Goal: Answer question/provide support: Share knowledge or assist other users

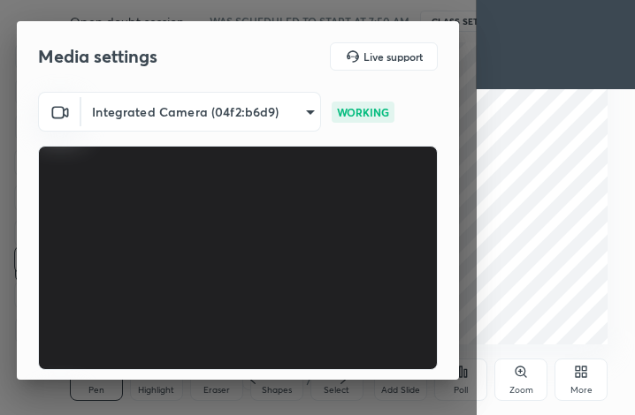
scroll to position [164, 0]
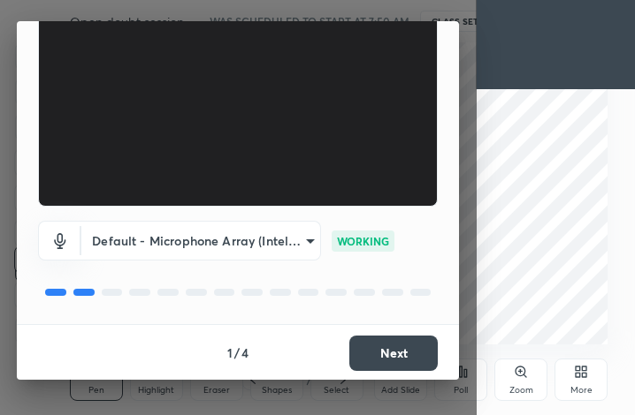
click at [370, 353] on button "Next" at bounding box center [393, 353] width 88 height 35
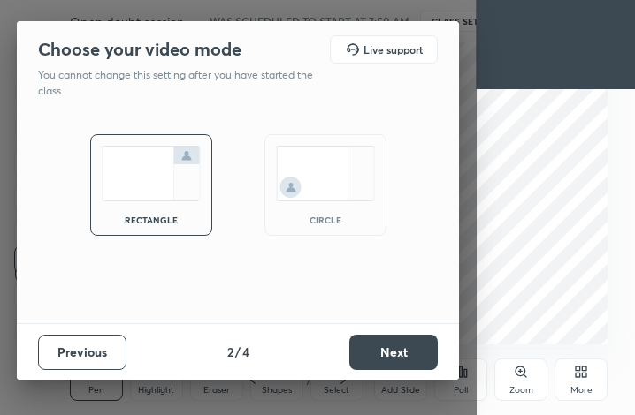
scroll to position [0, 0]
click at [345, 147] on img at bounding box center [325, 174] width 99 height 56
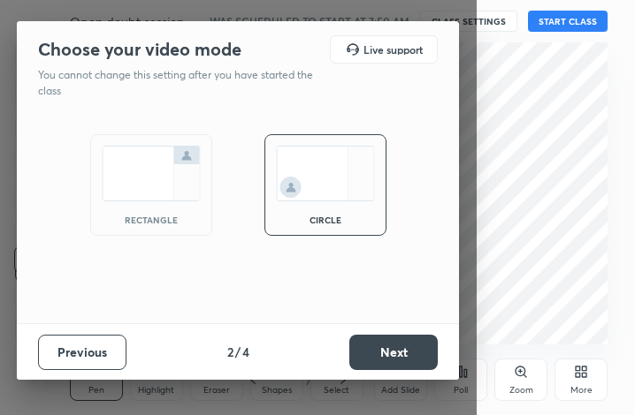
click at [409, 341] on button "Next" at bounding box center [393, 352] width 88 height 35
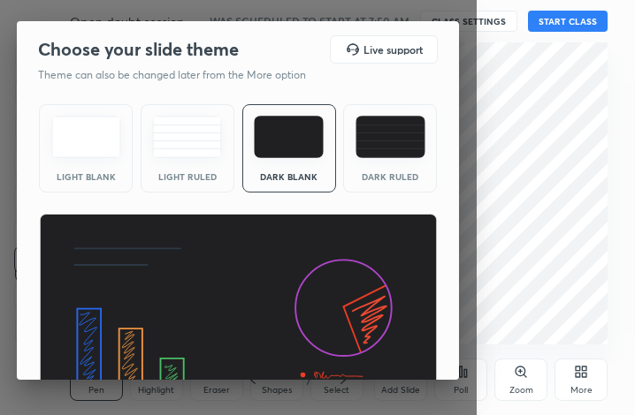
scroll to position [114, 0]
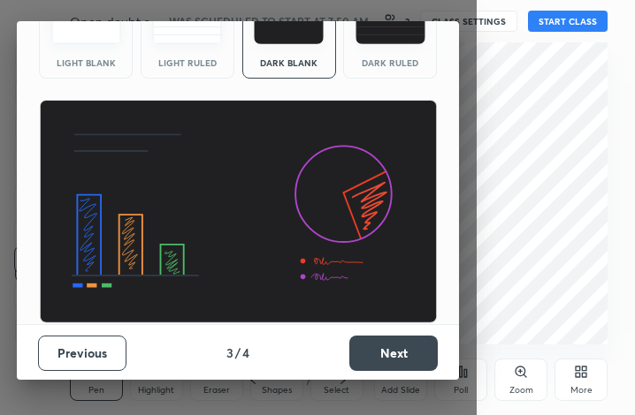
click at [394, 351] on button "Next" at bounding box center [393, 353] width 88 height 35
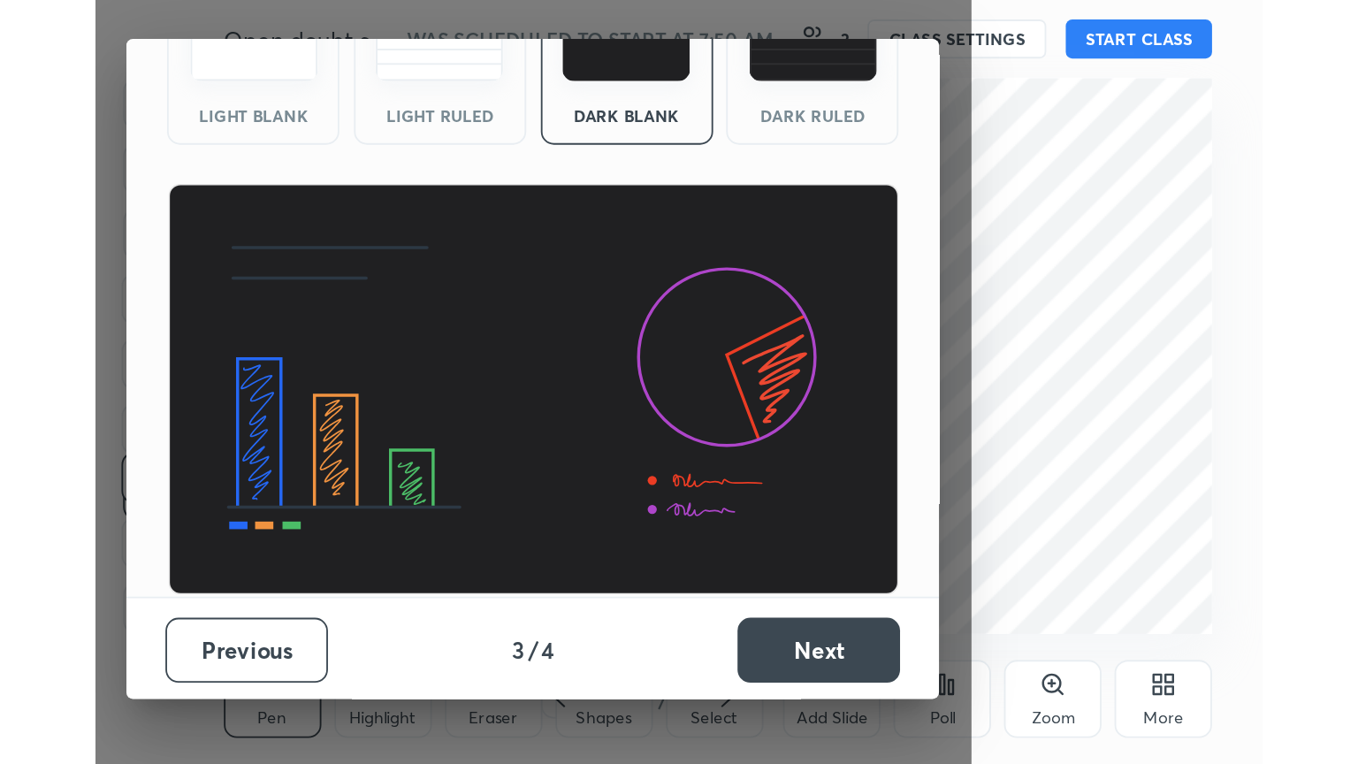
scroll to position [0, 0]
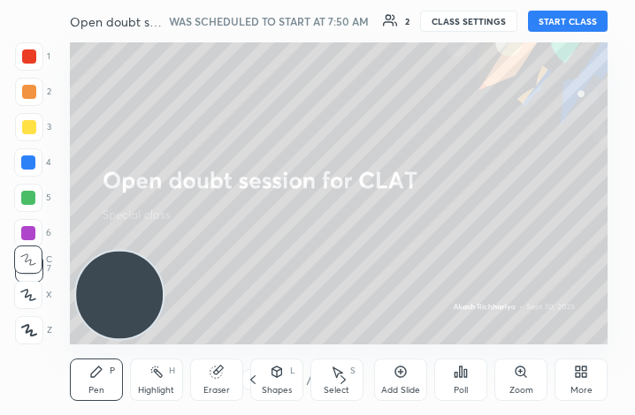
click at [597, 11] on button "START CLASS" at bounding box center [568, 21] width 80 height 21
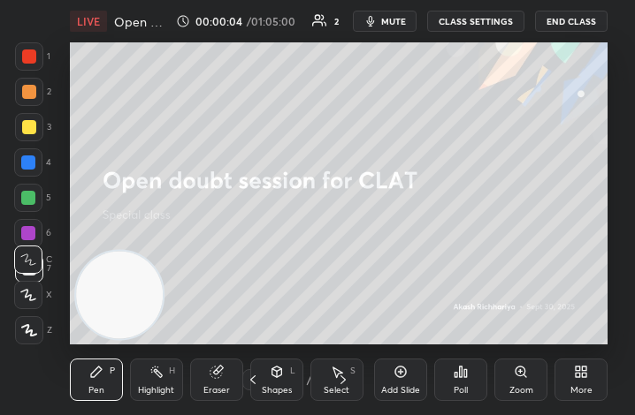
click at [557, 373] on div "More" at bounding box center [580, 380] width 53 height 42
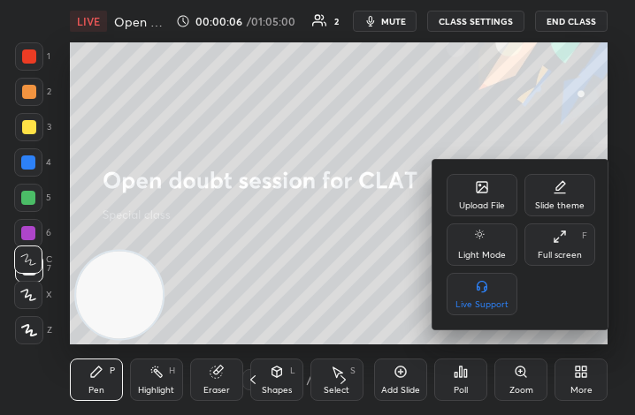
click at [460, 187] on div "Upload File" at bounding box center [481, 195] width 71 height 42
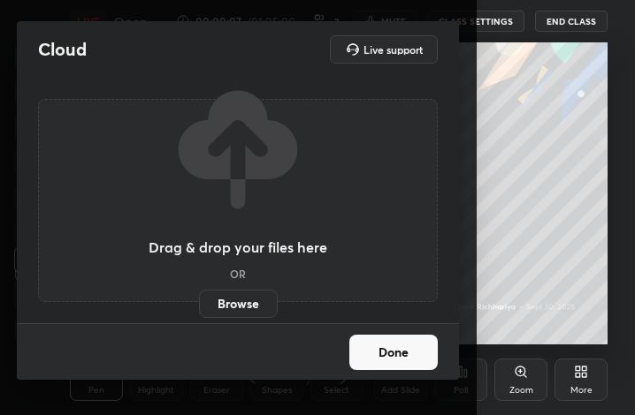
click at [244, 305] on label "Browse" at bounding box center [238, 304] width 79 height 28
click at [199, 305] on input "Browse" at bounding box center [199, 304] width 0 height 28
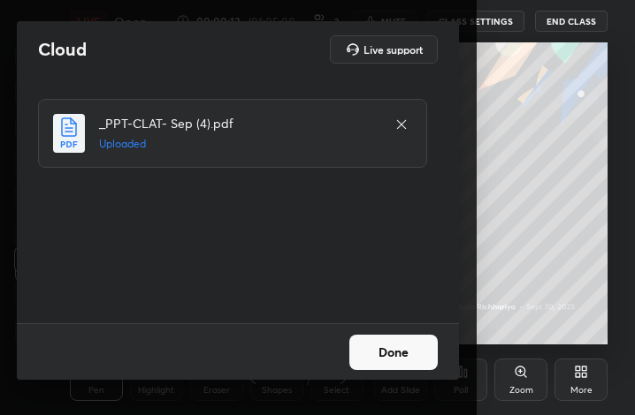
click at [377, 351] on button "Done" at bounding box center [393, 352] width 88 height 35
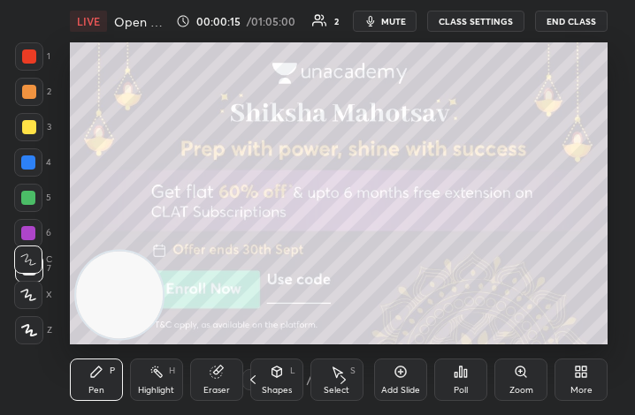
click at [559, 368] on div "More" at bounding box center [580, 380] width 53 height 42
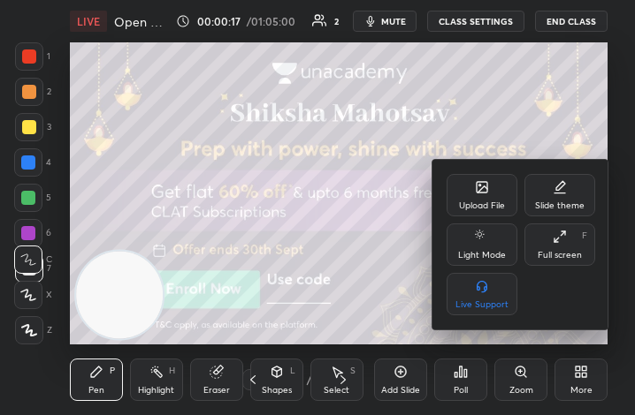
click at [555, 240] on icon at bounding box center [556, 241] width 4 height 4
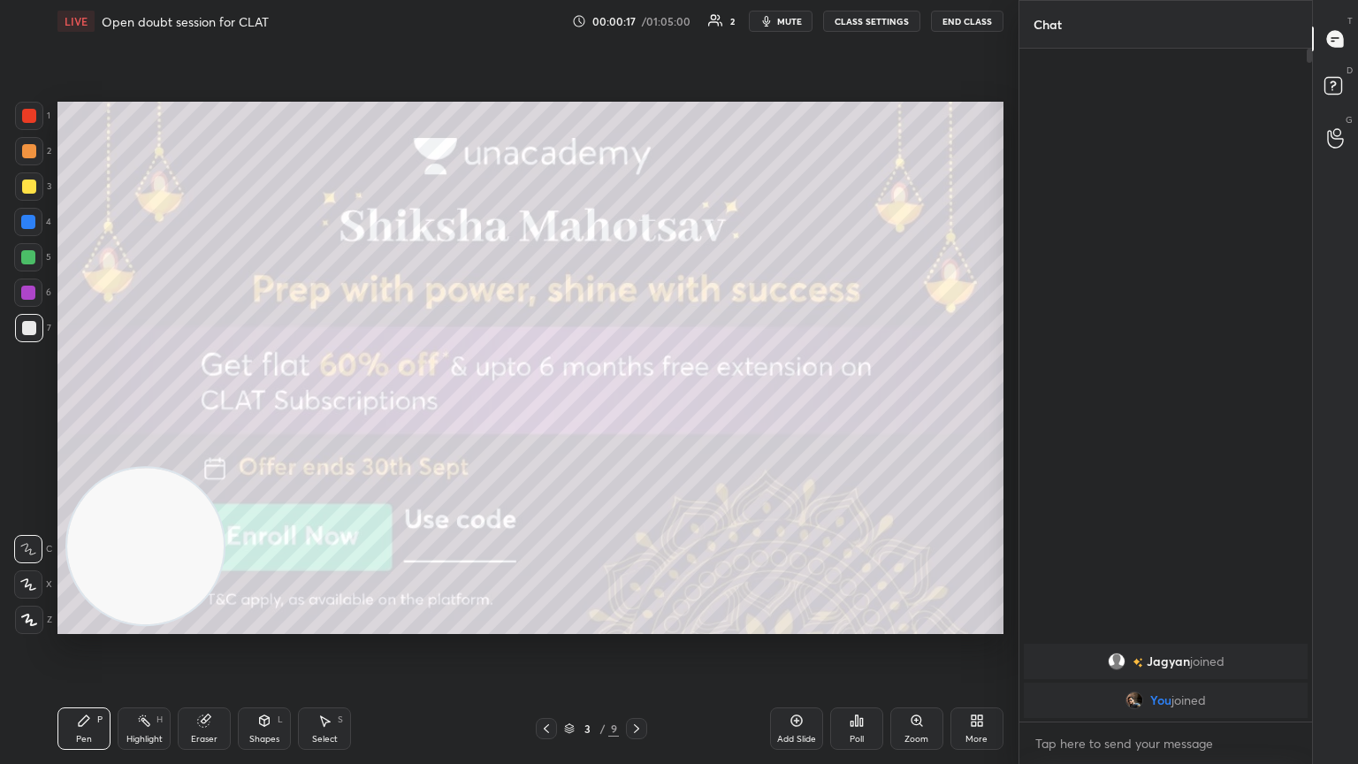
scroll to position [87750, 87453]
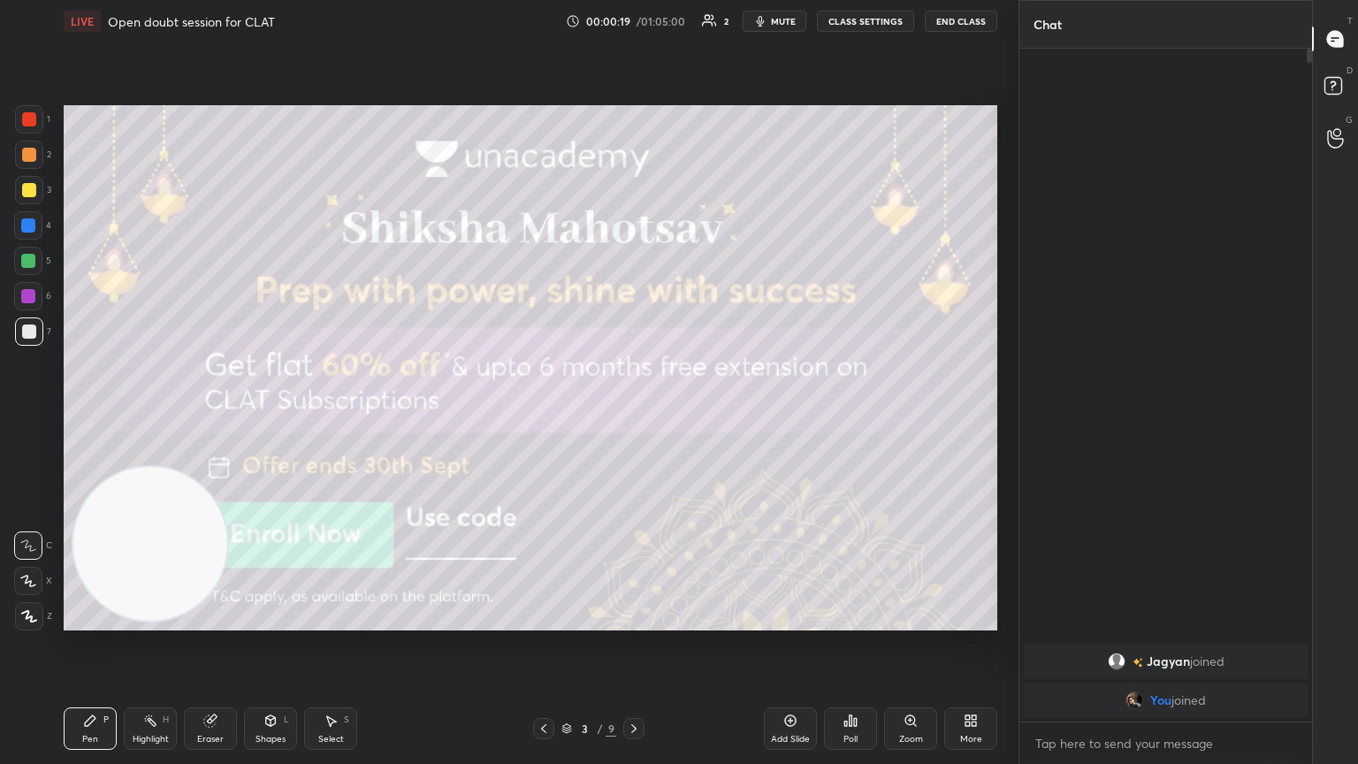
click at [634, 18] on span "mute" at bounding box center [783, 21] width 25 height 12
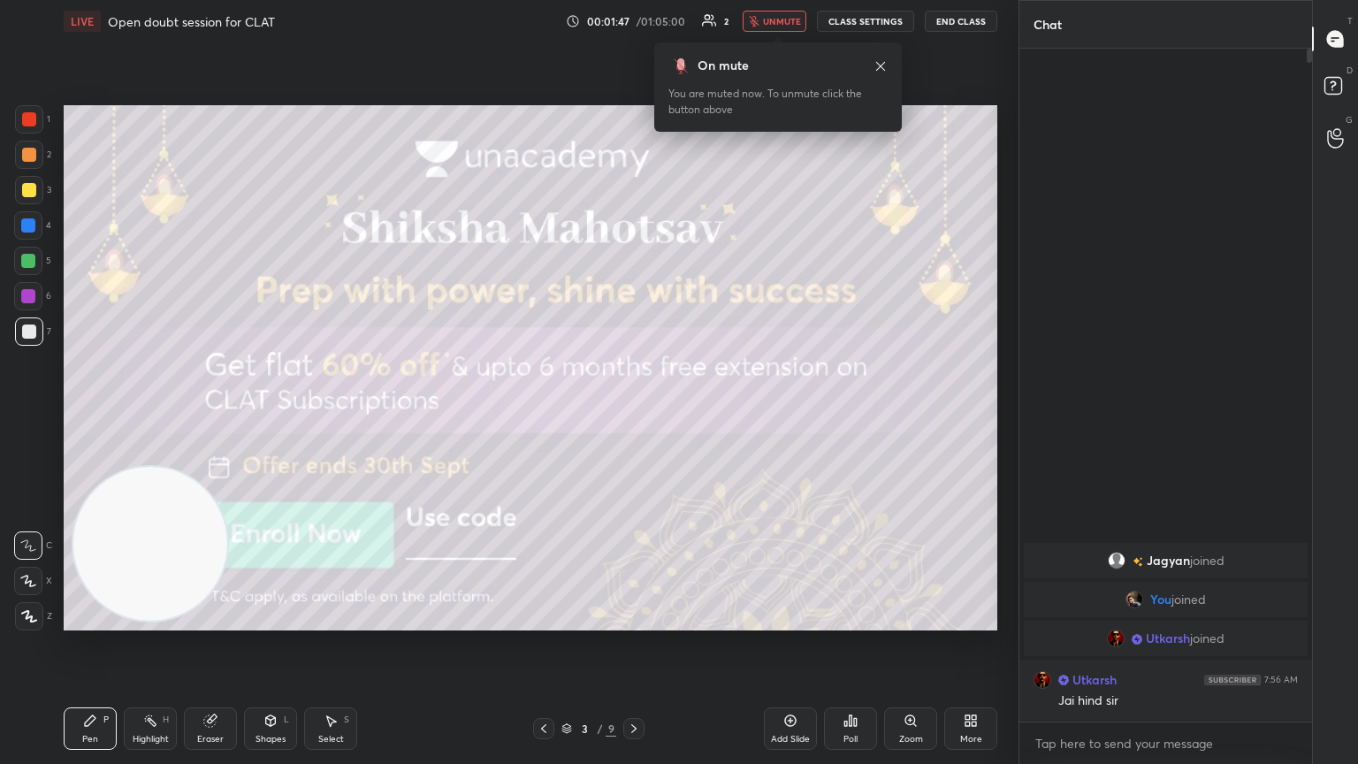
click at [634, 18] on span "unmute" at bounding box center [782, 21] width 38 height 12
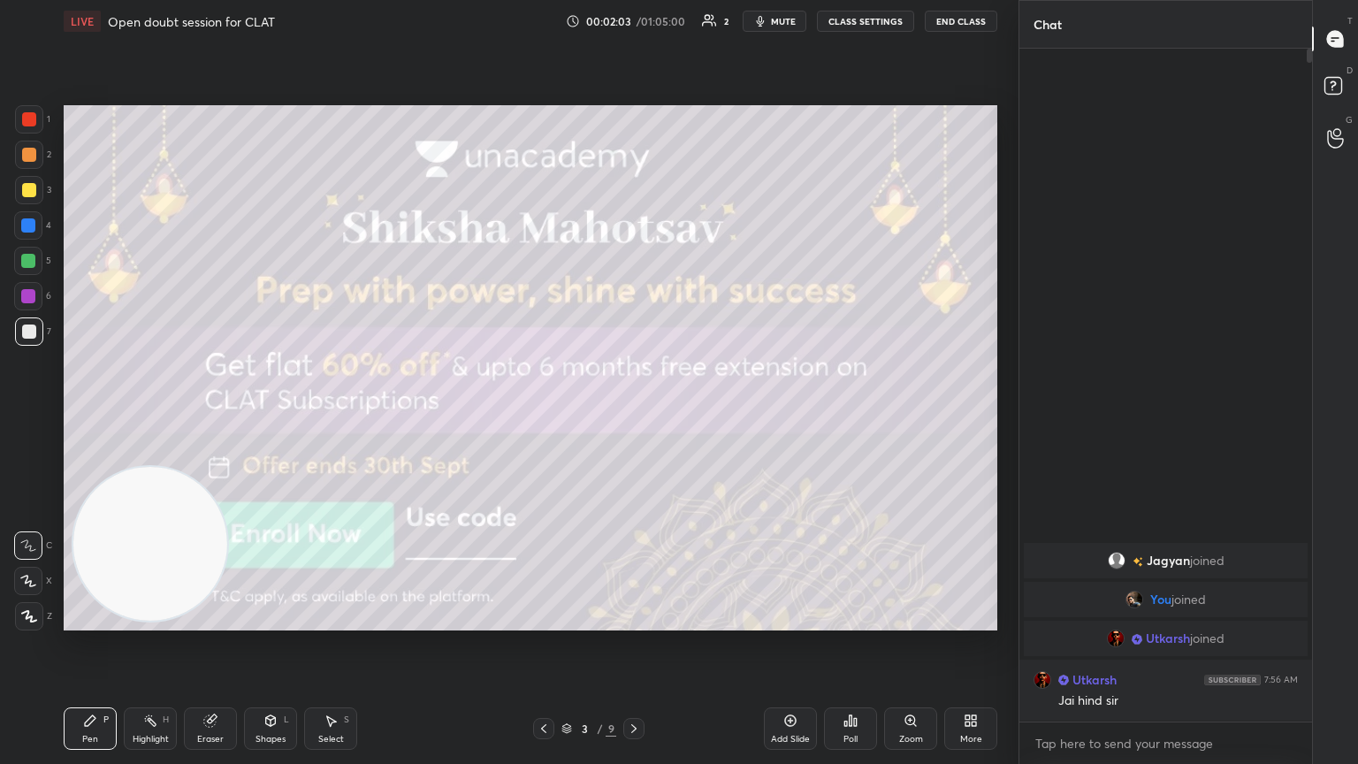
click at [29, 415] on icon at bounding box center [29, 616] width 14 height 11
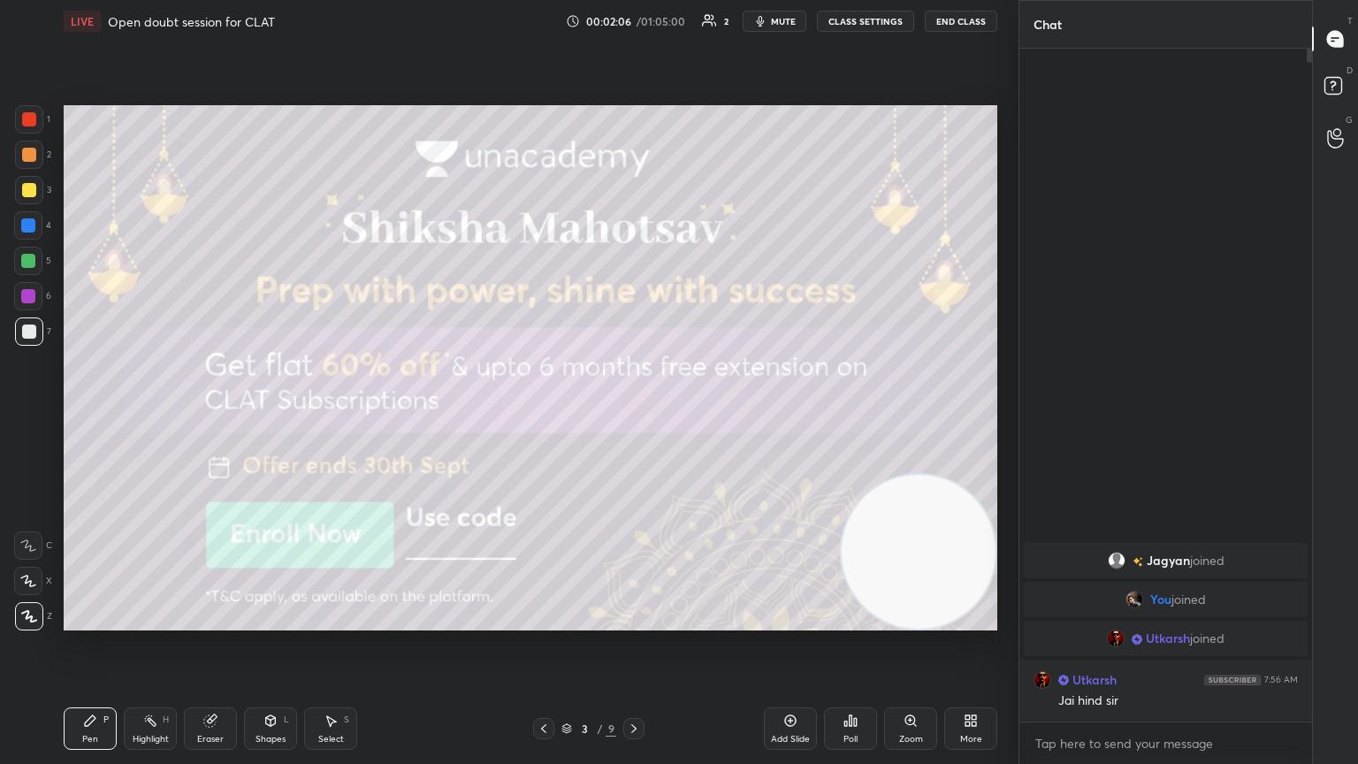
drag, startPoint x: 134, startPoint y: 564, endPoint x: 1014, endPoint y: 636, distance: 882.6
click at [634, 415] on div "1 2 3 4 5 6 7 C X Z C X Z E E Erase all H H LIVE Open doubt session for CLAT 00…" at bounding box center [509, 382] width 1018 height 764
click at [634, 415] on div "Pen P Highlight H Eraser Shapes L Select S 3 / 9 Add Slide Poll Zoom More" at bounding box center [531, 728] width 934 height 71
click at [634, 415] on icon at bounding box center [634, 728] width 14 height 14
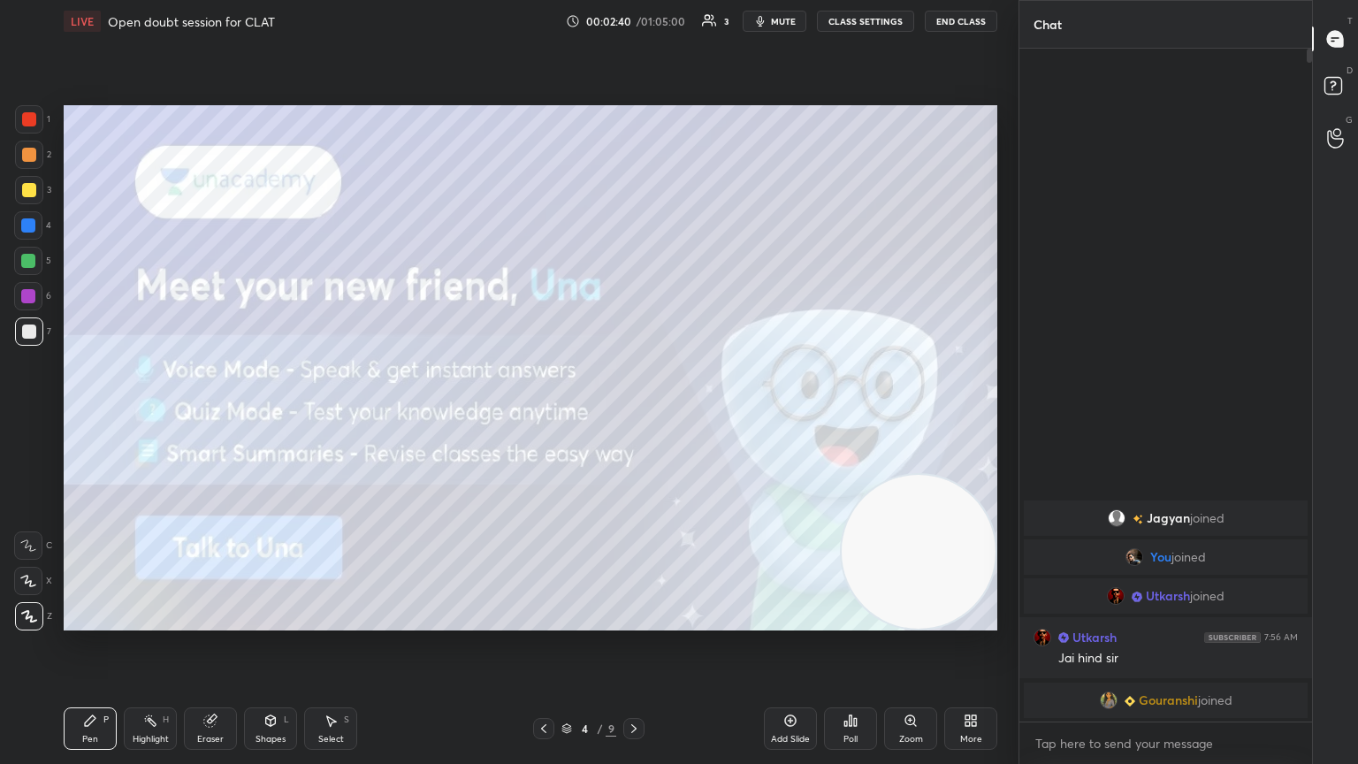
click at [631, 415] on icon at bounding box center [634, 728] width 14 height 14
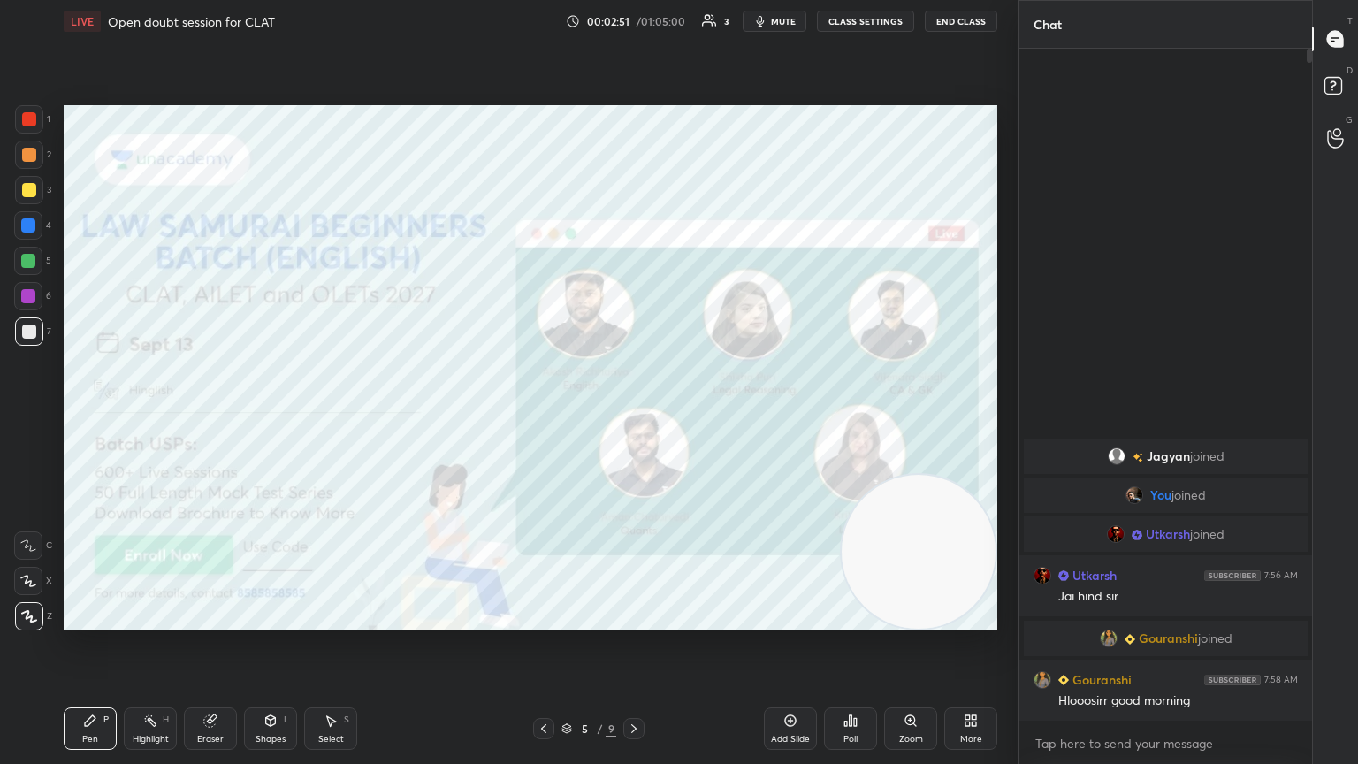
click at [629, 415] on div at bounding box center [633, 728] width 21 height 21
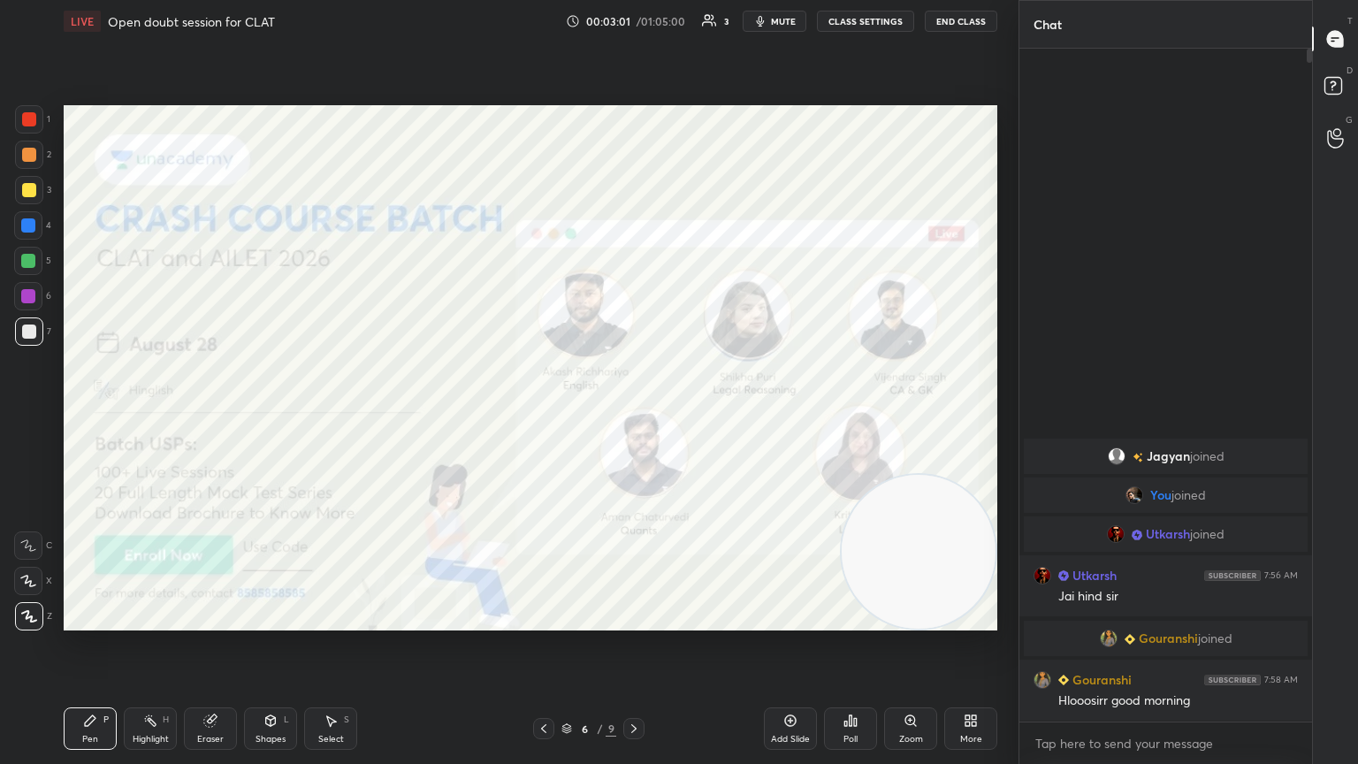
click at [628, 415] on icon at bounding box center [634, 728] width 14 height 14
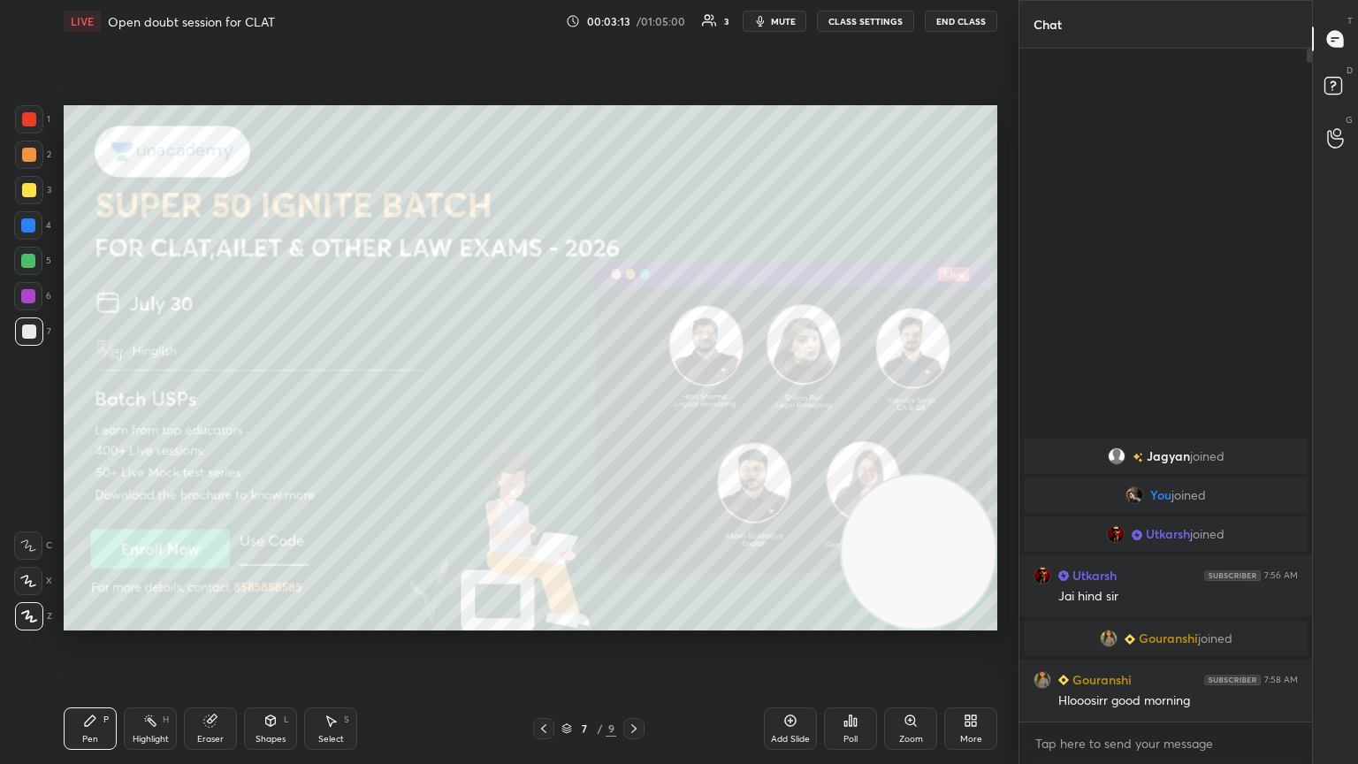
click at [628, 415] on div at bounding box center [633, 728] width 21 height 21
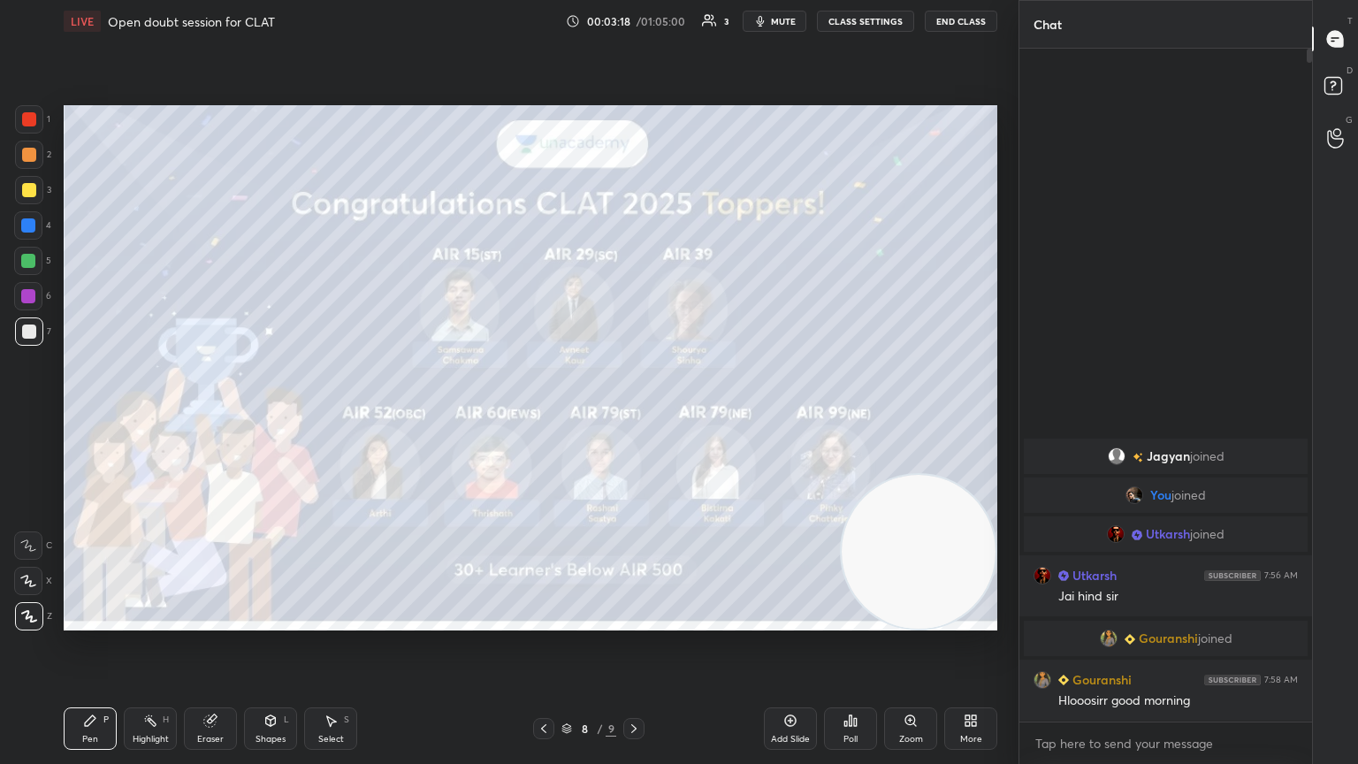
click at [630, 415] on icon at bounding box center [634, 728] width 14 height 14
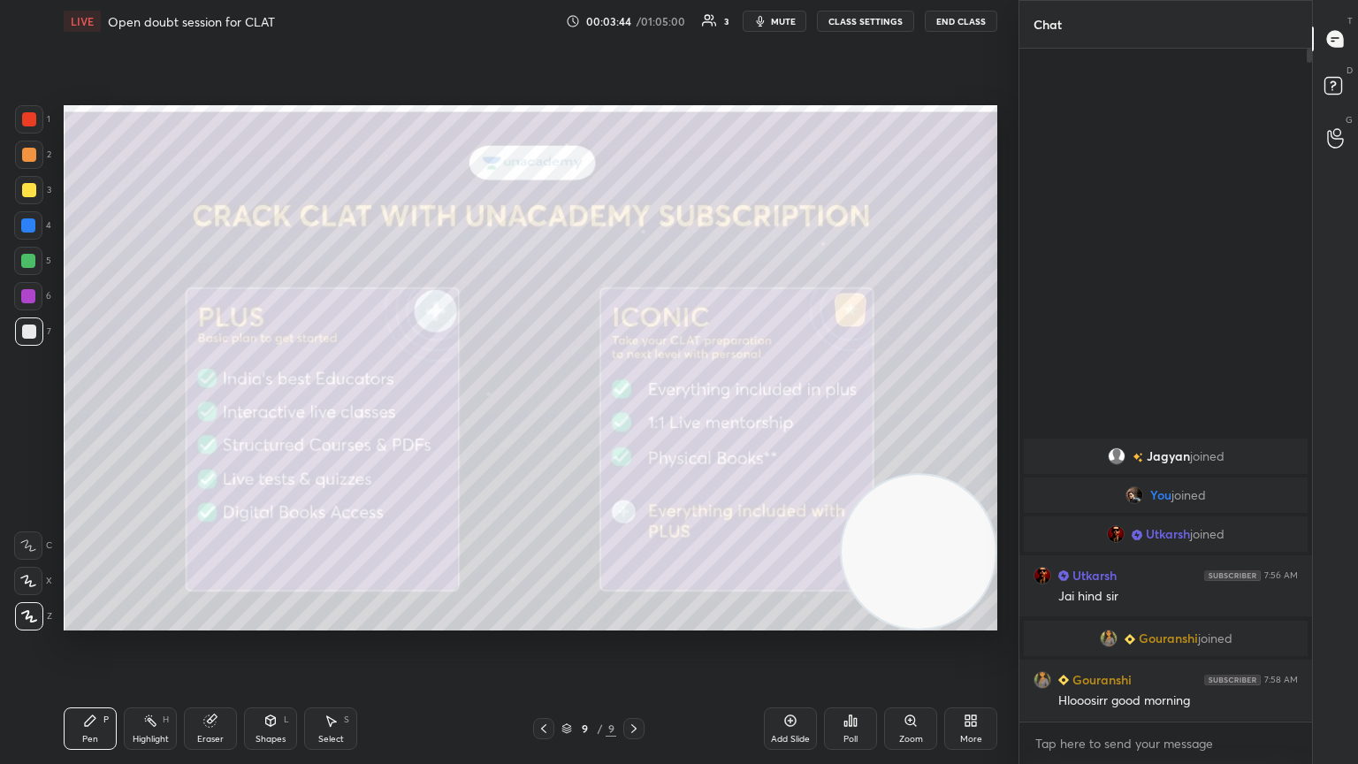
click at [634, 415] on icon at bounding box center [634, 728] width 14 height 14
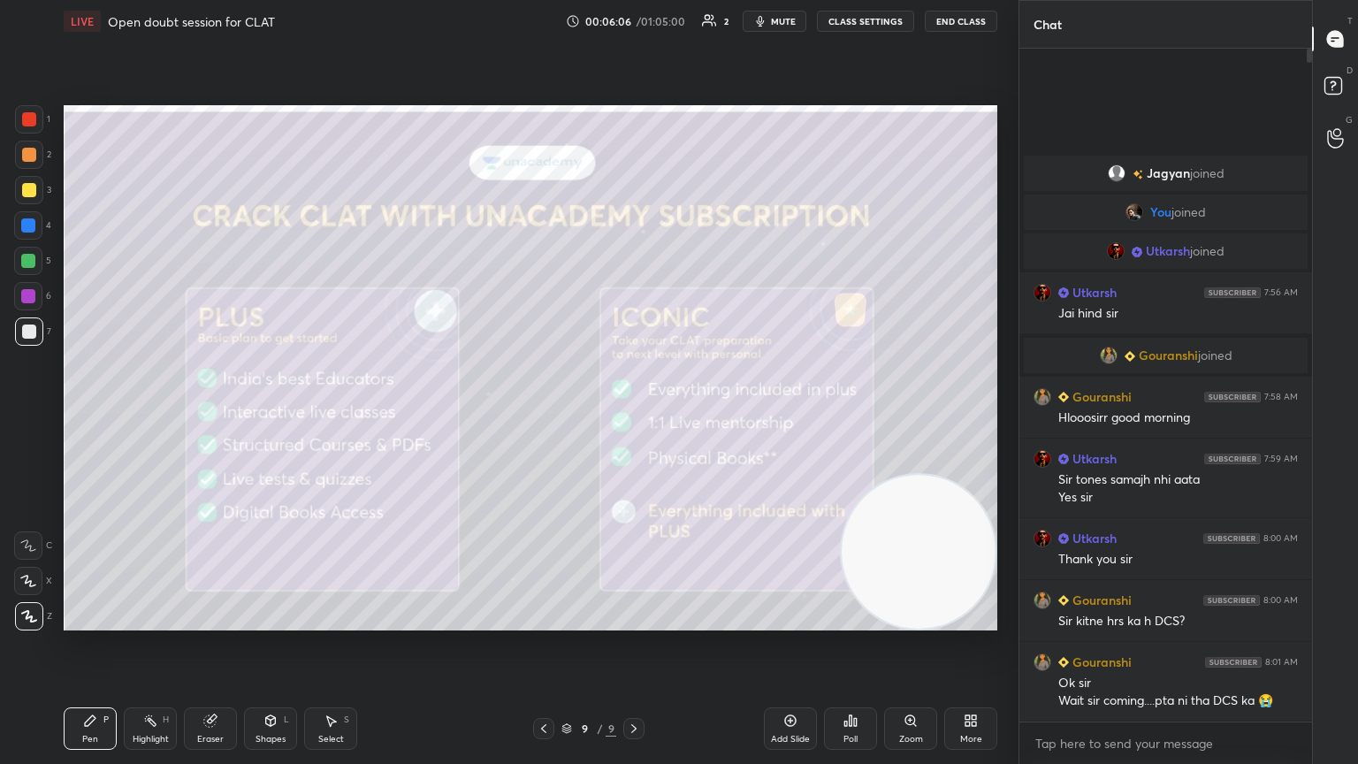
click at [634, 8] on div "LIVE Open doubt session for CLAT 00:06:06 / 01:05:00 2 mute CLASS SETTINGS End …" at bounding box center [531, 21] width 934 height 42
click at [634, 22] on span "mute" at bounding box center [783, 21] width 25 height 12
click at [634, 25] on span "unmute" at bounding box center [782, 21] width 38 height 12
click at [634, 25] on button "mute" at bounding box center [775, 21] width 64 height 21
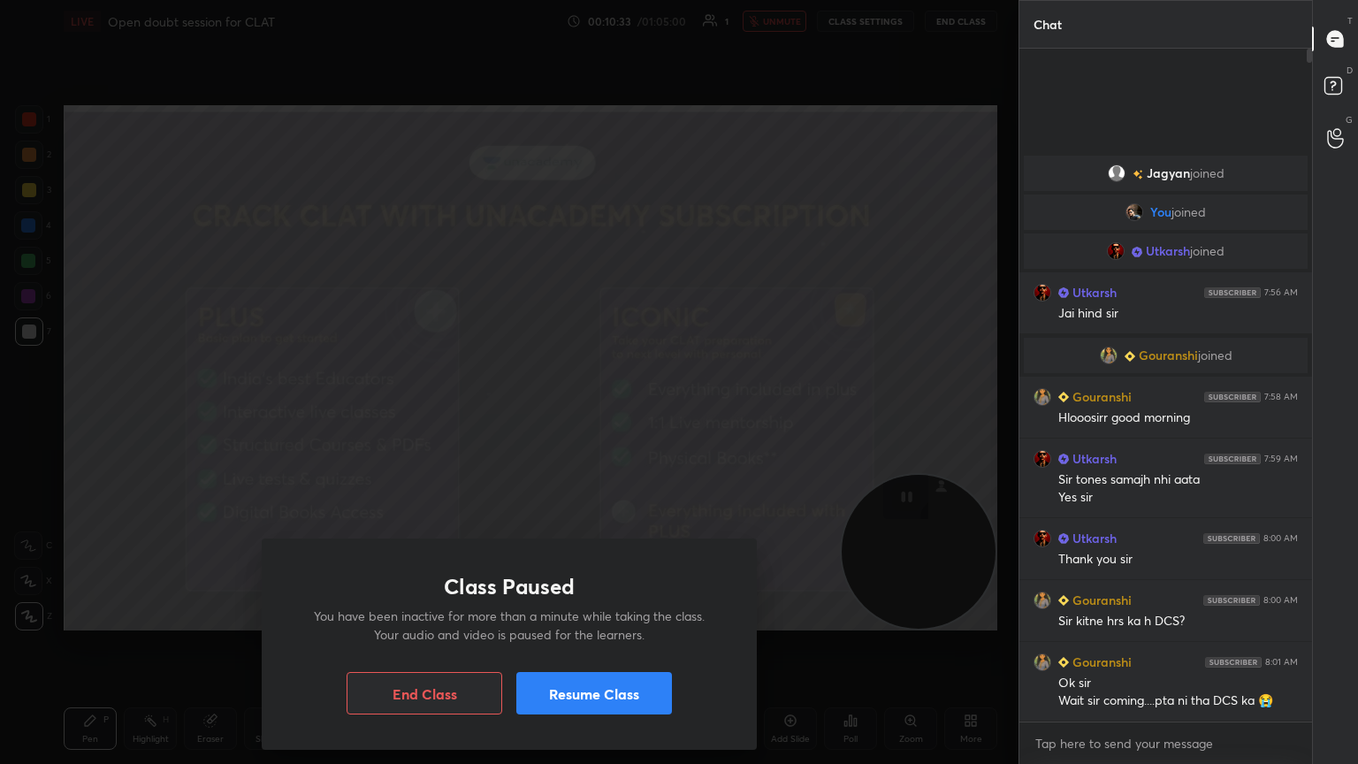
click at [589, 415] on button "Resume Class" at bounding box center [594, 693] width 156 height 42
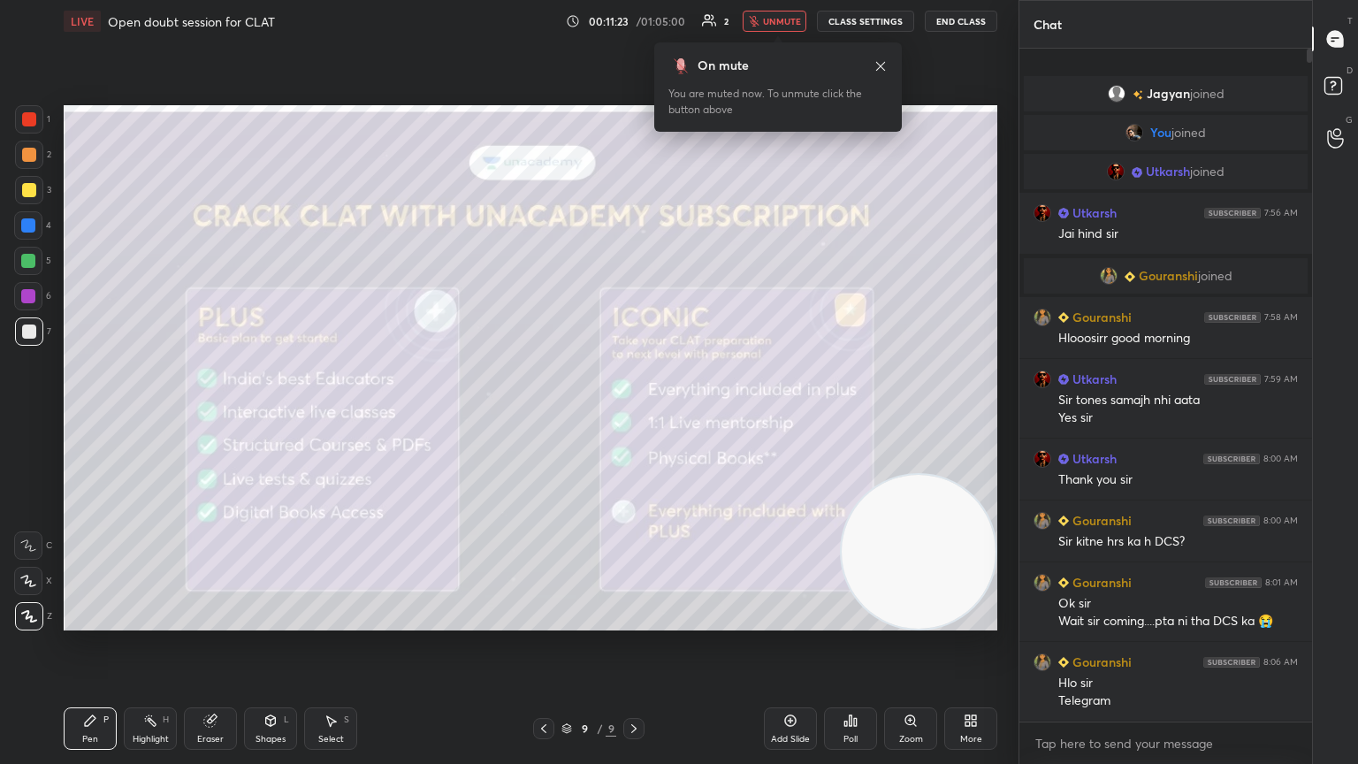
click at [634, 18] on span "unmute" at bounding box center [782, 21] width 38 height 12
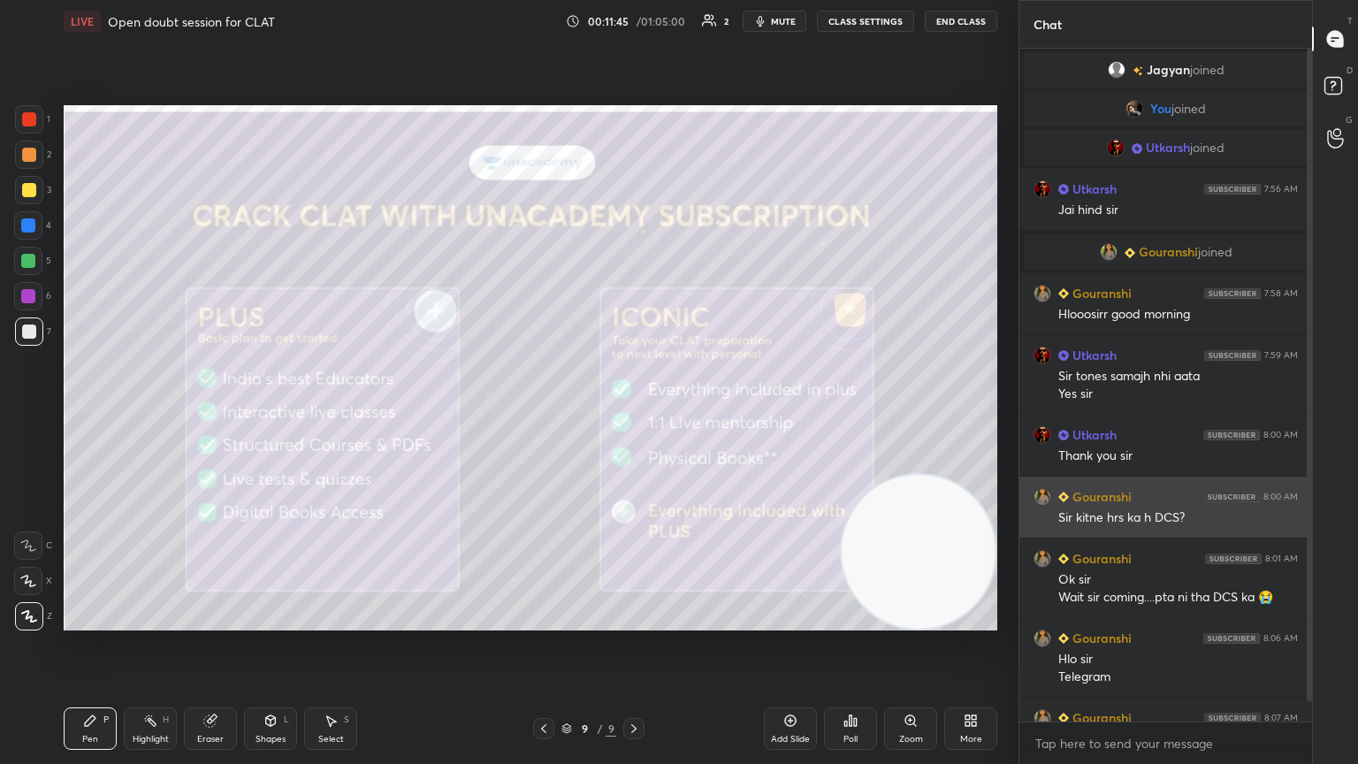
scroll to position [38, 0]
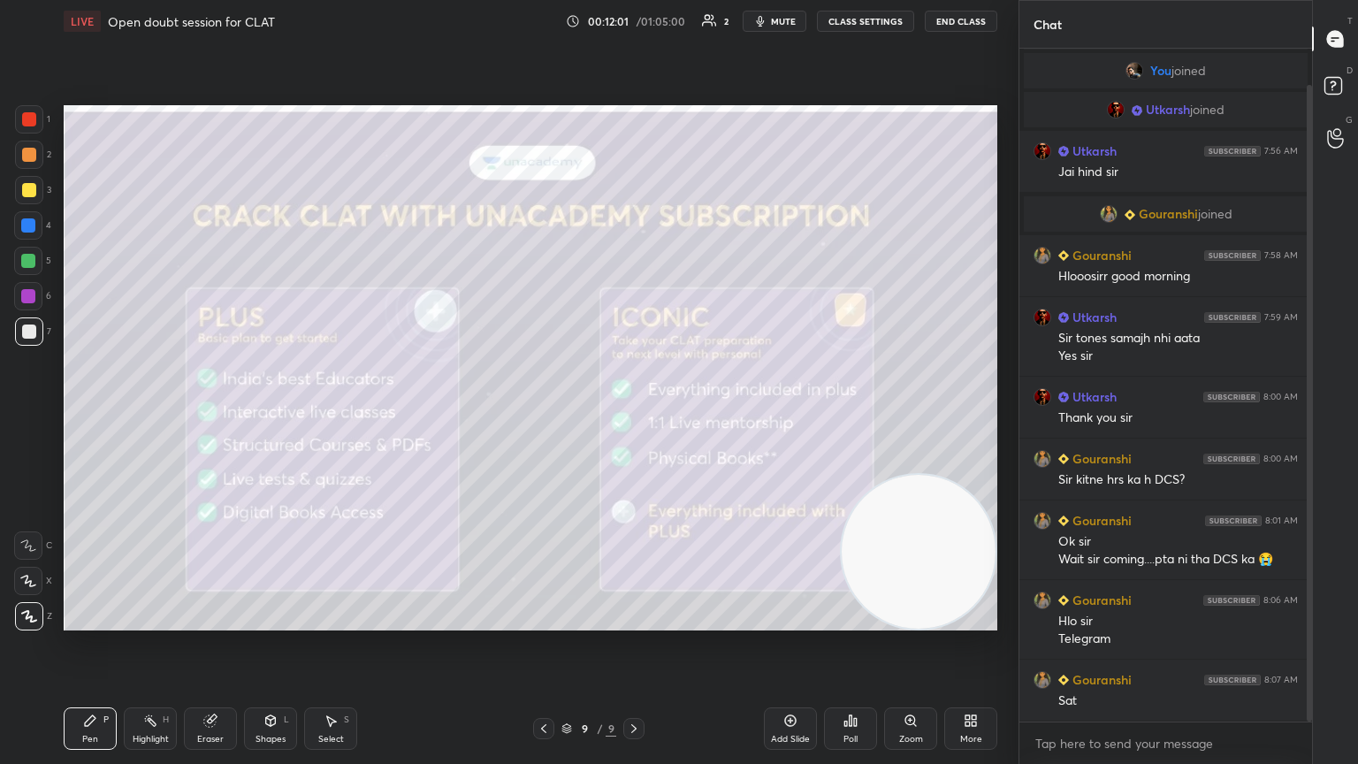
click at [634, 25] on span "mute" at bounding box center [783, 21] width 25 height 12
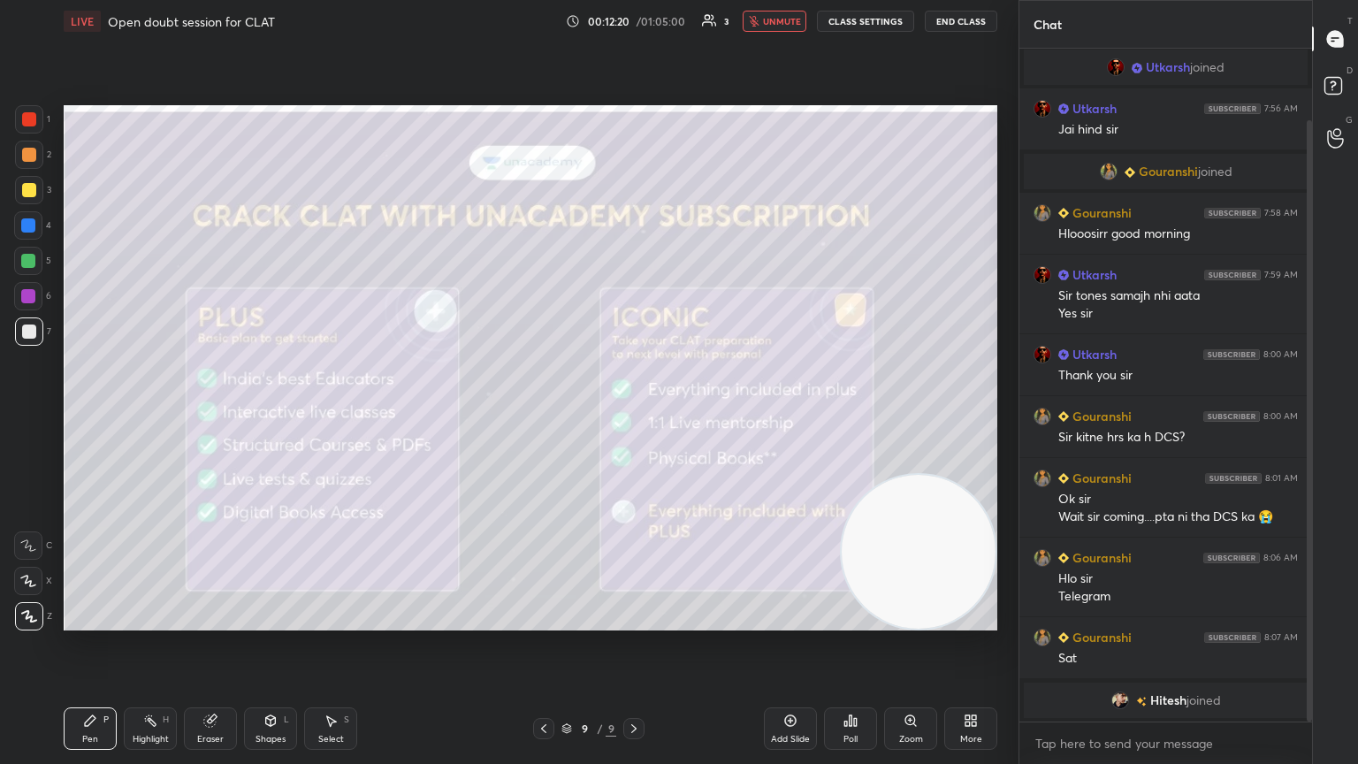
scroll to position [141, 0]
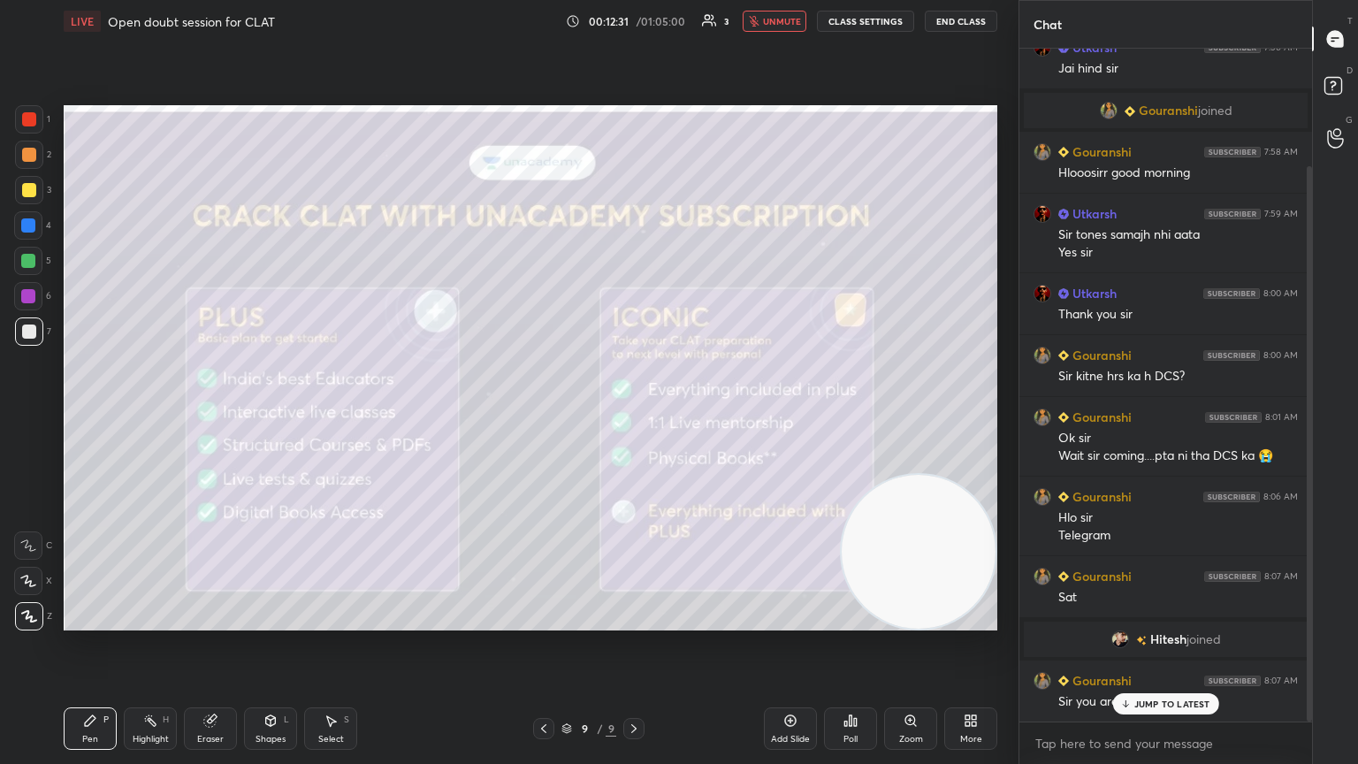
click at [634, 415] on div "JUMP TO LATEST" at bounding box center [1165, 703] width 106 height 21
click at [634, 25] on span "unmute" at bounding box center [782, 21] width 38 height 12
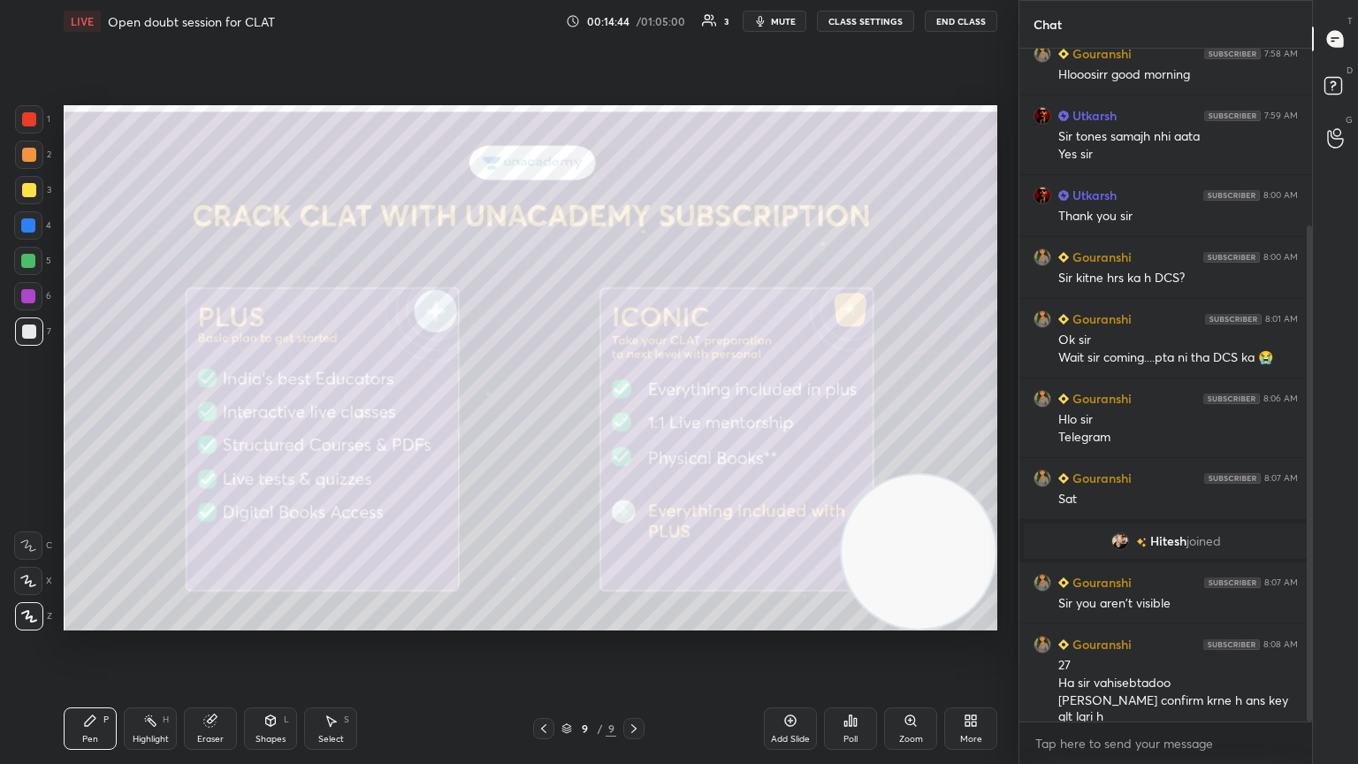
scroll to position [301, 0]
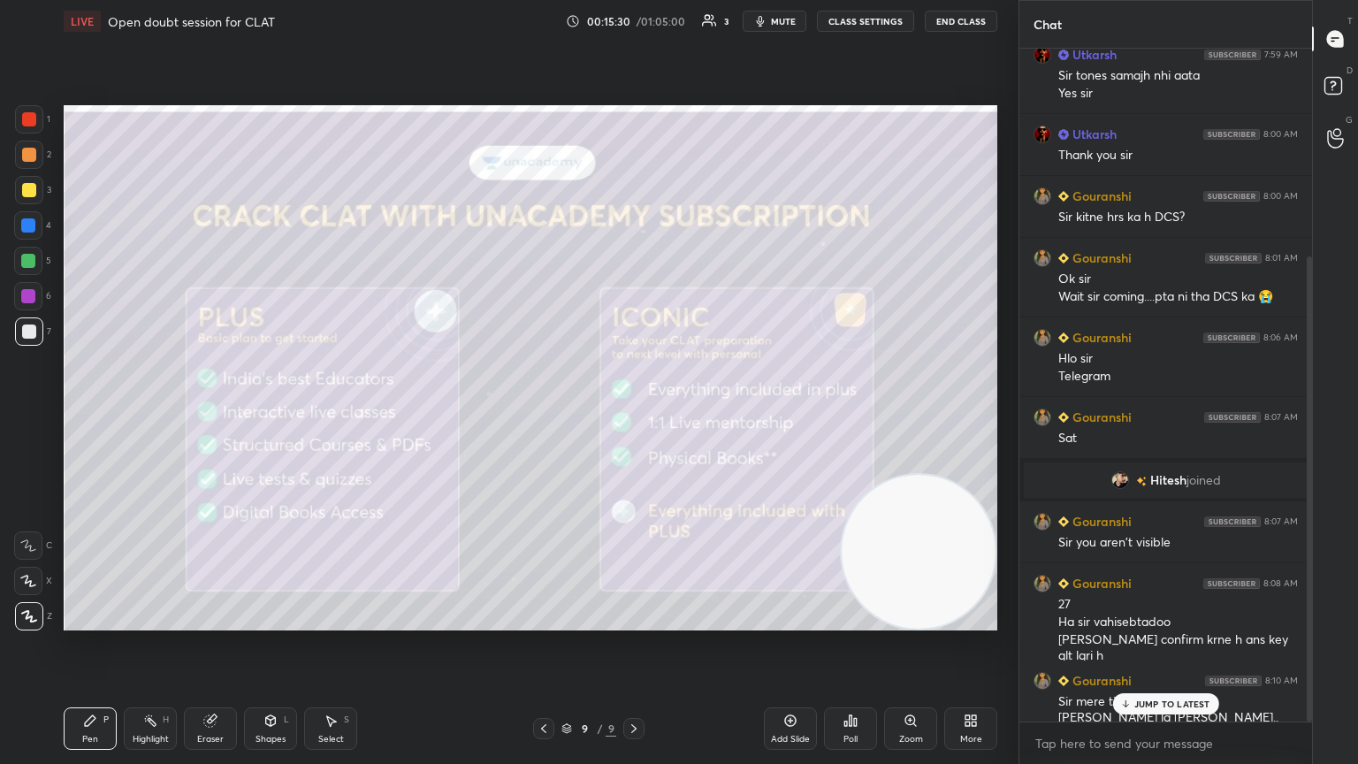
click at [634, 415] on p "JUMP TO LATEST" at bounding box center [1172, 703] width 76 height 11
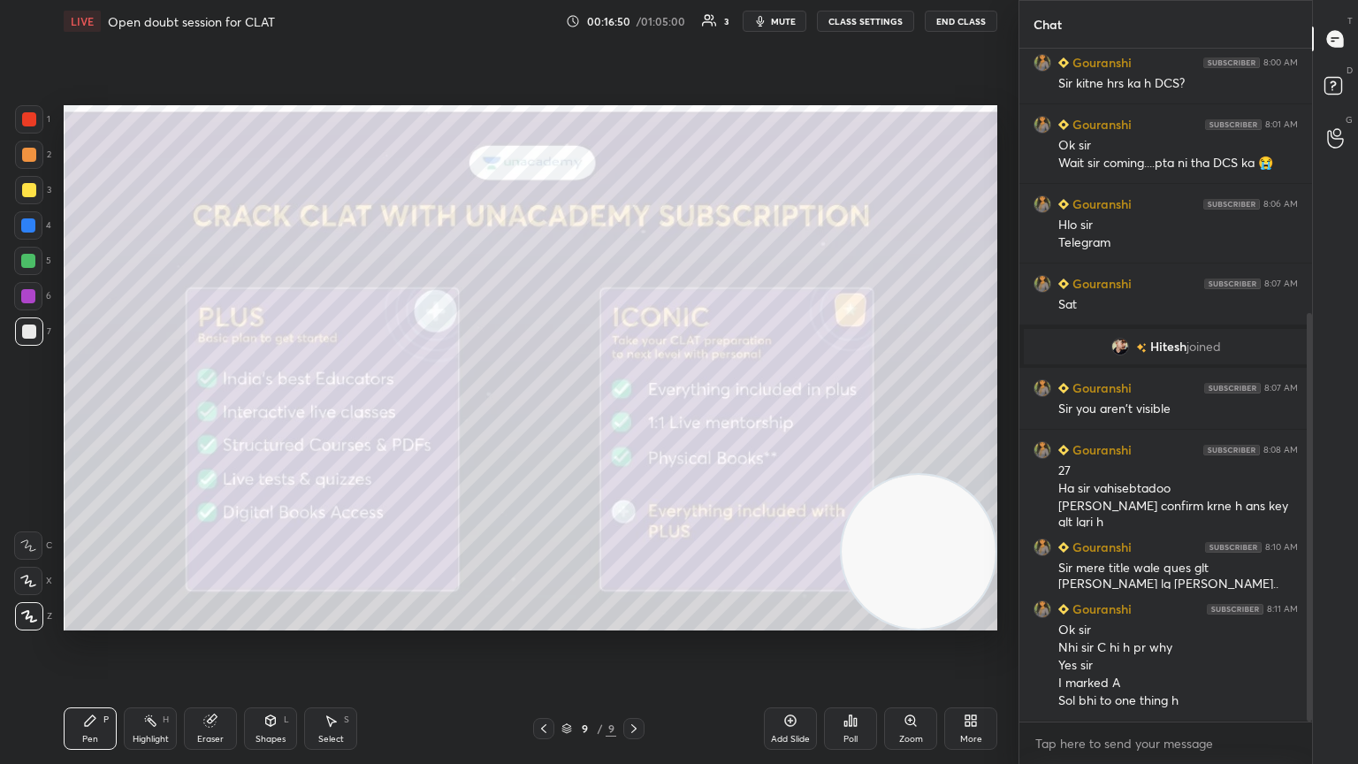
scroll to position [495, 0]
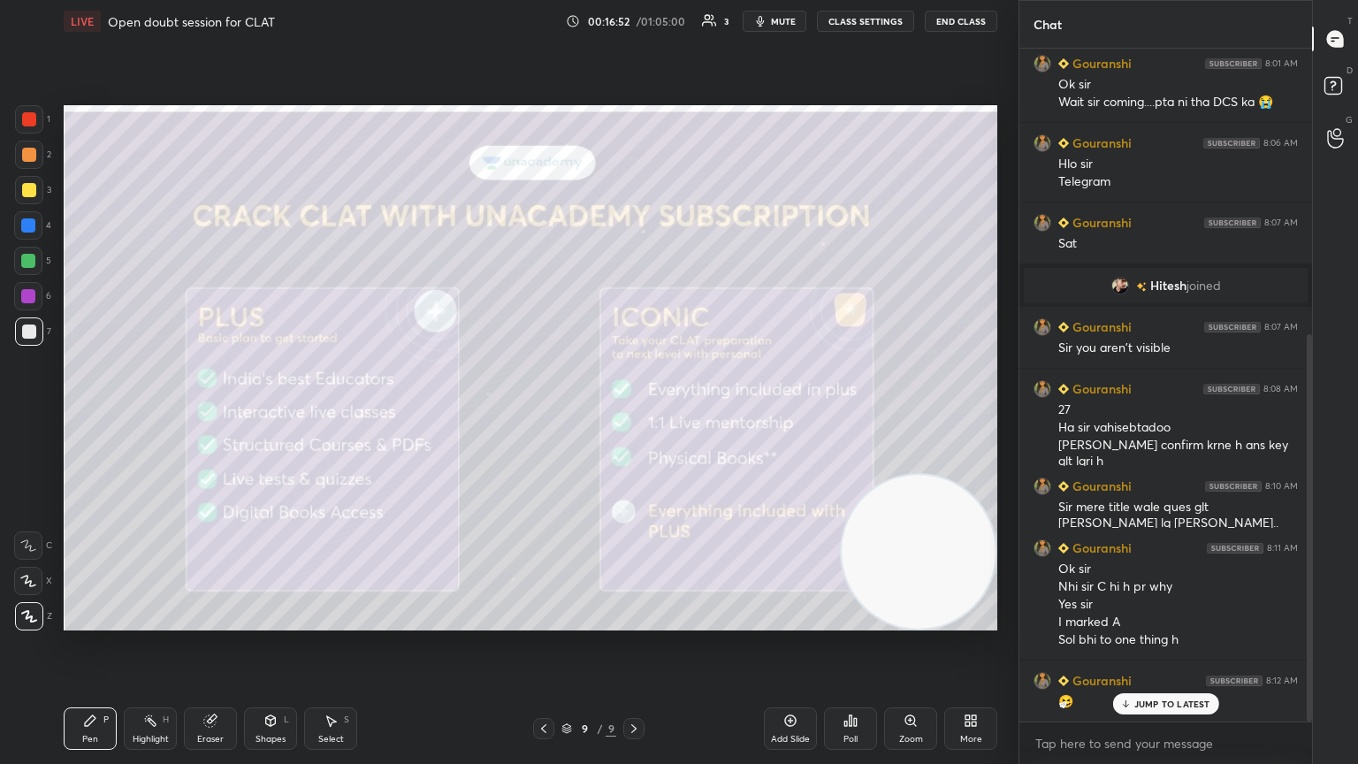
click at [634, 415] on p "JUMP TO LATEST" at bounding box center [1172, 703] width 76 height 11
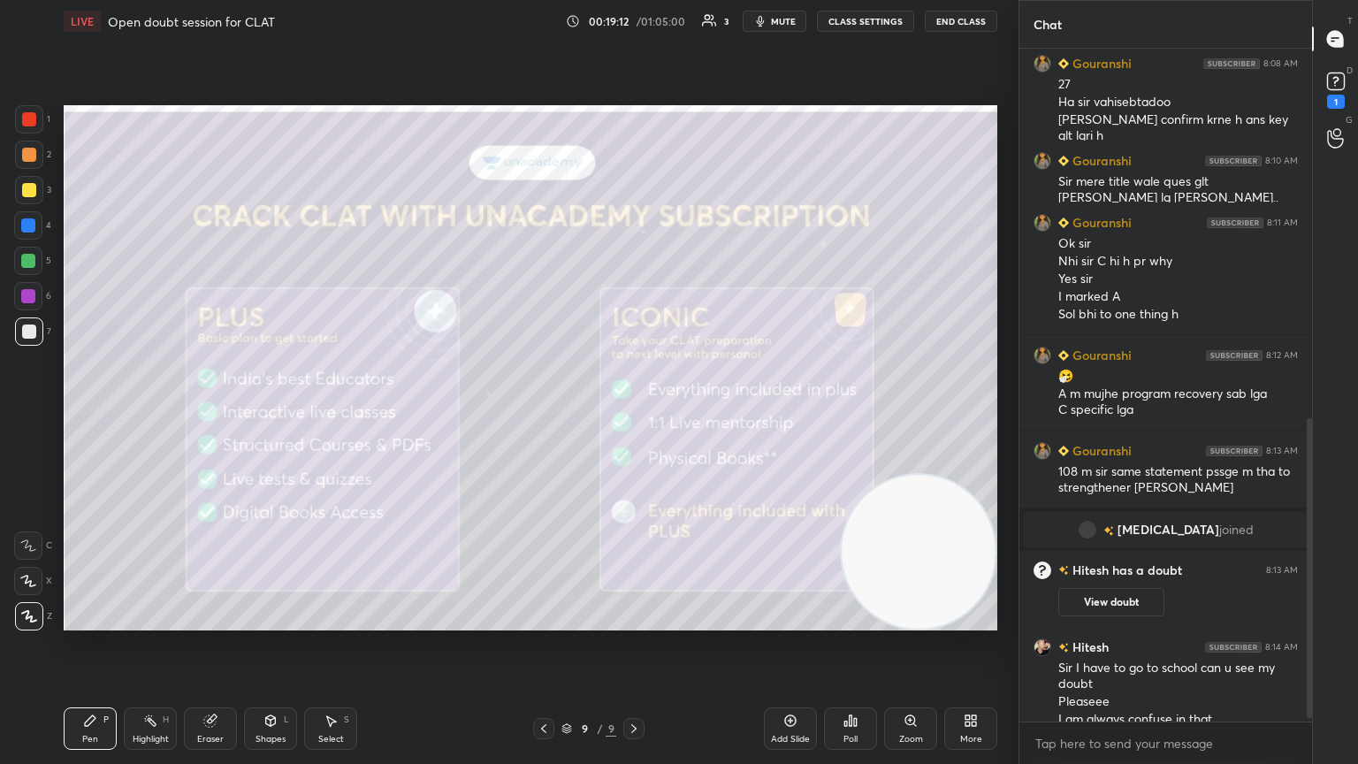
scroll to position [838, 0]
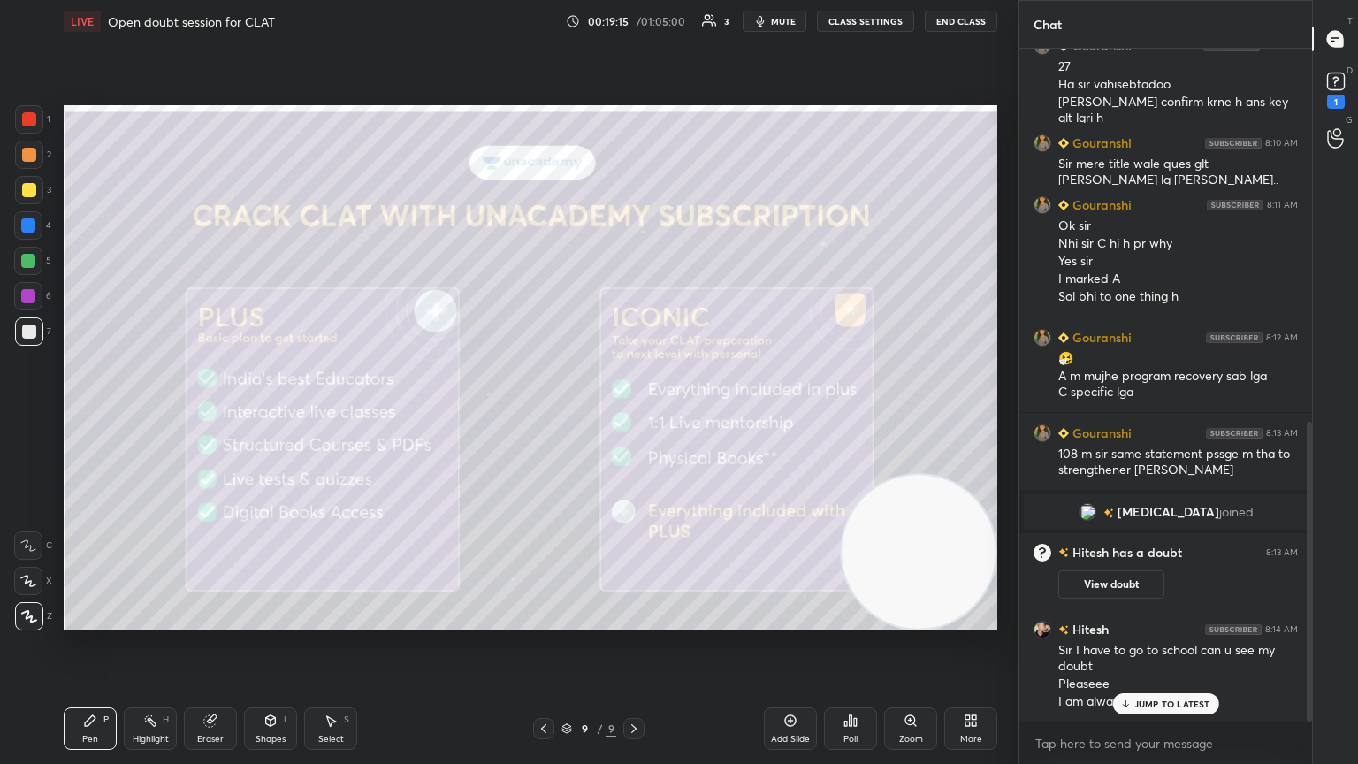
click at [634, 415] on p "JUMP TO LATEST" at bounding box center [1172, 703] width 76 height 11
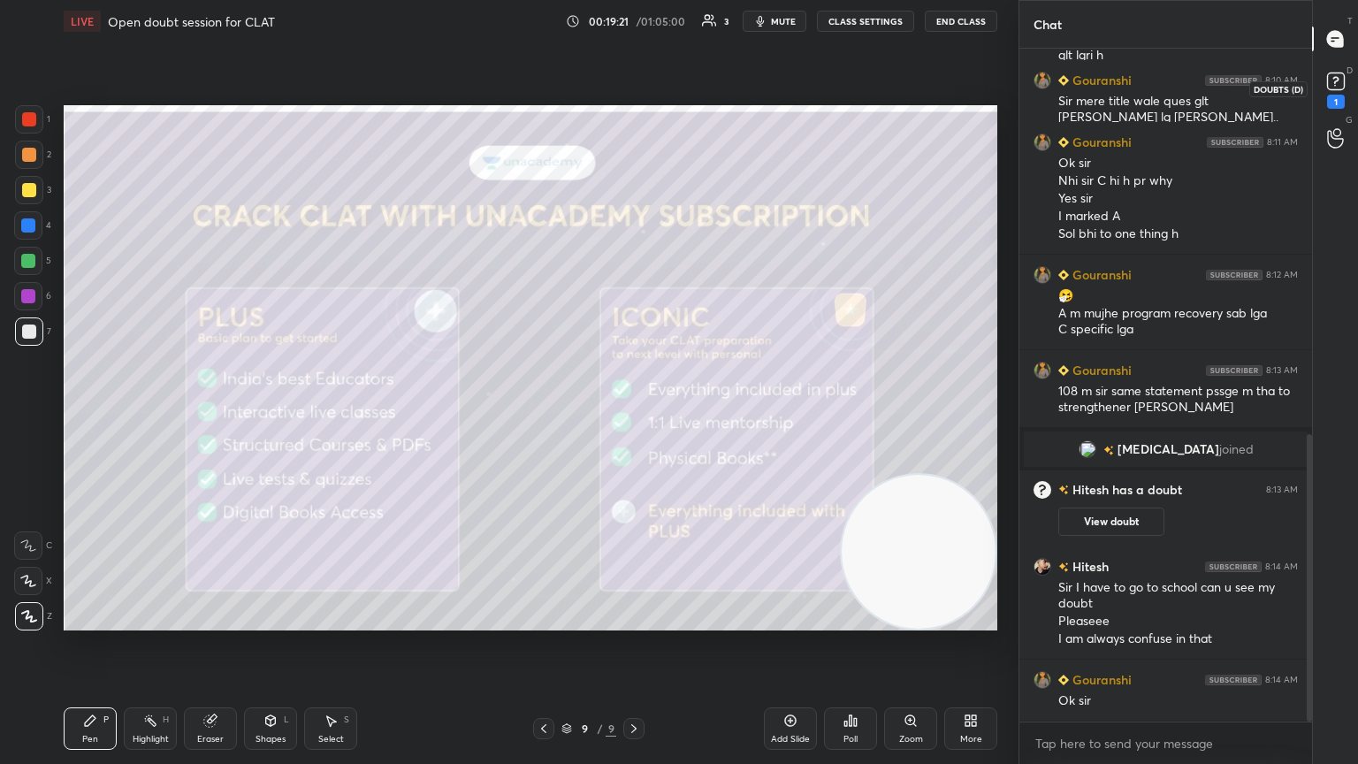
click at [634, 87] on rect at bounding box center [1335, 81] width 17 height 17
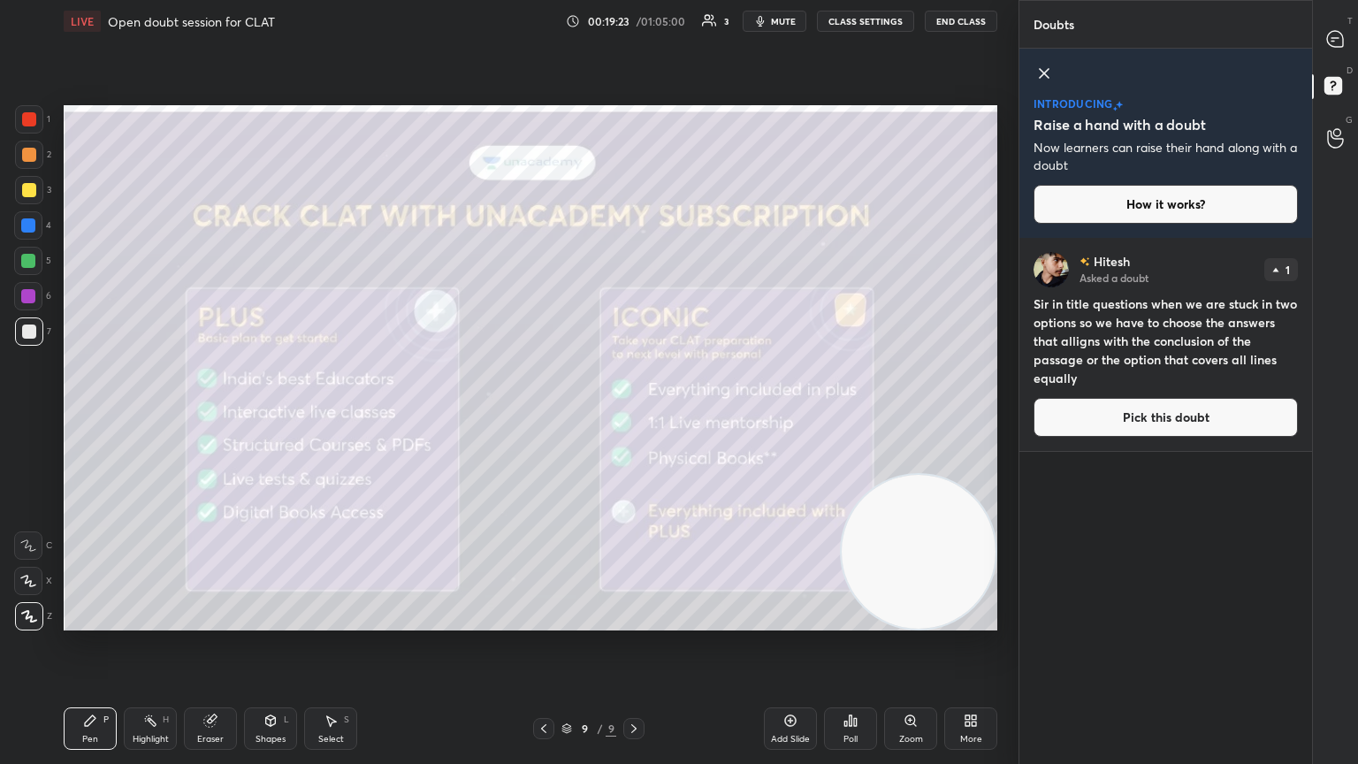
click at [634, 71] on icon at bounding box center [1043, 73] width 21 height 21
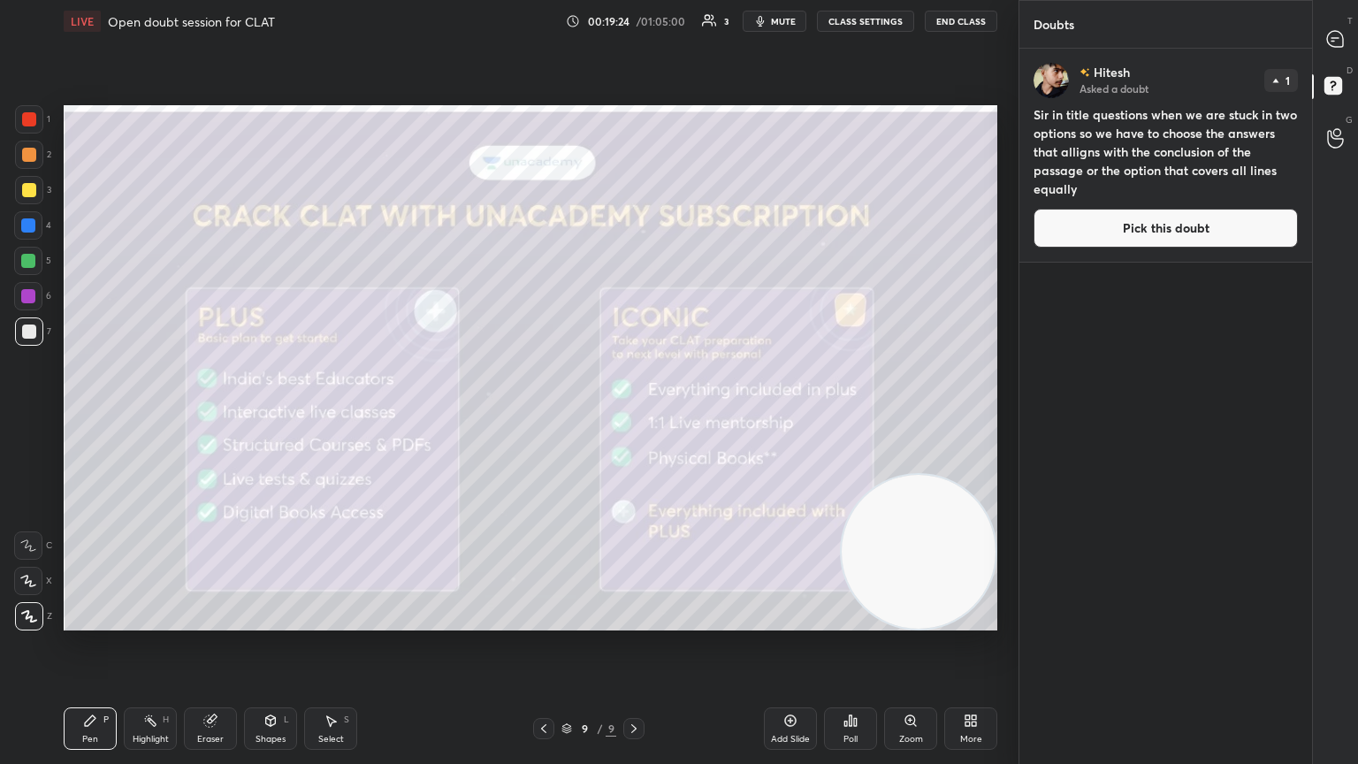
click at [634, 225] on button "Pick this doubt" at bounding box center [1165, 228] width 264 height 39
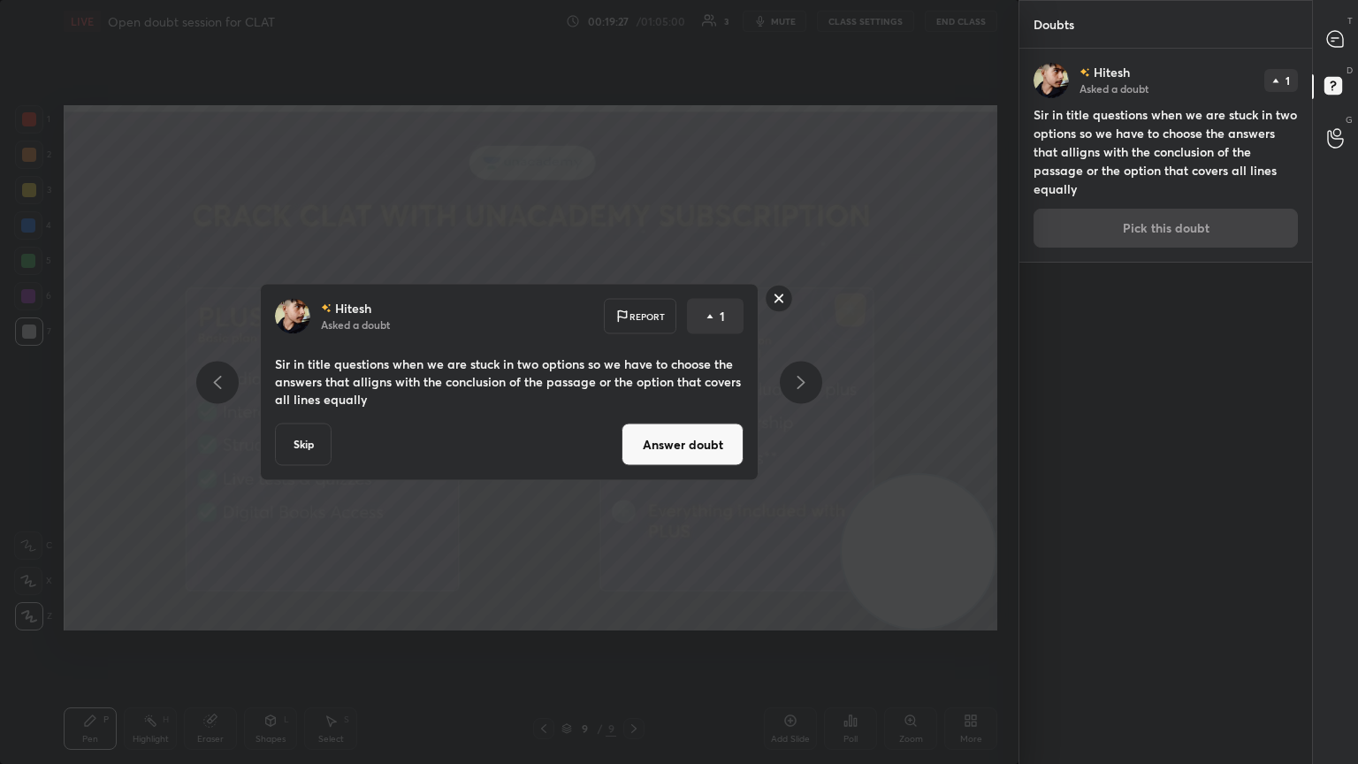
click at [634, 415] on button "Answer doubt" at bounding box center [682, 444] width 122 height 42
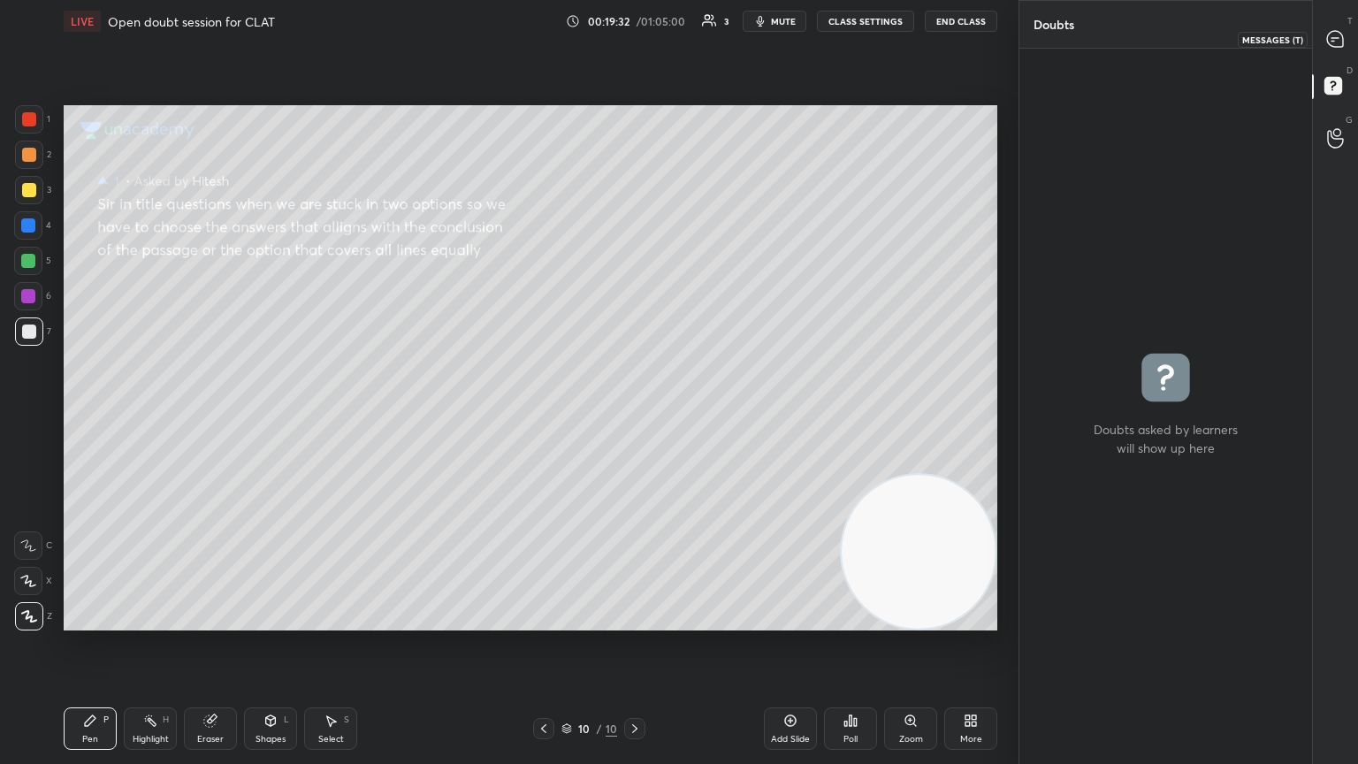
click at [634, 32] on div at bounding box center [1335, 39] width 35 height 32
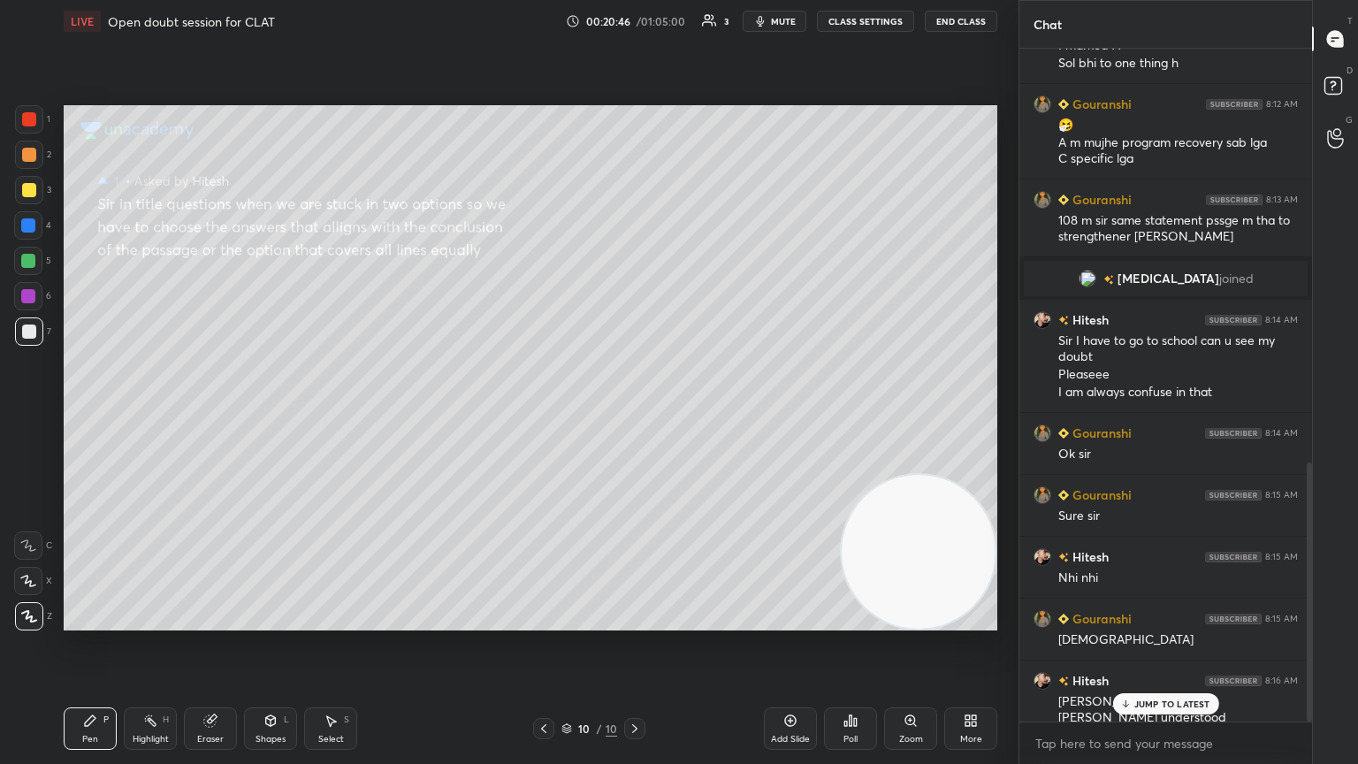
scroll to position [1149, 0]
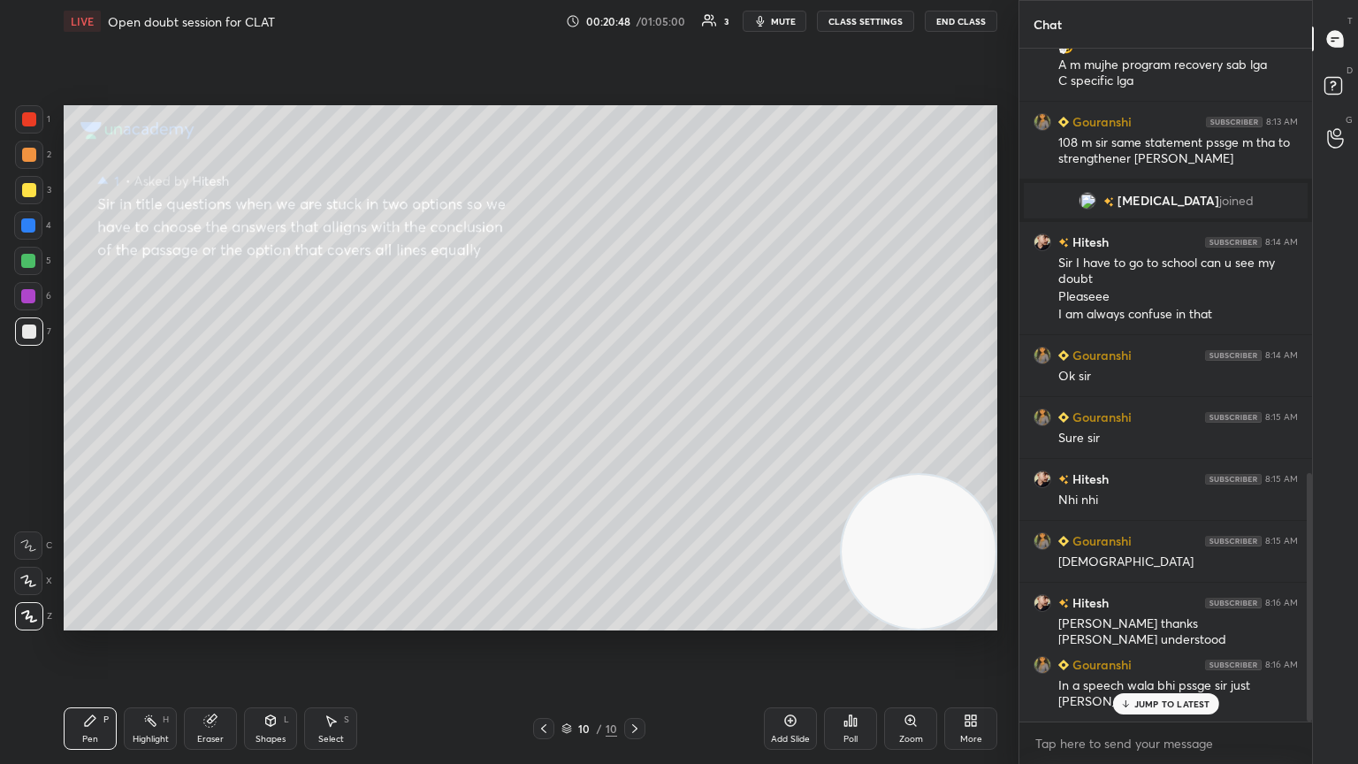
click at [634, 415] on p "JUMP TO LATEST" at bounding box center [1172, 703] width 76 height 11
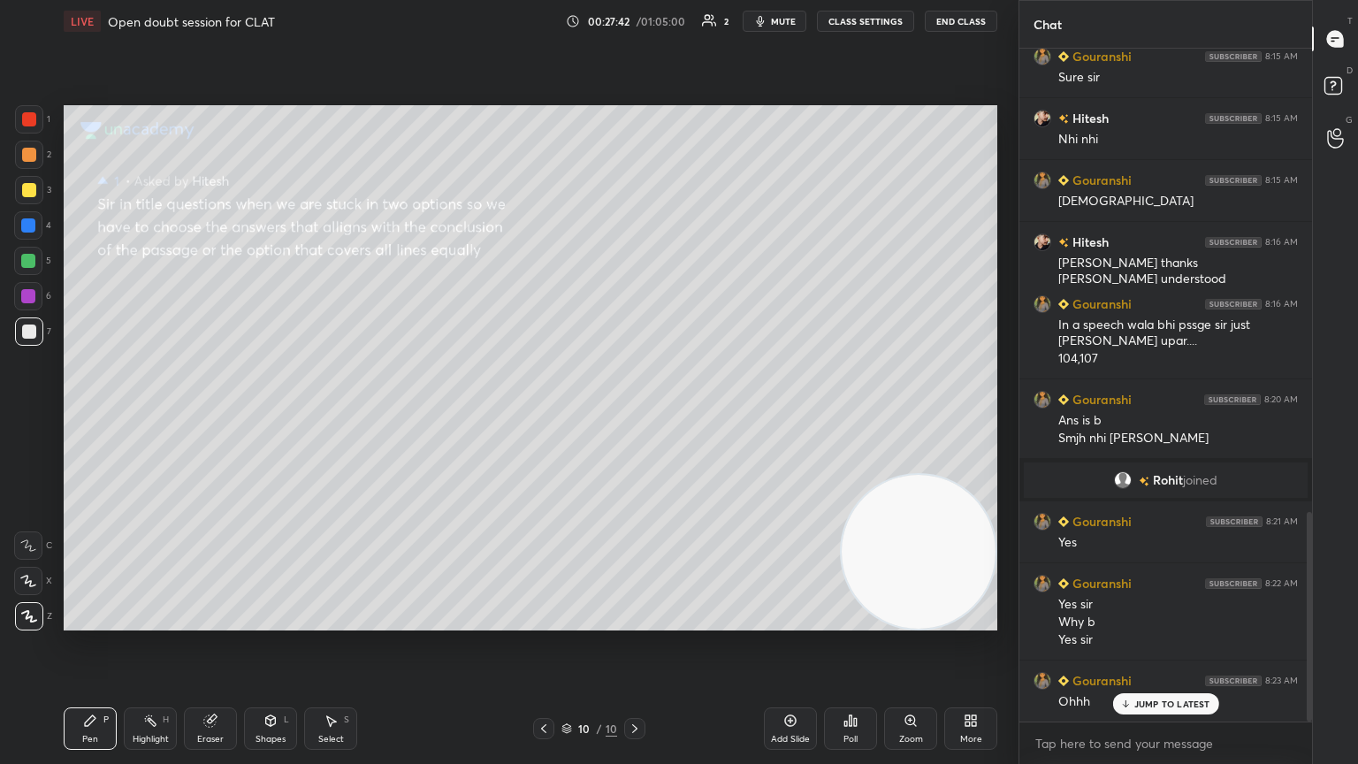
scroll to position [1506, 0]
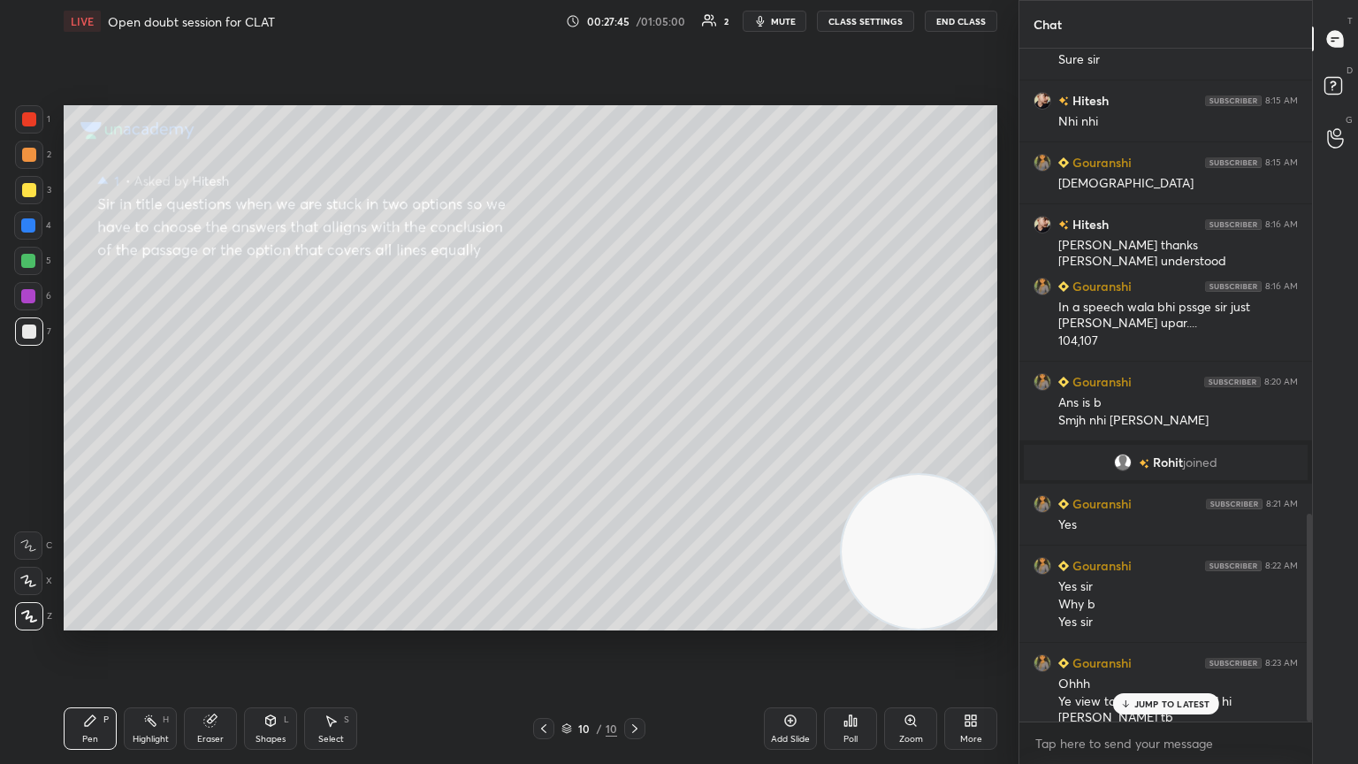
click at [634, 415] on p "JUMP TO LATEST" at bounding box center [1172, 703] width 76 height 11
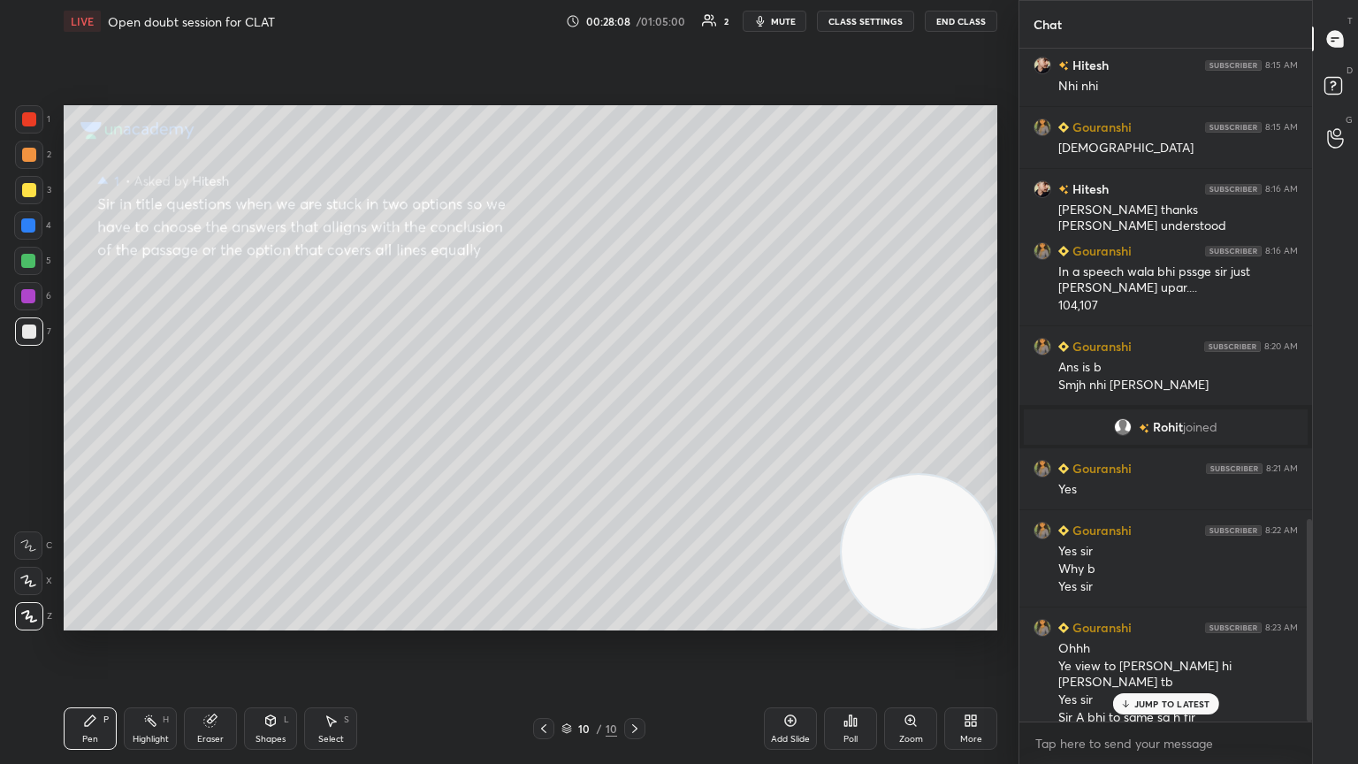
scroll to position [1559, 0]
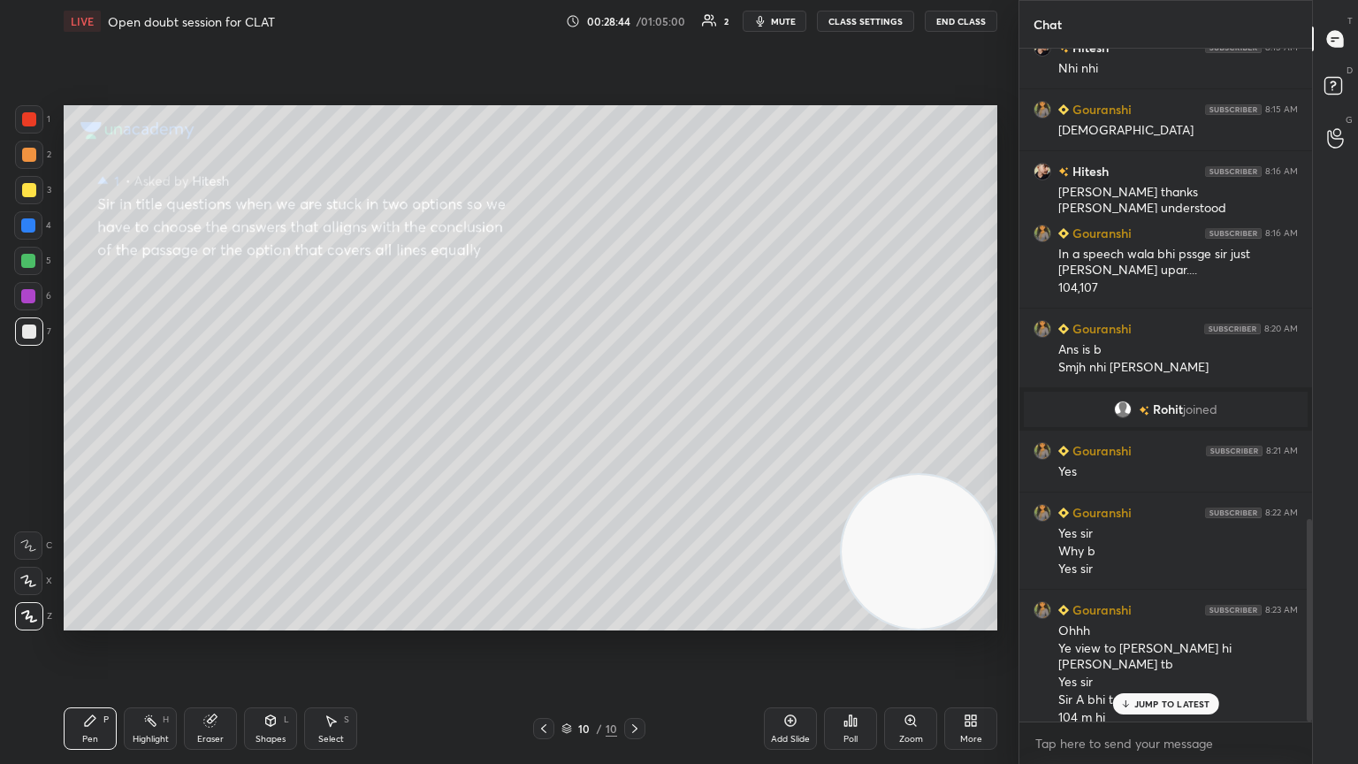
click at [634, 415] on p "JUMP TO LATEST" at bounding box center [1172, 703] width 76 height 11
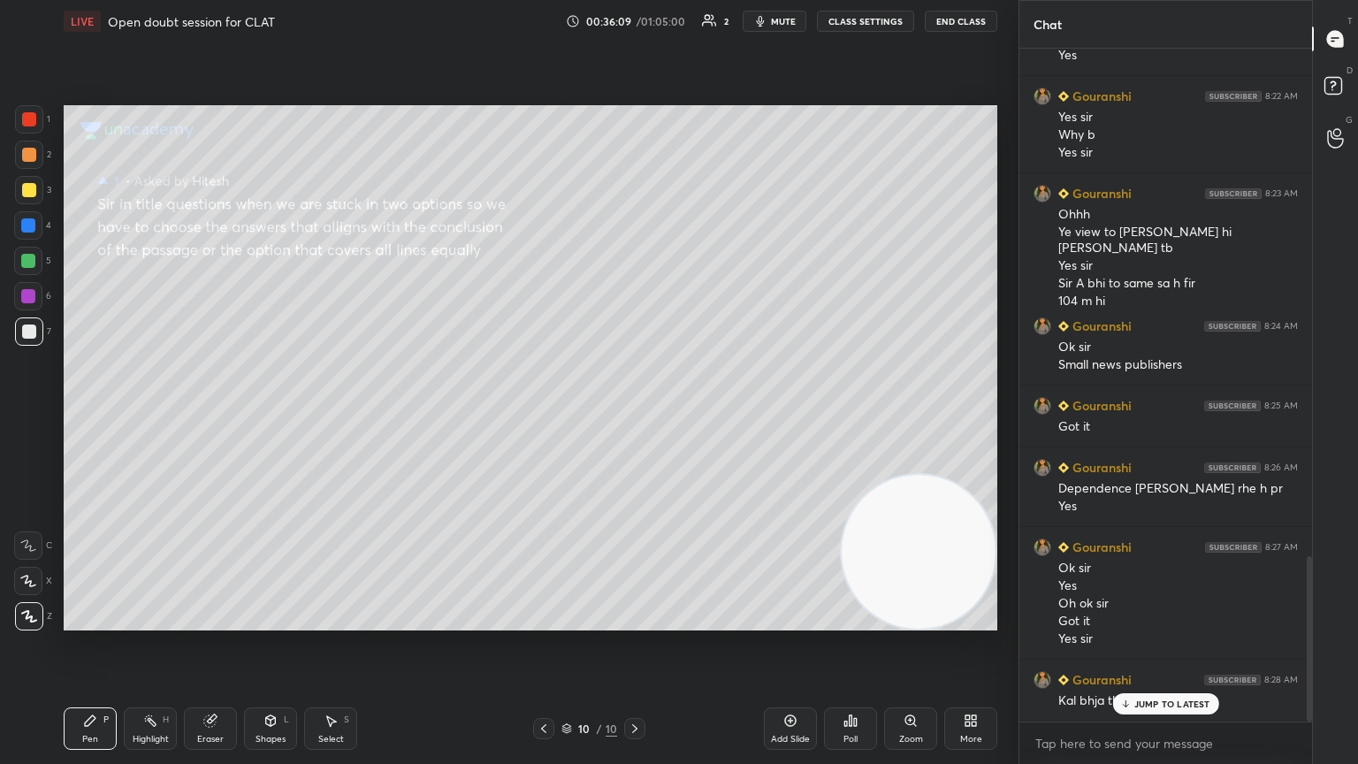
scroll to position [2069, 0]
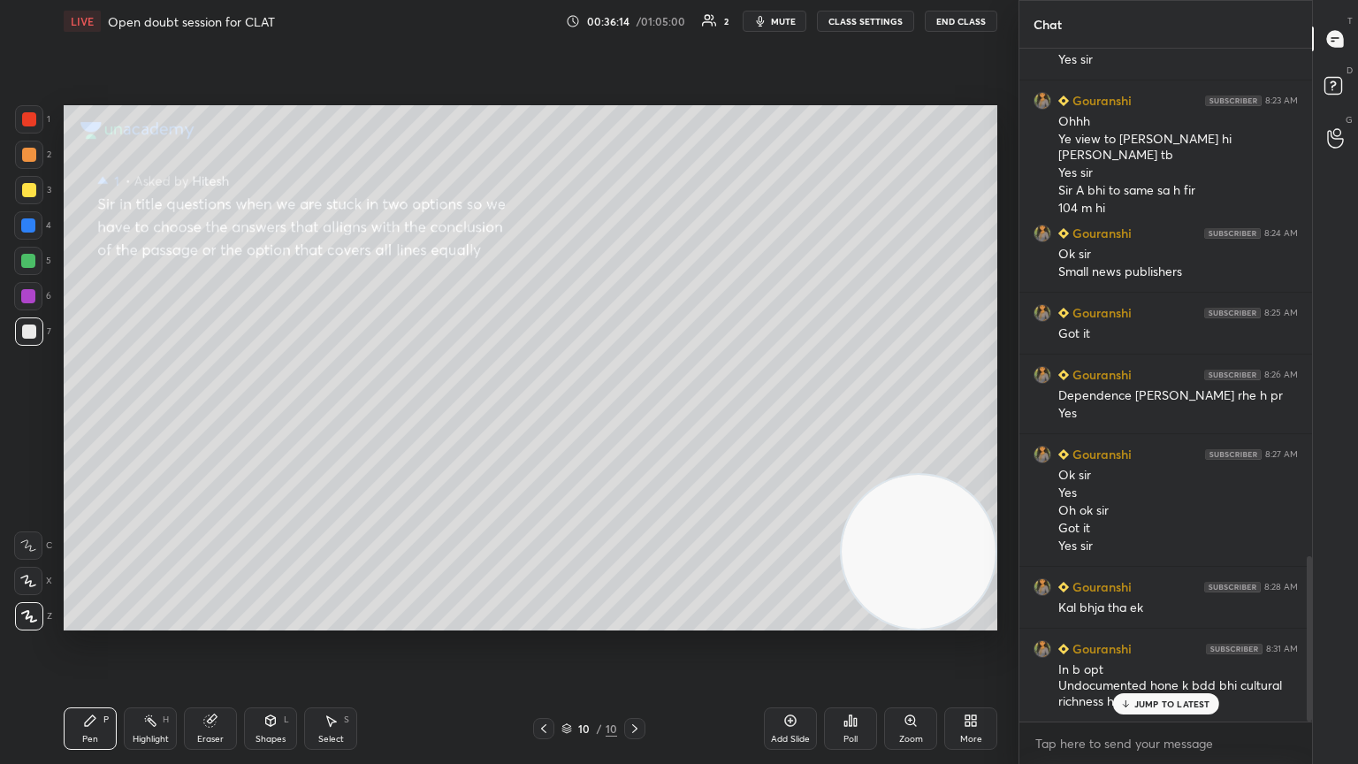
click at [634, 415] on p "JUMP TO LATEST" at bounding box center [1172, 703] width 76 height 11
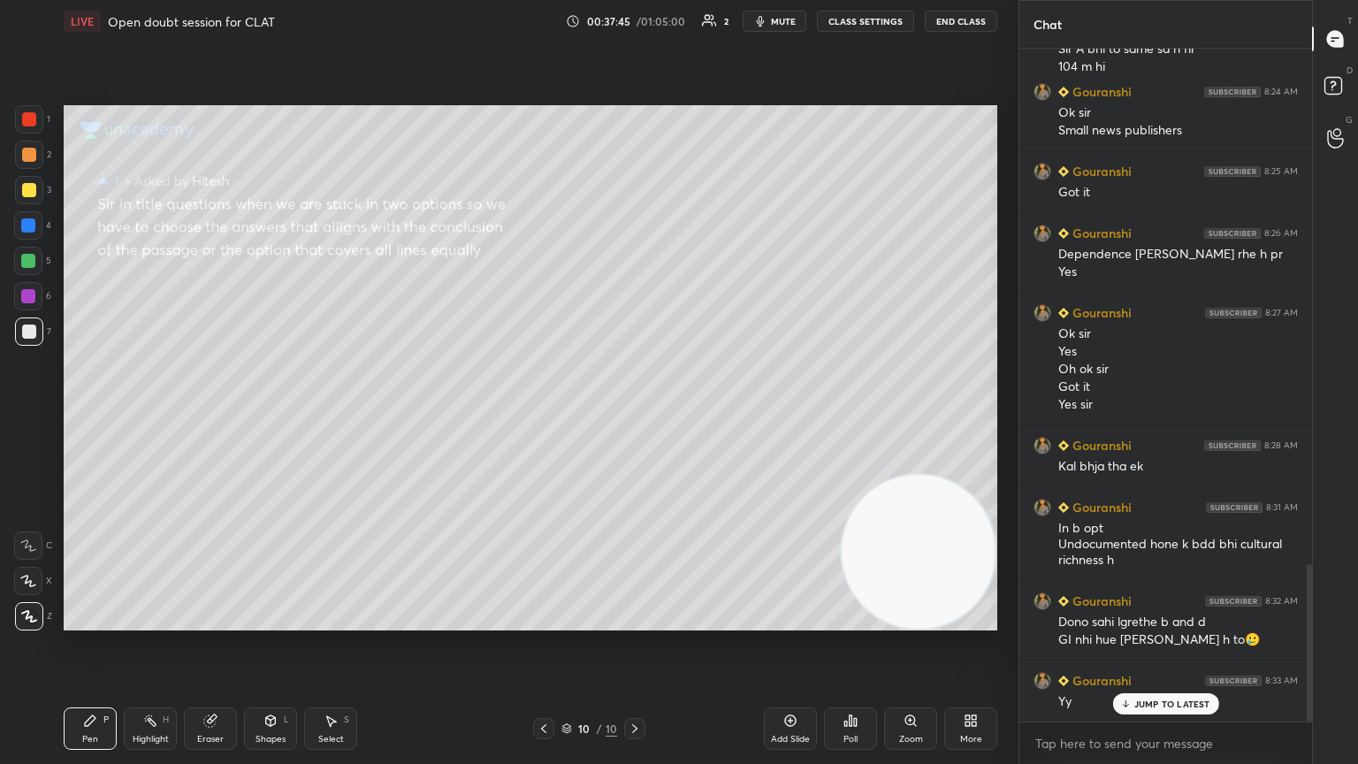
scroll to position [2228, 0]
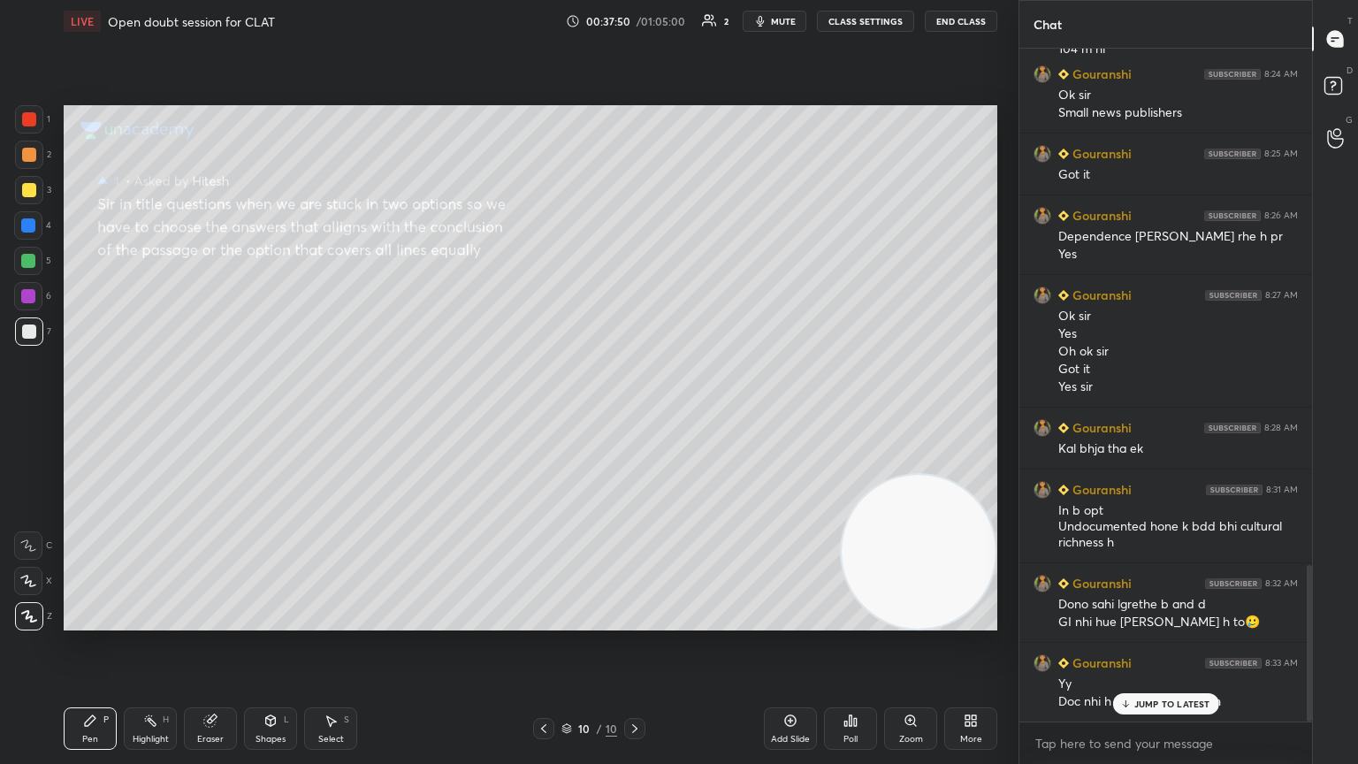
click at [634, 415] on p "JUMP TO LATEST" at bounding box center [1172, 703] width 76 height 11
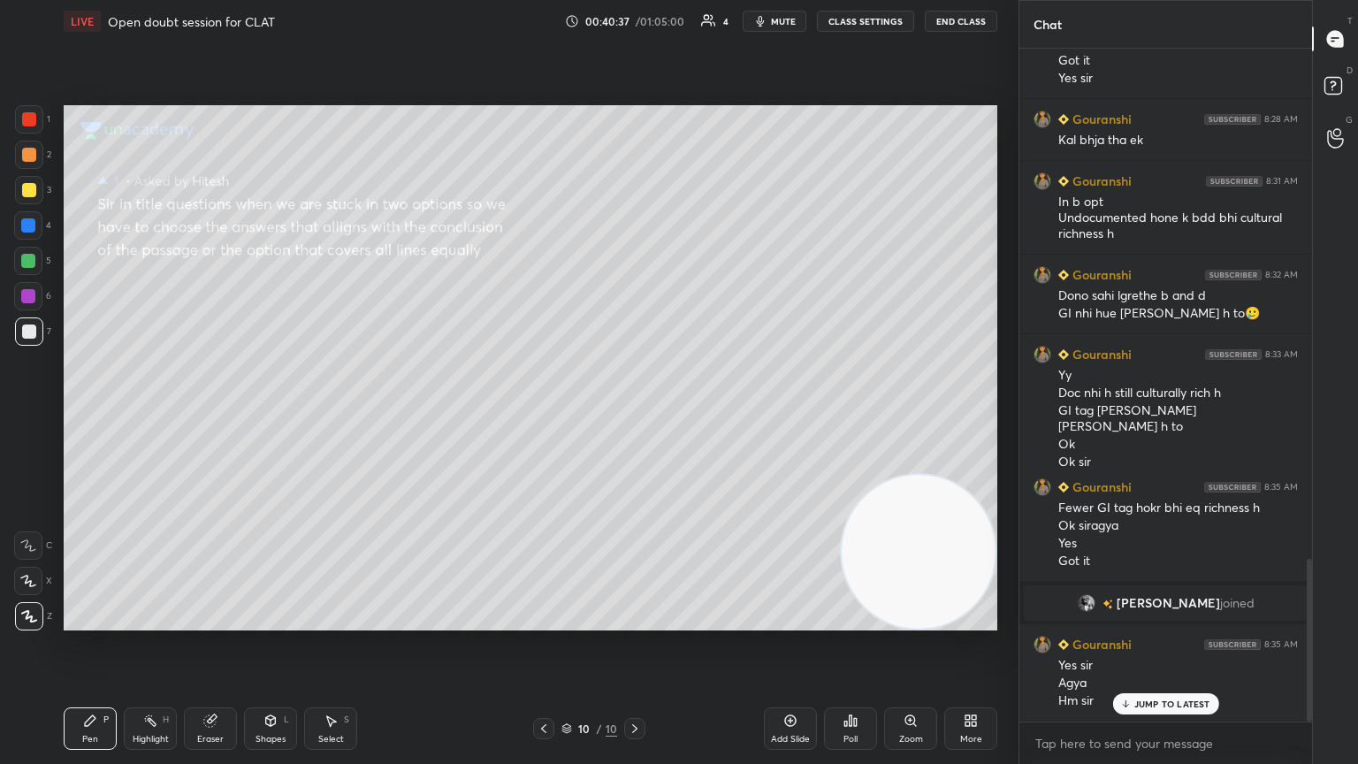
scroll to position [2111, 0]
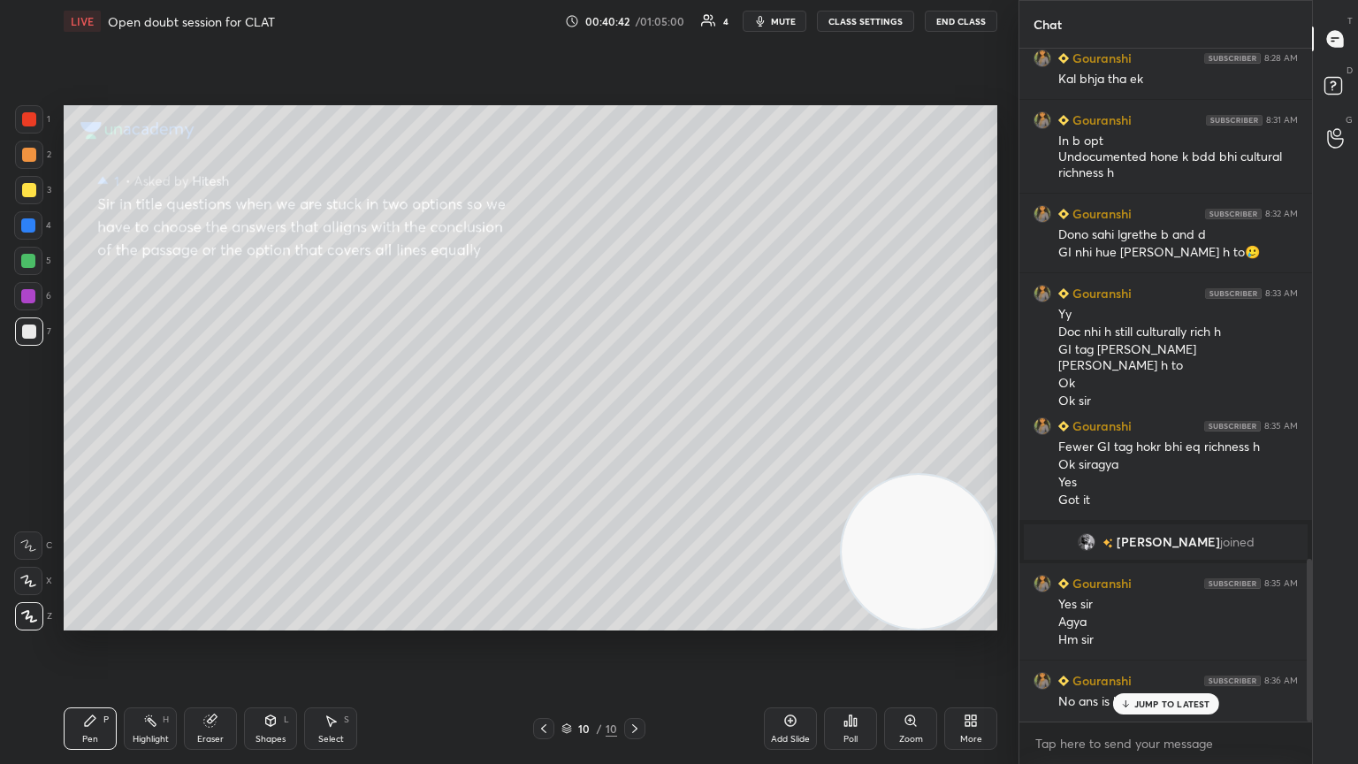
click at [634, 415] on p "JUMP TO LATEST" at bounding box center [1172, 703] width 76 height 11
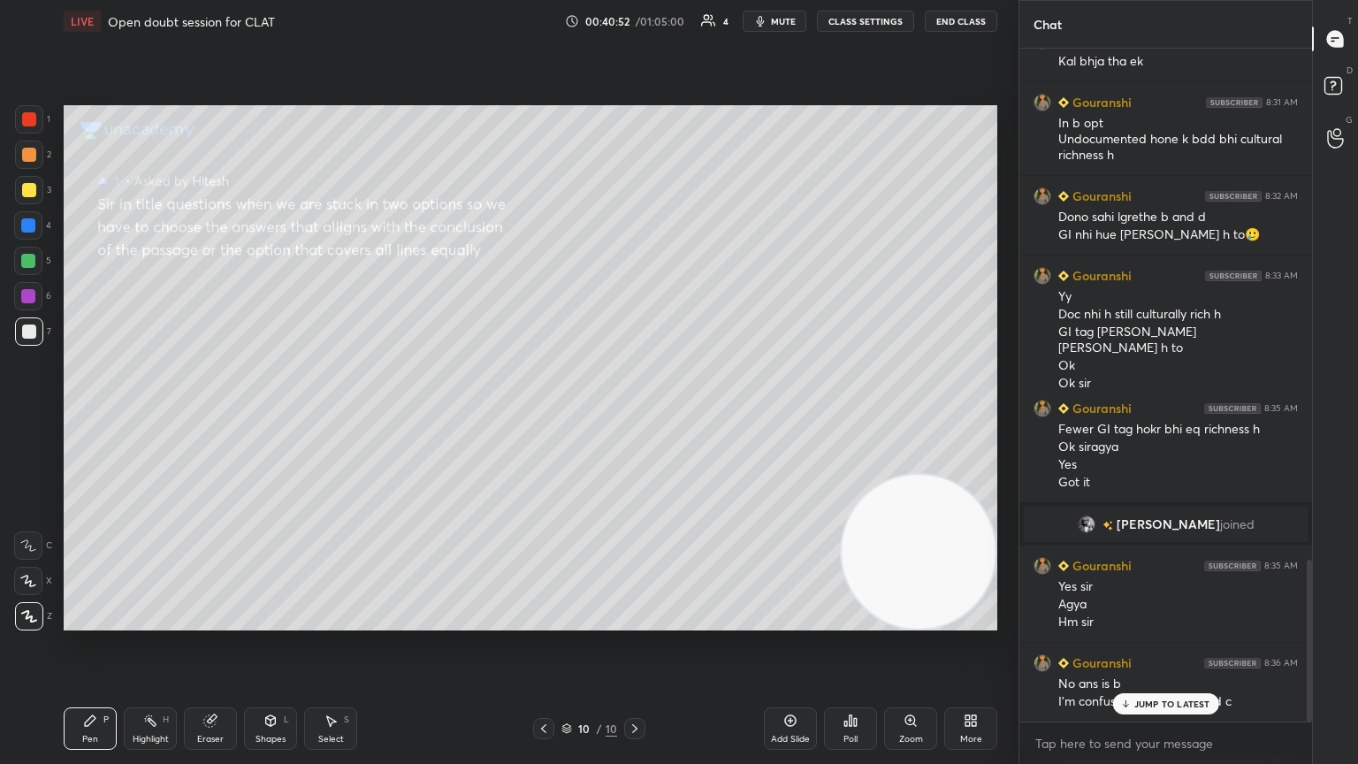
scroll to position [2146, 0]
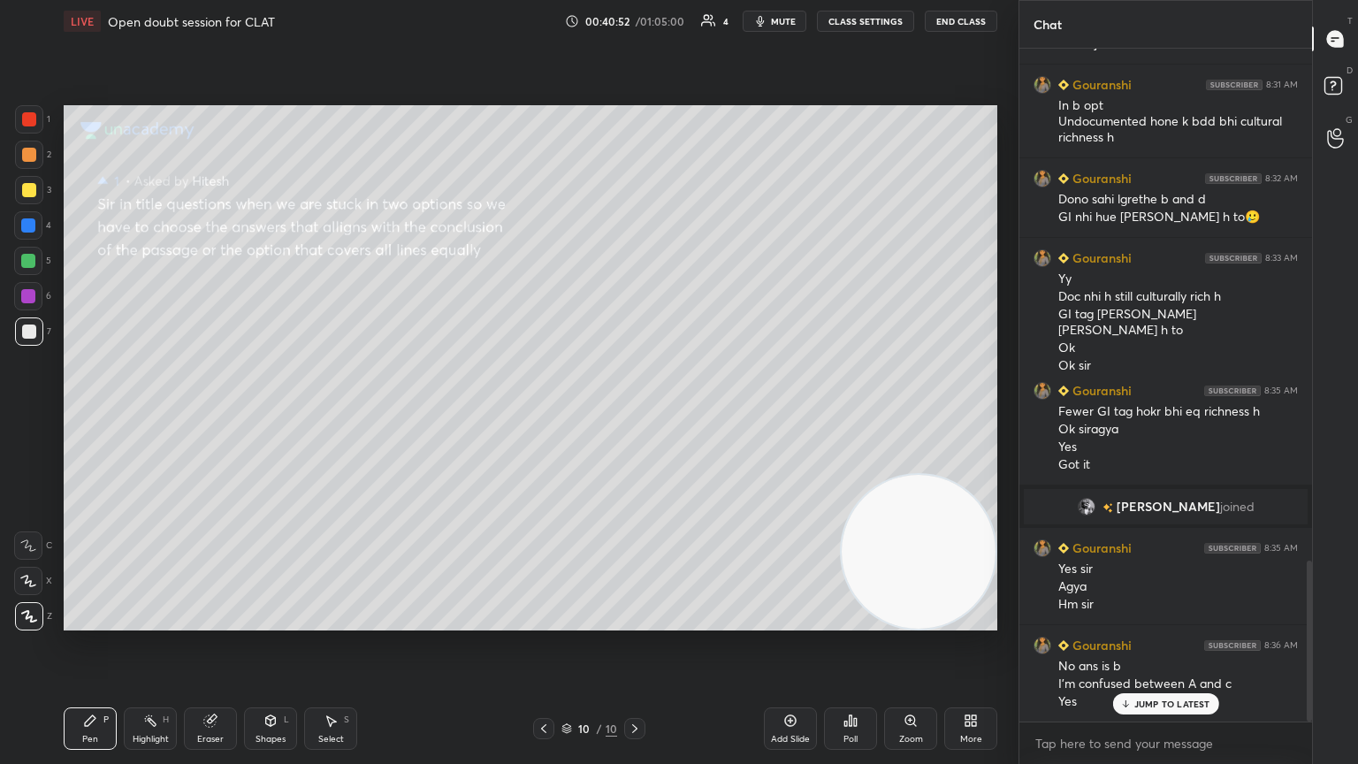
click at [634, 415] on p "JUMP TO LATEST" at bounding box center [1172, 703] width 76 height 11
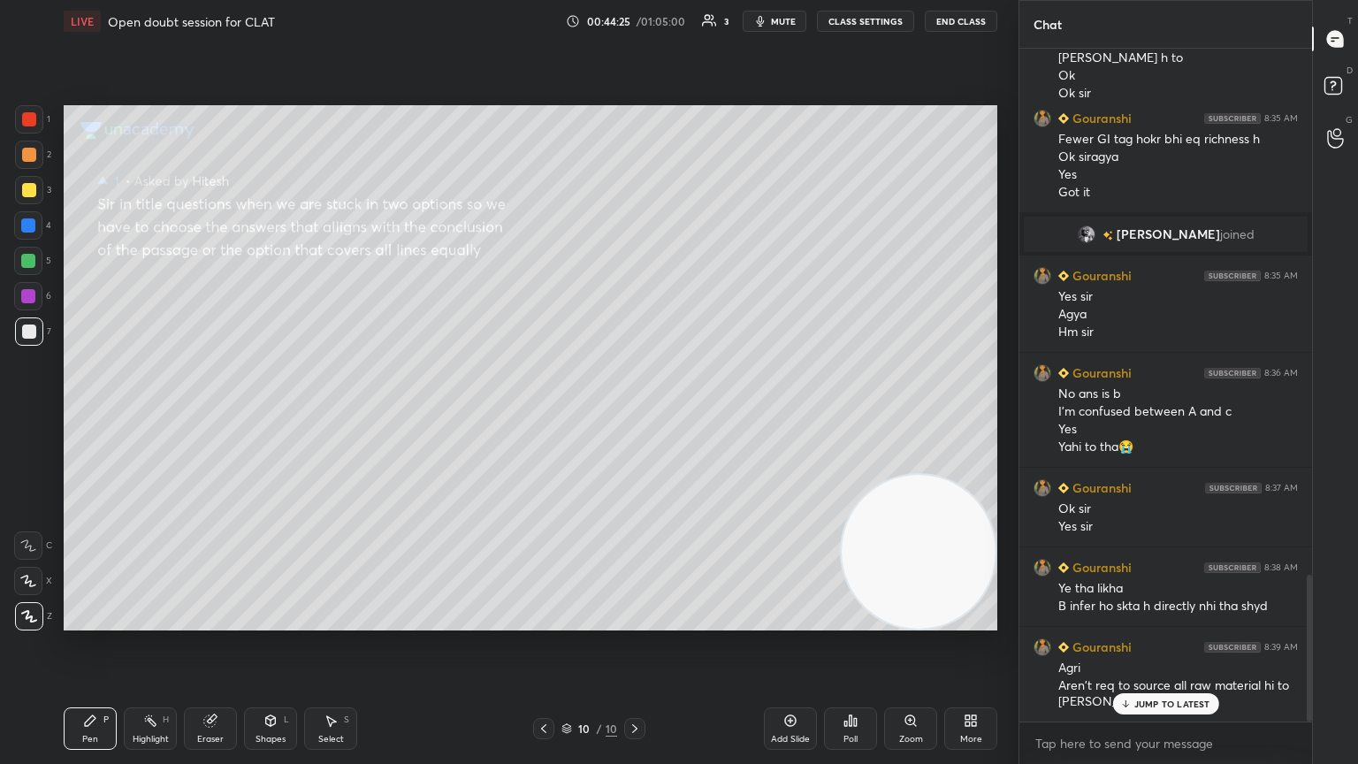
scroll to position [2436, 0]
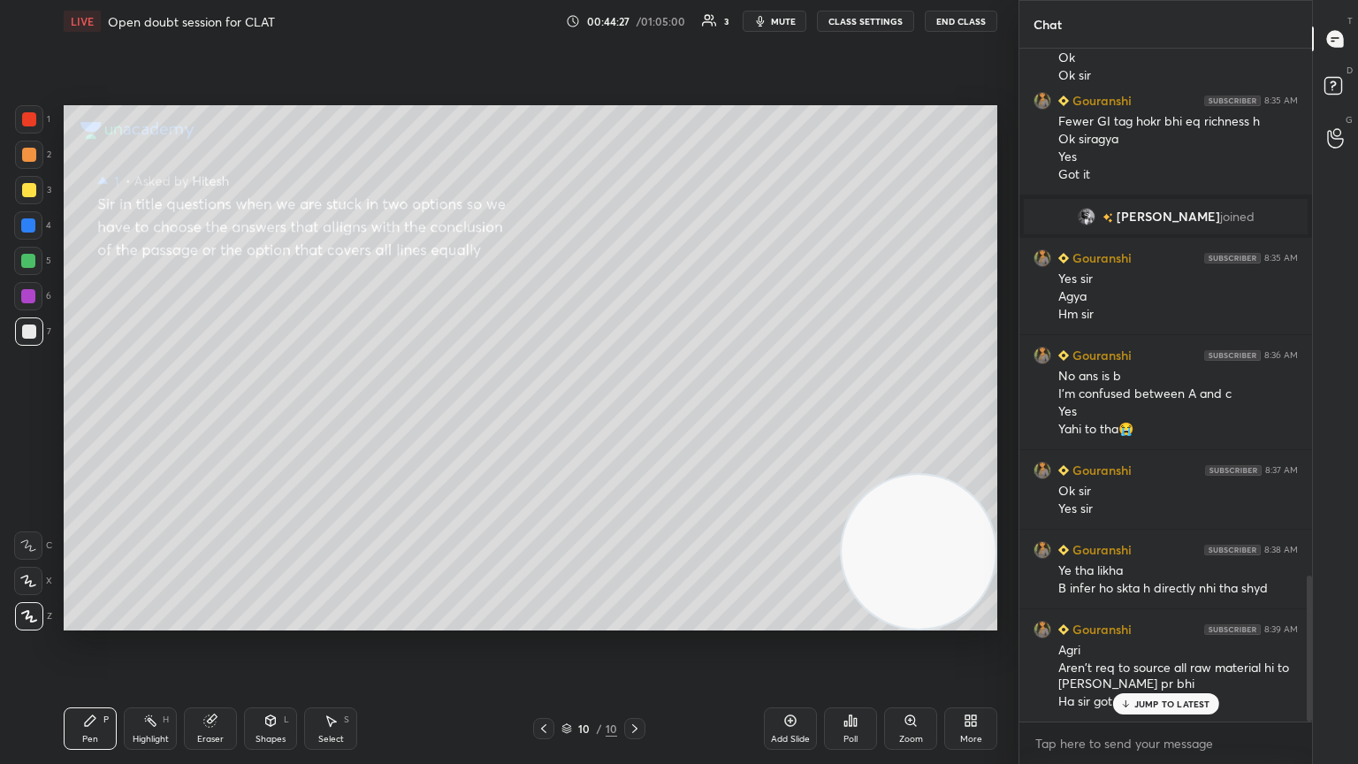
click at [634, 415] on p "JUMP TO LATEST" at bounding box center [1172, 703] width 76 height 11
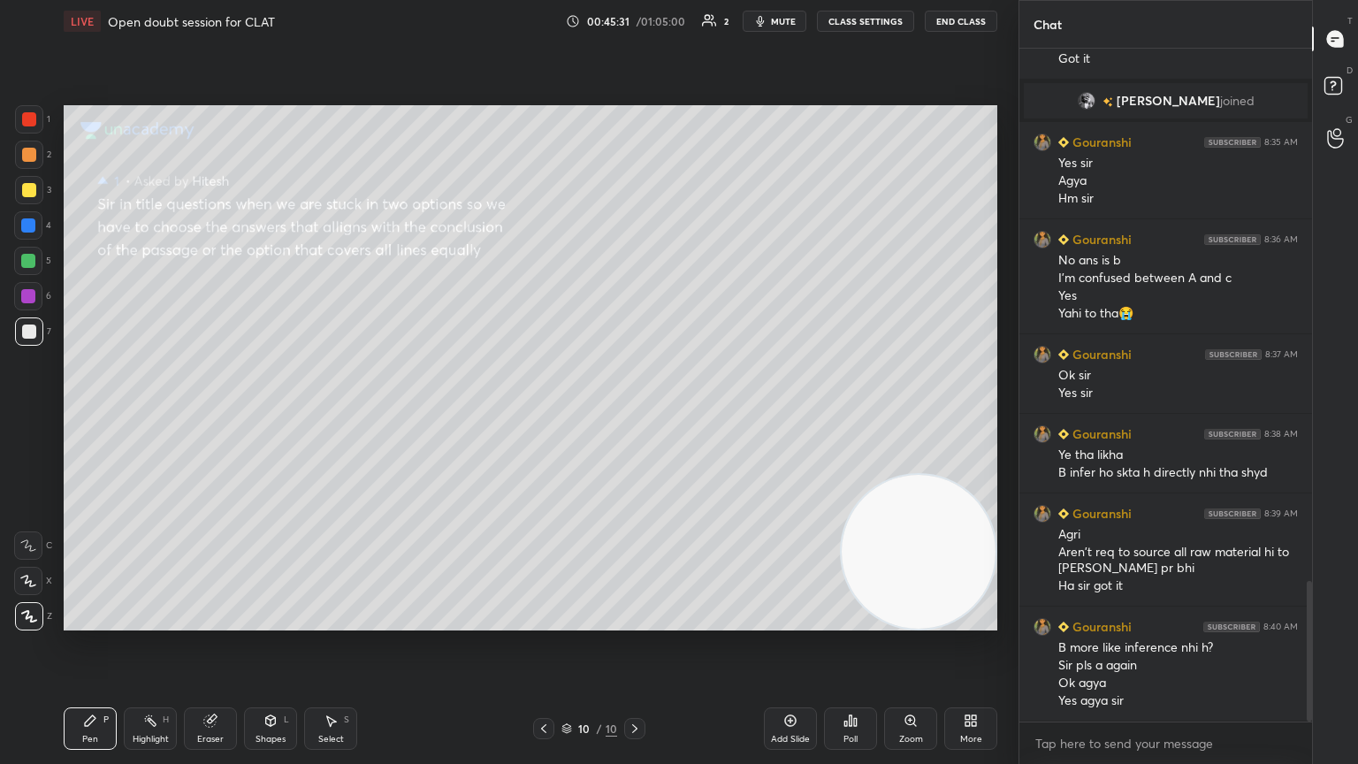
scroll to position [2613, 0]
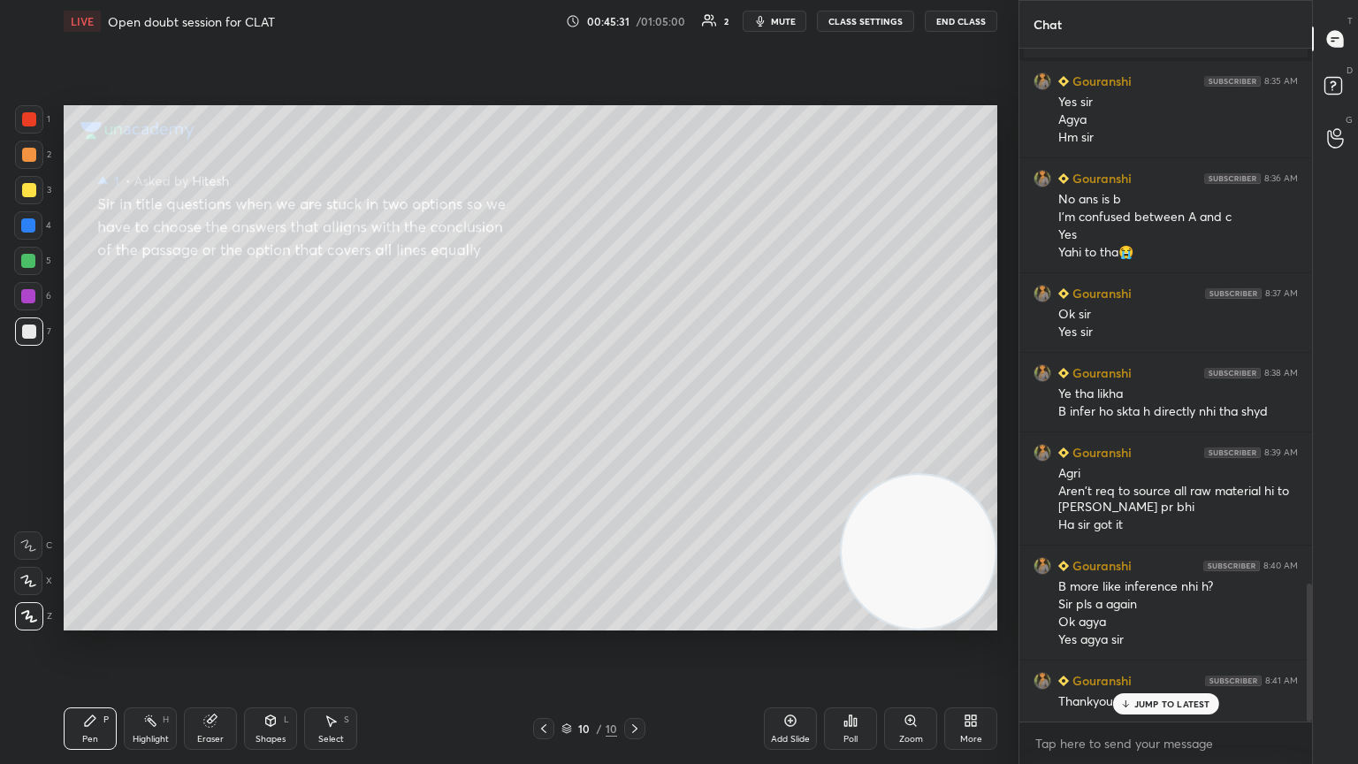
click at [634, 20] on icon "button" at bounding box center [761, 21] width 8 height 11
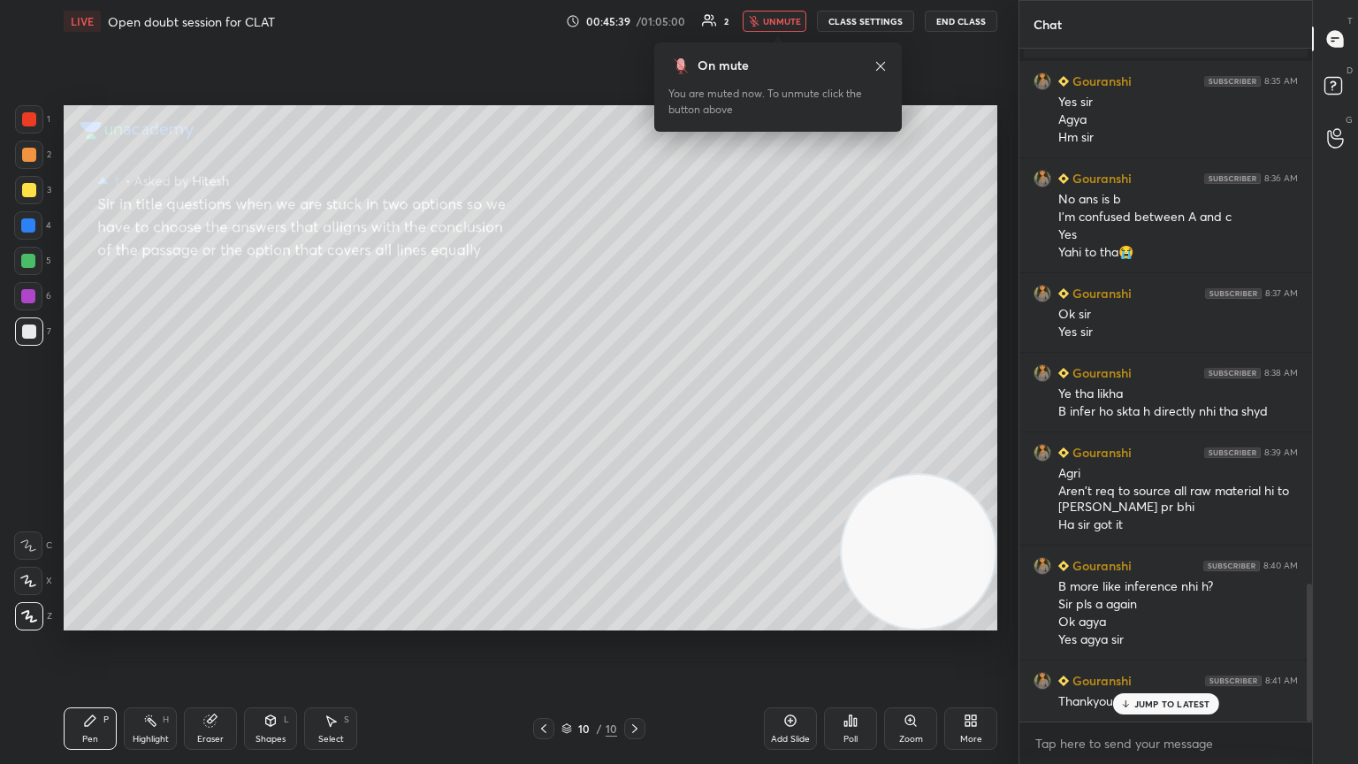
scroll to position [2631, 0]
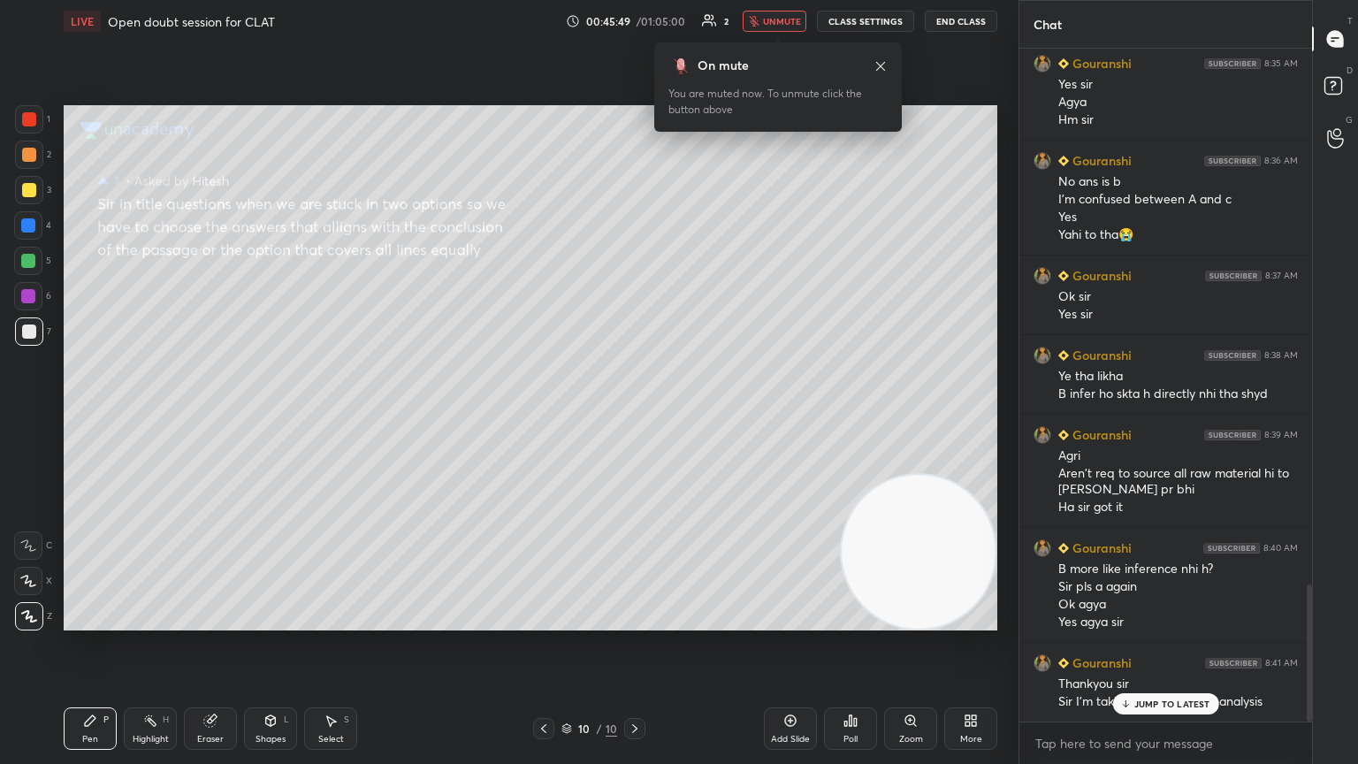
click at [634, 15] on span "unmute" at bounding box center [782, 21] width 38 height 12
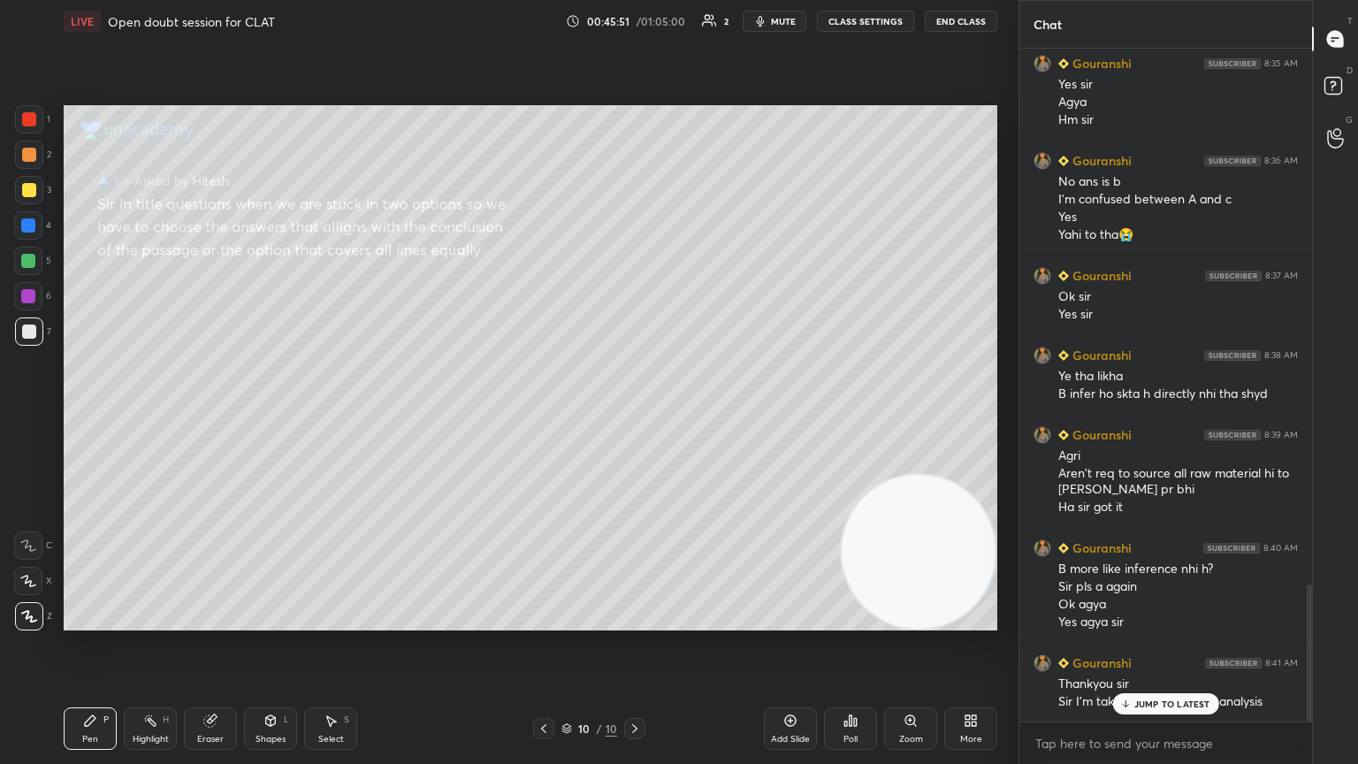
click at [634, 415] on p "JUMP TO LATEST" at bounding box center [1172, 703] width 76 height 11
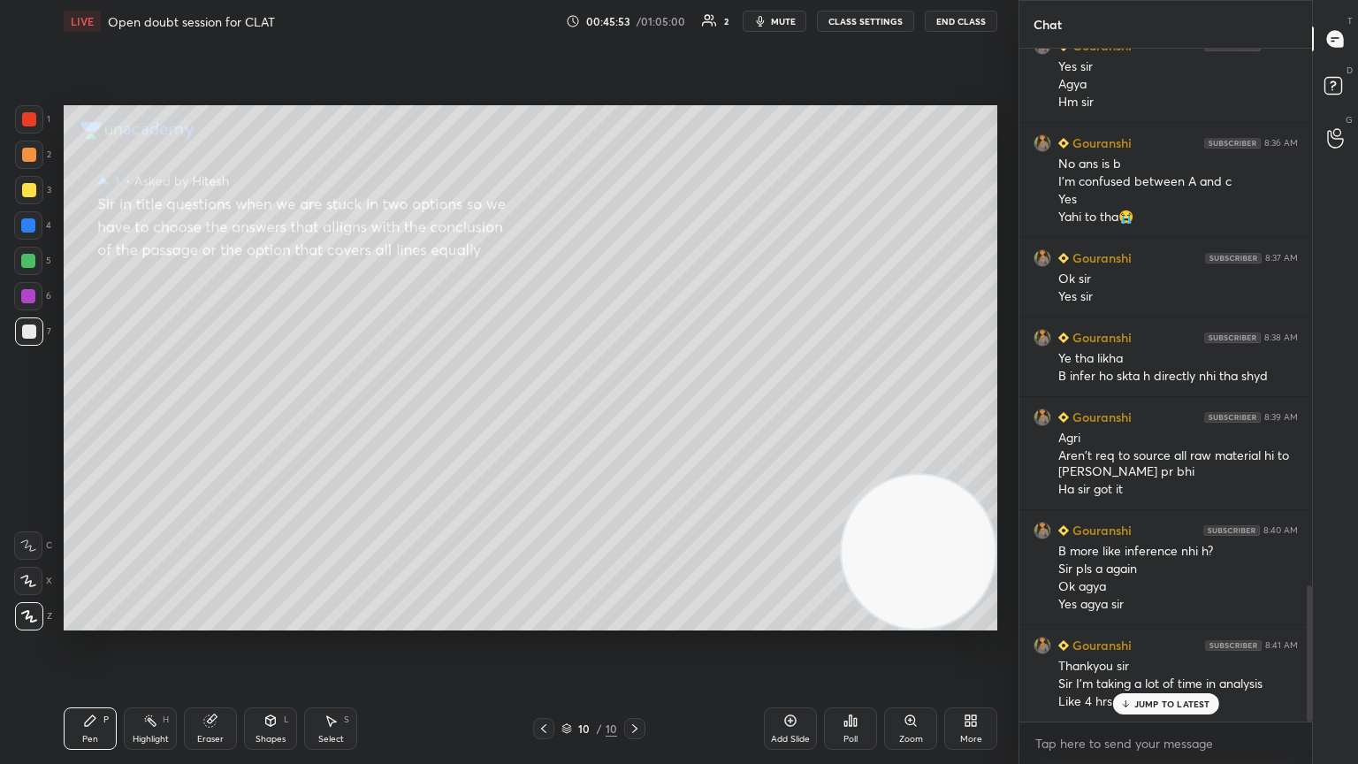
click at [634, 415] on div "JUMP TO LATEST" at bounding box center [1165, 703] width 106 height 21
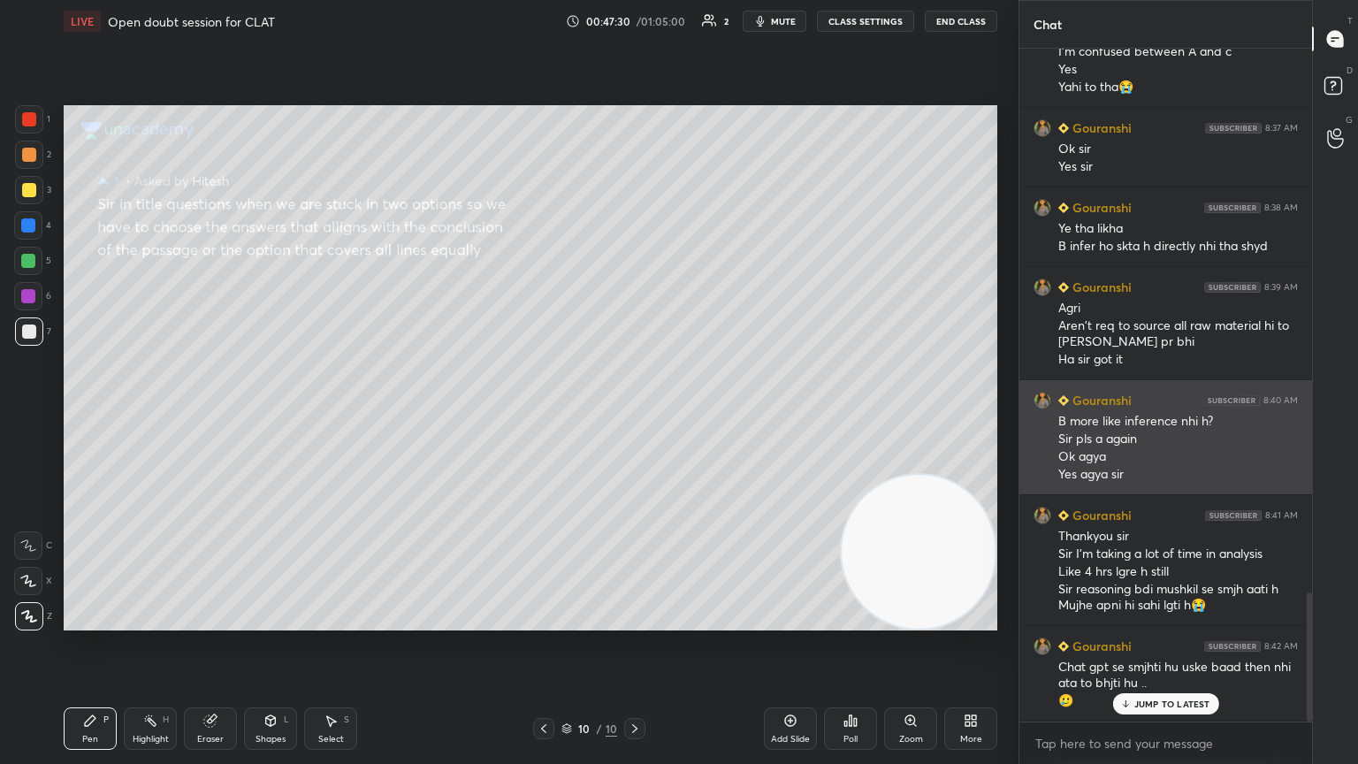
scroll to position [2839, 0]
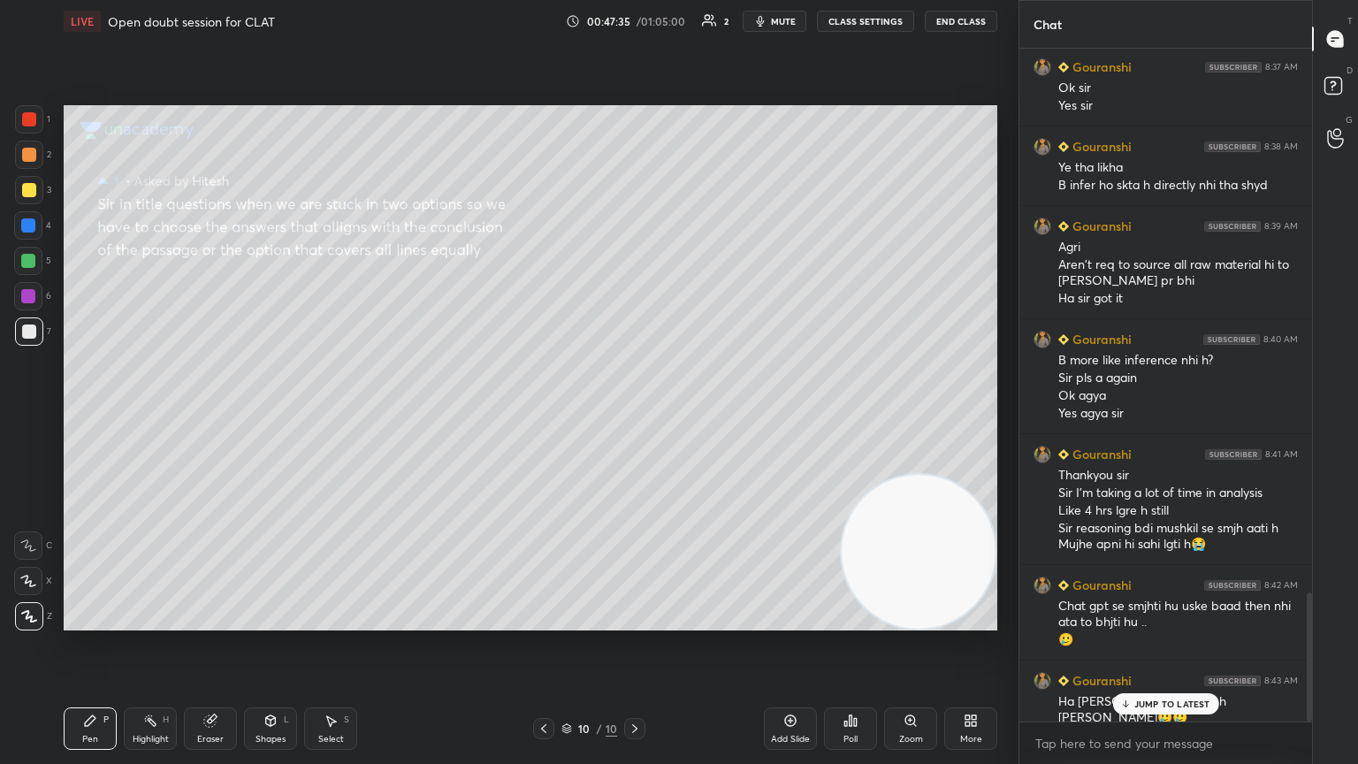
click at [634, 415] on p "JUMP TO LATEST" at bounding box center [1172, 703] width 76 height 11
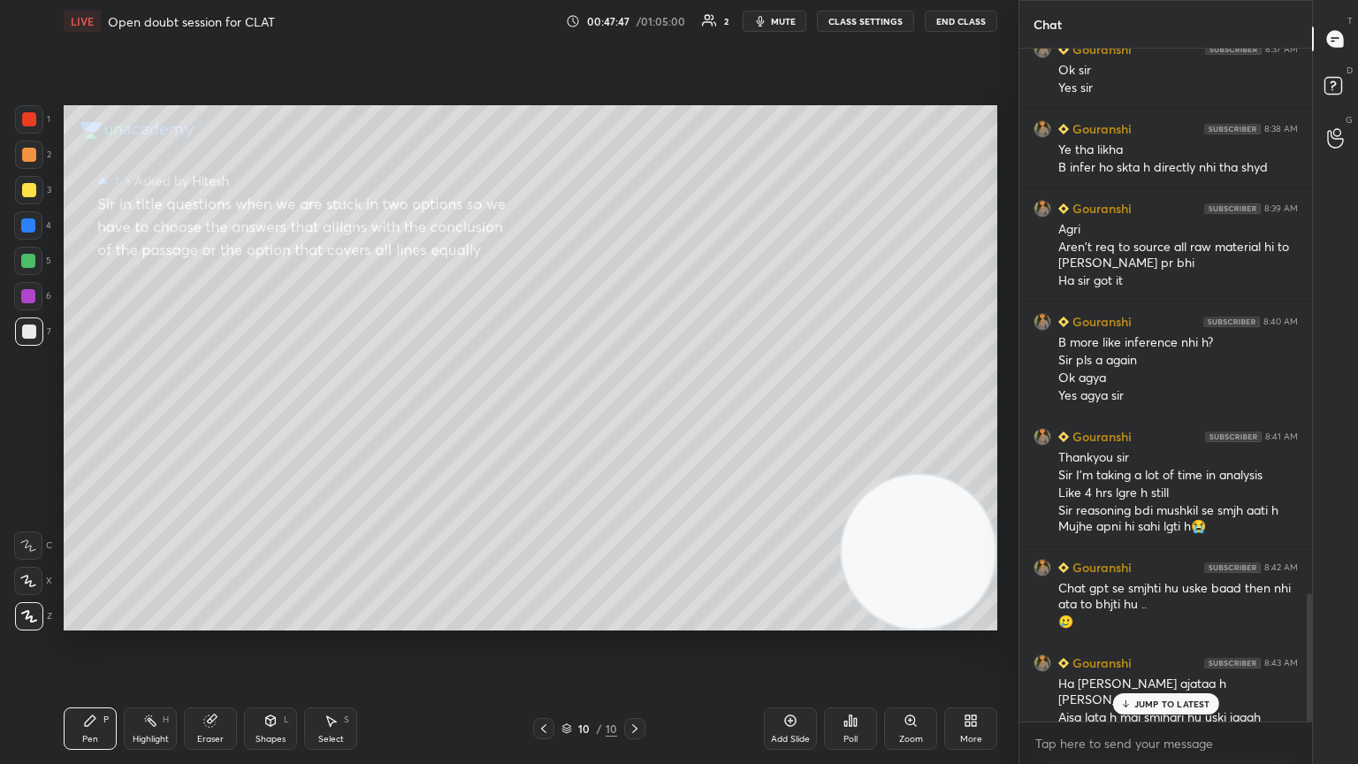
click at [634, 415] on p "JUMP TO LATEST" at bounding box center [1172, 703] width 76 height 11
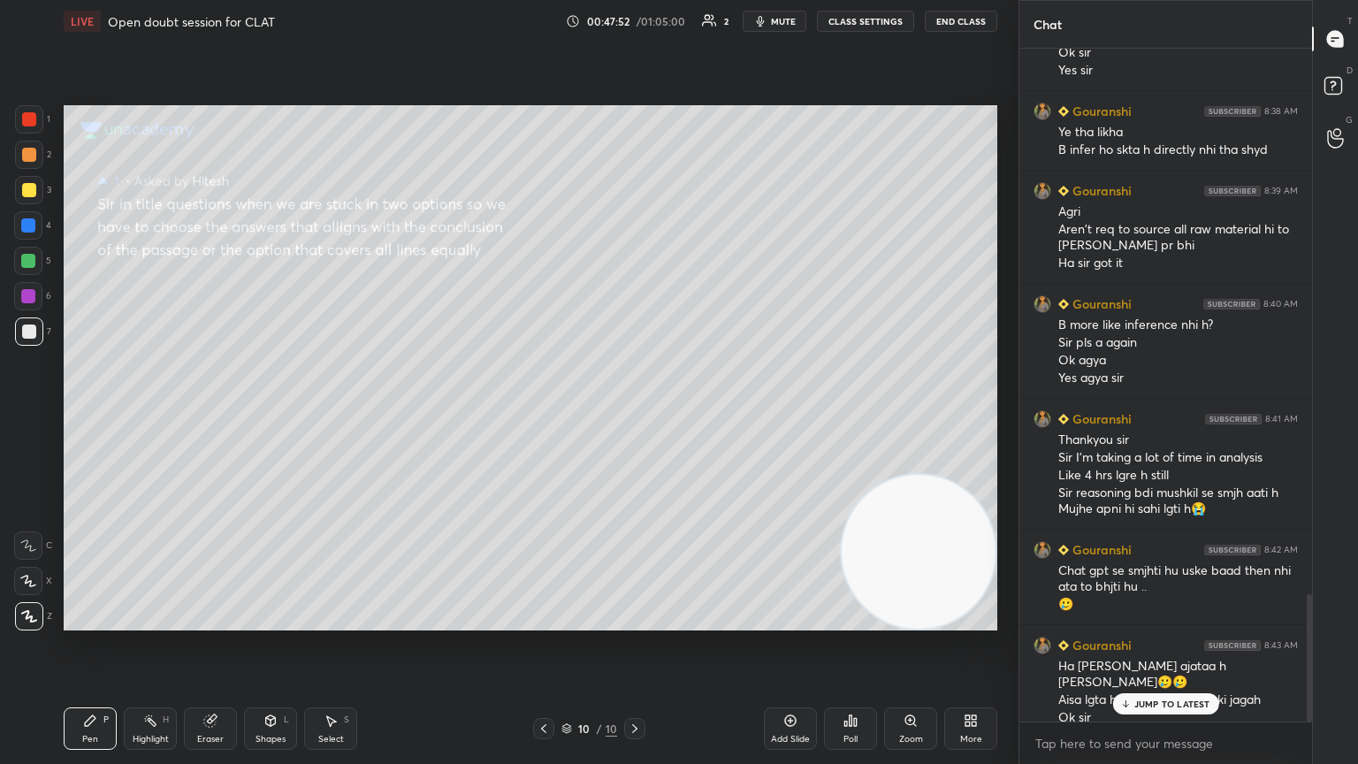
click at [634, 415] on p "JUMP TO LATEST" at bounding box center [1172, 703] width 76 height 11
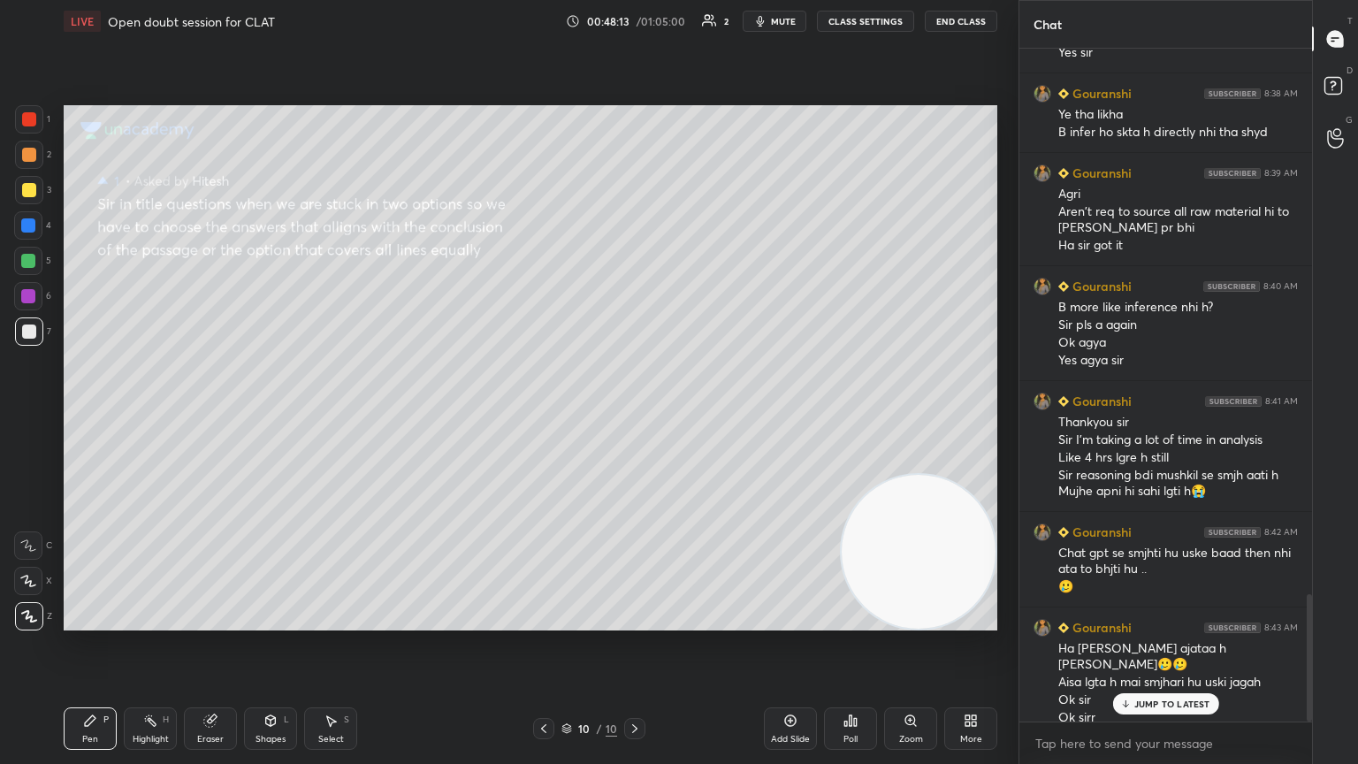
click at [634, 415] on p "JUMP TO LATEST" at bounding box center [1172, 703] width 76 height 11
click at [634, 19] on span "mute" at bounding box center [783, 21] width 25 height 12
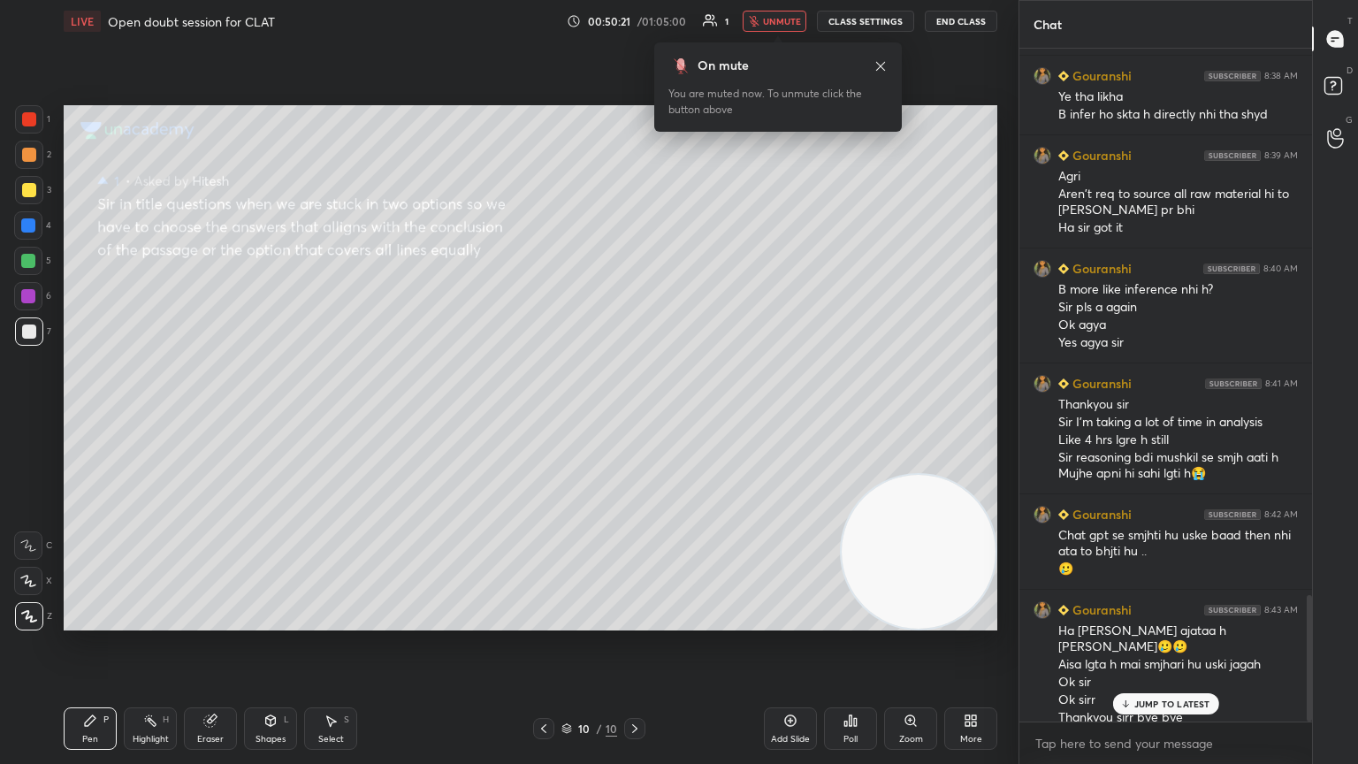
click at [634, 64] on icon at bounding box center [880, 66] width 14 height 14
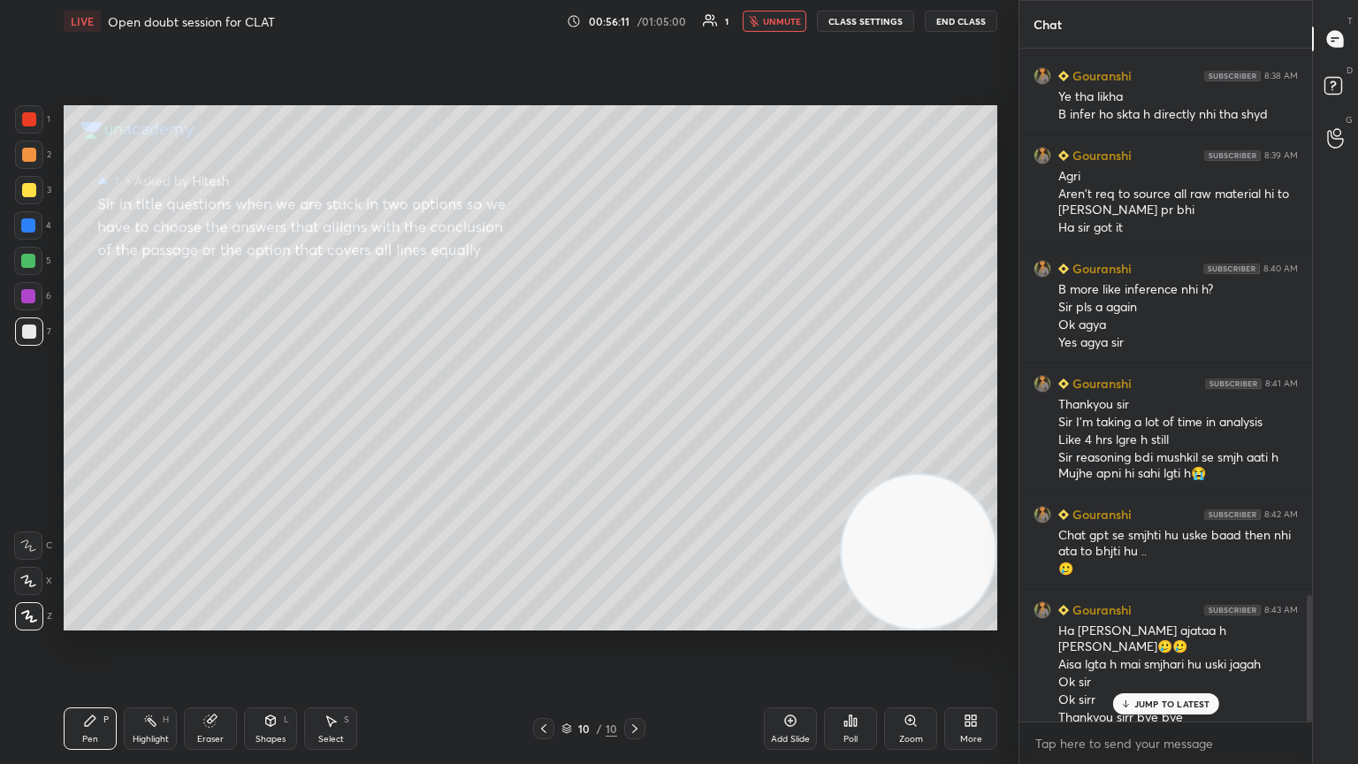
click at [634, 415] on p "JUMP TO LATEST" at bounding box center [1172, 703] width 76 height 11
click at [634, 22] on button "End Class" at bounding box center [961, 21] width 71 height 21
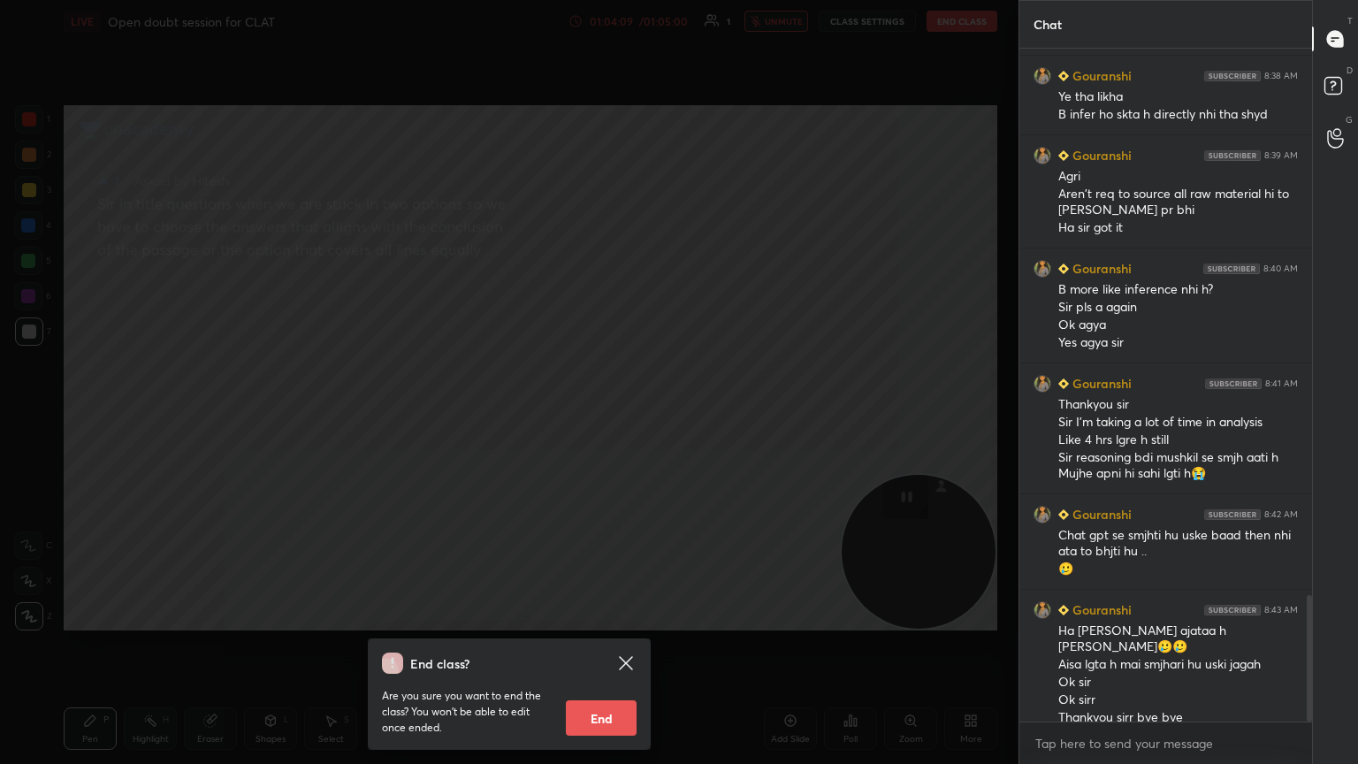
click at [590, 415] on button "End" at bounding box center [601, 717] width 71 height 35
type textarea "x"
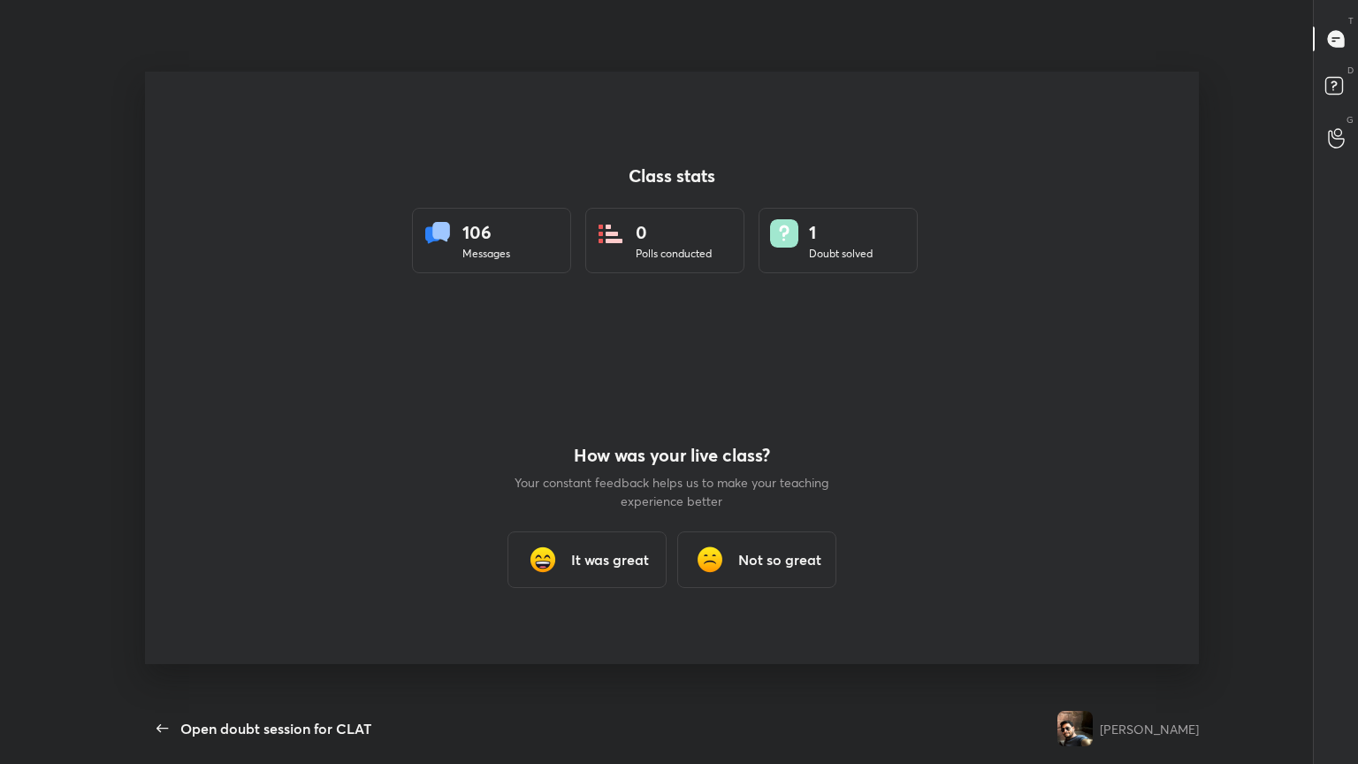
scroll to position [0, 0]
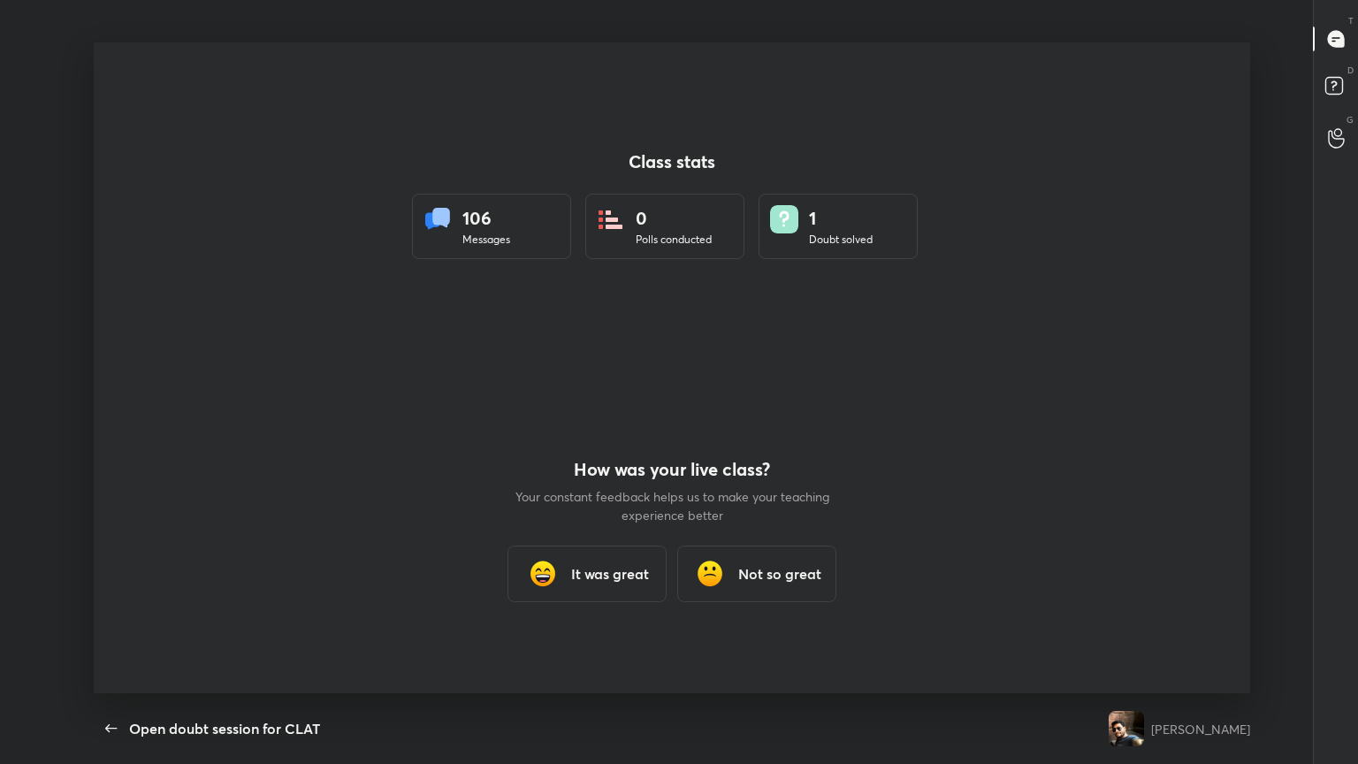
click at [634, 415] on h3 "It was great" at bounding box center [610, 573] width 78 height 21
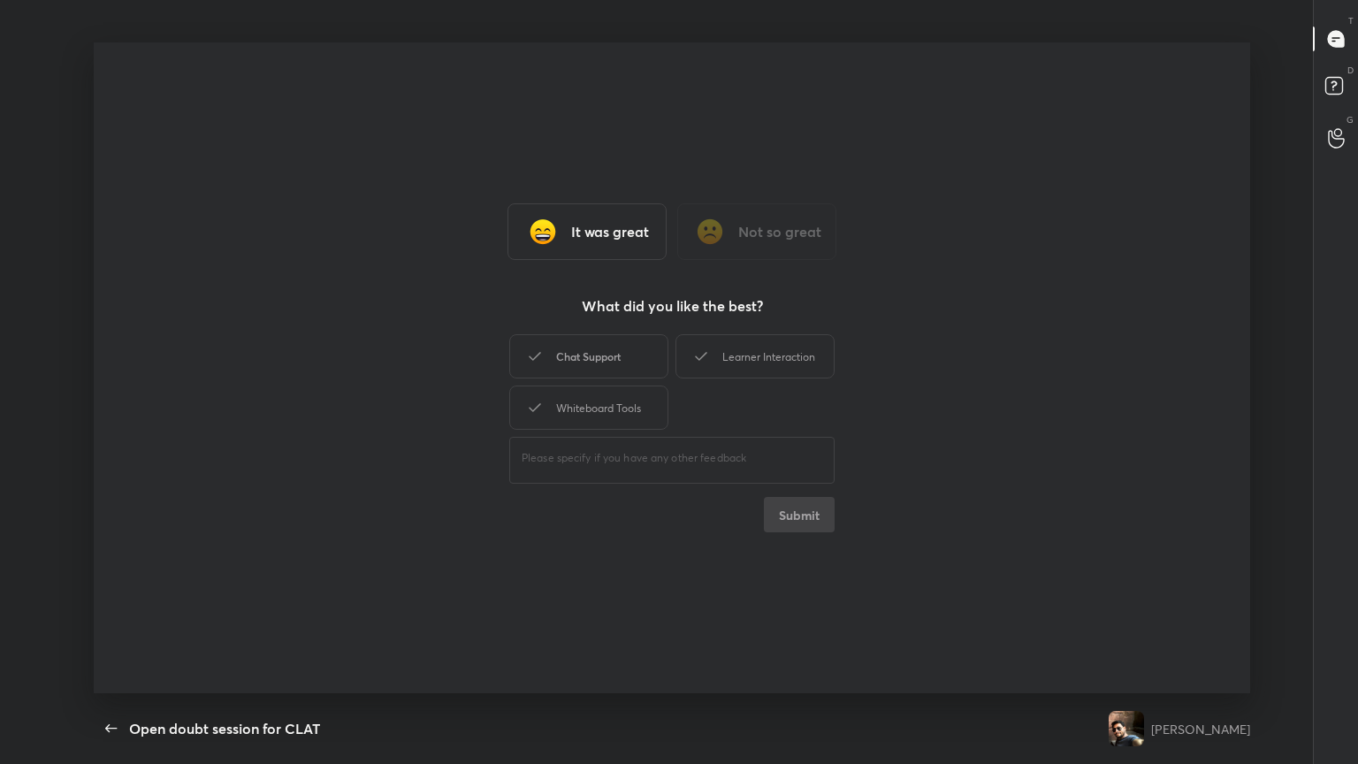
click at [594, 367] on div "Chat Support" at bounding box center [588, 356] width 159 height 44
click at [634, 373] on div "Learner Interaction" at bounding box center [754, 356] width 159 height 44
click at [597, 403] on div "Whiteboard Tools" at bounding box center [588, 407] width 159 height 44
click at [634, 415] on button "Submit" at bounding box center [799, 514] width 71 height 35
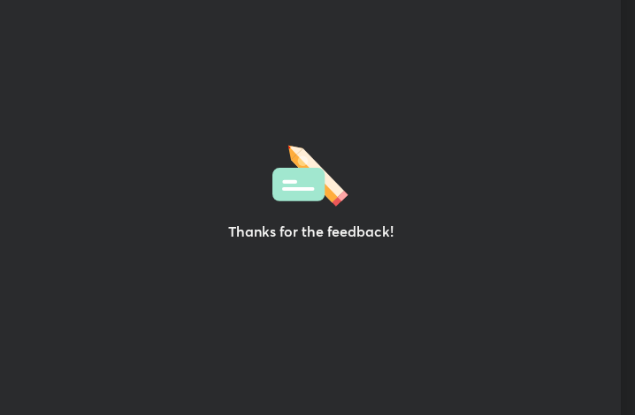
scroll to position [88097, 87779]
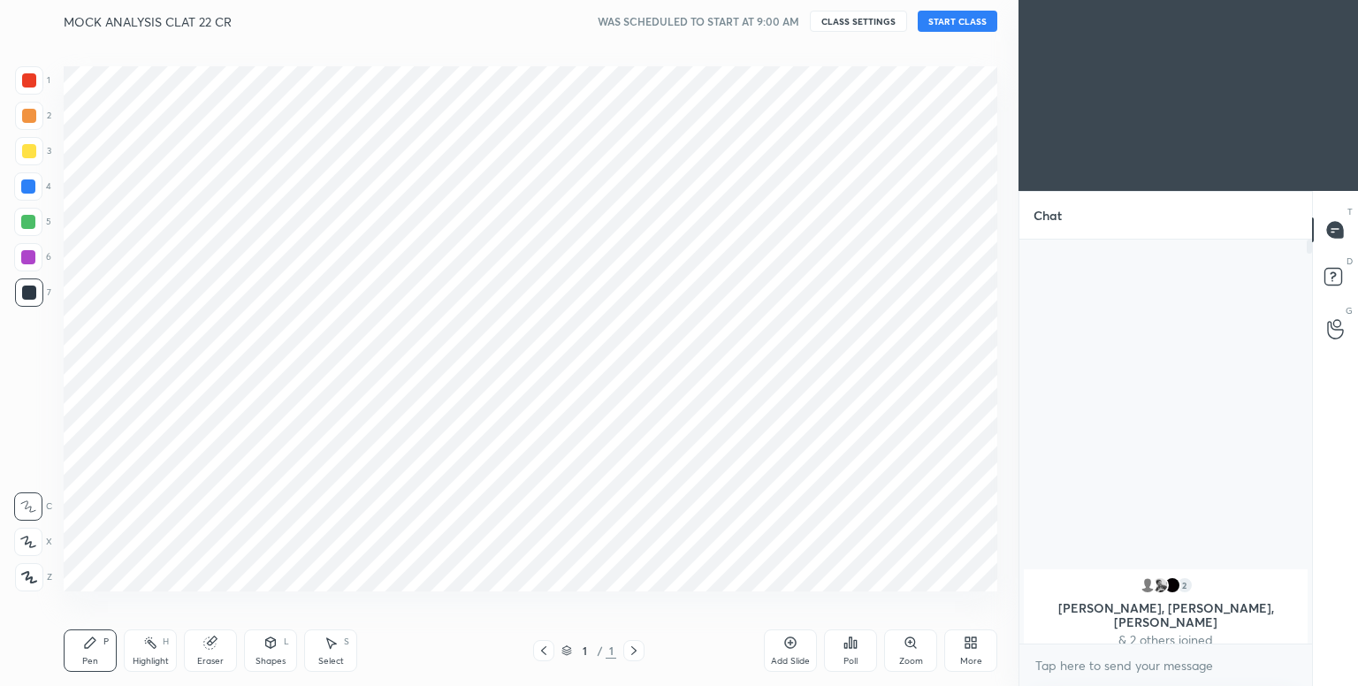
scroll to position [252, 287]
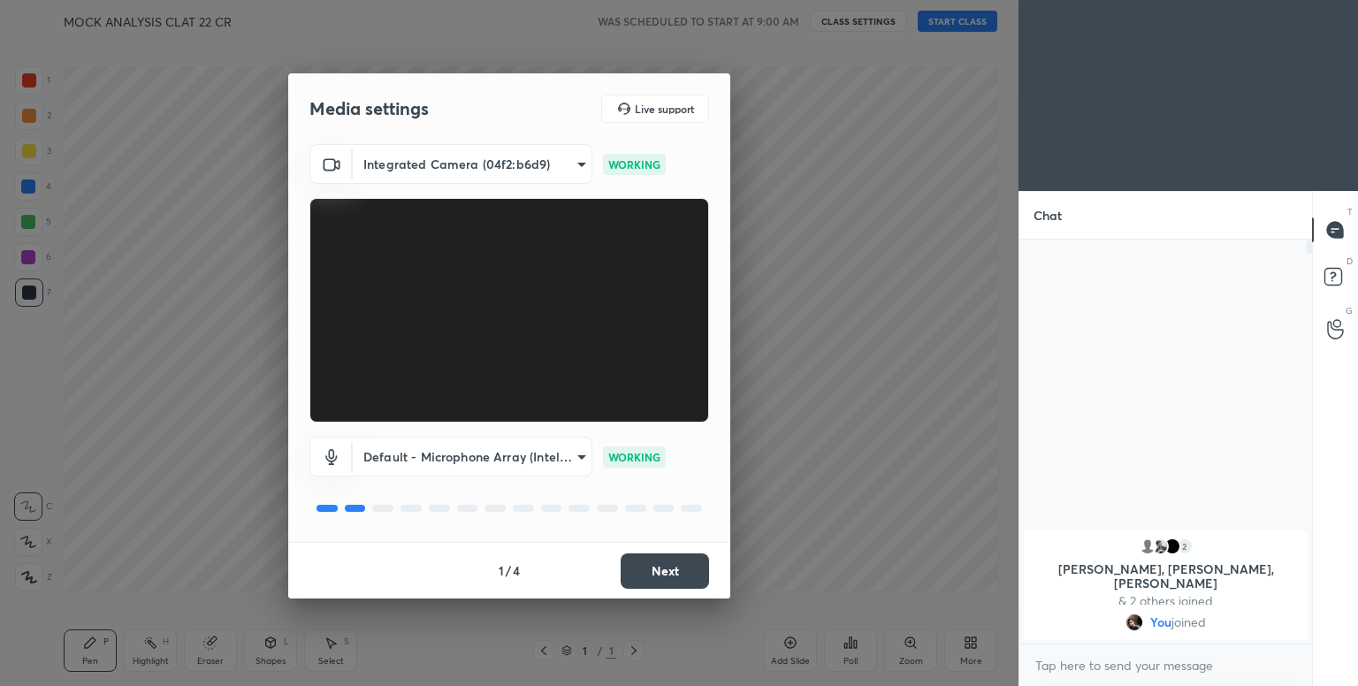
click at [663, 581] on button "Next" at bounding box center [665, 570] width 88 height 35
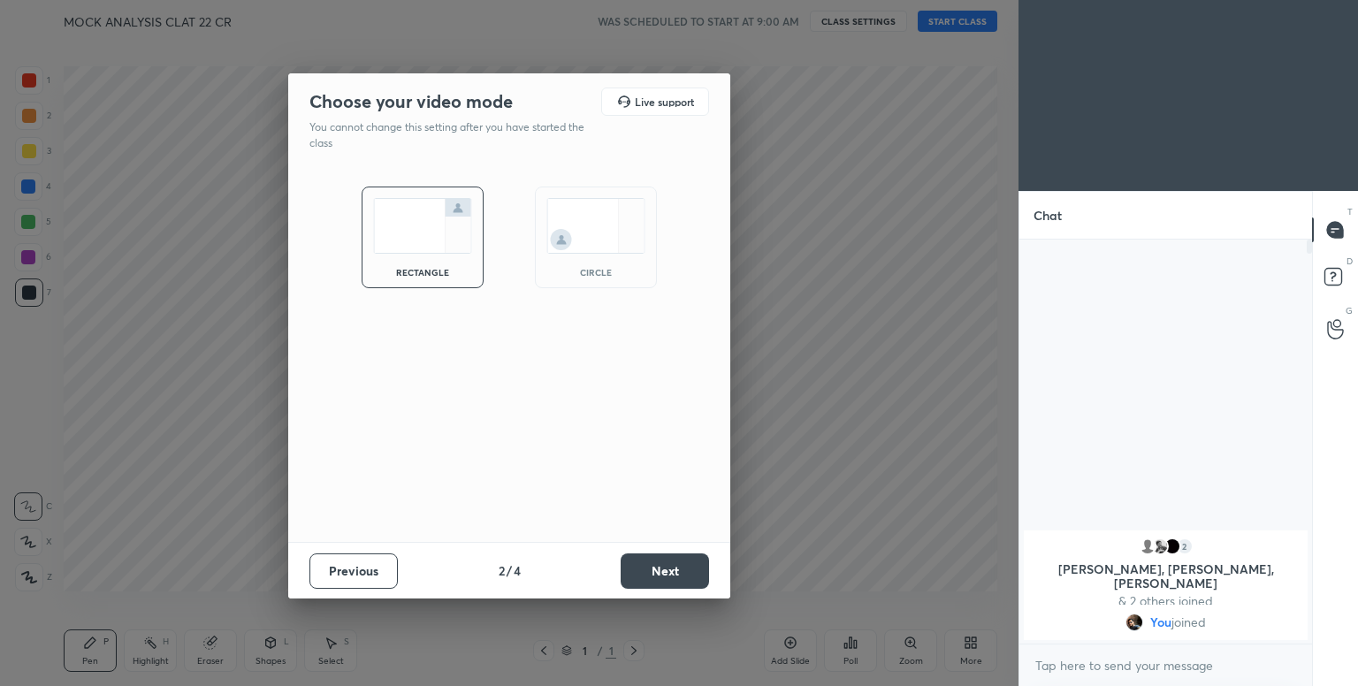
click at [588, 207] on img at bounding box center [595, 226] width 99 height 56
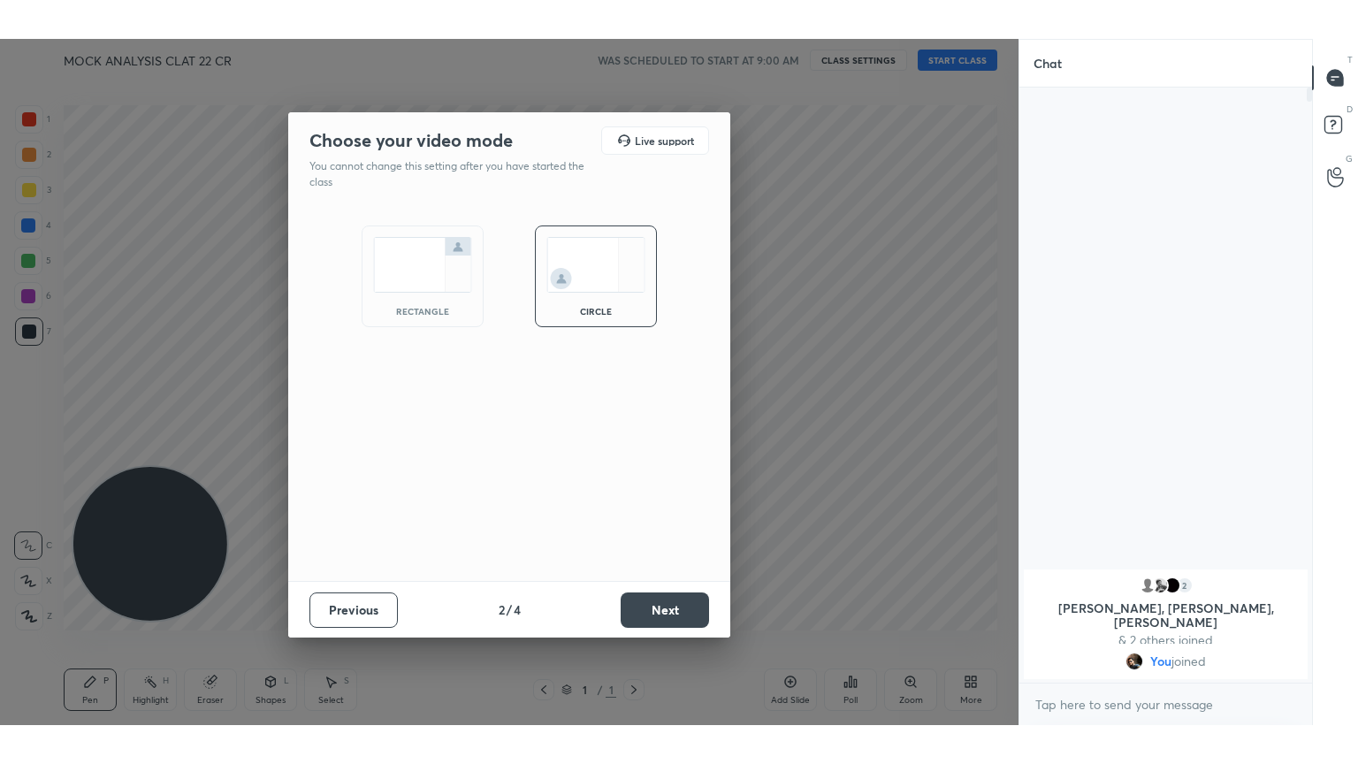
scroll to position [443, 287]
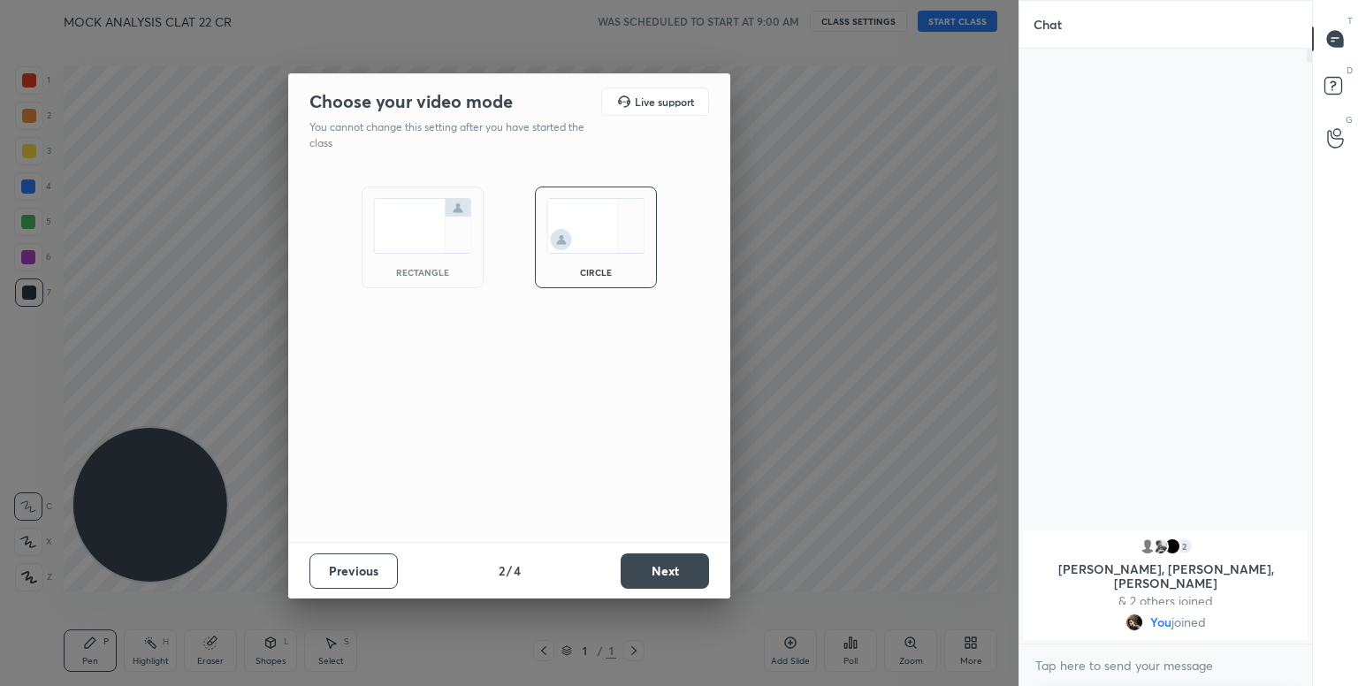
click at [642, 559] on button "Next" at bounding box center [665, 570] width 88 height 35
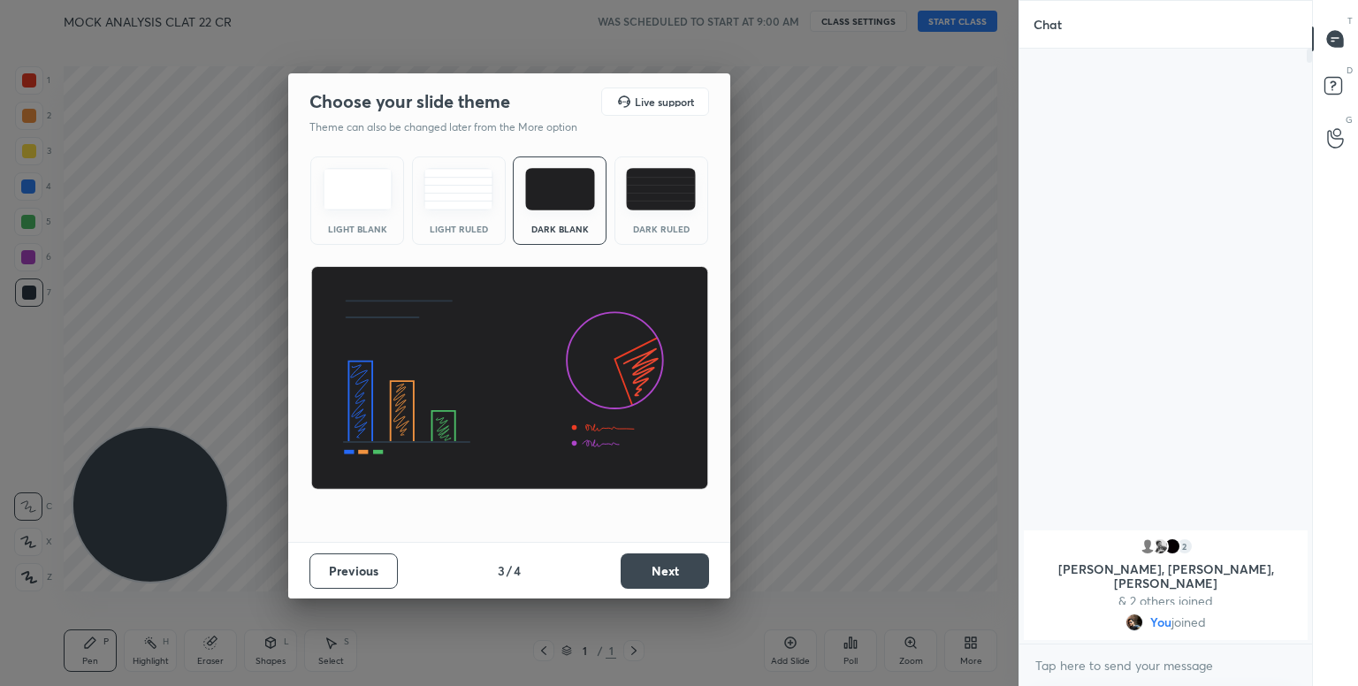
click at [365, 195] on img at bounding box center [358, 189] width 70 height 42
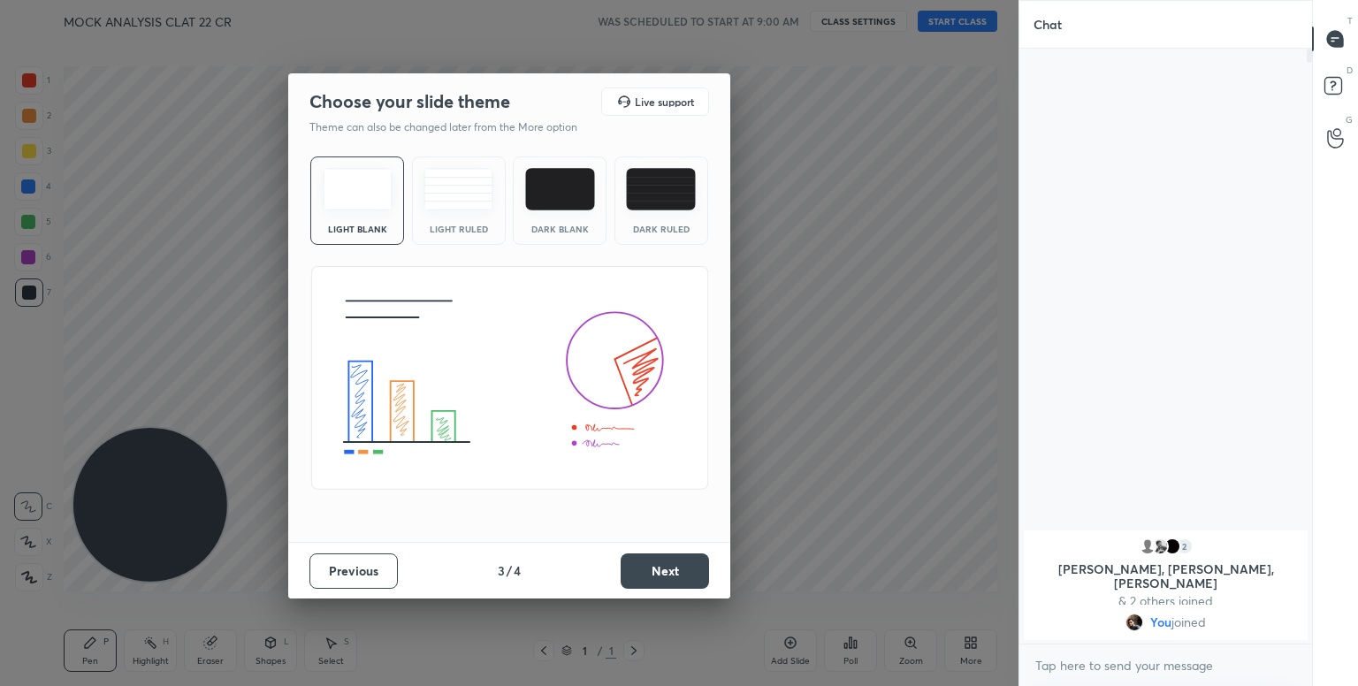
click at [658, 574] on button "Next" at bounding box center [665, 570] width 88 height 35
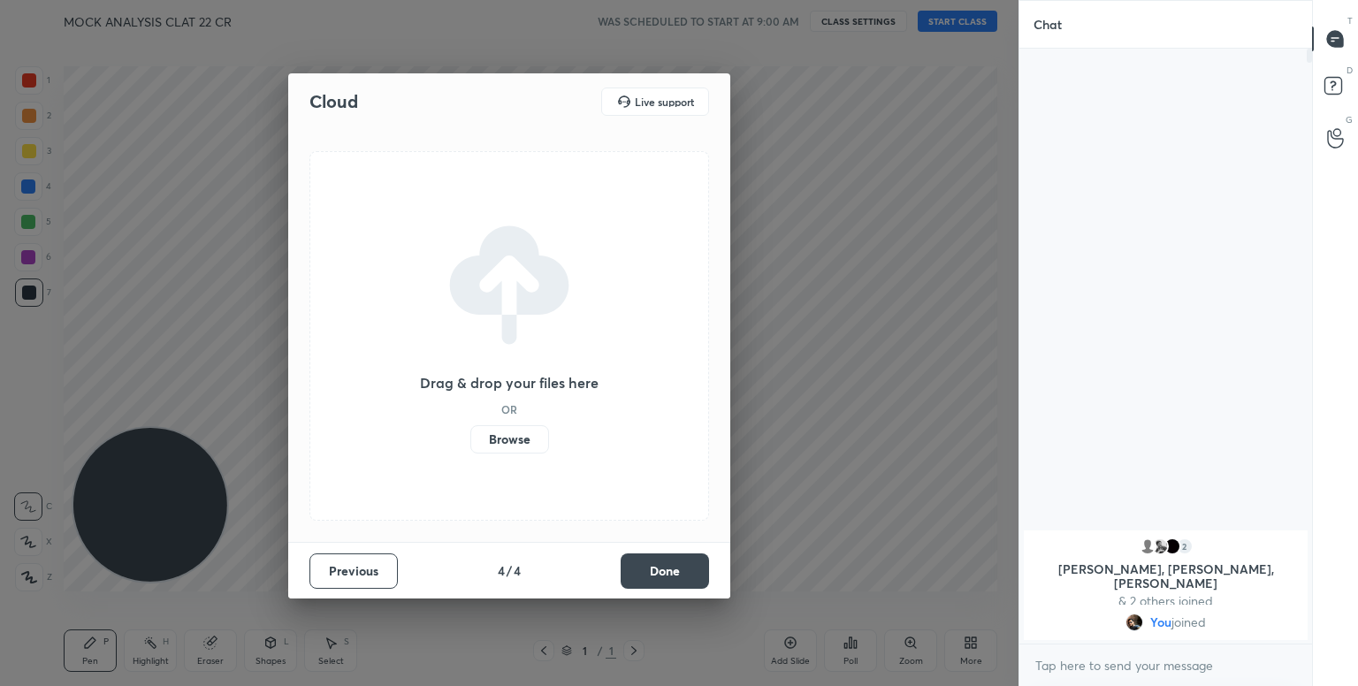
click at [658, 574] on button "Done" at bounding box center [665, 570] width 88 height 35
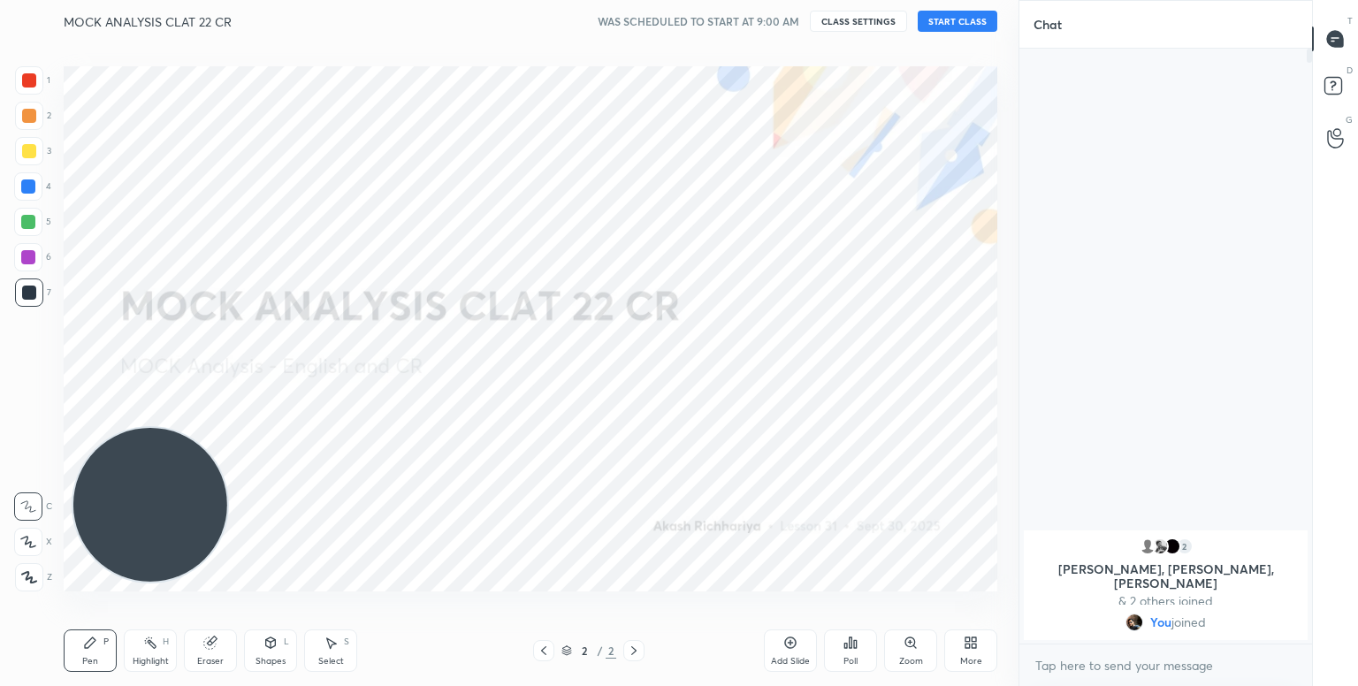
click at [956, 27] on button "START CLASS" at bounding box center [958, 21] width 80 height 21
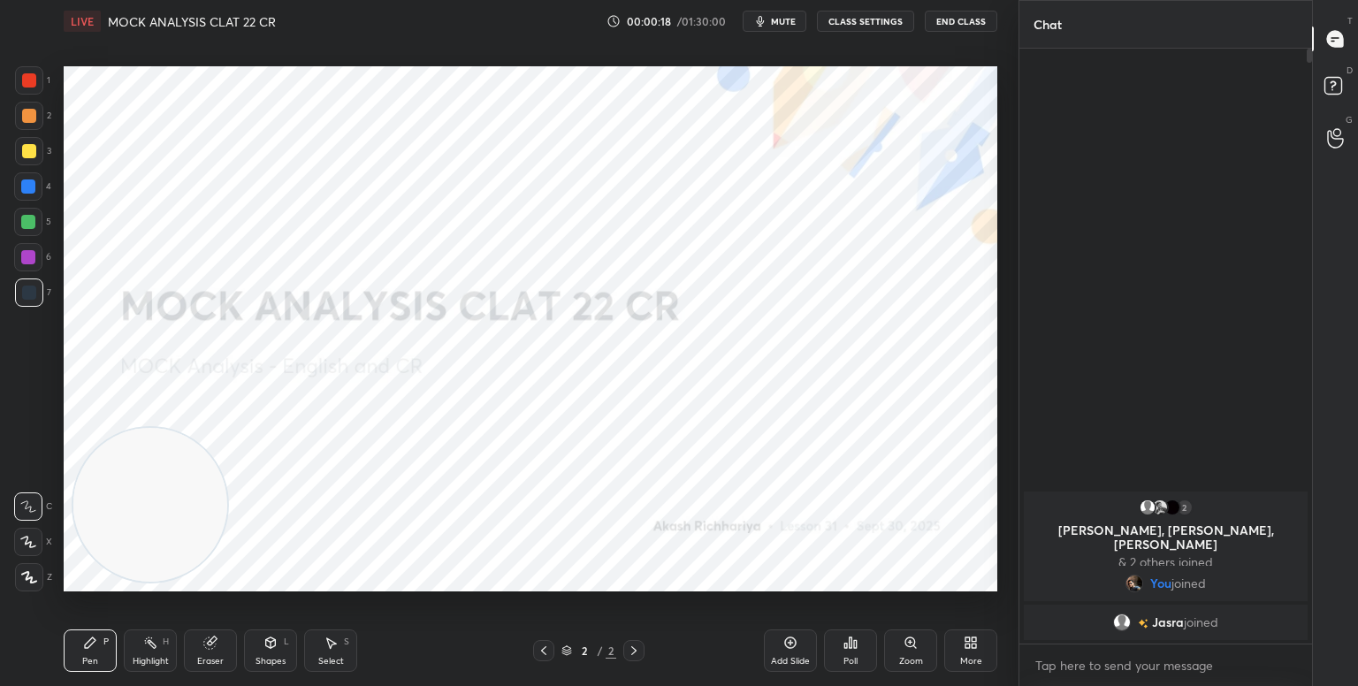
click at [765, 20] on icon "button" at bounding box center [761, 21] width 8 height 11
click at [959, 640] on div "More" at bounding box center [970, 650] width 53 height 42
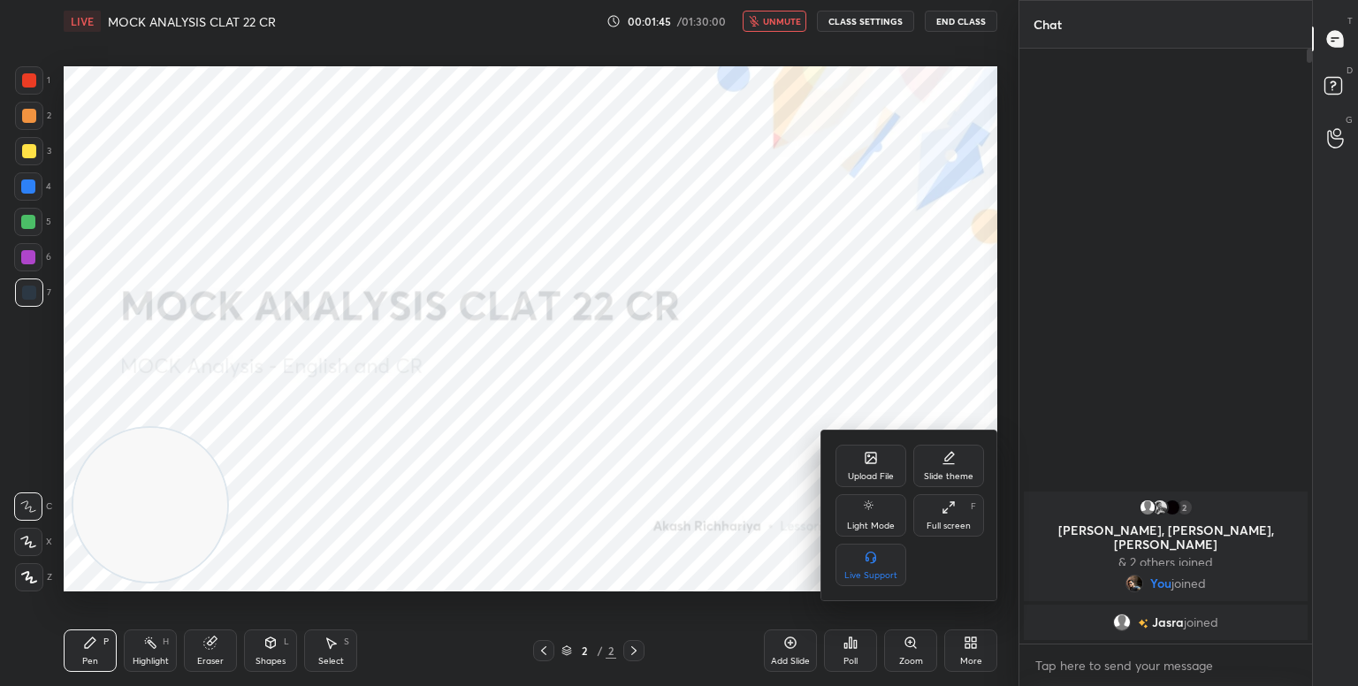
click at [857, 453] on div "Upload File" at bounding box center [870, 466] width 71 height 42
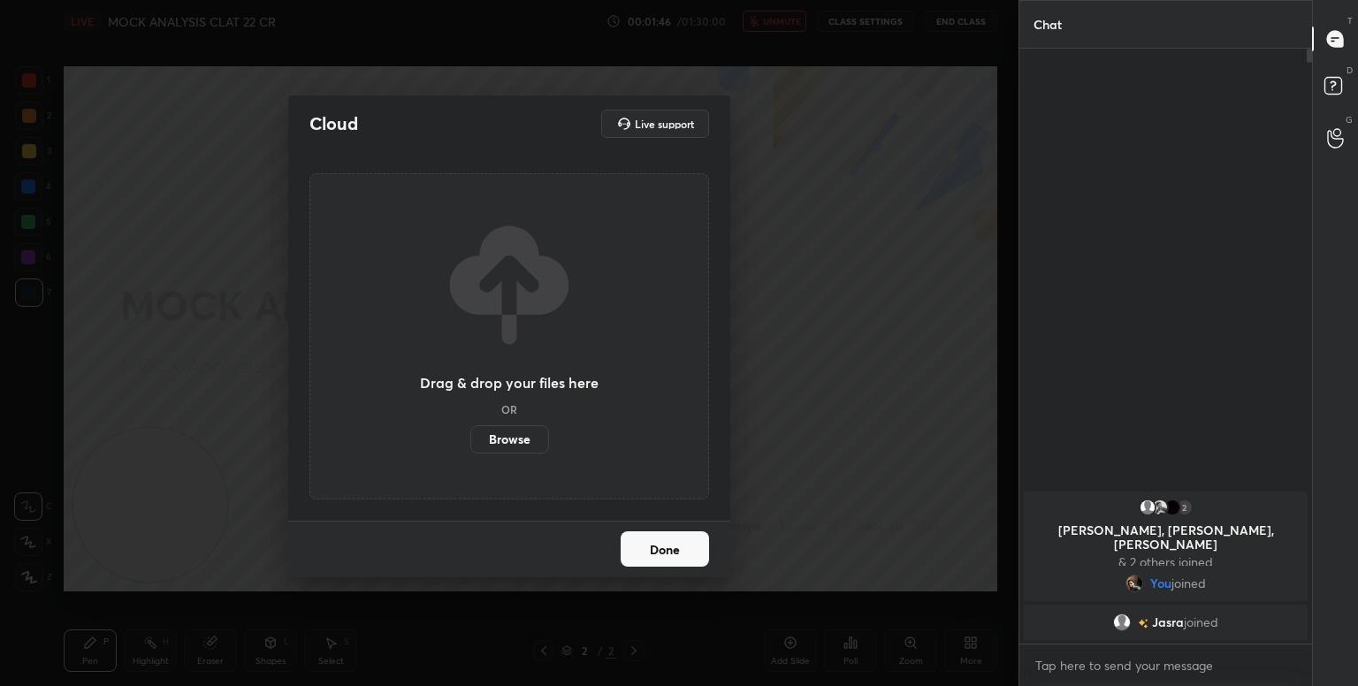
click at [529, 428] on label "Browse" at bounding box center [509, 439] width 79 height 28
click at [470, 428] on input "Browse" at bounding box center [470, 439] width 0 height 28
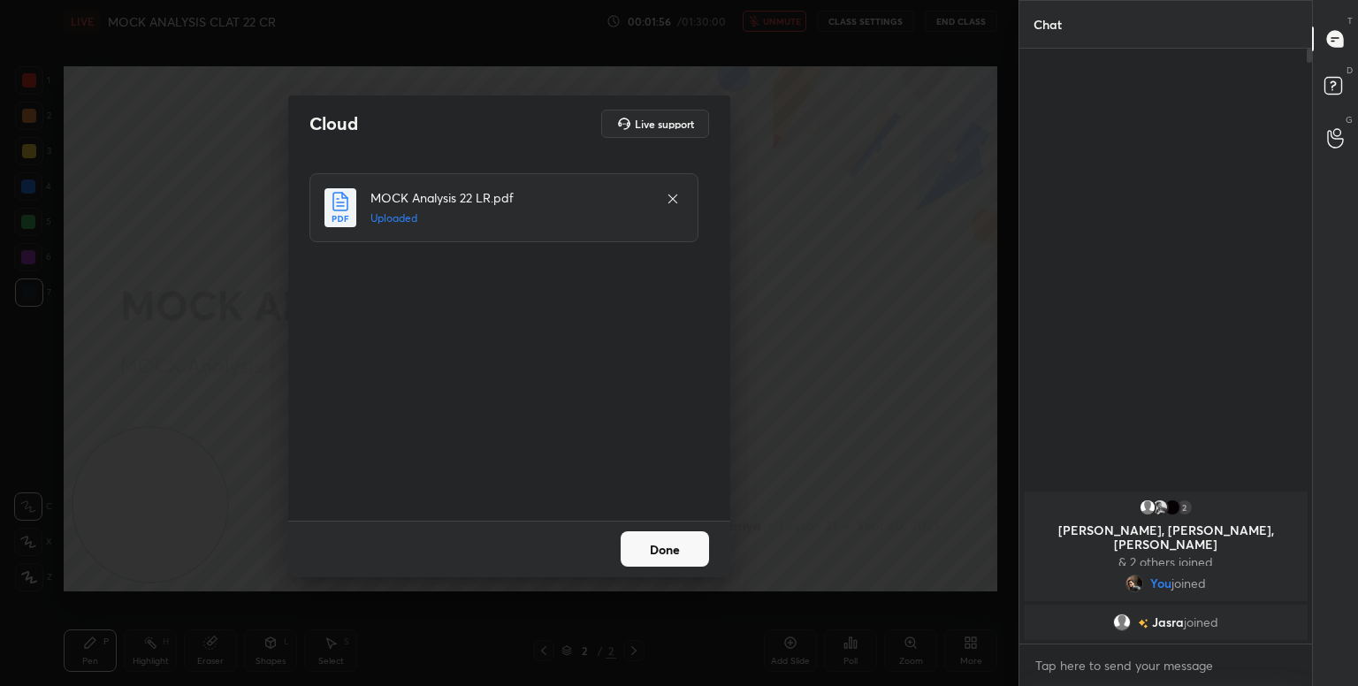
click at [641, 552] on button "Done" at bounding box center [665, 548] width 88 height 35
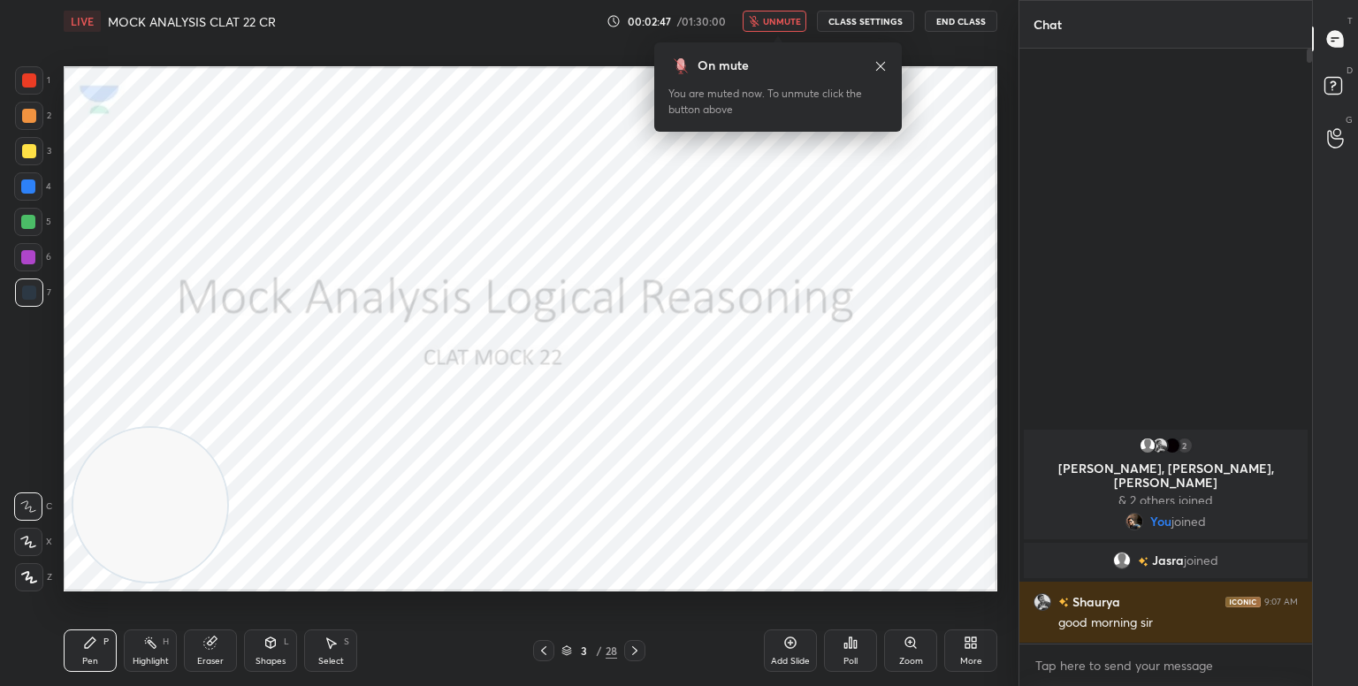
click at [774, 19] on span "unmute" at bounding box center [782, 21] width 38 height 12
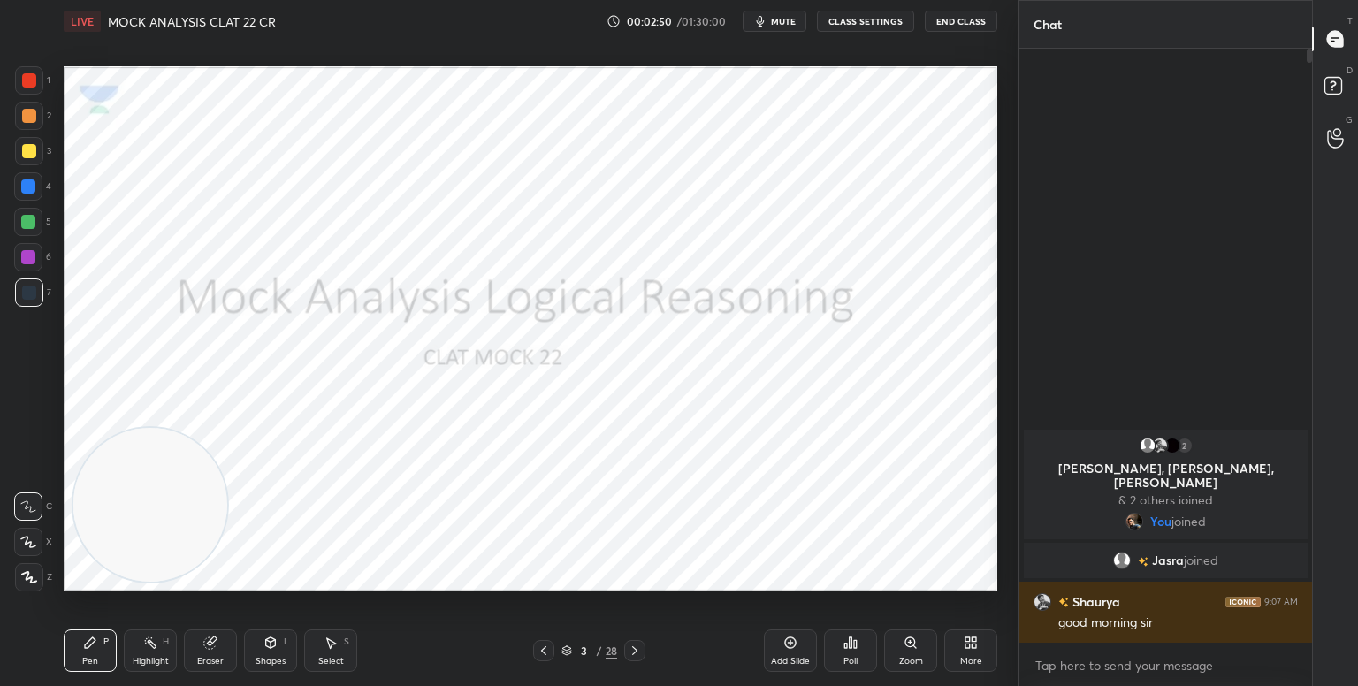
click at [25, 572] on icon at bounding box center [29, 577] width 14 height 11
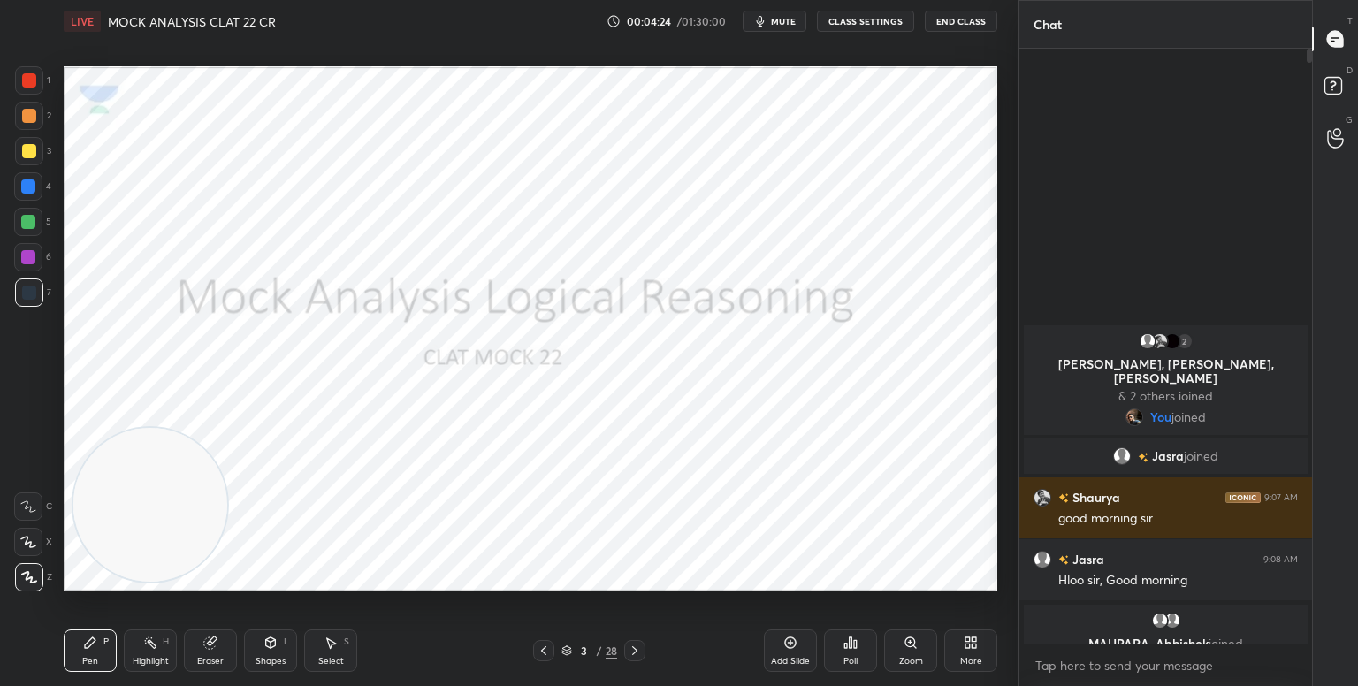
click at [967, 653] on div "More" at bounding box center [970, 650] width 53 height 42
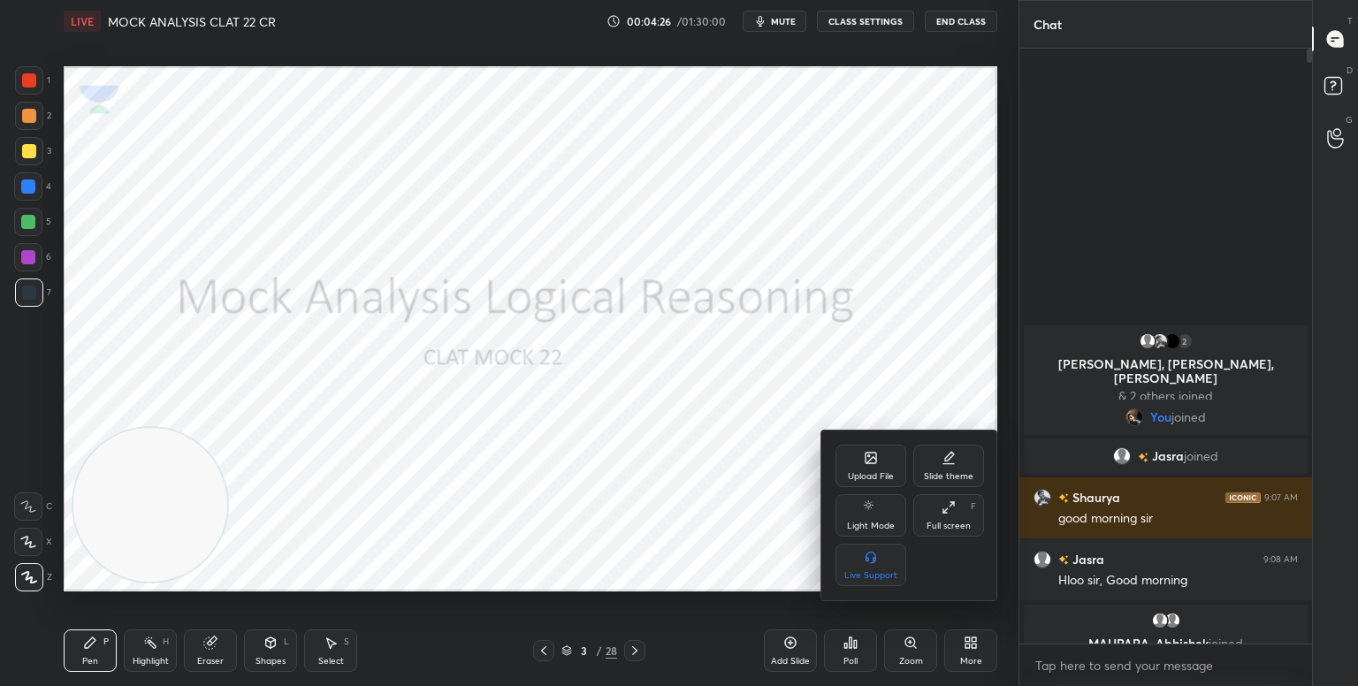
click at [952, 513] on icon at bounding box center [948, 507] width 14 height 14
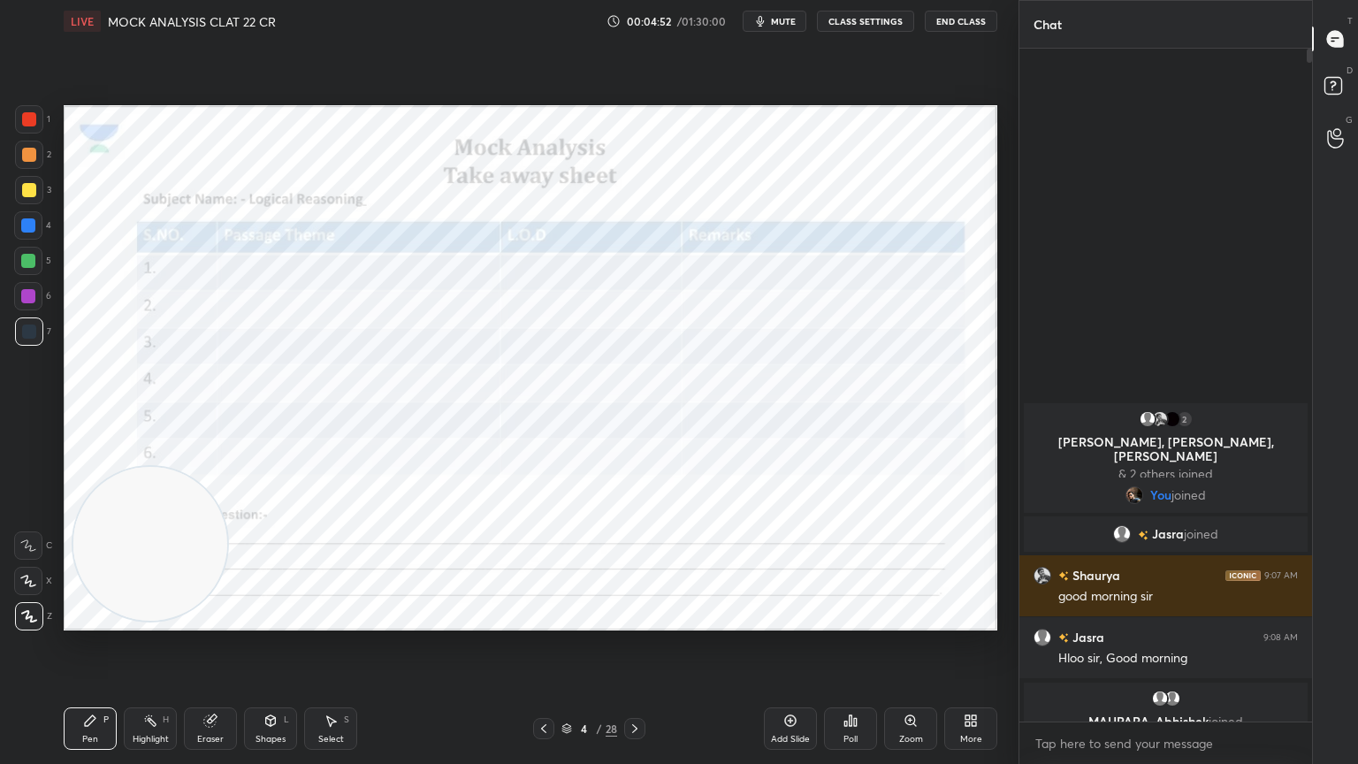
scroll to position [111, 0]
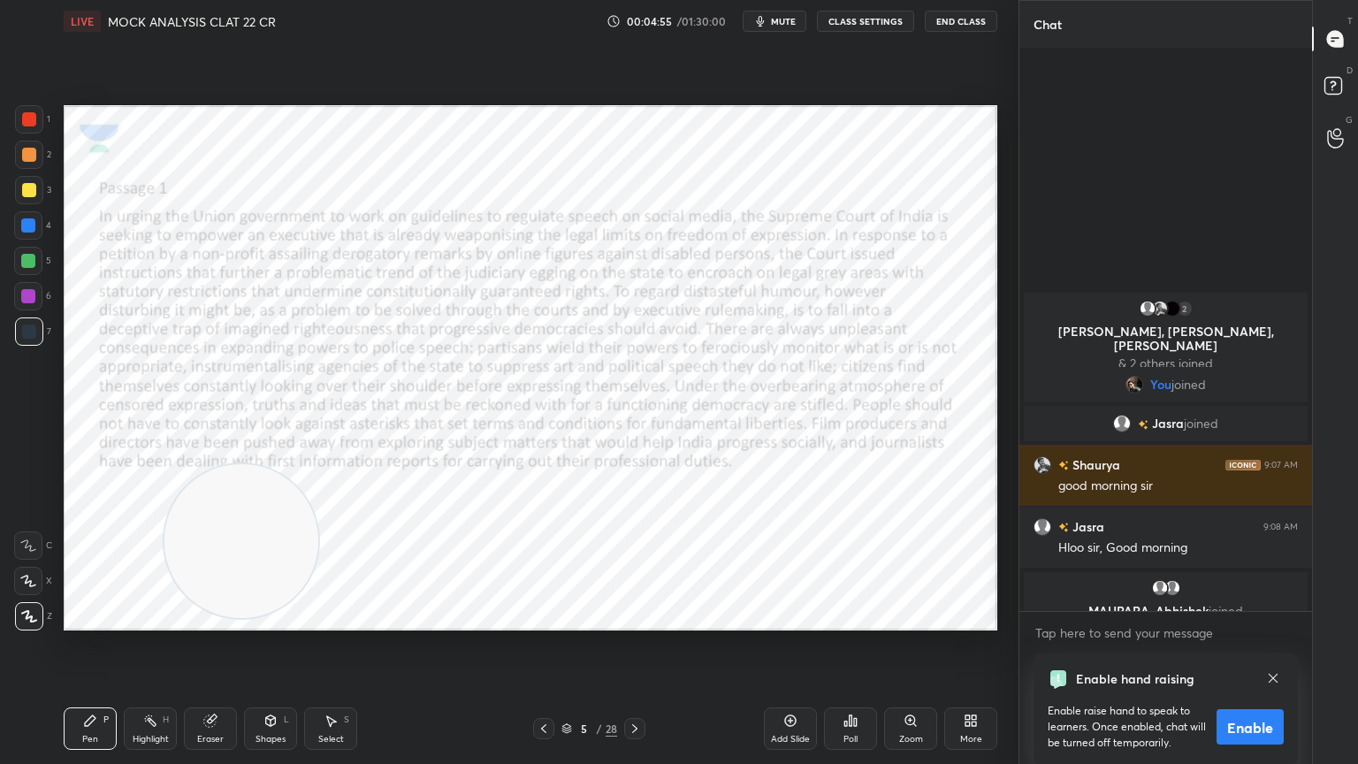
drag, startPoint x: 164, startPoint y: 529, endPoint x: 1225, endPoint y: 601, distance: 1064.2
click at [1225, 601] on div "1 2 3 4 5 6 7 C X Z C X Z E E Erase all H H LIVE MOCK ANALYSIS CLAT 22 CR 00:04…" at bounding box center [679, 382] width 1358 height 764
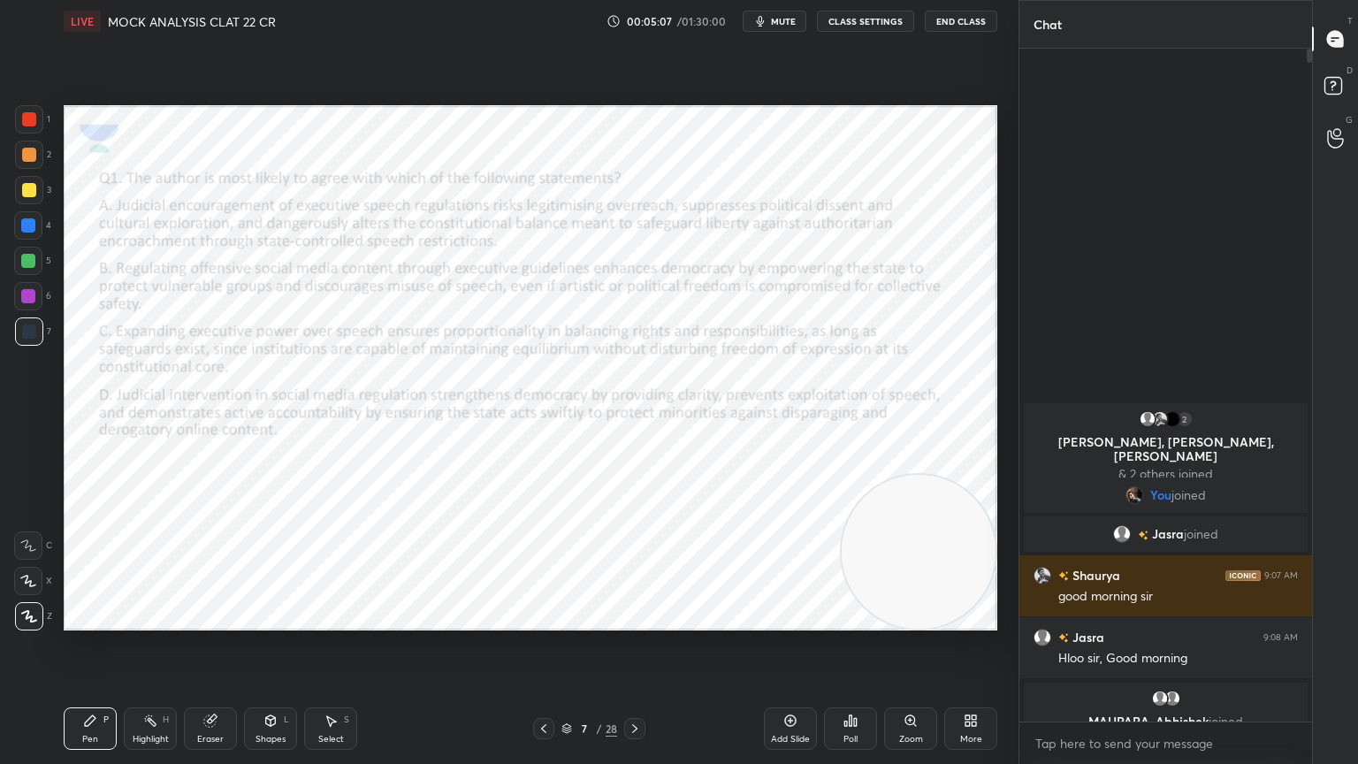
click at [34, 117] on div at bounding box center [29, 119] width 14 height 14
click at [632, 685] on icon at bounding box center [634, 728] width 5 height 9
click at [636, 685] on icon at bounding box center [635, 728] width 14 height 14
click at [632, 685] on icon at bounding box center [635, 728] width 14 height 14
click at [635, 685] on icon at bounding box center [635, 728] width 14 height 14
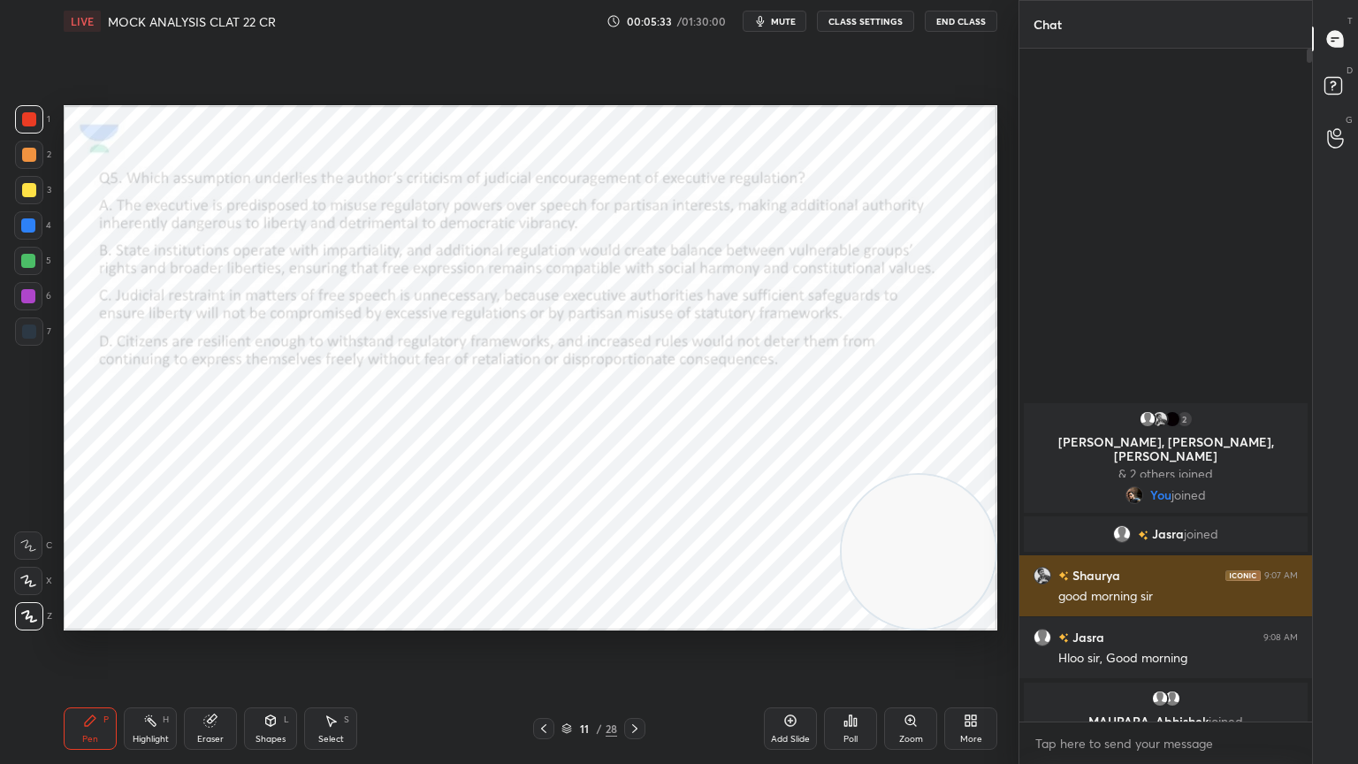
click at [637, 685] on icon at bounding box center [635, 728] width 14 height 14
click at [540, 685] on icon at bounding box center [544, 728] width 14 height 14
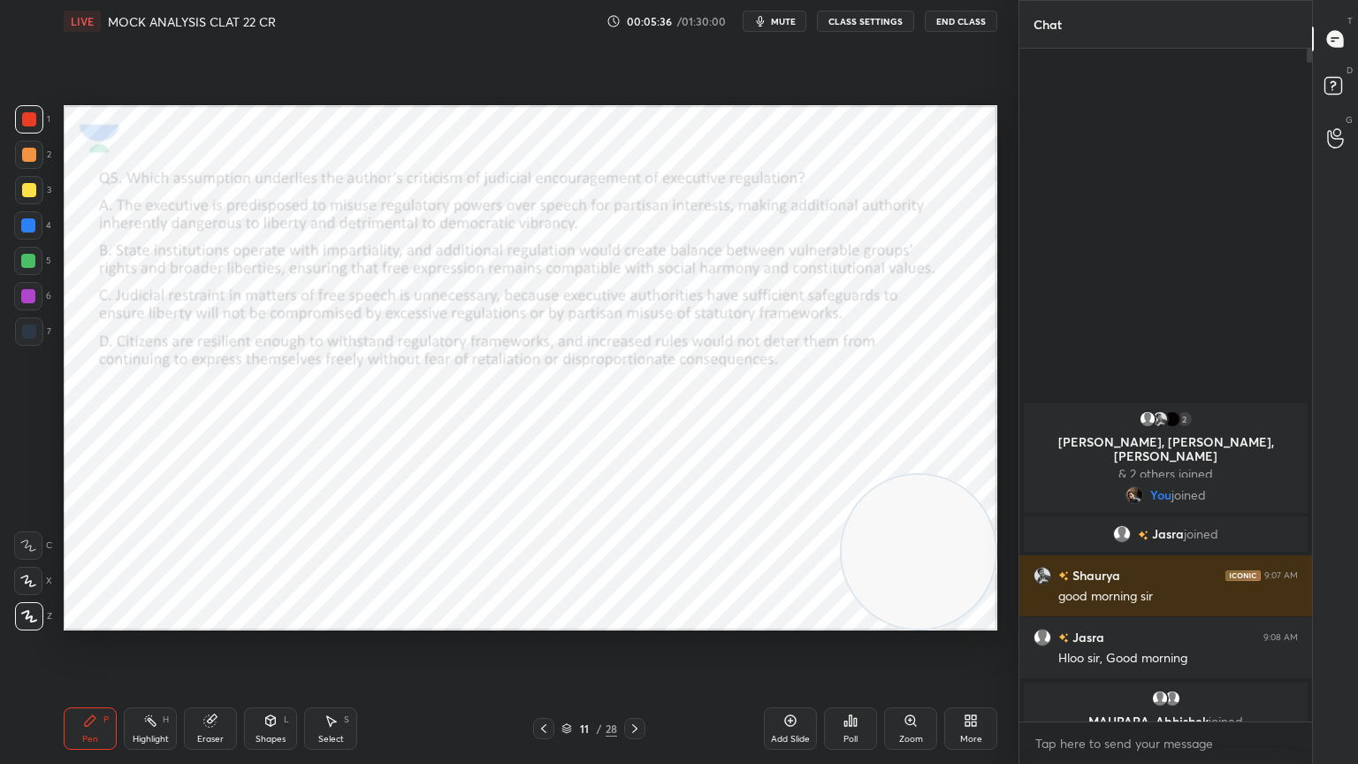
click at [541, 685] on icon at bounding box center [544, 728] width 14 height 14
click at [541, 685] on icon at bounding box center [543, 728] width 5 height 9
click at [545, 685] on icon at bounding box center [544, 728] width 14 height 14
click at [542, 685] on icon at bounding box center [544, 728] width 14 height 14
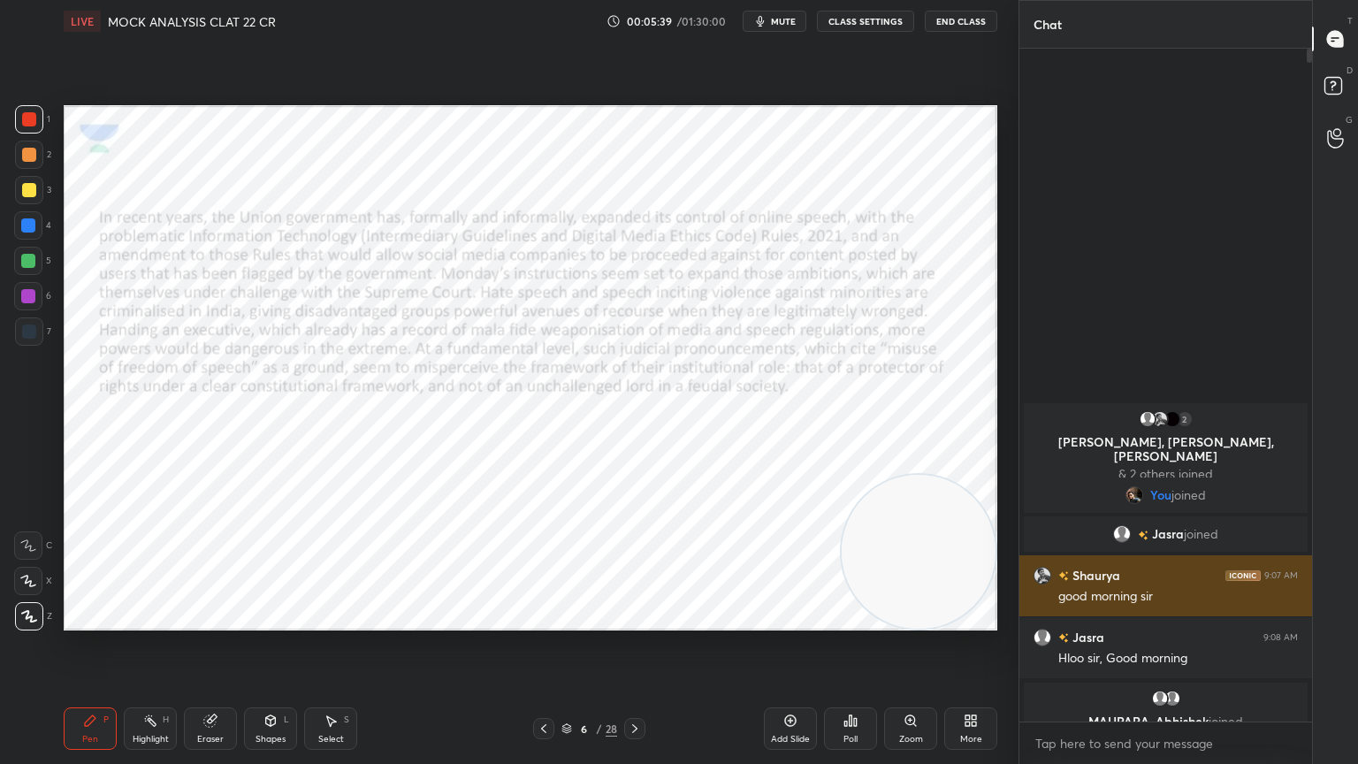
click at [544, 685] on icon at bounding box center [543, 728] width 5 height 9
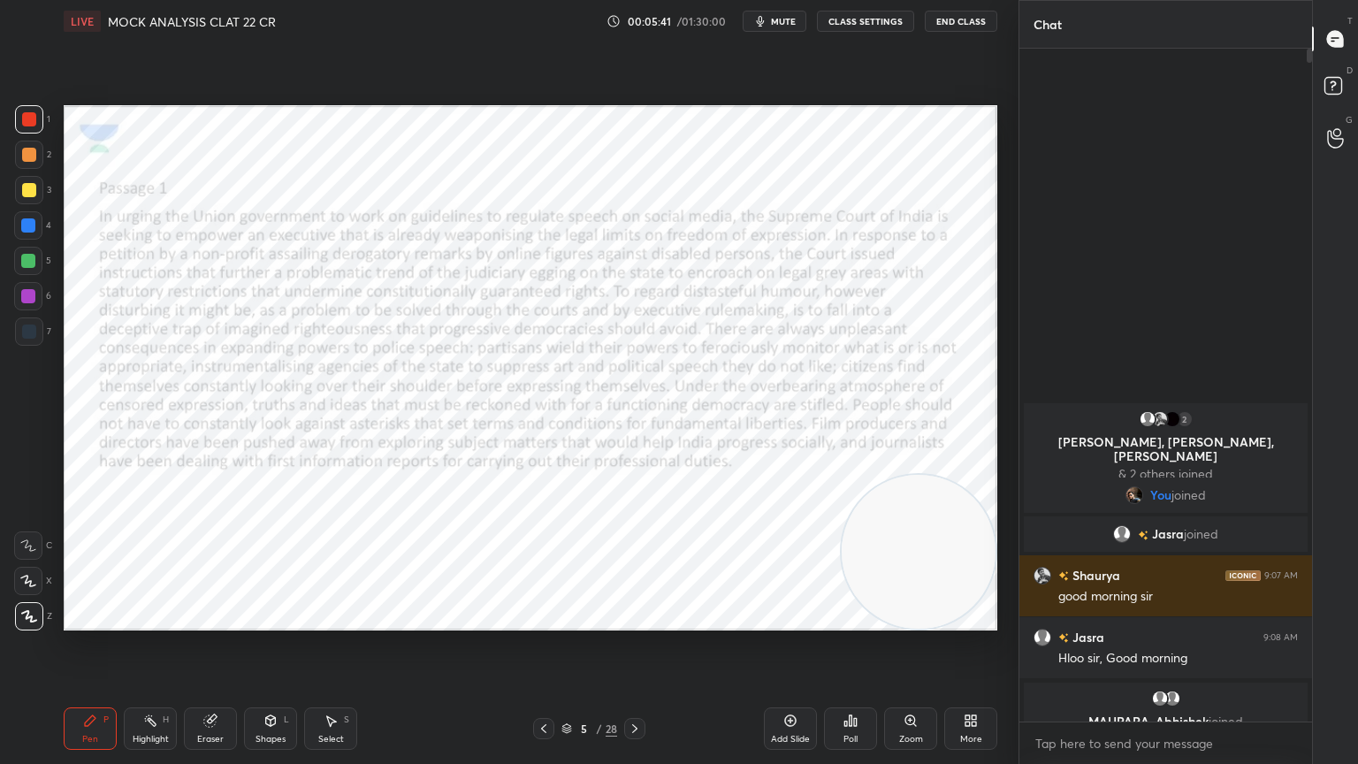
click at [788, 19] on span "mute" at bounding box center [783, 21] width 25 height 12
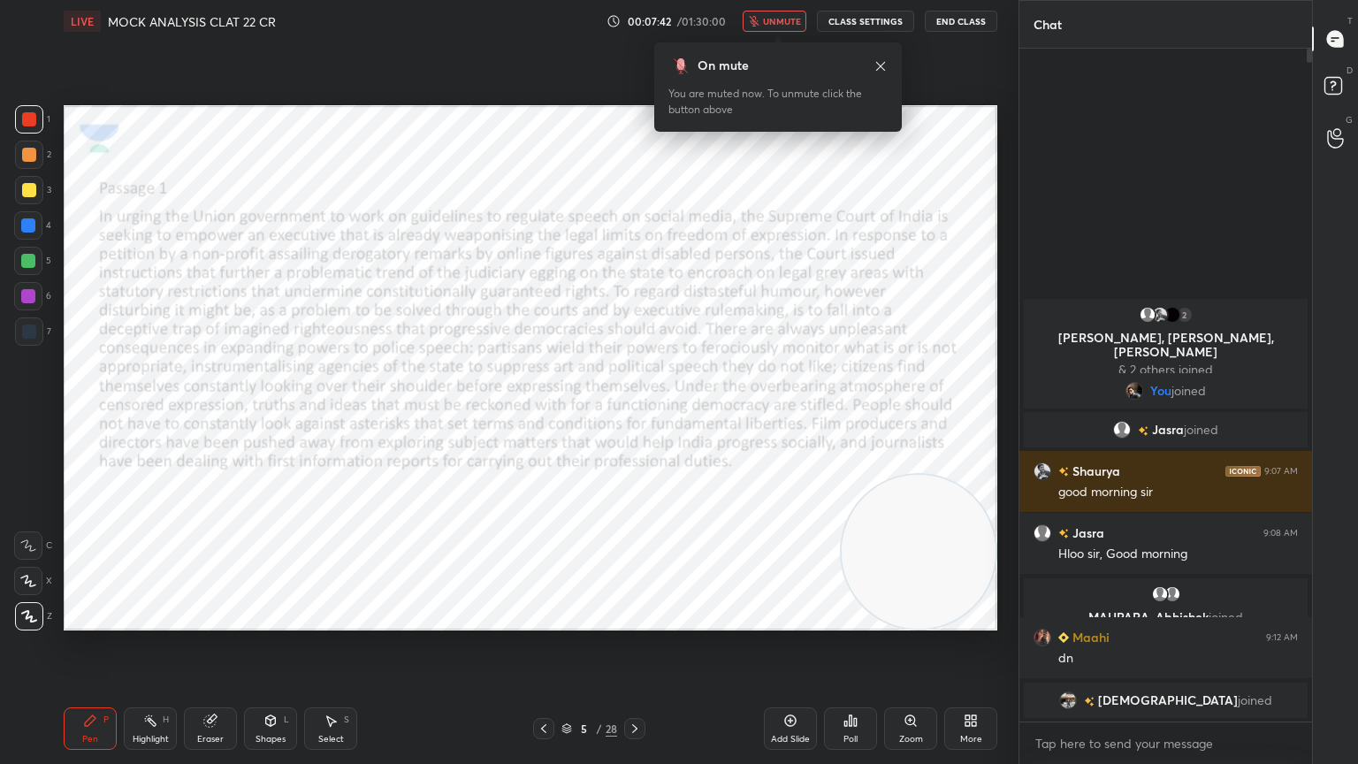
click at [777, 18] on span "unmute" at bounding box center [782, 21] width 38 height 12
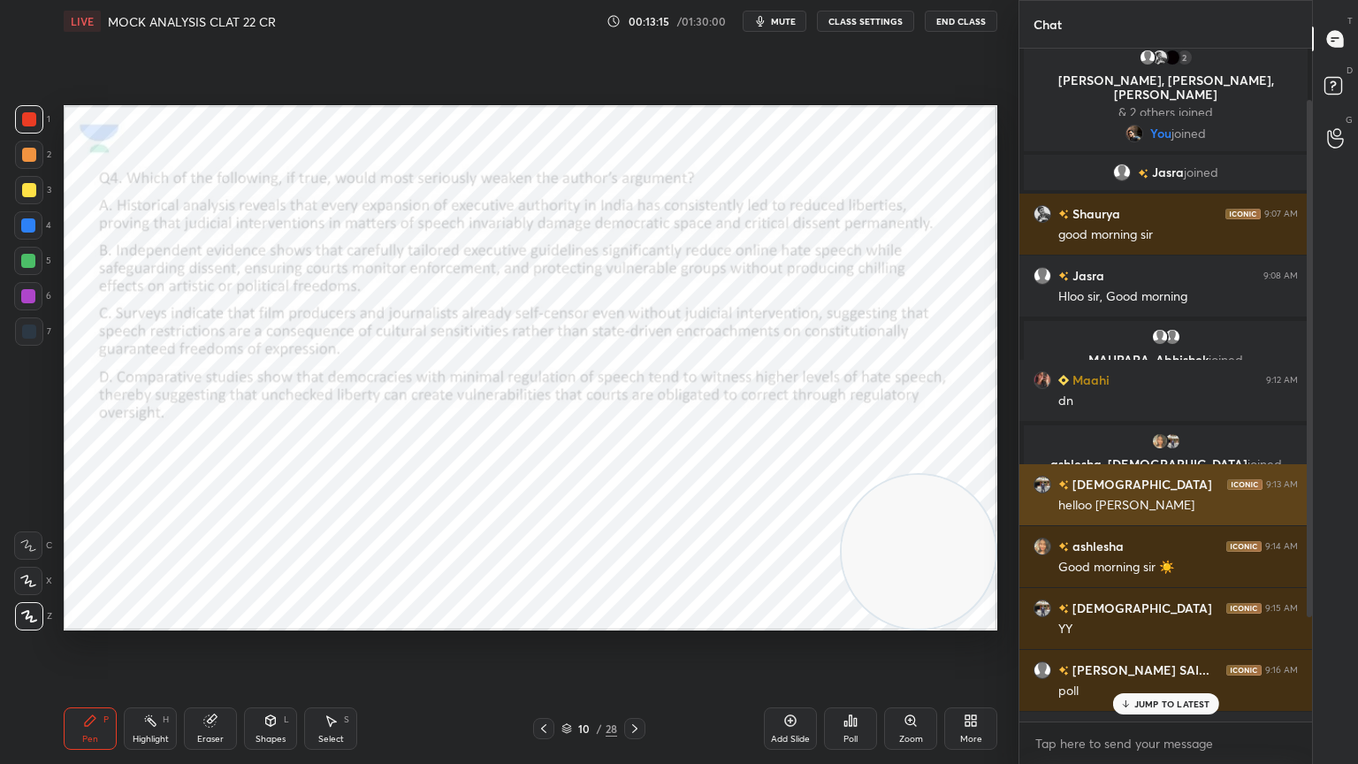
scroll to position [202, 0]
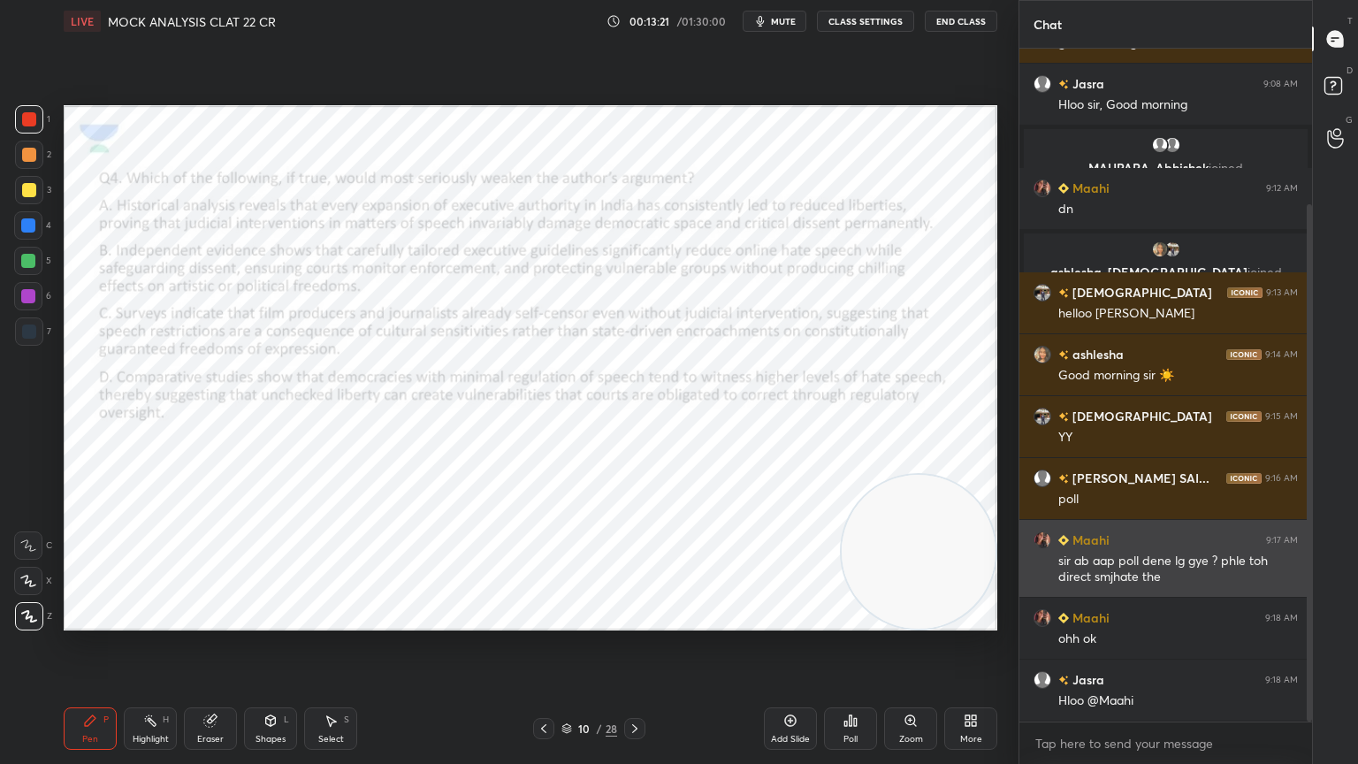
click at [1046, 538] on img "grid" at bounding box center [1042, 540] width 18 height 18
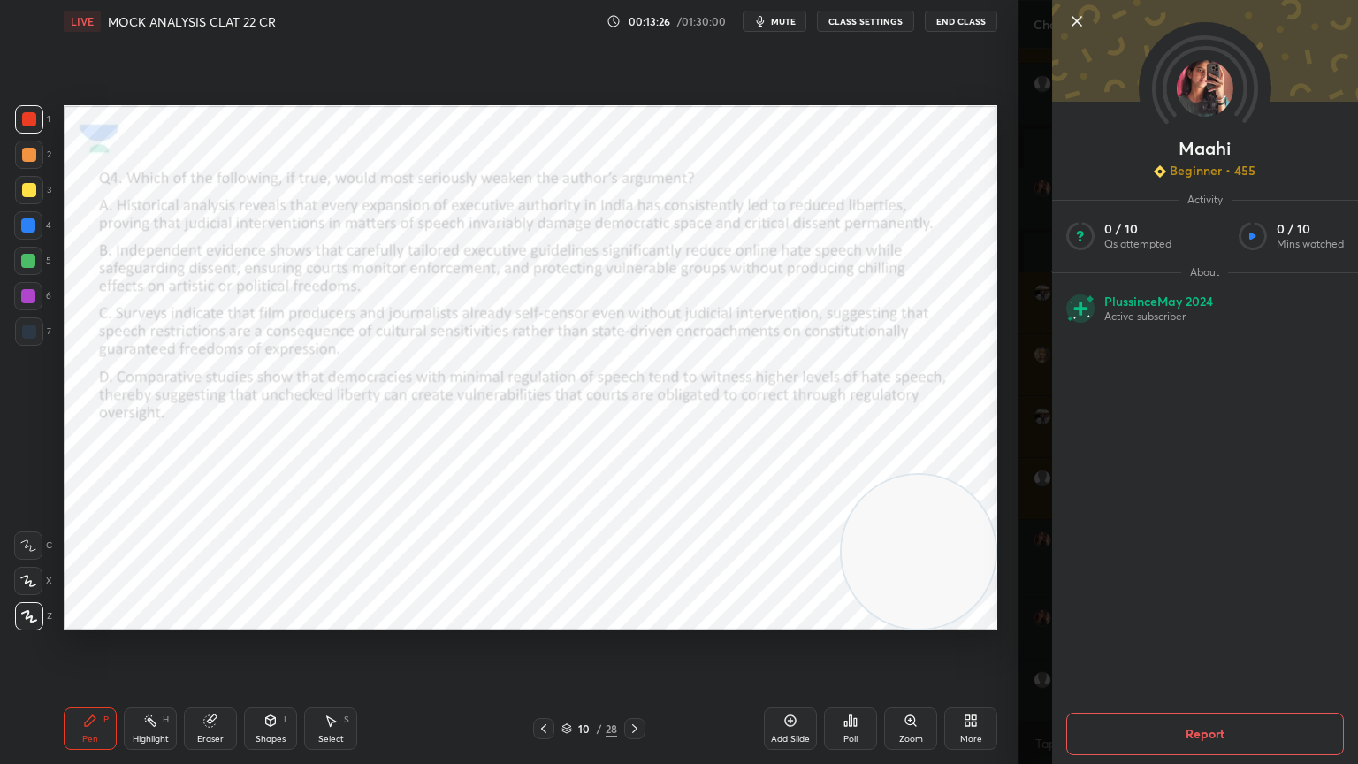
click at [1078, 19] on icon at bounding box center [1076, 21] width 9 height 9
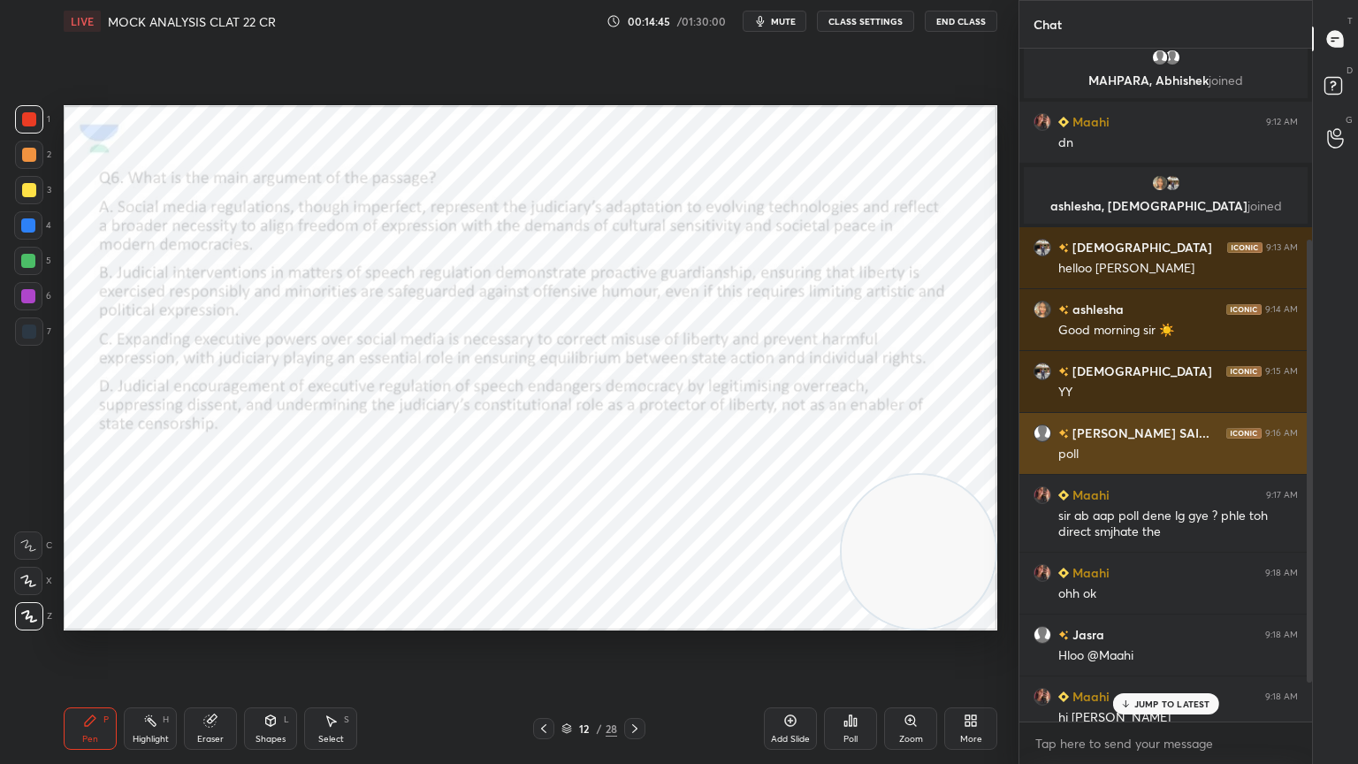
scroll to position [349, 0]
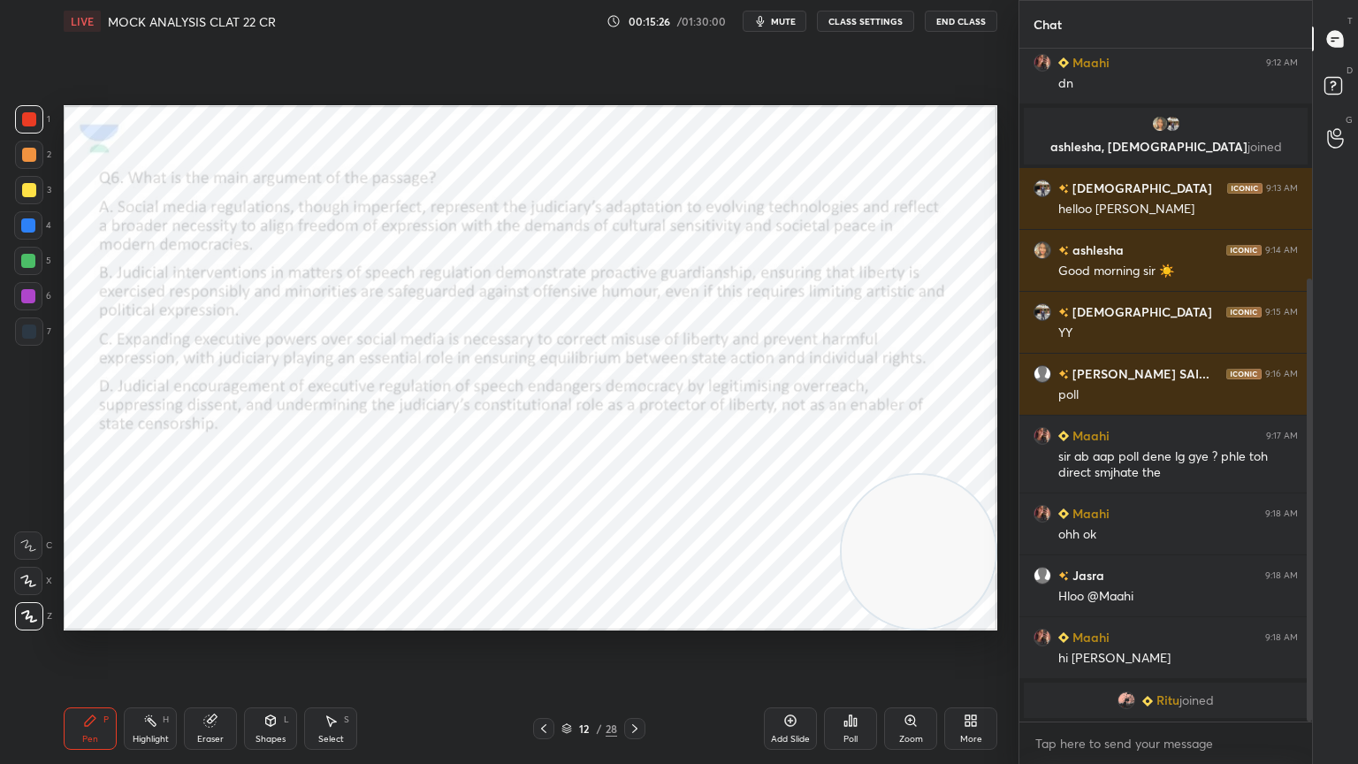
click at [545, 685] on icon at bounding box center [544, 728] width 14 height 14
click at [542, 685] on icon at bounding box center [544, 728] width 14 height 14
click at [540, 685] on icon at bounding box center [544, 728] width 14 height 14
click at [541, 685] on icon at bounding box center [543, 728] width 5 height 9
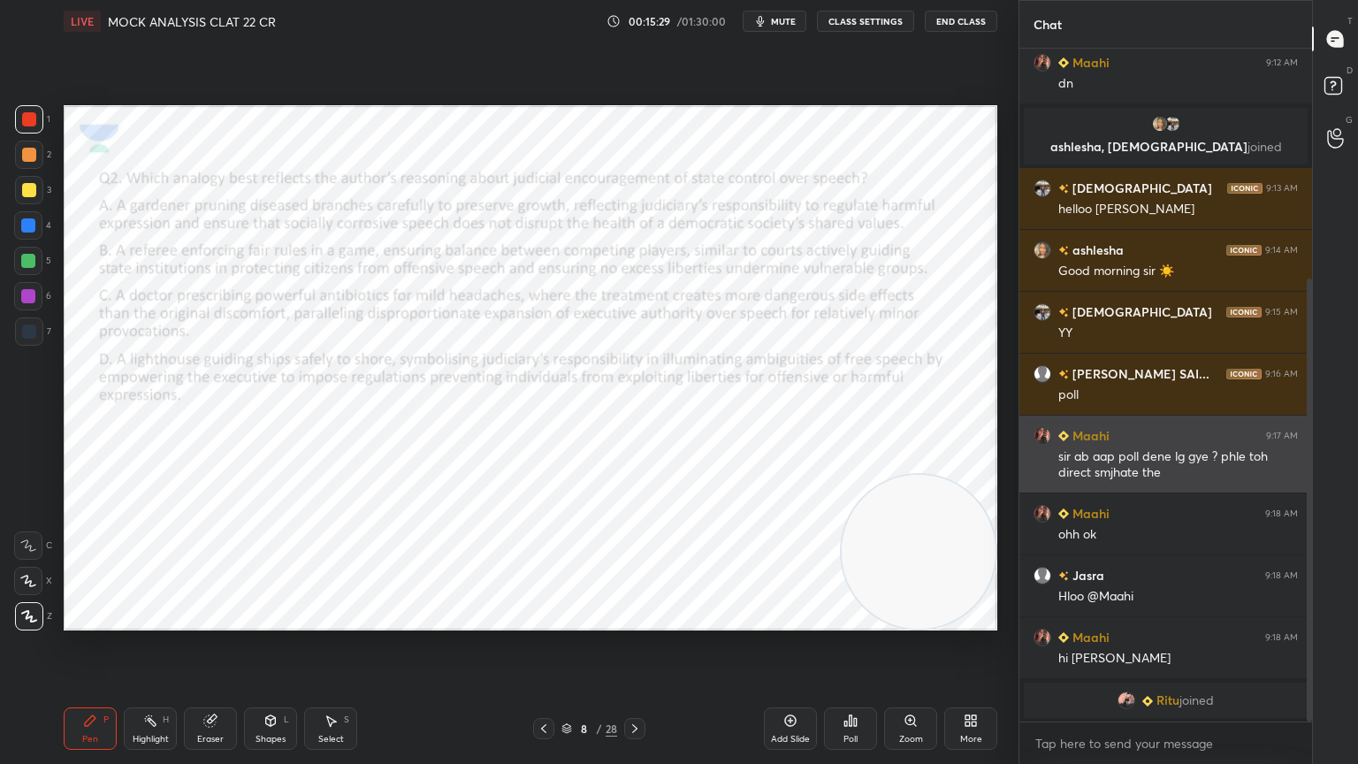
click at [544, 685] on icon at bounding box center [543, 728] width 5 height 9
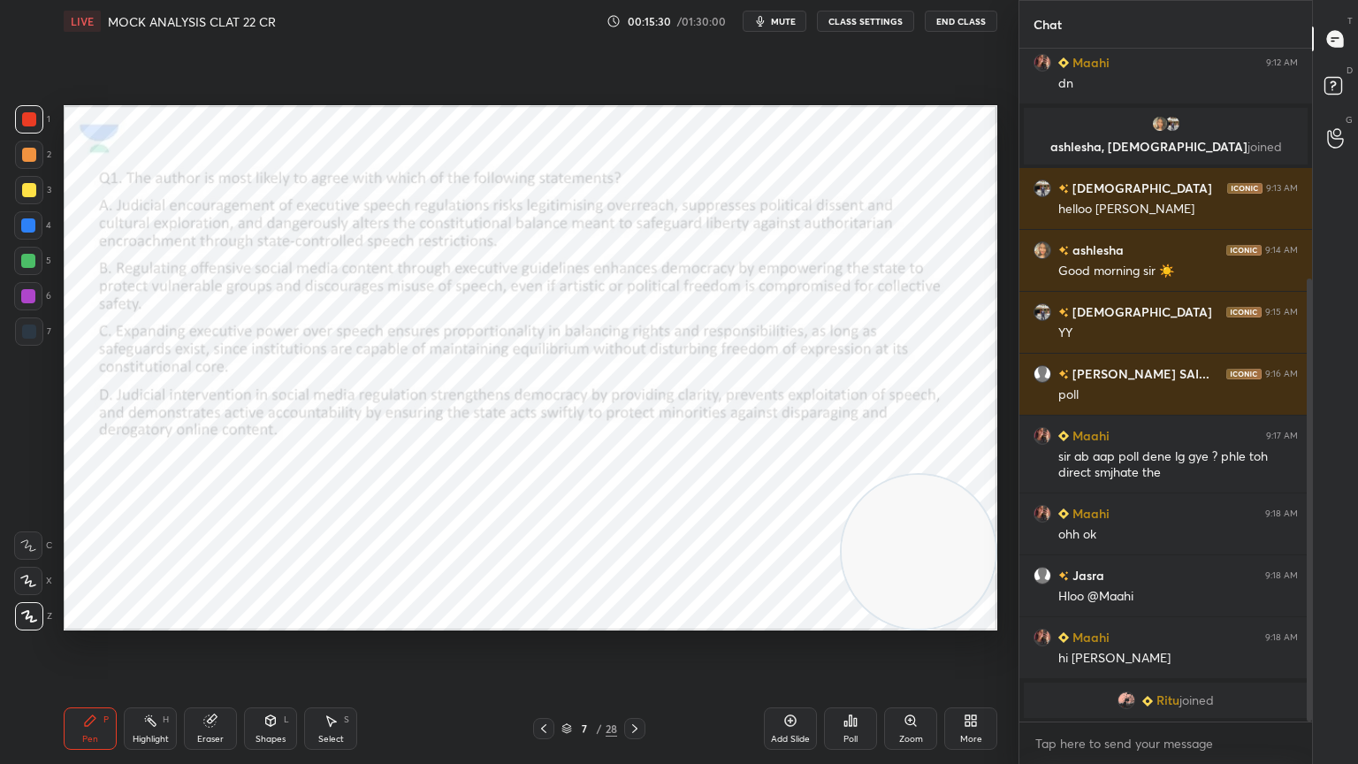
click at [856, 685] on icon at bounding box center [855, 722] width 3 height 8
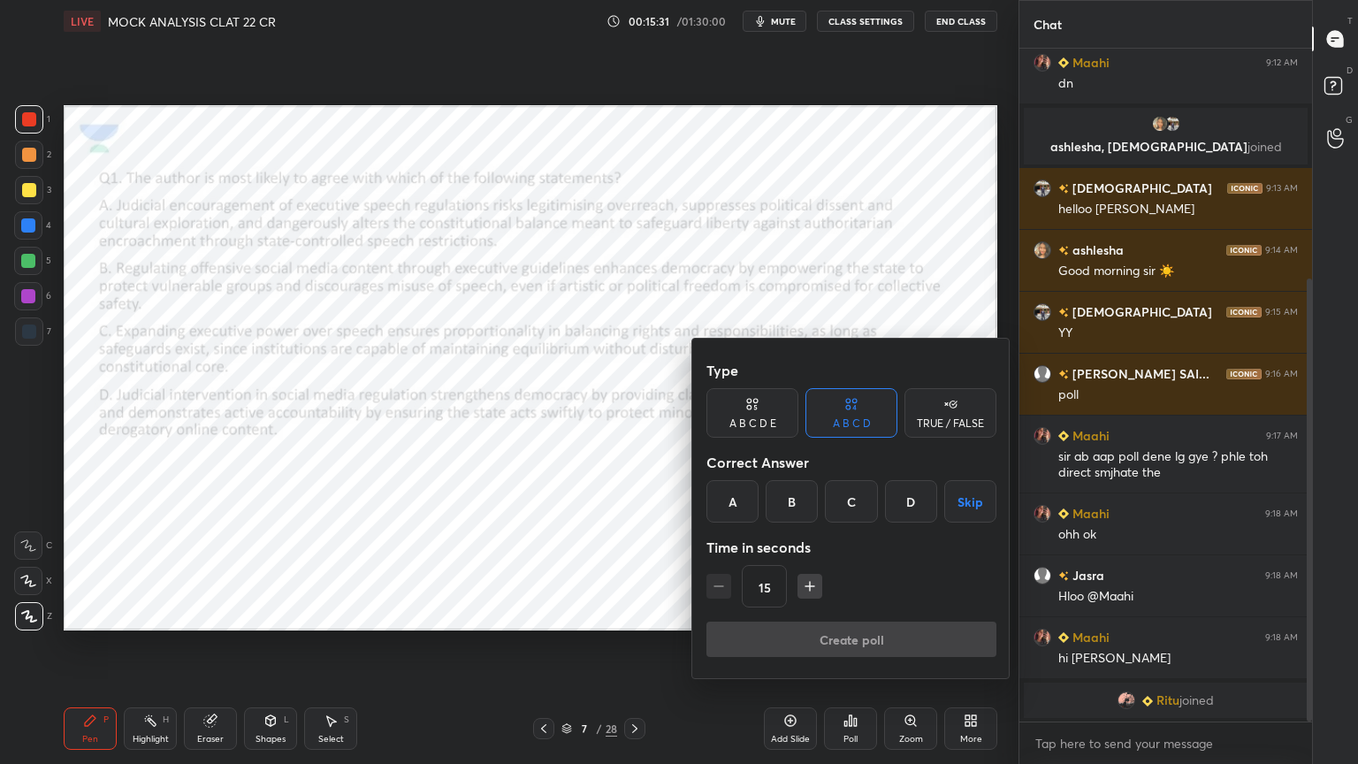
click at [721, 505] on div "A" at bounding box center [732, 501] width 52 height 42
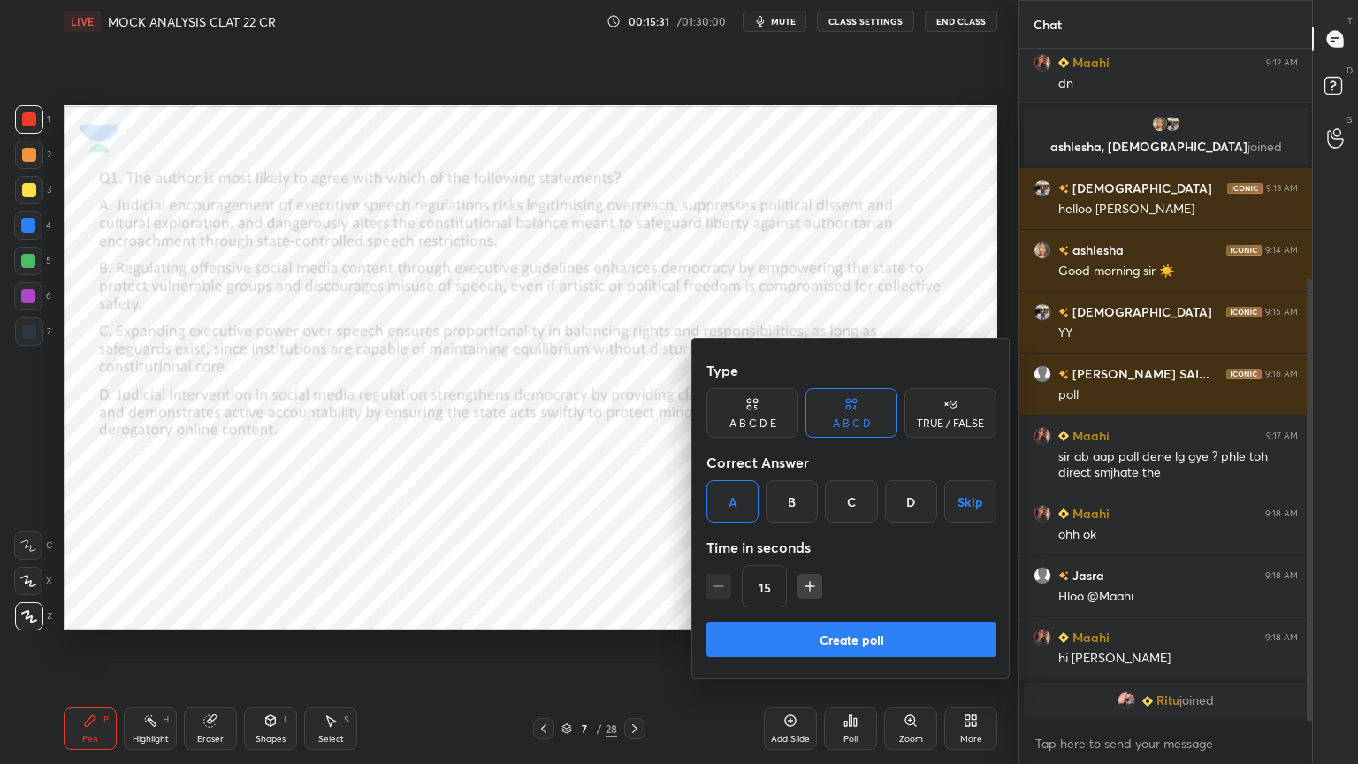
click at [774, 640] on button "Create poll" at bounding box center [851, 638] width 290 height 35
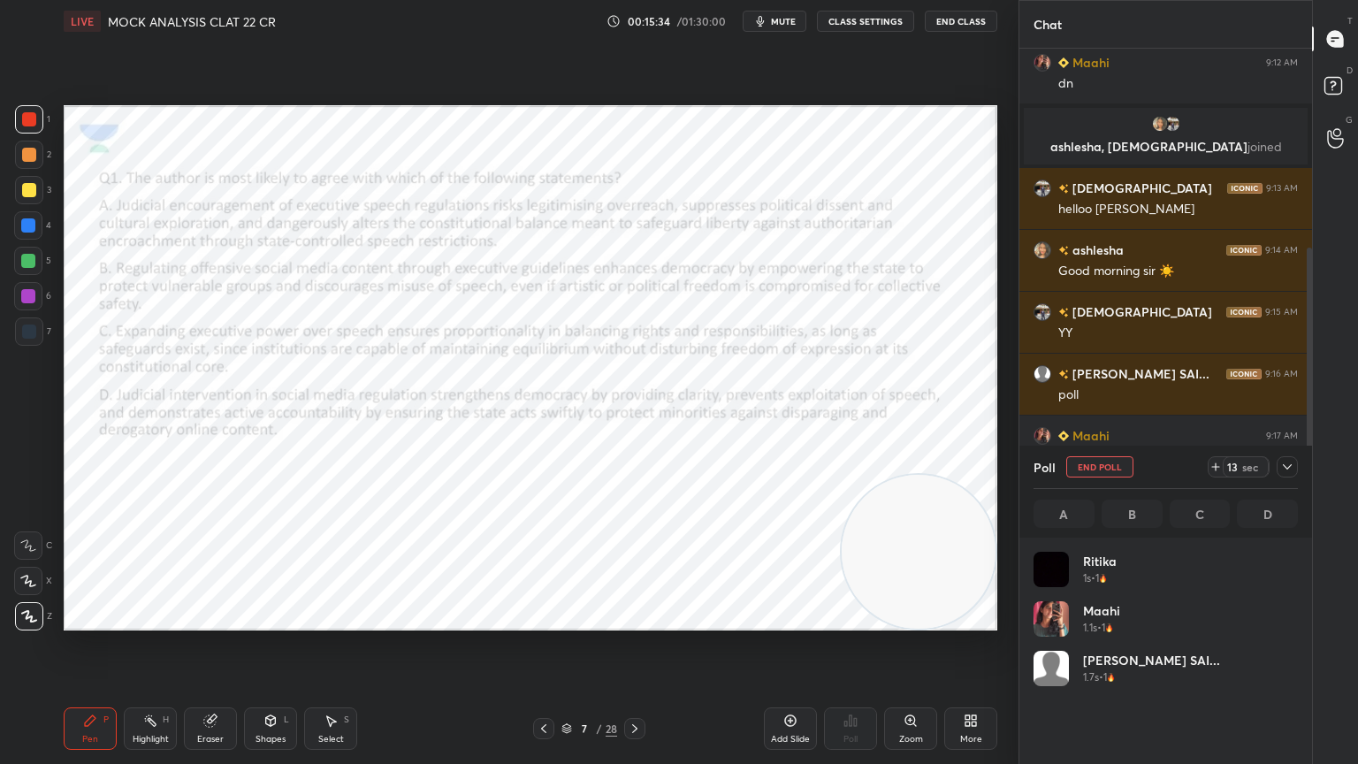
scroll to position [207, 259]
click at [636, 685] on div at bounding box center [634, 728] width 21 height 21
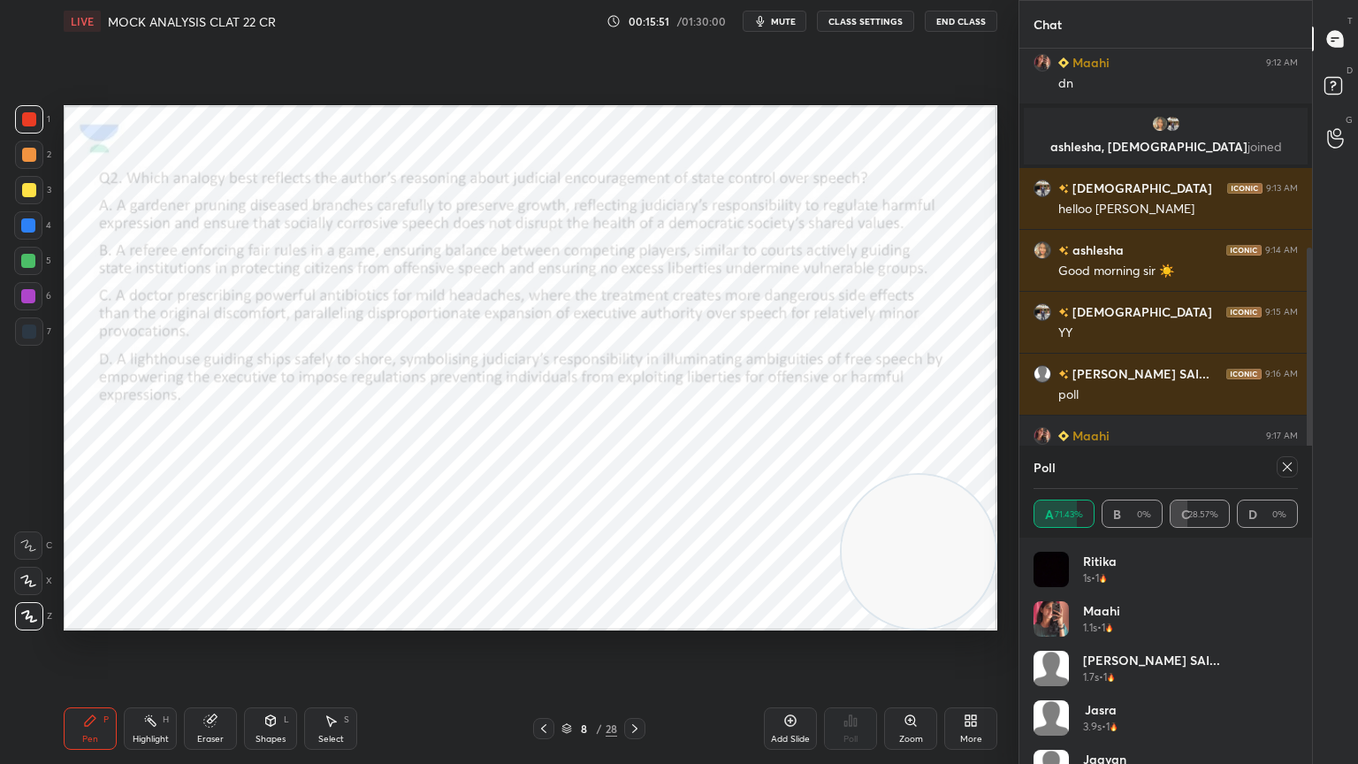
click at [1284, 462] on icon at bounding box center [1287, 467] width 14 height 14
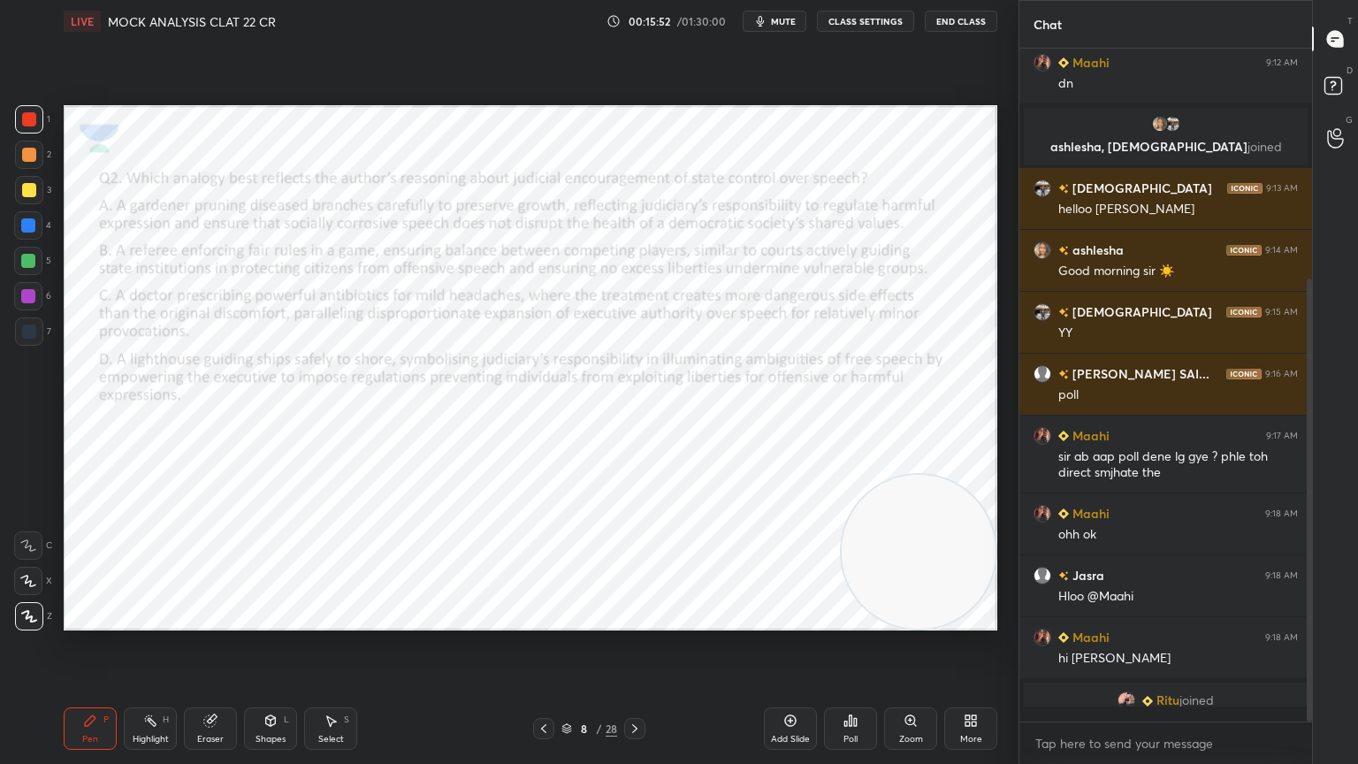
scroll to position [6, 5]
click at [833, 685] on div "Poll" at bounding box center [850, 728] width 53 height 42
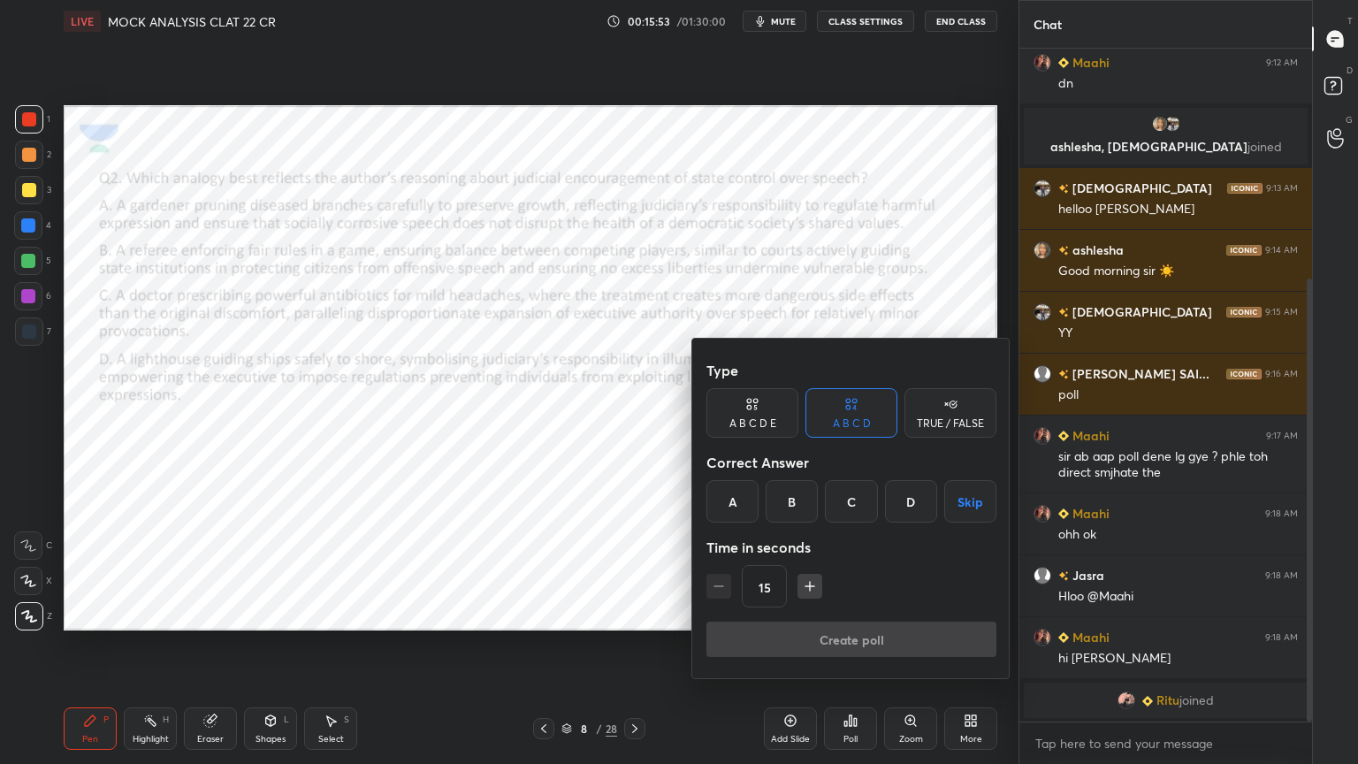
click at [866, 485] on div "C" at bounding box center [851, 501] width 52 height 42
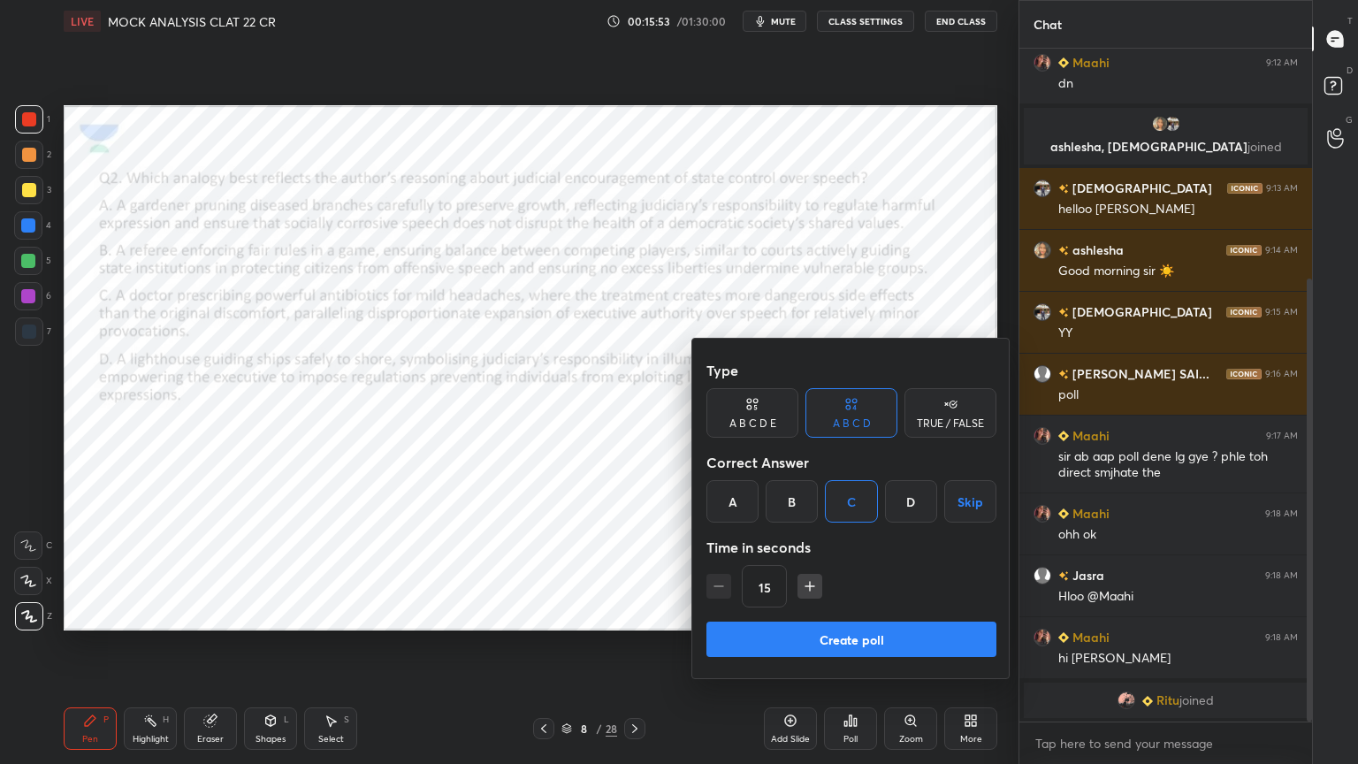
click at [881, 626] on button "Create poll" at bounding box center [851, 638] width 290 height 35
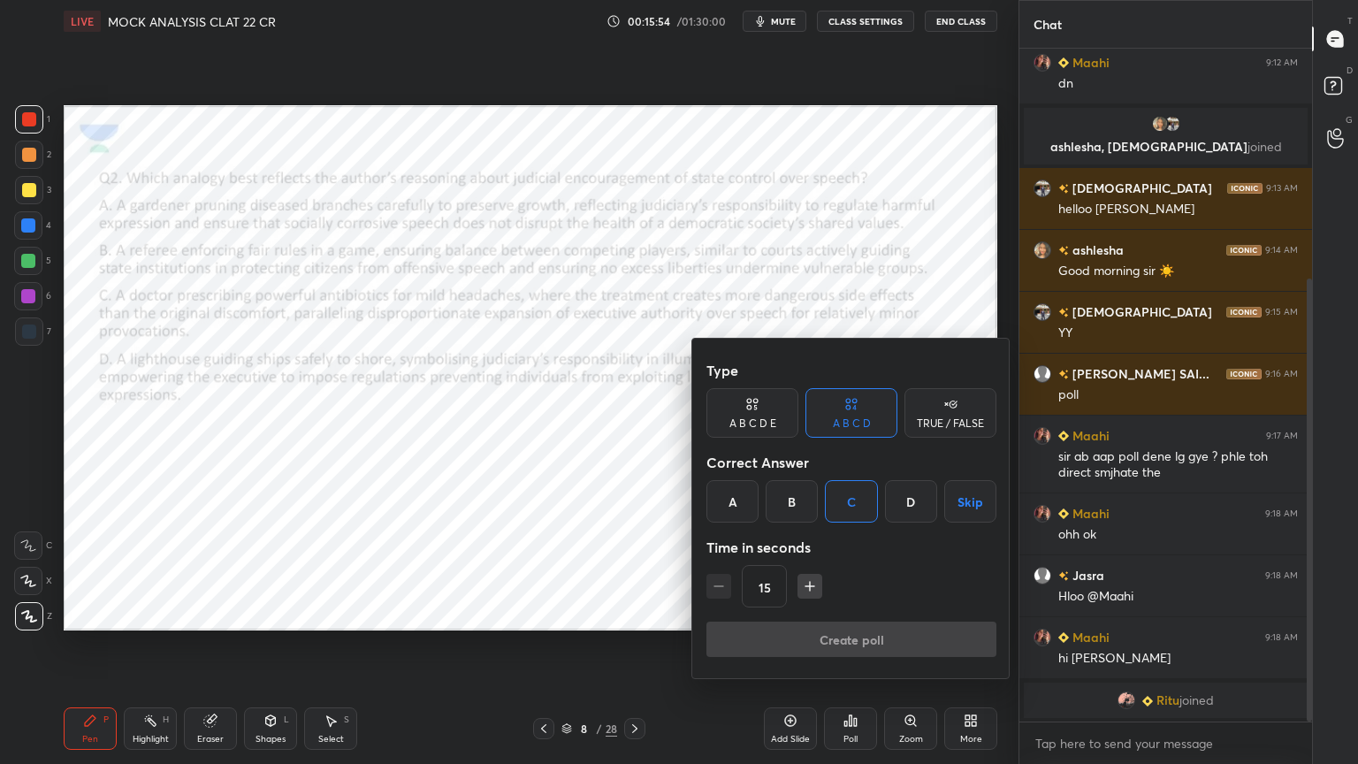
scroll to position [639, 287]
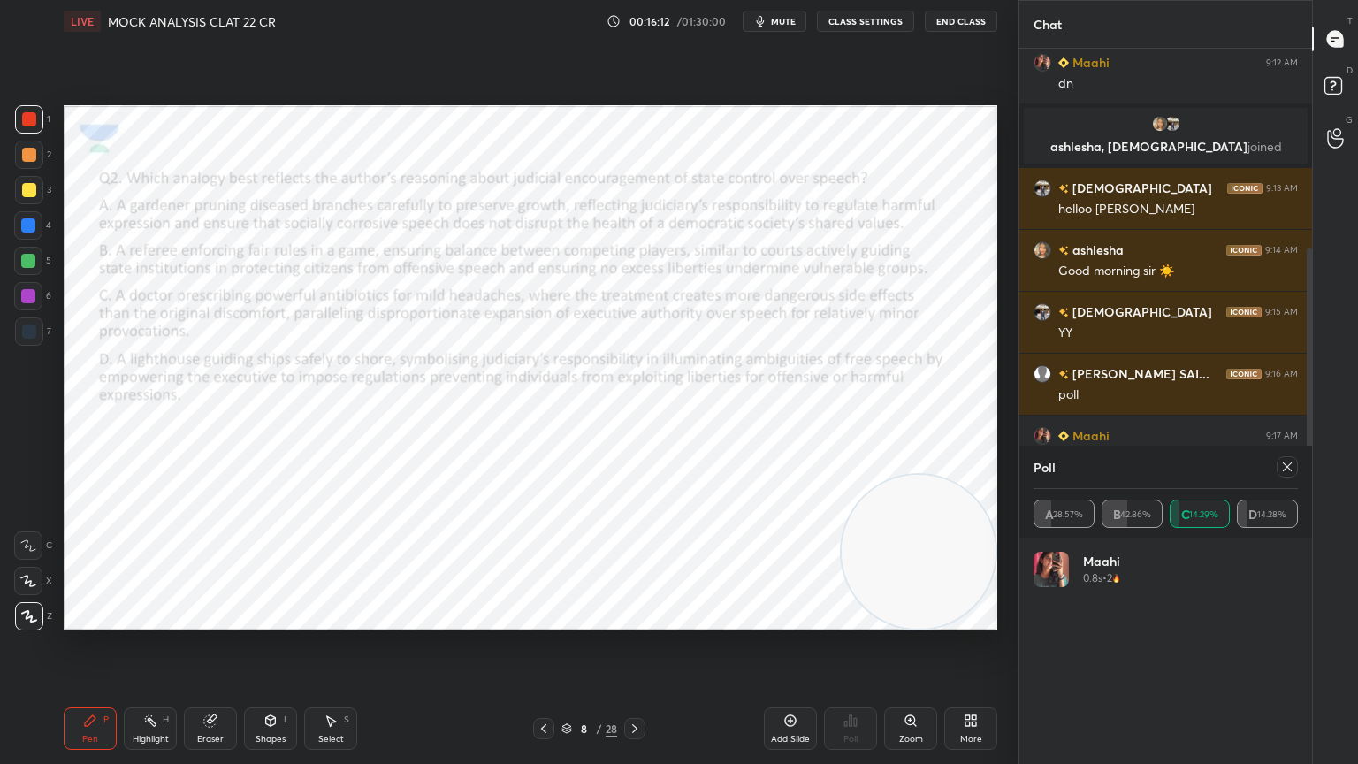
click at [637, 685] on icon at bounding box center [635, 728] width 14 height 14
click at [1287, 471] on icon at bounding box center [1287, 467] width 14 height 14
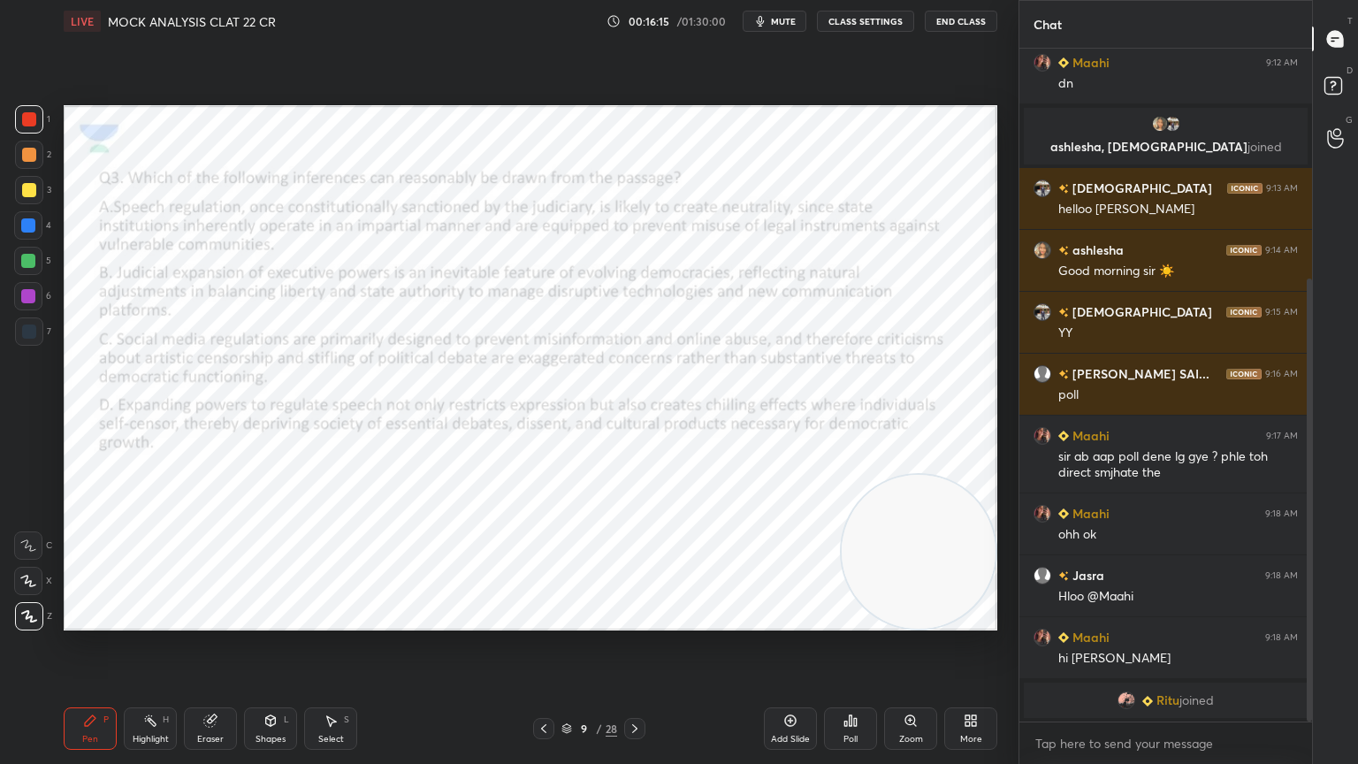
click at [845, 685] on icon at bounding box center [845, 723] width 3 height 4
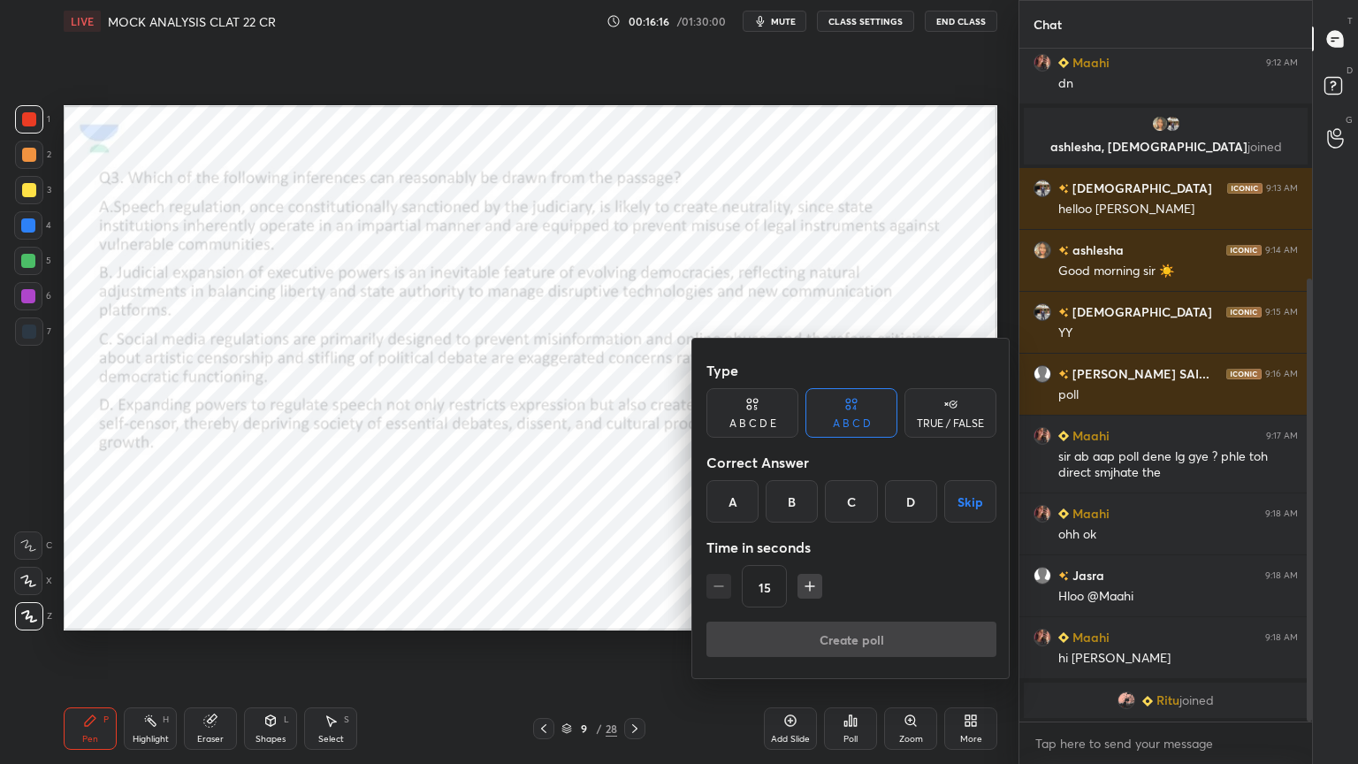
click at [911, 509] on div "D" at bounding box center [911, 501] width 52 height 42
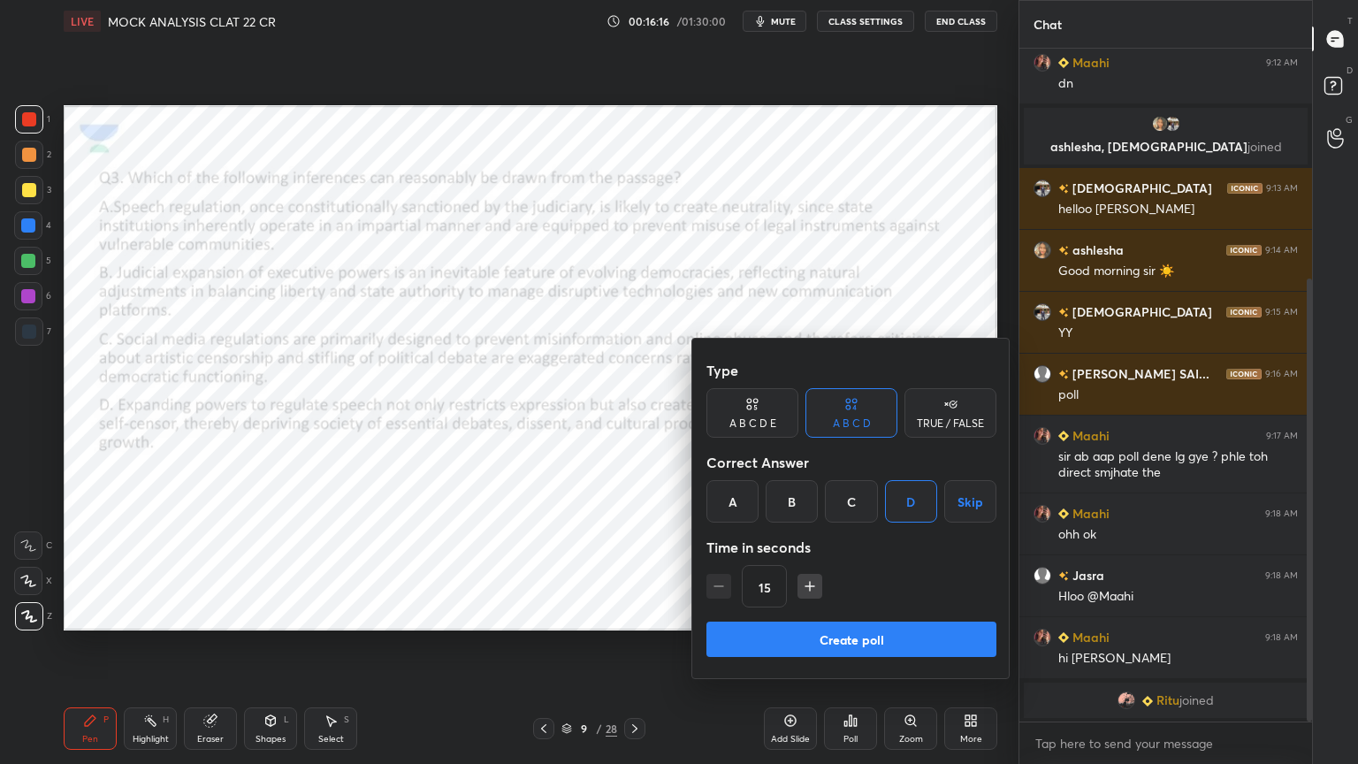
click at [834, 631] on button "Create poll" at bounding box center [851, 638] width 290 height 35
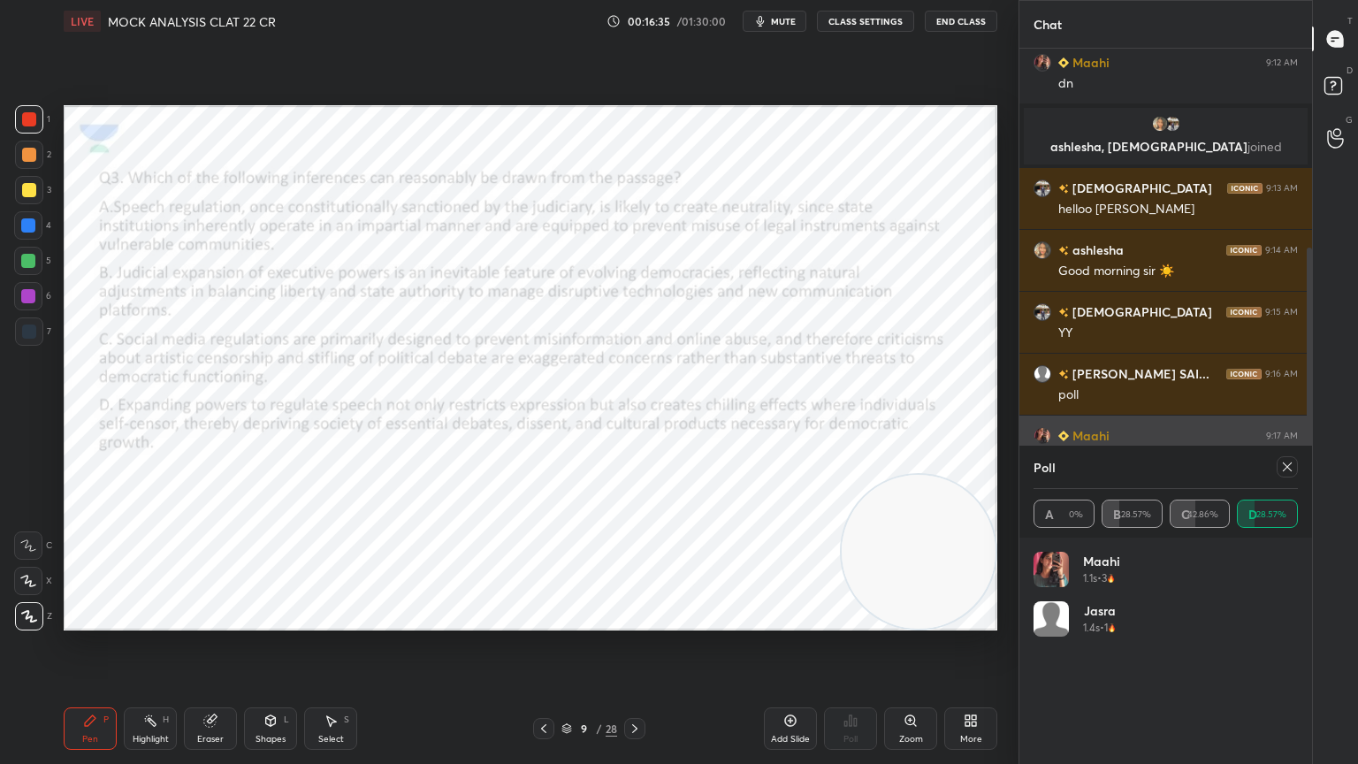
click at [644, 685] on div at bounding box center [634, 728] width 21 height 21
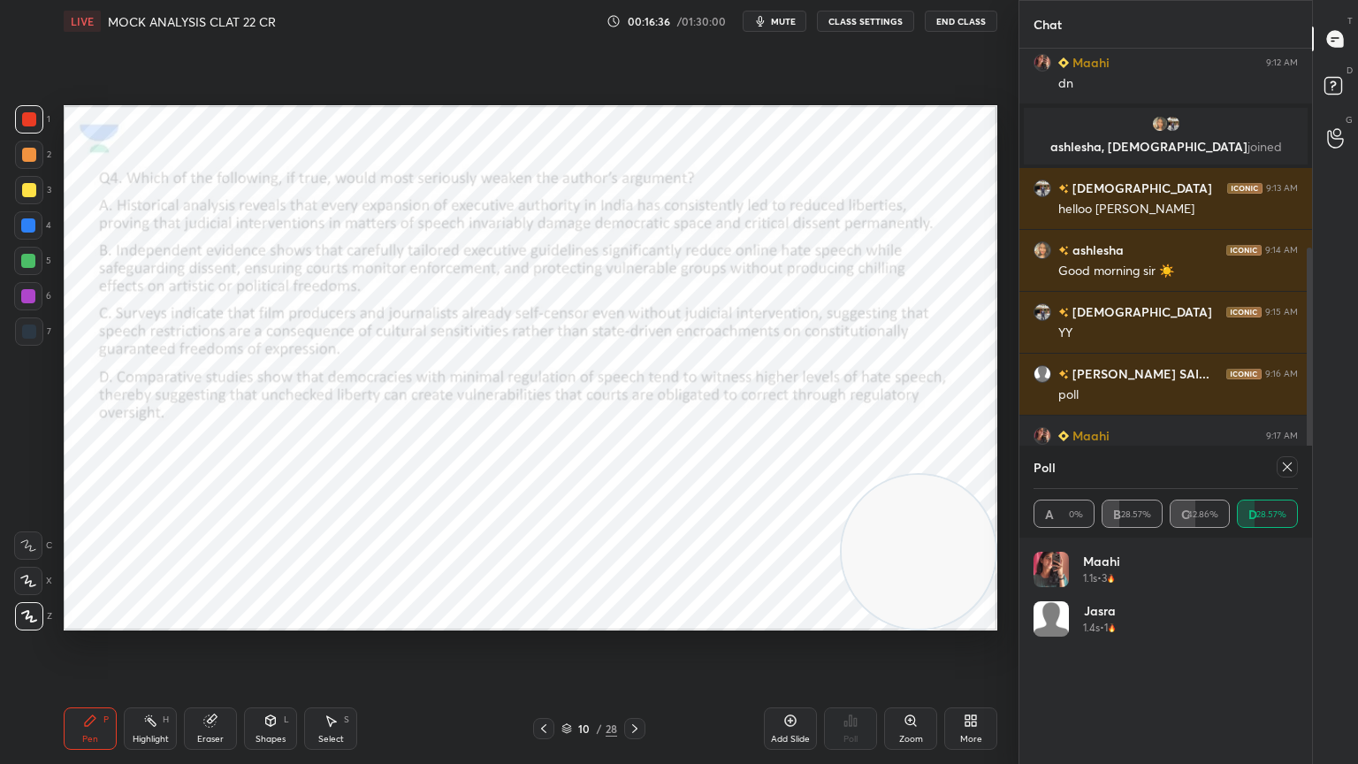
click at [1286, 467] on icon at bounding box center [1287, 466] width 9 height 9
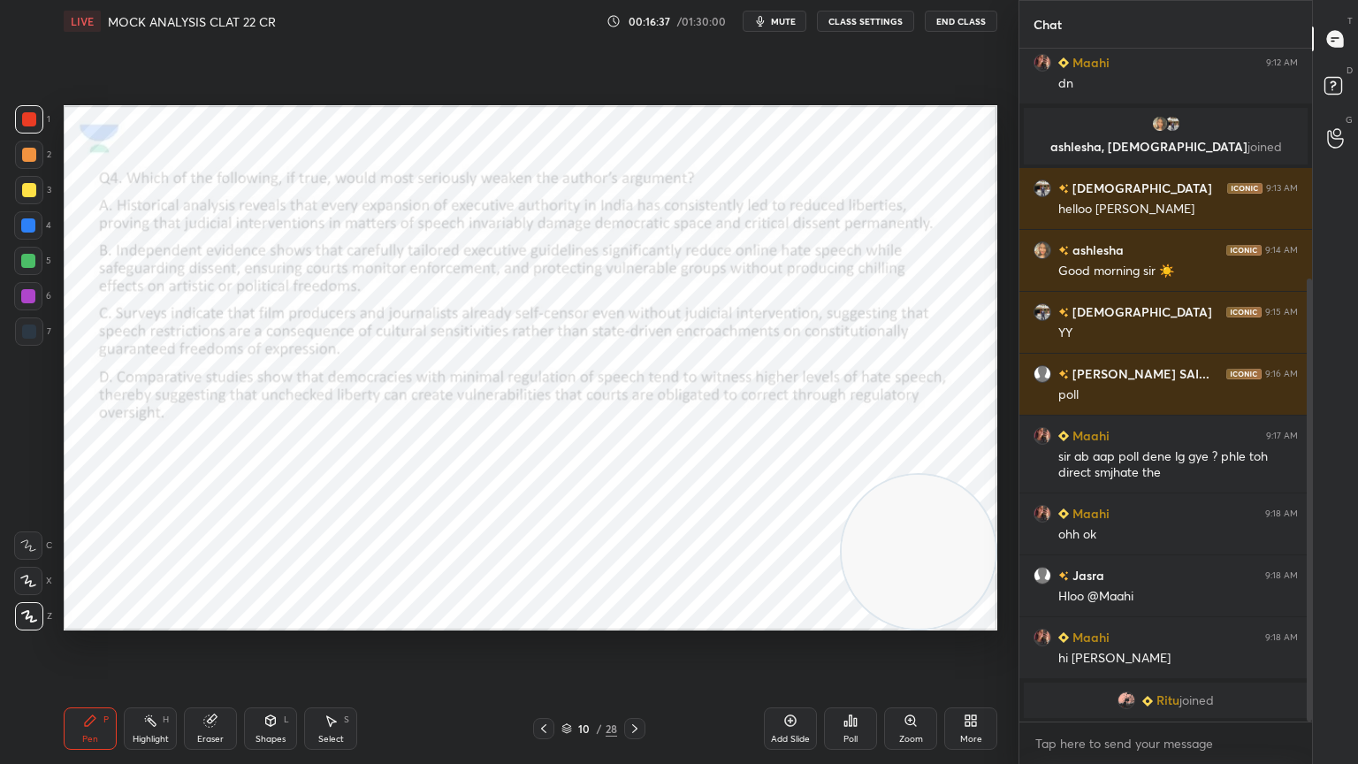
click at [854, 685] on div "Poll" at bounding box center [850, 728] width 53 height 42
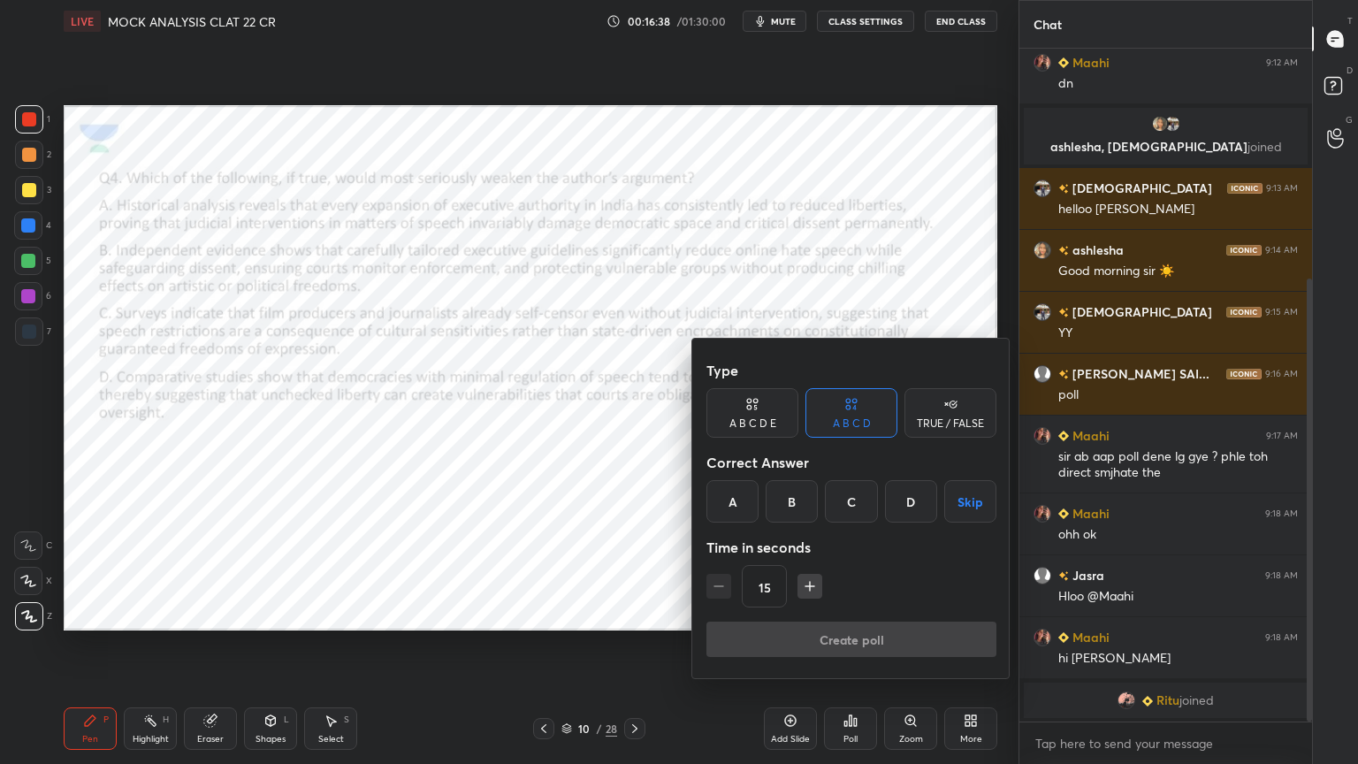
click at [792, 499] on div "B" at bounding box center [792, 501] width 52 height 42
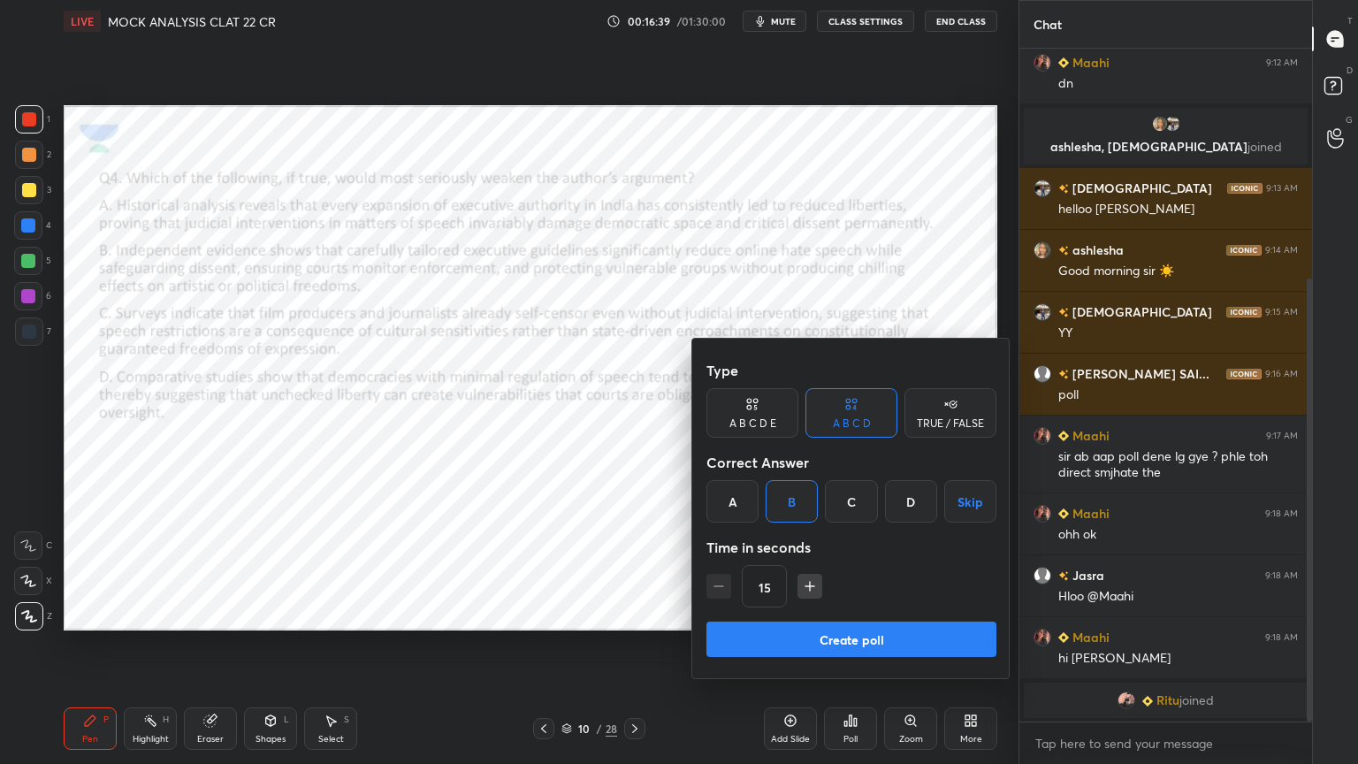
click at [789, 644] on button "Create poll" at bounding box center [851, 638] width 290 height 35
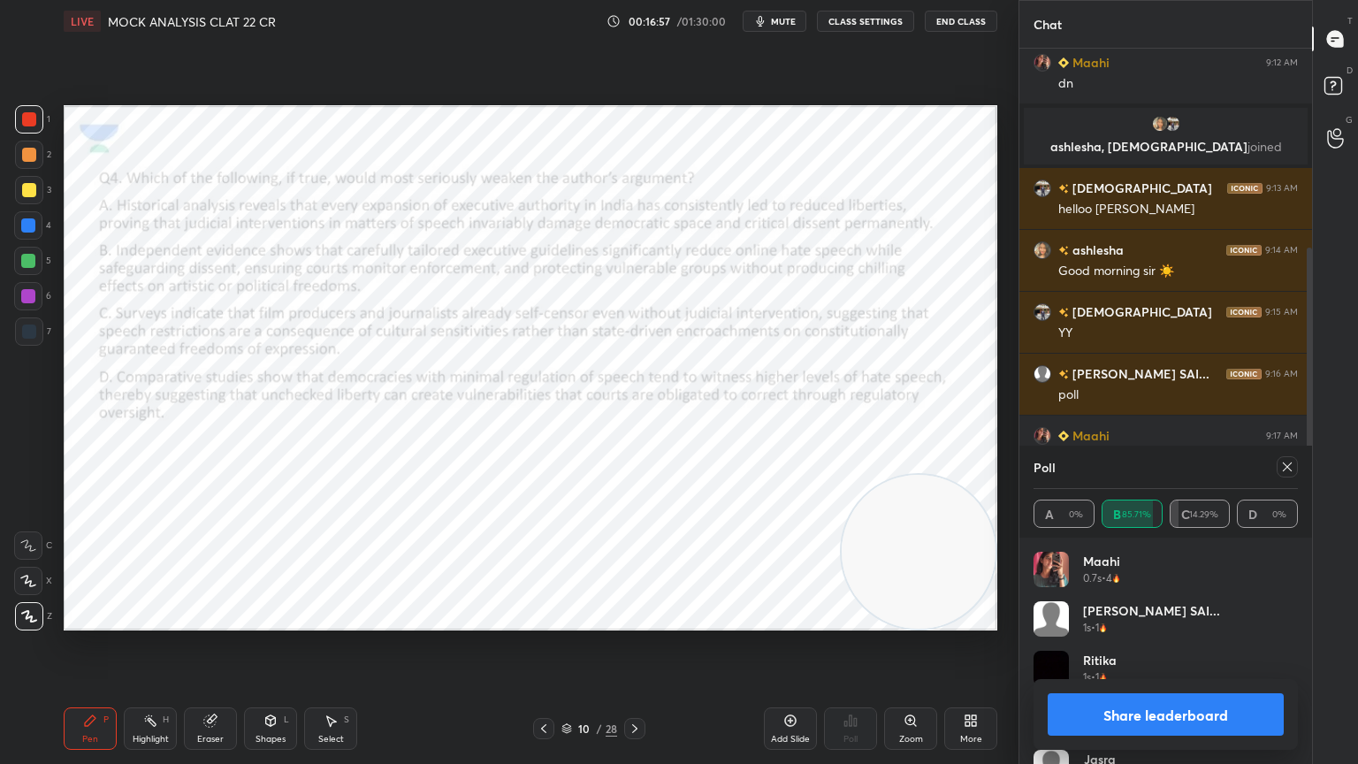
click at [634, 685] on icon at bounding box center [635, 728] width 14 height 14
click at [1287, 465] on icon at bounding box center [1287, 467] width 14 height 14
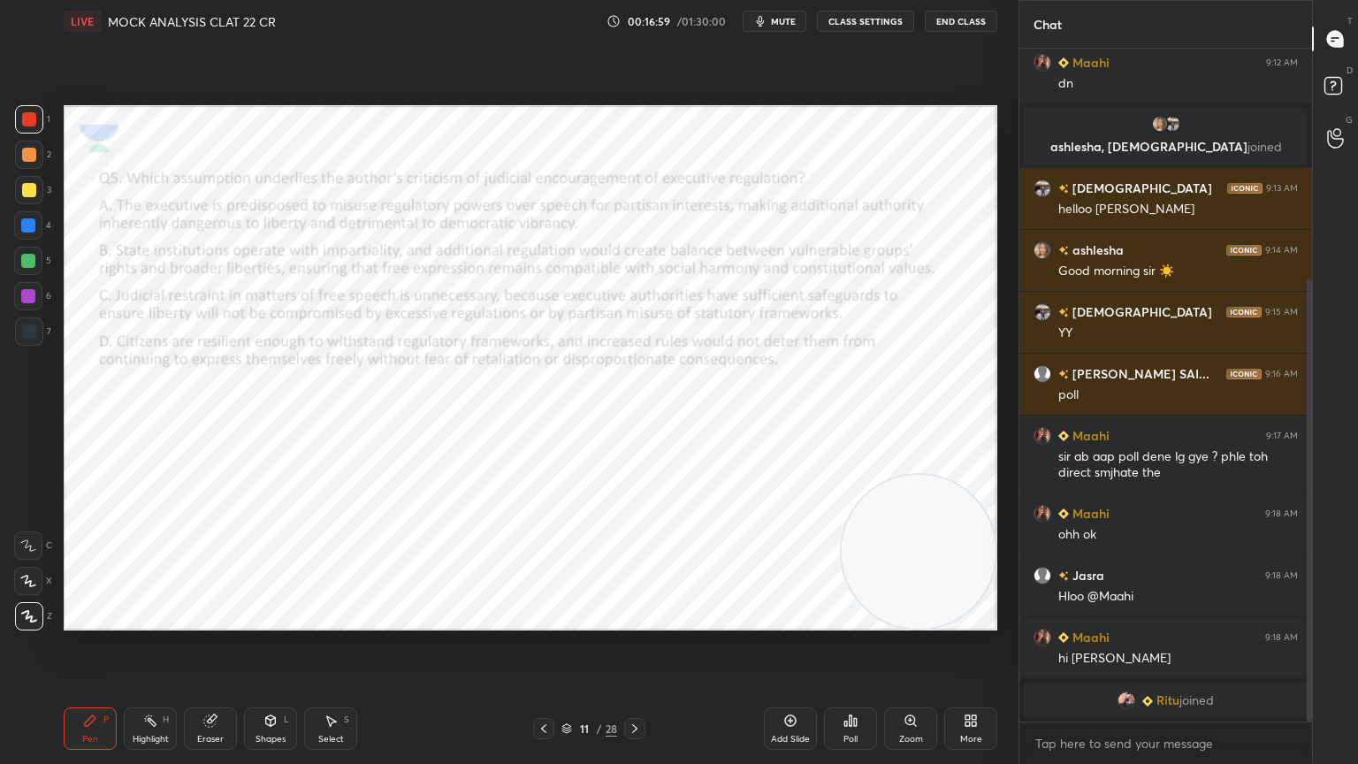
click at [865, 685] on div "Poll" at bounding box center [850, 728] width 53 height 42
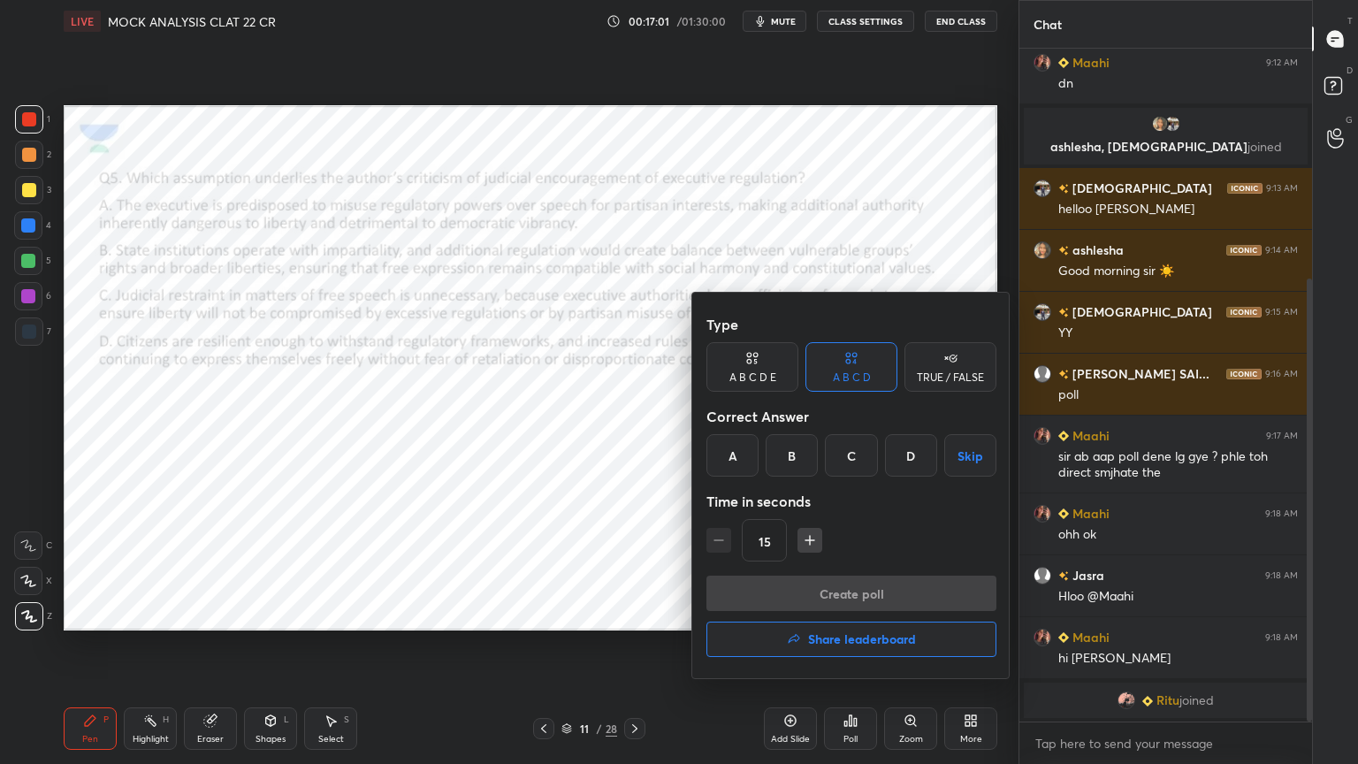
click at [729, 456] on div "A" at bounding box center [732, 455] width 52 height 42
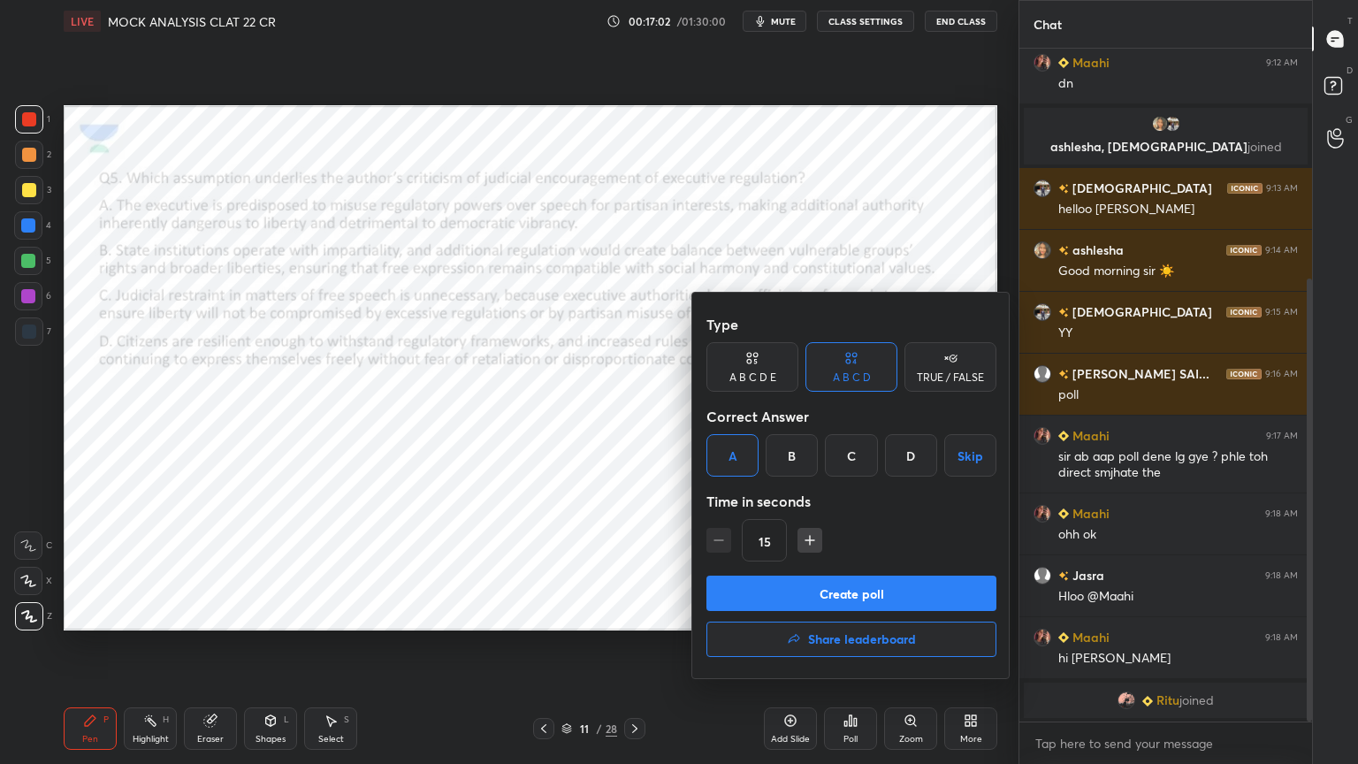
click at [740, 594] on button "Create poll" at bounding box center [851, 592] width 290 height 35
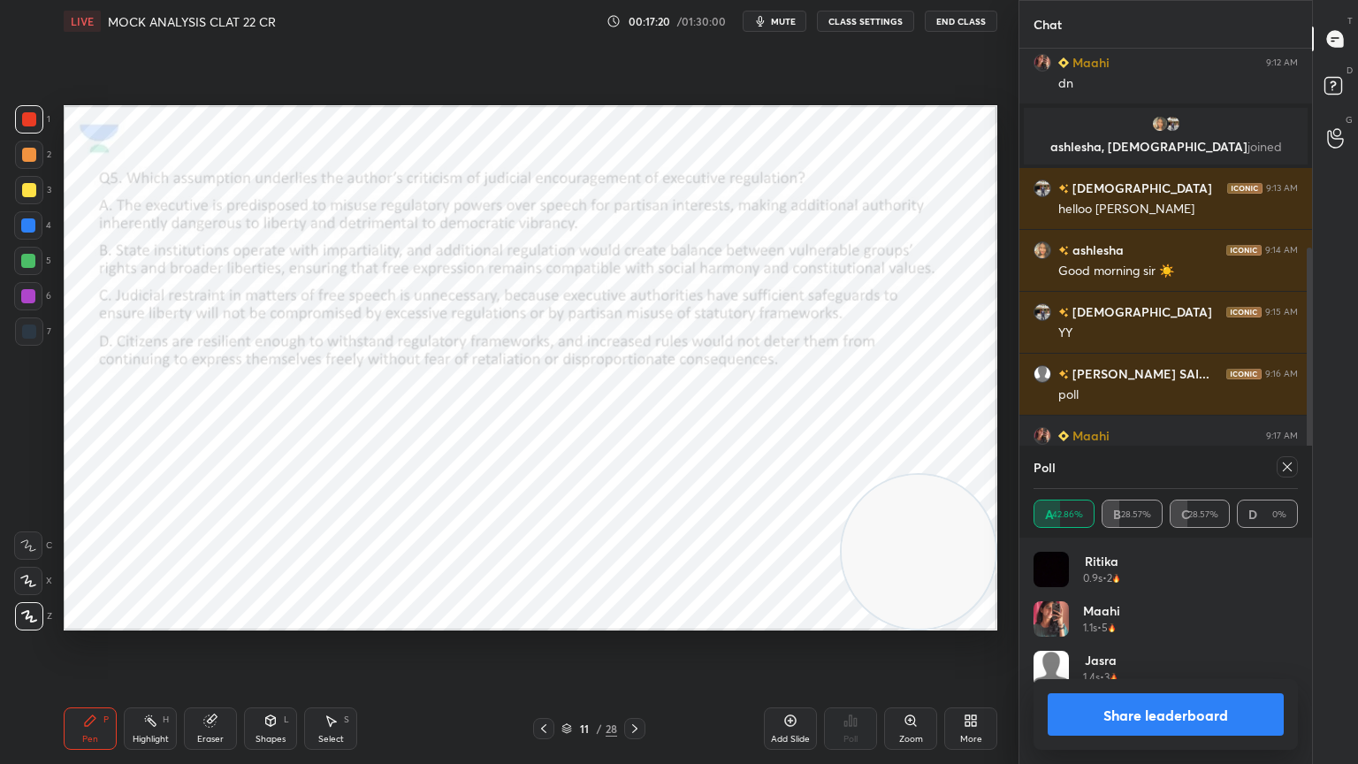
click at [629, 685] on icon at bounding box center [635, 728] width 14 height 14
click at [1282, 463] on icon at bounding box center [1287, 467] width 14 height 14
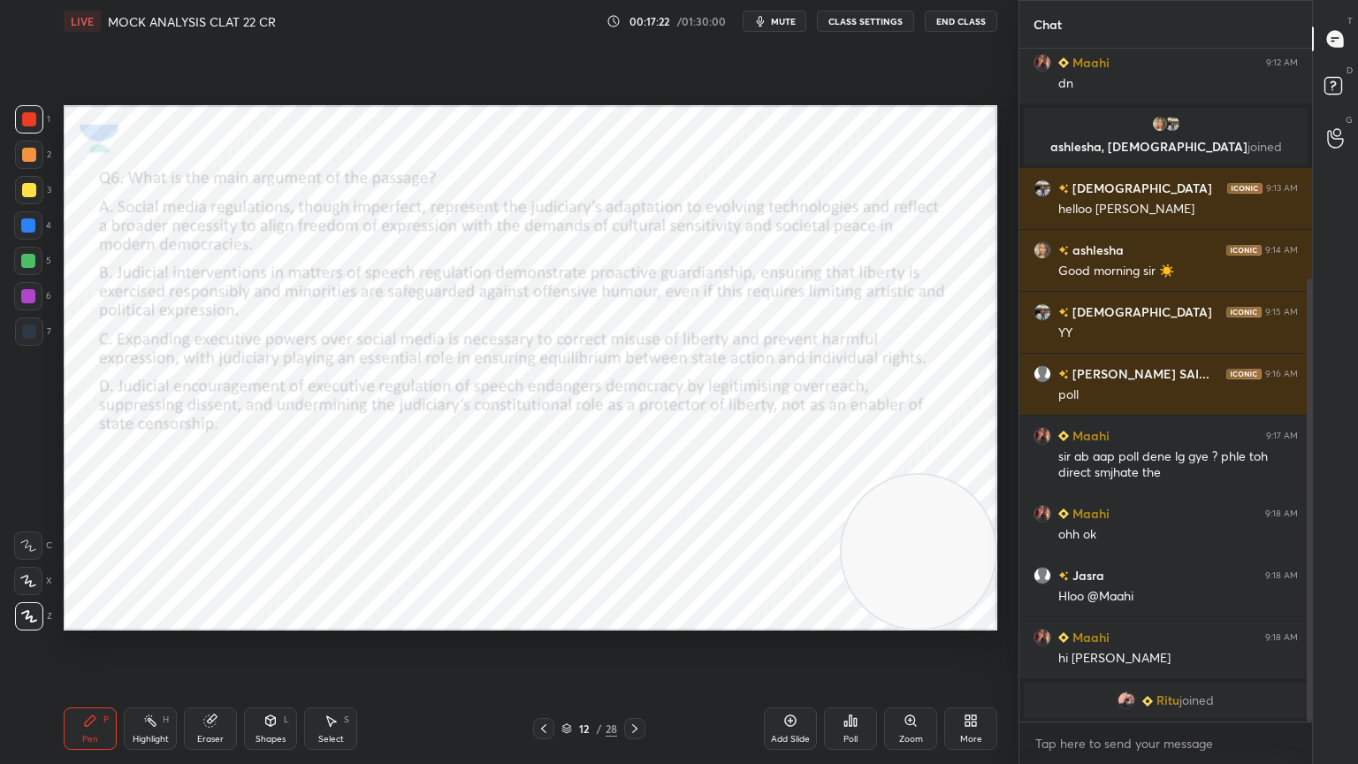
click at [852, 685] on icon at bounding box center [850, 720] width 14 height 14
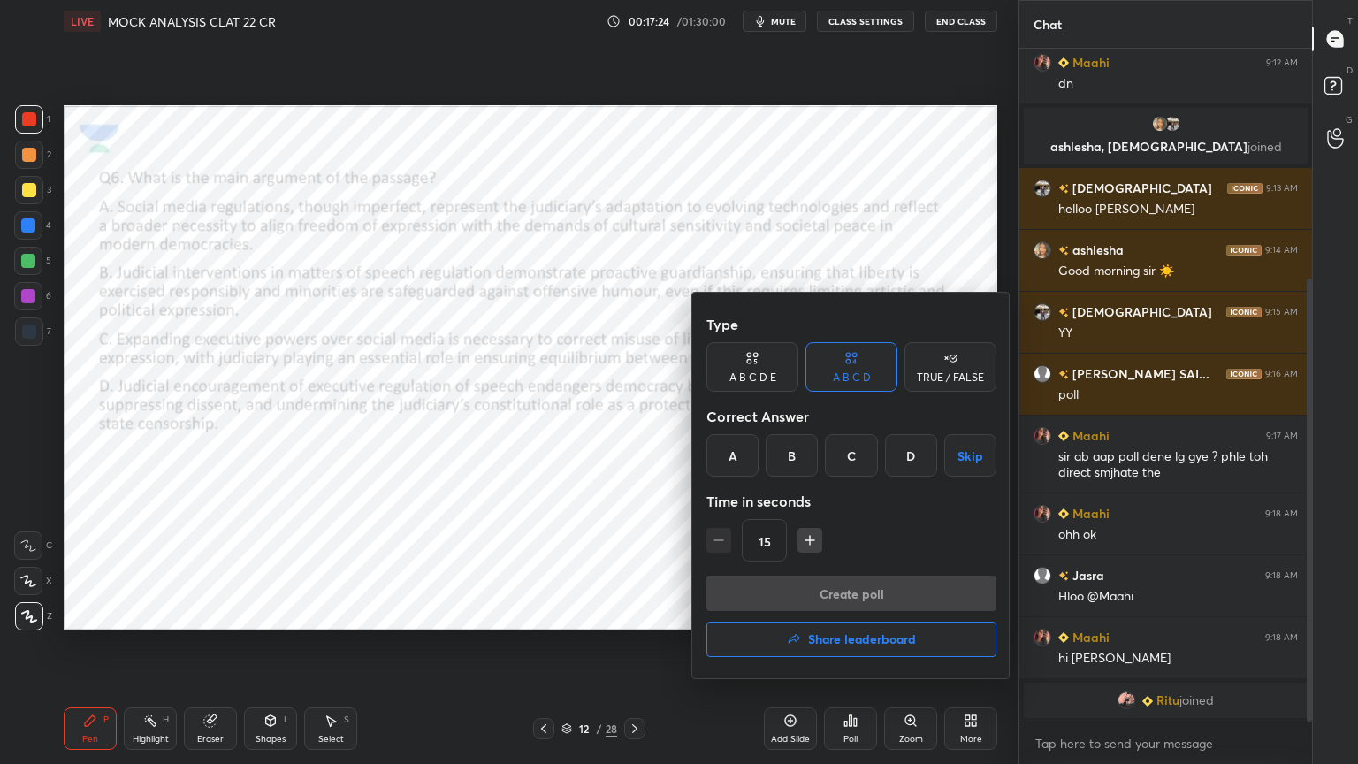
click at [911, 450] on div "D" at bounding box center [911, 455] width 52 height 42
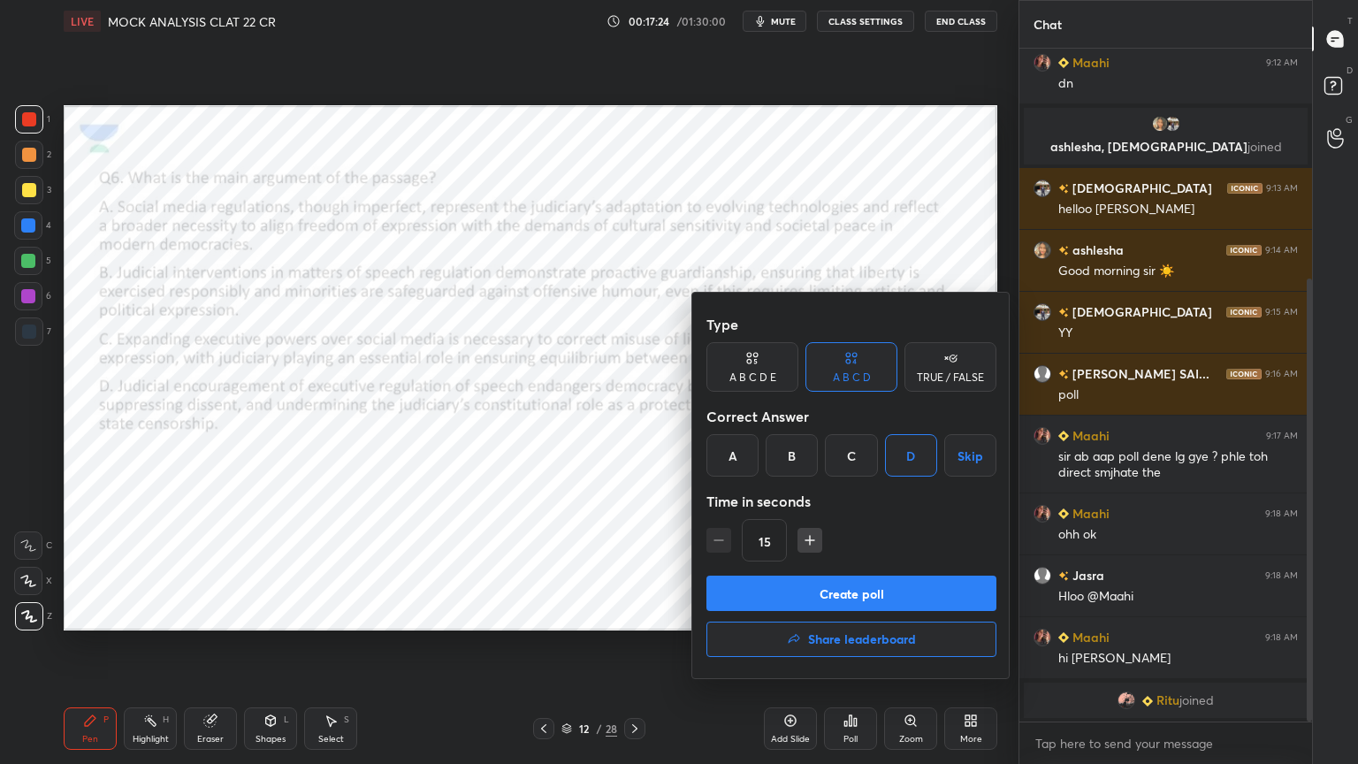
click at [809, 593] on button "Create poll" at bounding box center [851, 592] width 290 height 35
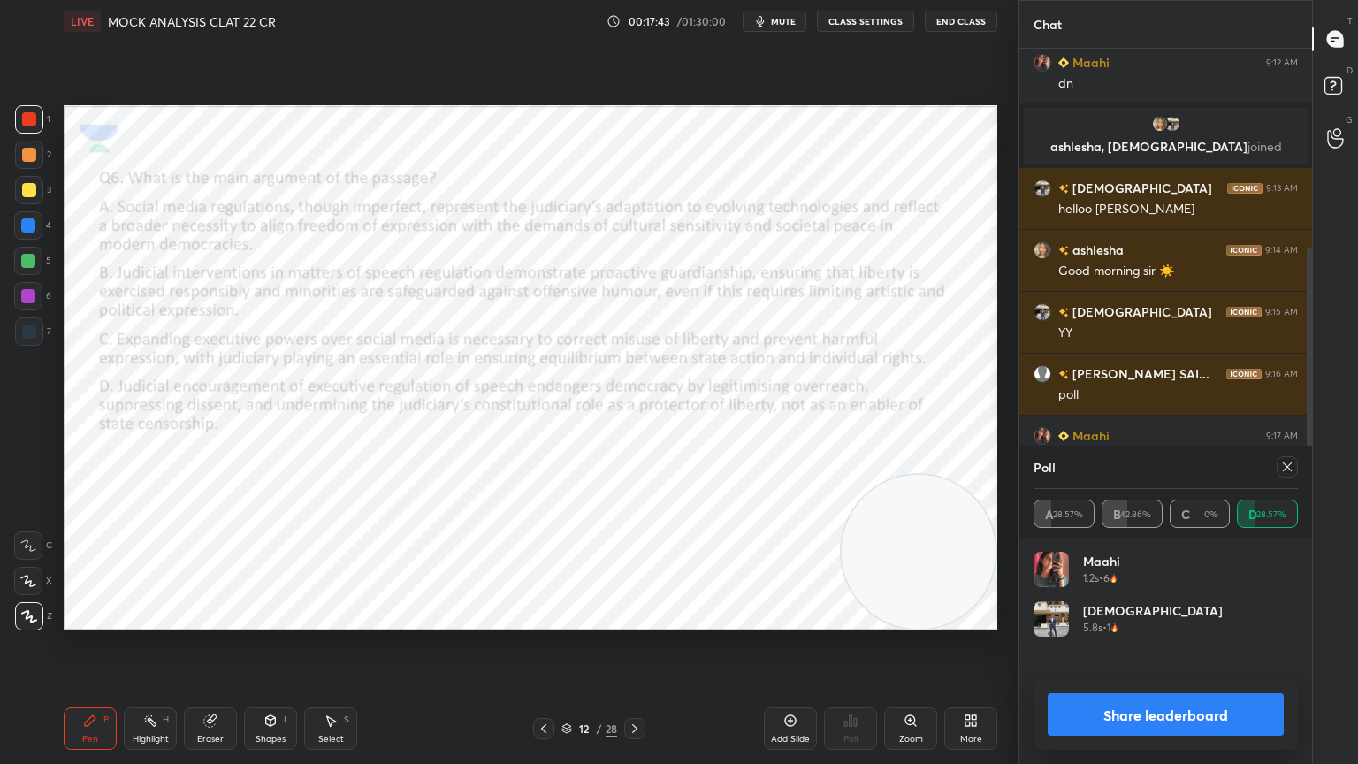
click at [545, 685] on icon at bounding box center [544, 728] width 14 height 14
click at [546, 685] on icon at bounding box center [544, 728] width 14 height 14
click at [548, 685] on icon at bounding box center [544, 728] width 14 height 14
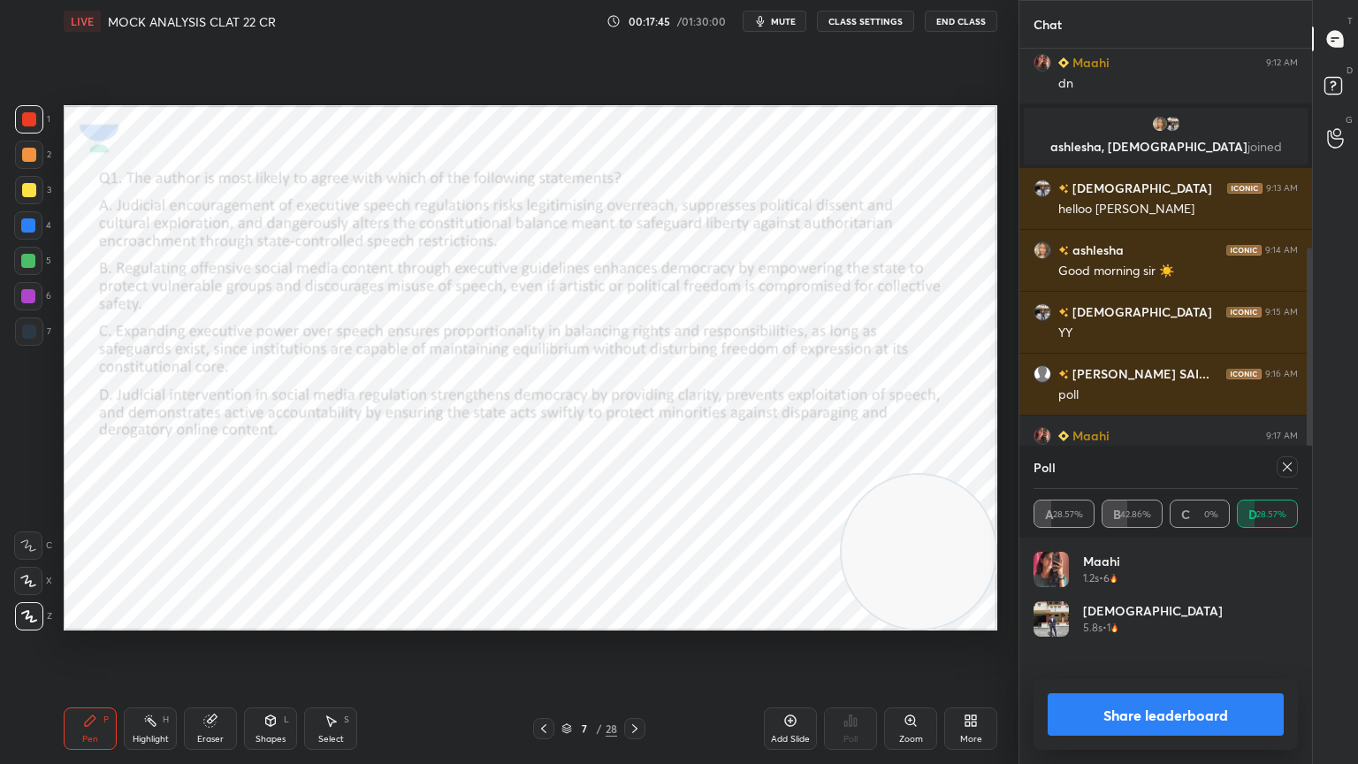
click at [548, 685] on icon at bounding box center [544, 728] width 14 height 14
click at [633, 685] on icon at bounding box center [635, 728] width 14 height 14
click at [1280, 467] on icon at bounding box center [1287, 467] width 14 height 14
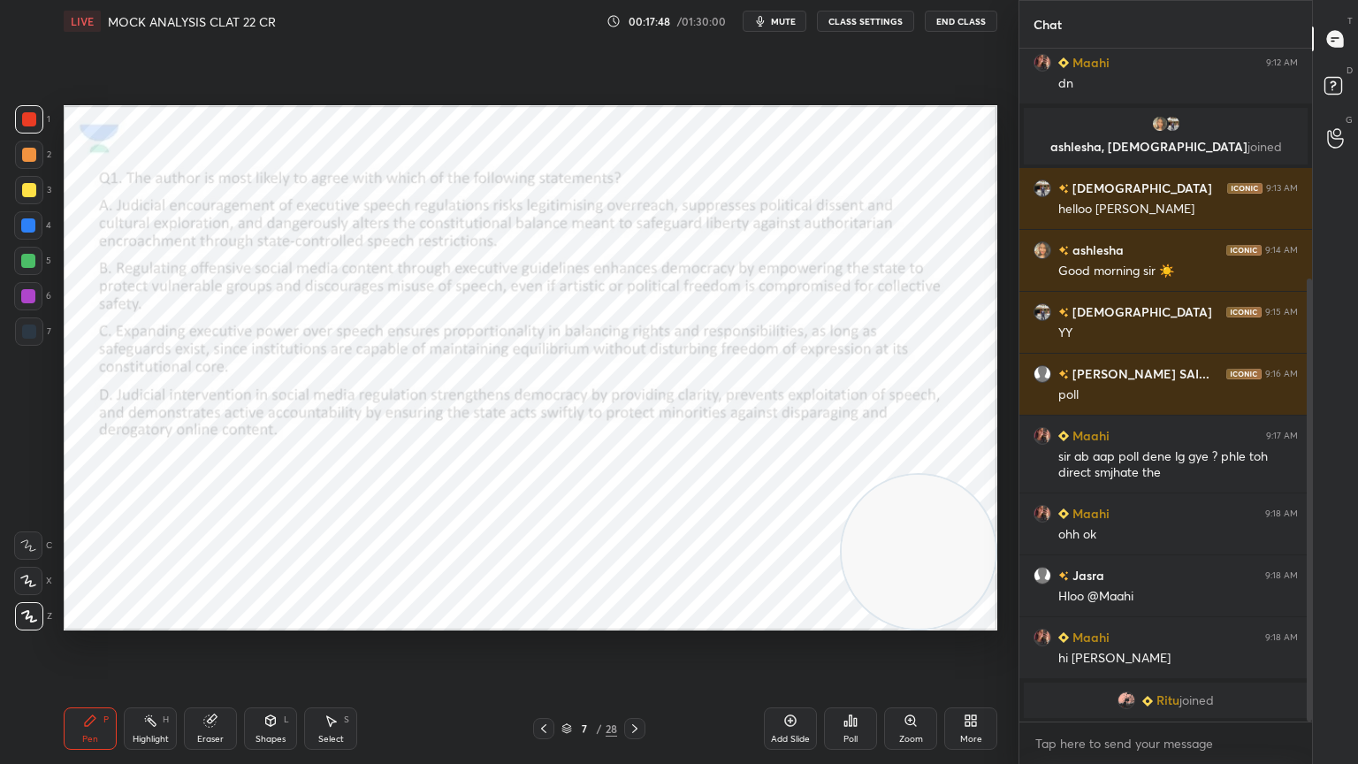
click at [859, 685] on div "Poll" at bounding box center [850, 728] width 53 height 42
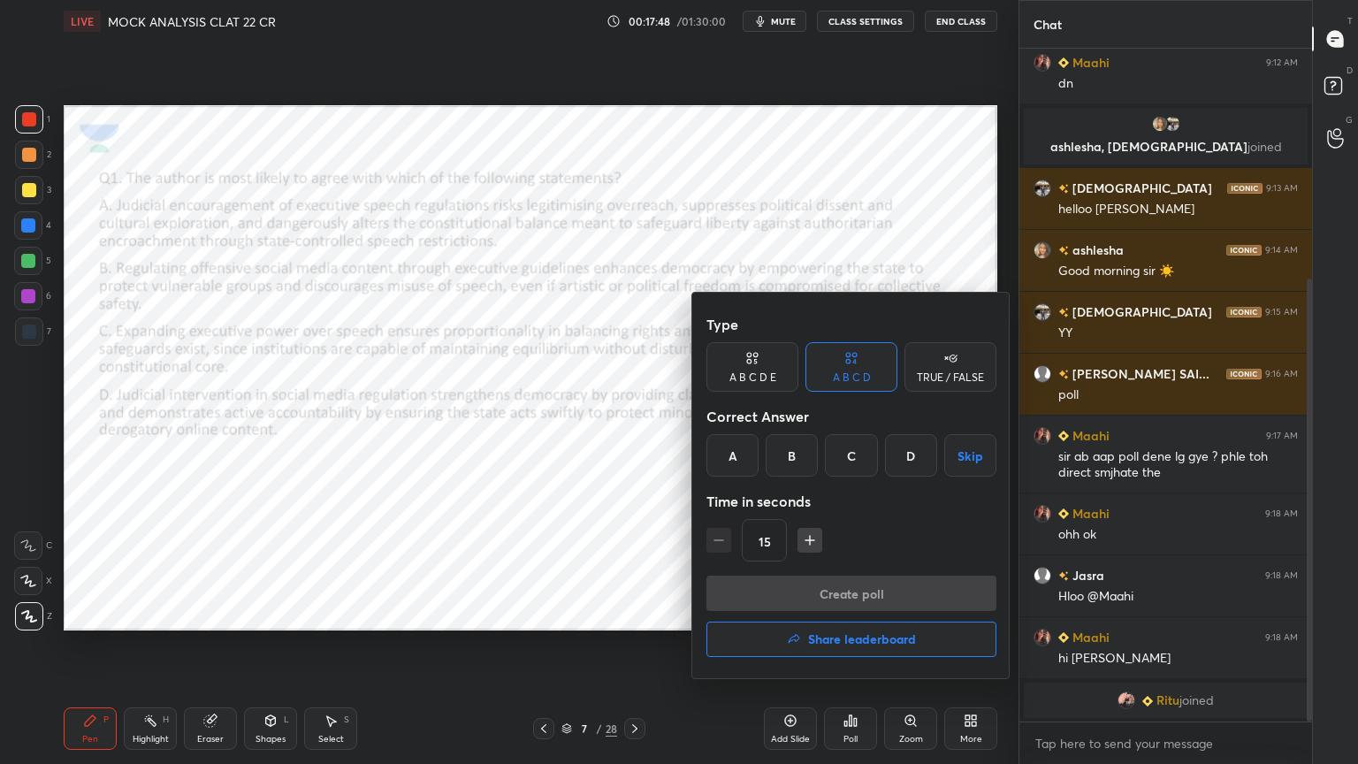
click at [880, 640] on h4 "Share leaderboard" at bounding box center [862, 639] width 108 height 12
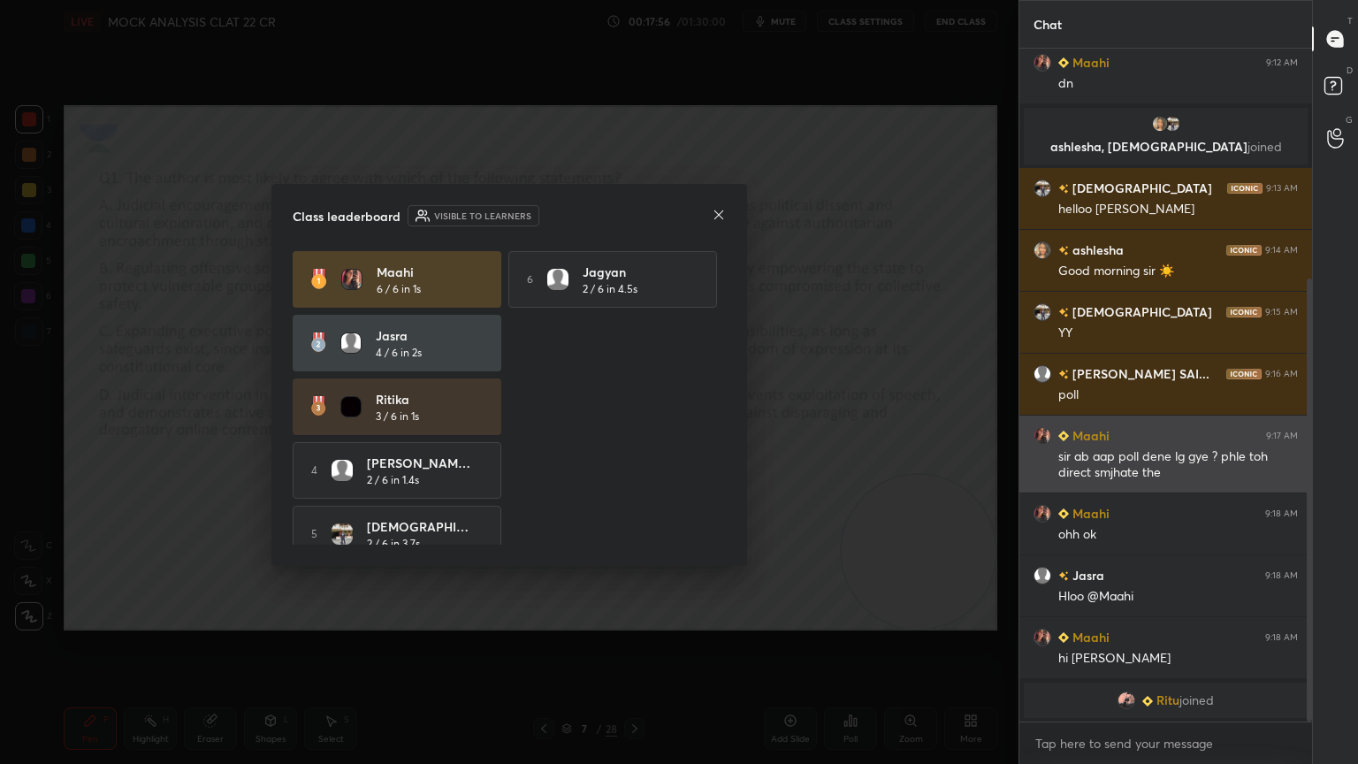
click at [719, 216] on icon at bounding box center [719, 215] width 14 height 14
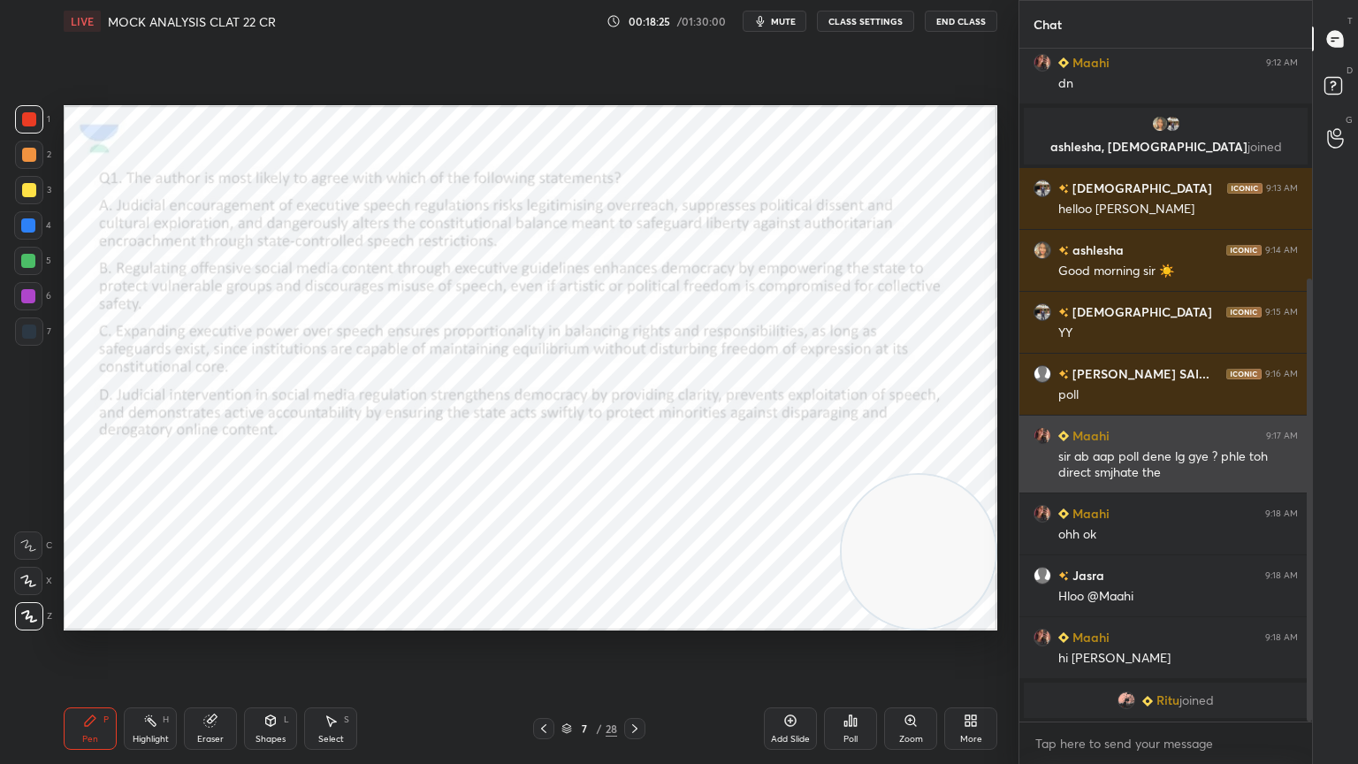
scroll to position [410, 0]
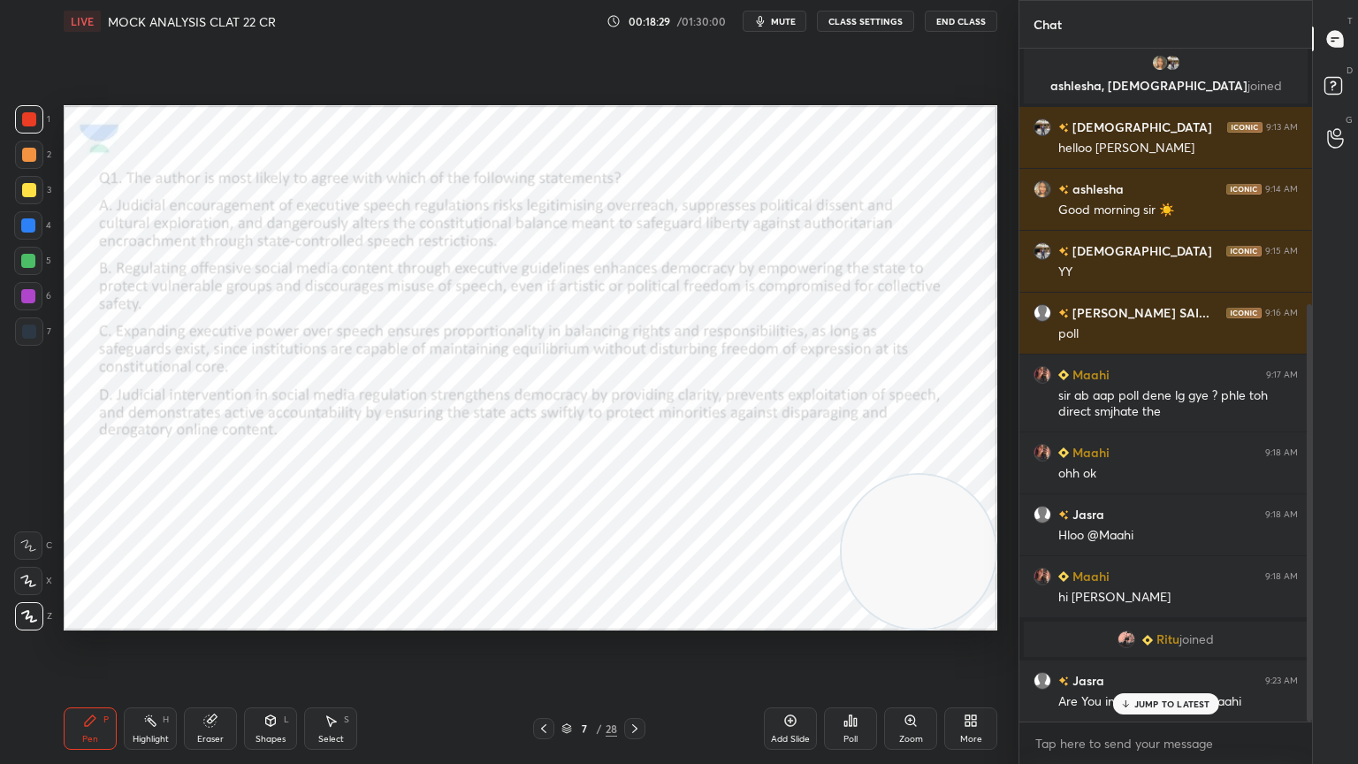
click at [1195, 685] on p "JUMP TO LATEST" at bounding box center [1172, 703] width 76 height 11
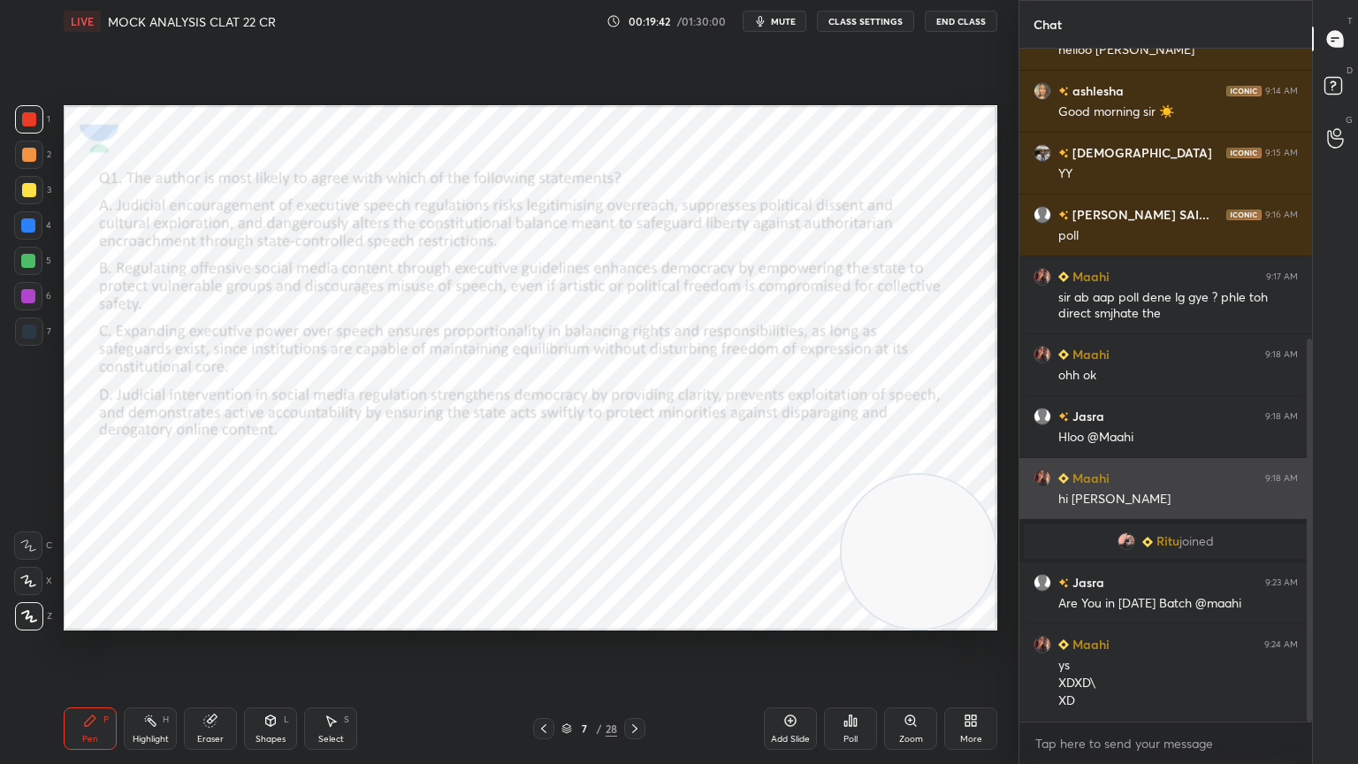
scroll to position [569, 0]
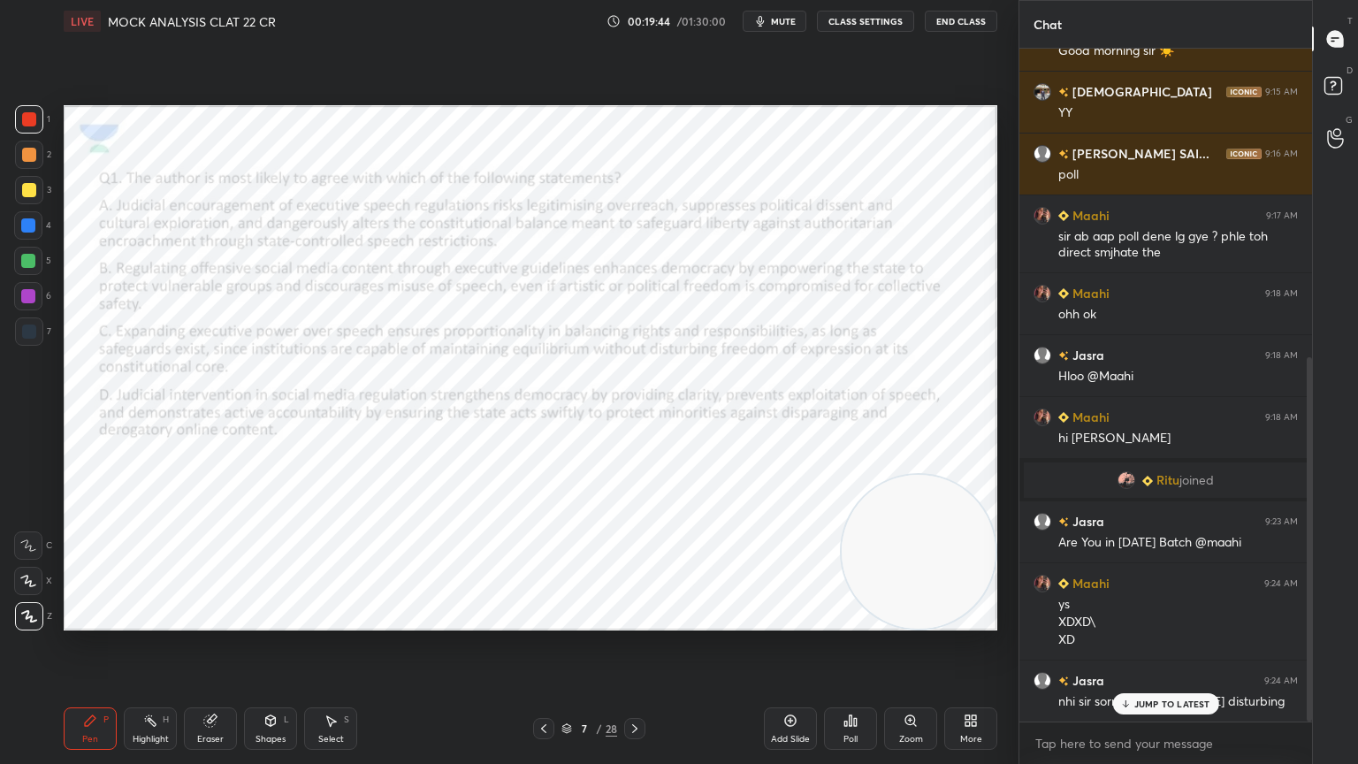
click at [1139, 685] on div "JUMP TO LATEST" at bounding box center [1165, 703] width 106 height 21
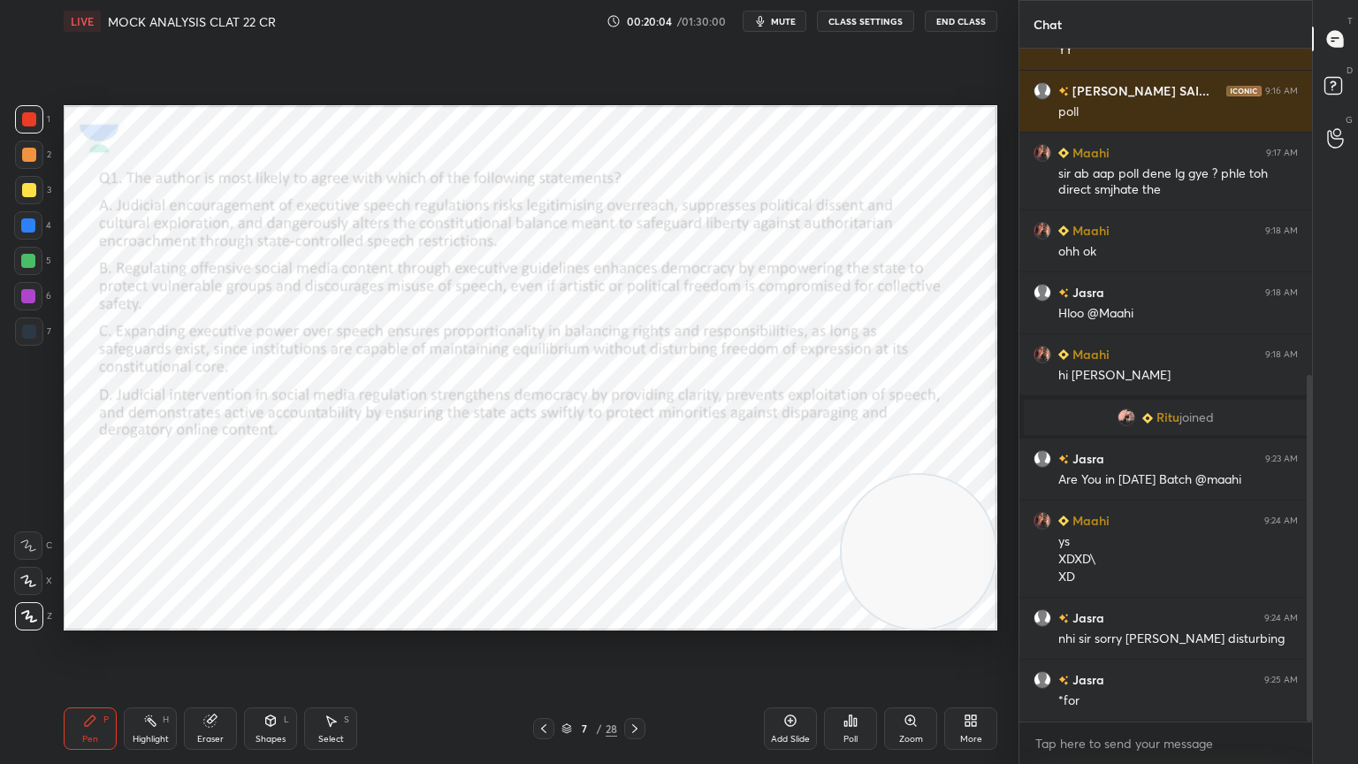
click at [325, 685] on icon at bounding box center [331, 720] width 14 height 14
click at [652, 516] on div "0 ° Undo Copy Duplicate Duplicate to new slide Delete" at bounding box center [531, 367] width 934 height 525
click at [95, 685] on div "Pen P" at bounding box center [90, 728] width 53 height 42
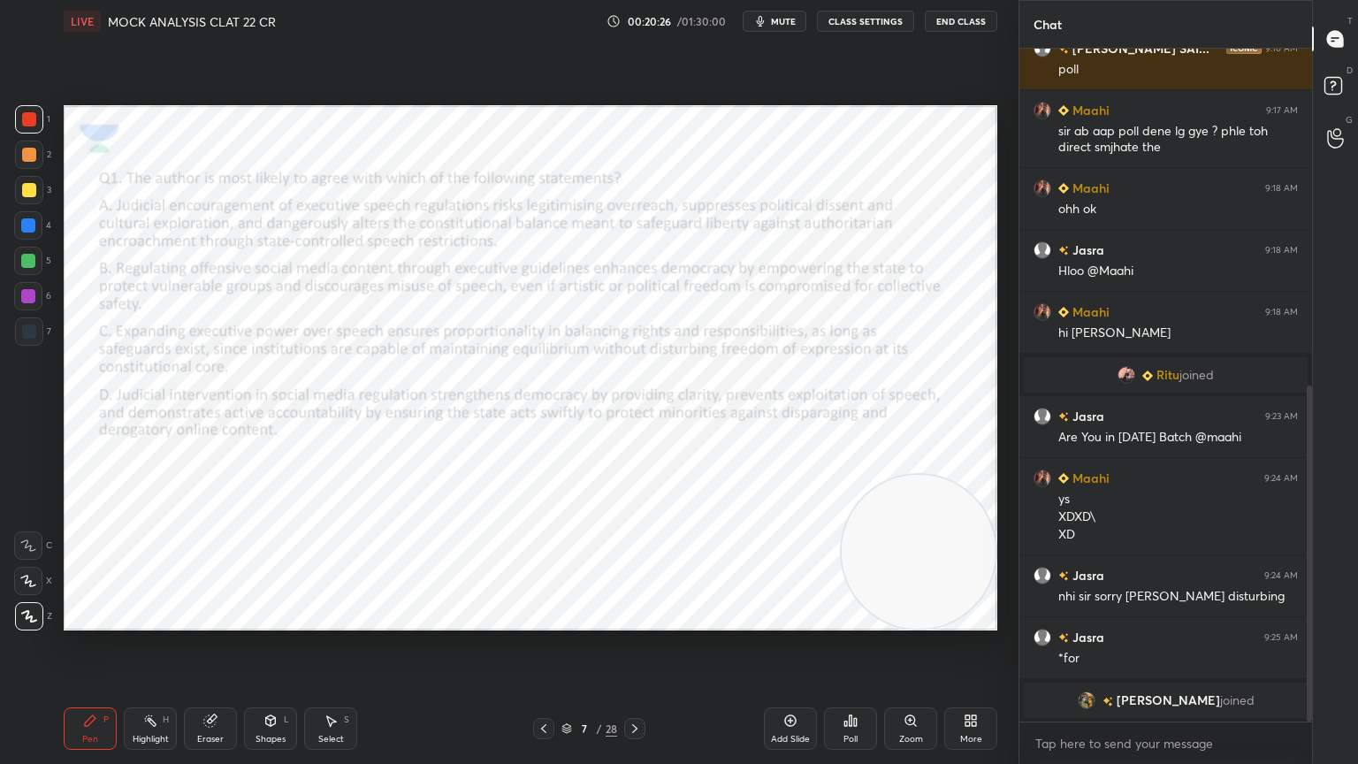
click at [205, 685] on icon at bounding box center [210, 720] width 14 height 14
click at [45, 583] on div "E" at bounding box center [36, 581] width 44 height 28
click at [95, 685] on div "Pen P" at bounding box center [90, 728] width 53 height 42
click at [641, 685] on icon at bounding box center [635, 728] width 14 height 14
click at [633, 685] on div "Pen P Highlight H Eraser Shapes L Select S 8 / 28 Add Slide Poll Zoom More" at bounding box center [531, 728] width 934 height 71
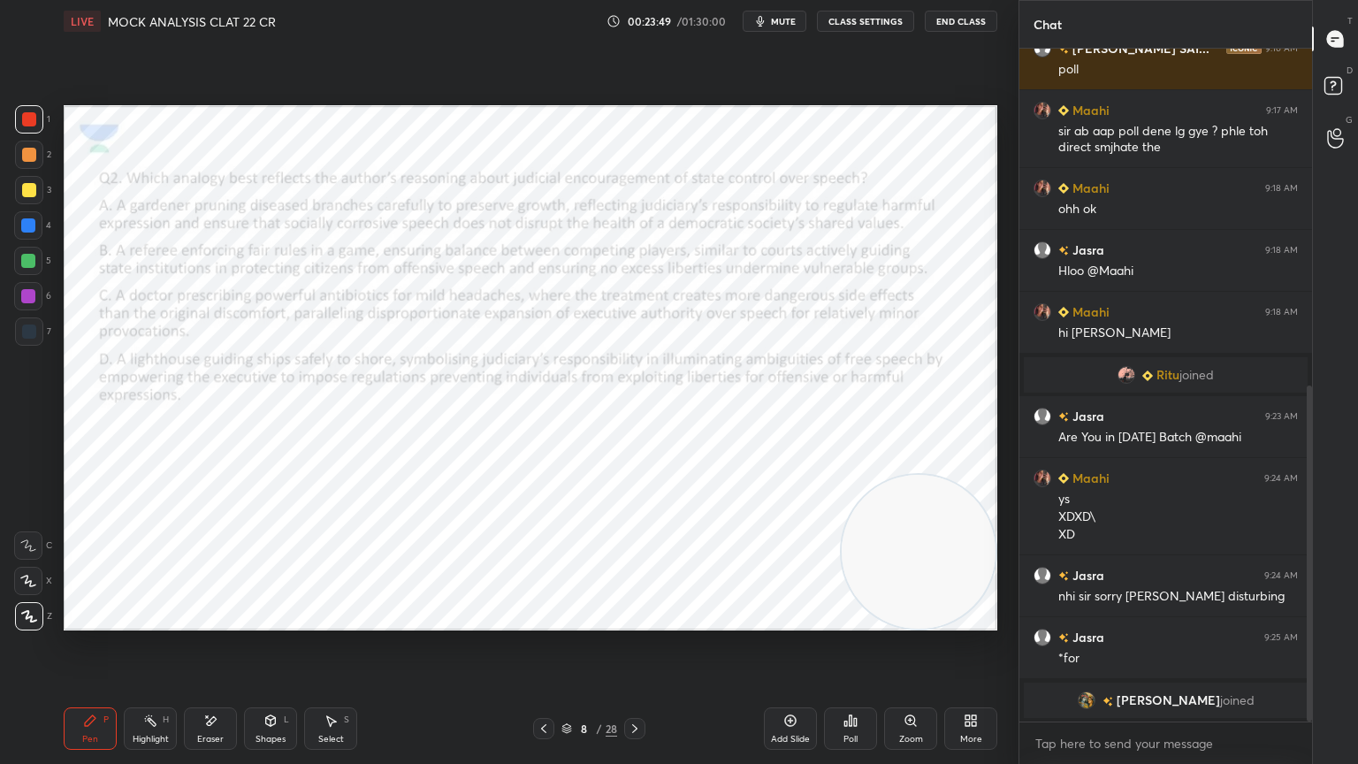
click at [639, 685] on icon at bounding box center [635, 728] width 14 height 14
click at [633, 685] on icon at bounding box center [635, 728] width 14 height 14
click at [629, 685] on icon at bounding box center [635, 728] width 14 height 14
click at [626, 685] on div "Pen P Highlight H Eraser Shapes L Select S 11 / 28 Add Slide Poll Zoom More" at bounding box center [531, 728] width 934 height 71
click at [633, 685] on icon at bounding box center [635, 728] width 14 height 14
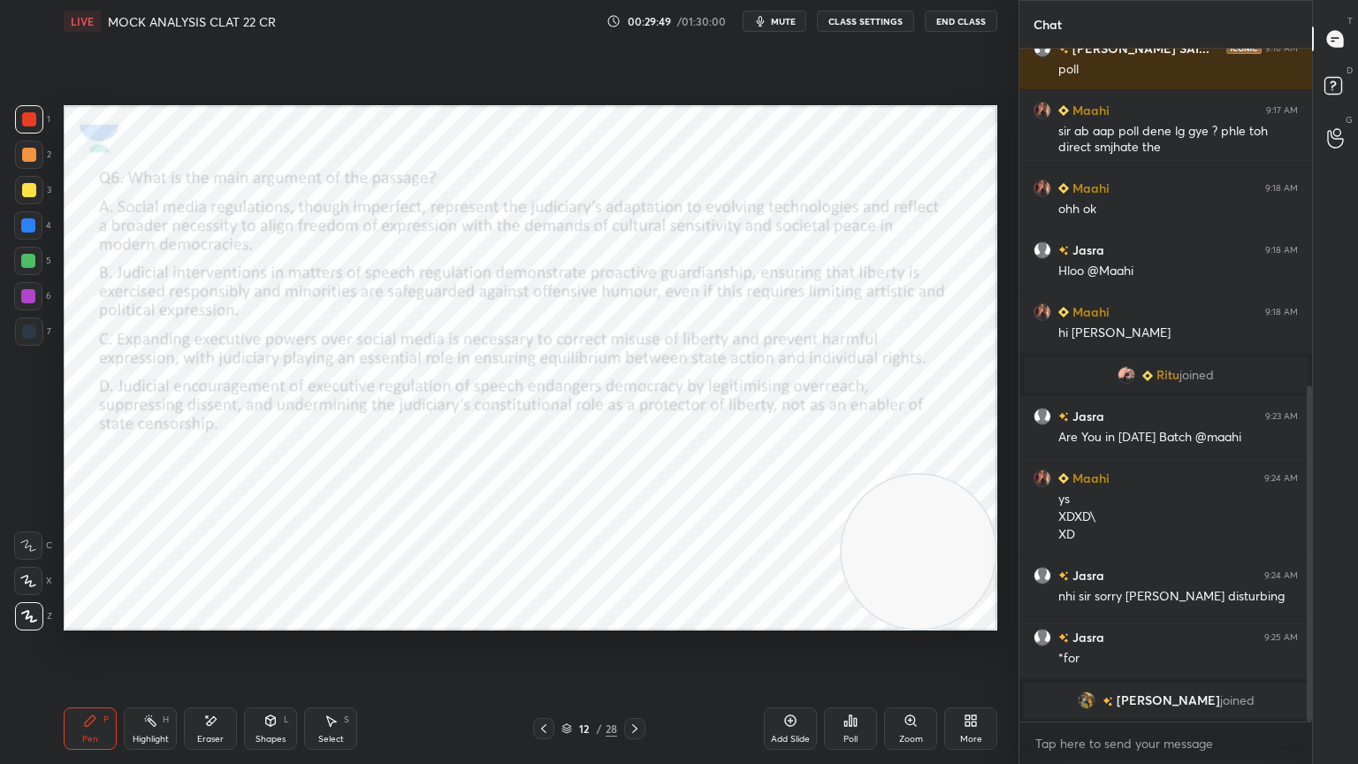
click at [537, 685] on icon at bounding box center [544, 728] width 14 height 14
click at [541, 685] on icon at bounding box center [544, 728] width 14 height 14
click at [540, 685] on icon at bounding box center [544, 728] width 14 height 14
click at [542, 685] on icon at bounding box center [544, 728] width 14 height 14
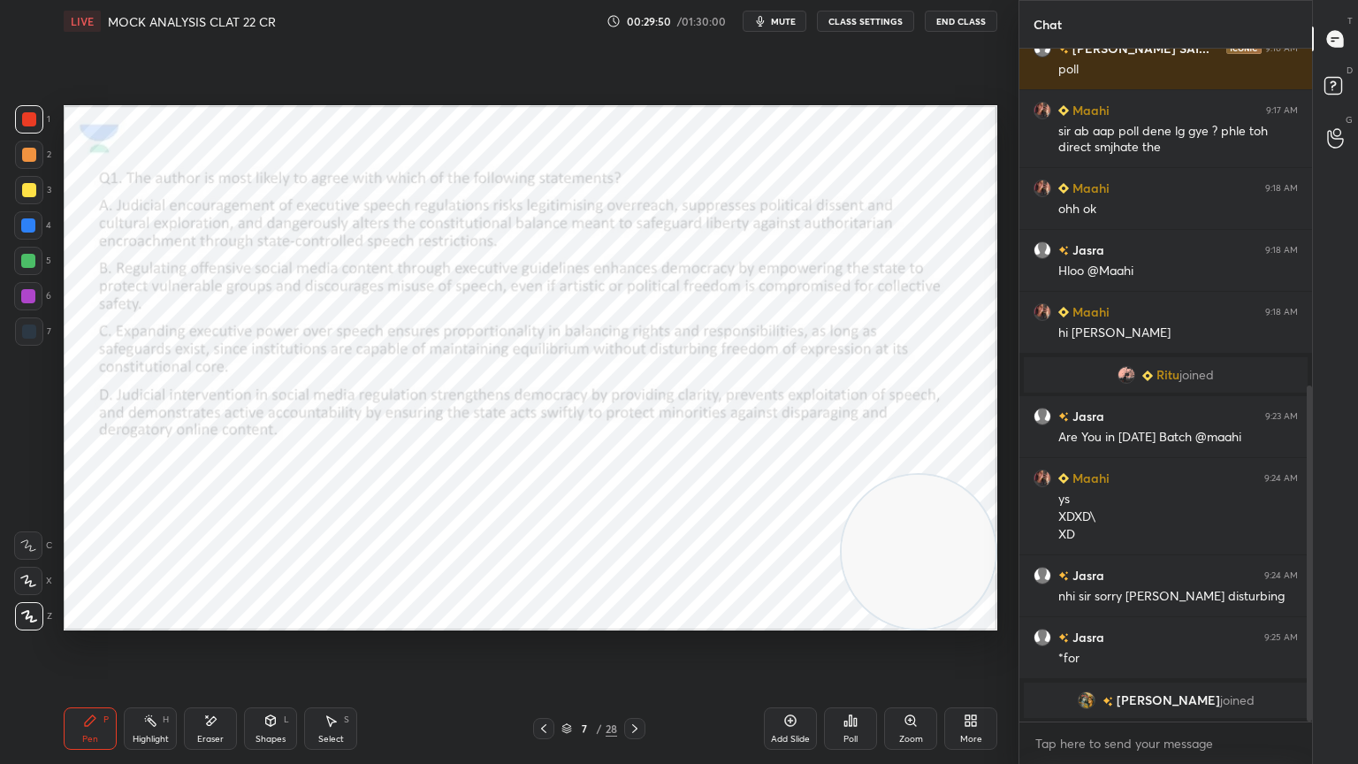
click at [541, 685] on icon at bounding box center [544, 728] width 14 height 14
click at [534, 685] on div at bounding box center [543, 728] width 21 height 21
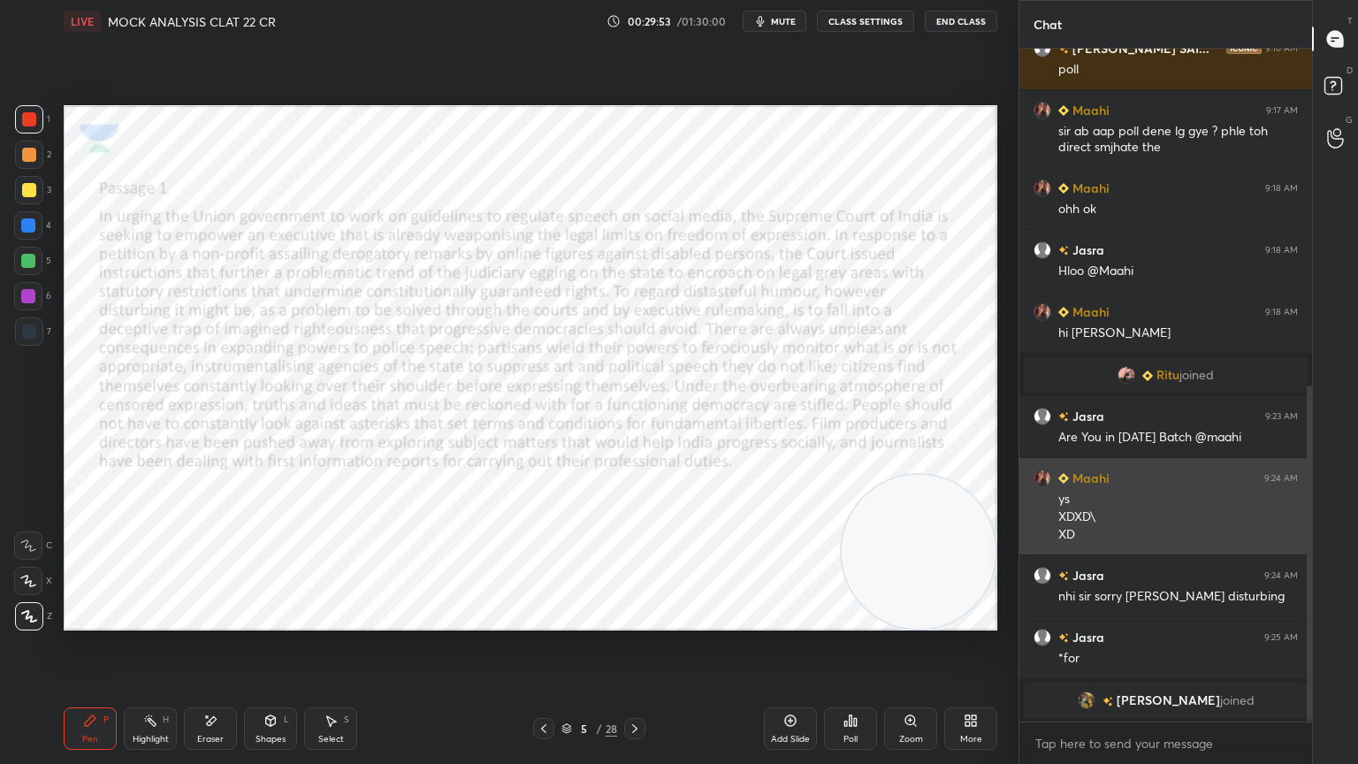
click at [541, 685] on icon at bounding box center [544, 728] width 14 height 14
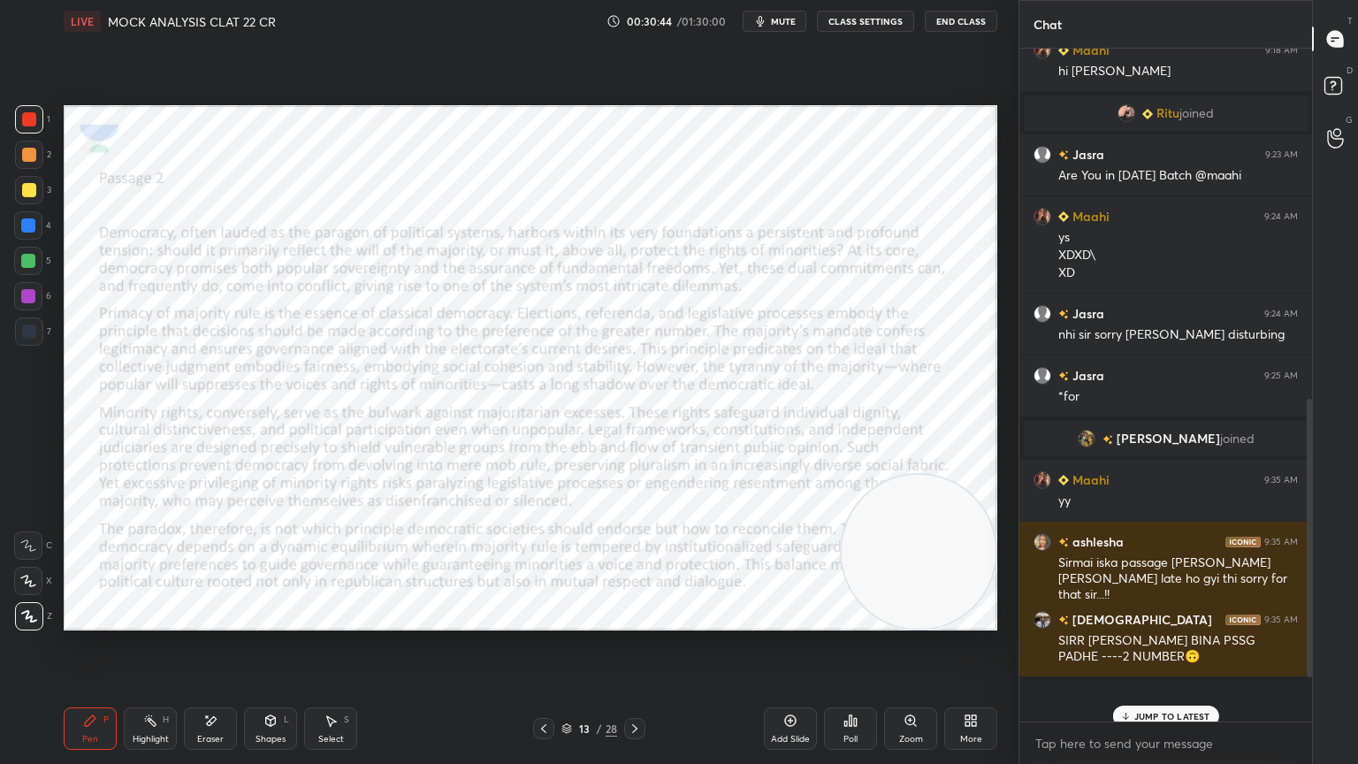
scroll to position [954, 0]
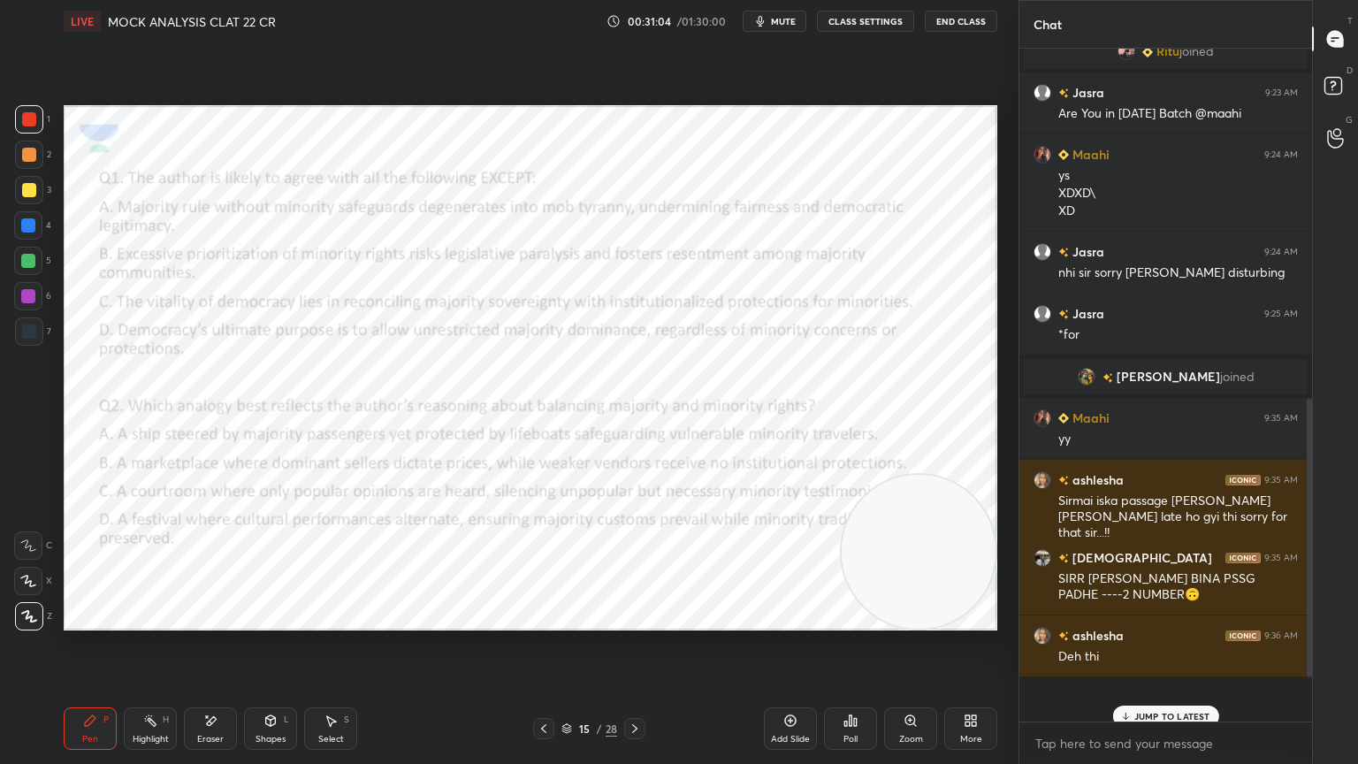
click at [630, 685] on icon at bounding box center [635, 728] width 14 height 14
click at [633, 685] on icon at bounding box center [635, 728] width 14 height 14
click at [537, 685] on icon at bounding box center [544, 728] width 14 height 14
click at [535, 685] on div at bounding box center [543, 728] width 21 height 21
click at [534, 685] on div at bounding box center [543, 728] width 21 height 21
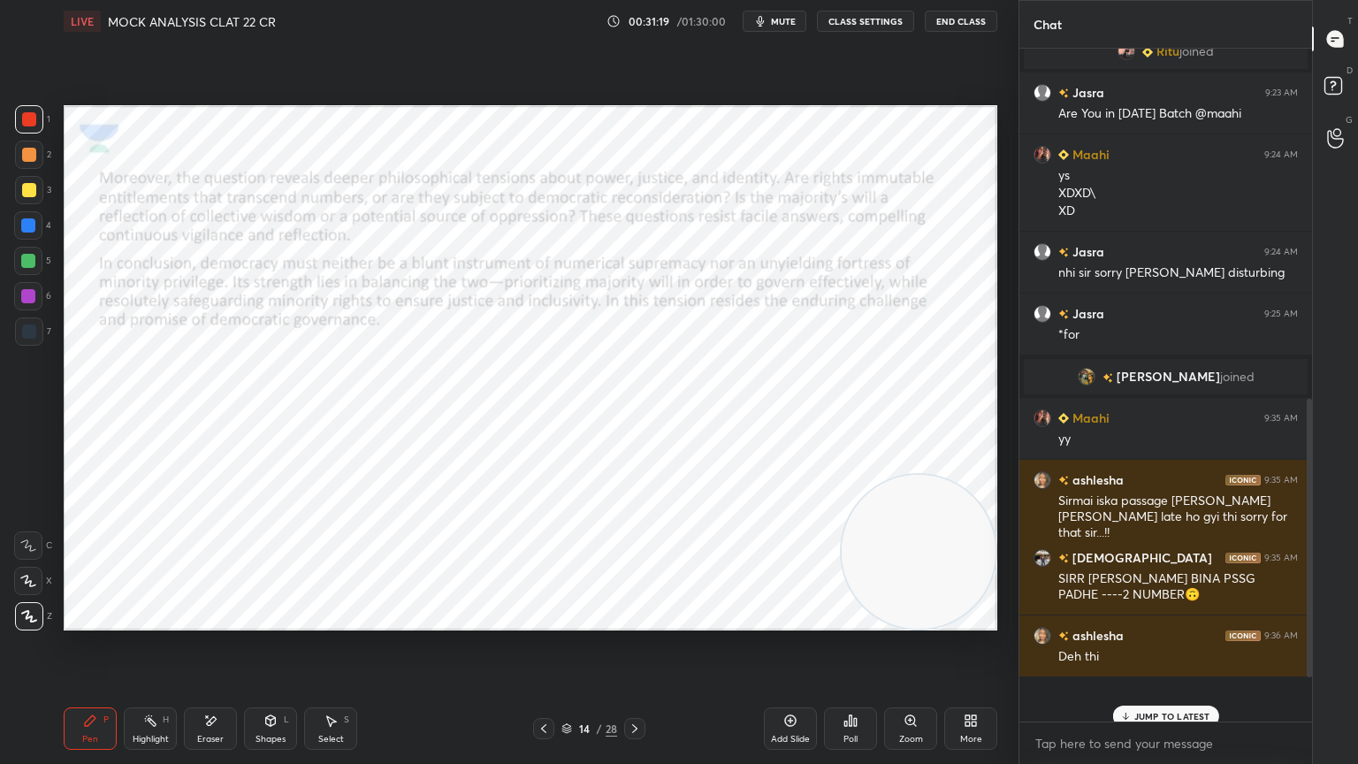
click at [545, 685] on icon at bounding box center [543, 728] width 5 height 9
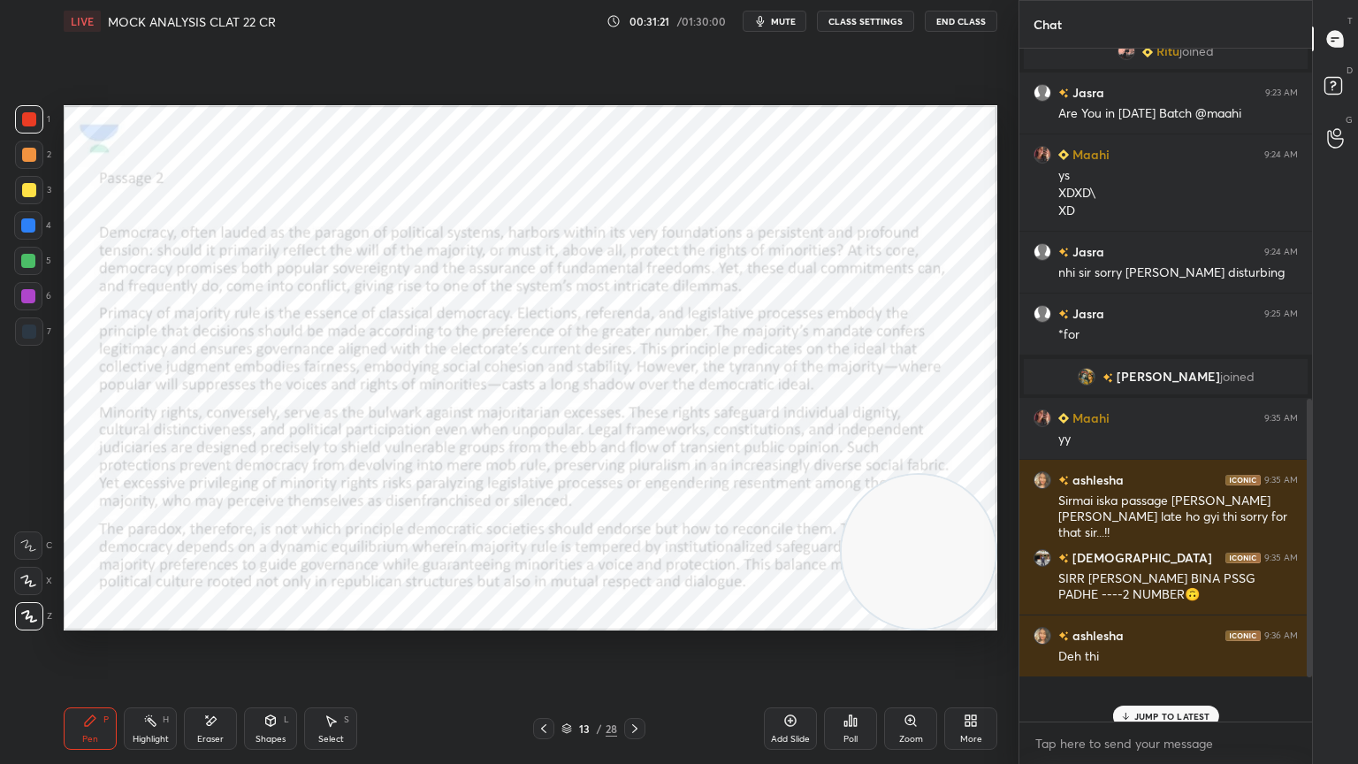
click at [1173, 685] on p "JUMP TO LATEST" at bounding box center [1172, 716] width 76 height 11
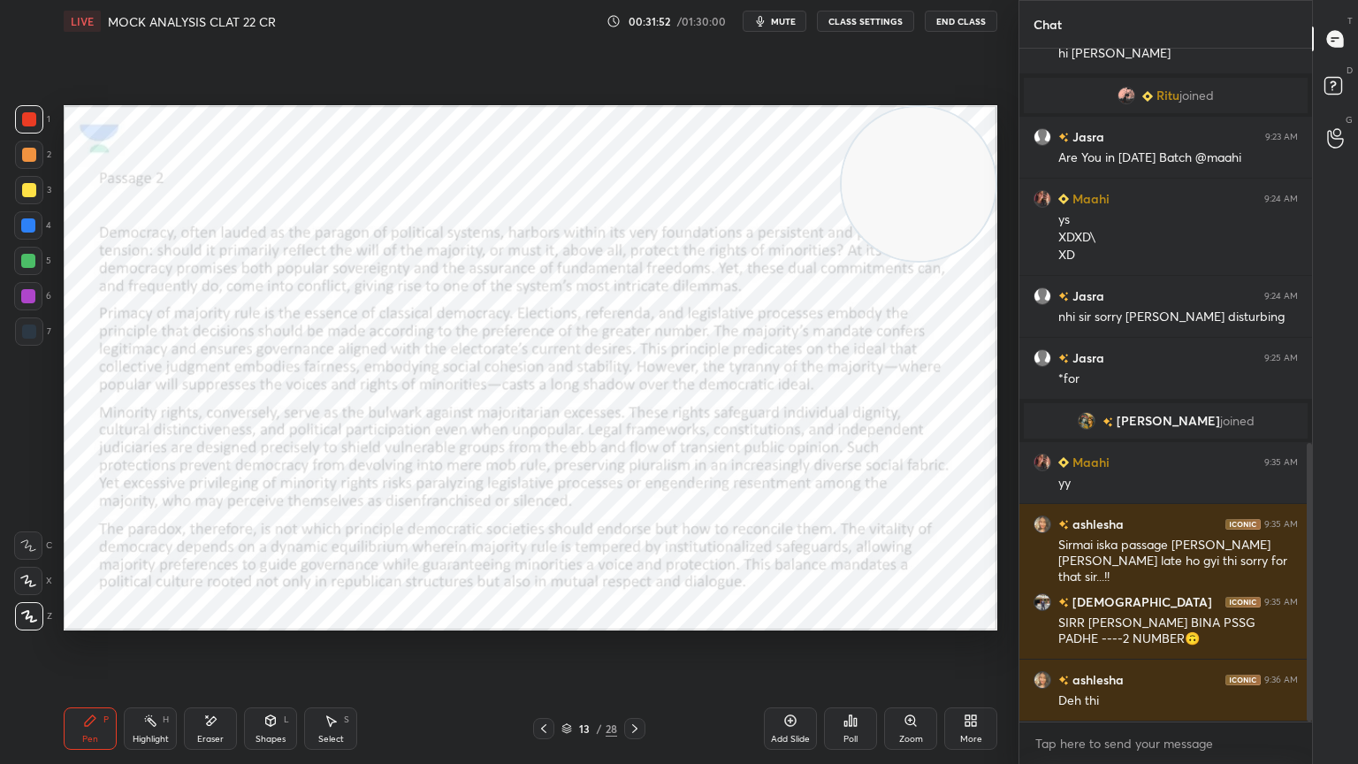
drag, startPoint x: 926, startPoint y: 580, endPoint x: 1110, endPoint y: 0, distance: 608.4
click at [1110, 0] on div "1 2 3 4 5 6 7 C X Z E E Erase all H H LIVE MOCK ANALYSIS CLAT 22 CR 00:31:52 / …" at bounding box center [679, 382] width 1358 height 764
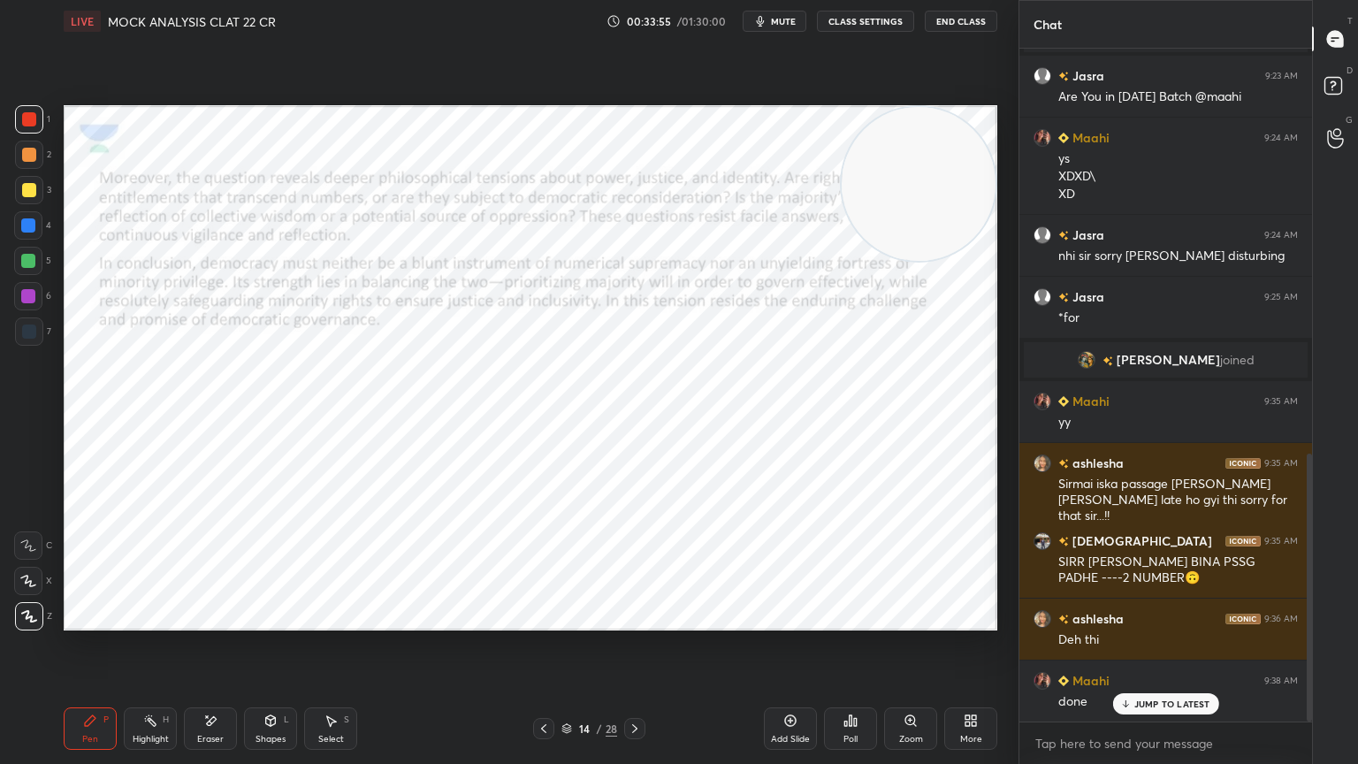
drag, startPoint x: 940, startPoint y: 198, endPoint x: 998, endPoint y: 660, distance: 466.0
click at [998, 660] on div "Setting up your live class Poll for secs No correct answer Start poll" at bounding box center [531, 367] width 948 height 651
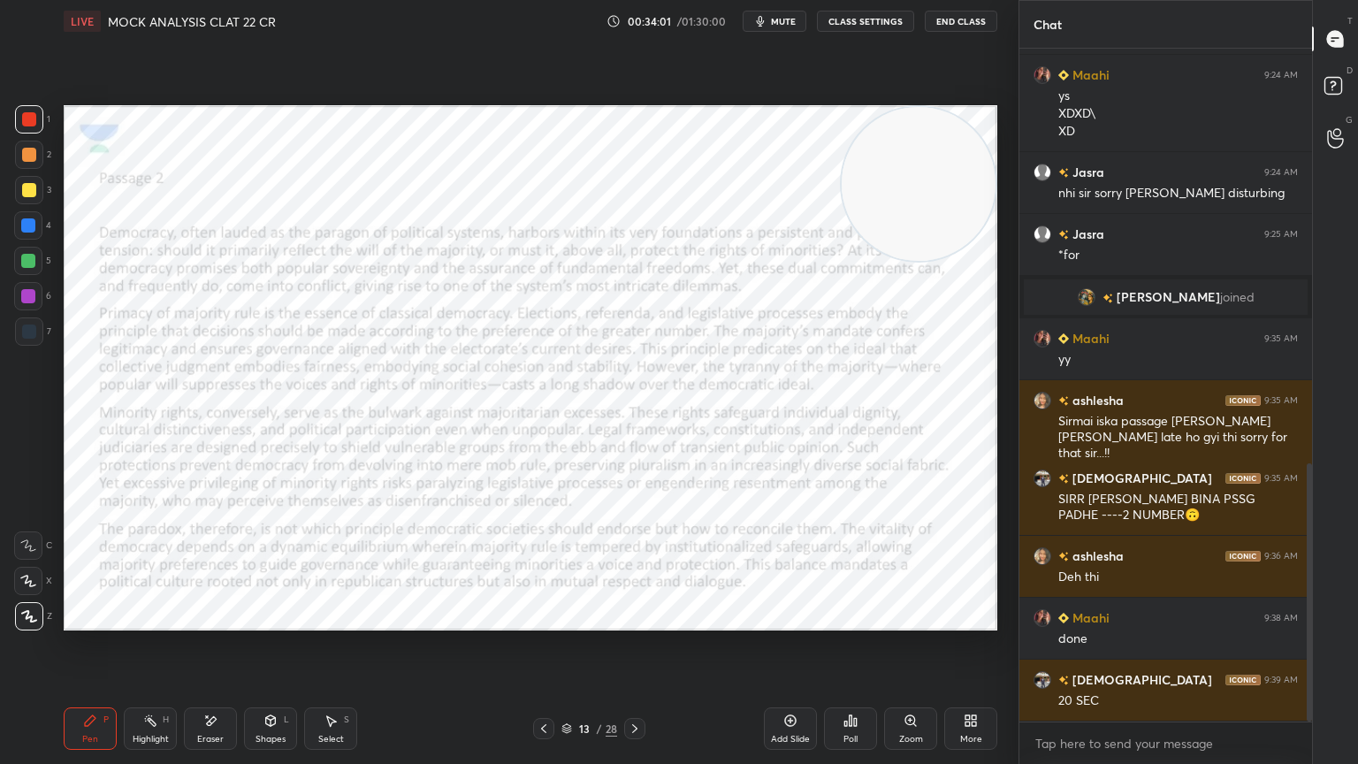
drag, startPoint x: 928, startPoint y: 548, endPoint x: 1147, endPoint y: 0, distance: 590.0
click at [1147, 0] on div "1 2 3 4 5 6 7 C X Z E E Erase all H H LIVE MOCK ANALYSIS CLAT 22 CR 00:34:01 / …" at bounding box center [679, 382] width 1358 height 764
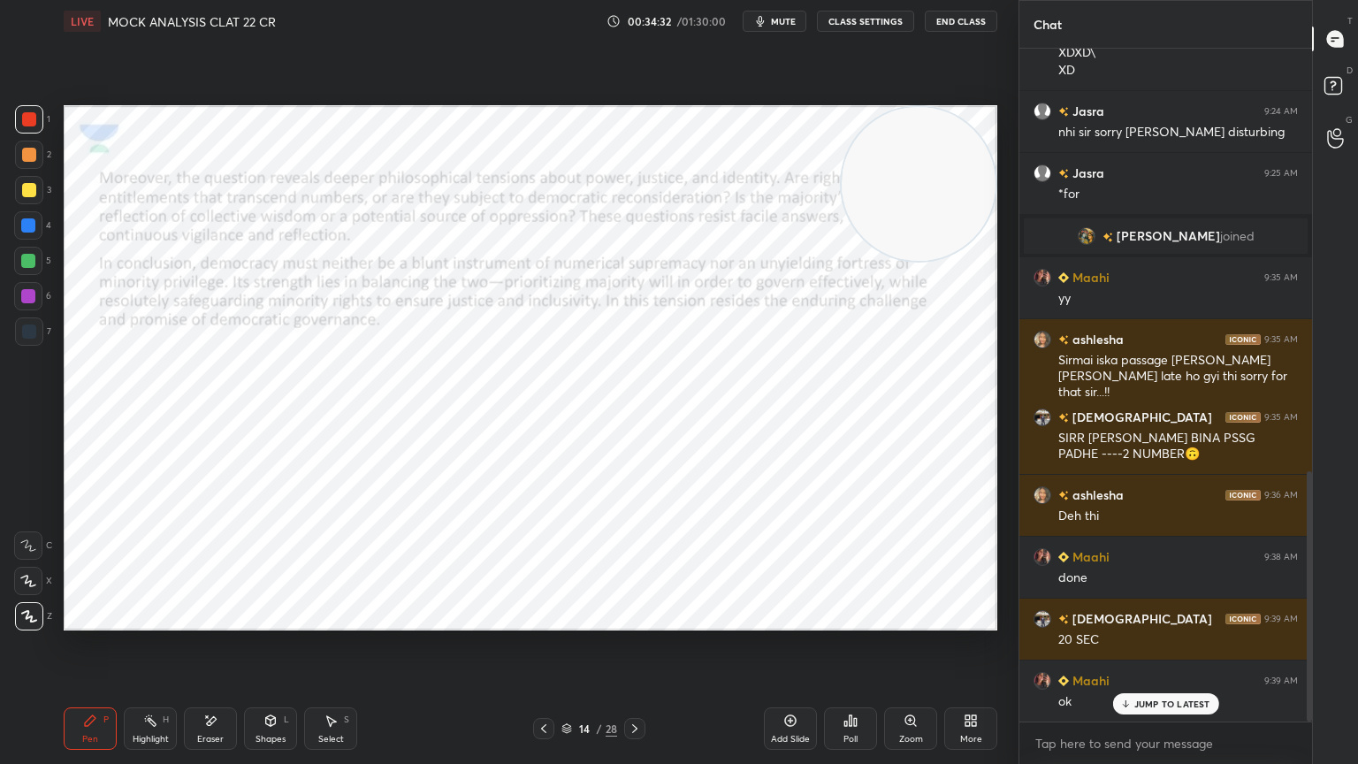
click at [885, 221] on video at bounding box center [919, 184] width 154 height 154
drag, startPoint x: 933, startPoint y: 145, endPoint x: 913, endPoint y: 687, distance: 542.2
click at [913, 685] on div "LIVE MOCK ANALYSIS CLAT 22 CR 00:34:34 / 01:30:00 mute CLASS SETTINGS End Class…" at bounding box center [531, 382] width 948 height 764
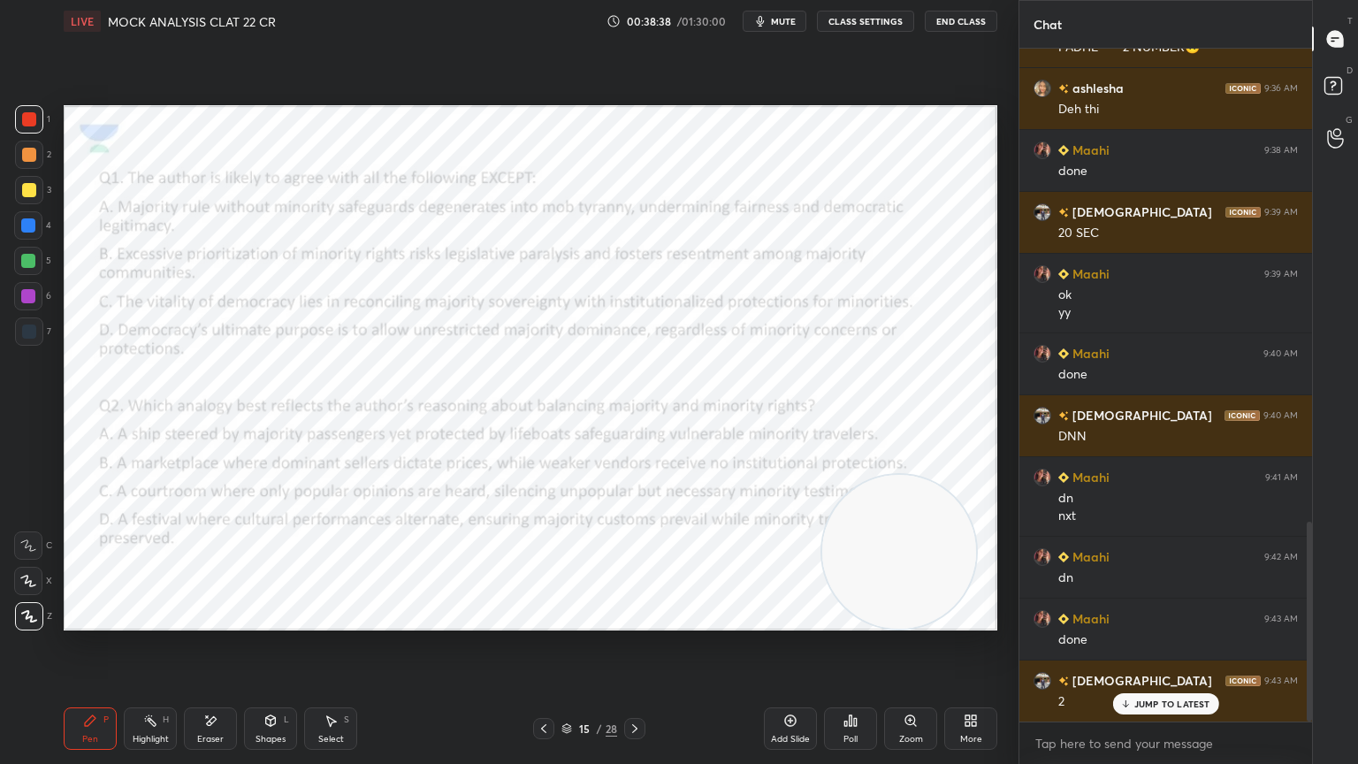
scroll to position [1588, 0]
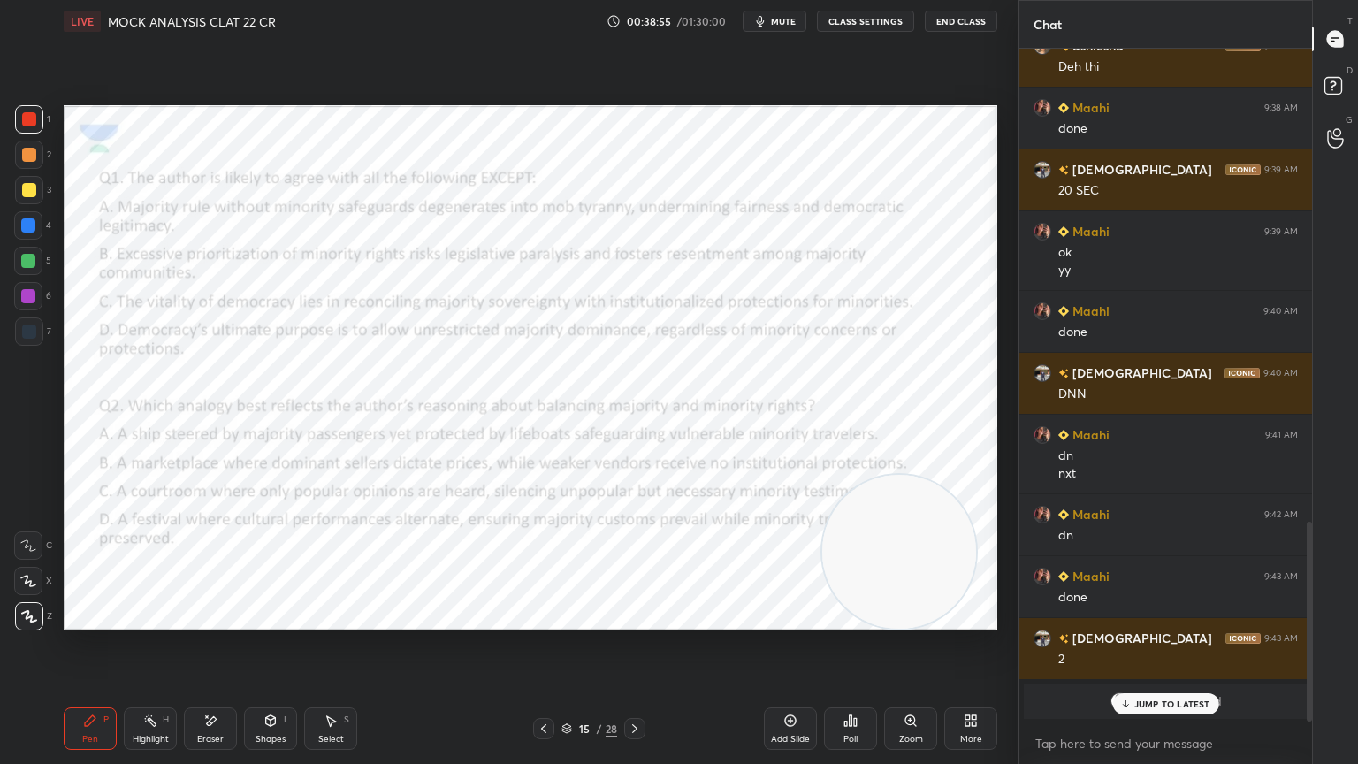
click at [722, 685] on div "Pen P Highlight H Eraser Shapes L Select S 15 / 28 Add Slide Poll Zoom More" at bounding box center [531, 728] width 934 height 71
click at [861, 685] on div "Poll" at bounding box center [850, 728] width 53 height 42
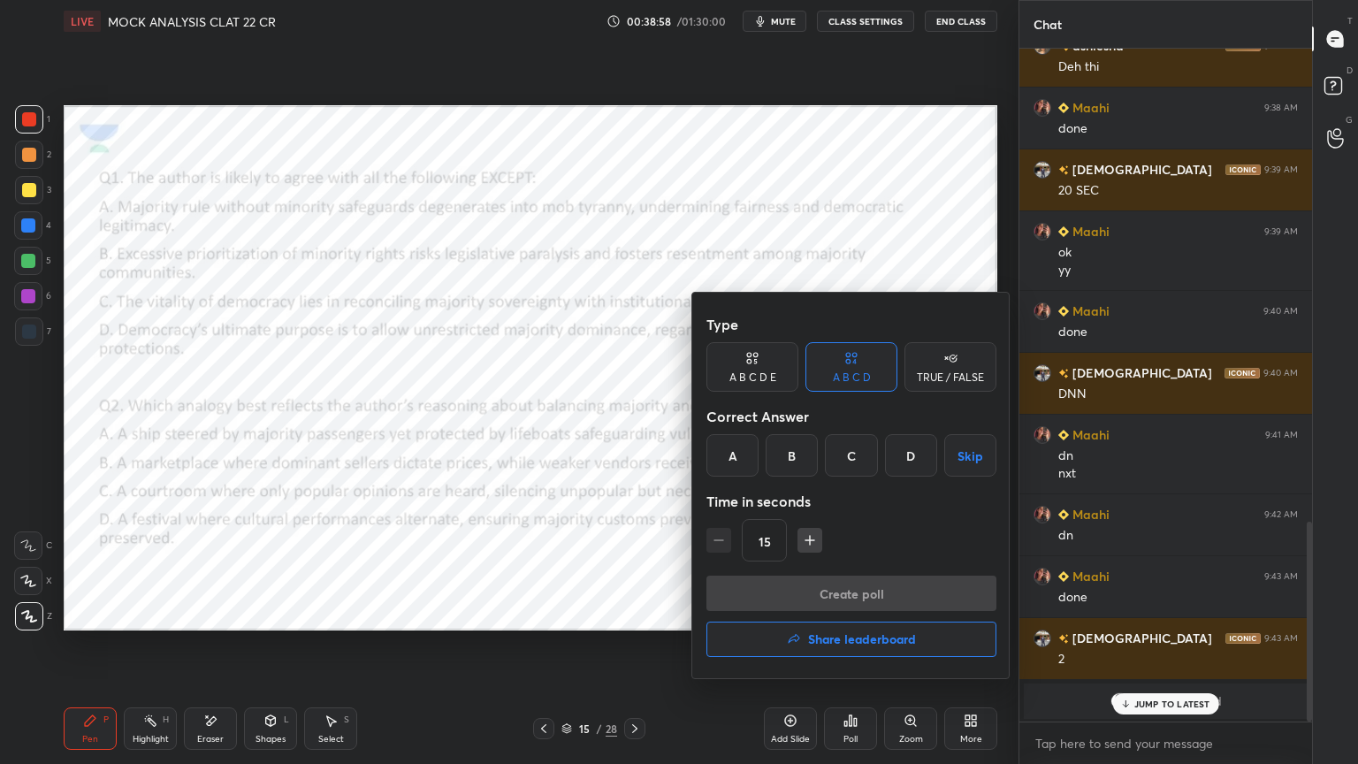
click at [911, 455] on div "D" at bounding box center [911, 455] width 52 height 42
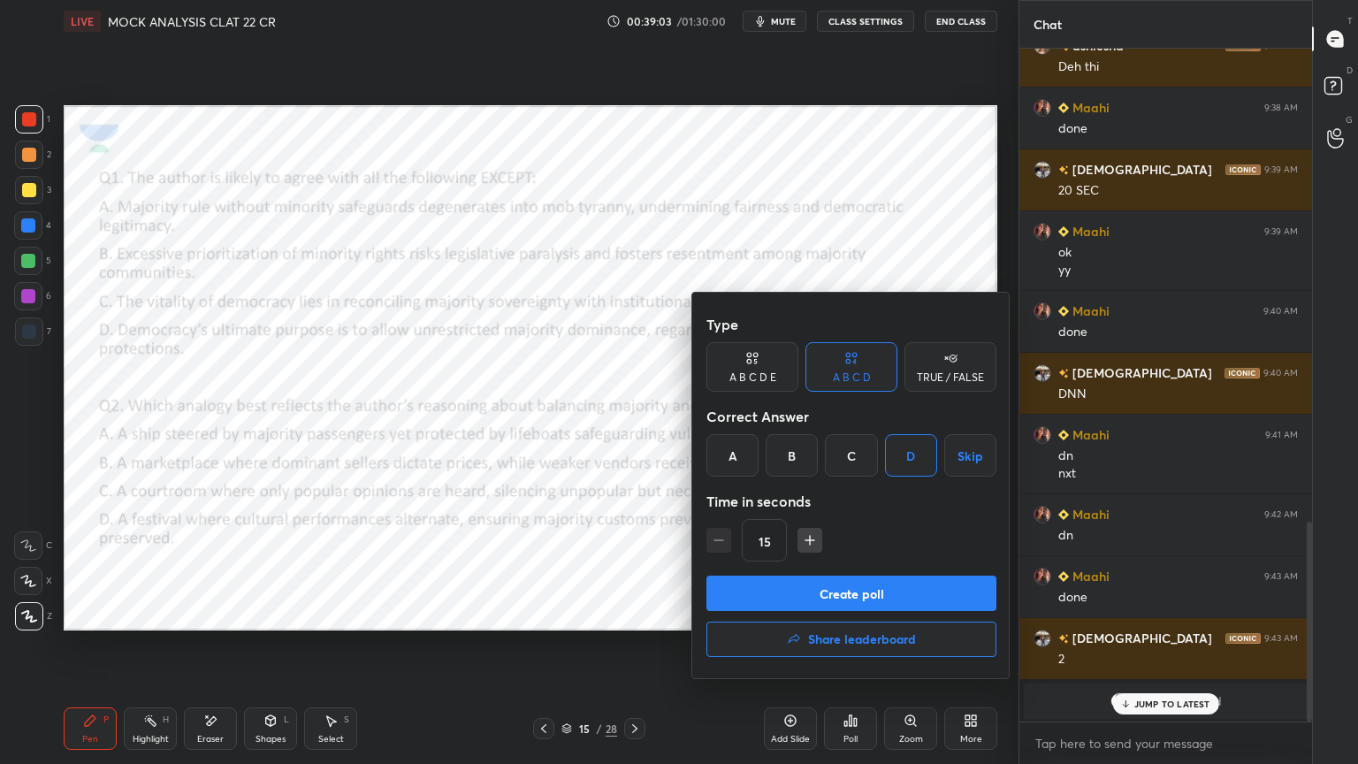
click at [841, 593] on button "Create poll" at bounding box center [851, 592] width 290 height 35
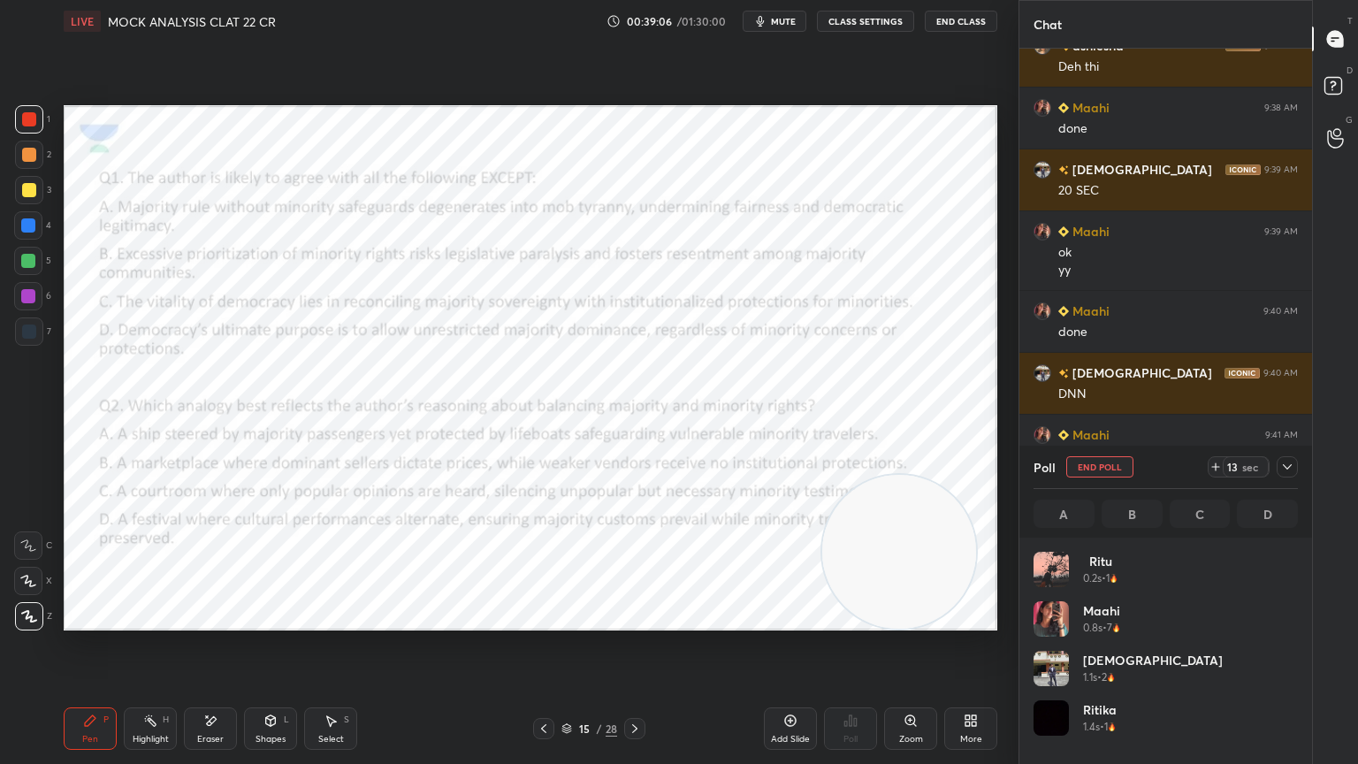
scroll to position [207, 259]
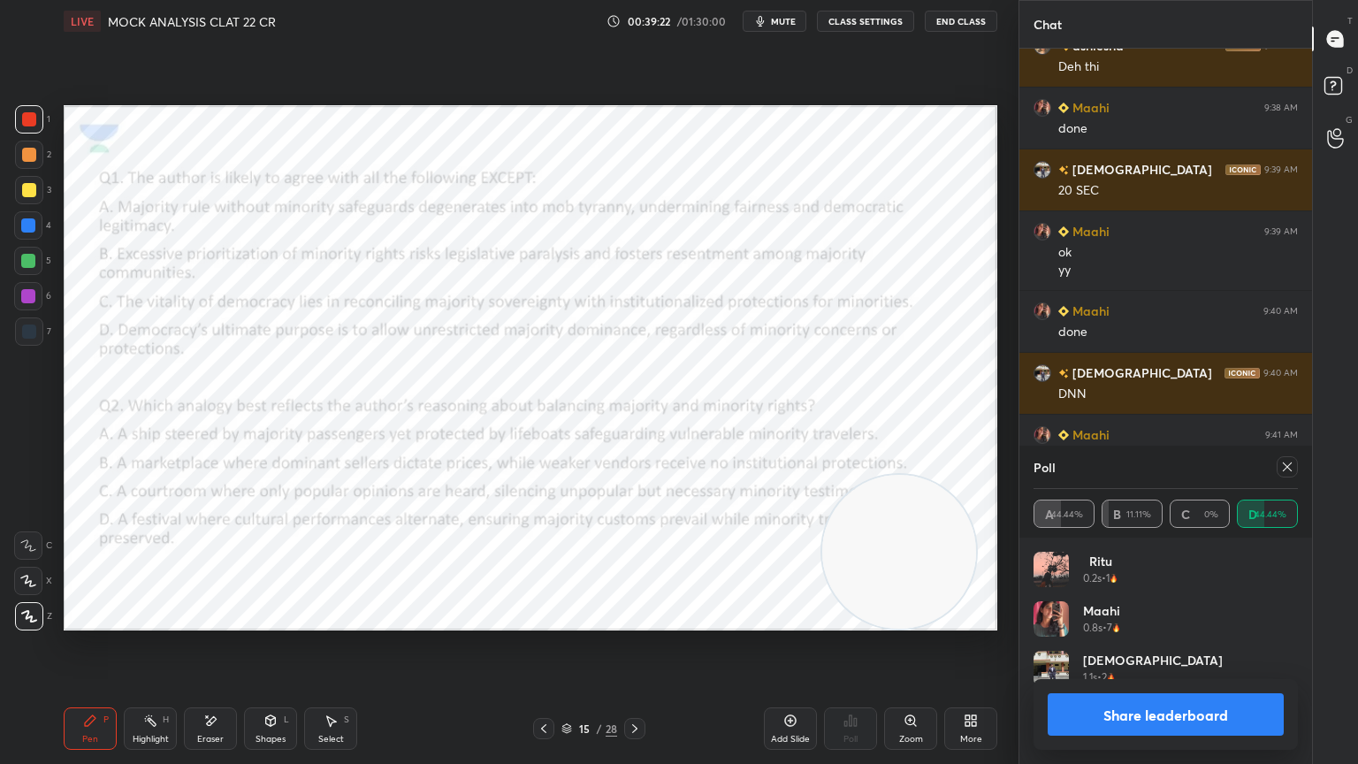
click at [1289, 467] on icon at bounding box center [1287, 467] width 14 height 14
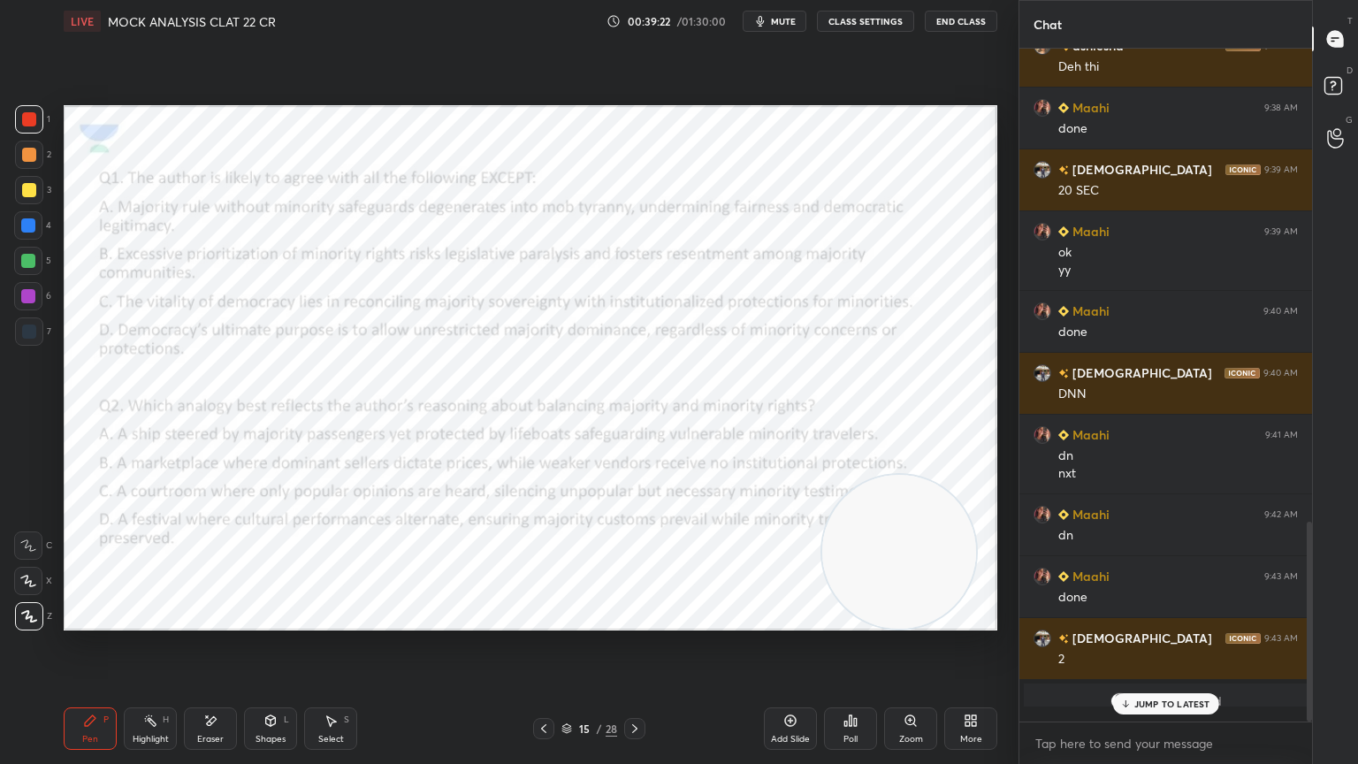
scroll to position [6, 5]
click at [852, 685] on div "Poll" at bounding box center [850, 728] width 53 height 42
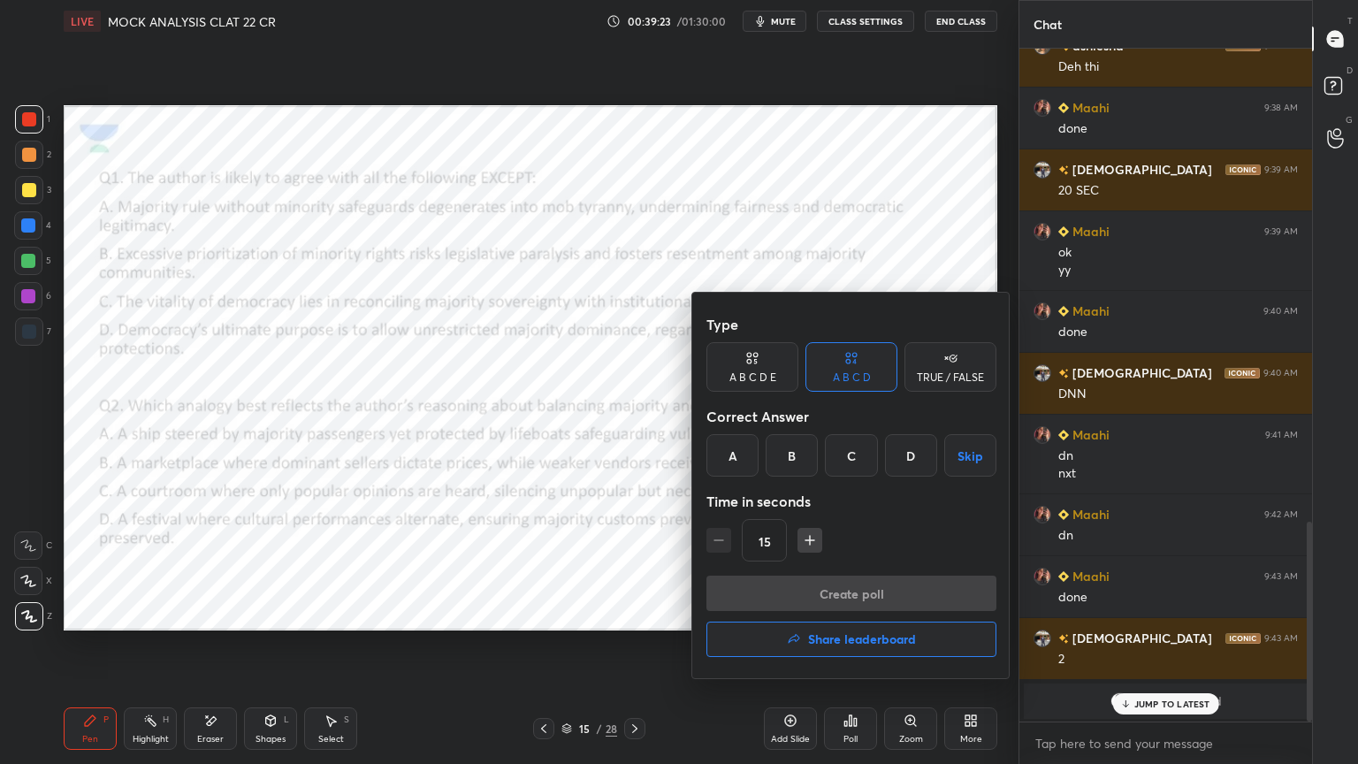
click at [742, 449] on div "A" at bounding box center [732, 455] width 52 height 42
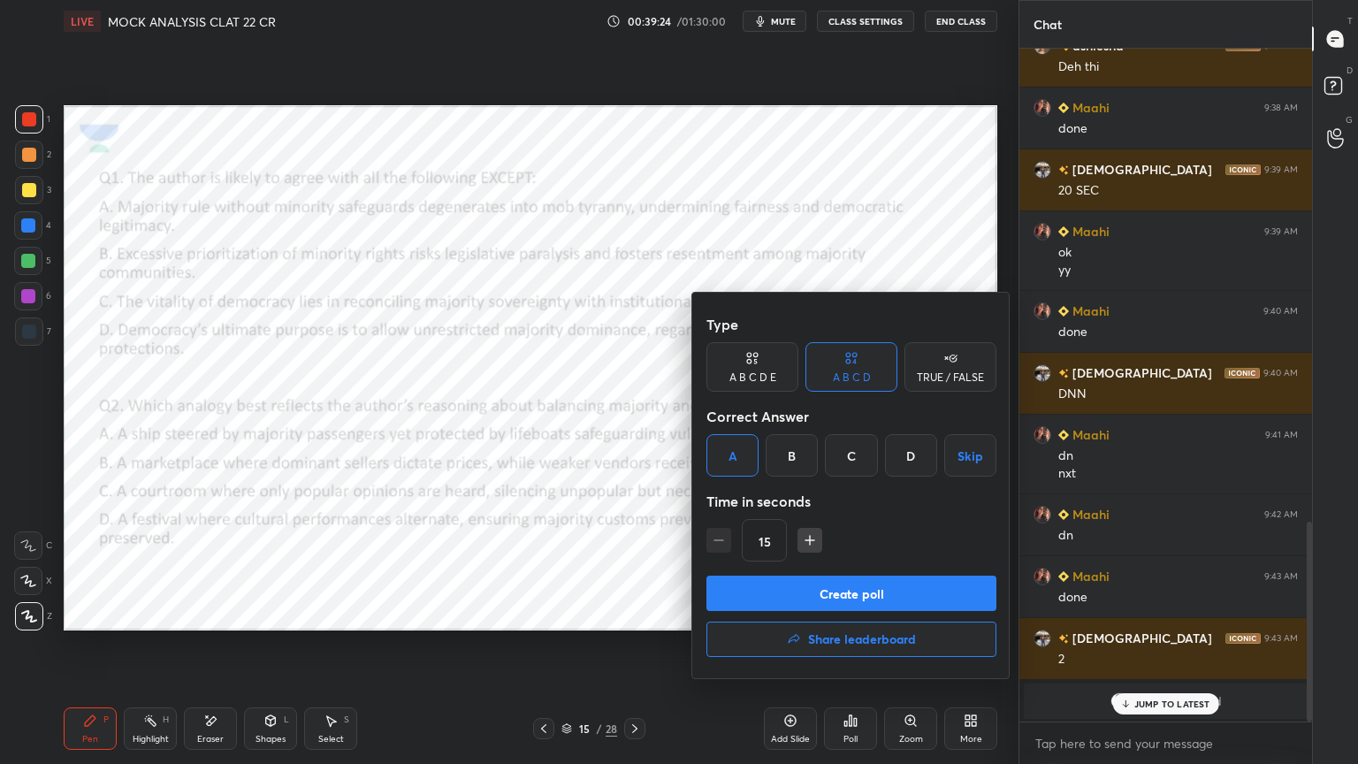
click at [806, 595] on button "Create poll" at bounding box center [851, 592] width 290 height 35
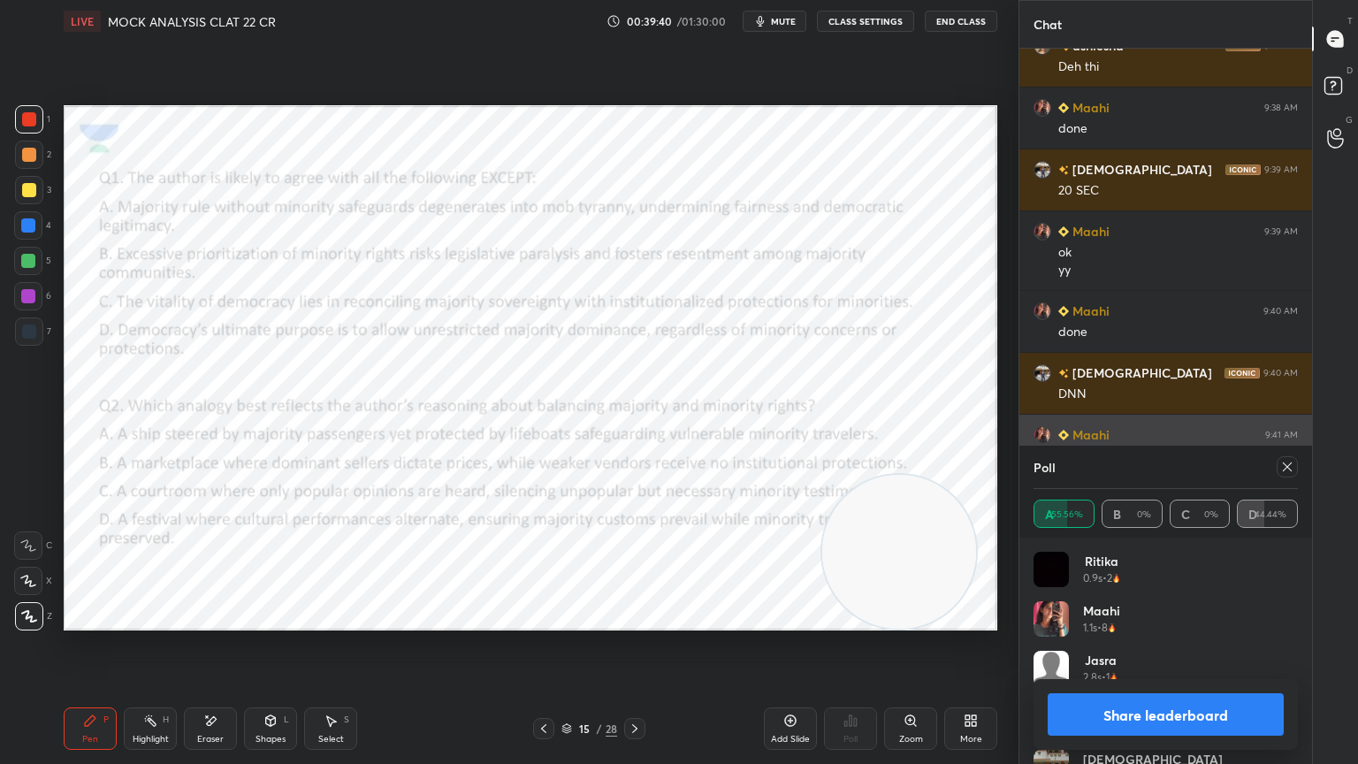
click at [1290, 460] on icon at bounding box center [1287, 467] width 14 height 14
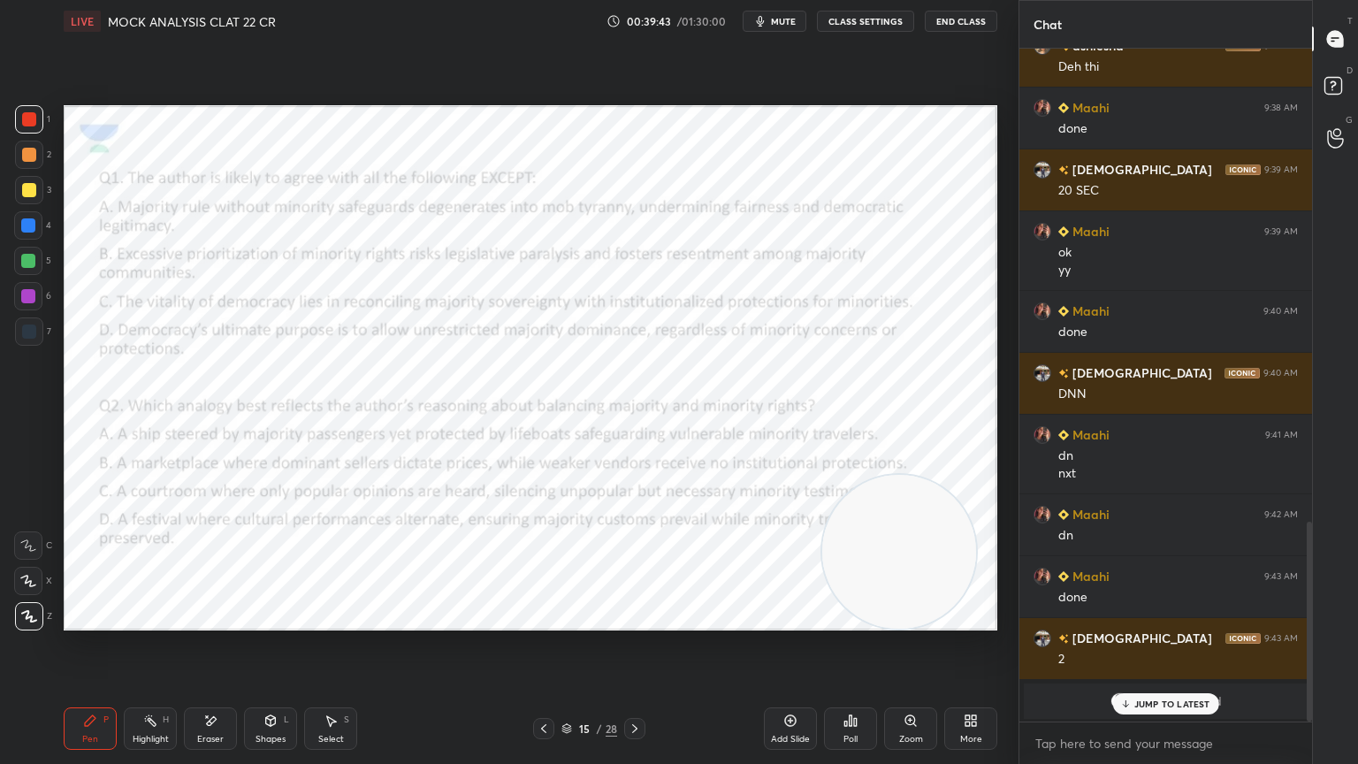
click at [634, 685] on div at bounding box center [634, 728] width 21 height 21
click at [872, 685] on div "Poll" at bounding box center [850, 728] width 53 height 42
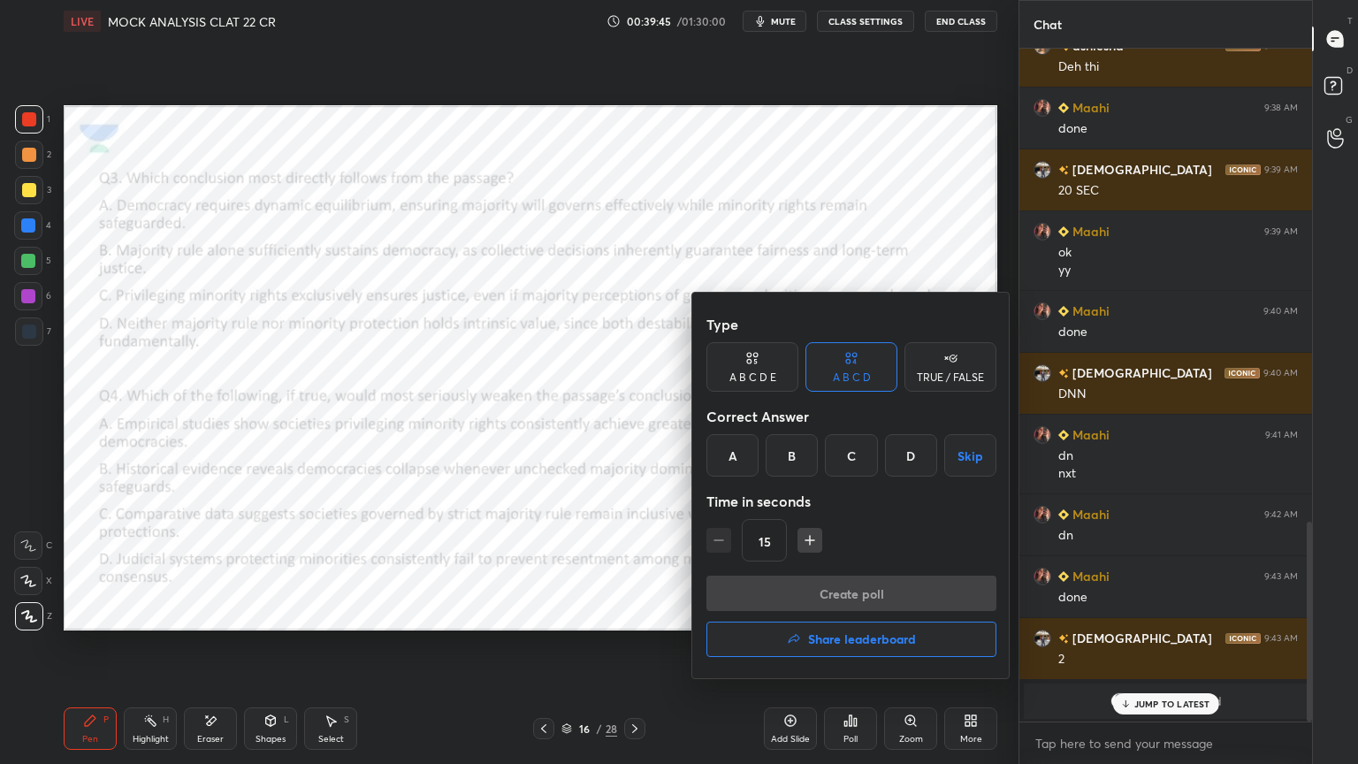
click at [744, 462] on div "A" at bounding box center [732, 455] width 52 height 42
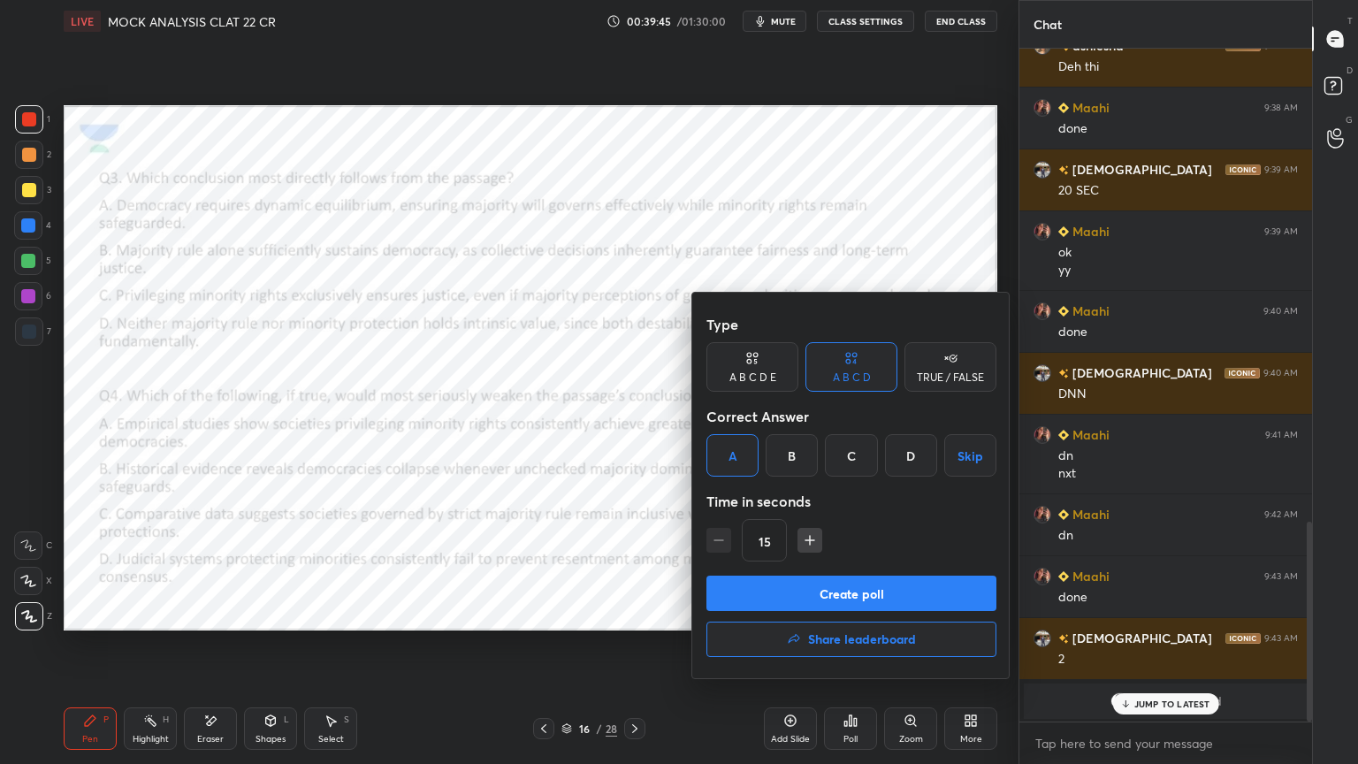
click at [827, 591] on button "Create poll" at bounding box center [851, 592] width 290 height 35
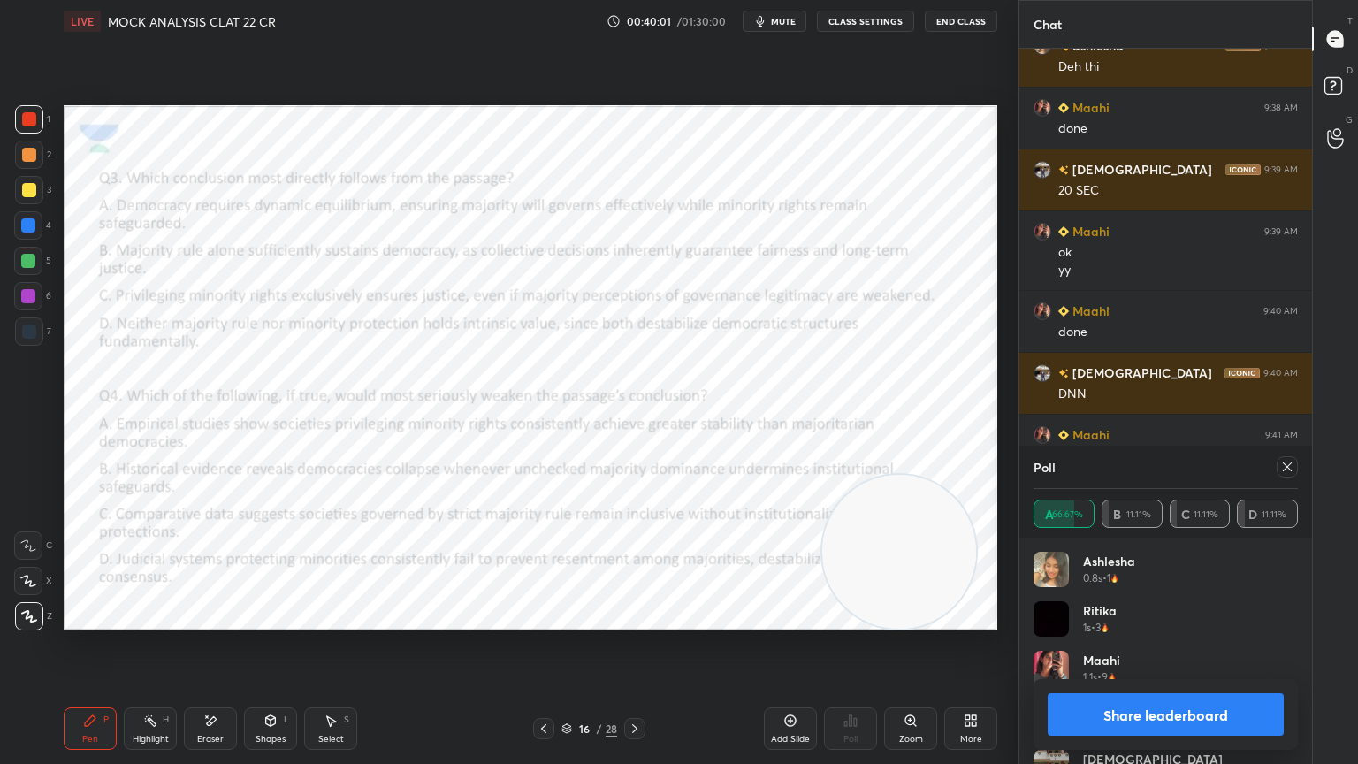
click at [1285, 467] on icon at bounding box center [1287, 467] width 14 height 14
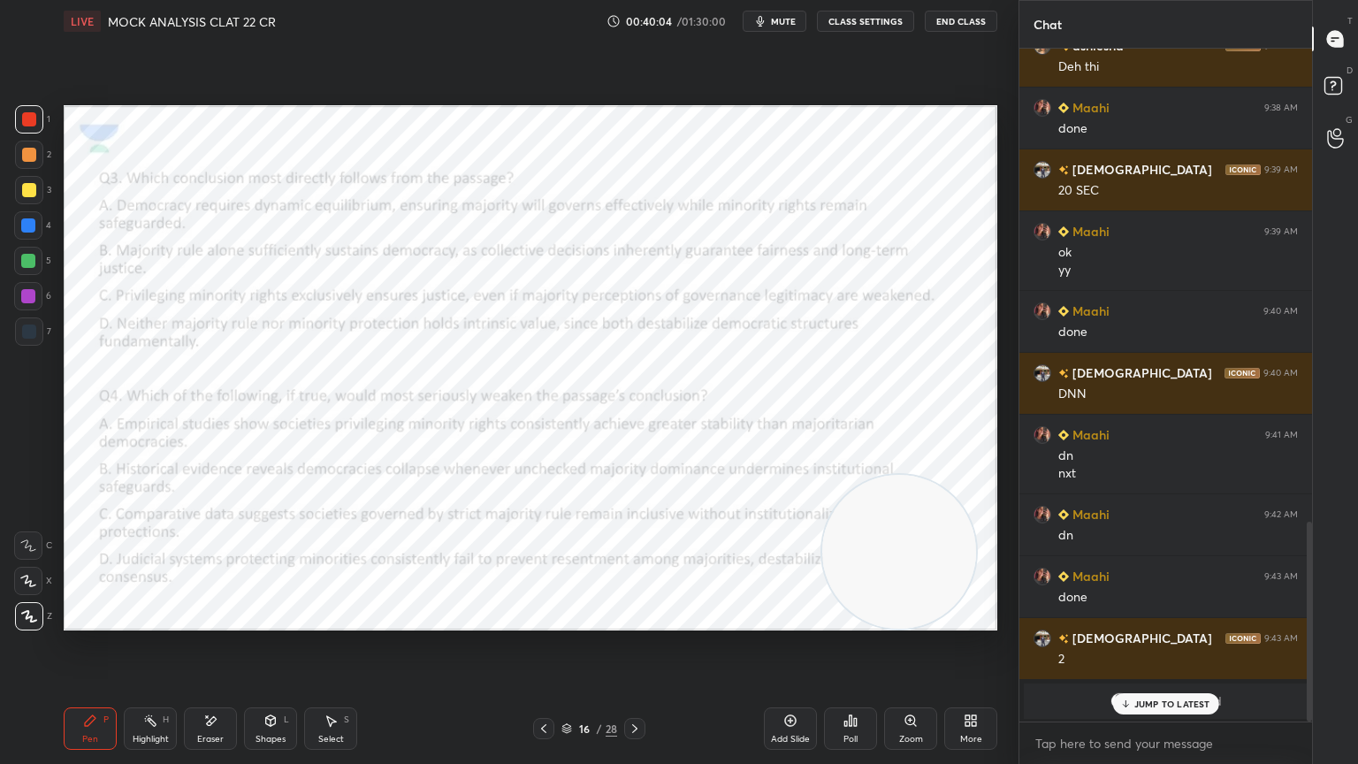
click at [860, 685] on div "Poll" at bounding box center [850, 728] width 53 height 42
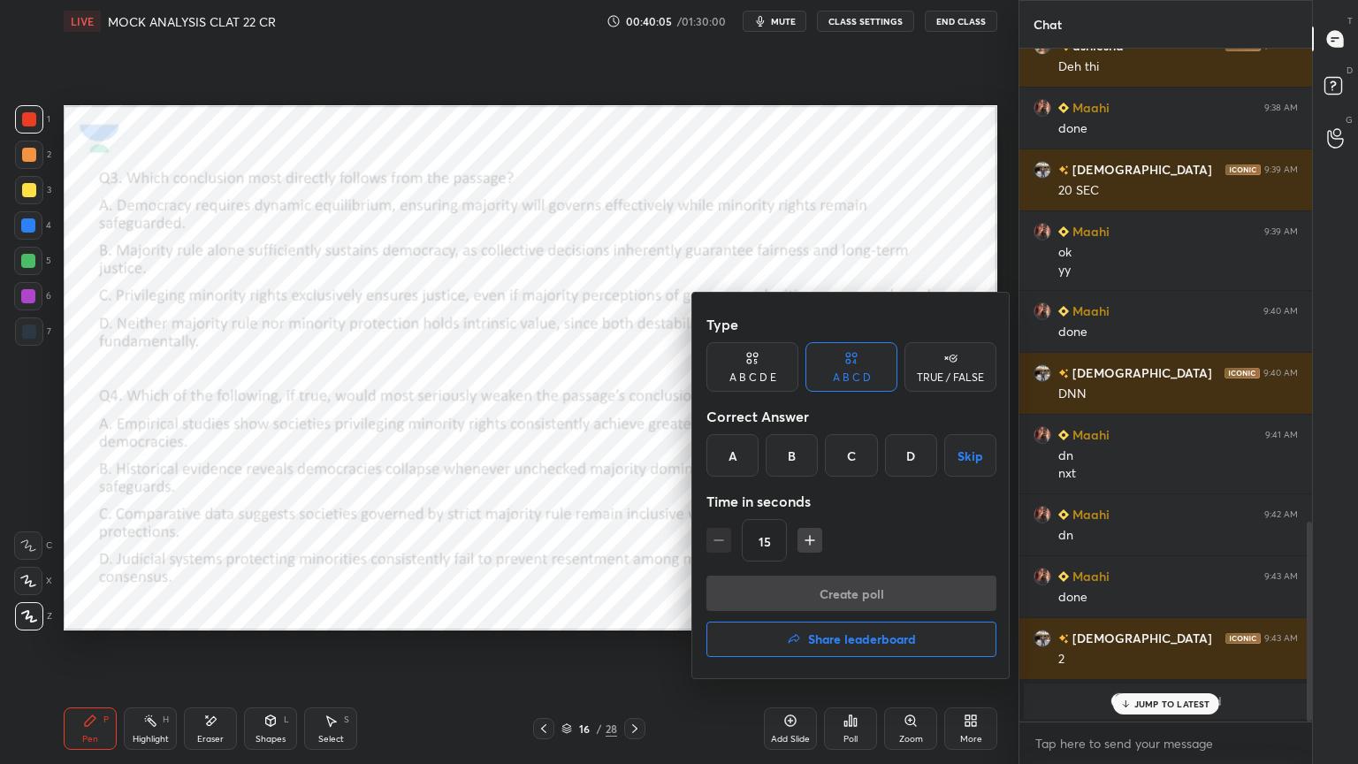
click at [848, 459] on div "C" at bounding box center [851, 455] width 52 height 42
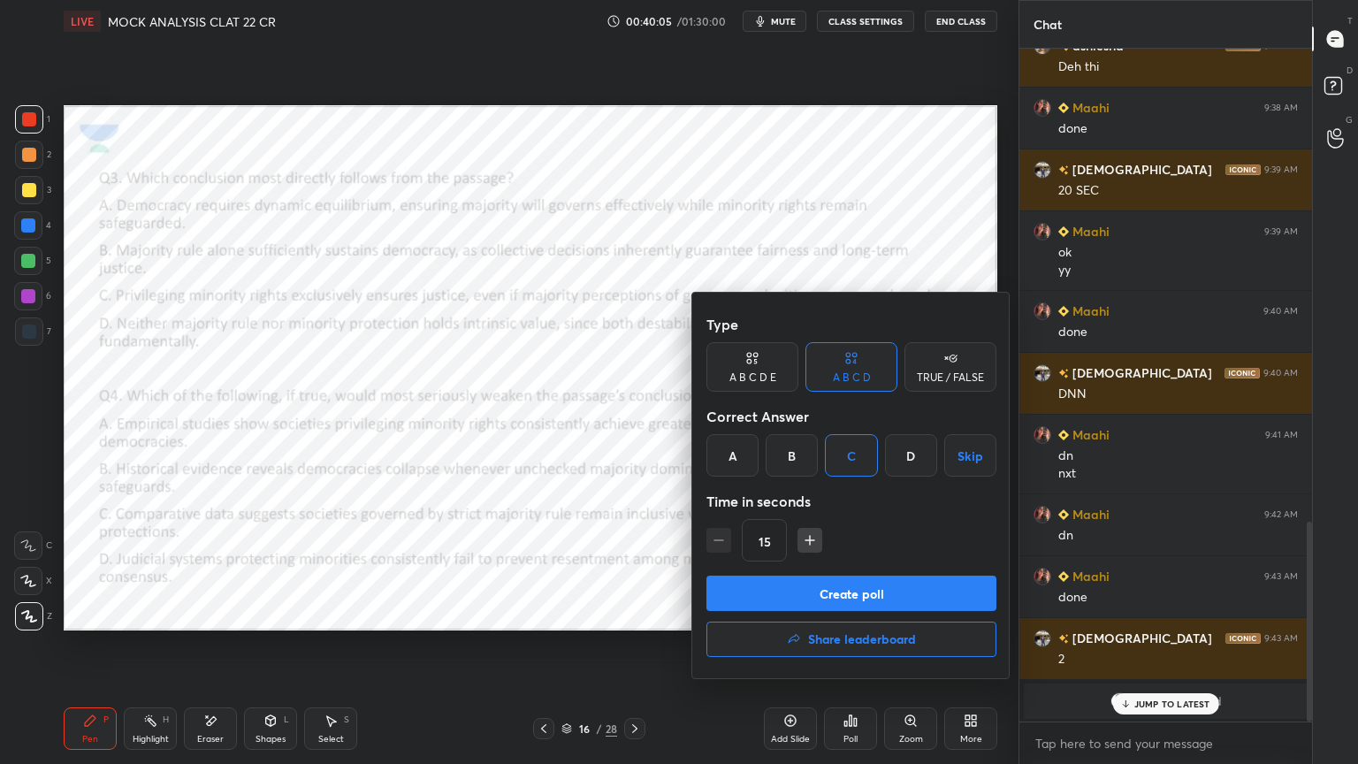
click at [820, 596] on button "Create poll" at bounding box center [851, 592] width 290 height 35
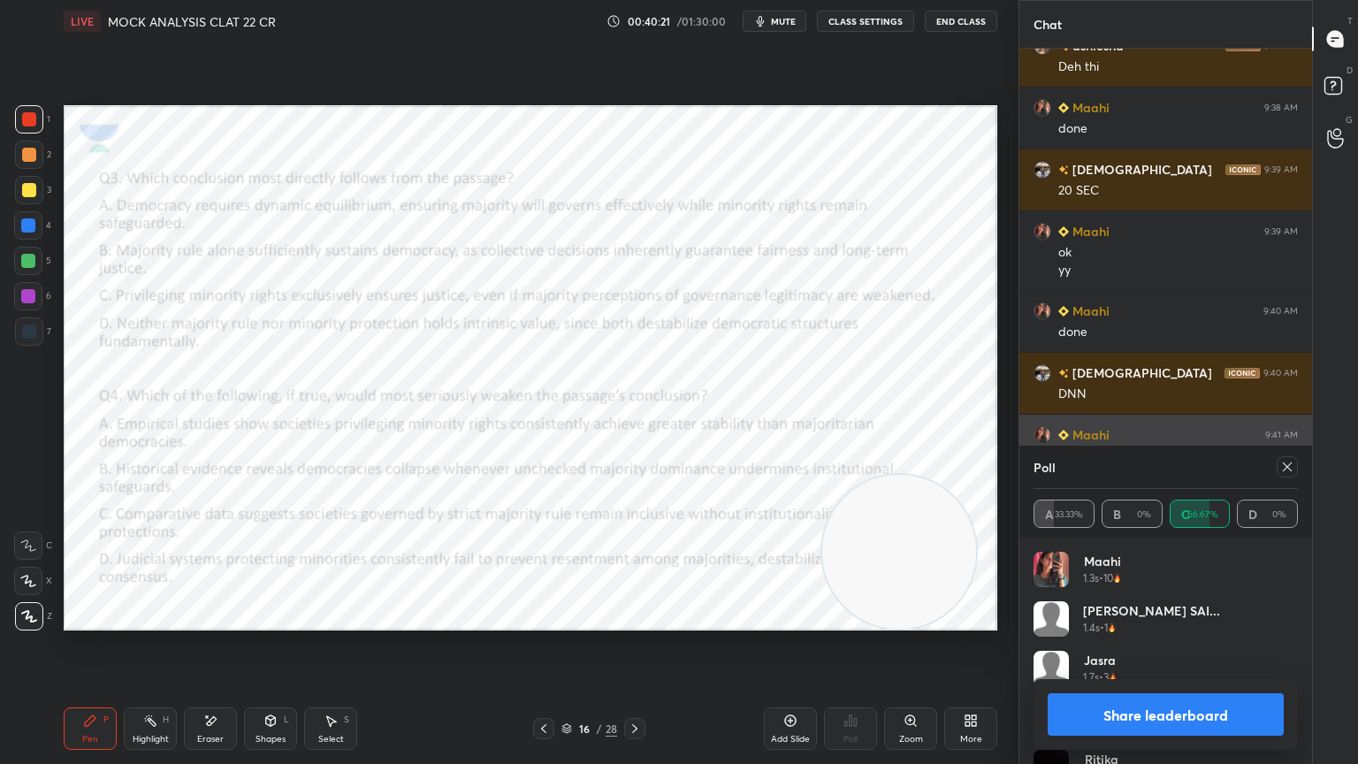
click at [1280, 469] on icon at bounding box center [1287, 467] width 14 height 14
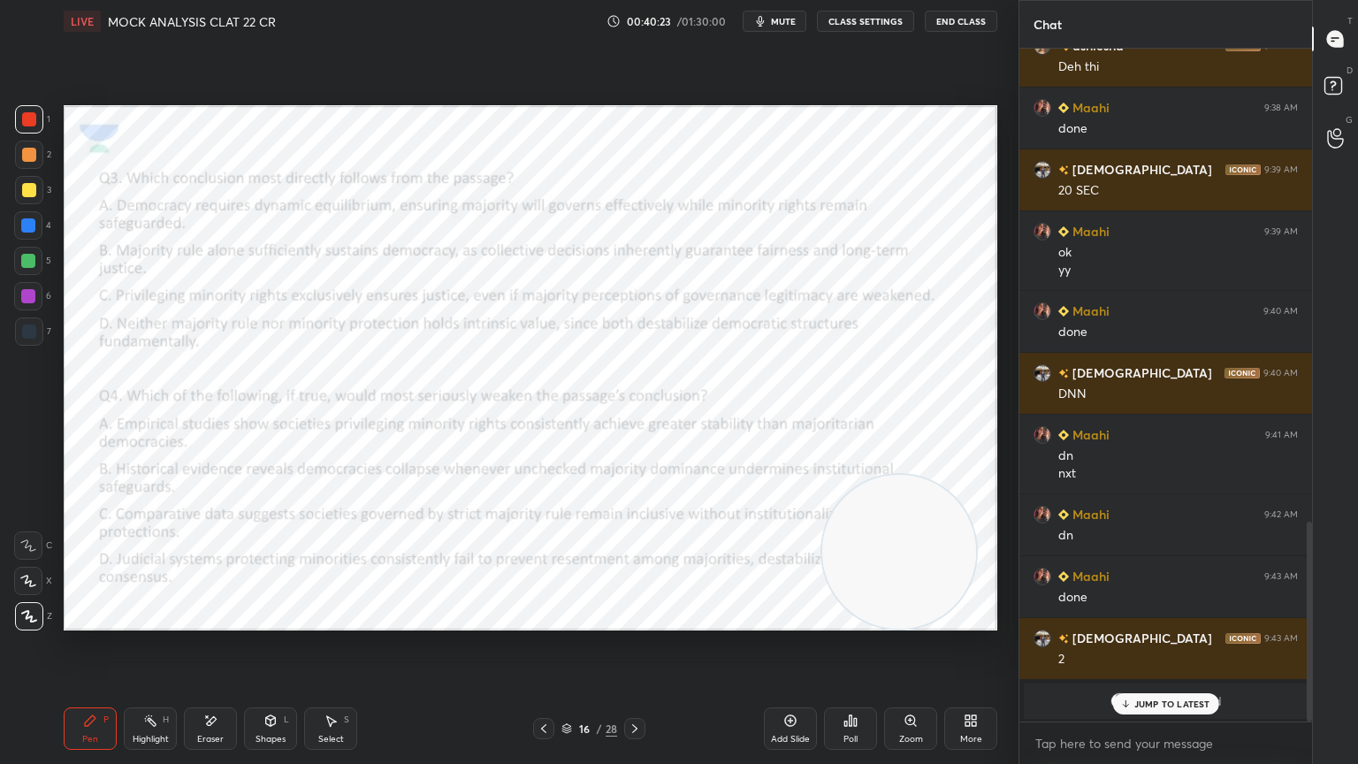
click at [628, 685] on icon at bounding box center [635, 728] width 14 height 14
click at [849, 685] on icon at bounding box center [850, 720] width 14 height 14
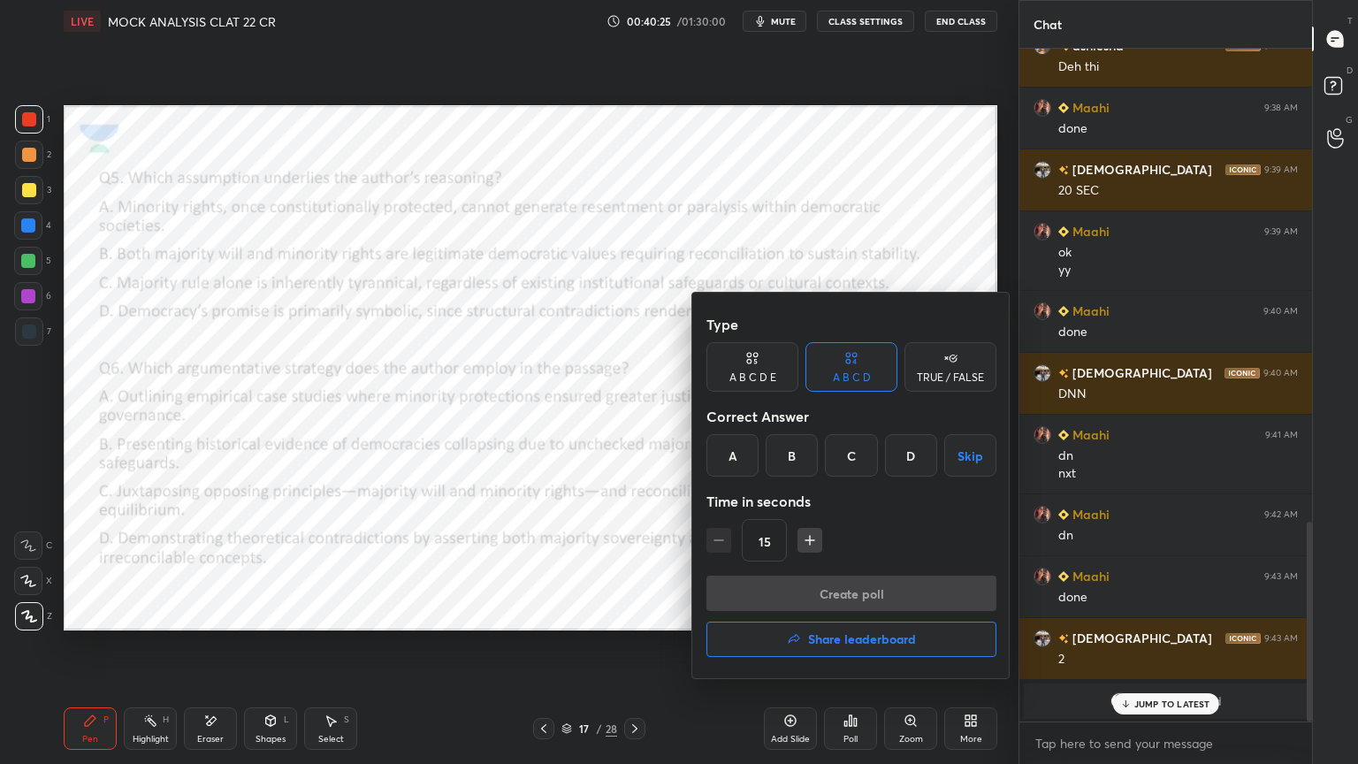
click at [819, 453] on div "A B C D Skip" at bounding box center [851, 455] width 290 height 42
click at [796, 456] on div "B" at bounding box center [792, 455] width 52 height 42
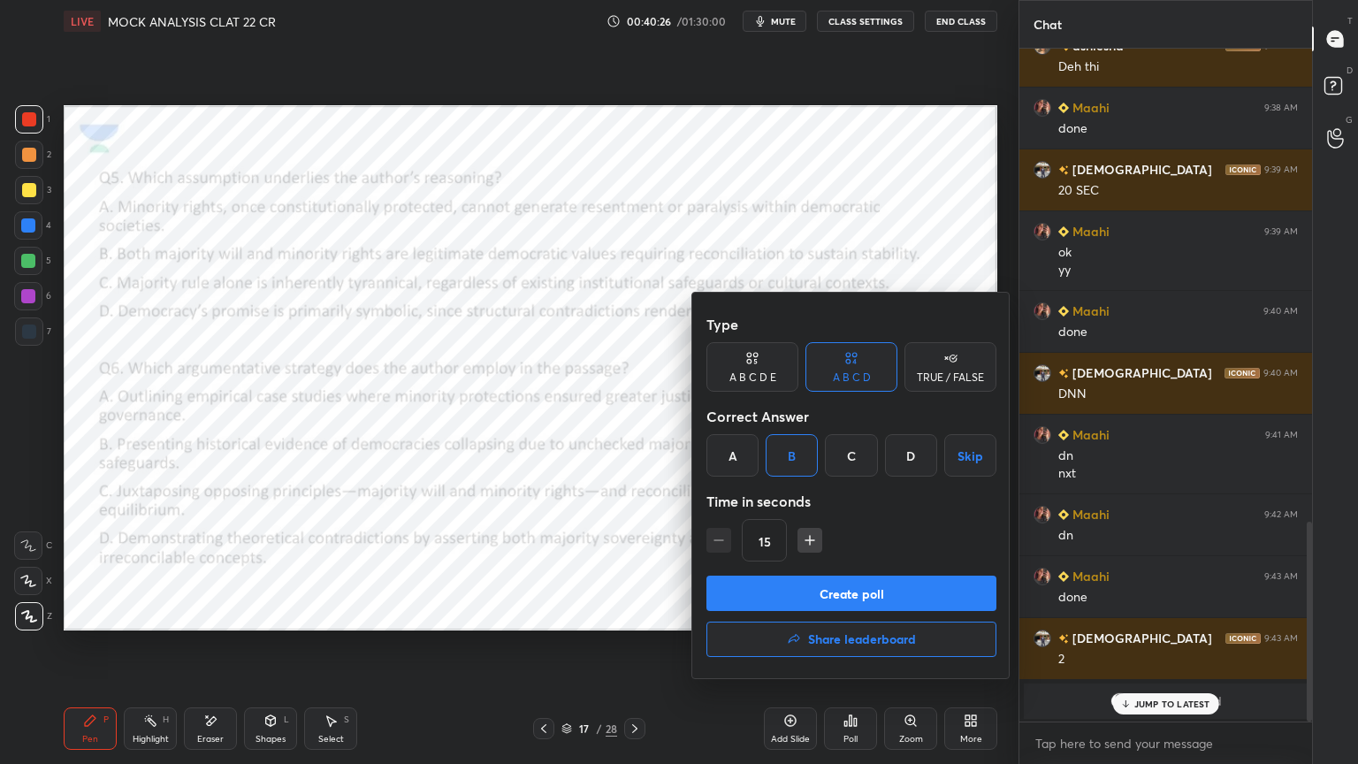
click at [842, 591] on button "Create poll" at bounding box center [851, 592] width 290 height 35
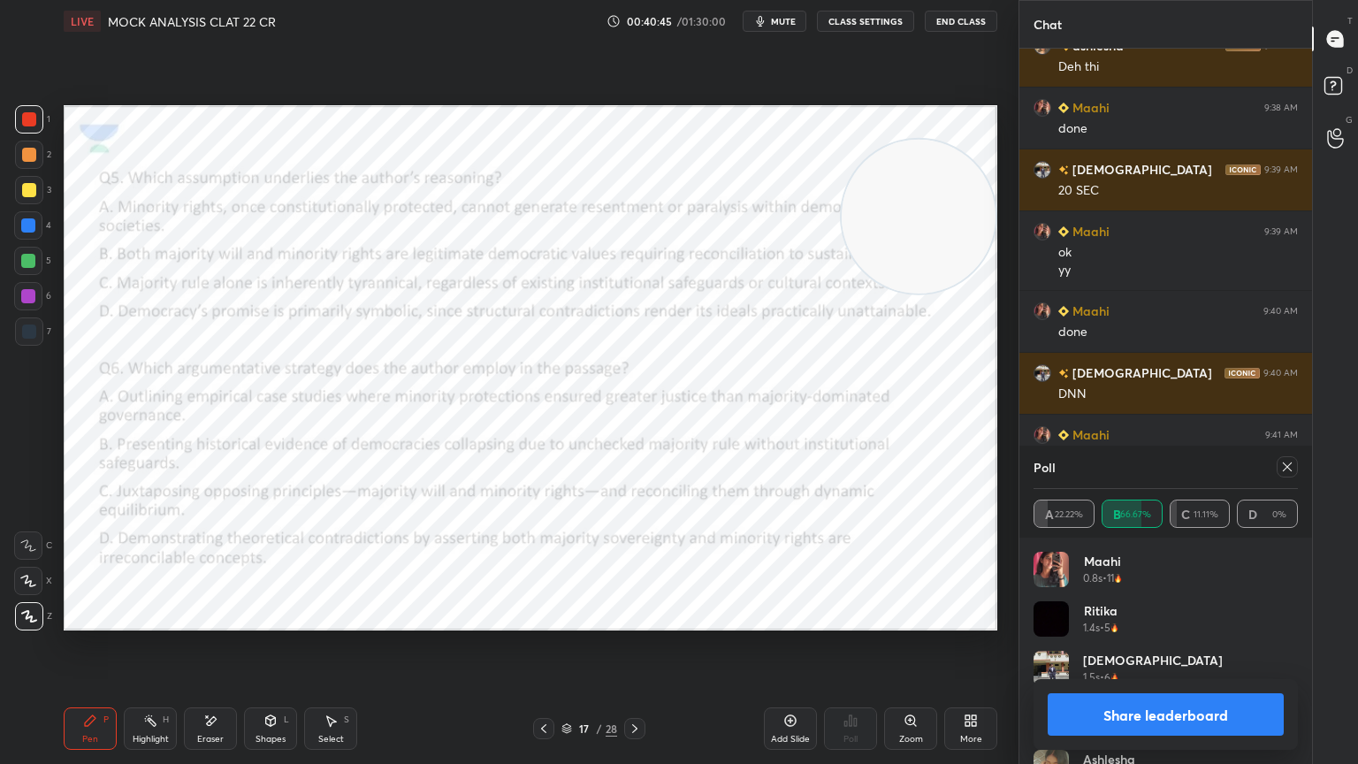
click at [1291, 467] on icon at bounding box center [1287, 467] width 14 height 14
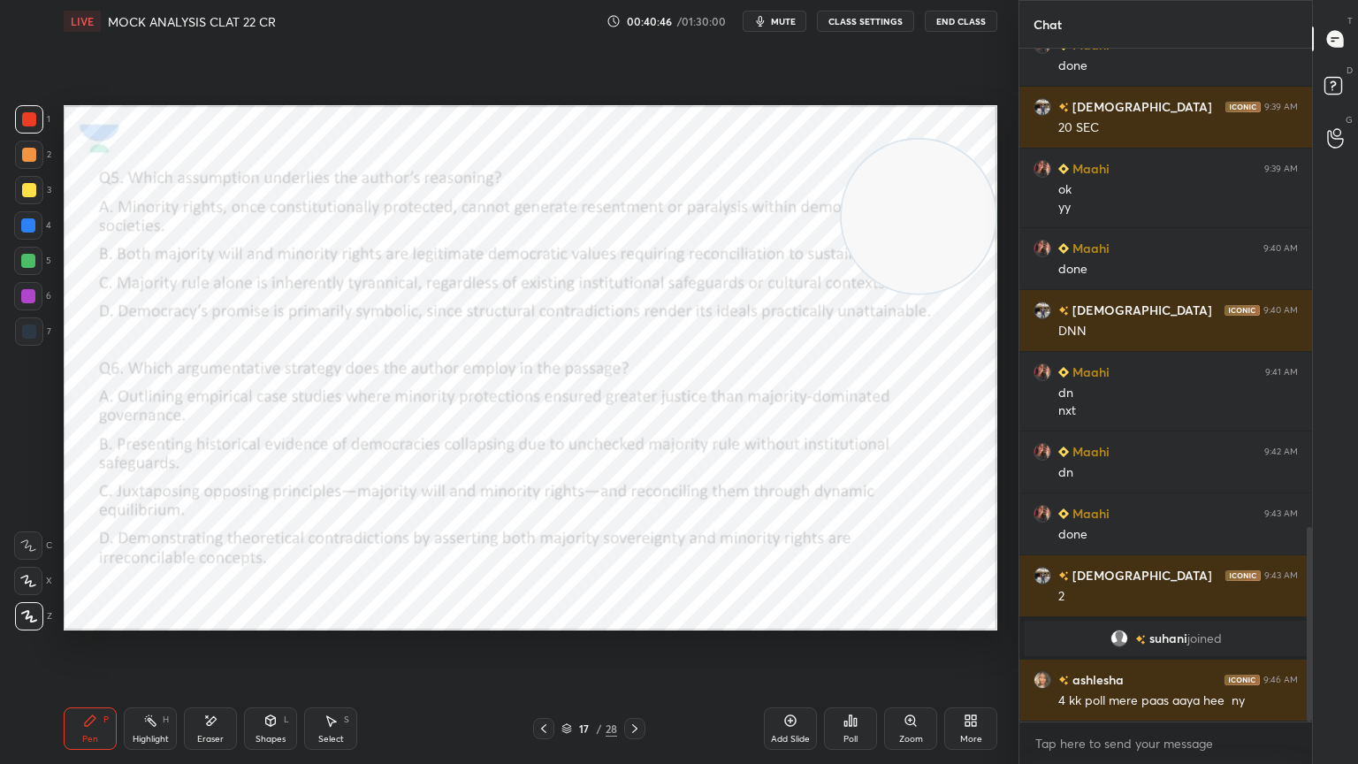
click at [863, 685] on div "Poll" at bounding box center [850, 728] width 53 height 42
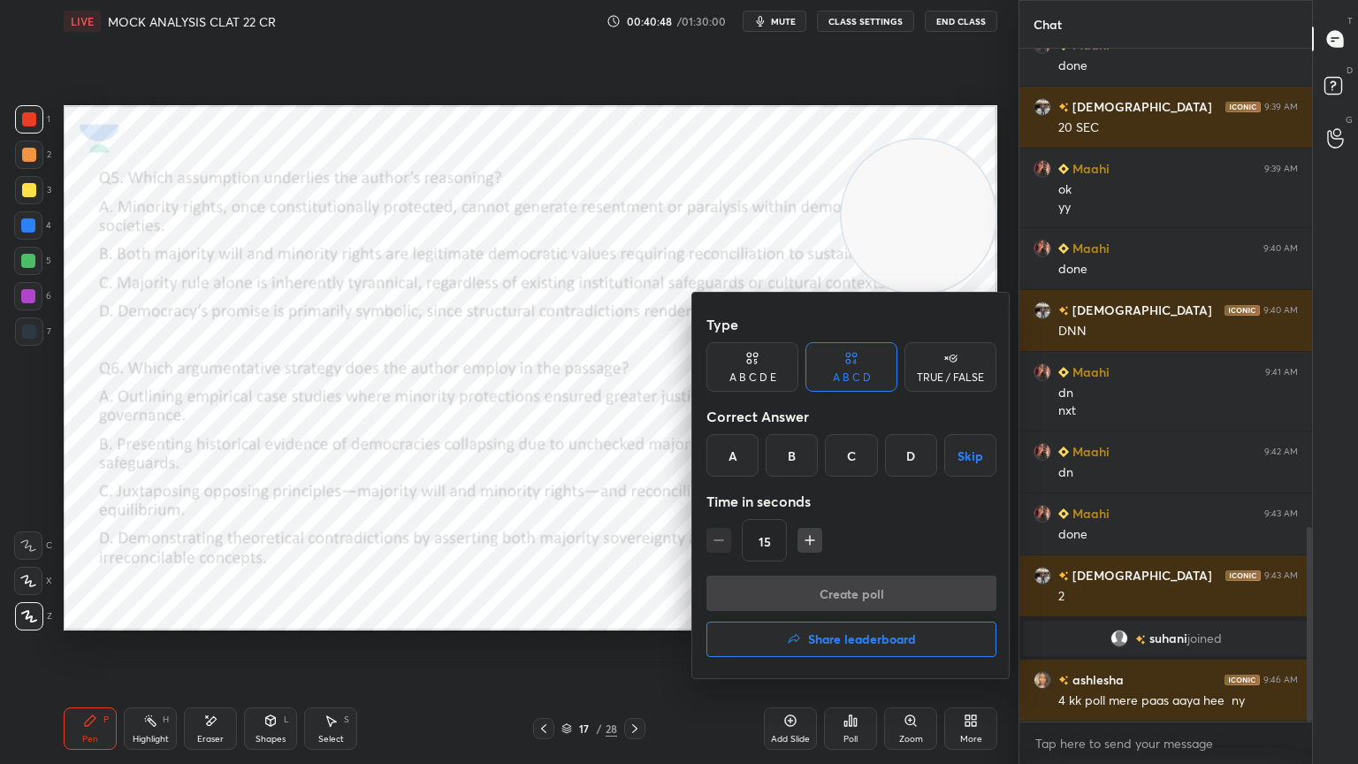
click at [845, 460] on div "C" at bounding box center [851, 455] width 52 height 42
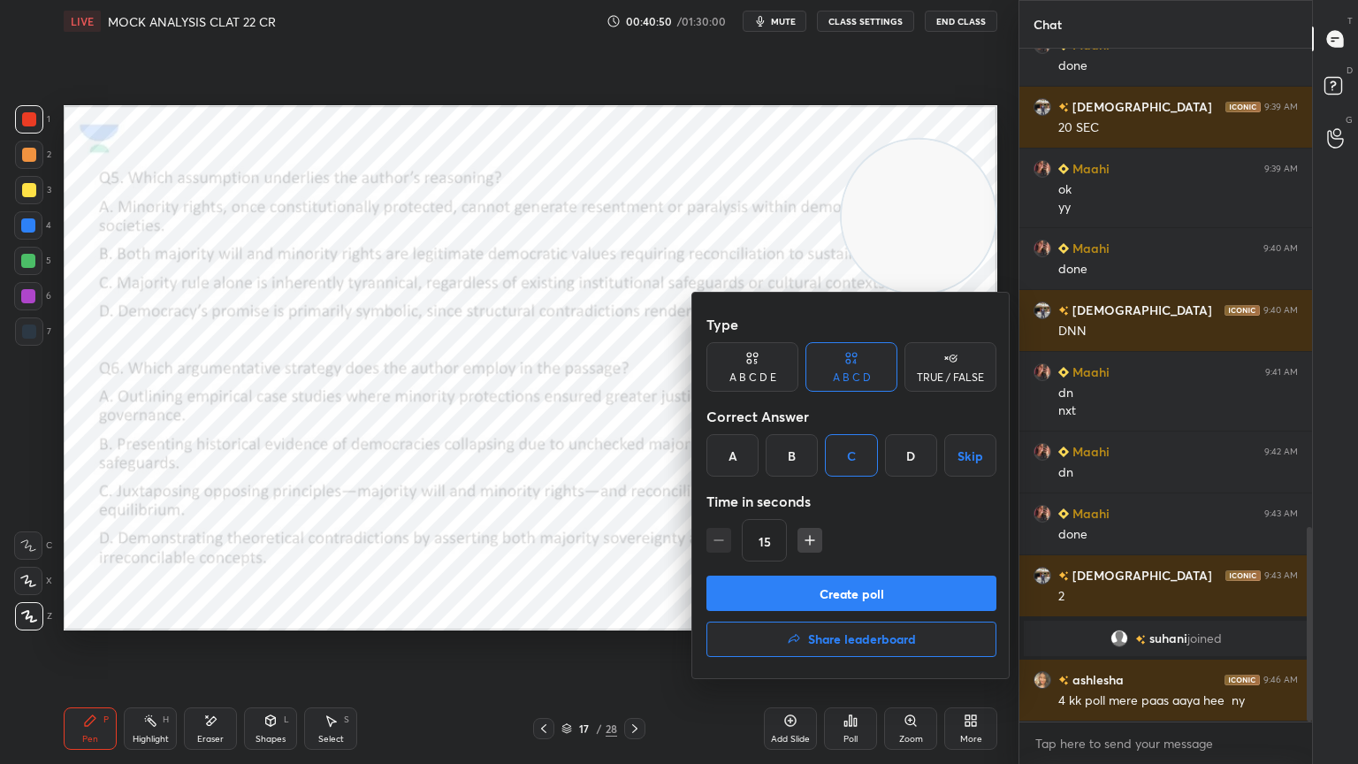
click at [835, 587] on button "Create poll" at bounding box center [851, 592] width 290 height 35
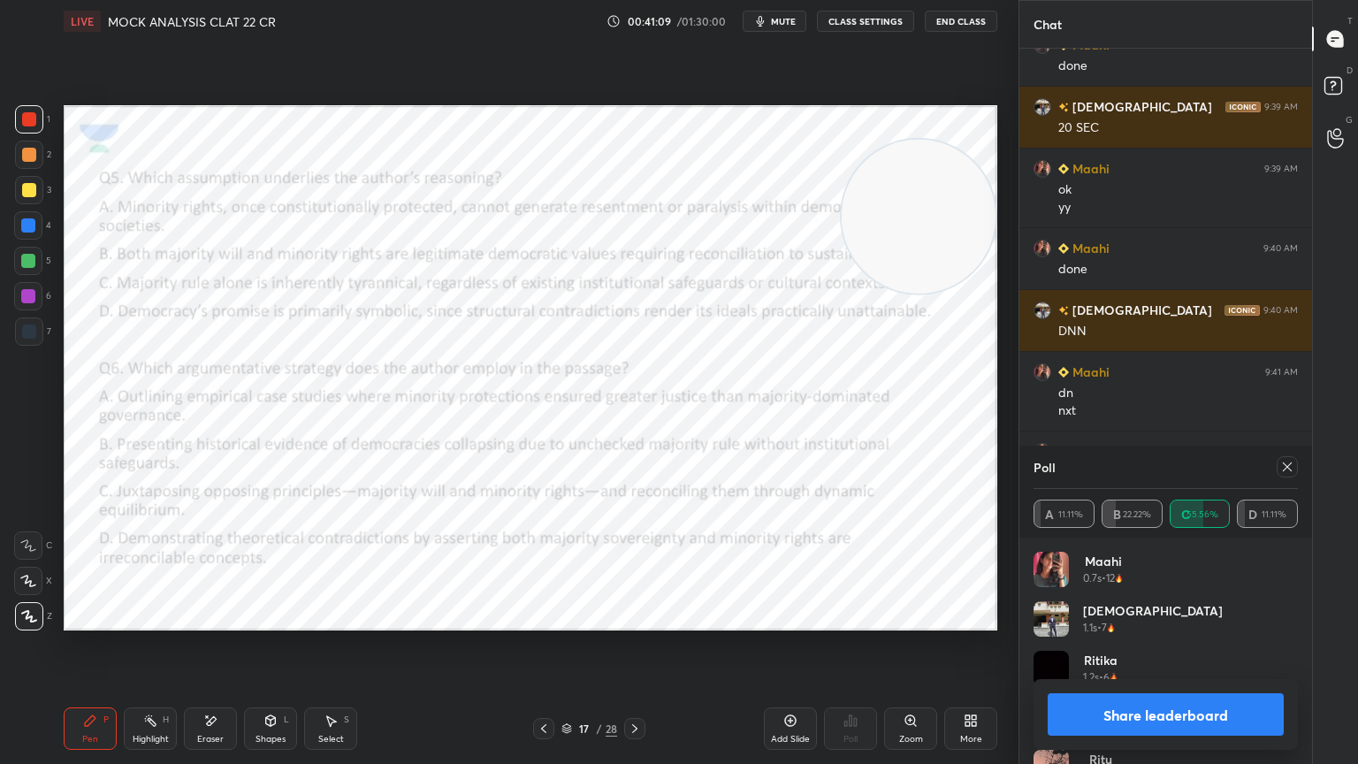
click at [542, 685] on icon at bounding box center [544, 728] width 14 height 14
click at [543, 685] on icon at bounding box center [544, 728] width 14 height 14
click at [539, 685] on icon at bounding box center [544, 728] width 14 height 14
click at [630, 685] on icon at bounding box center [635, 728] width 14 height 14
click at [1286, 464] on icon at bounding box center [1287, 467] width 14 height 14
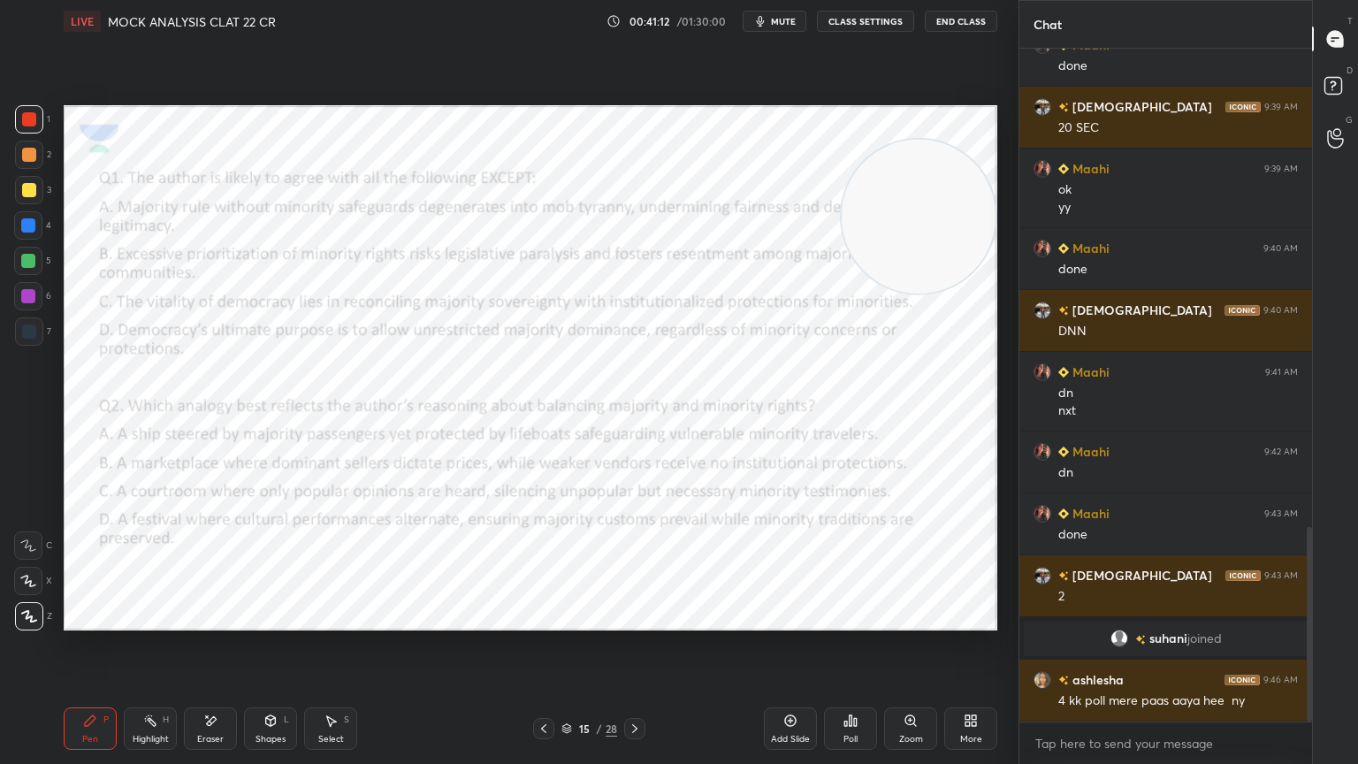
click at [857, 685] on div "Poll" at bounding box center [850, 728] width 53 height 42
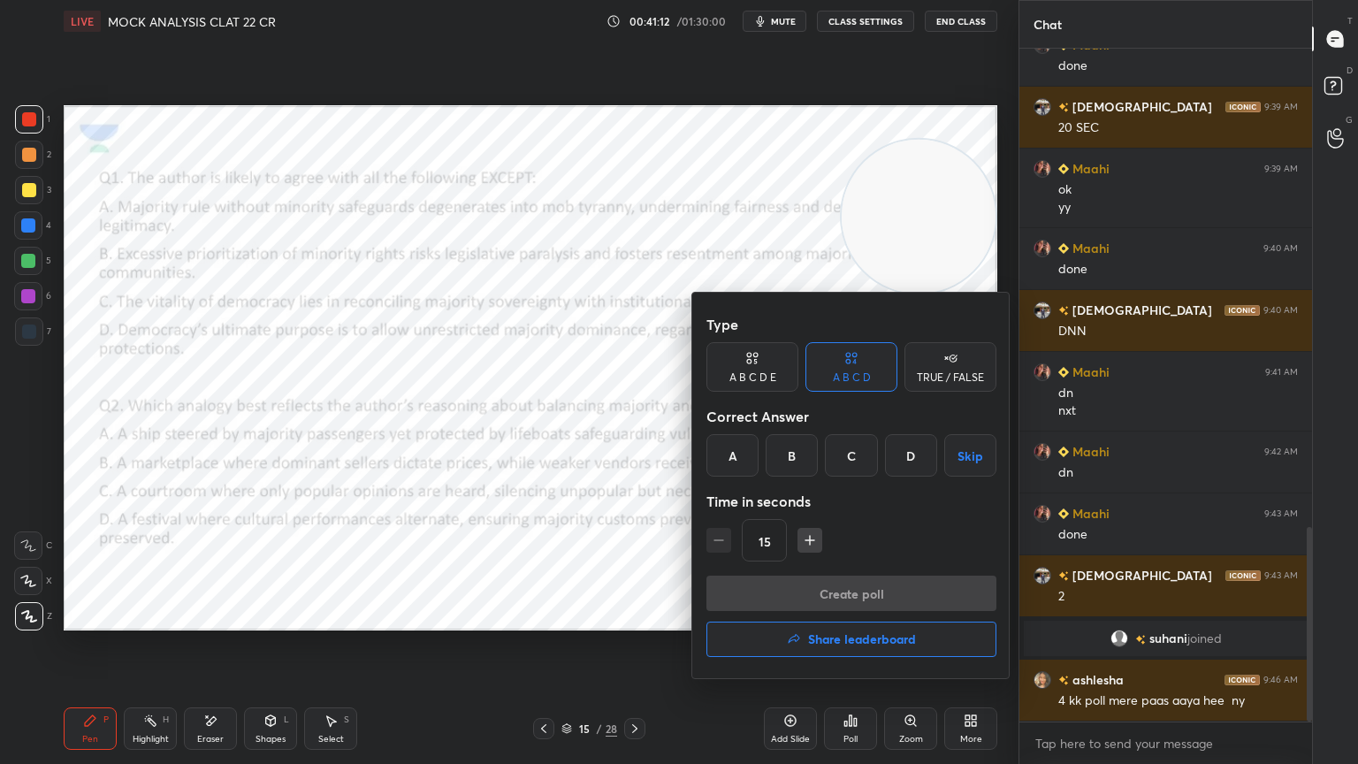
click at [909, 649] on button "Share leaderboard" at bounding box center [851, 638] width 290 height 35
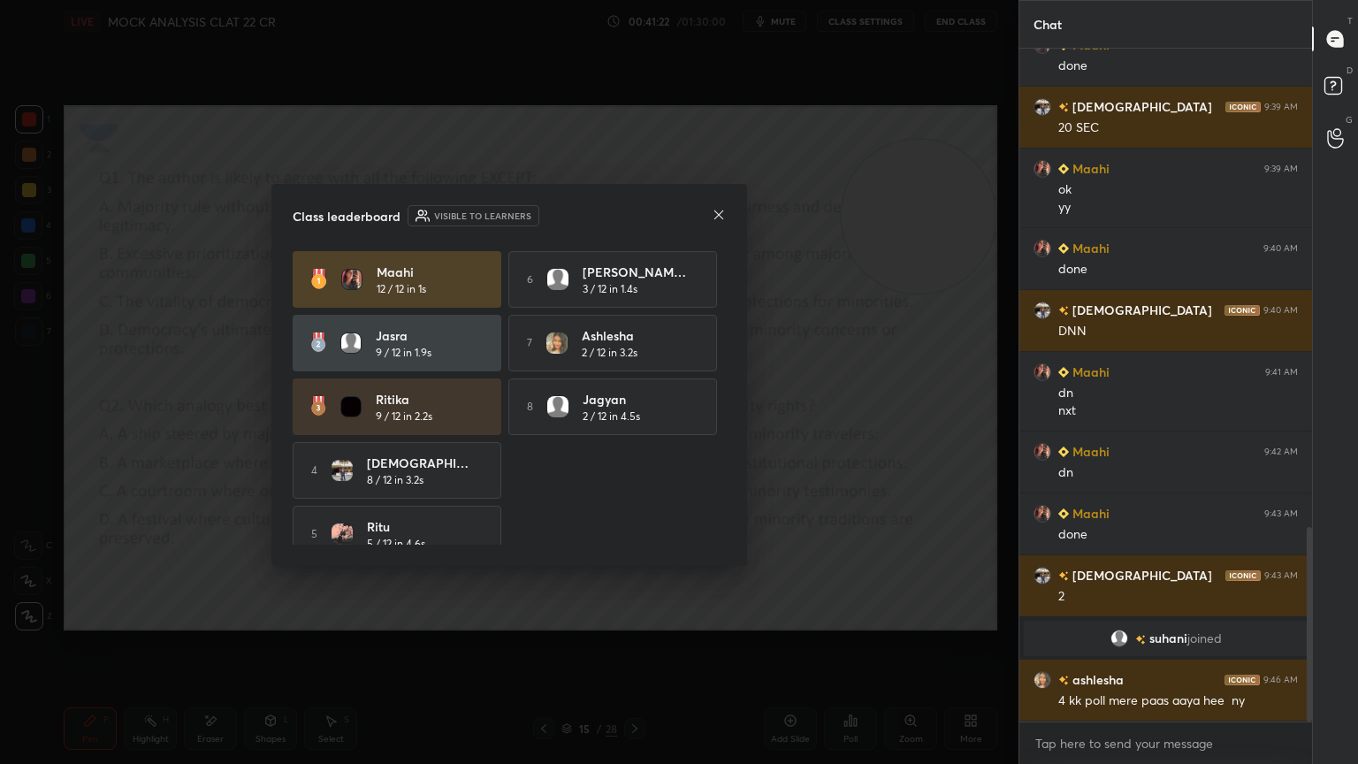
click at [708, 206] on div "Class leaderboard Visible to learners" at bounding box center [509, 215] width 433 height 21
click at [718, 216] on icon at bounding box center [719, 215] width 14 height 14
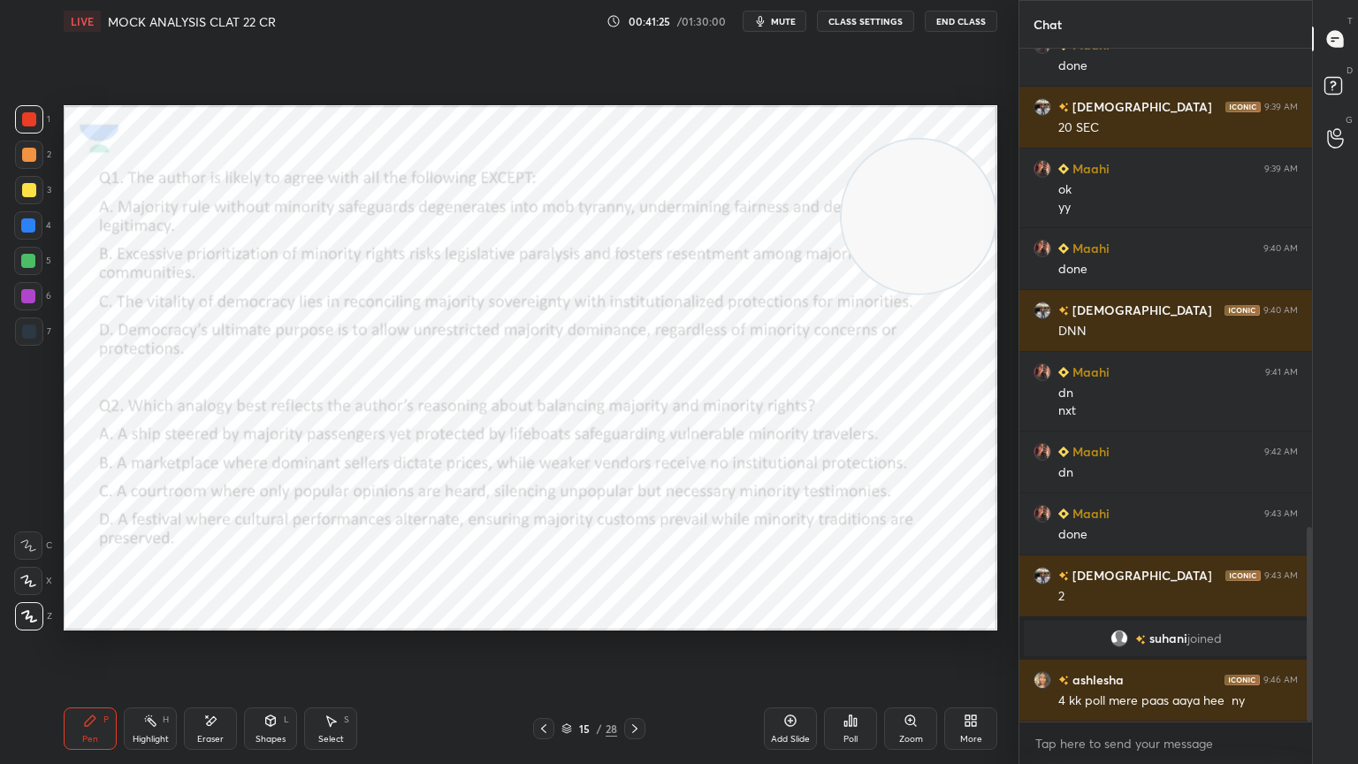
click at [946, 195] on video at bounding box center [919, 217] width 154 height 154
drag, startPoint x: 888, startPoint y: 201, endPoint x: 896, endPoint y: 339, distance: 139.0
click at [955, 293] on video at bounding box center [919, 217] width 154 height 154
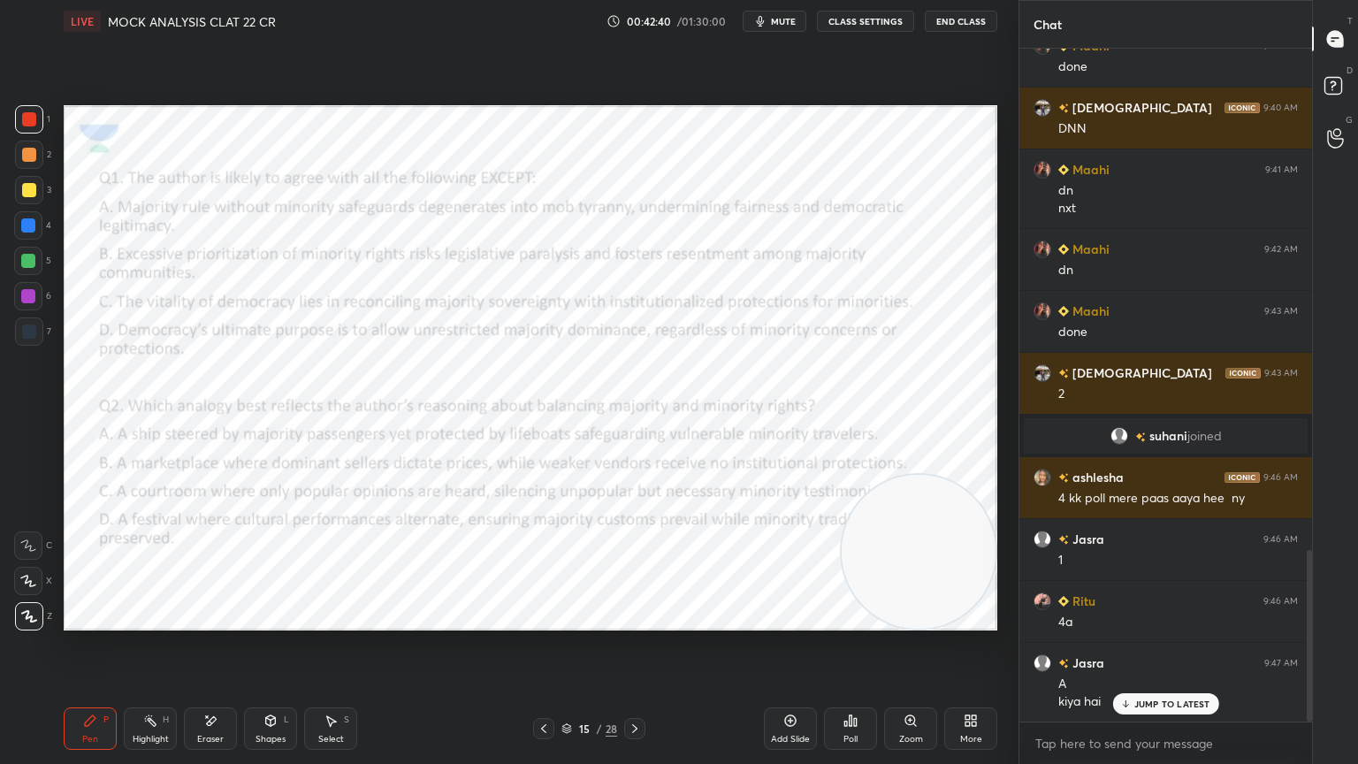
scroll to position [1962, 0]
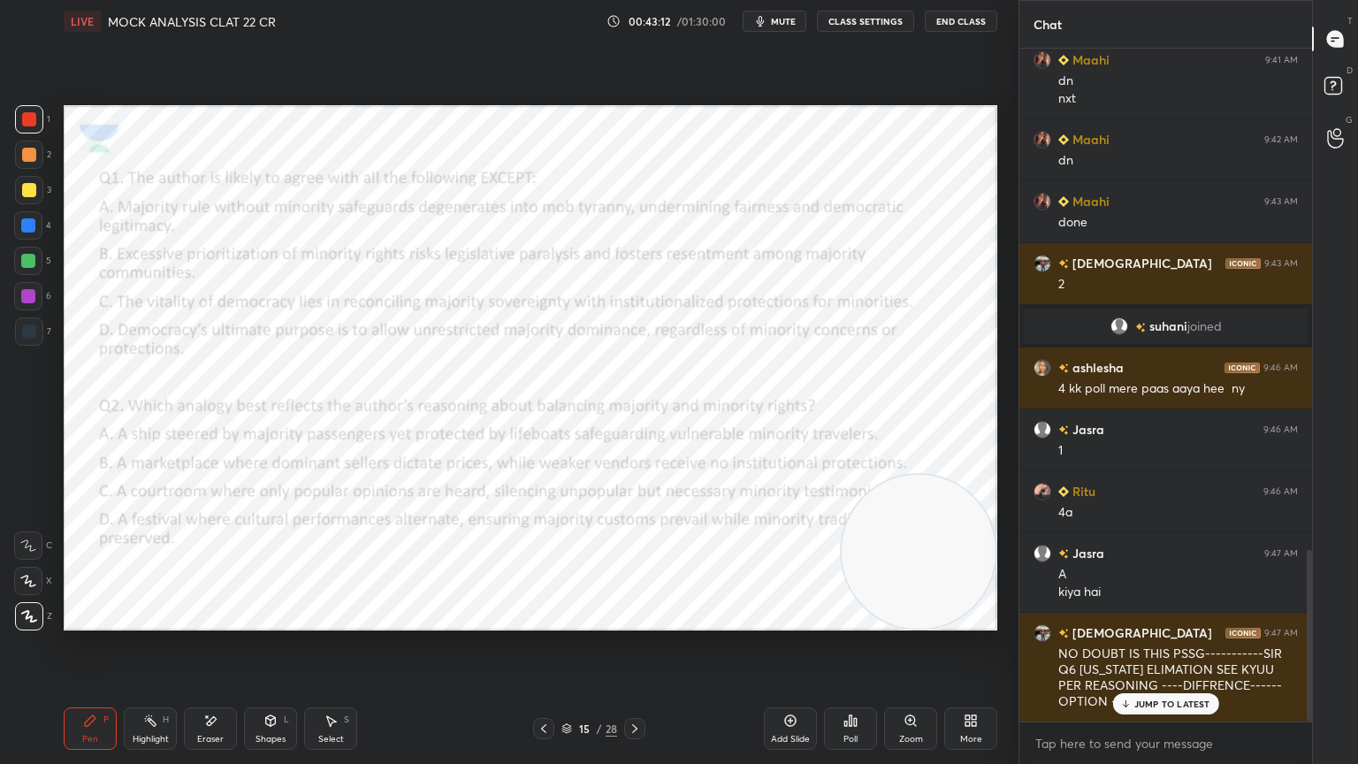
click at [633, 685] on icon at bounding box center [635, 728] width 14 height 14
drag, startPoint x: 955, startPoint y: 163, endPoint x: 936, endPoint y: 721, distance: 559.0
click at [936, 685] on div "LIVE MOCK ANALYSIS CLAT 22 CR 00:44:33 / 01:30:00 mute CLASS SETTINGS End Class…" at bounding box center [531, 382] width 948 height 764
click at [1177, 685] on div "[PERSON_NAME] joined Maahi 9:35 AM yy ashlesha 9:35 AM Sirmai iska passage [PER…" at bounding box center [1165, 385] width 293 height 673
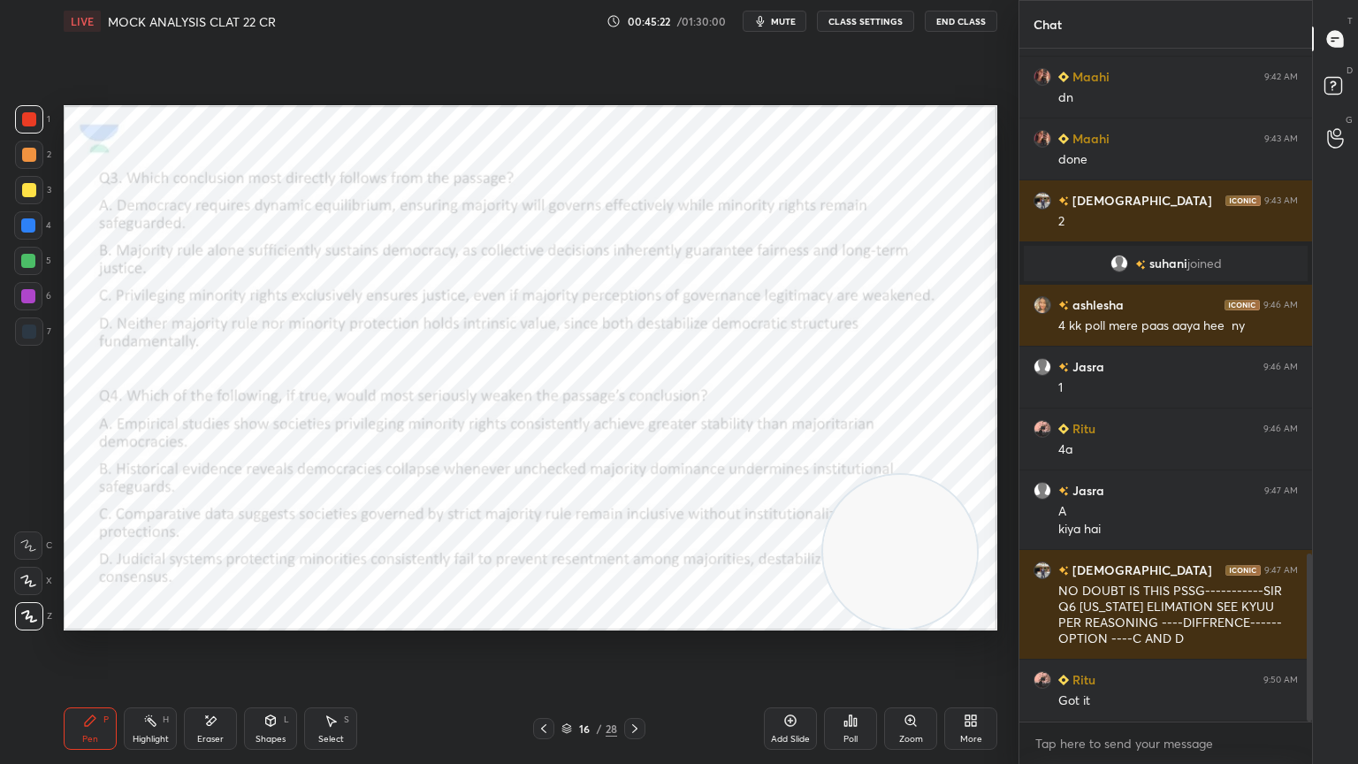
scroll to position [44, 0]
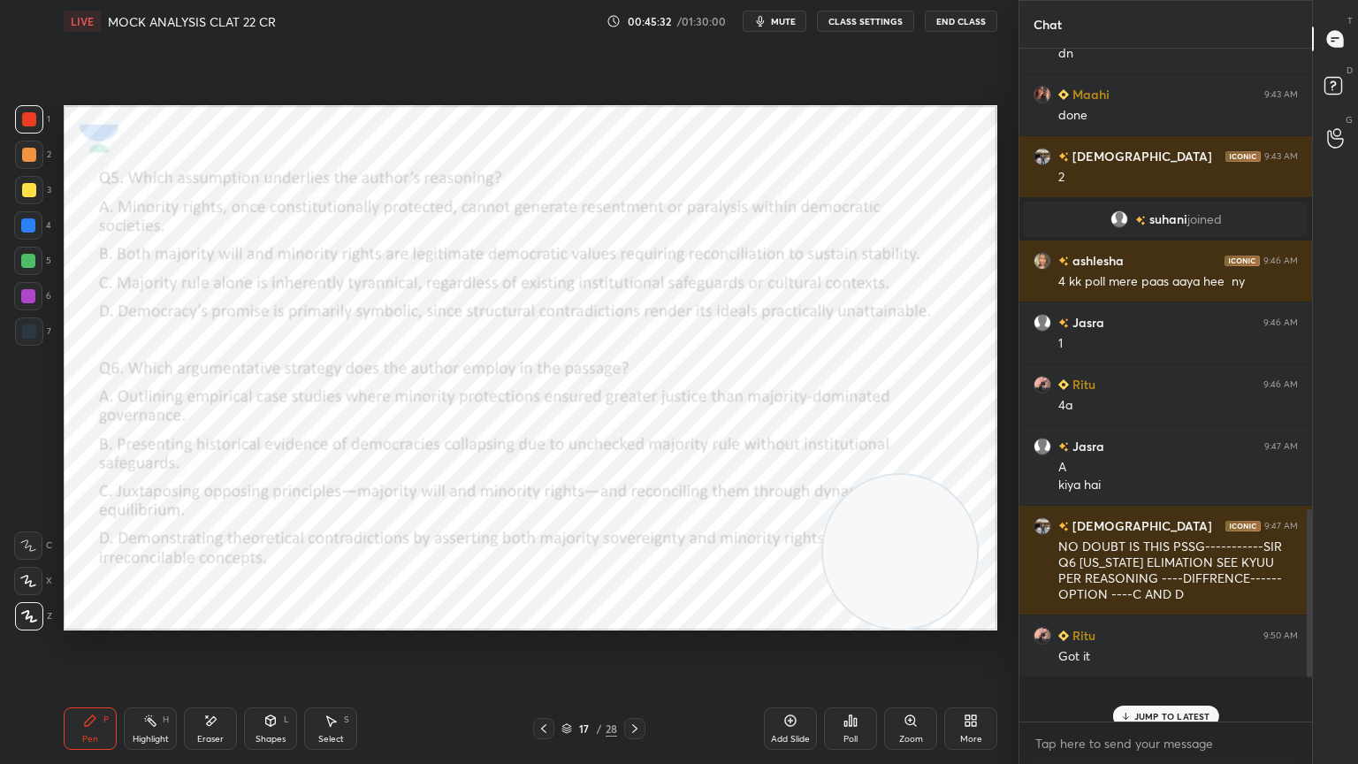
drag, startPoint x: 911, startPoint y: 560, endPoint x: 1071, endPoint y: 24, distance: 559.1
click at [1071, 24] on div "1 2 3 4 5 6 7 C X Z E E Erase all H H LIVE MOCK ANALYSIS CLAT 22 CR 00:45:32 / …" at bounding box center [679, 382] width 1358 height 764
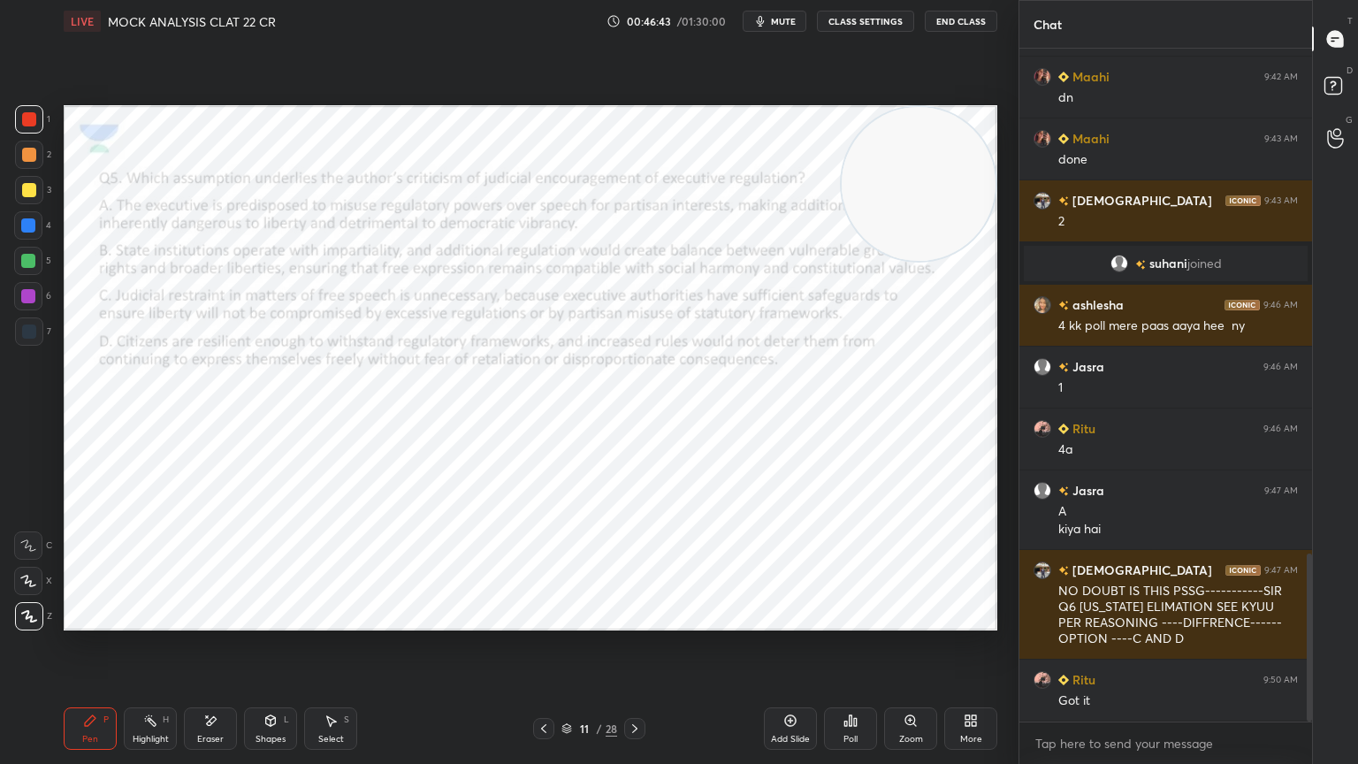
scroll to position [2086, 0]
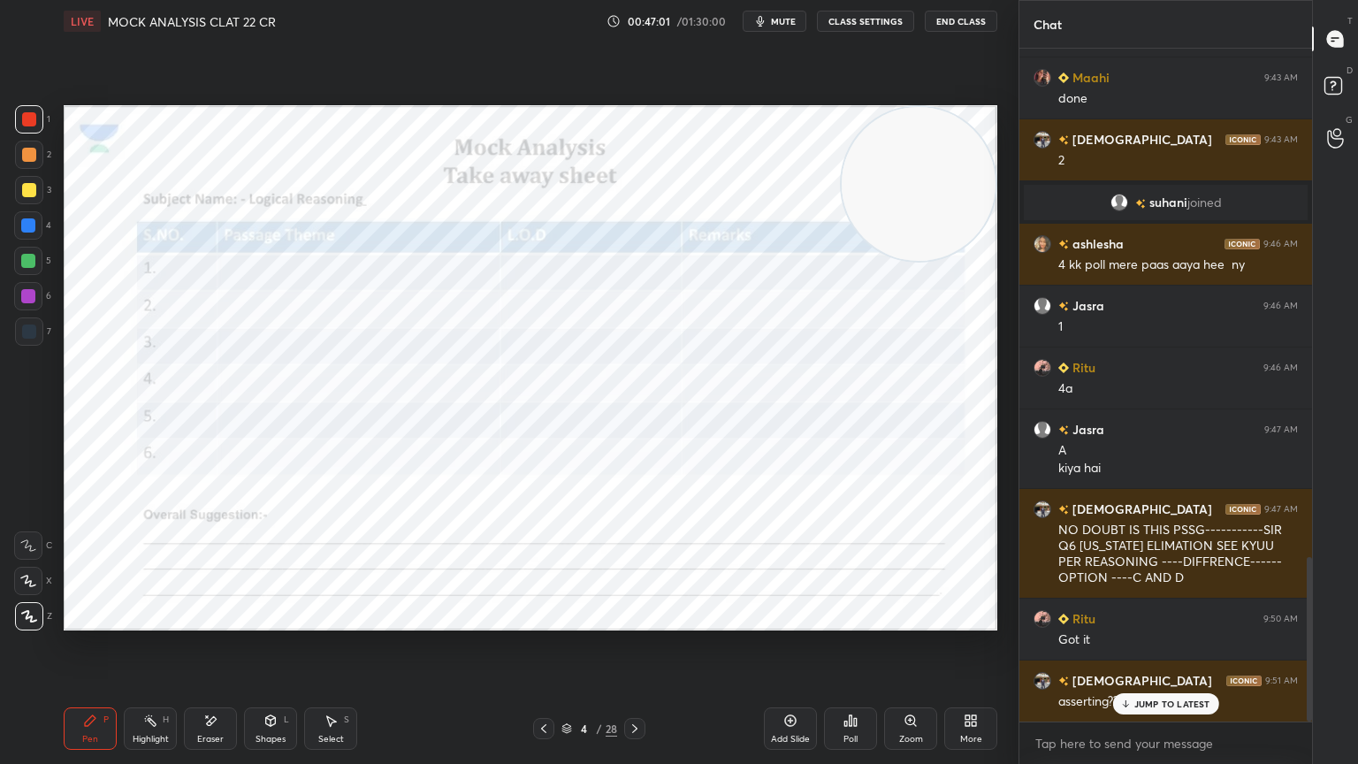
click at [629, 685] on icon at bounding box center [635, 728] width 14 height 14
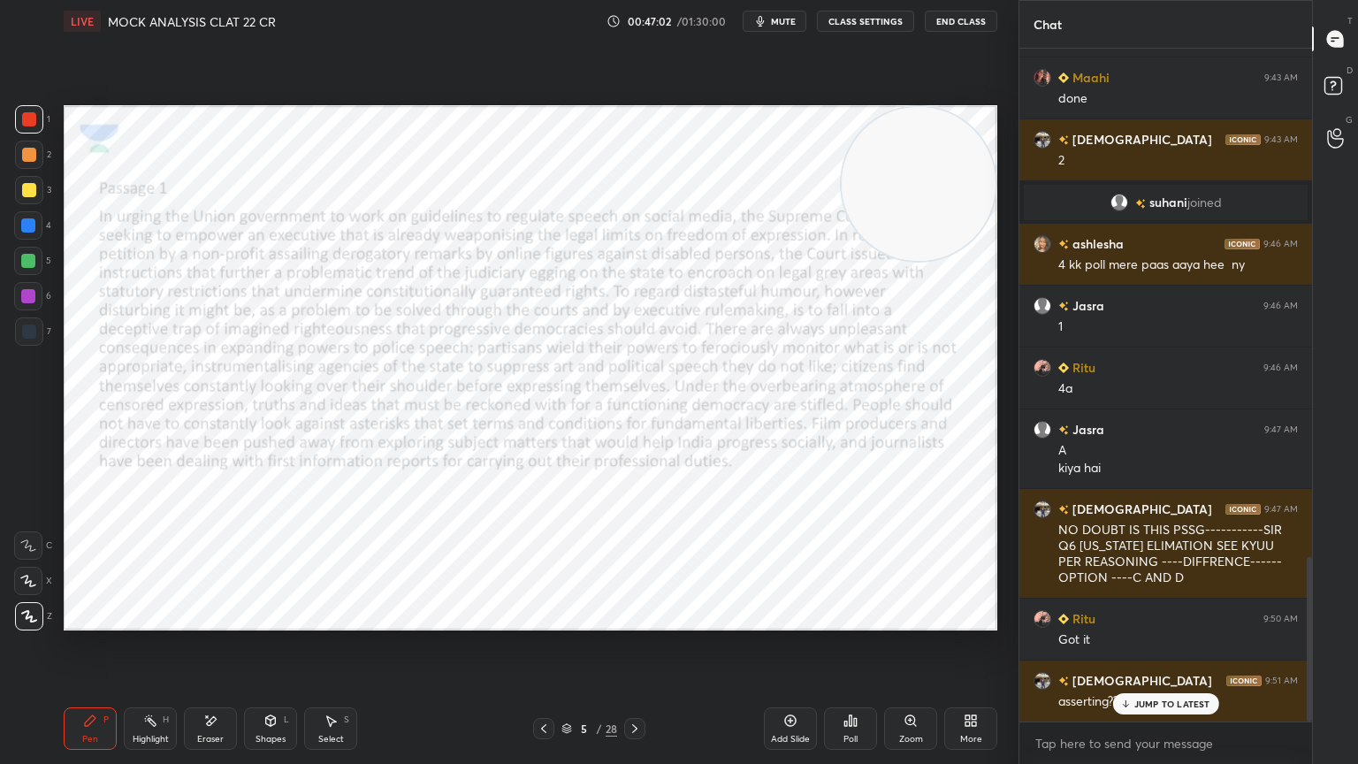
click at [633, 685] on icon at bounding box center [635, 728] width 14 height 14
click at [634, 685] on icon at bounding box center [634, 728] width 5 height 9
click at [640, 685] on icon at bounding box center [635, 728] width 14 height 14
click at [639, 685] on div at bounding box center [634, 728] width 21 height 21
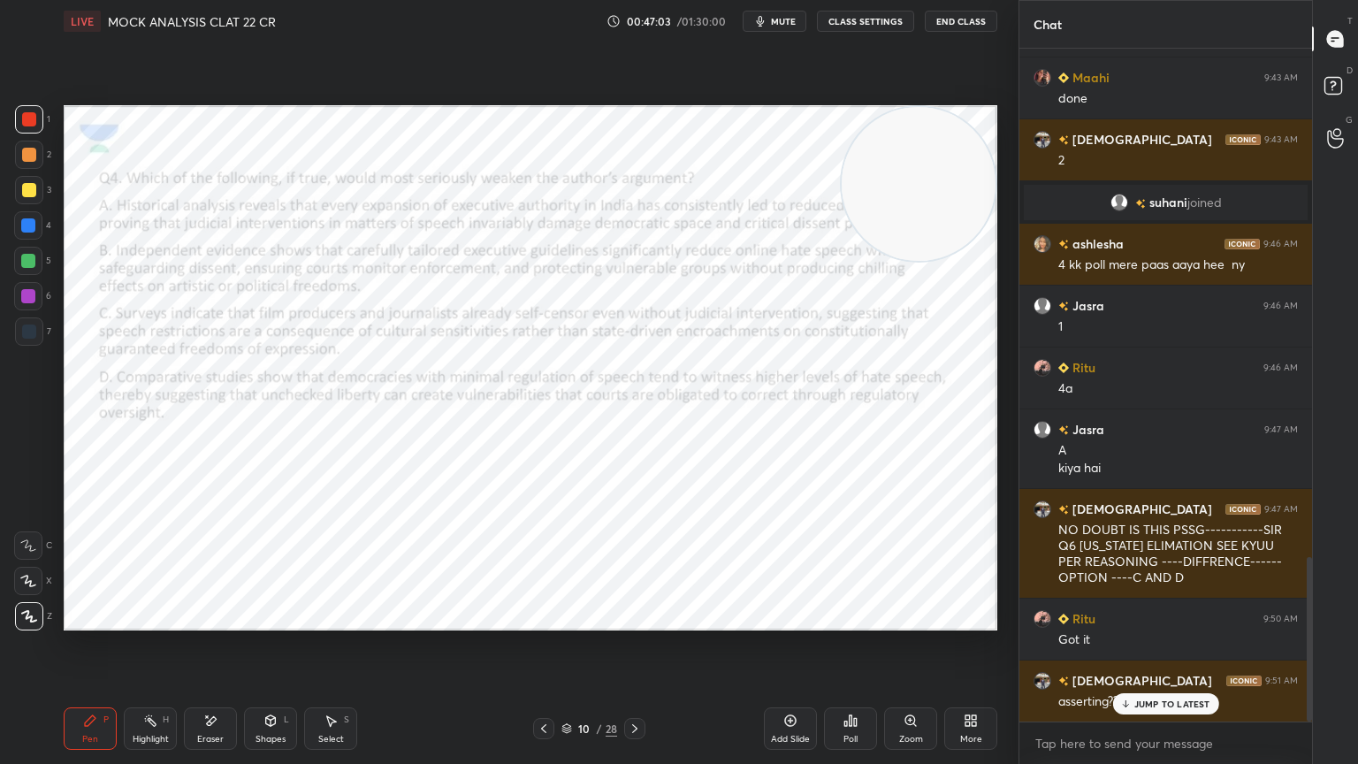
click at [640, 685] on div at bounding box center [634, 728] width 21 height 21
click at [640, 685] on div "Pen P Highlight H Eraser Shapes L Select S 11 / 28 Add Slide Poll Zoom More" at bounding box center [531, 728] width 934 height 71
click at [643, 685] on div at bounding box center [634, 728] width 21 height 21
click at [634, 685] on icon at bounding box center [635, 728] width 14 height 14
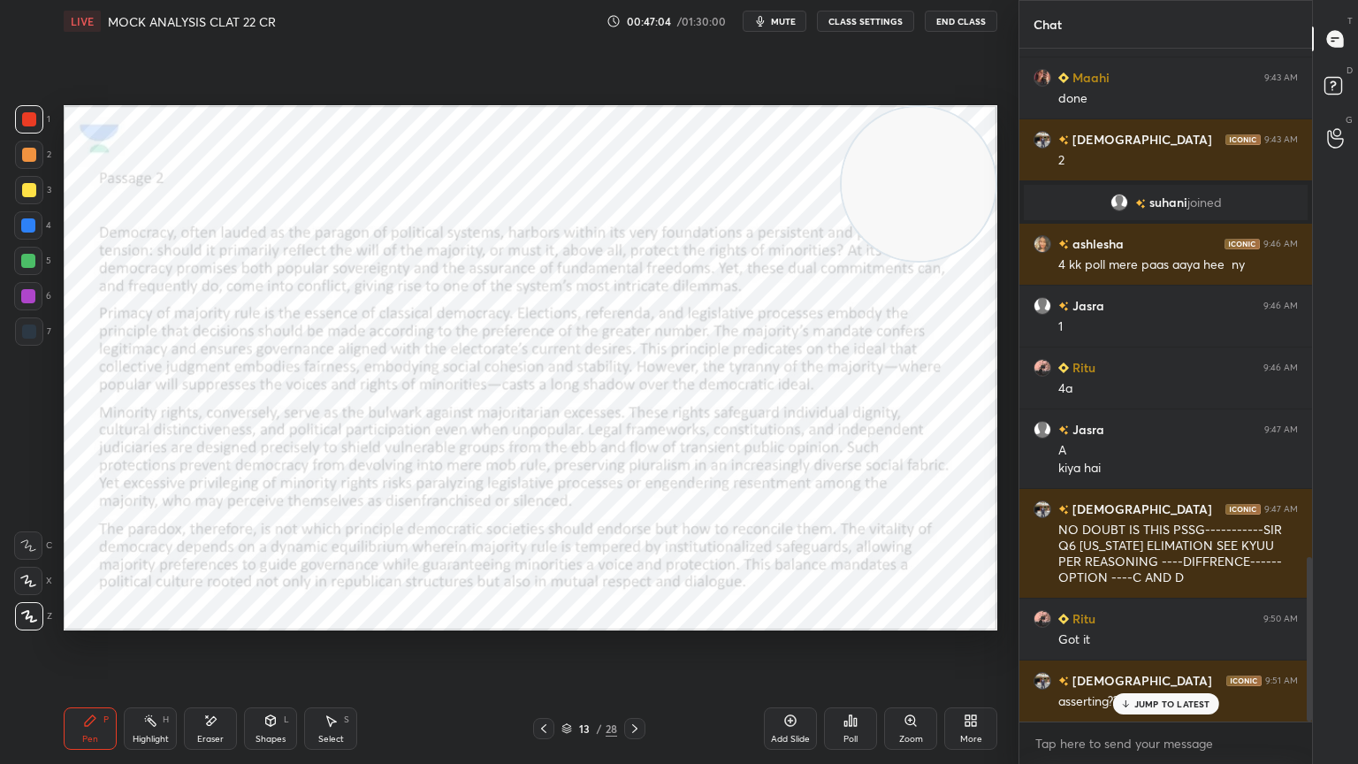
click at [635, 685] on icon at bounding box center [635, 728] width 14 height 14
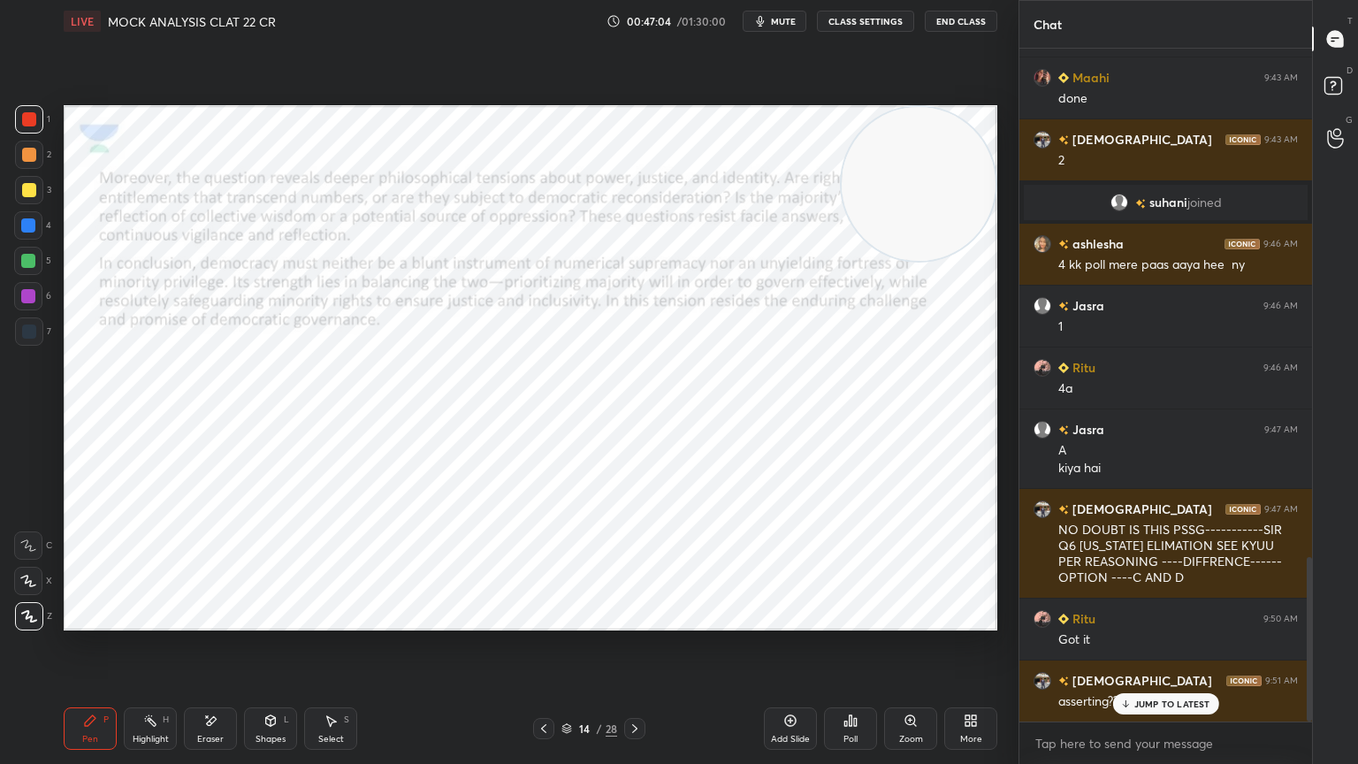
click at [633, 685] on div at bounding box center [634, 728] width 21 height 21
click at [630, 685] on div at bounding box center [634, 728] width 21 height 21
click at [633, 685] on div at bounding box center [634, 728] width 21 height 21
click at [636, 685] on icon at bounding box center [635, 728] width 14 height 14
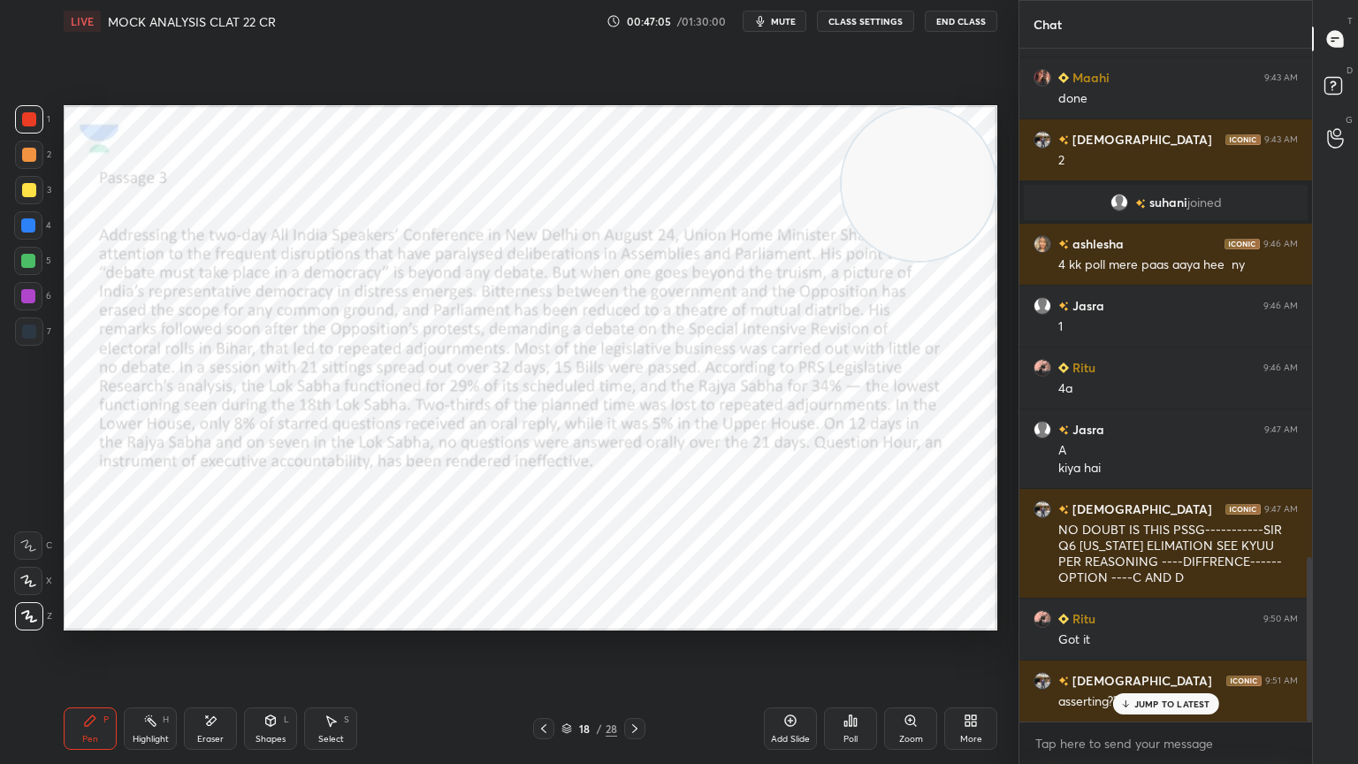
click at [636, 685] on icon at bounding box center [635, 728] width 14 height 14
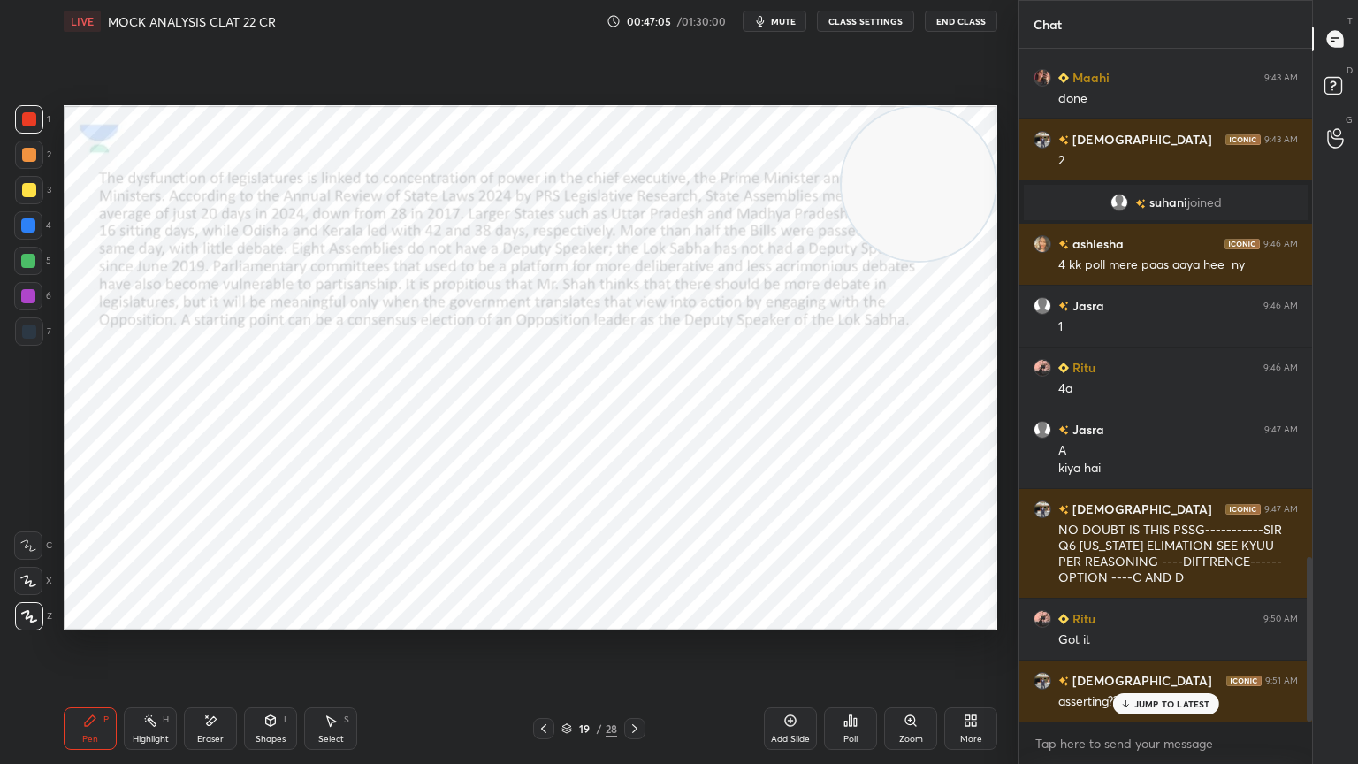
click at [636, 685] on icon at bounding box center [635, 728] width 14 height 14
click at [537, 685] on icon at bounding box center [544, 728] width 14 height 14
click at [530, 685] on div "19 / 28" at bounding box center [589, 728] width 350 height 21
click at [634, 685] on icon at bounding box center [634, 728] width 5 height 9
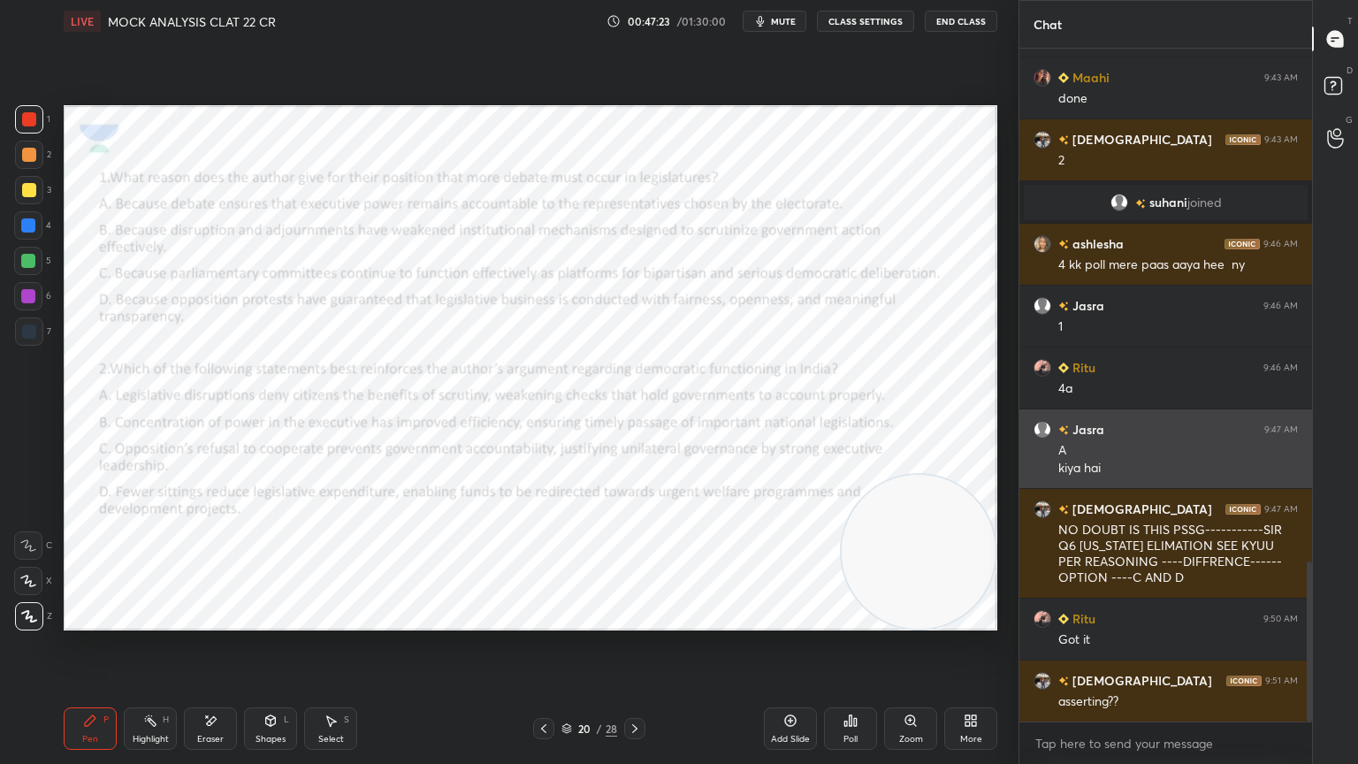
scroll to position [2149, 0]
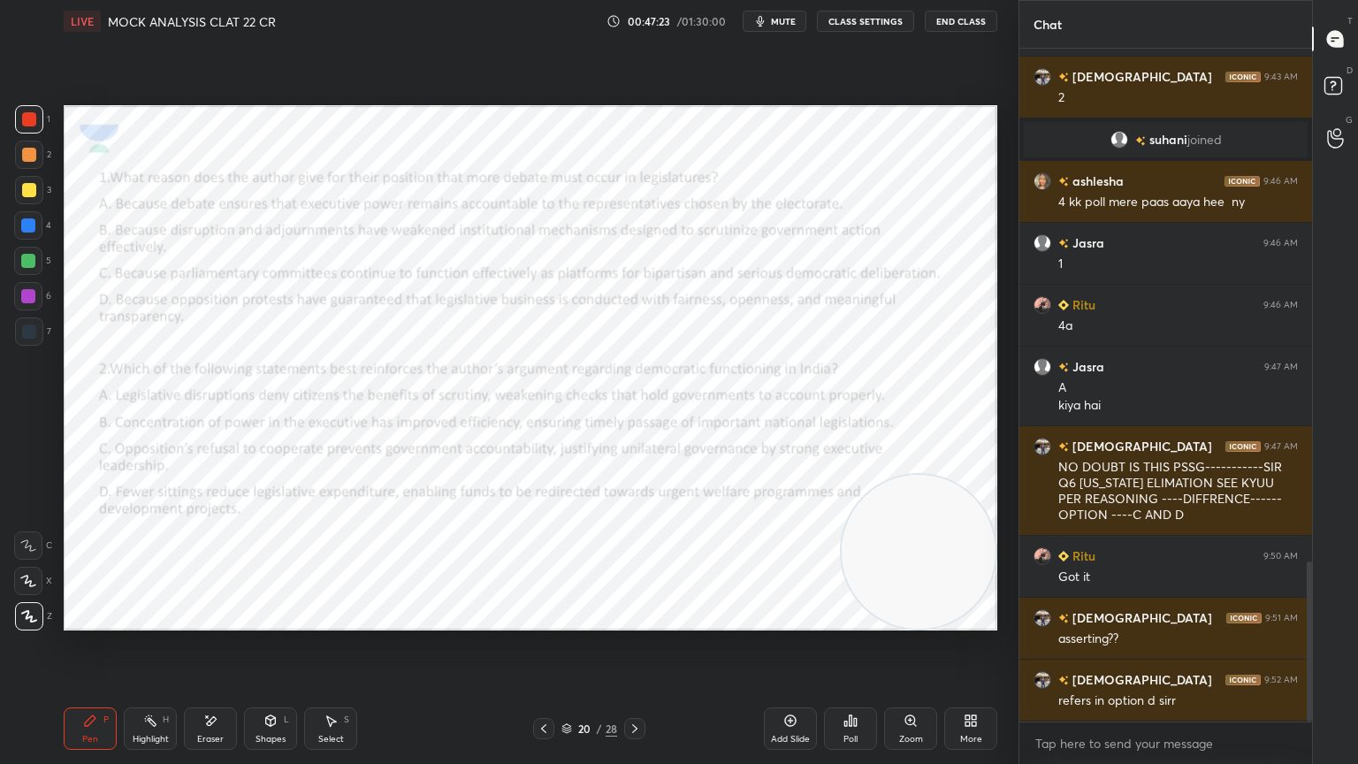
click at [636, 685] on icon at bounding box center [635, 728] width 14 height 14
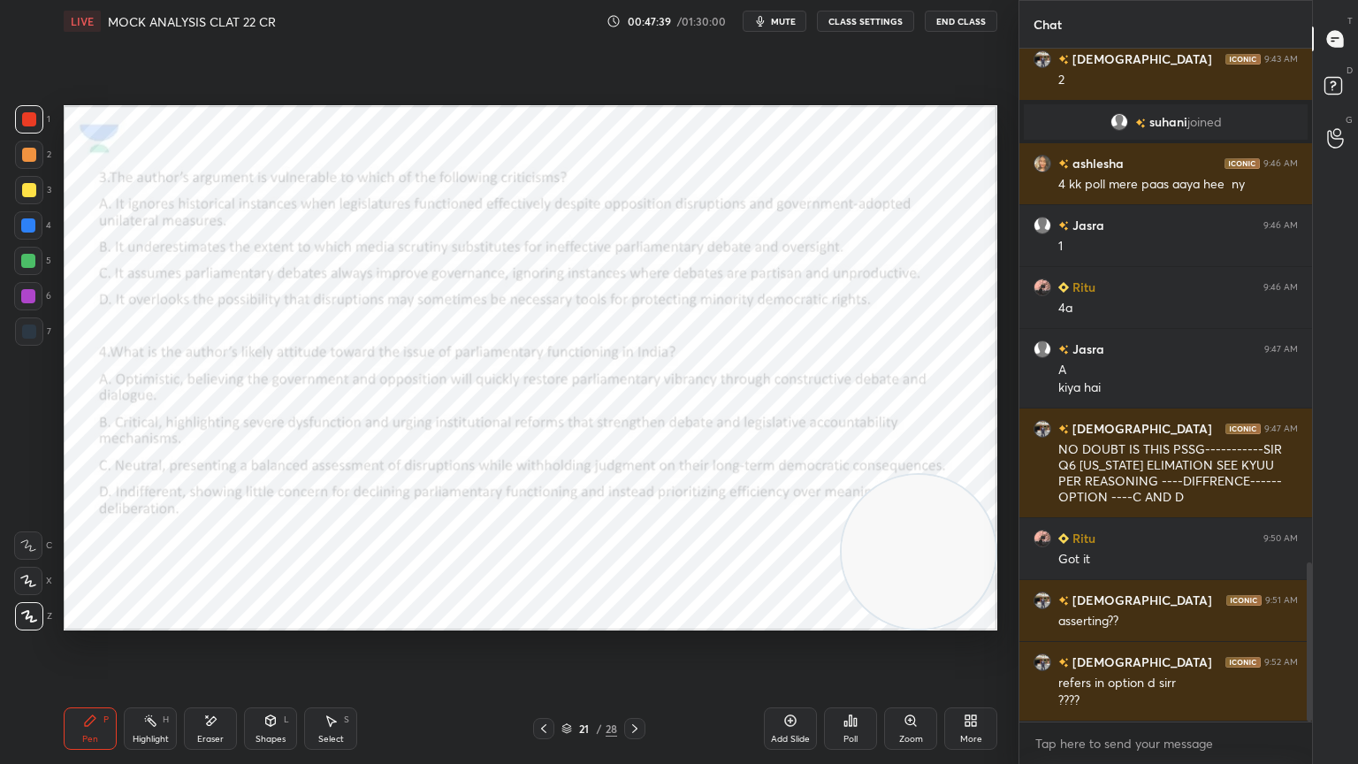
click at [632, 685] on icon at bounding box center [635, 728] width 14 height 14
click at [547, 685] on icon at bounding box center [544, 728] width 14 height 14
click at [541, 685] on icon at bounding box center [544, 728] width 14 height 14
click at [540, 685] on icon at bounding box center [544, 728] width 14 height 14
click at [538, 685] on icon at bounding box center [544, 728] width 14 height 14
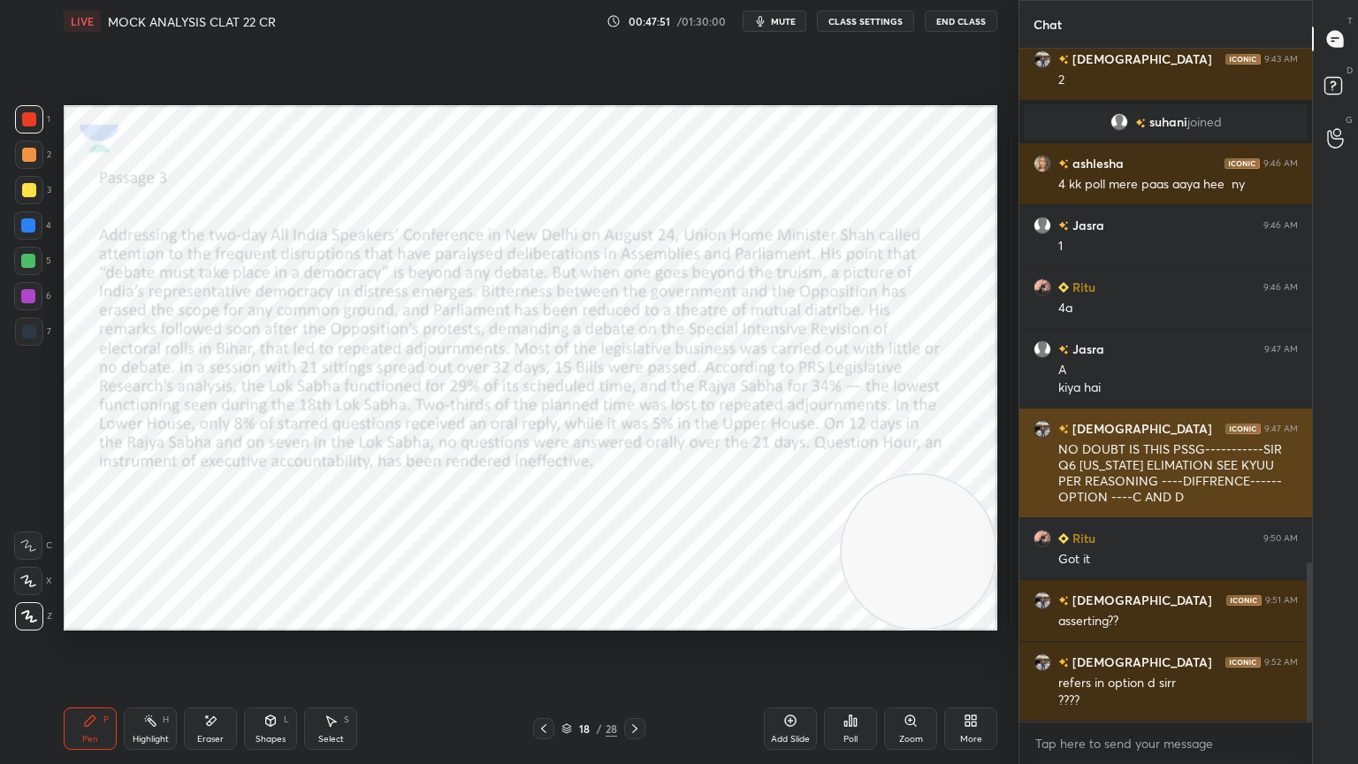
click at [545, 685] on icon at bounding box center [544, 728] width 14 height 14
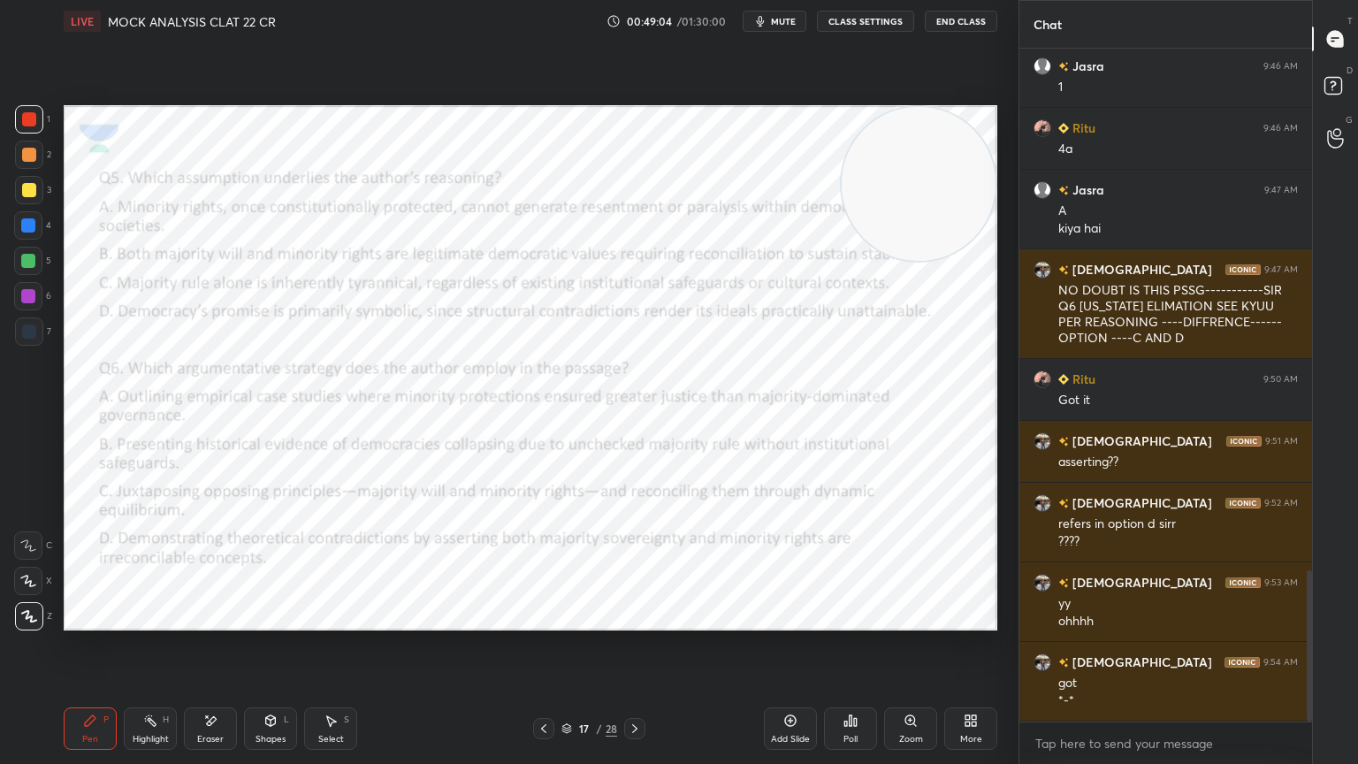
scroll to position [2343, 0]
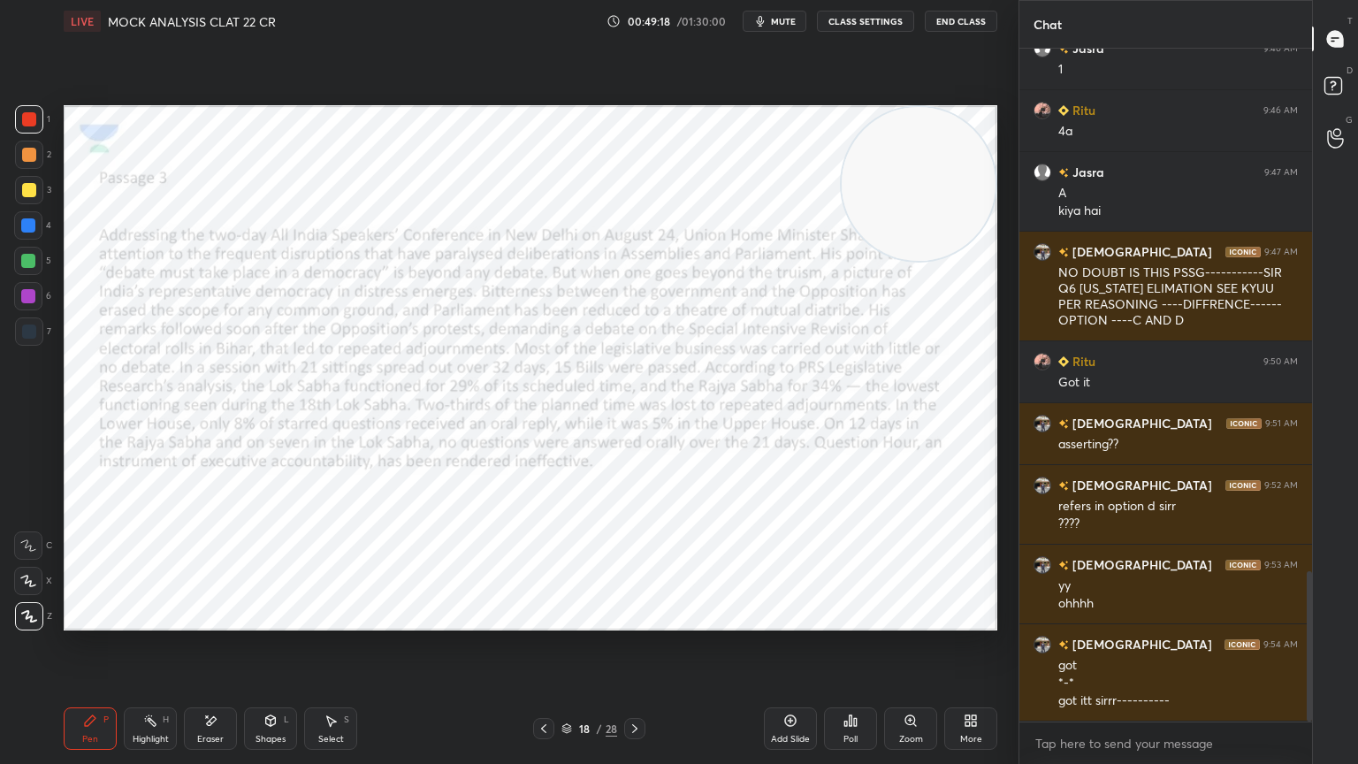
drag, startPoint x: 924, startPoint y: 194, endPoint x: 1124, endPoint y: 732, distance: 573.7
click at [1124, 685] on div "1 2 3 4 5 6 7 C X Z E E Erase all H H LIVE MOCK ANALYSIS CLAT 22 CR 00:49:18 / …" at bounding box center [679, 382] width 1358 height 764
click at [779, 29] on button "mute" at bounding box center [775, 21] width 64 height 21
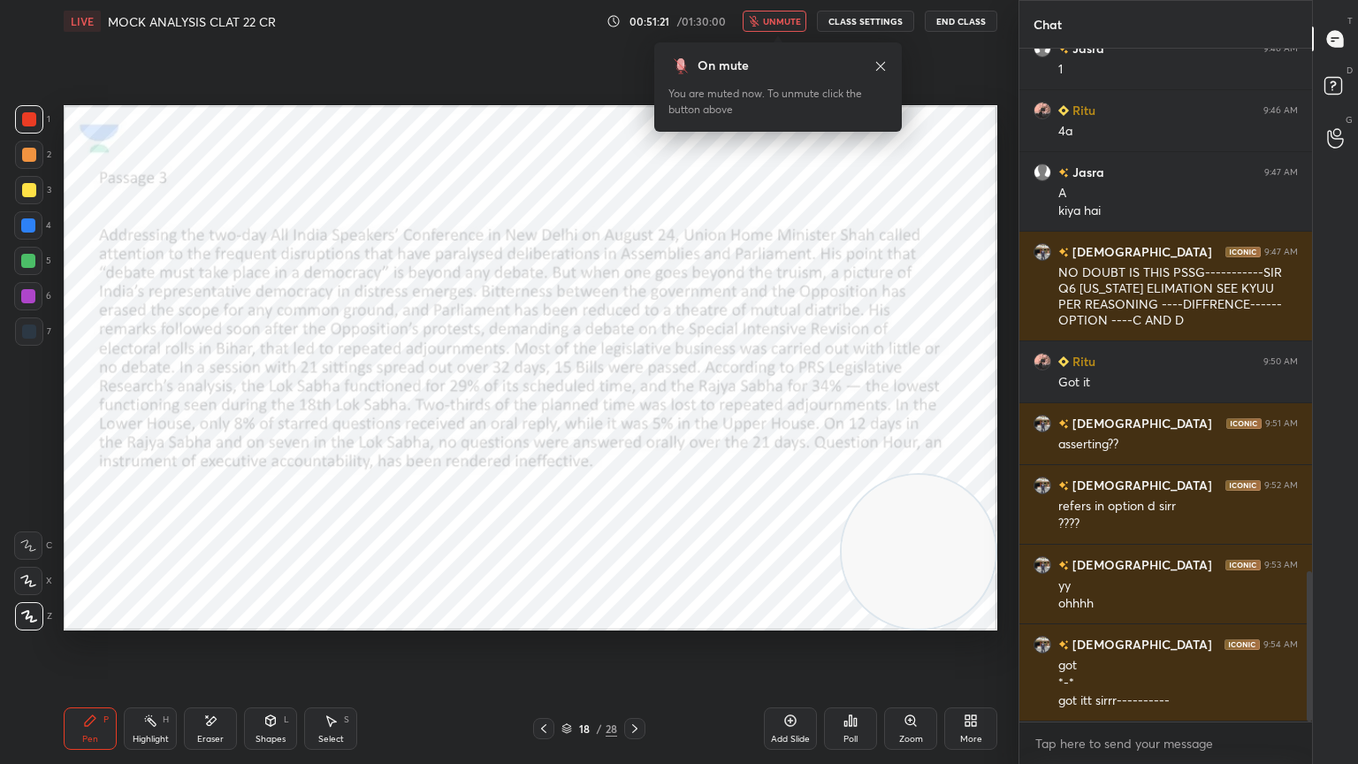
click at [773, 21] on span "unmute" at bounding box center [782, 21] width 38 height 12
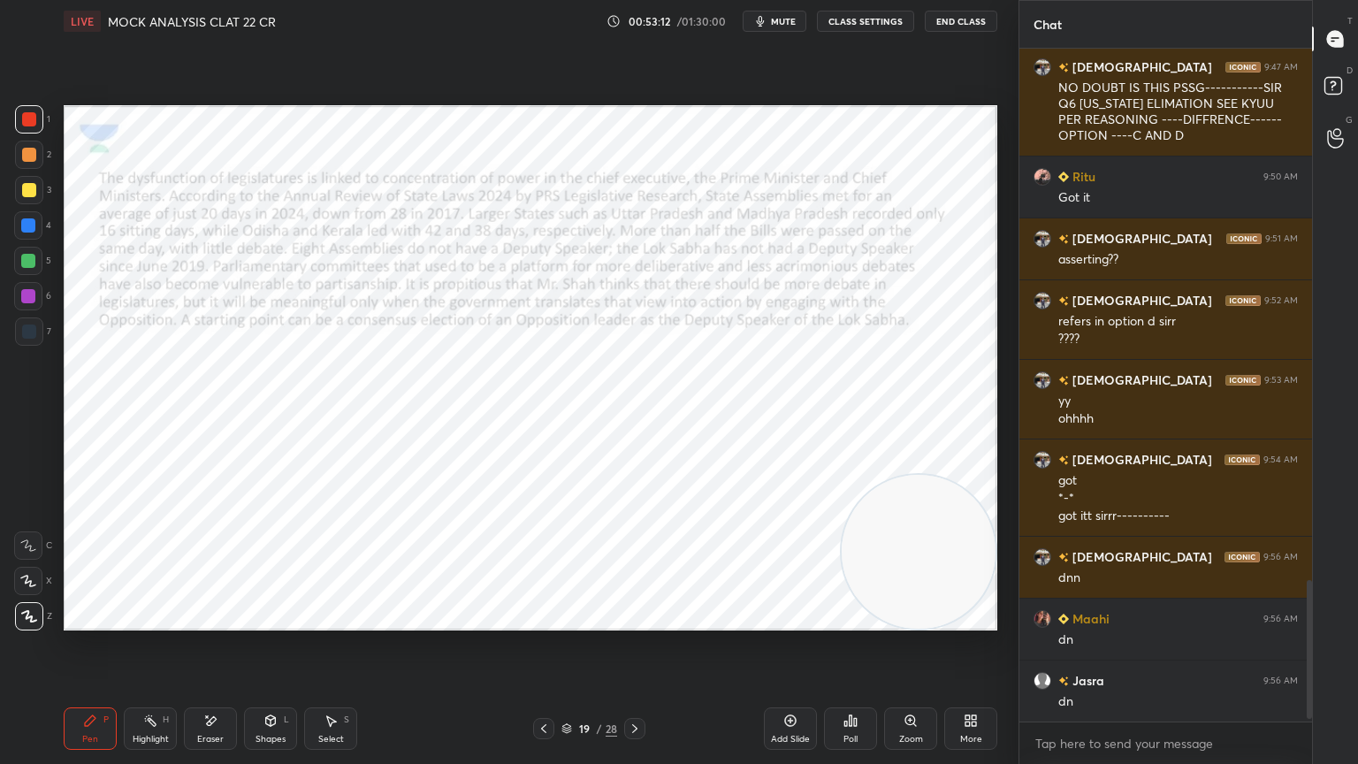
scroll to position [2591, 0]
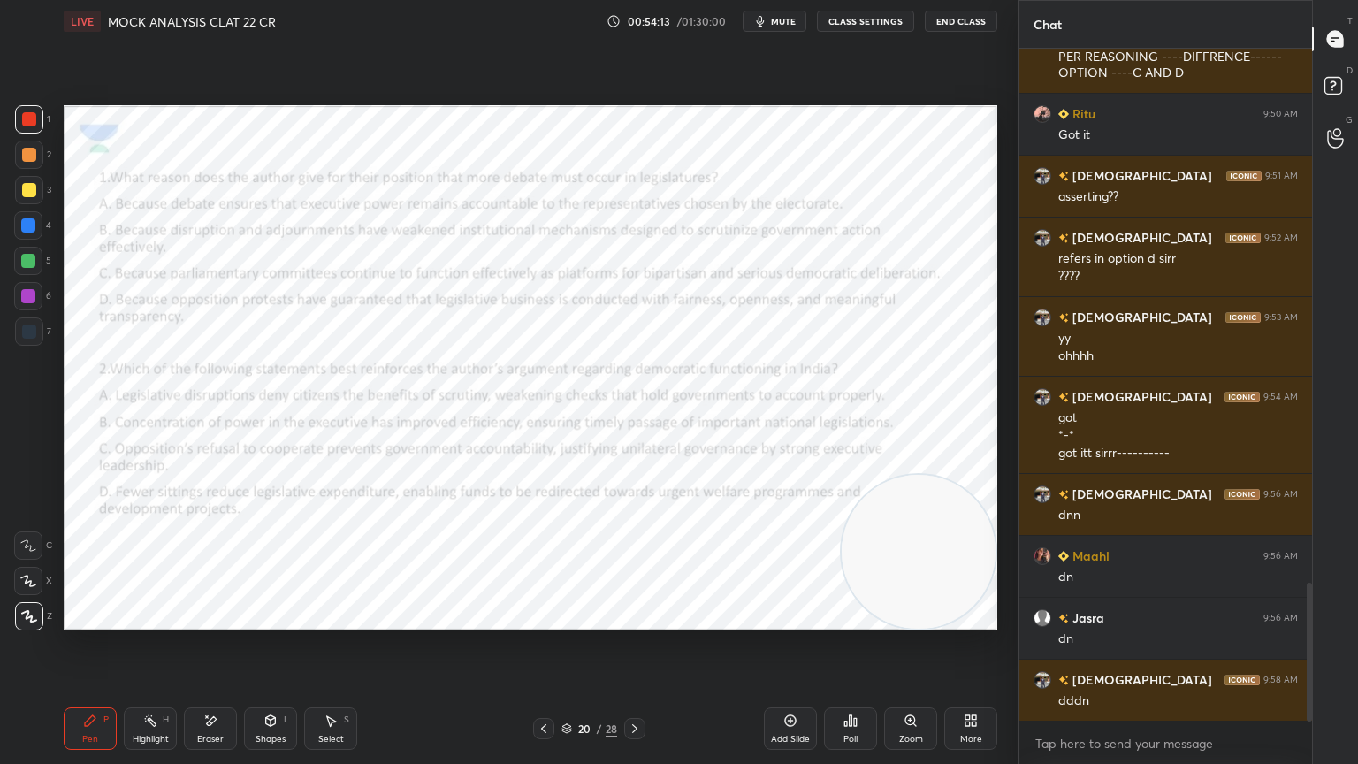
click at [785, 22] on span "mute" at bounding box center [783, 21] width 25 height 12
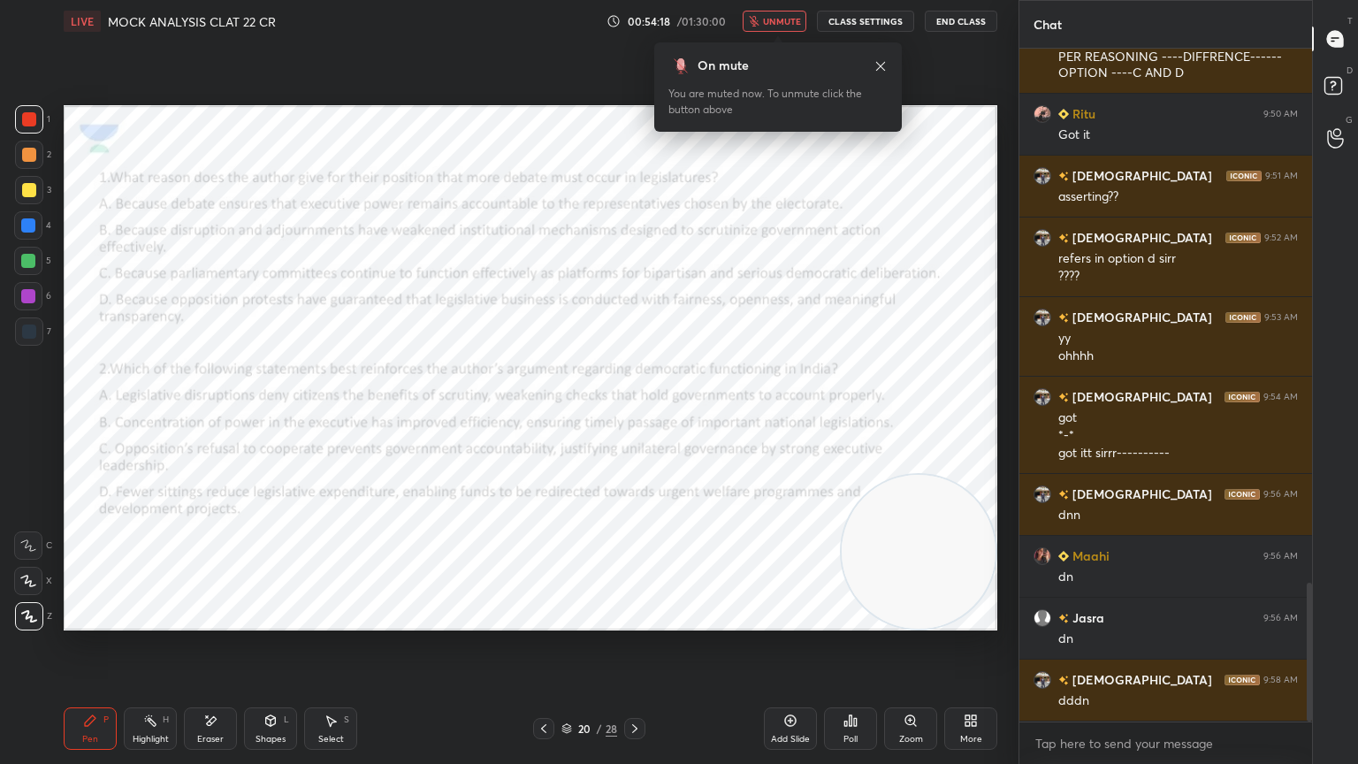
click at [879, 64] on icon at bounding box center [880, 65] width 9 height 9
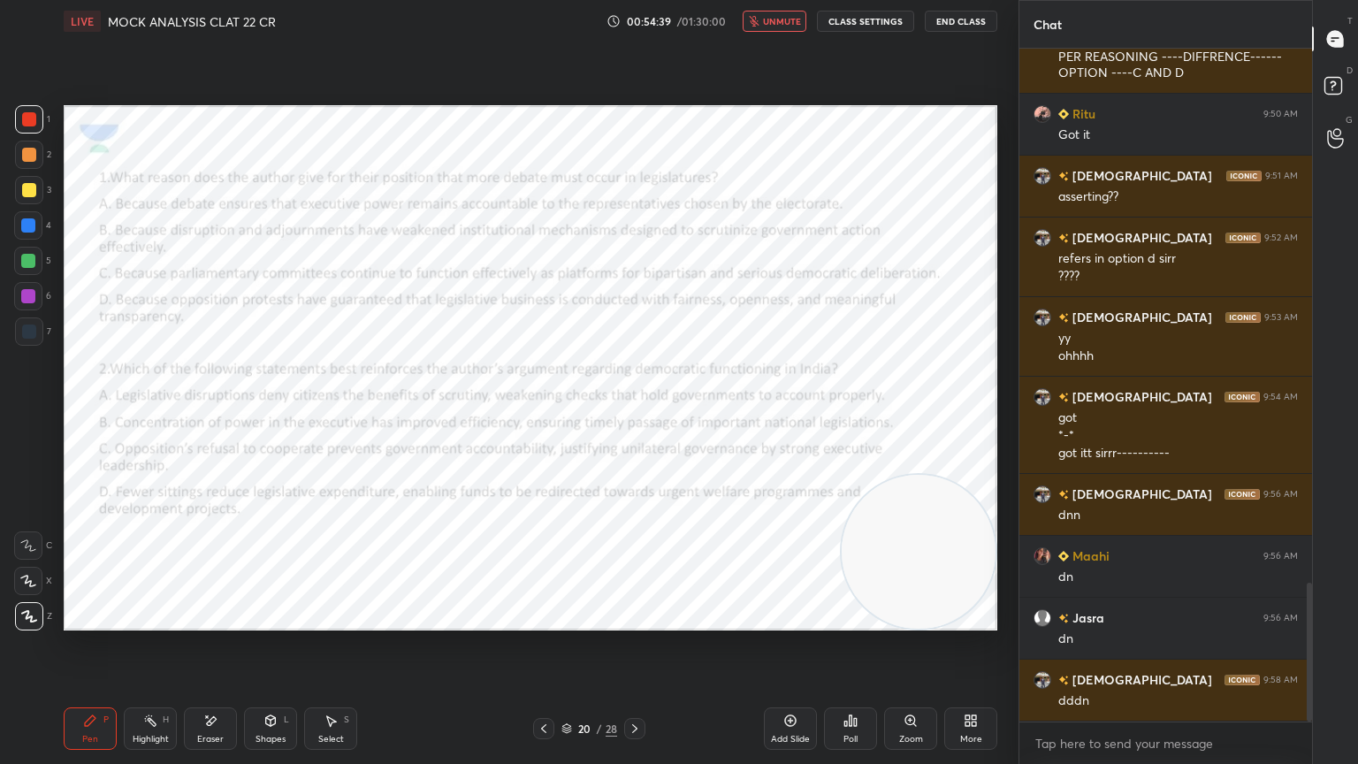
click at [753, 24] on icon "button" at bounding box center [754, 21] width 11 height 11
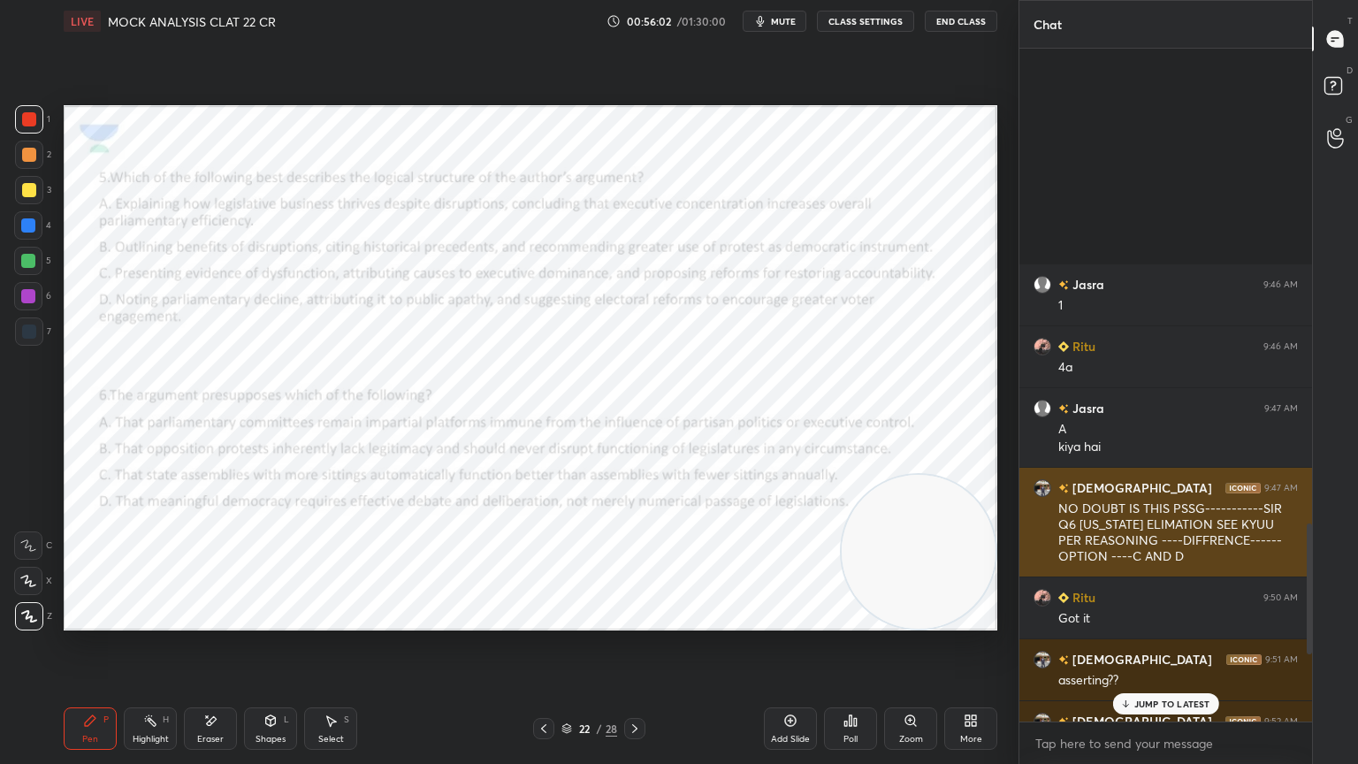
scroll to position [2777, 0]
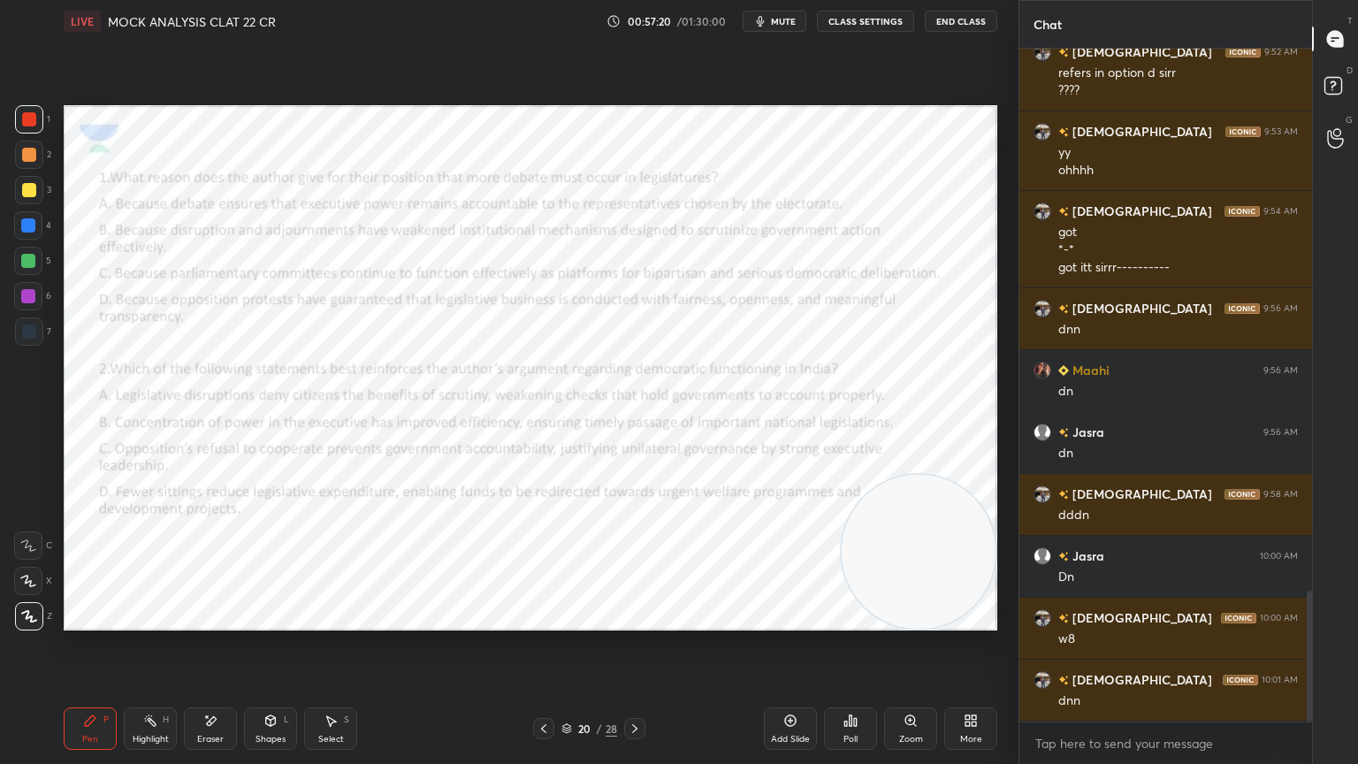
click at [871, 685] on div "Poll" at bounding box center [850, 728] width 53 height 99
click at [750, 685] on div "Pen P Highlight H Eraser Shapes L Select S 20 / 28 Add Slide Poll Zoom More" at bounding box center [531, 728] width 934 height 71
click at [838, 685] on div "Poll" at bounding box center [850, 728] width 53 height 42
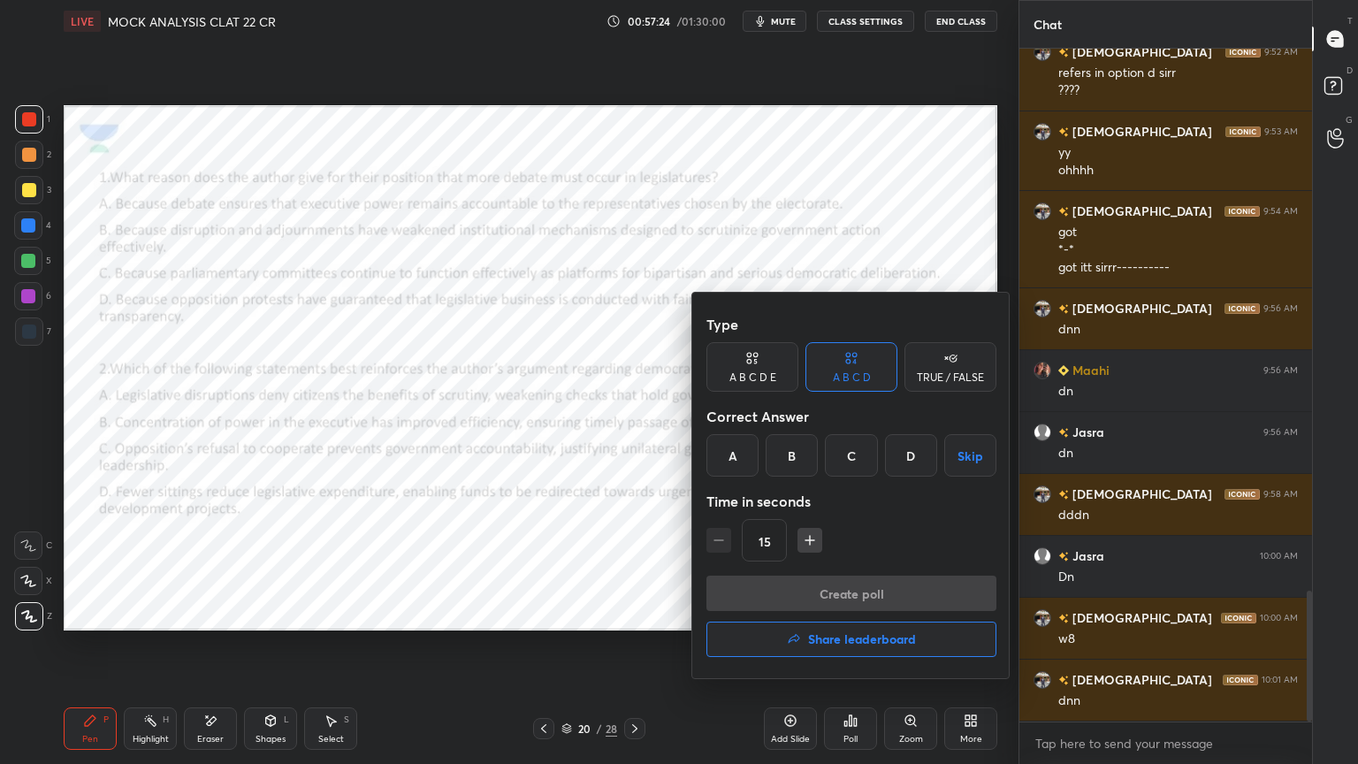
click at [789, 462] on div "B" at bounding box center [792, 455] width 52 height 42
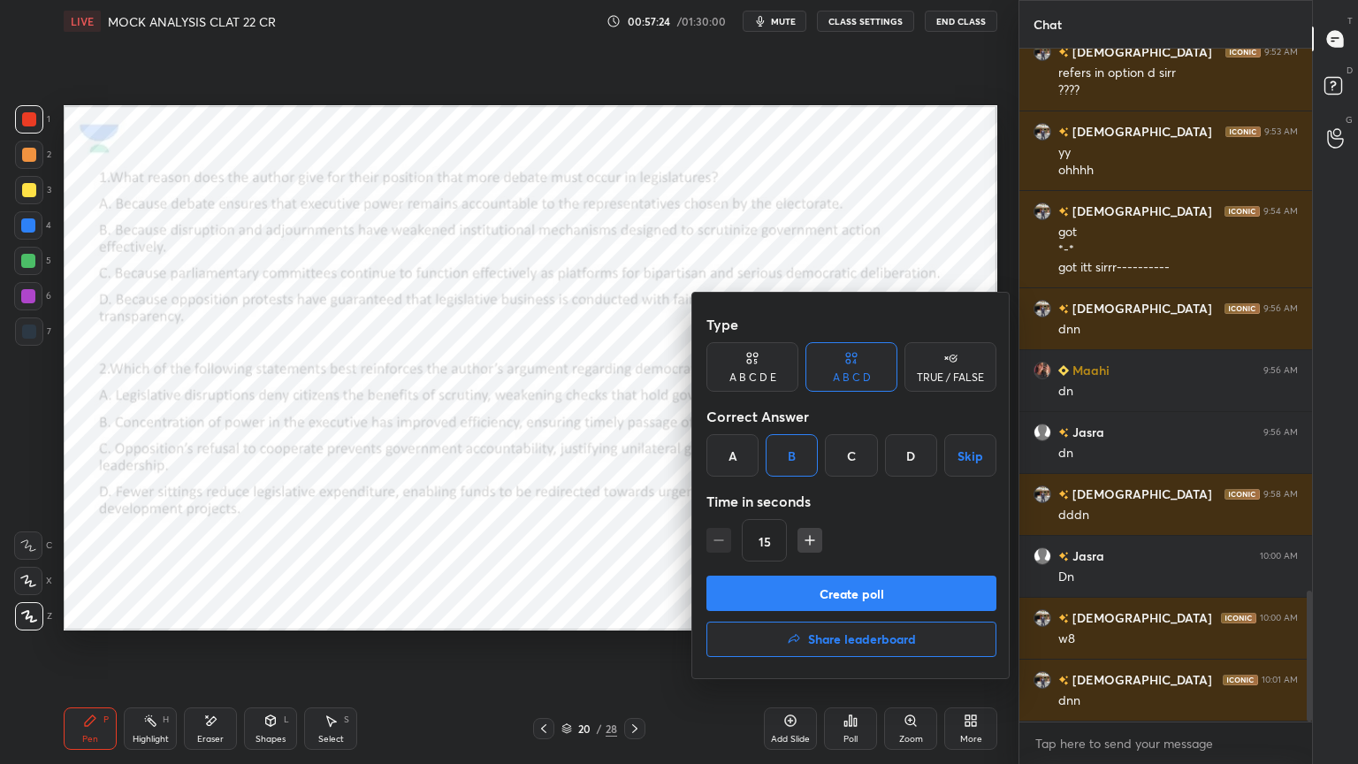
click at [804, 587] on button "Create poll" at bounding box center [851, 592] width 290 height 35
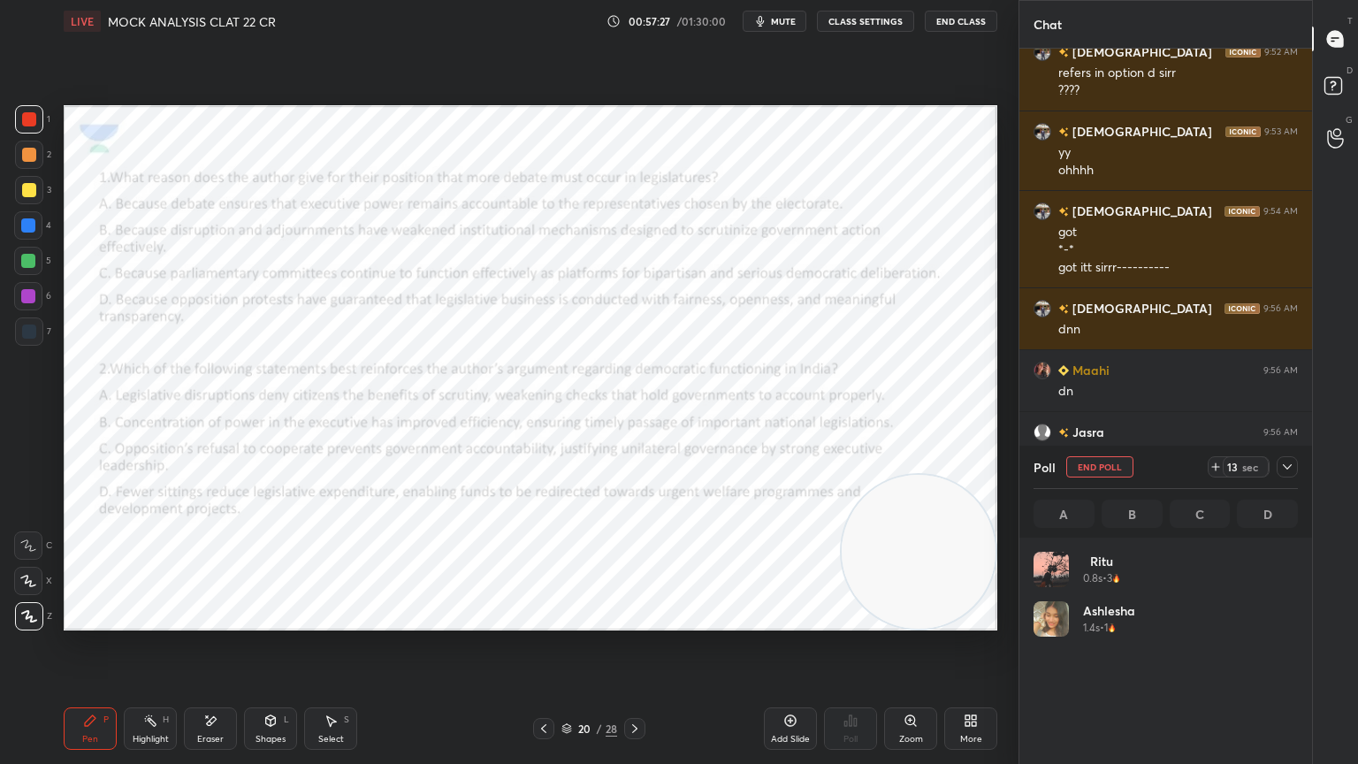
scroll to position [207, 259]
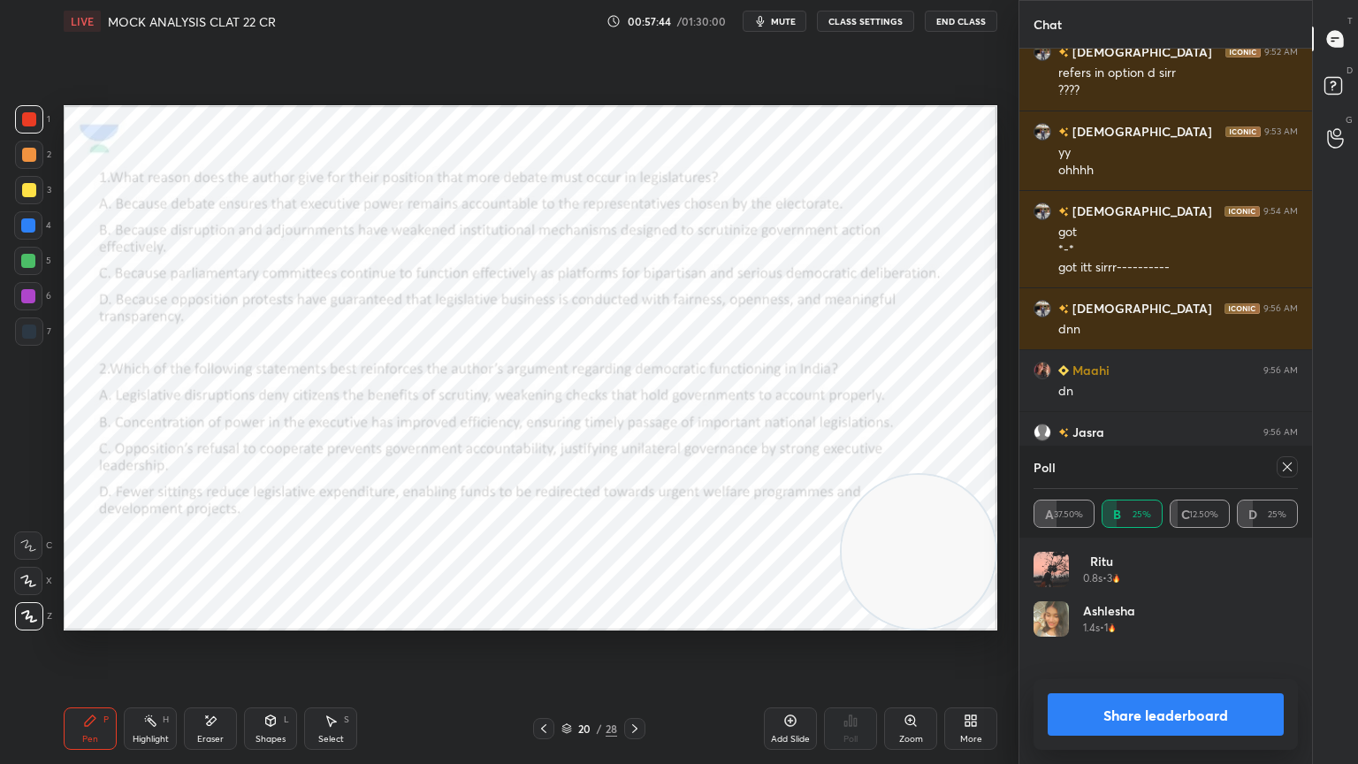
click at [1284, 460] on icon at bounding box center [1287, 467] width 14 height 14
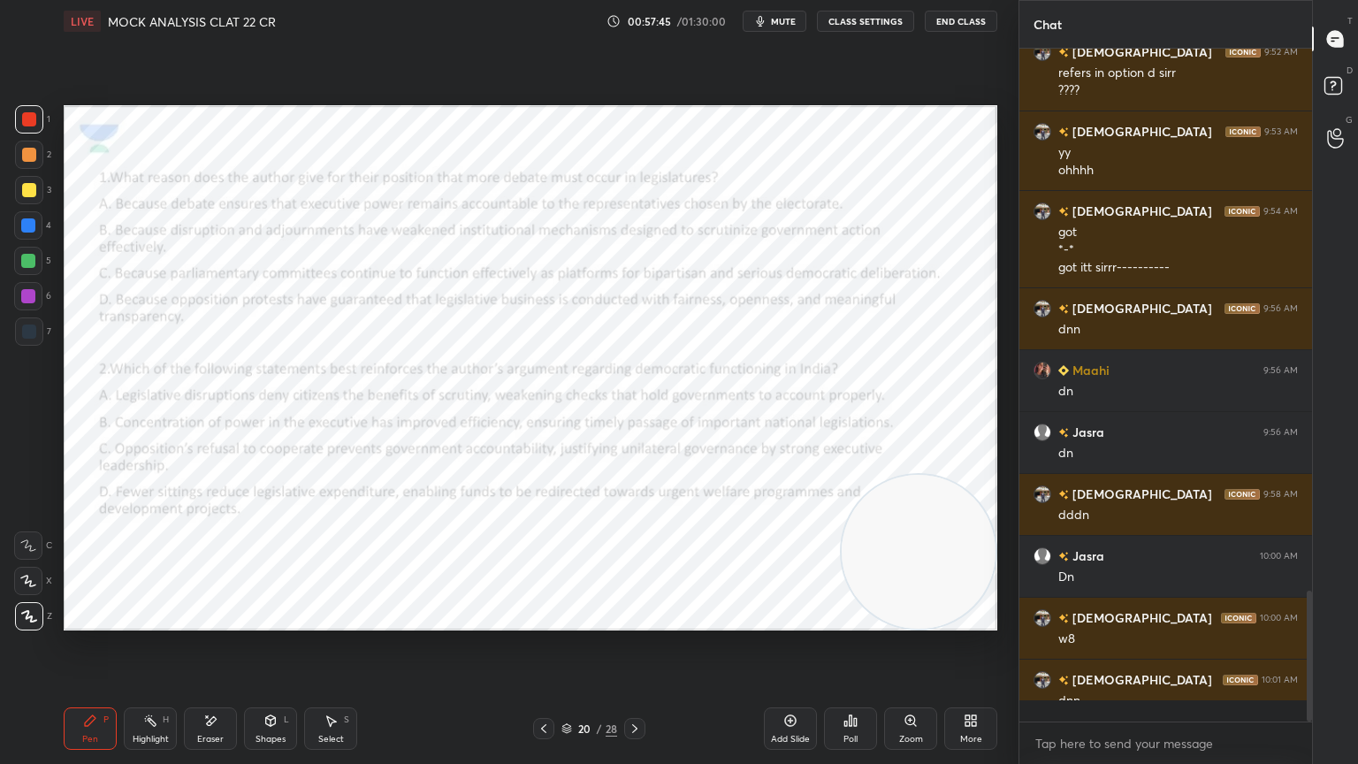
scroll to position [662, 287]
click at [859, 685] on div "Poll" at bounding box center [850, 728] width 53 height 42
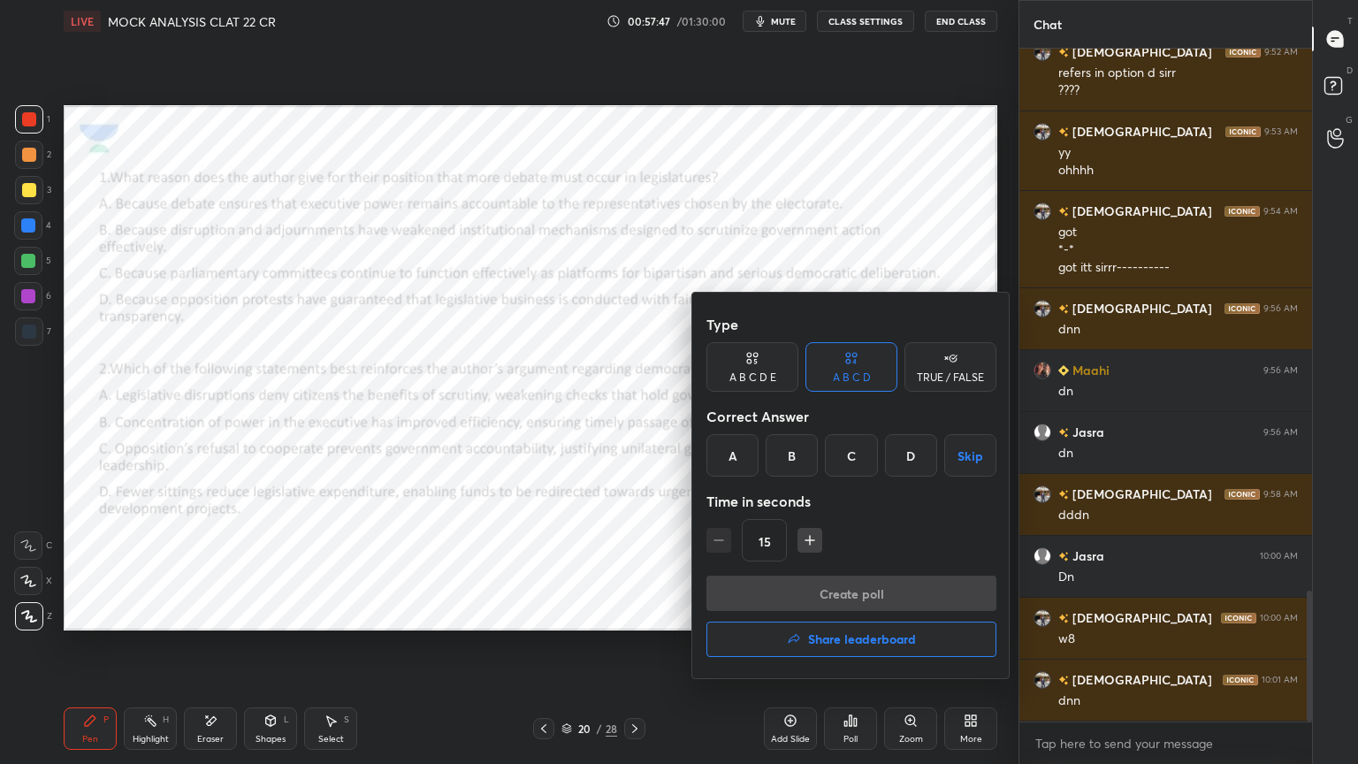
click at [735, 449] on div "A" at bounding box center [732, 455] width 52 height 42
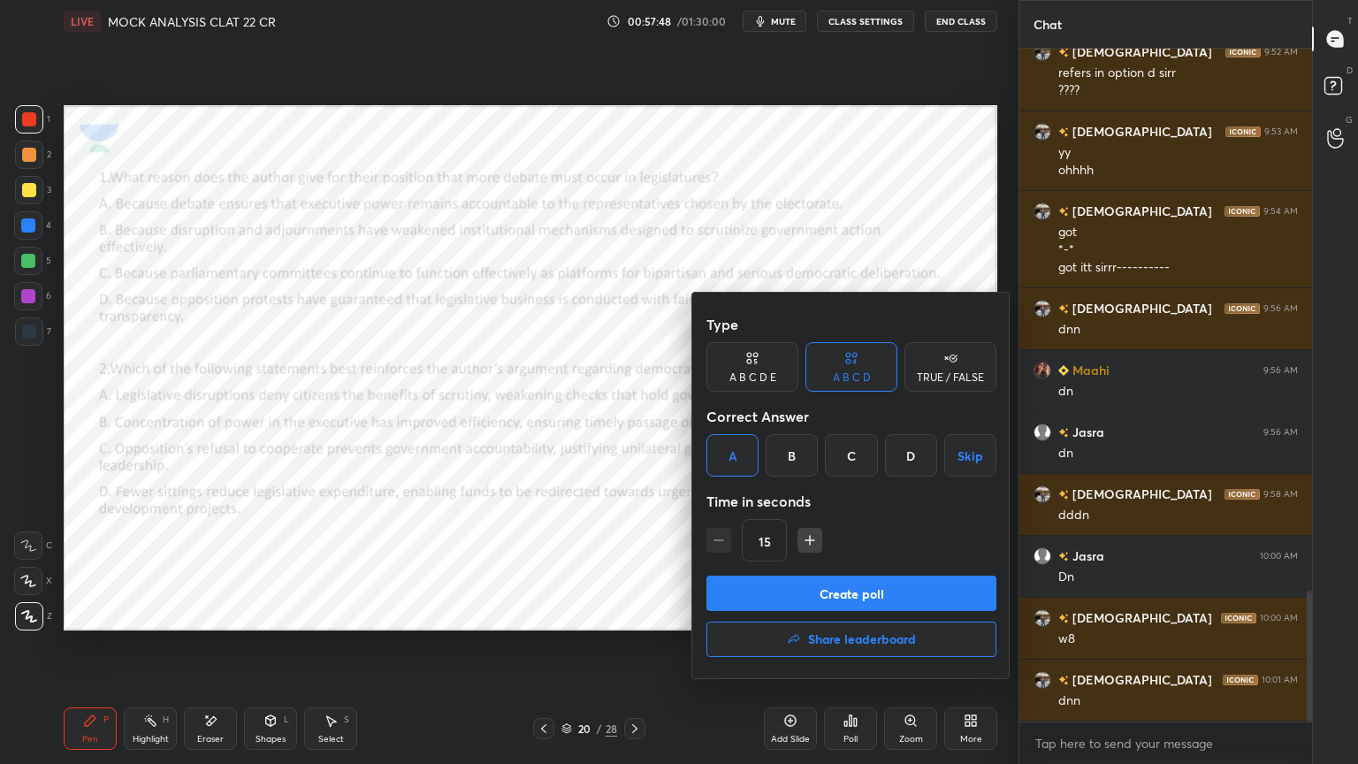
click at [772, 603] on button "Create poll" at bounding box center [851, 592] width 290 height 35
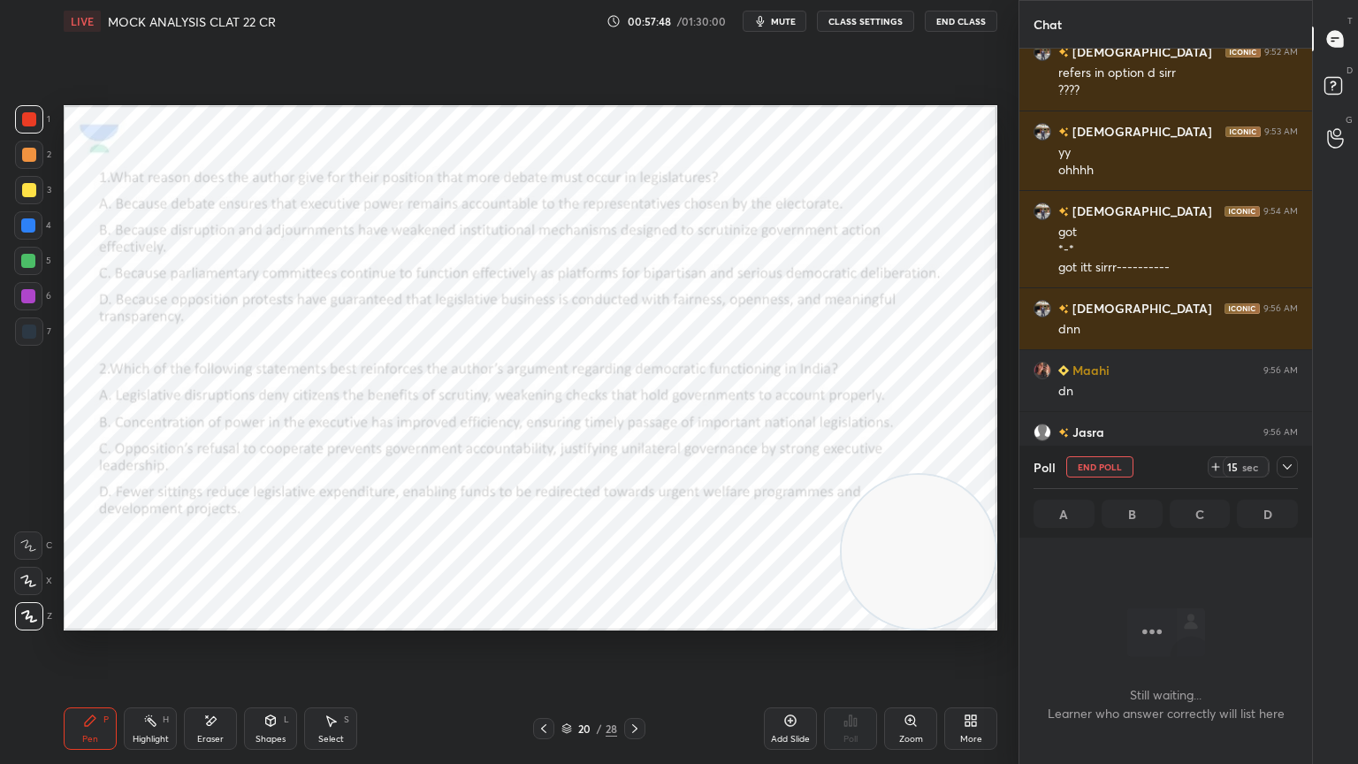
scroll to position [6, 5]
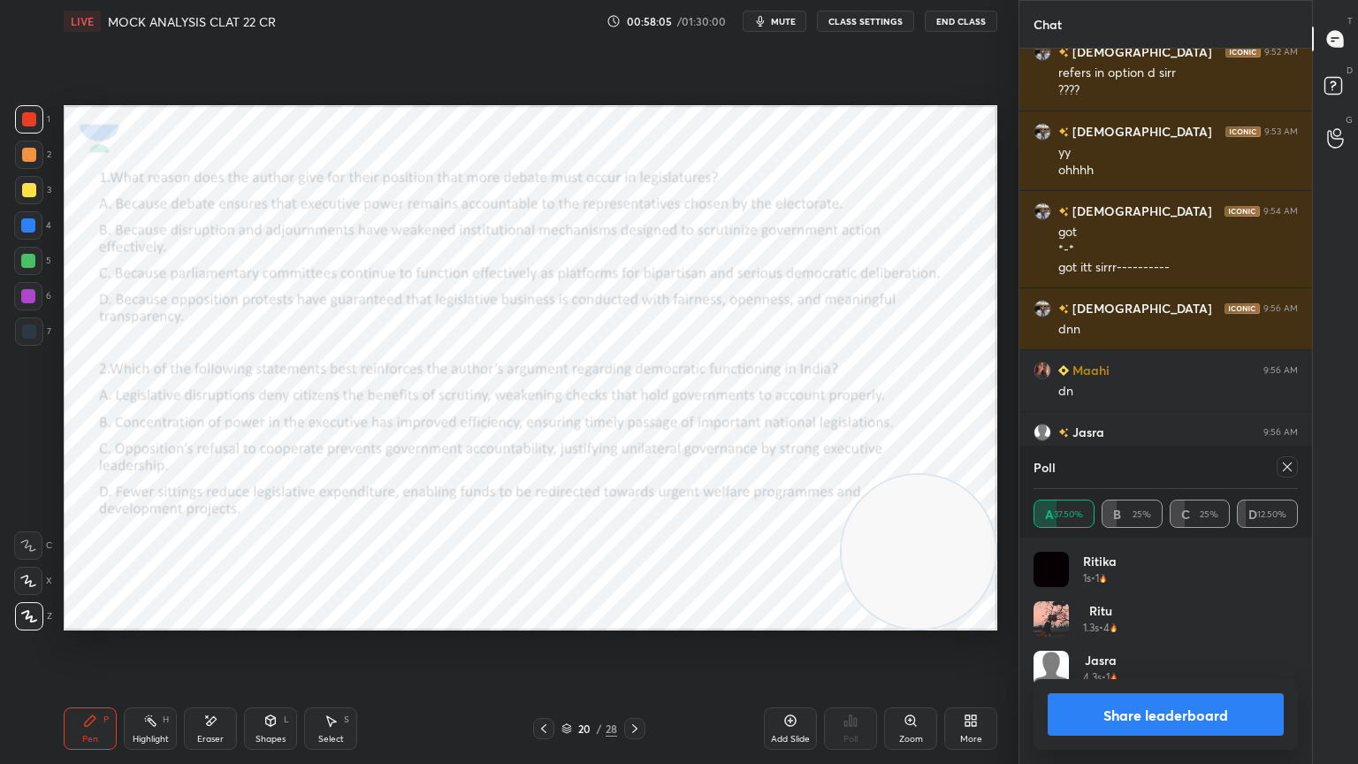
click at [218, 685] on div "Eraser" at bounding box center [210, 728] width 53 height 42
click at [93, 685] on div "Pen P" at bounding box center [90, 728] width 53 height 42
click at [639, 685] on icon at bounding box center [635, 728] width 14 height 14
click at [1296, 470] on div at bounding box center [1287, 466] width 21 height 21
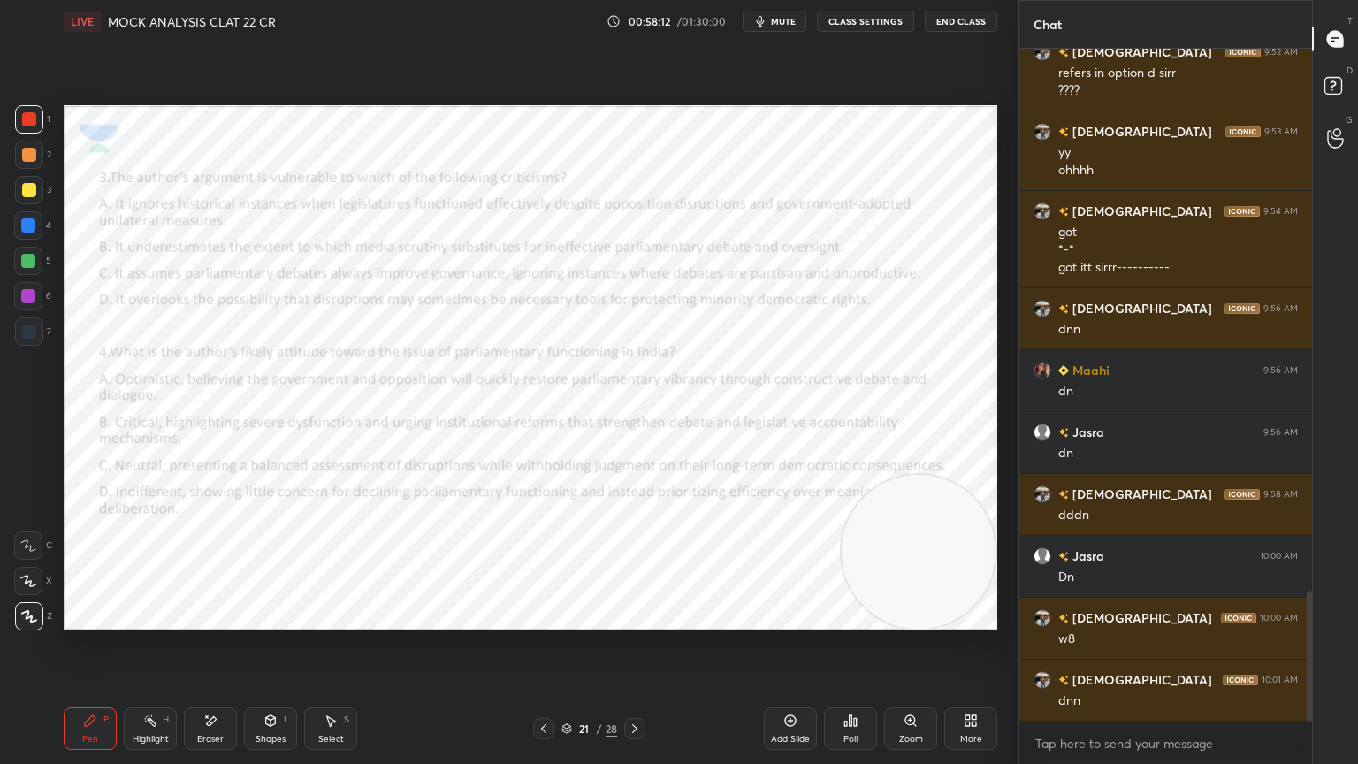
click at [855, 685] on div "Poll" at bounding box center [850, 728] width 53 height 42
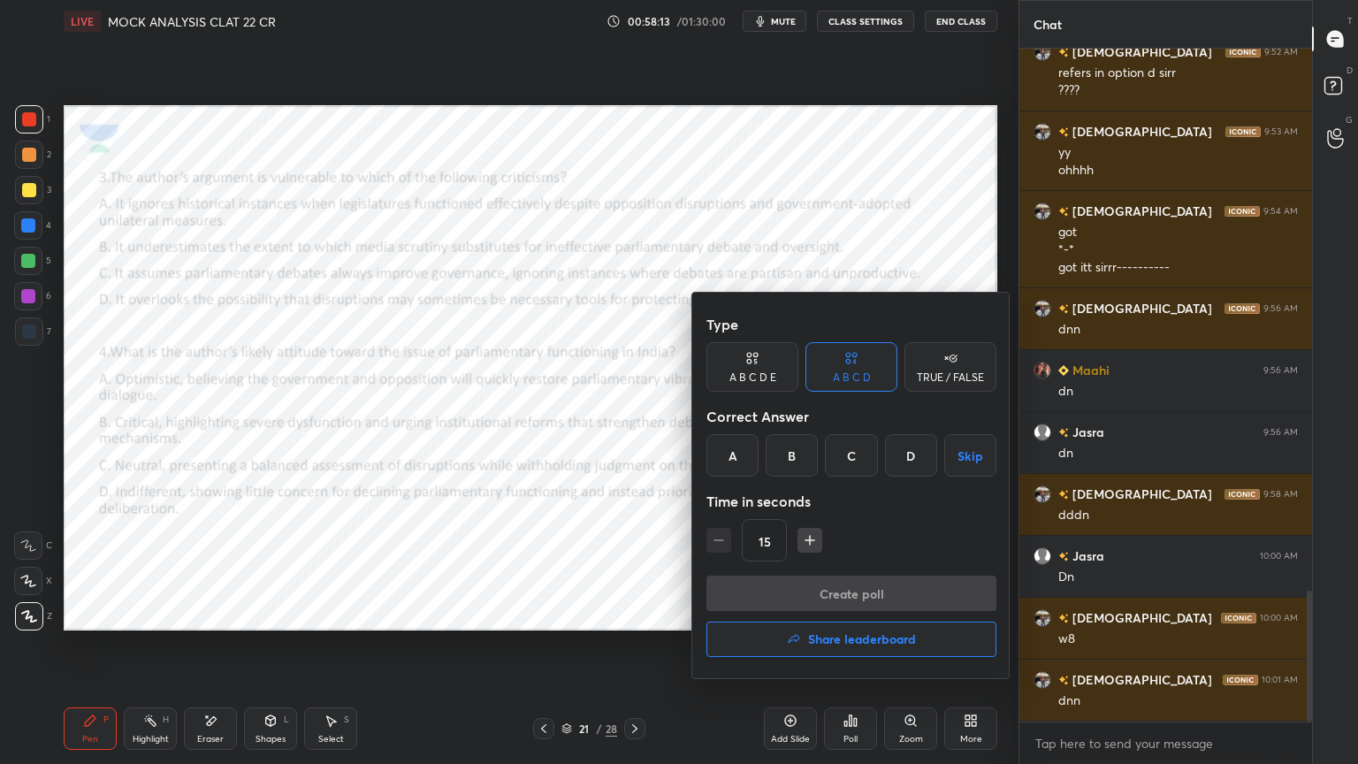
click at [902, 457] on div "D" at bounding box center [911, 455] width 52 height 42
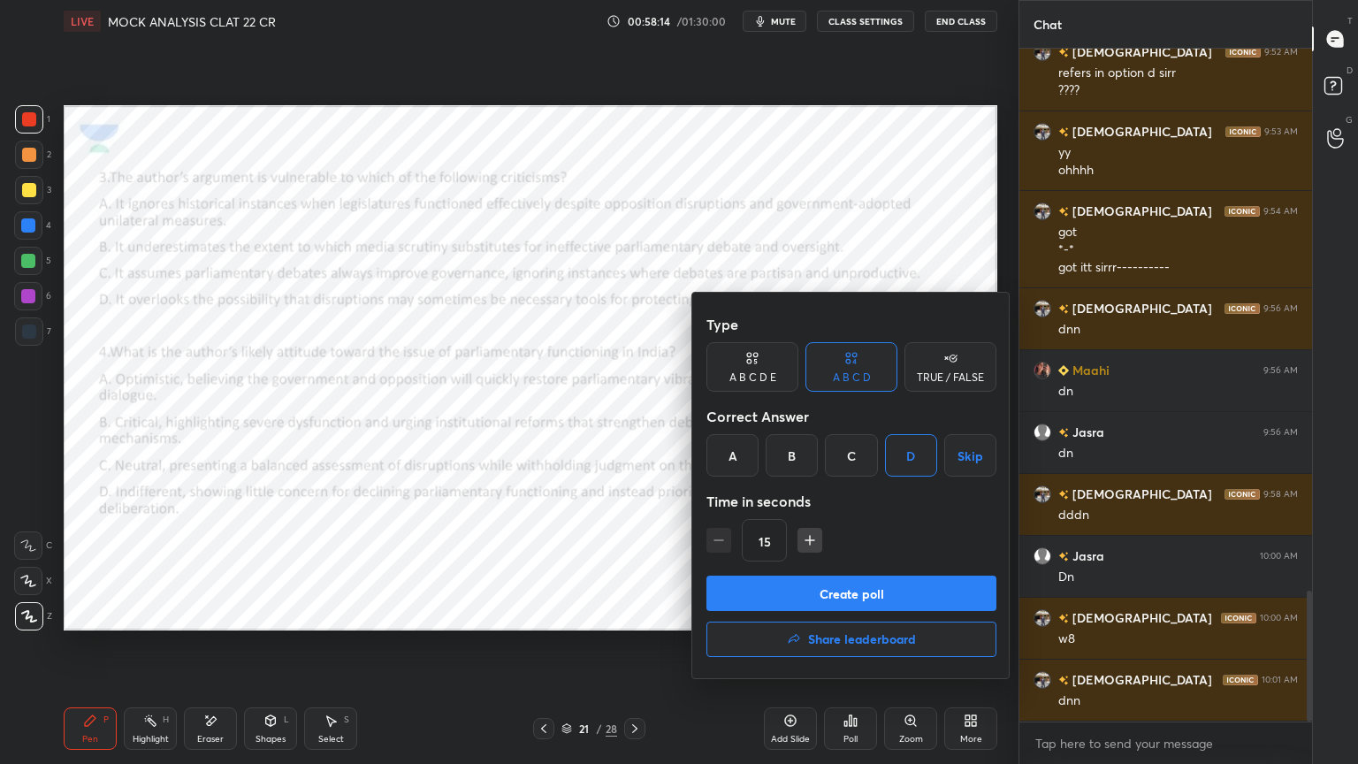
click at [809, 591] on button "Create poll" at bounding box center [851, 592] width 290 height 35
click at [819, 588] on div "Create poll Share leaderboard" at bounding box center [851, 619] width 290 height 88
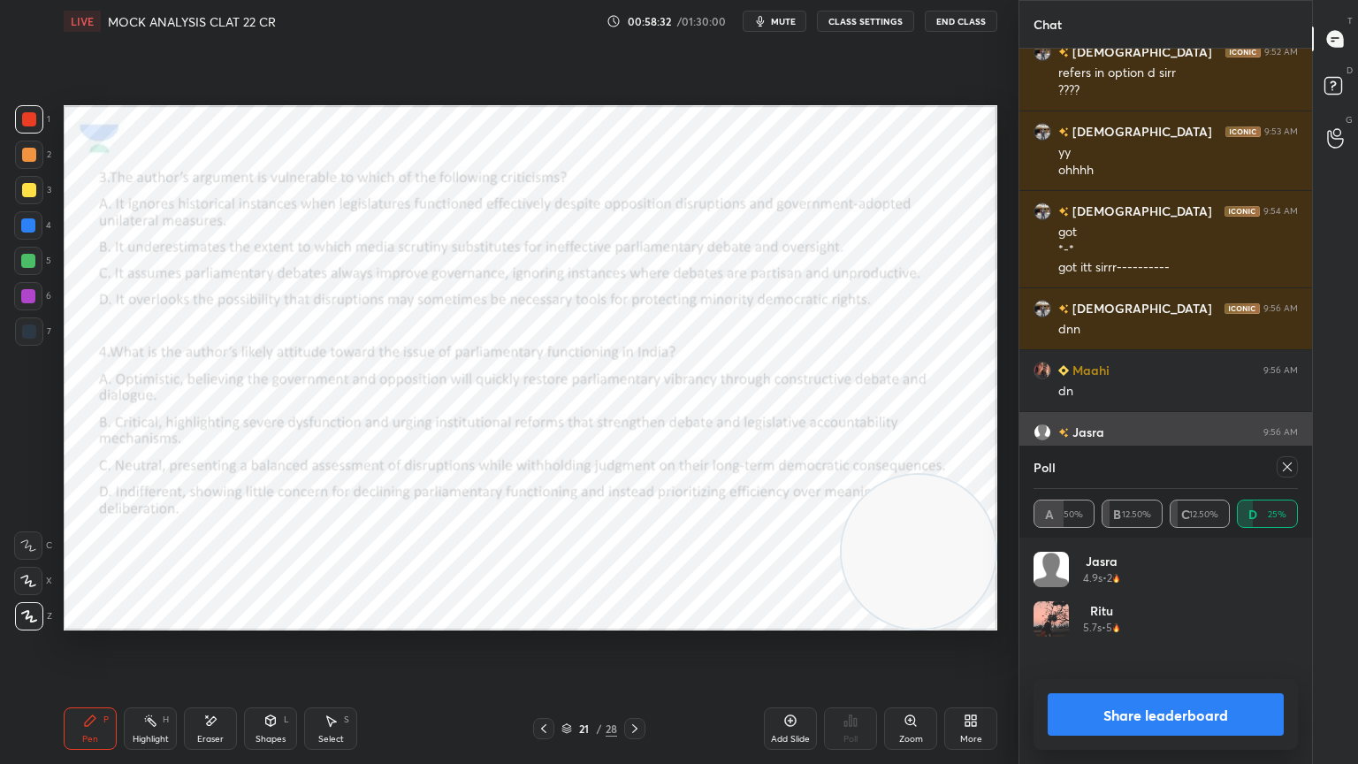
click at [1281, 471] on icon at bounding box center [1287, 467] width 14 height 14
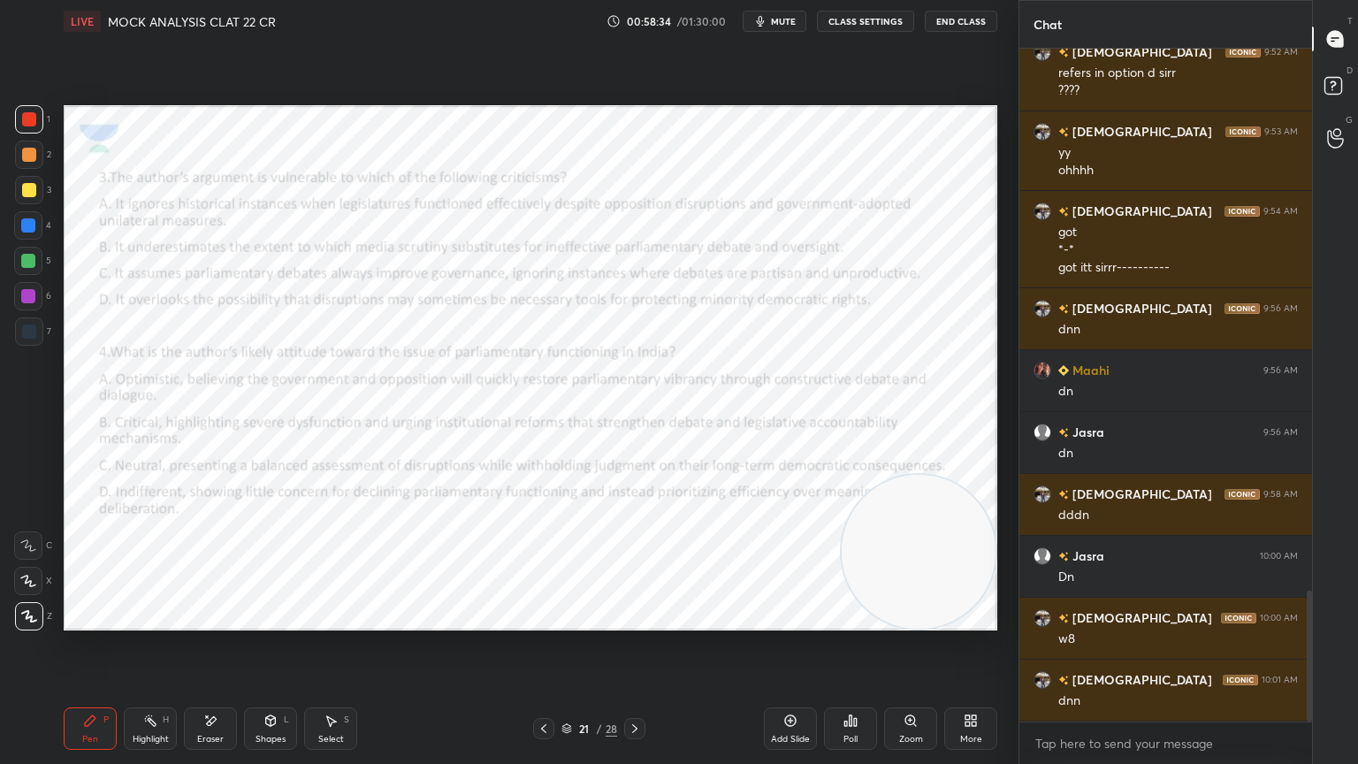
click at [850, 685] on div "Poll" at bounding box center [850, 728] width 53 height 42
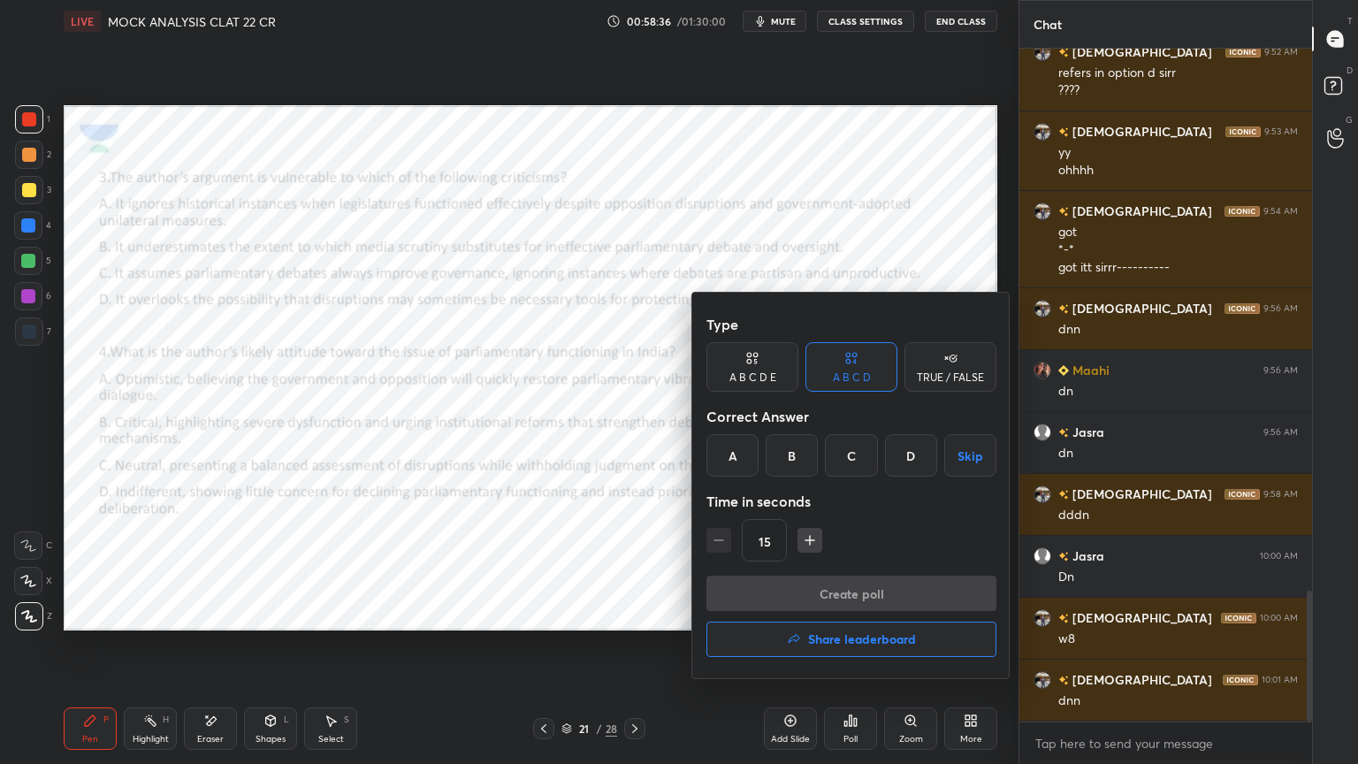
click at [789, 450] on div "B" at bounding box center [792, 455] width 52 height 42
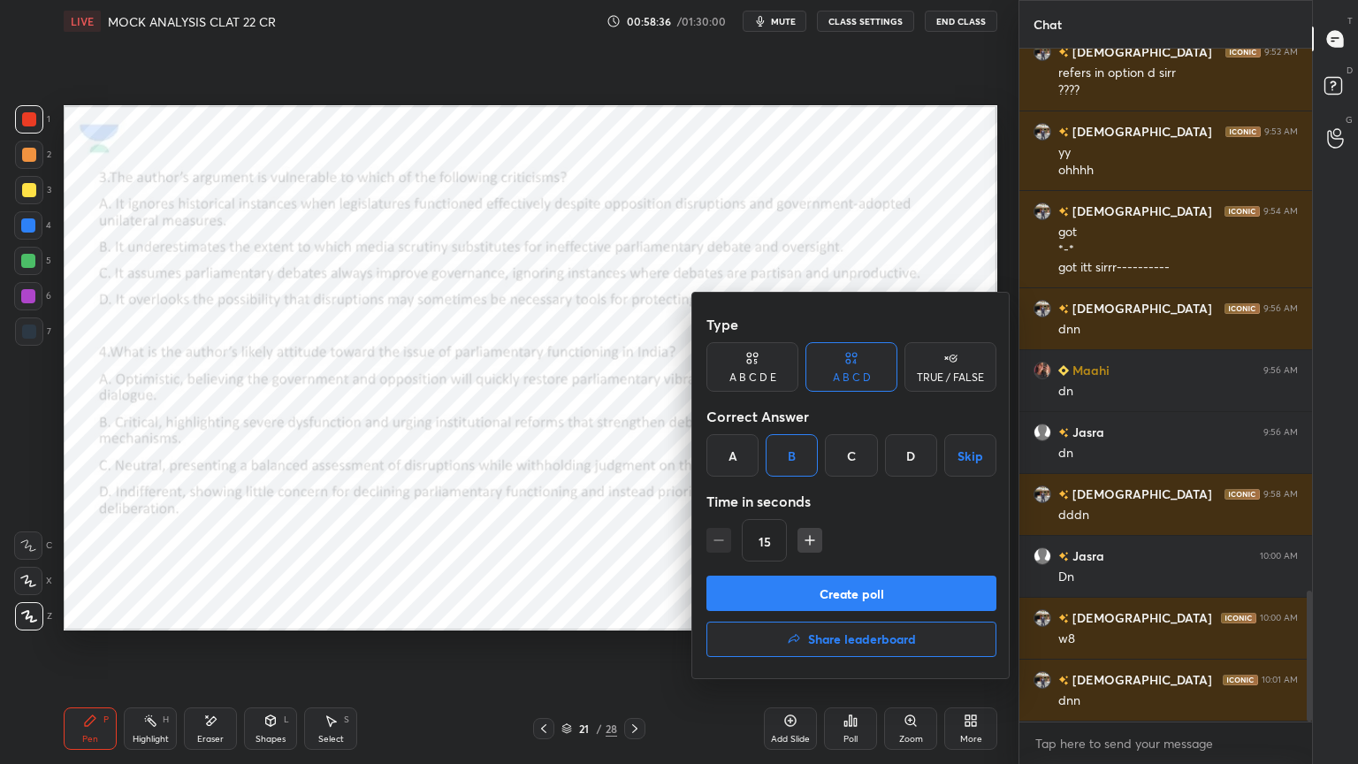
click at [781, 587] on button "Create poll" at bounding box center [851, 592] width 290 height 35
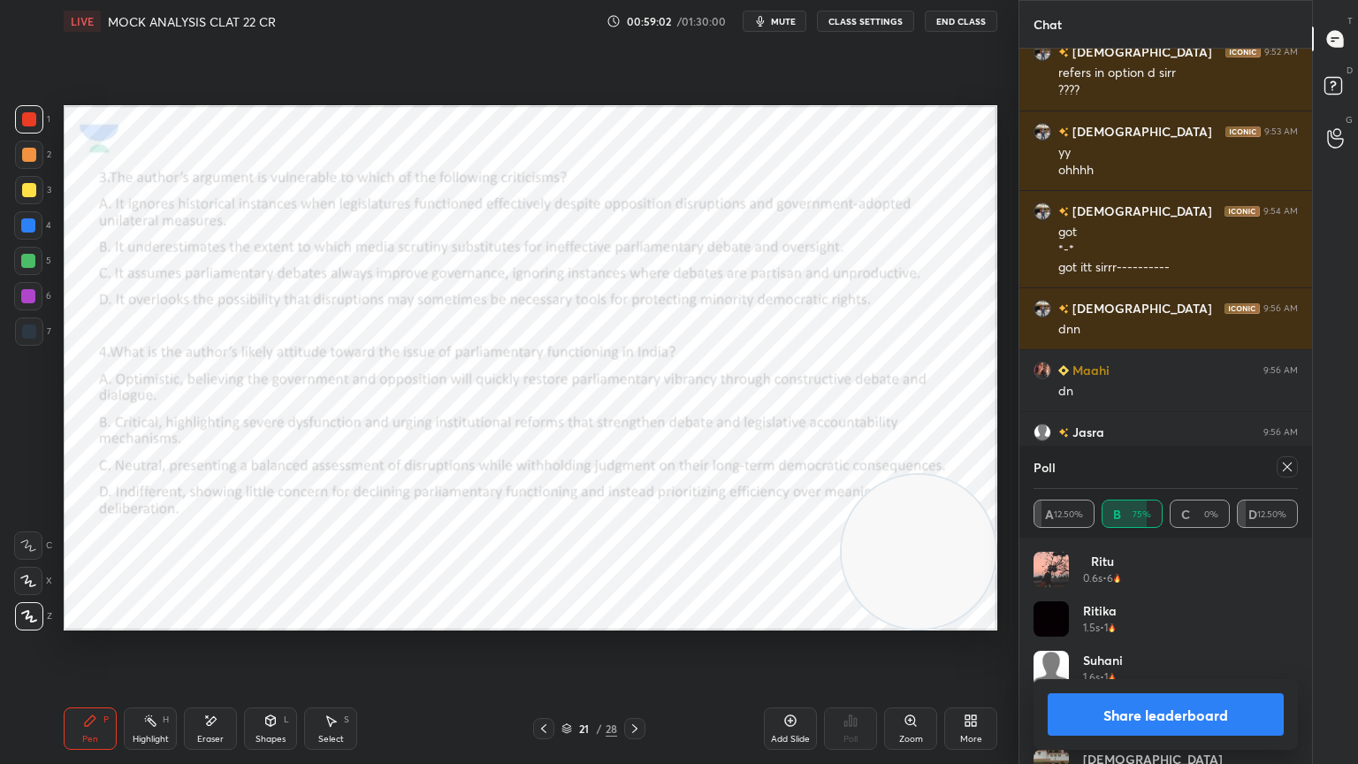
click at [636, 685] on icon at bounding box center [635, 728] width 14 height 14
click at [1292, 464] on icon at bounding box center [1287, 467] width 14 height 14
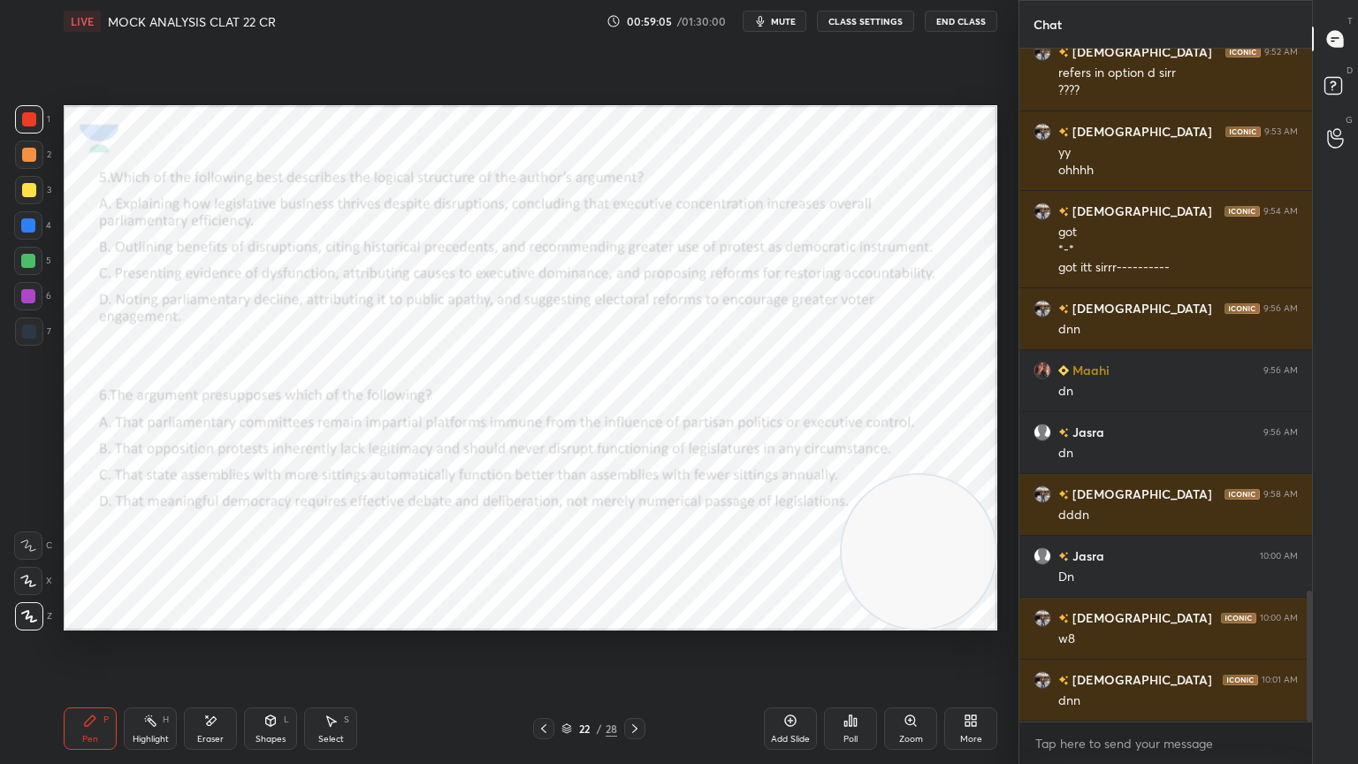
click at [857, 685] on div "Poll" at bounding box center [850, 728] width 53 height 42
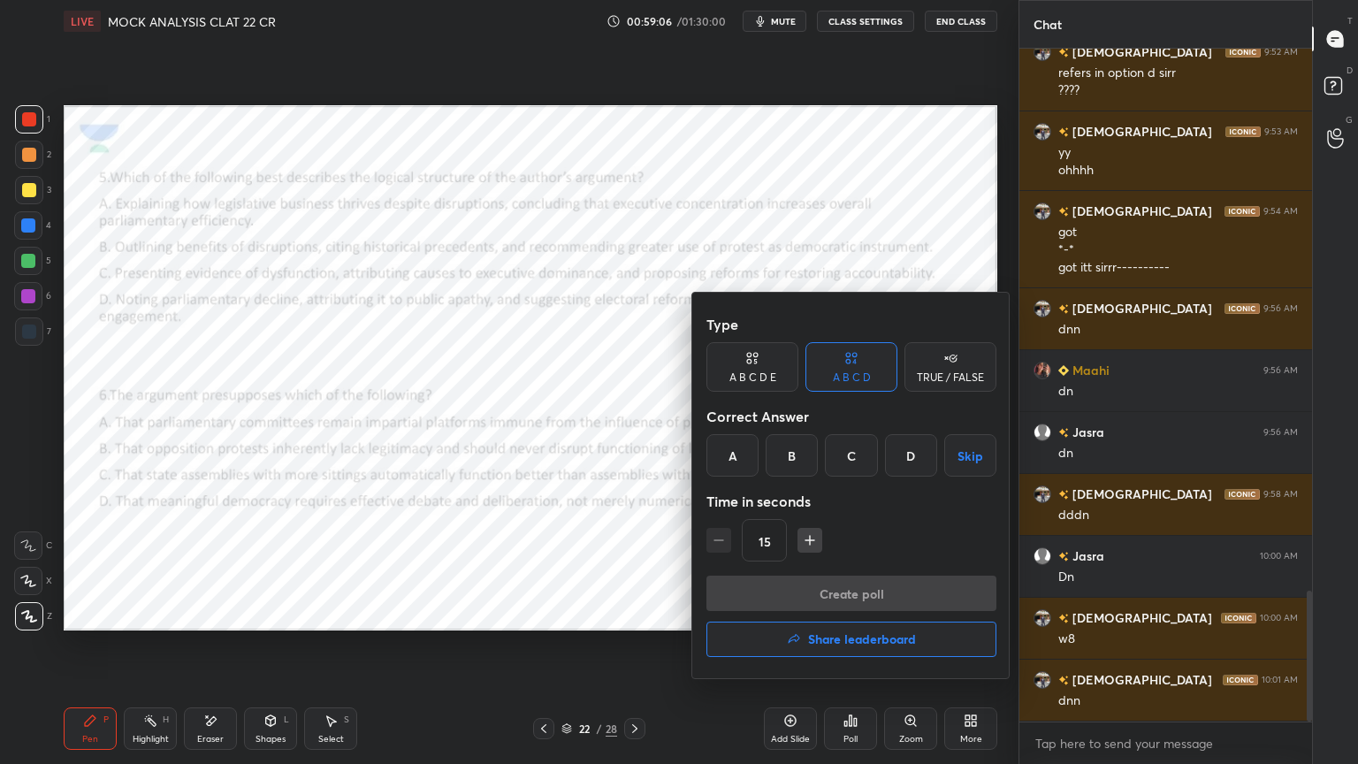
click at [867, 453] on div "C" at bounding box center [851, 455] width 52 height 42
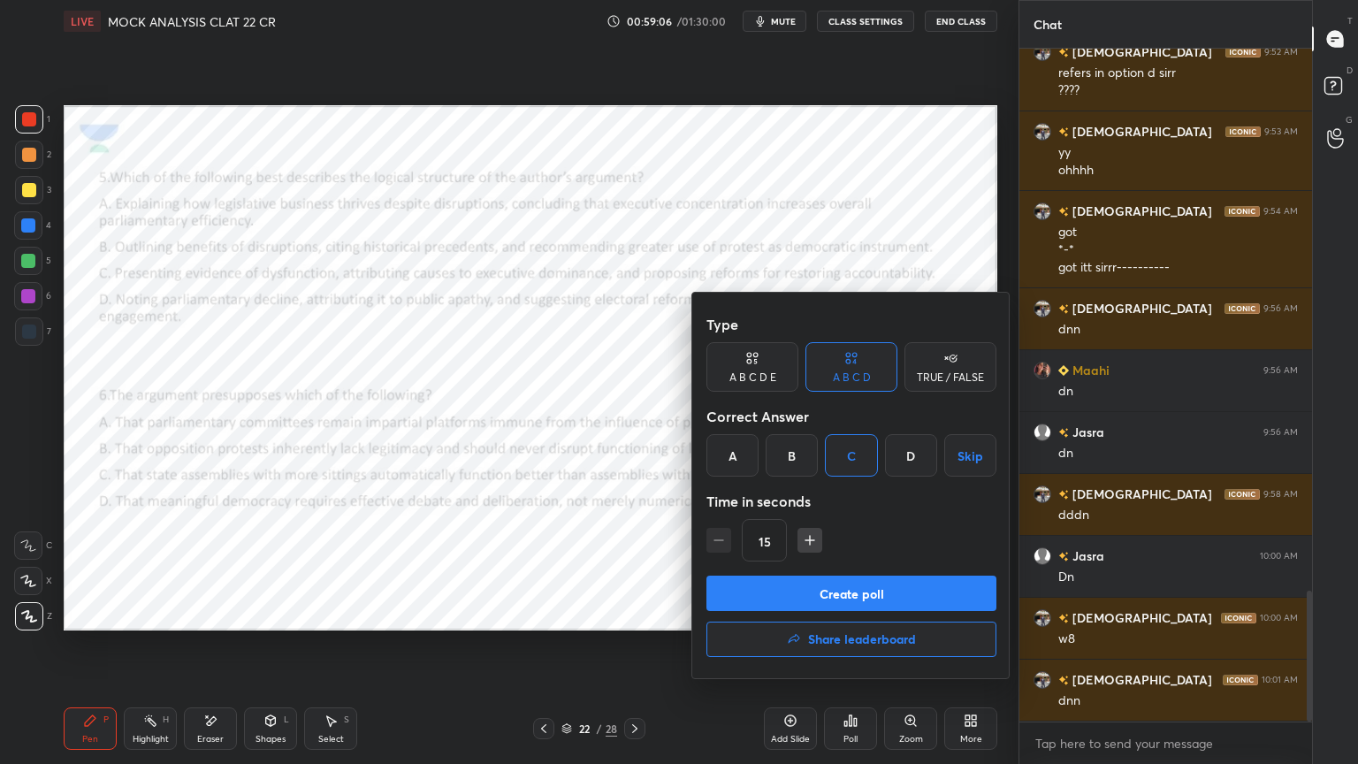
click at [845, 594] on button "Create poll" at bounding box center [851, 592] width 290 height 35
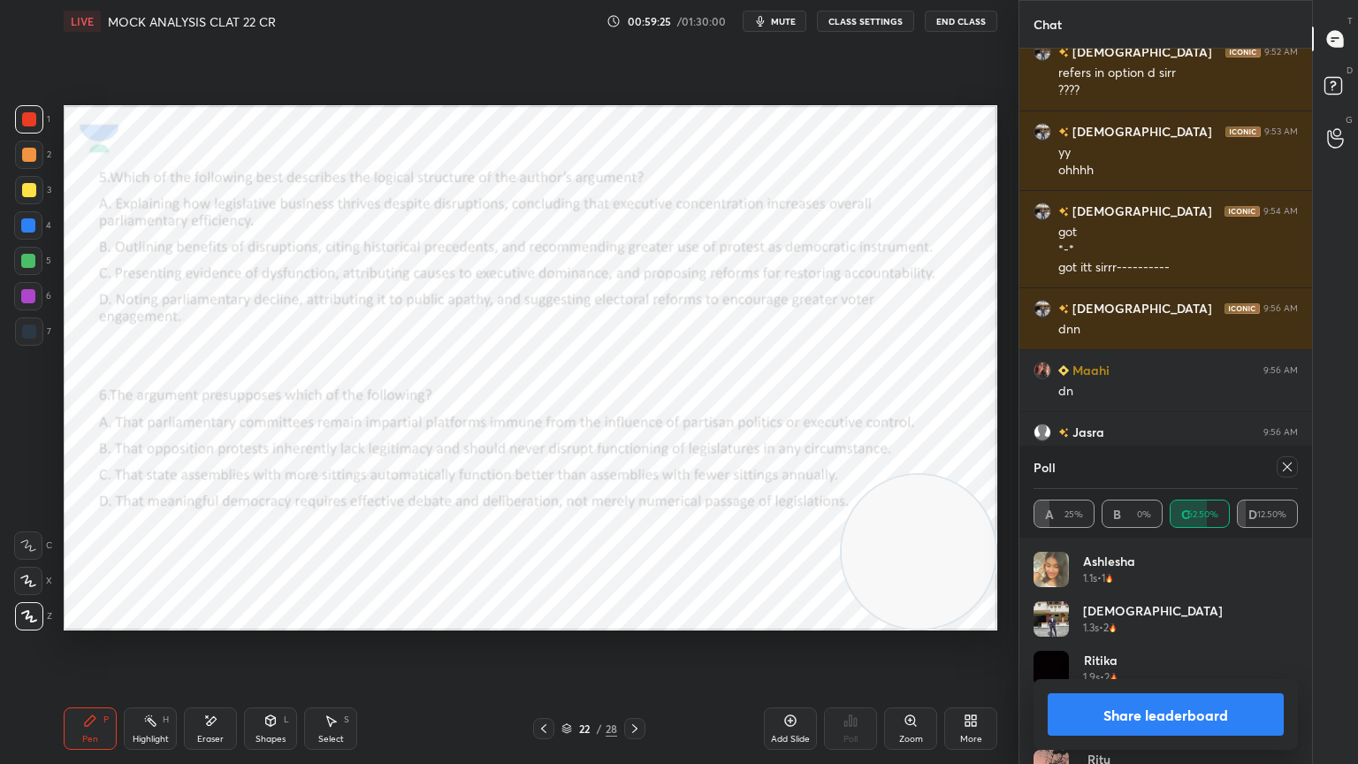
click at [1285, 465] on icon at bounding box center [1287, 466] width 9 height 9
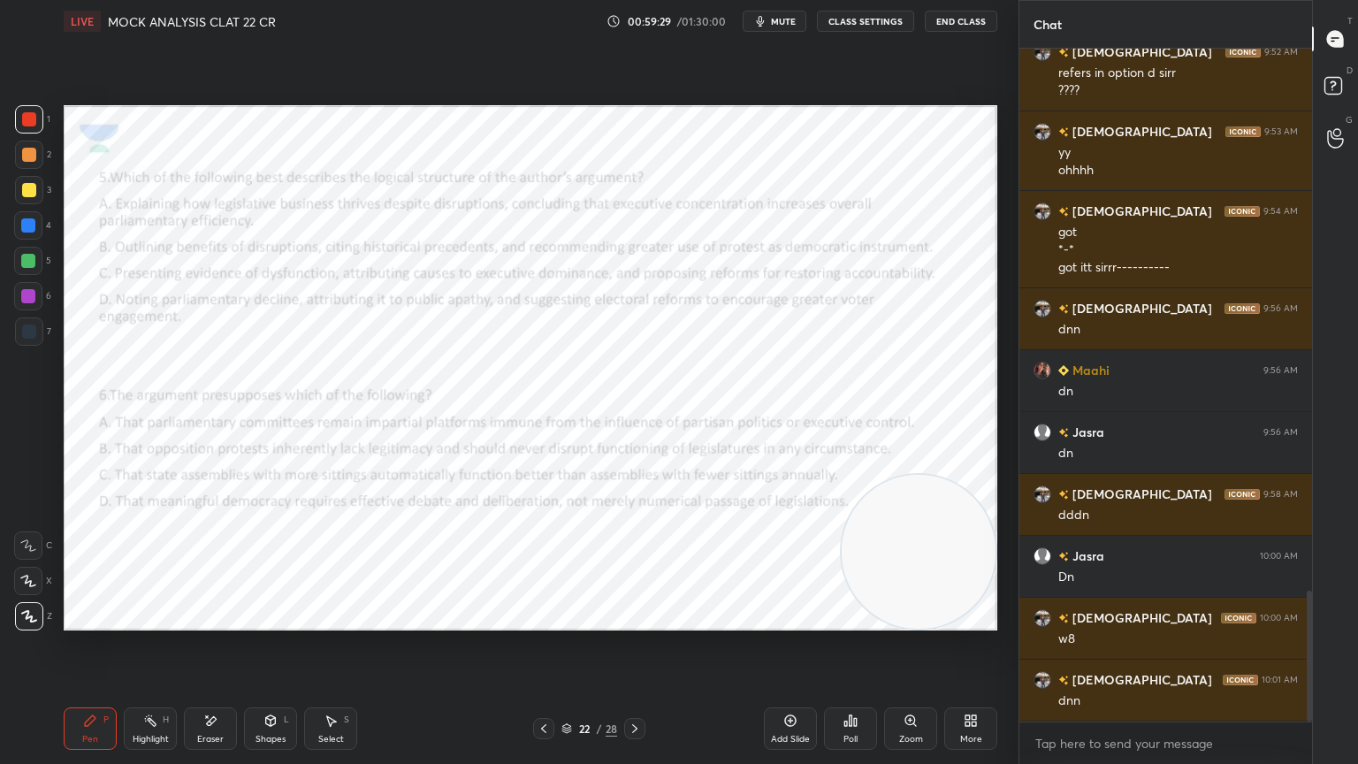
click at [843, 685] on div "Poll" at bounding box center [850, 728] width 53 height 42
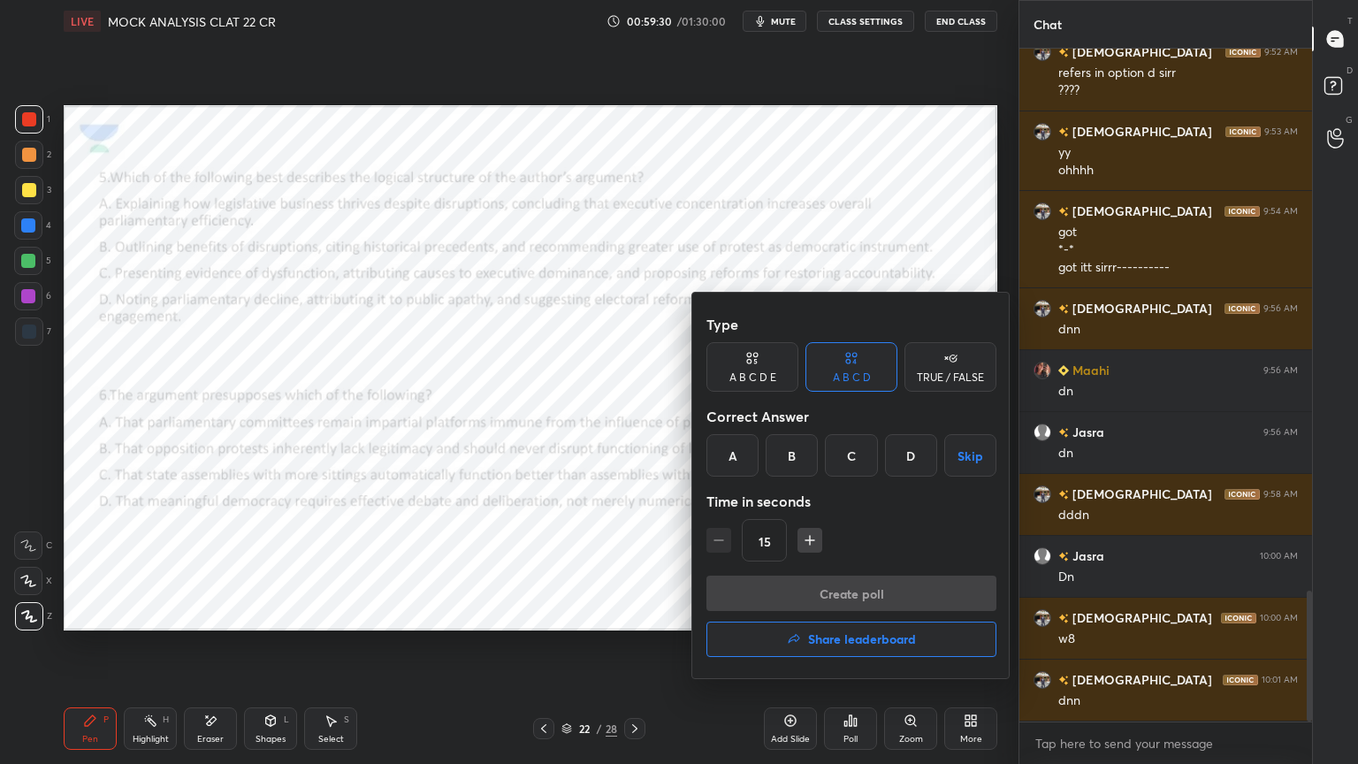
click at [909, 446] on div "D" at bounding box center [911, 455] width 52 height 42
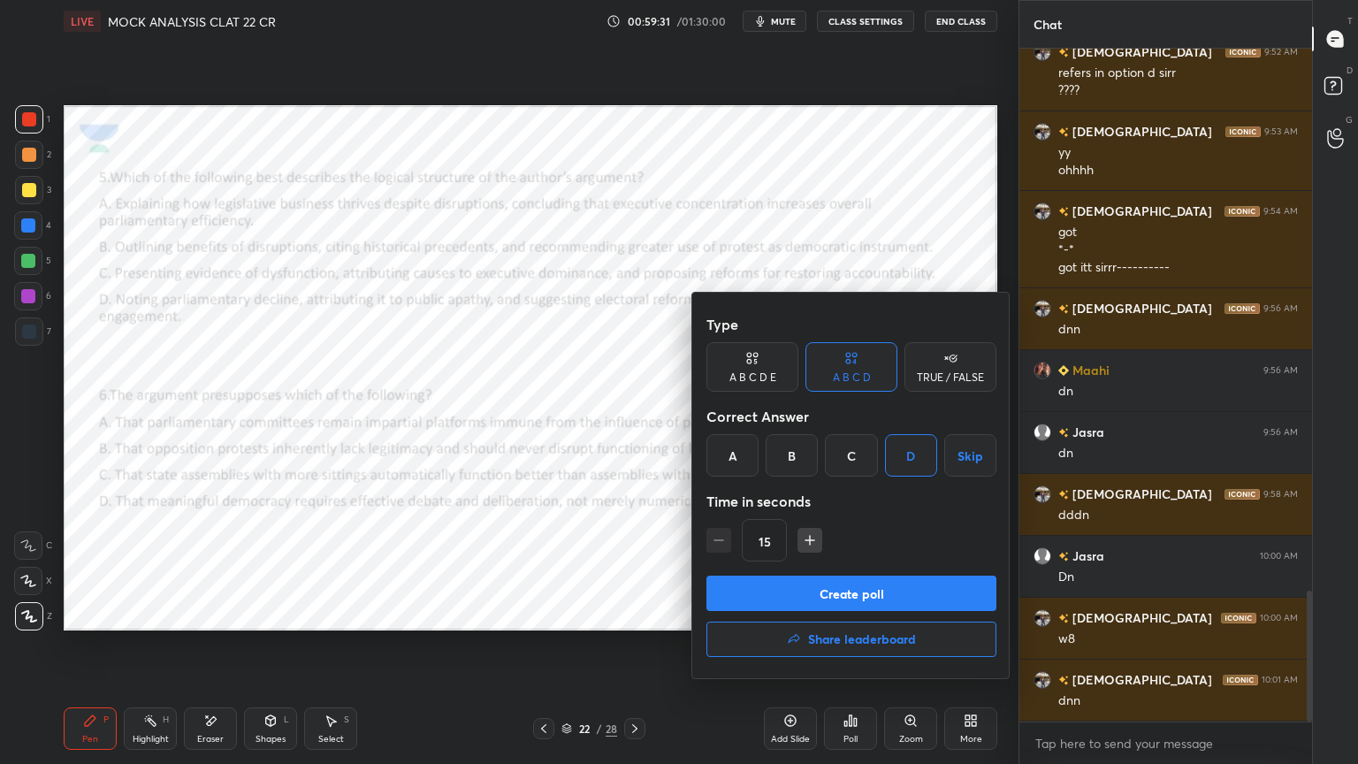
click at [891, 578] on button "Create poll" at bounding box center [851, 592] width 290 height 35
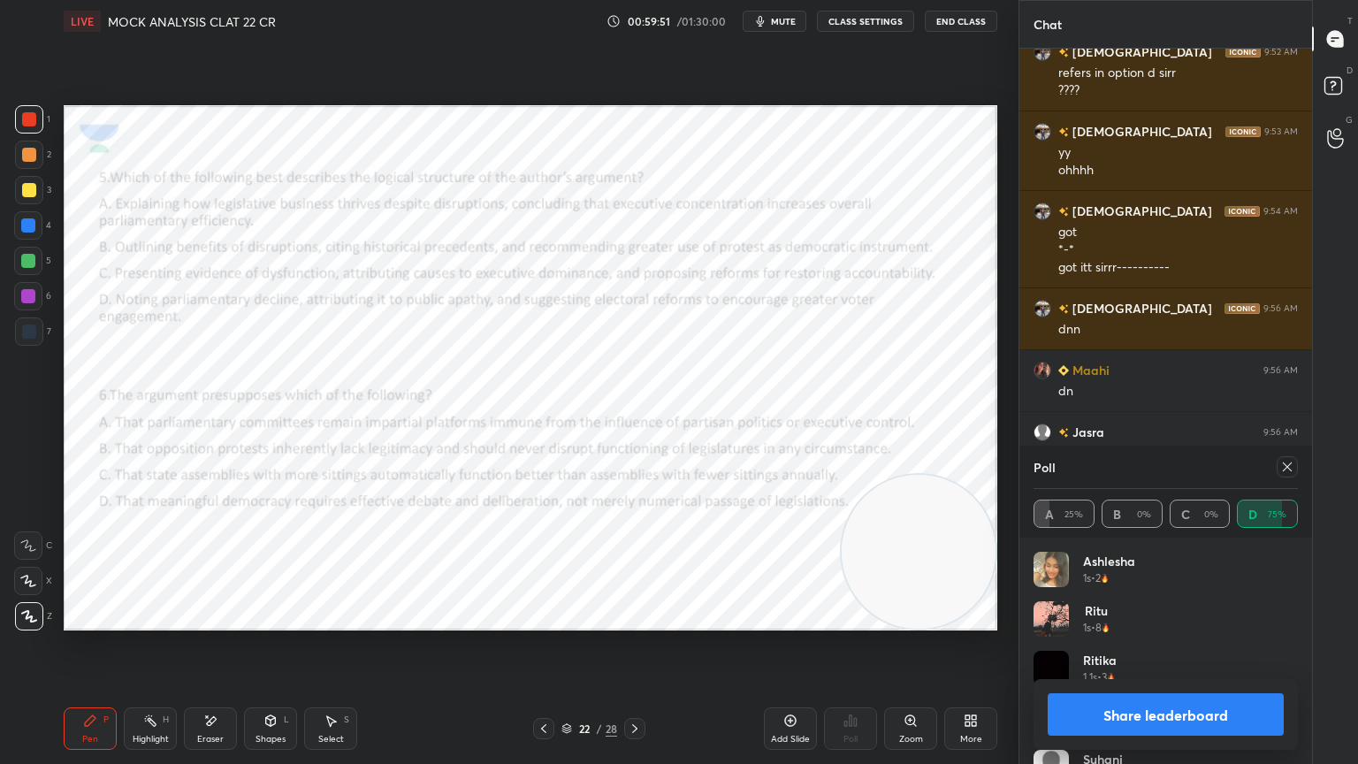
click at [1284, 465] on icon at bounding box center [1287, 467] width 14 height 14
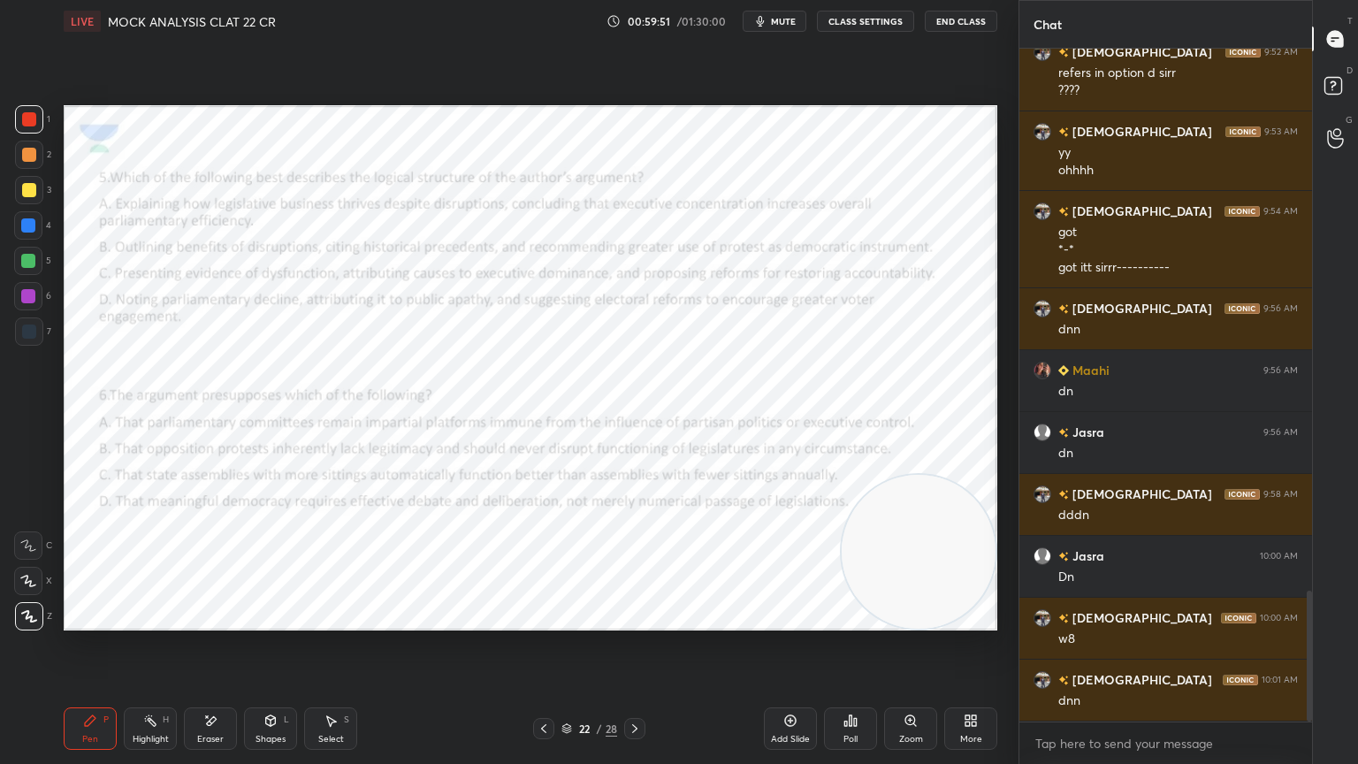
click at [850, 685] on icon at bounding box center [851, 720] width 3 height 11
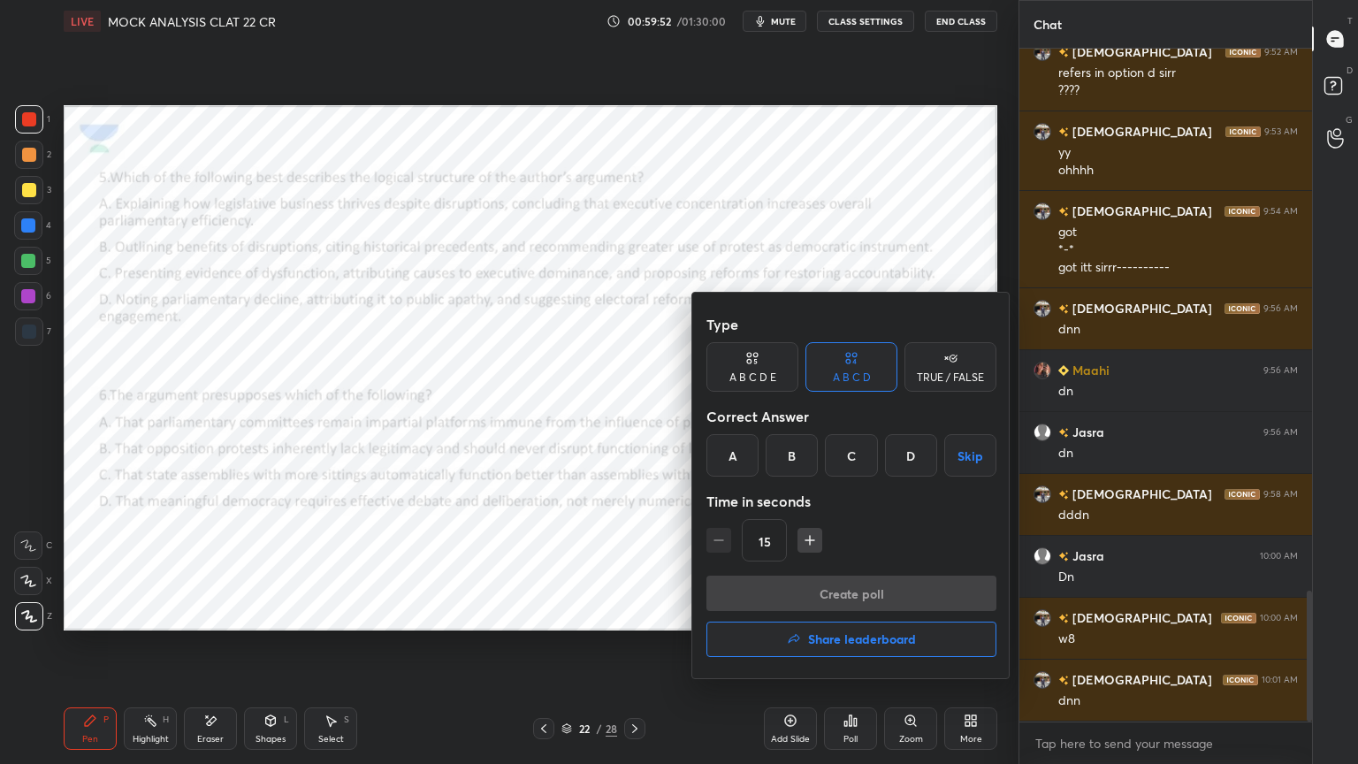
click at [891, 647] on button "Share leaderboard" at bounding box center [851, 638] width 290 height 35
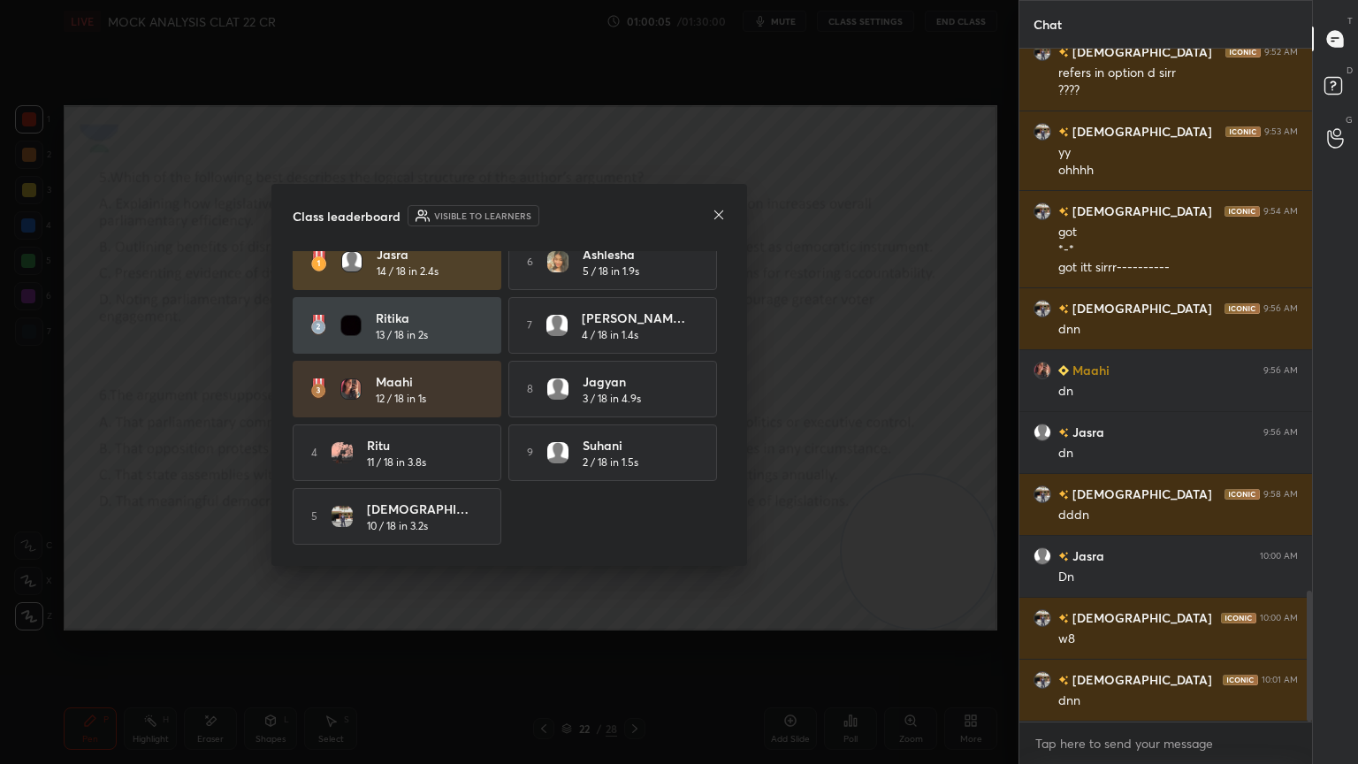
click at [715, 217] on icon at bounding box center [719, 215] width 14 height 14
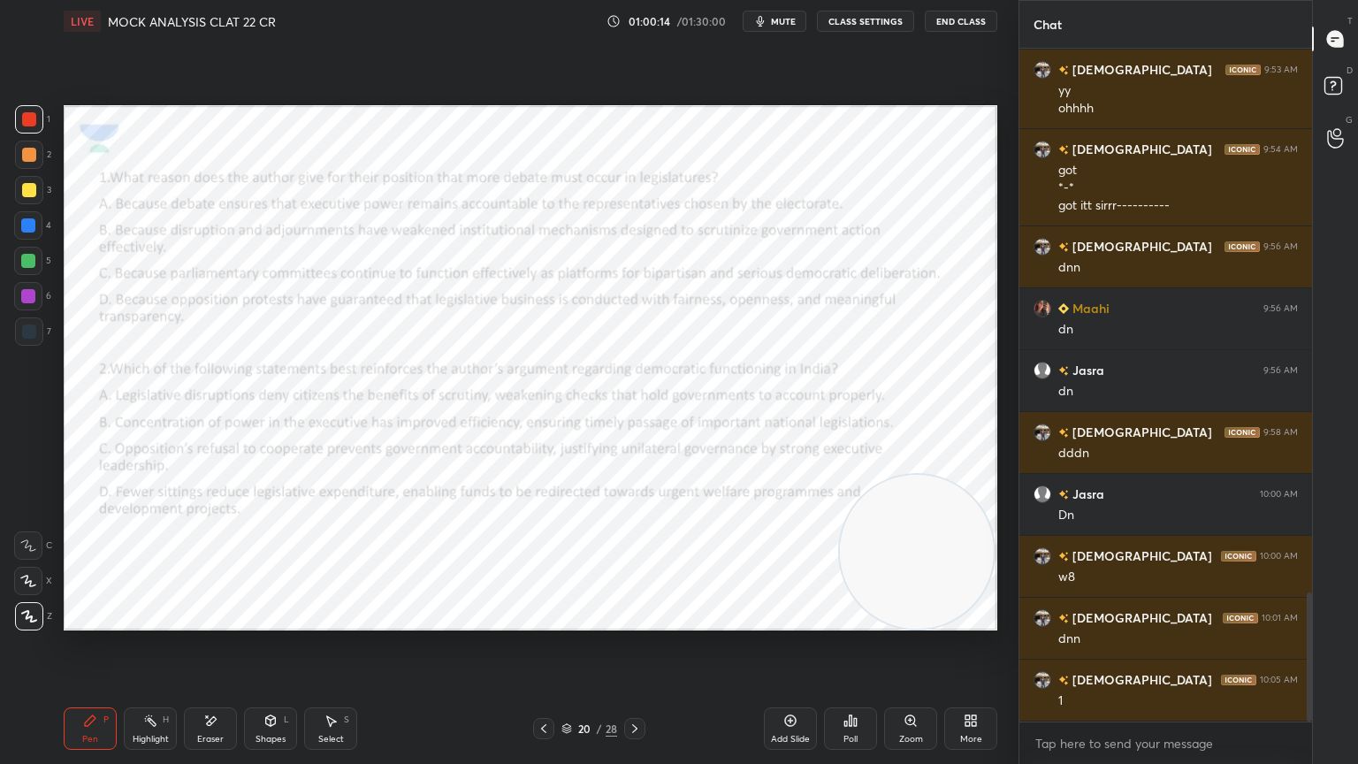
drag, startPoint x: 926, startPoint y: 586, endPoint x: 926, endPoint y: 608, distance: 22.1
click at [926, 608] on video at bounding box center [917, 552] width 154 height 154
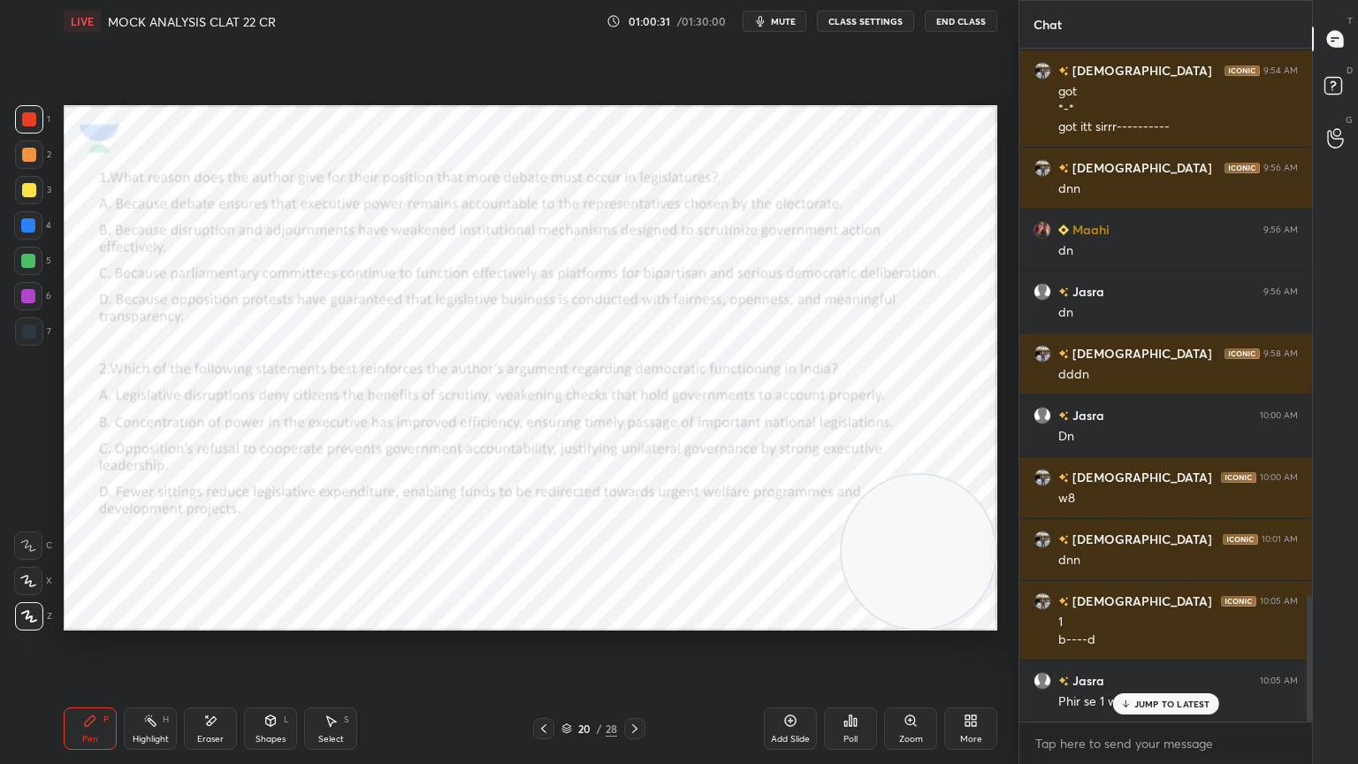
scroll to position [2935, 0]
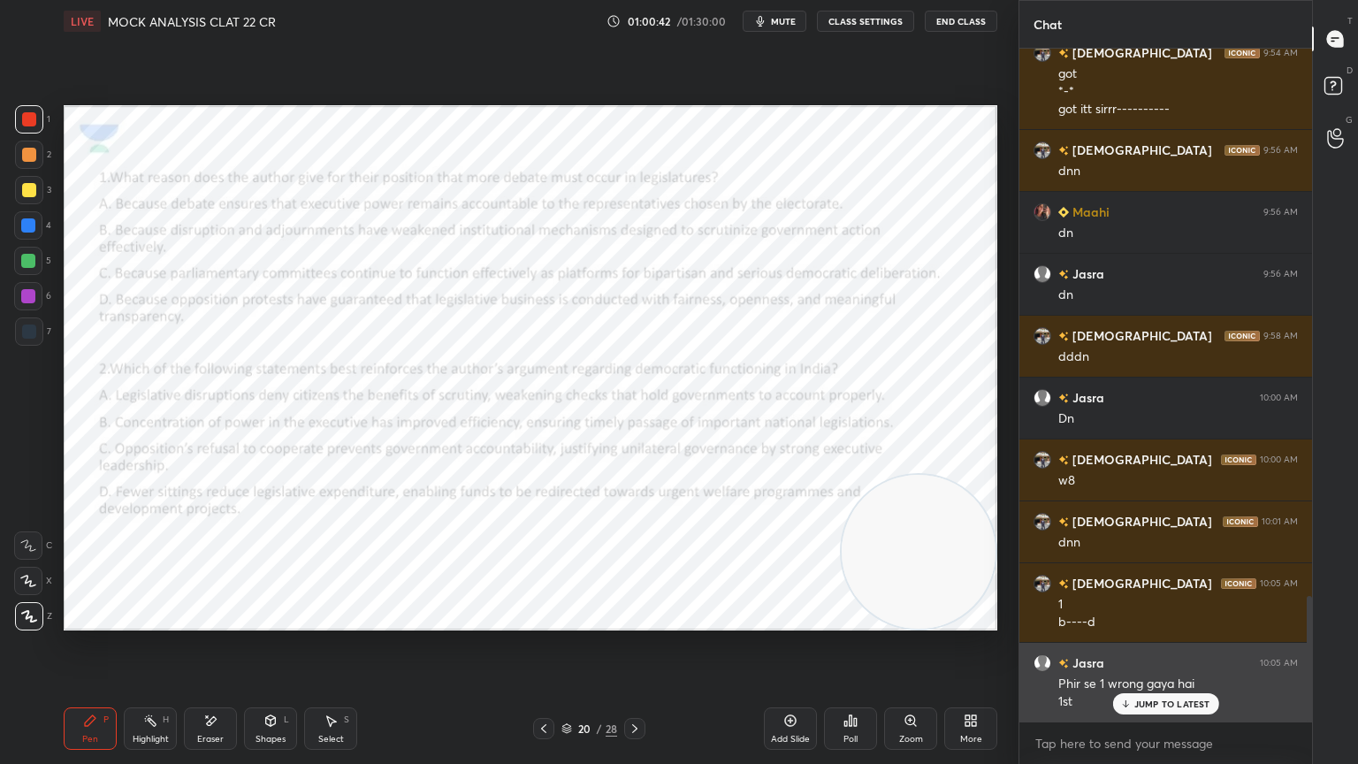
click at [1197, 685] on p "JUMP TO LATEST" at bounding box center [1172, 703] width 76 height 11
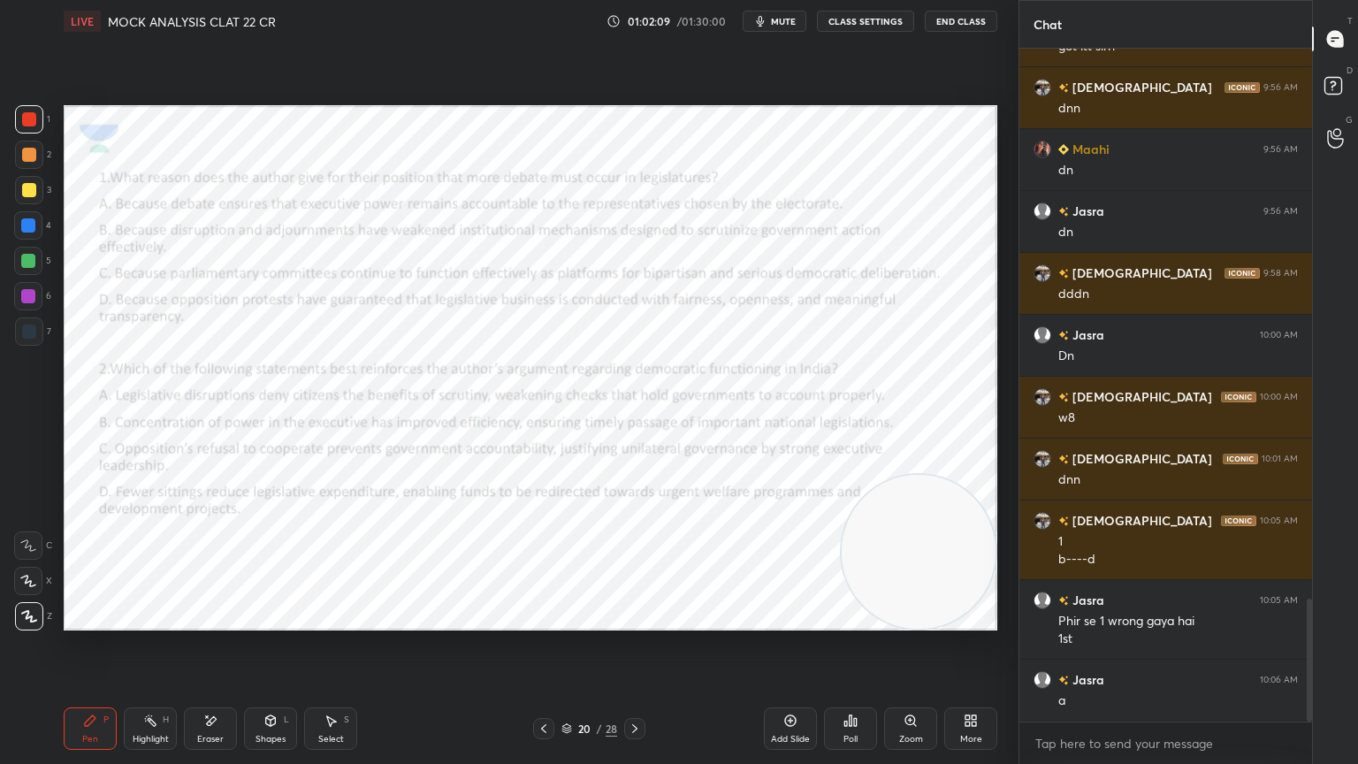
scroll to position [3090, 0]
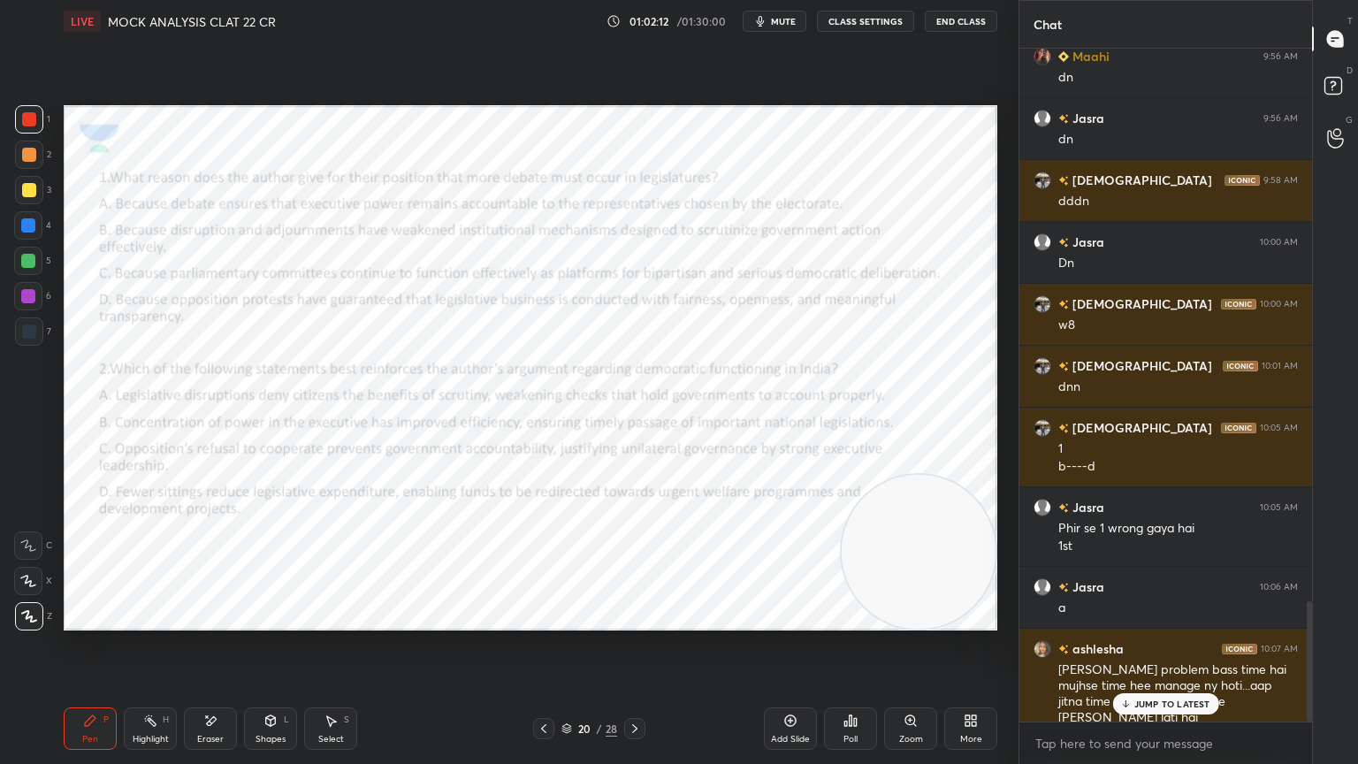
click at [1131, 685] on icon at bounding box center [1124, 703] width 11 height 11
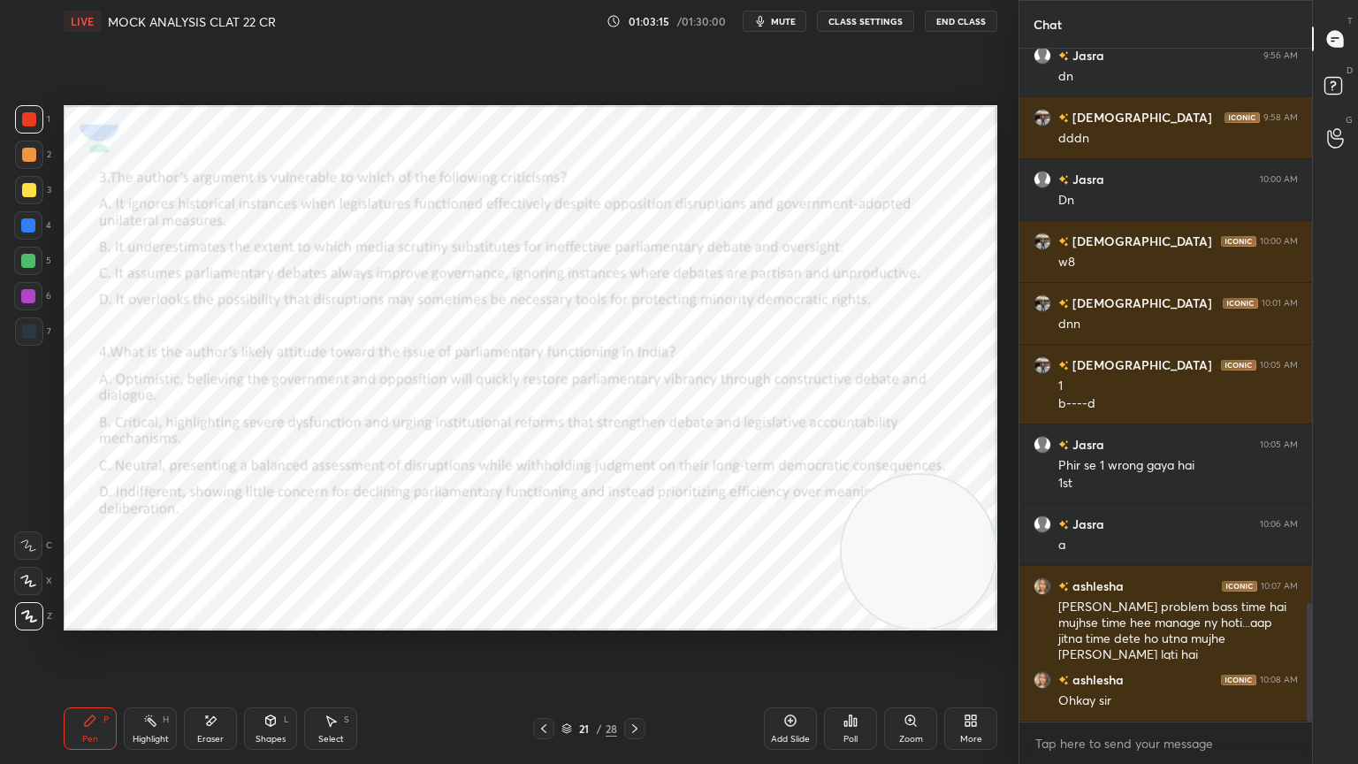
scroll to position [3214, 0]
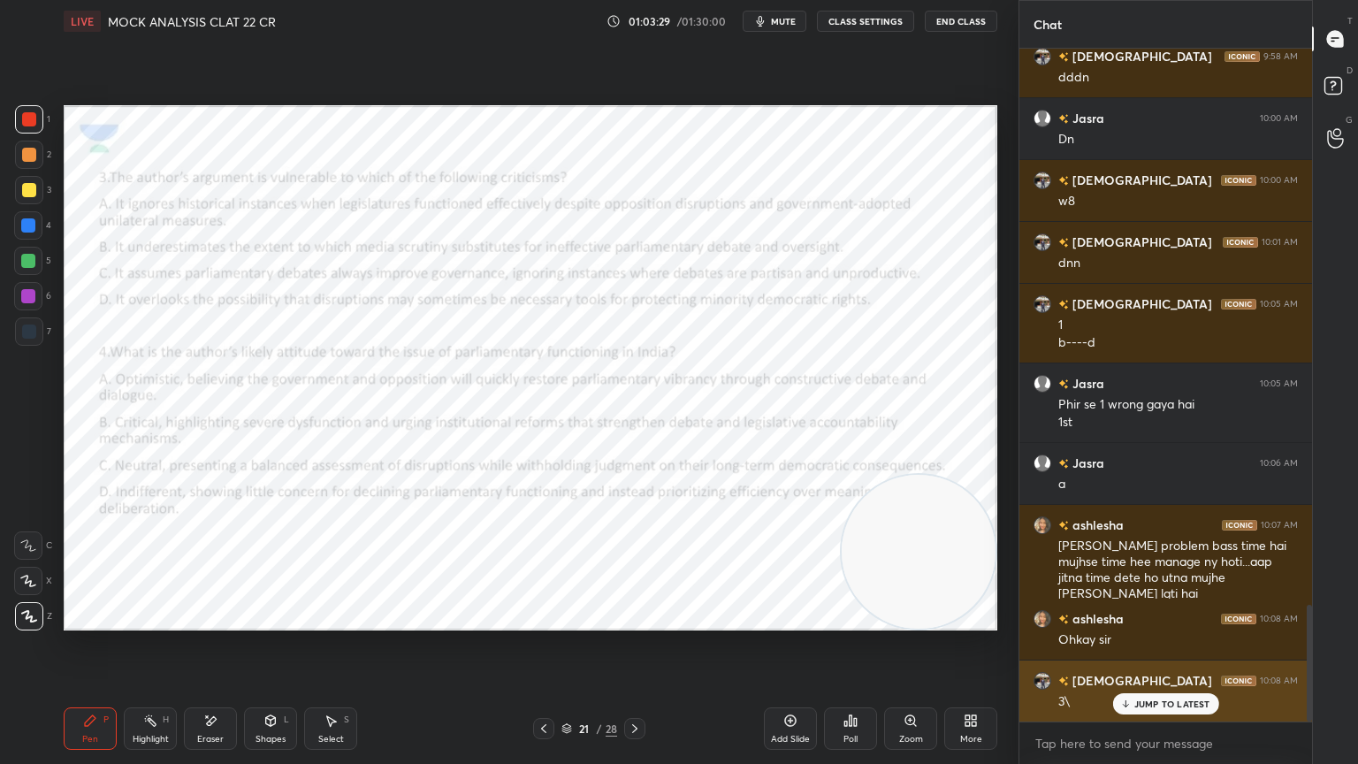
click at [1134, 685] on p "JUMP TO LATEST" at bounding box center [1172, 703] width 76 height 11
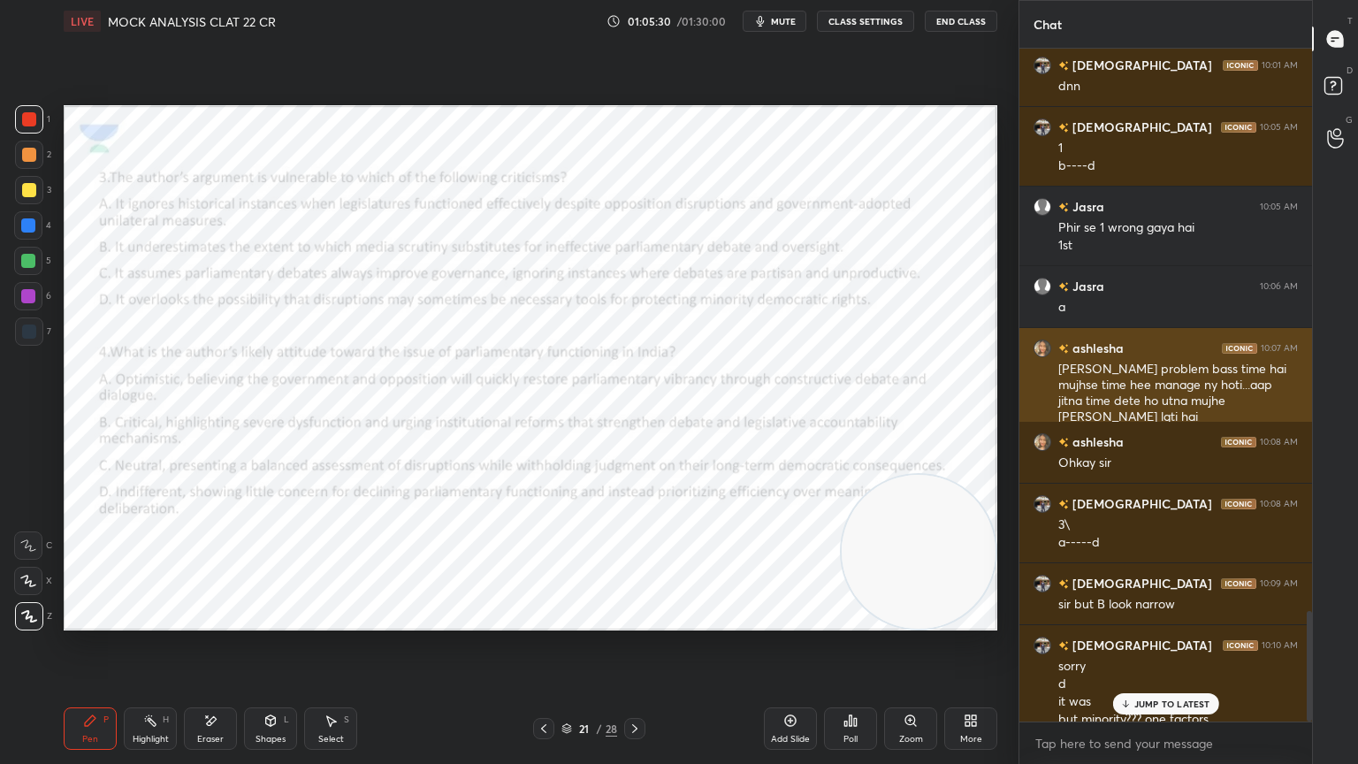
scroll to position [3409, 0]
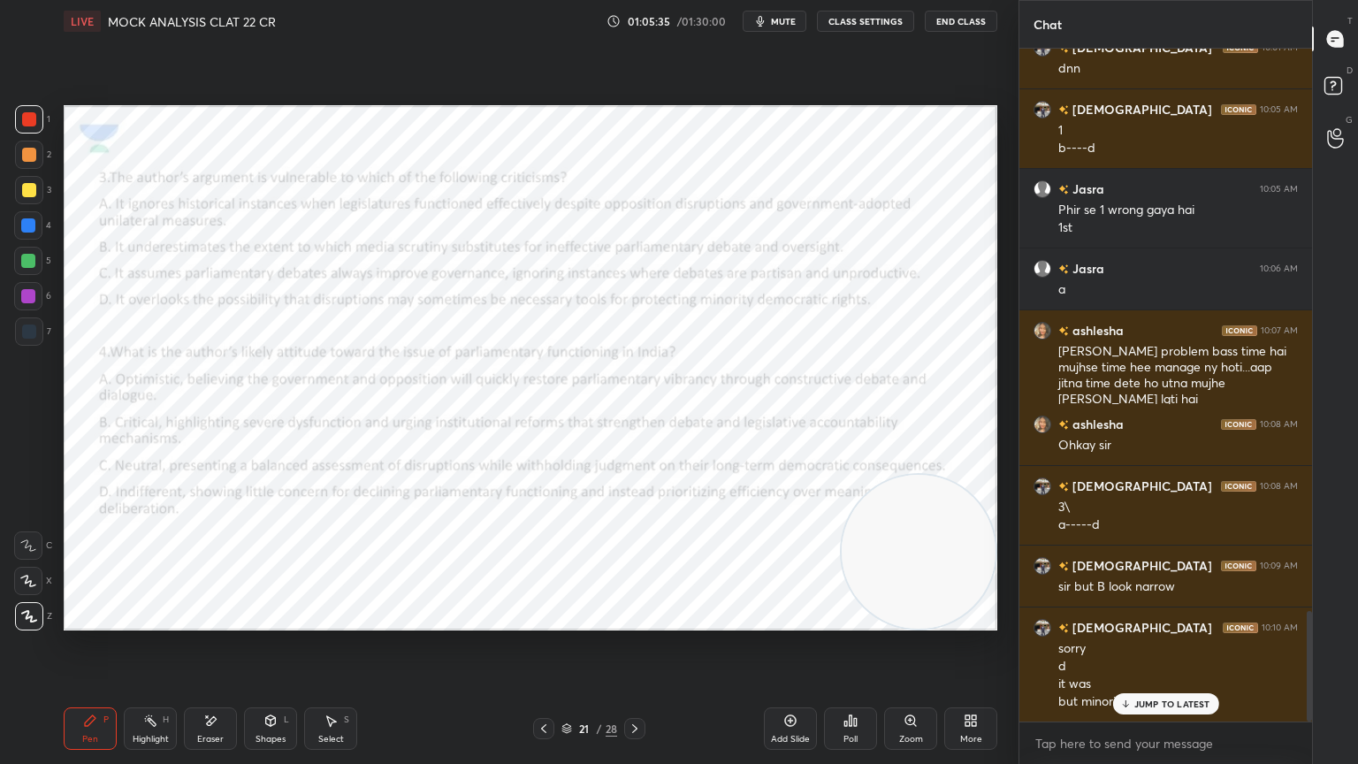
click at [1154, 685] on p "JUMP TO LATEST" at bounding box center [1172, 703] width 76 height 11
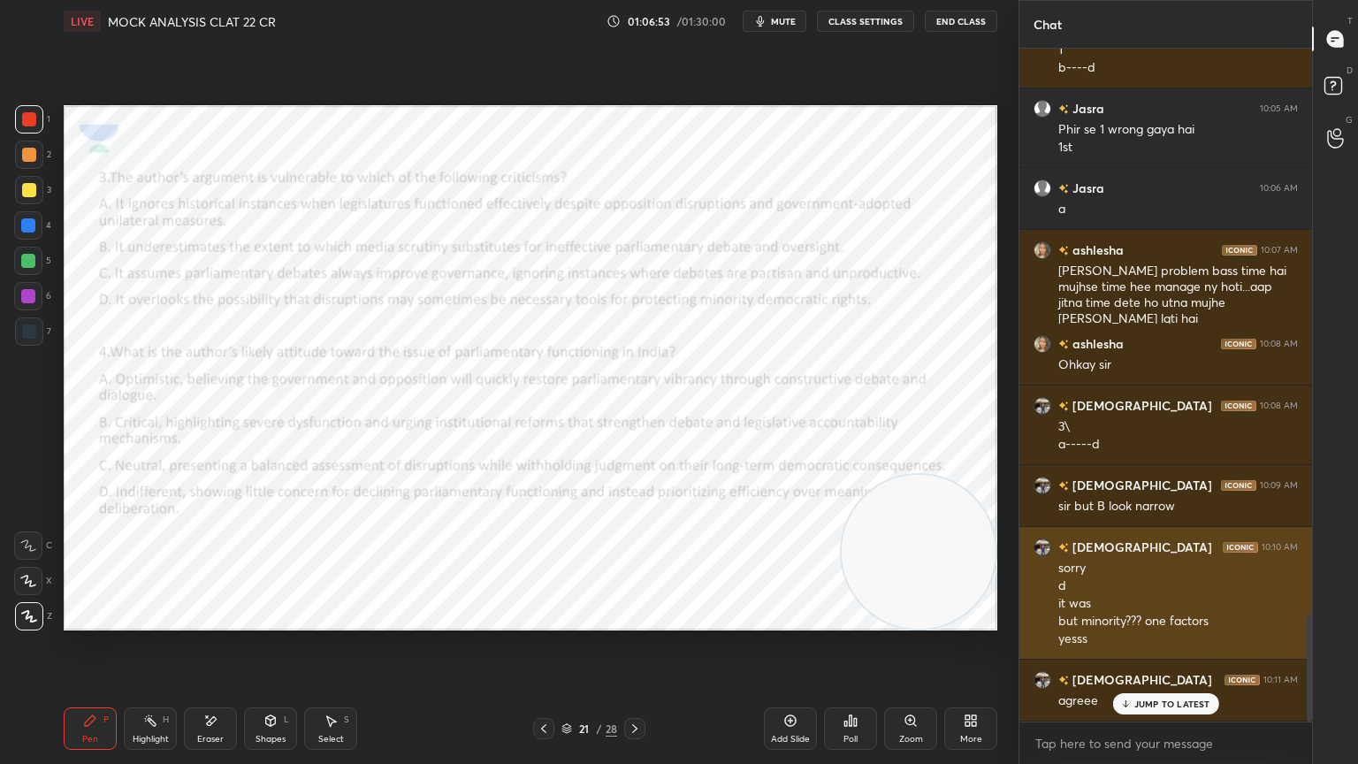
scroll to position [3550, 0]
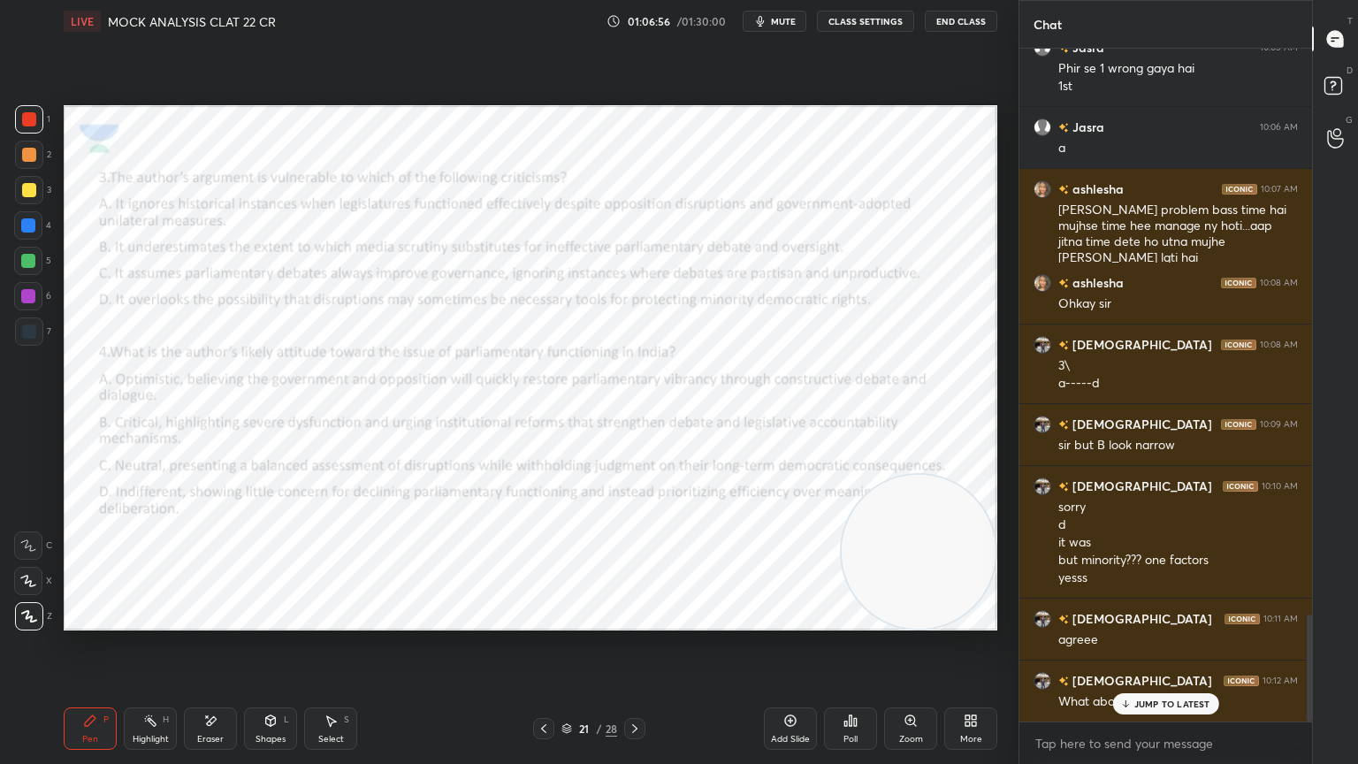
click at [1195, 685] on p "JUMP TO LATEST" at bounding box center [1172, 703] width 76 height 11
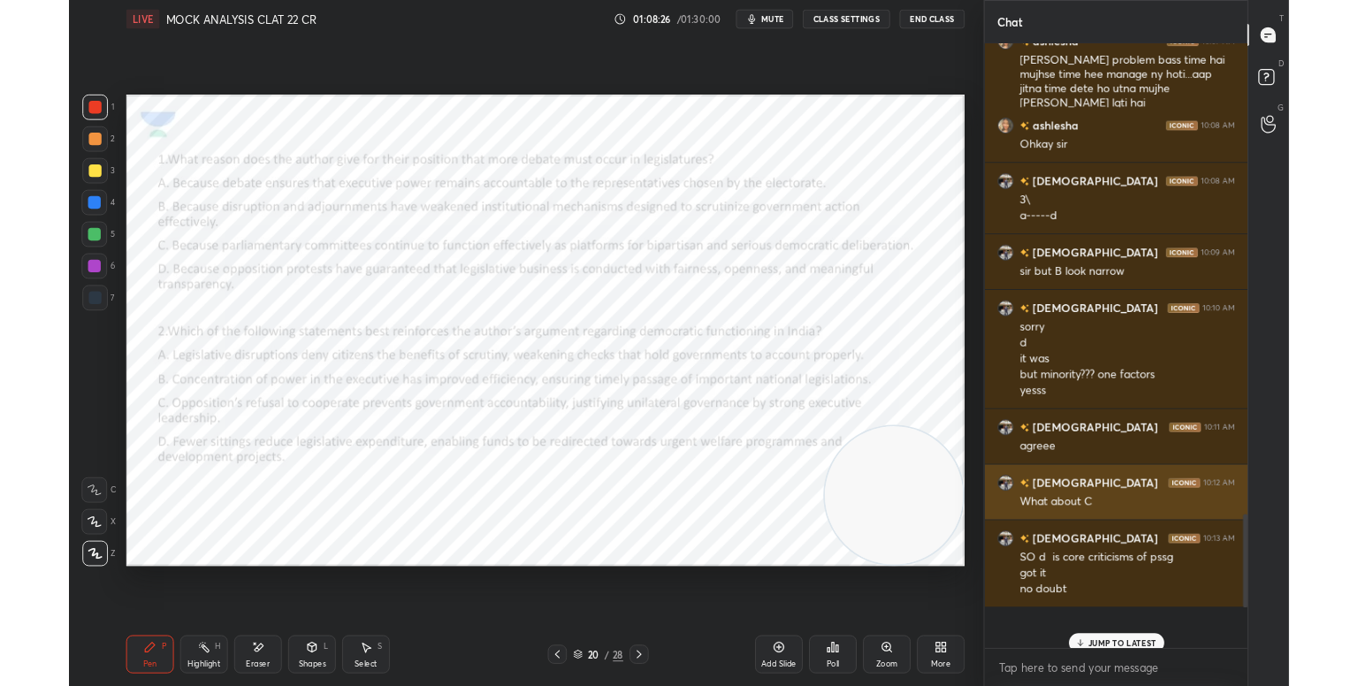
scroll to position [0, 0]
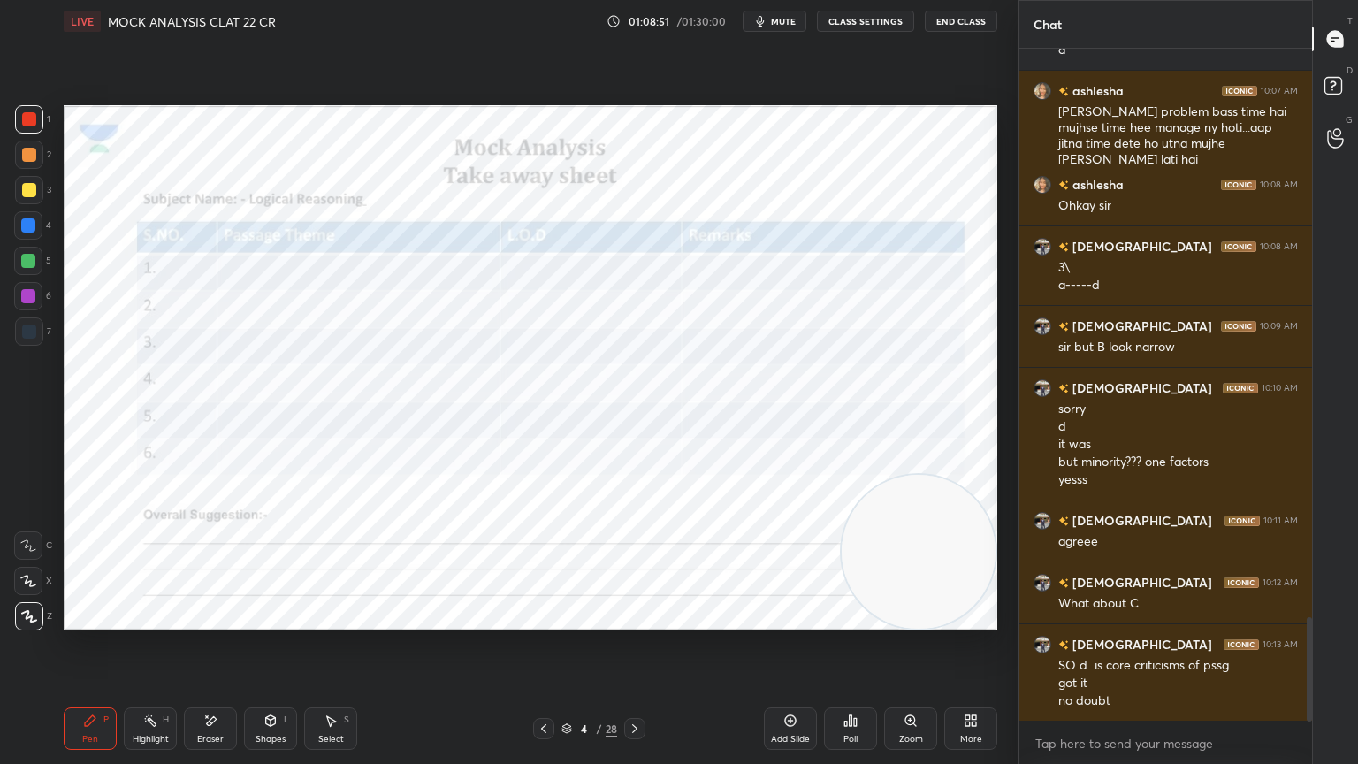
click at [630, 685] on icon at bounding box center [635, 728] width 14 height 14
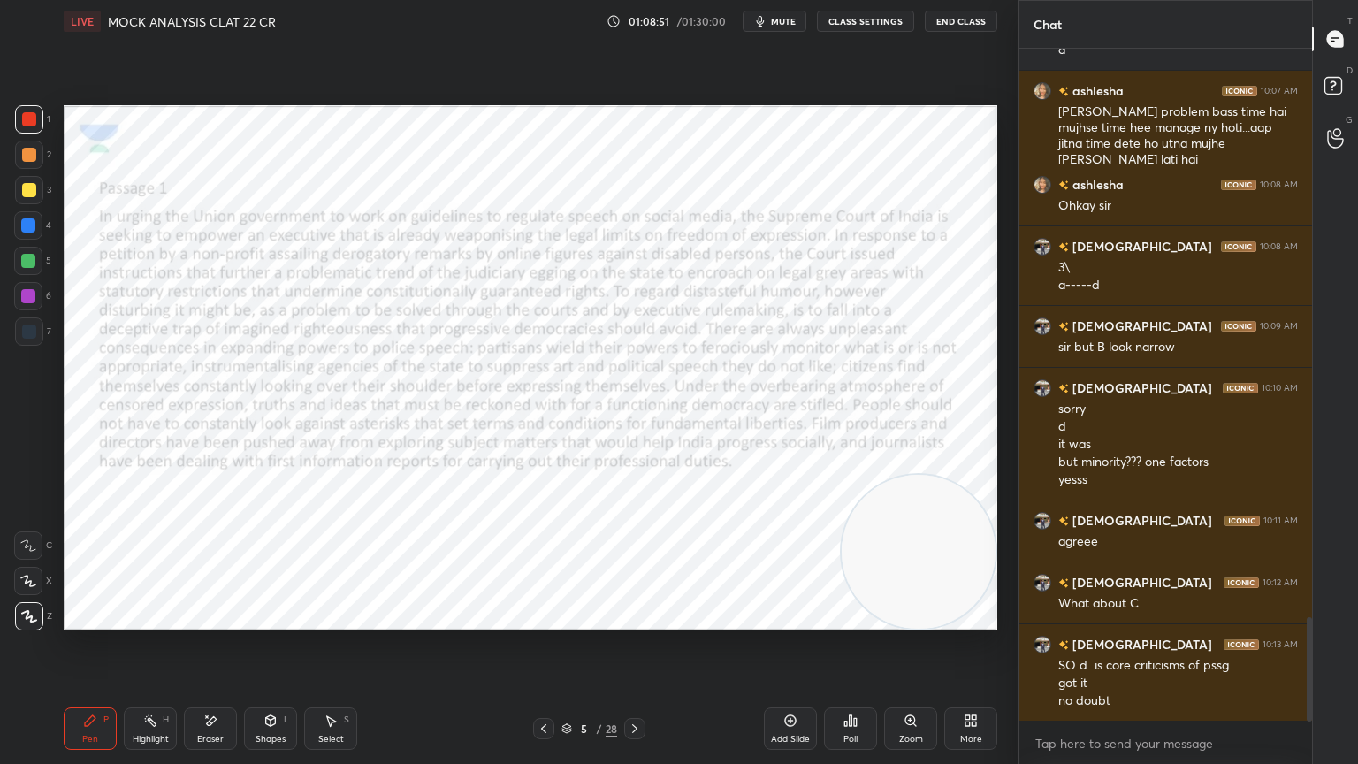
click at [626, 685] on div "Pen P Highlight H Eraser Shapes L Select S 5 / 28 Add Slide Poll Zoom More" at bounding box center [531, 728] width 934 height 71
click at [636, 685] on icon at bounding box center [635, 728] width 14 height 14
click at [637, 685] on icon at bounding box center [635, 728] width 14 height 14
click at [638, 685] on icon at bounding box center [635, 728] width 14 height 14
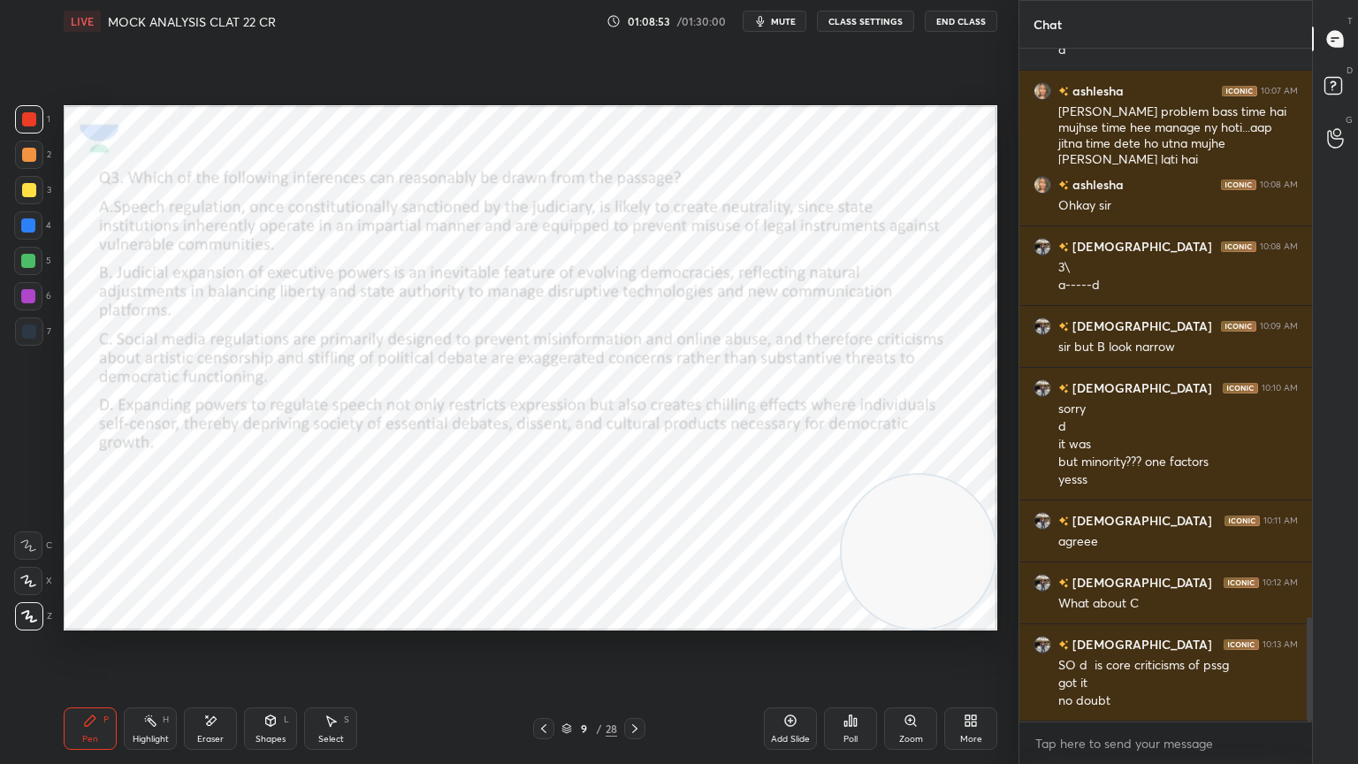
click at [634, 685] on icon at bounding box center [634, 728] width 5 height 9
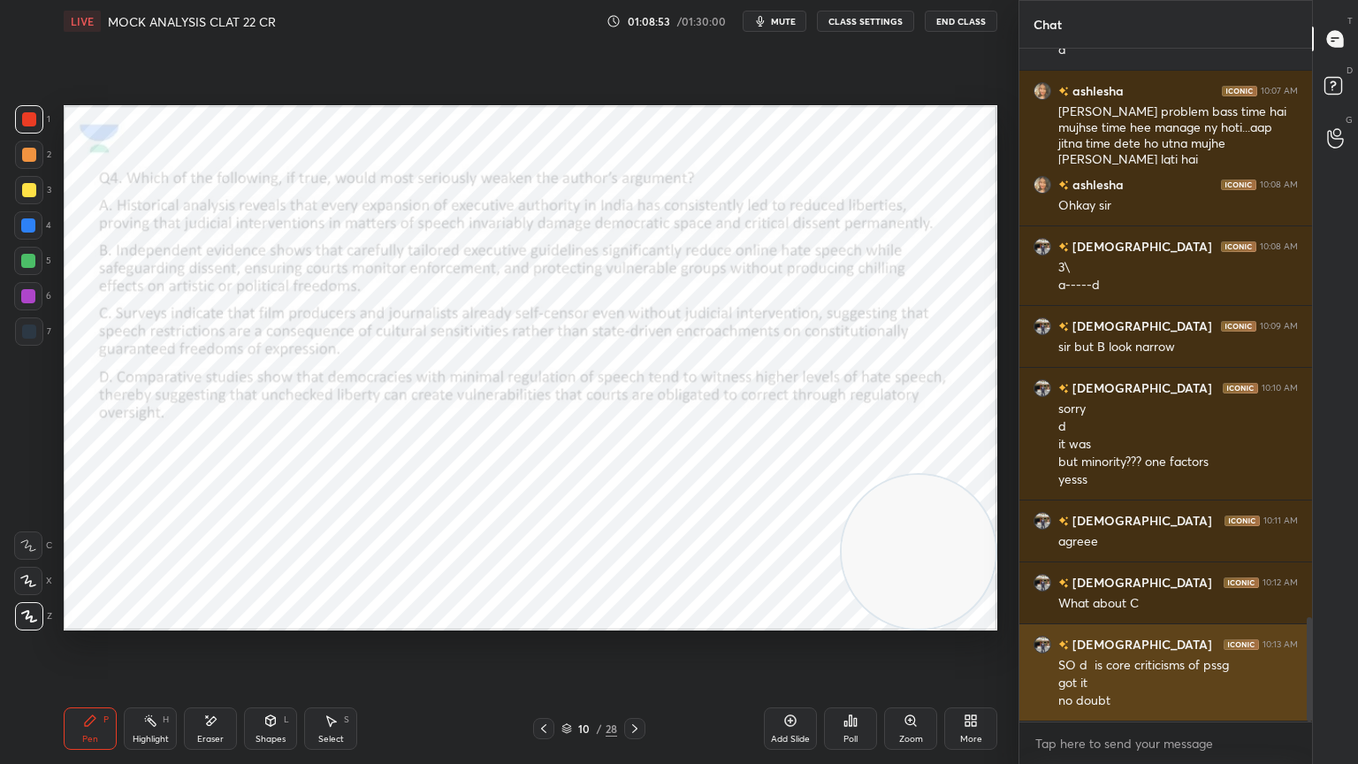
click at [636, 685] on icon at bounding box center [635, 728] width 14 height 14
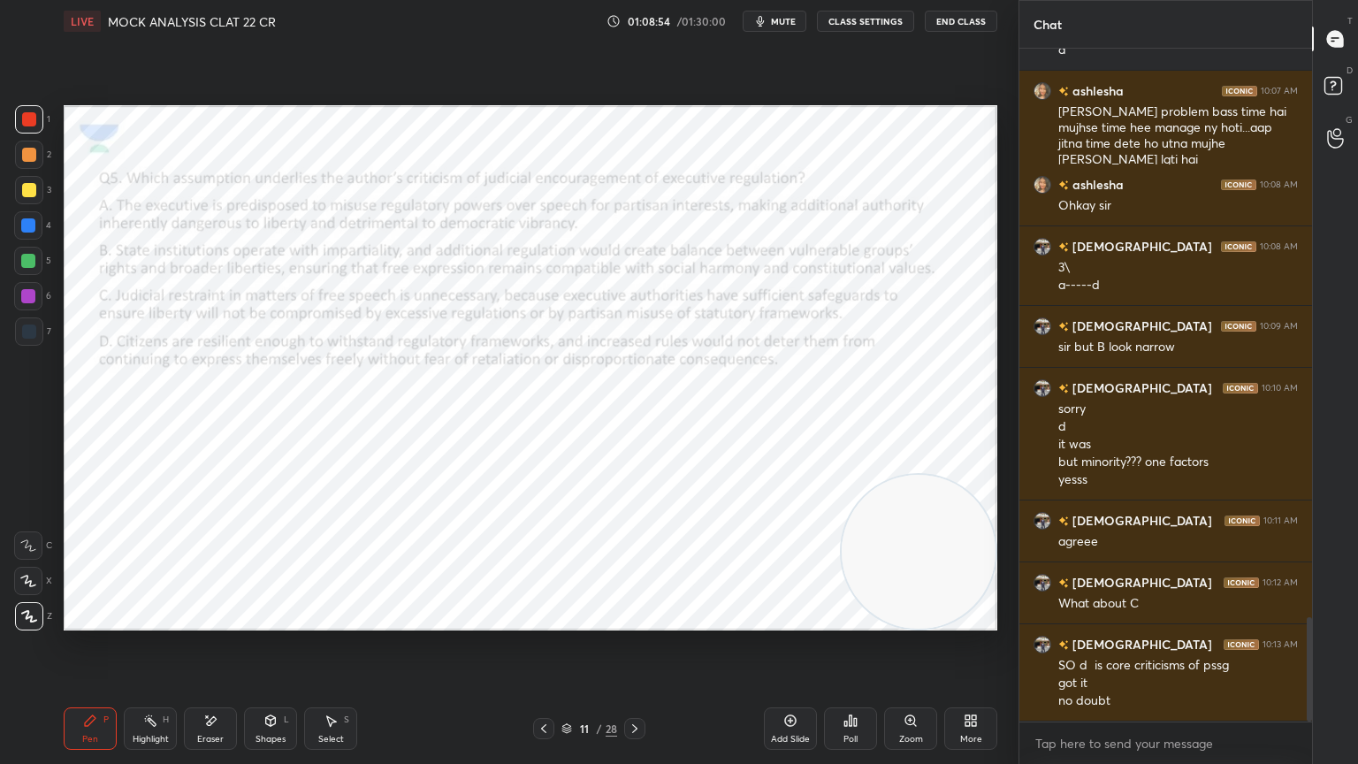
click at [637, 685] on icon at bounding box center [635, 728] width 14 height 14
click at [636, 685] on icon at bounding box center [635, 728] width 14 height 14
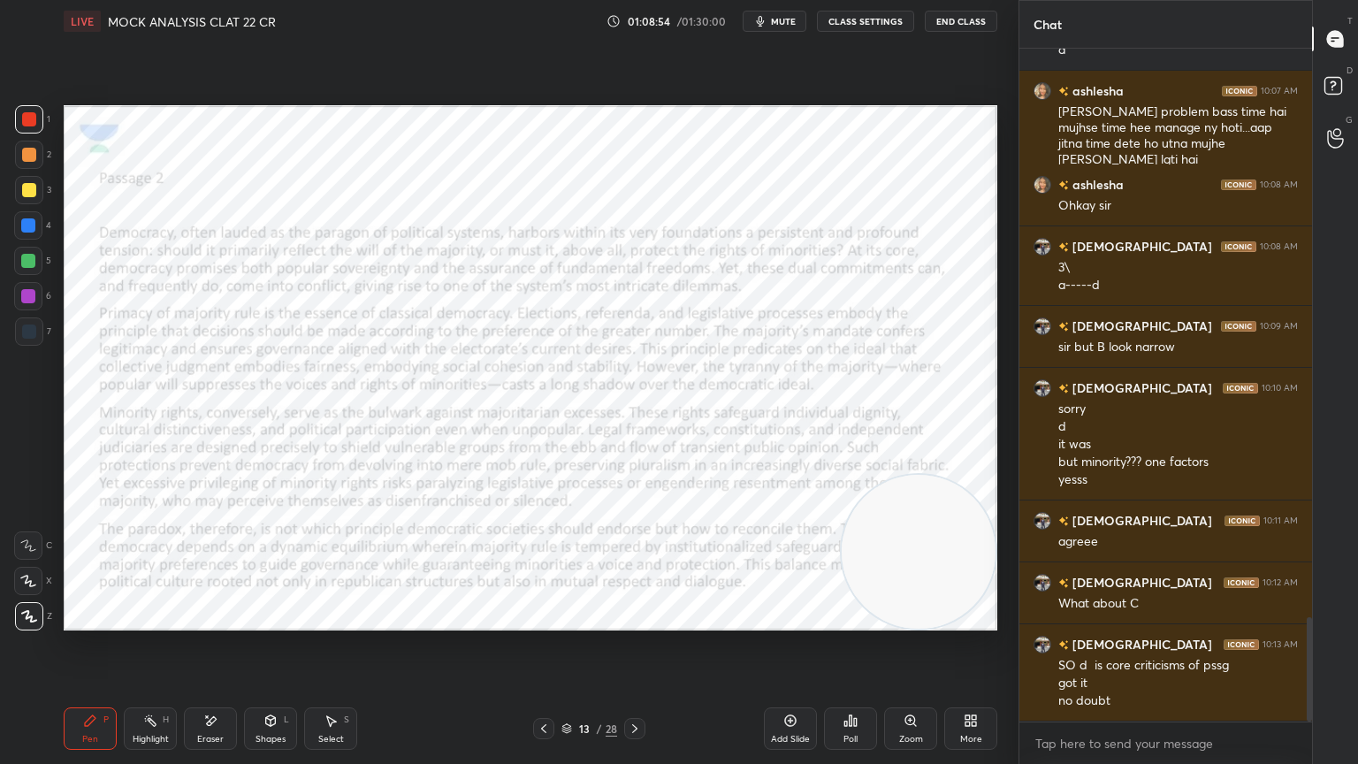
click at [636, 685] on icon at bounding box center [635, 728] width 14 height 14
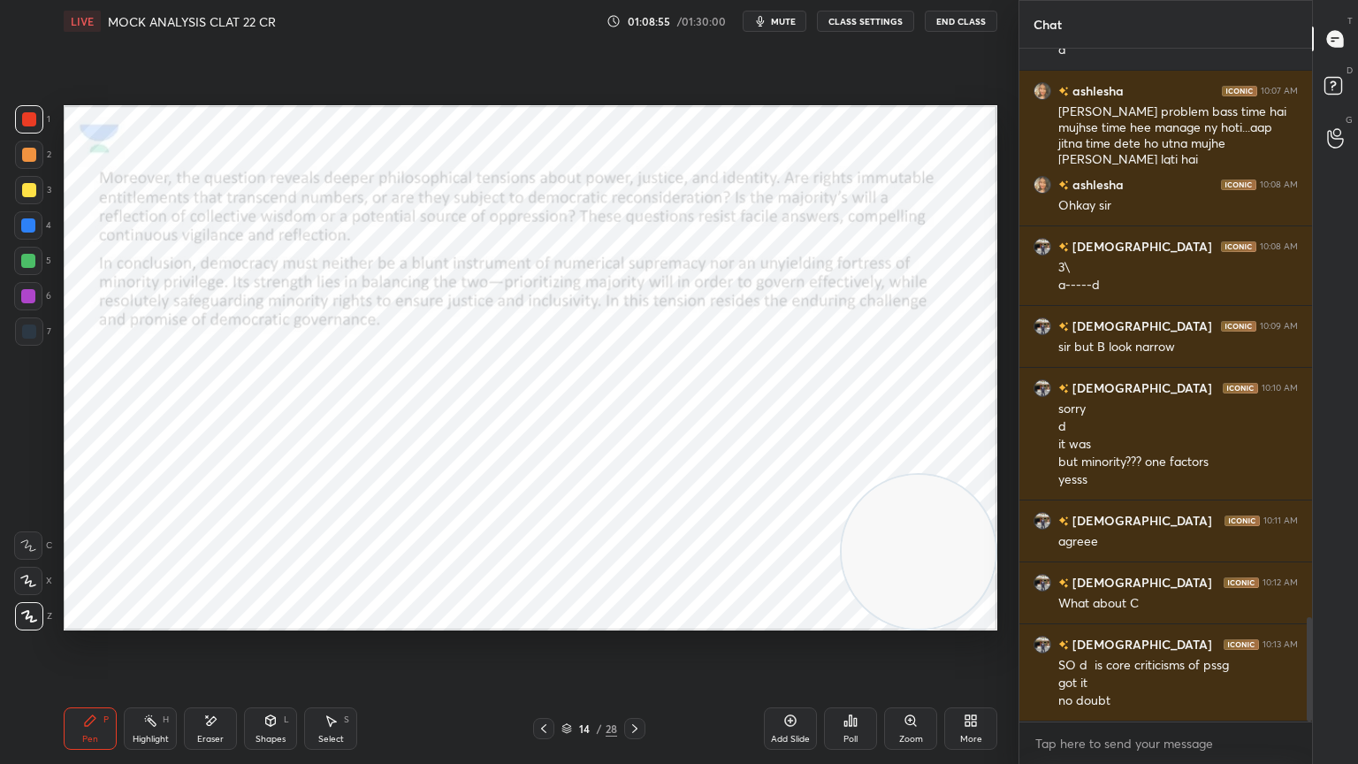
click at [636, 685] on icon at bounding box center [635, 728] width 14 height 14
click at [631, 685] on icon at bounding box center [635, 728] width 14 height 14
click at [632, 685] on icon at bounding box center [635, 728] width 14 height 14
click at [633, 685] on icon at bounding box center [635, 728] width 14 height 14
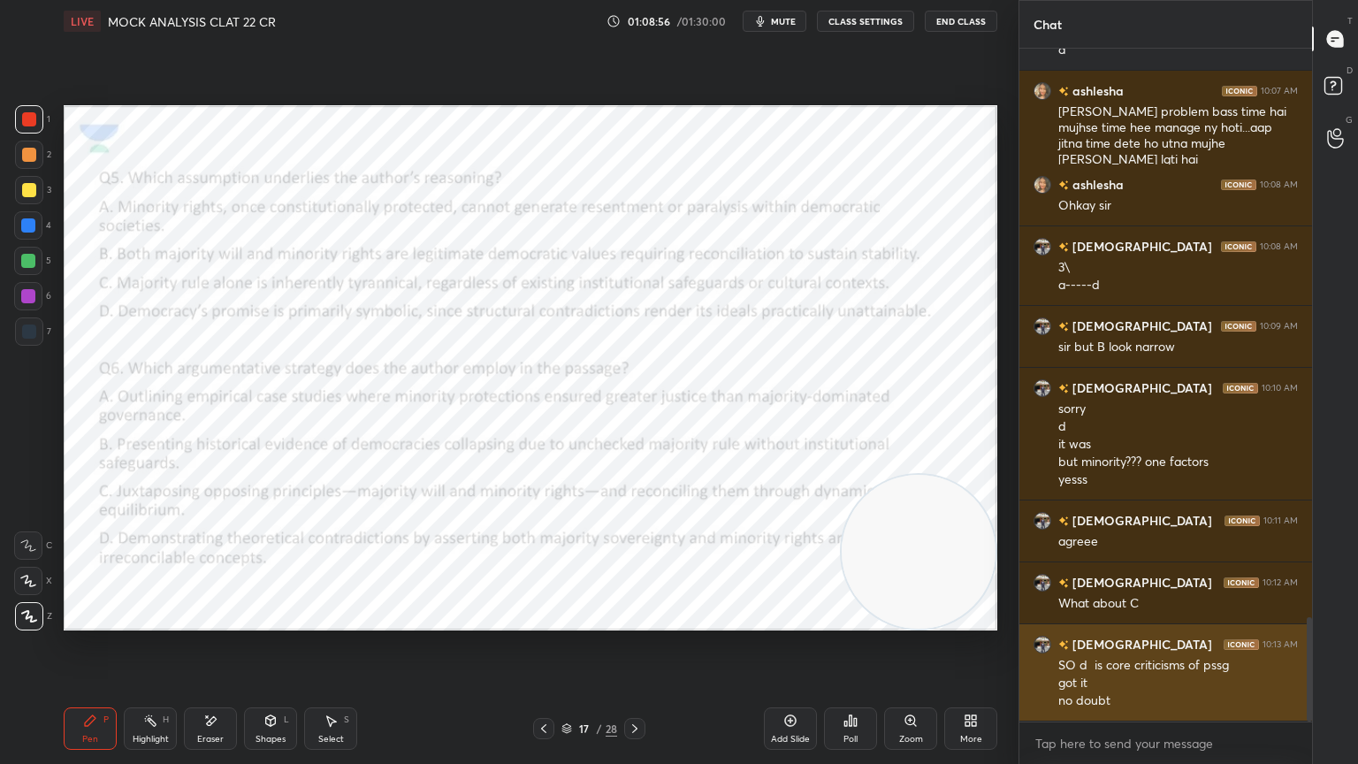
click at [633, 685] on icon at bounding box center [634, 728] width 5 height 9
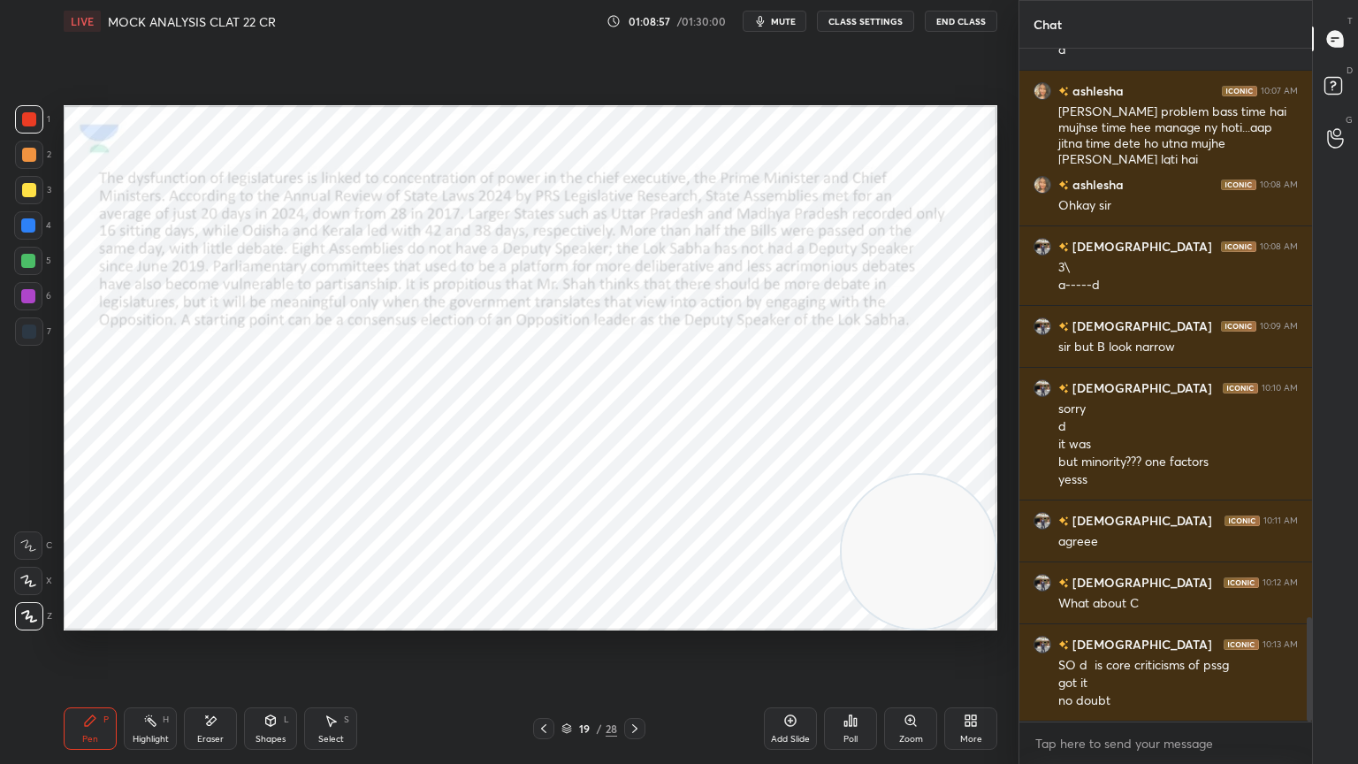
click at [633, 685] on icon at bounding box center [635, 728] width 14 height 14
click at [630, 685] on icon at bounding box center [635, 728] width 14 height 14
click at [631, 685] on icon at bounding box center [635, 728] width 14 height 14
click at [629, 685] on icon at bounding box center [635, 728] width 14 height 14
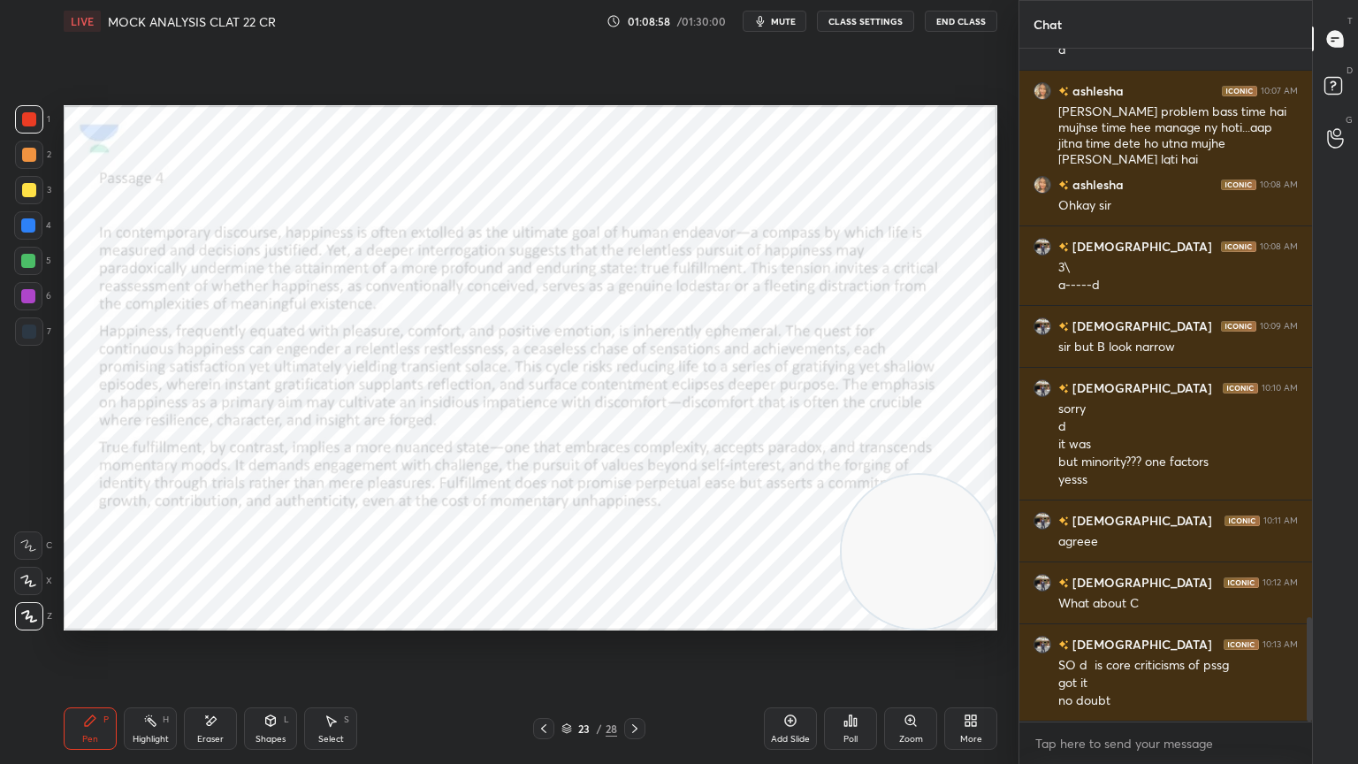
click at [632, 685] on icon at bounding box center [635, 728] width 14 height 14
click at [635, 685] on icon at bounding box center [635, 728] width 14 height 14
click at [640, 685] on icon at bounding box center [635, 728] width 14 height 14
click at [544, 685] on icon at bounding box center [544, 728] width 14 height 14
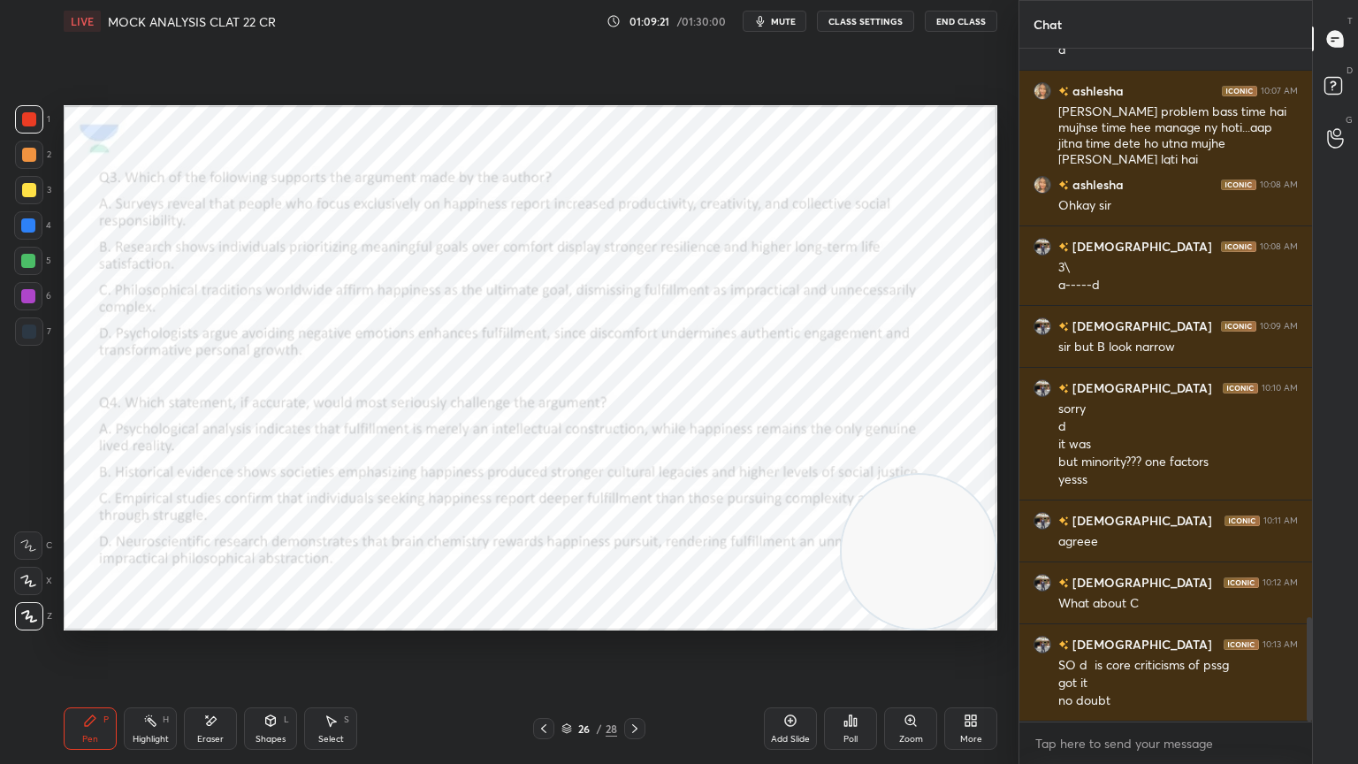
click at [545, 685] on div at bounding box center [543, 728] width 21 height 21
click at [543, 685] on icon at bounding box center [544, 728] width 14 height 14
click at [547, 685] on icon at bounding box center [544, 728] width 14 height 14
click at [778, 34] on div "LIVE MOCK ANALYSIS CLAT 22 CR 01:09:24 / 01:30:00 mute CLASS SETTINGS End Class" at bounding box center [531, 21] width 934 height 42
click at [211, 685] on div "Eraser" at bounding box center [210, 728] width 53 height 42
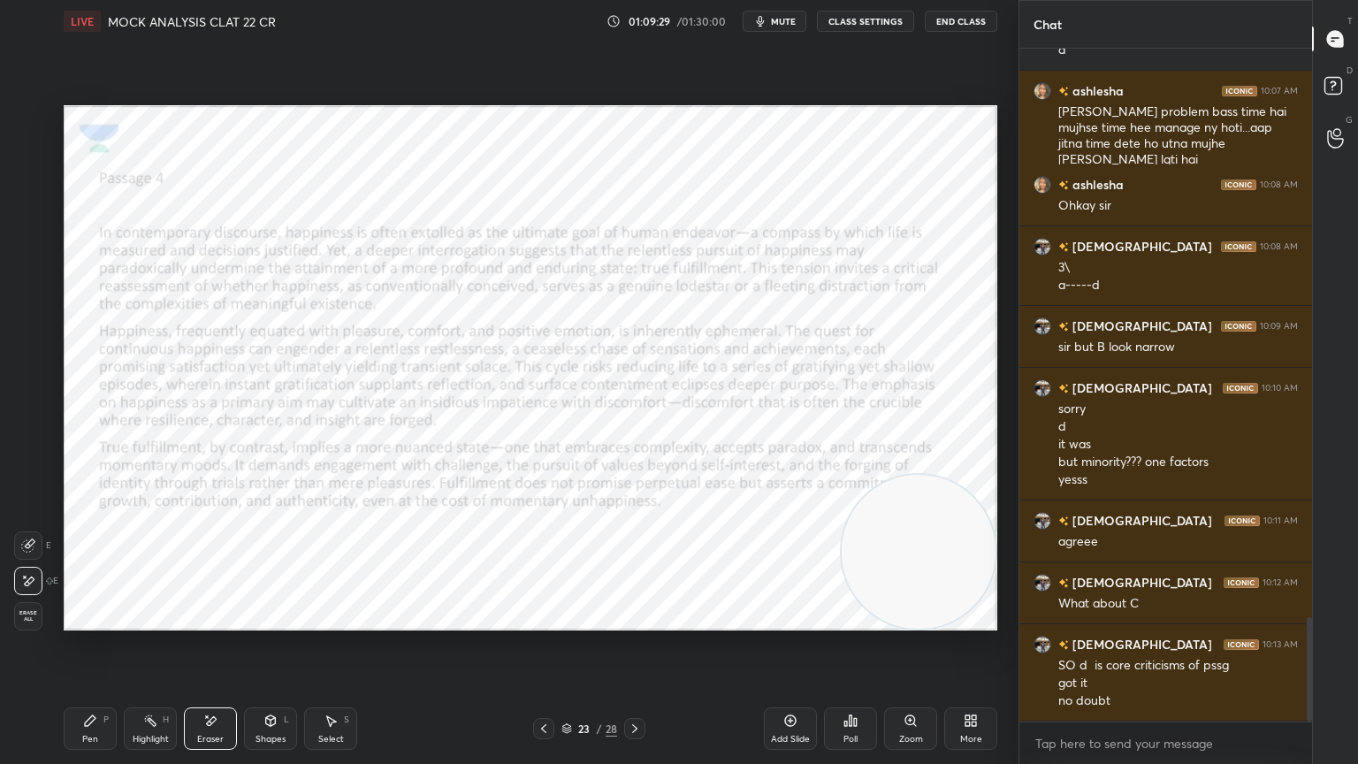
click at [77, 685] on div "Pen P" at bounding box center [90, 728] width 53 height 42
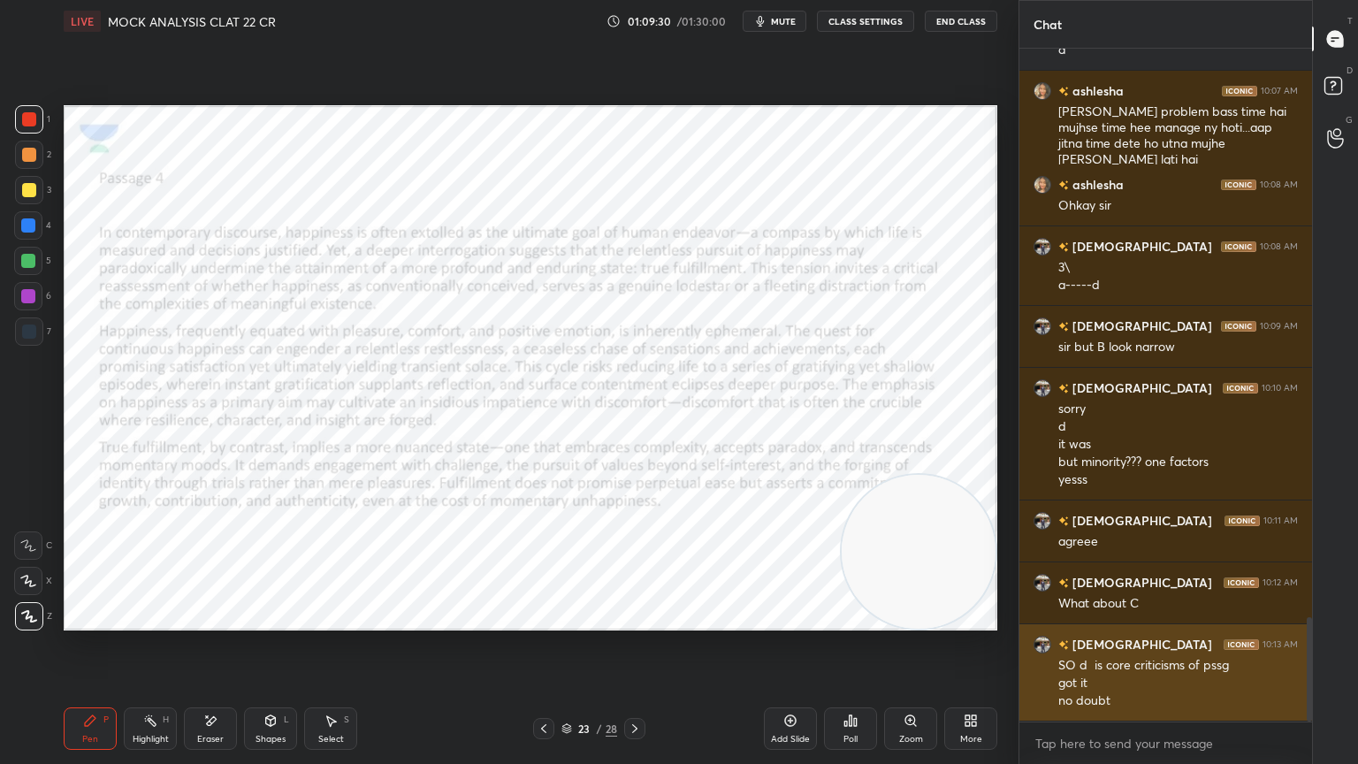
click at [774, 20] on span "mute" at bounding box center [783, 21] width 25 height 12
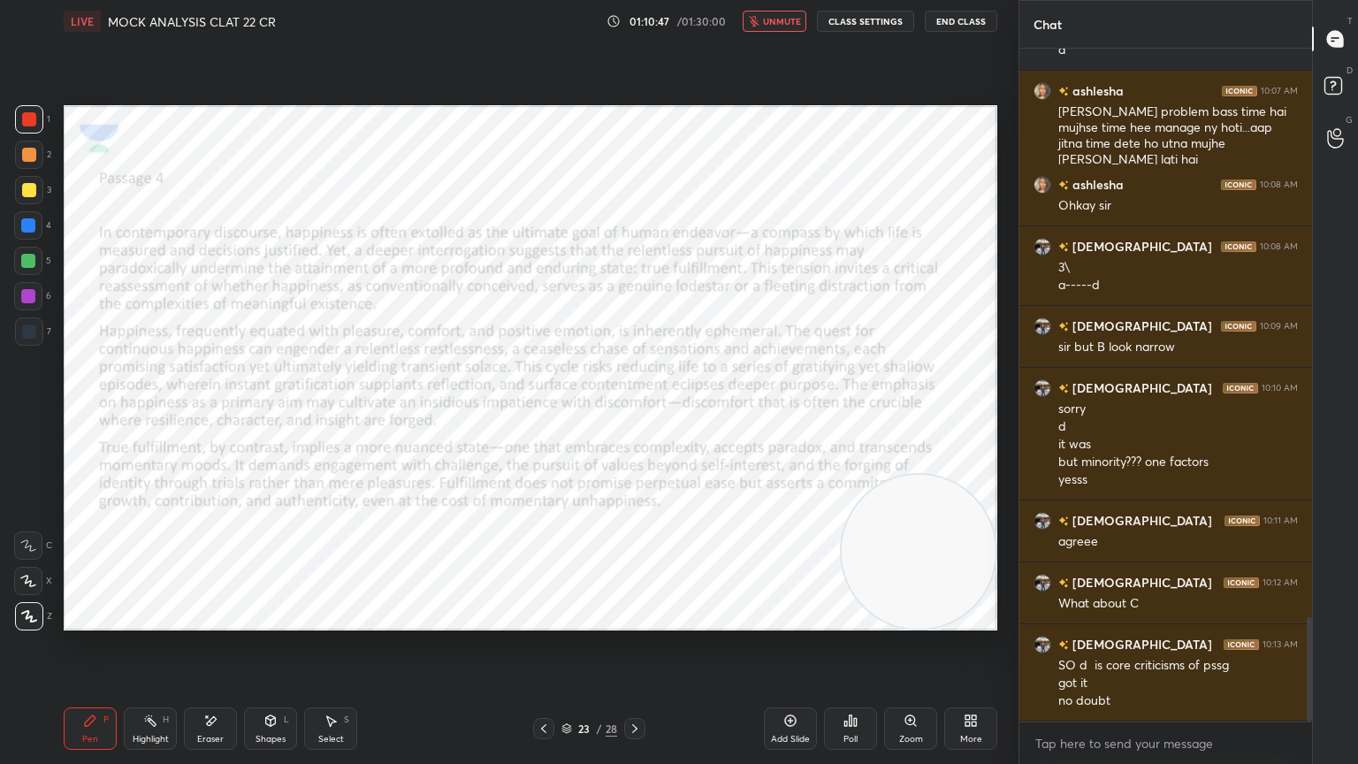
drag, startPoint x: 899, startPoint y: 549, endPoint x: 1087, endPoint y: 0, distance: 580.4
click at [1087, 0] on div "1 2 3 4 5 6 7 C X Z E E Erase all H H LIVE MOCK ANALYSIS CLAT 22 CR 01:10:47 / …" at bounding box center [679, 382] width 1358 height 764
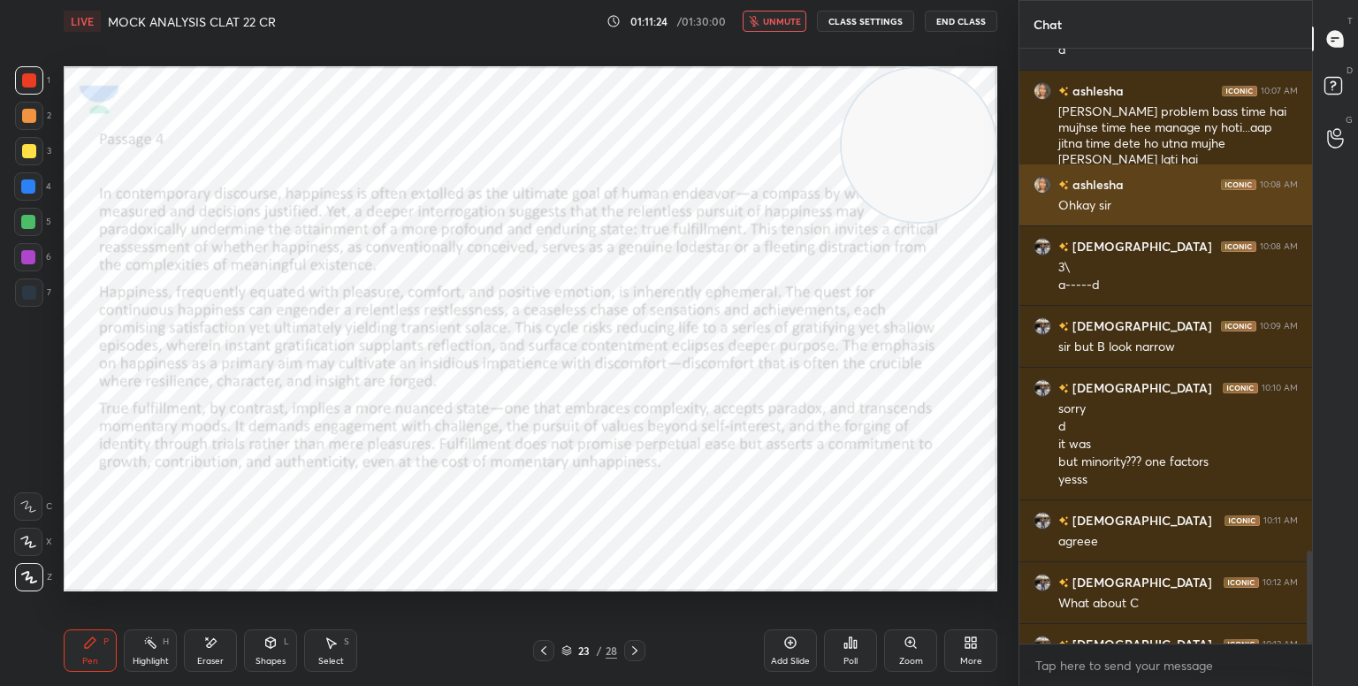
scroll to position [3726, 0]
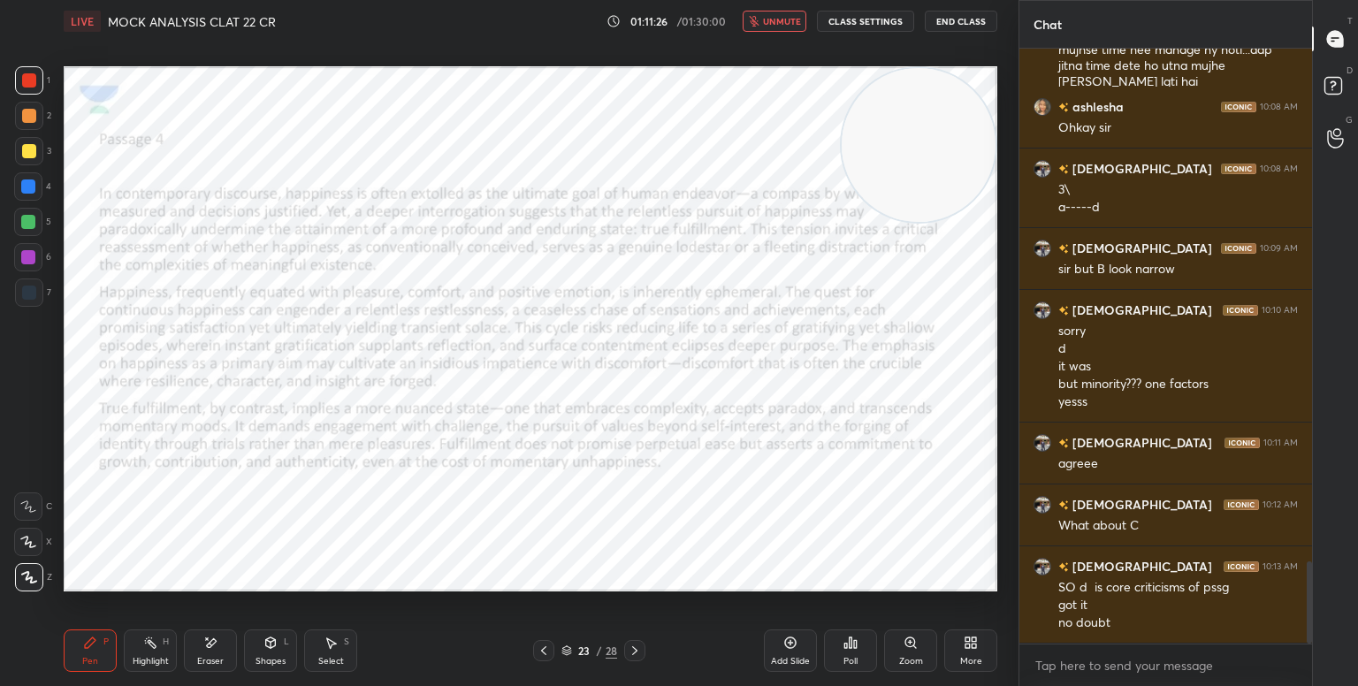
click at [636, 656] on icon at bounding box center [635, 651] width 14 height 14
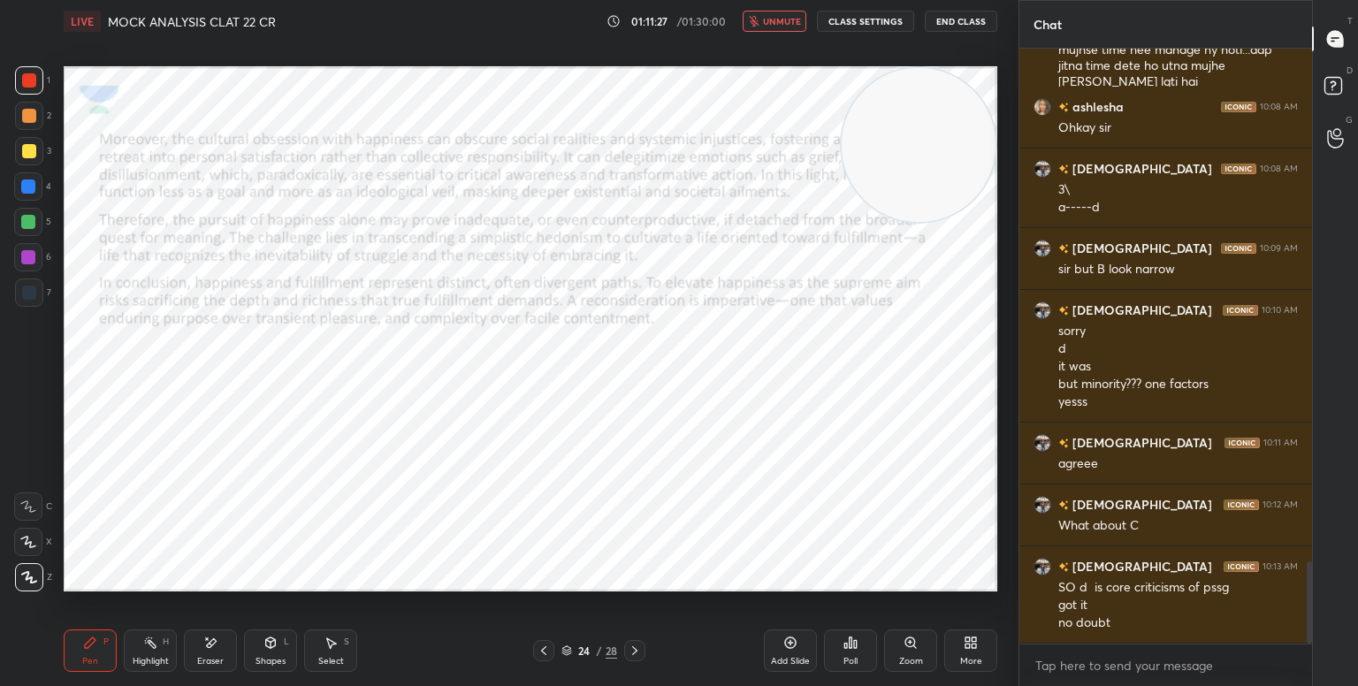
drag, startPoint x: 930, startPoint y: 128, endPoint x: 1109, endPoint y: 686, distance: 585.7
click at [1109, 0] on html "1 2 3 4 5 6 7 C X Z E E Erase all H H LIVE MOCK ANALYSIS CLAT 22 CR 01:11:27 / …" at bounding box center [679, 0] width 1358 height 0
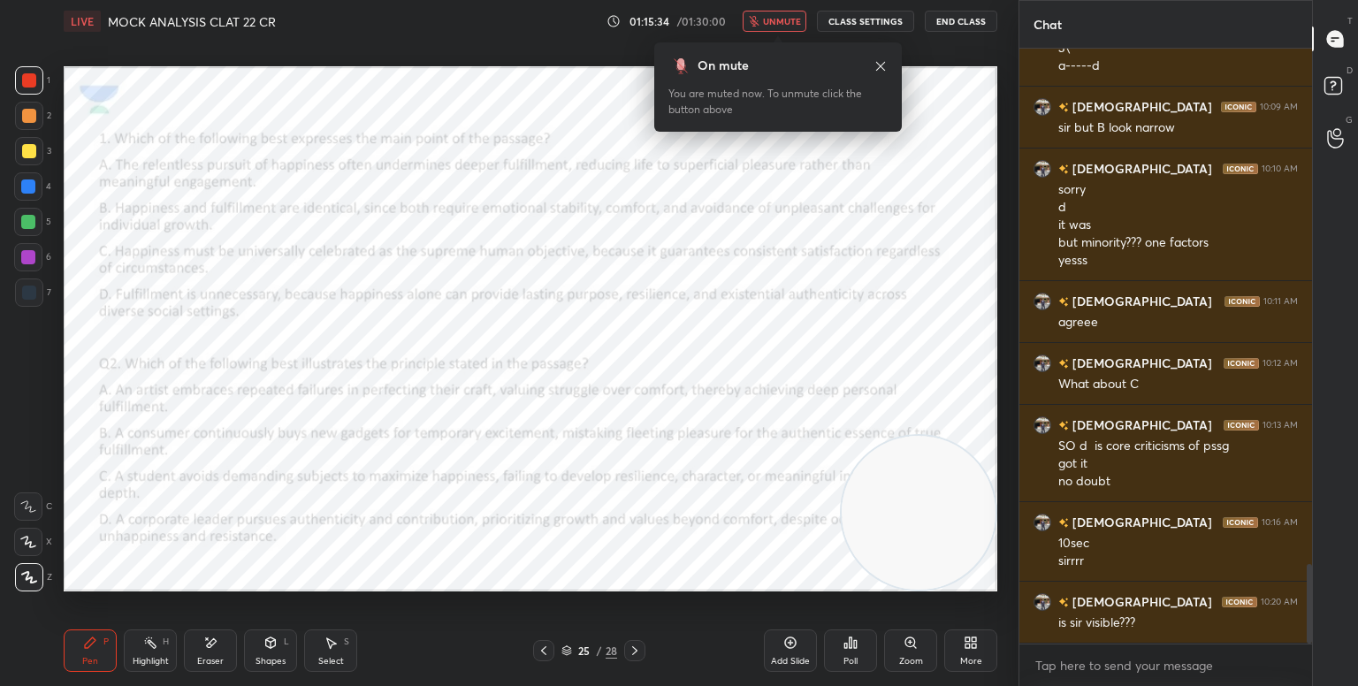
scroll to position [3929, 0]
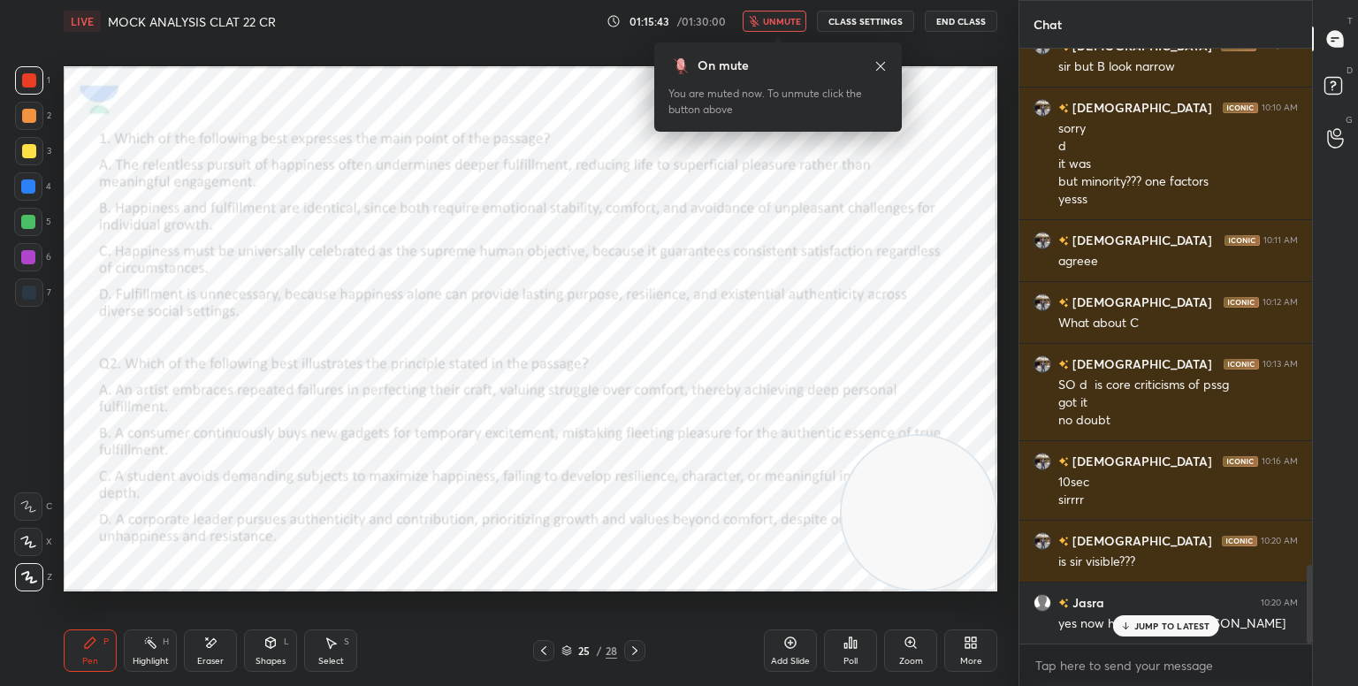
click at [1126, 627] on icon at bounding box center [1124, 626] width 11 height 11
click at [777, 29] on button "unmute" at bounding box center [775, 21] width 64 height 21
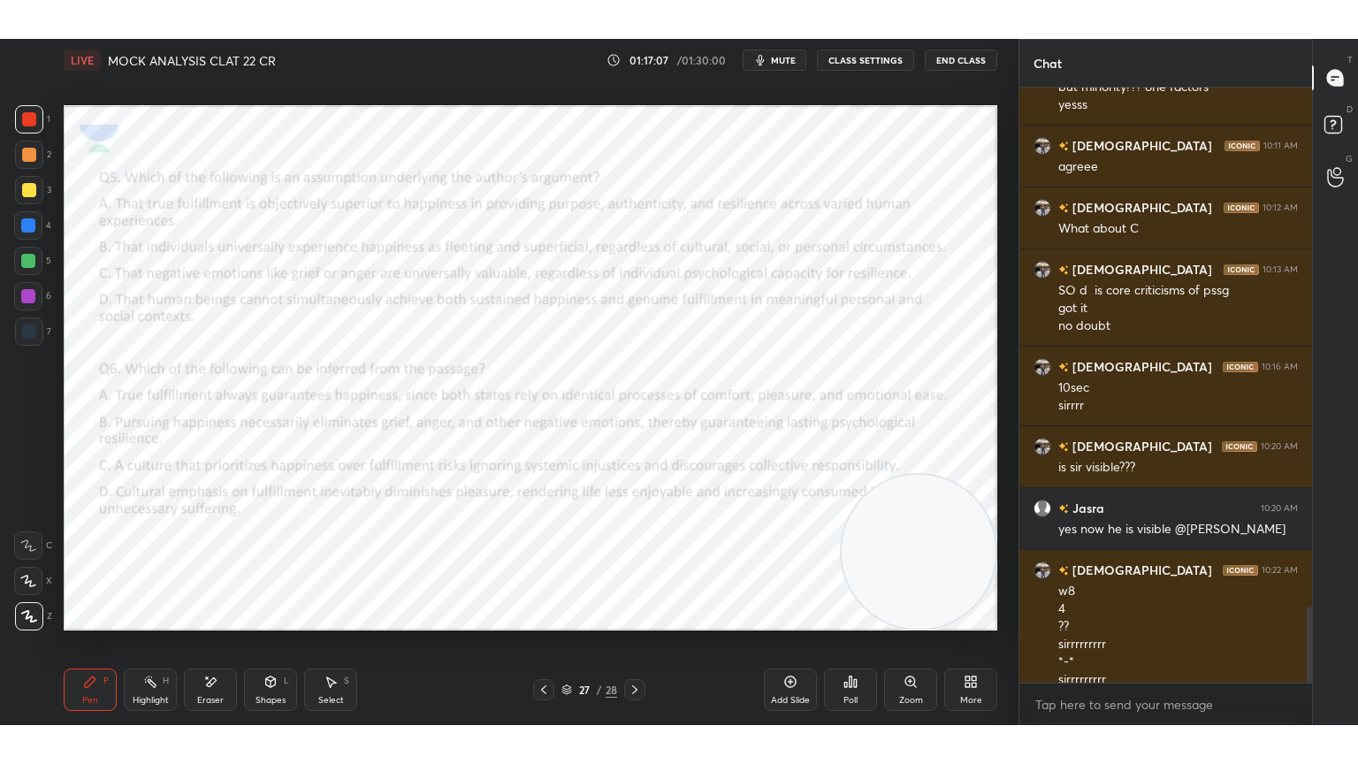
scroll to position [4080, 0]
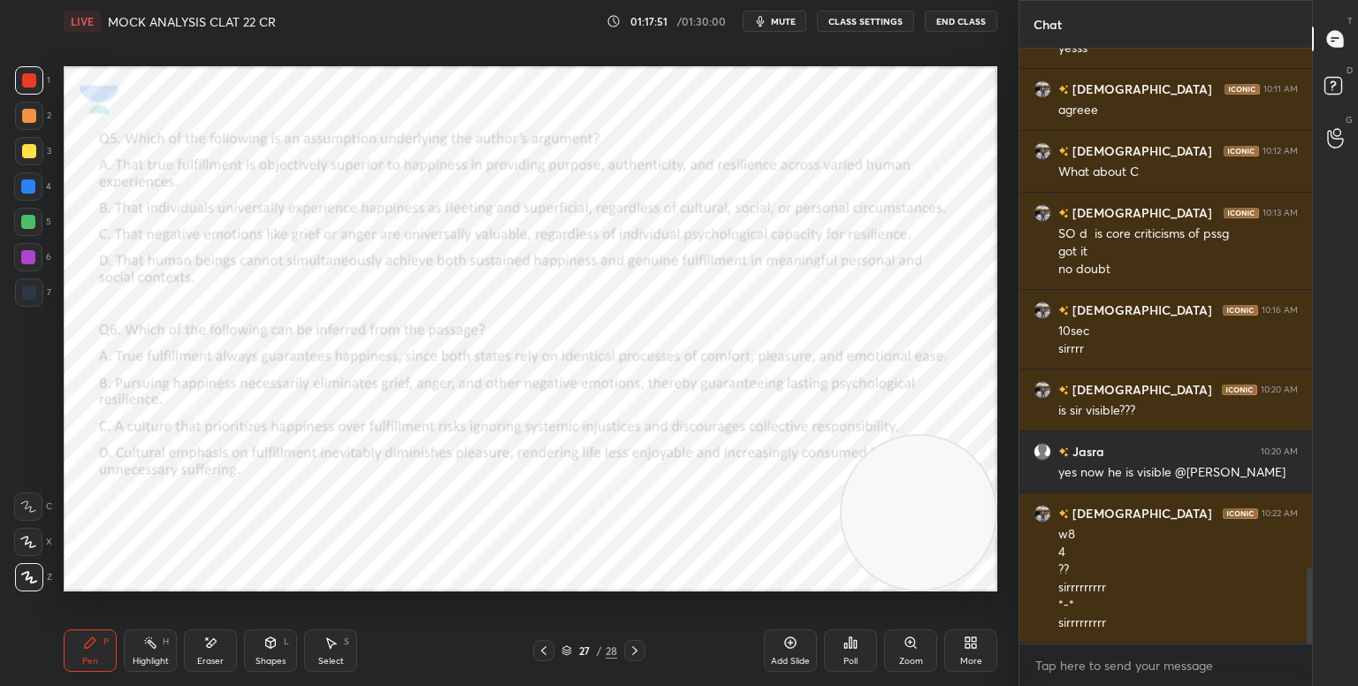
click at [974, 640] on icon at bounding box center [974, 639] width 4 height 4
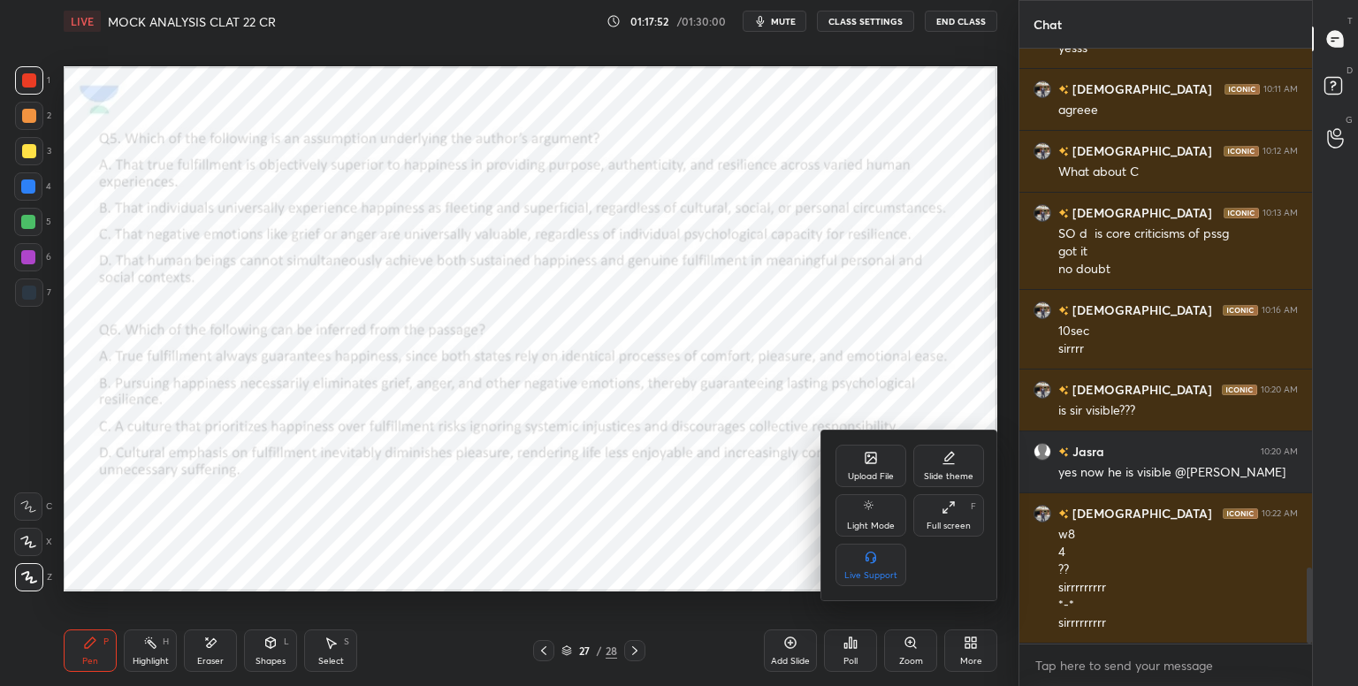
click at [950, 512] on icon at bounding box center [948, 507] width 14 height 14
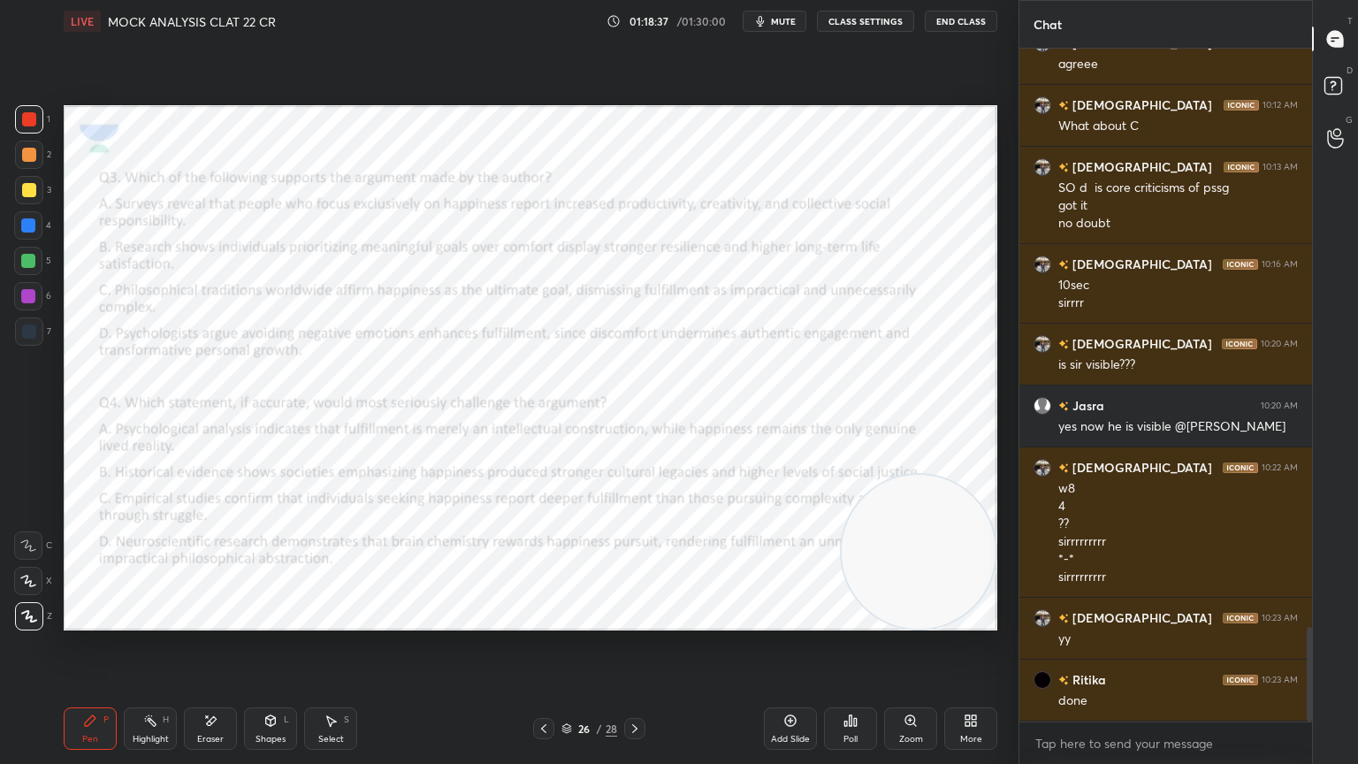
scroll to position [4187, 0]
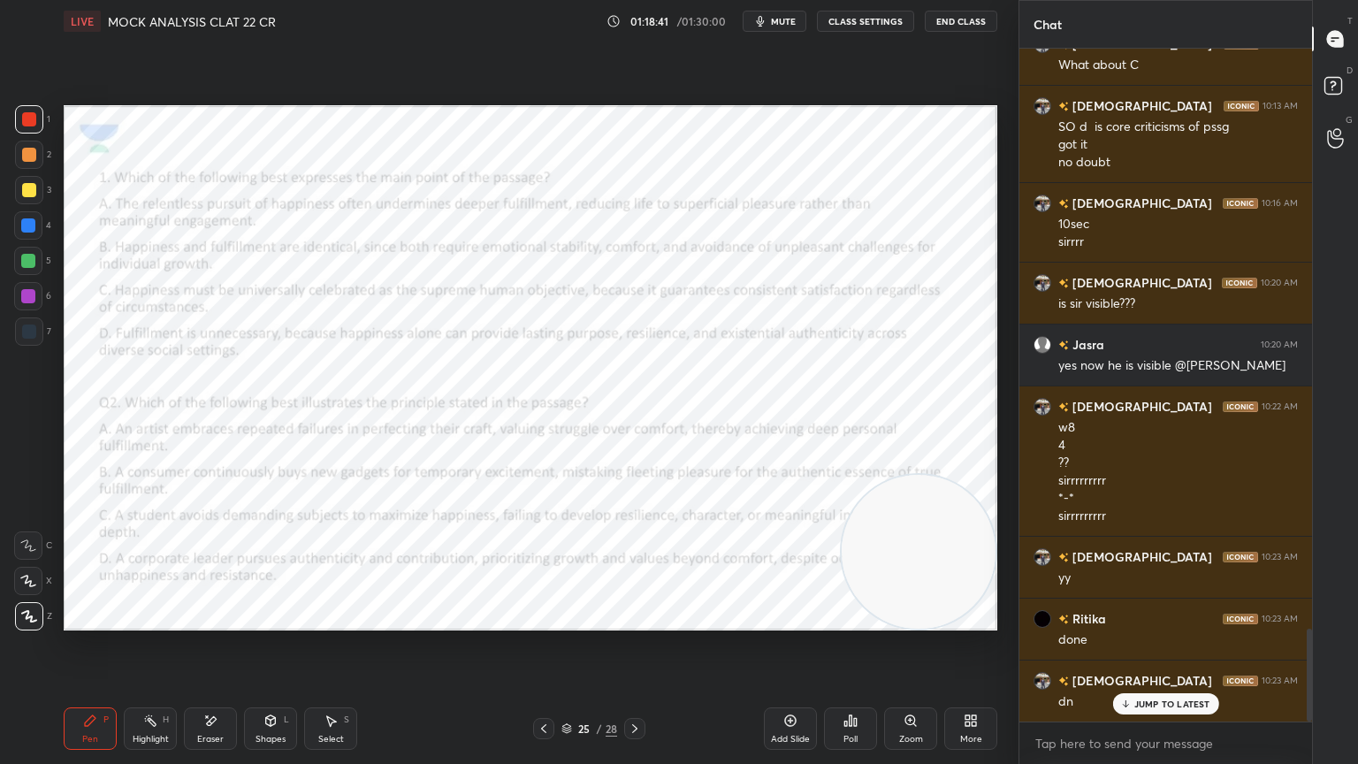
click at [872, 685] on div "Poll" at bounding box center [850, 728] width 53 height 42
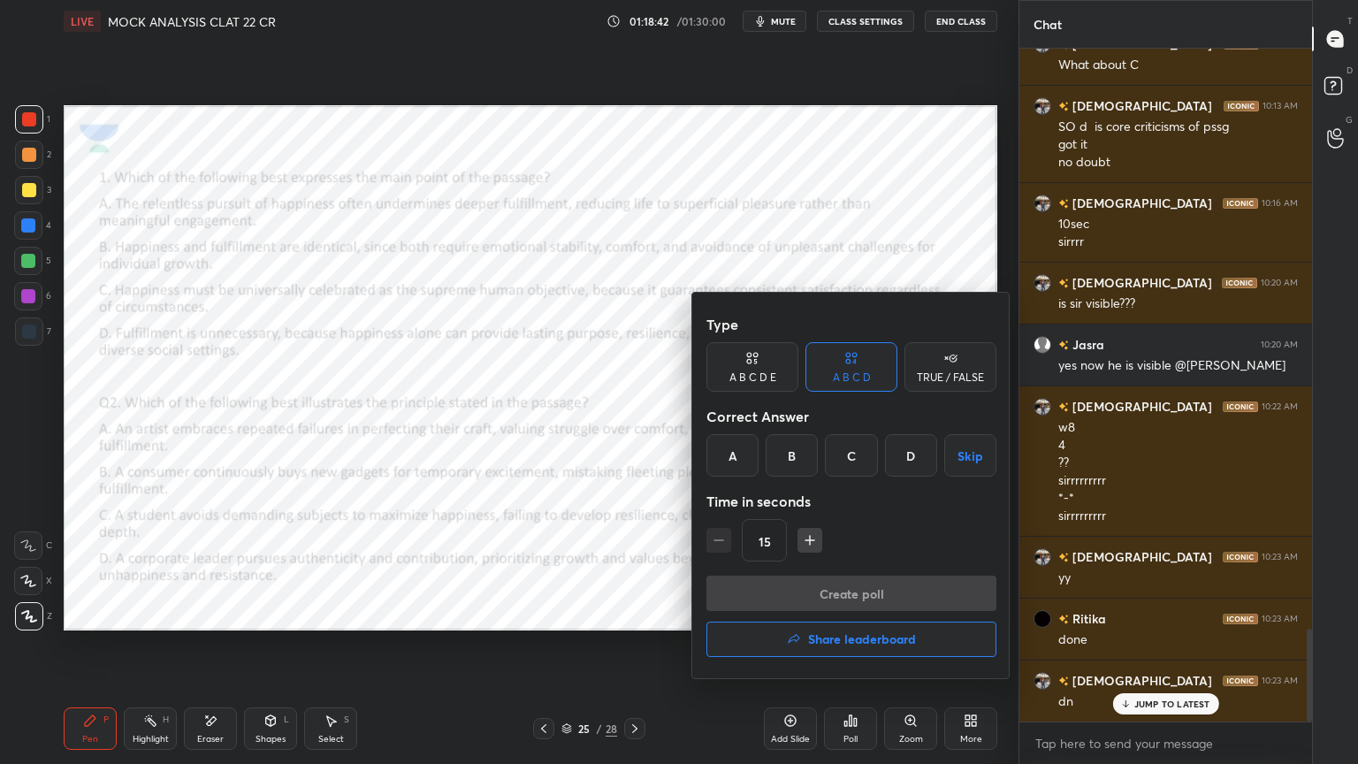
click at [737, 458] on div "A" at bounding box center [732, 455] width 52 height 42
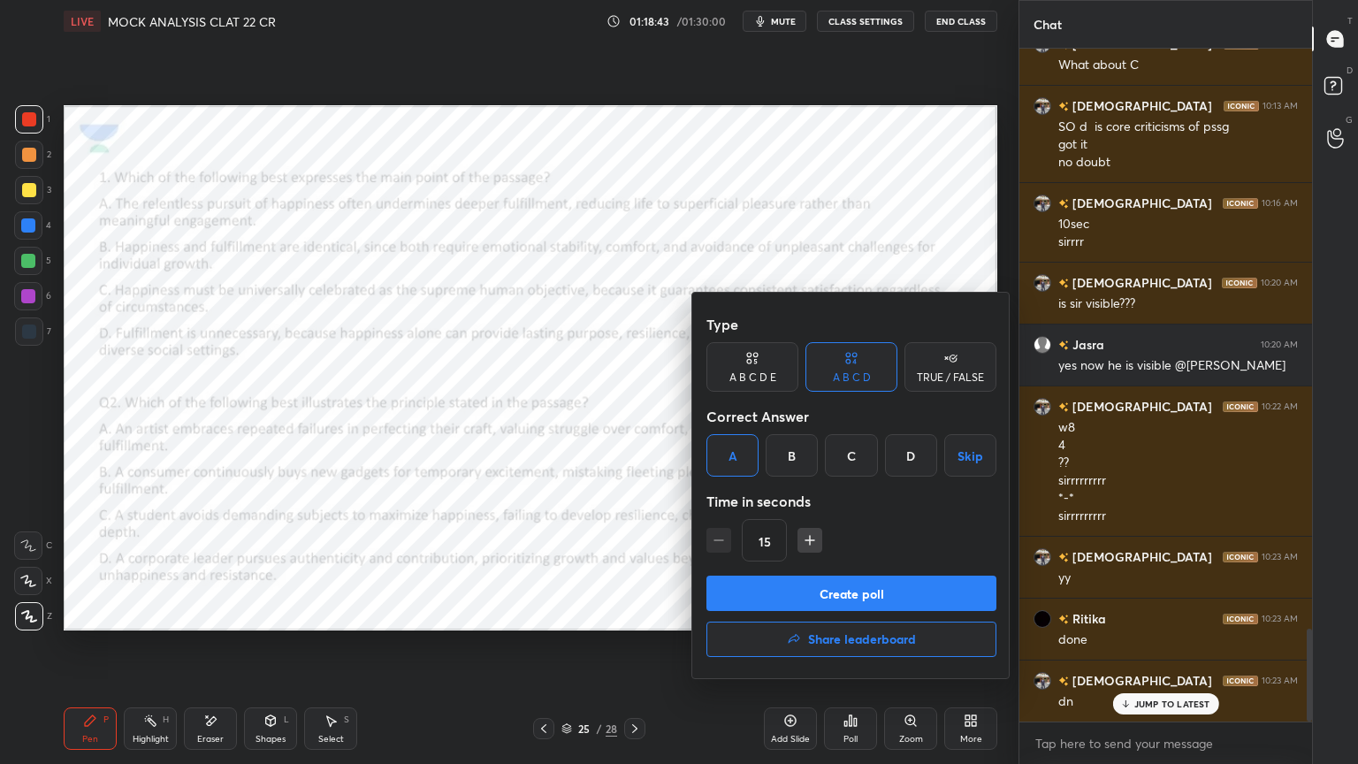
click at [767, 595] on button "Create poll" at bounding box center [851, 592] width 290 height 35
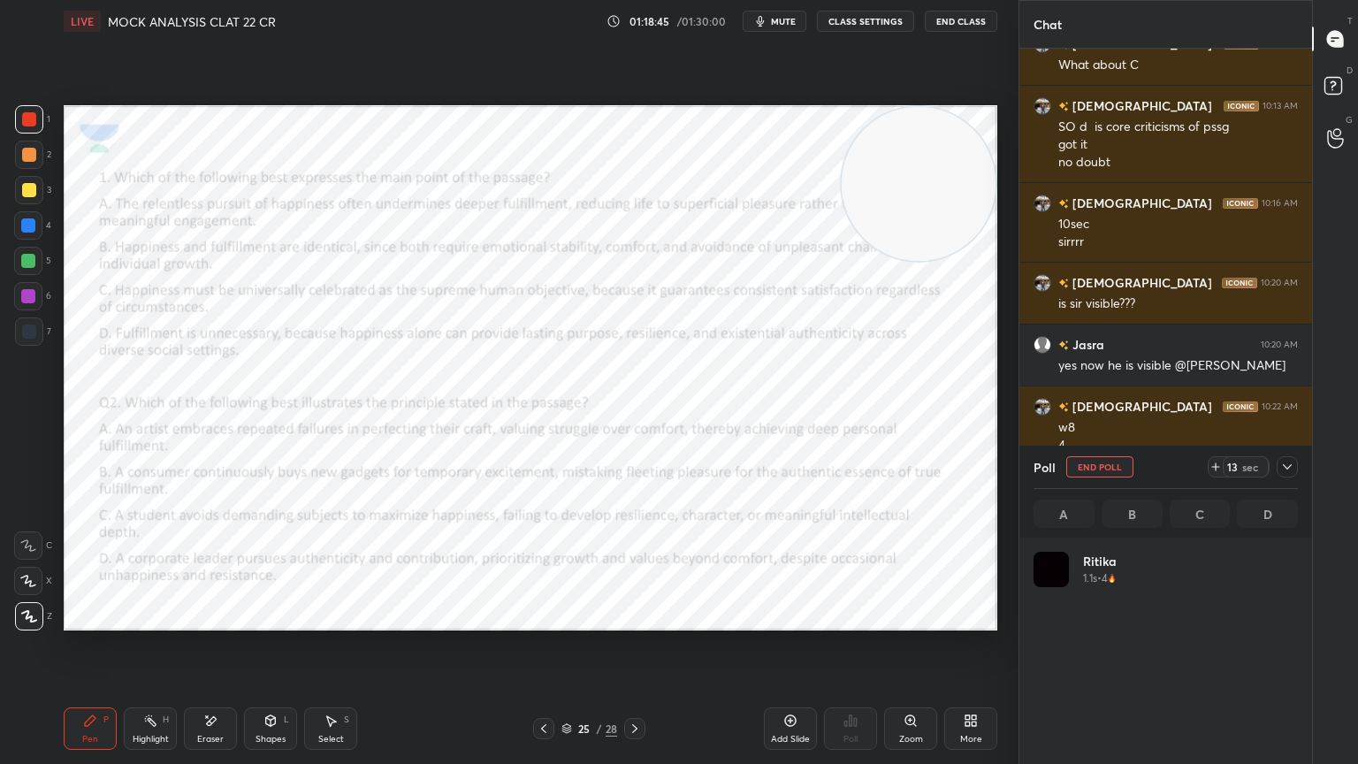
scroll to position [207, 259]
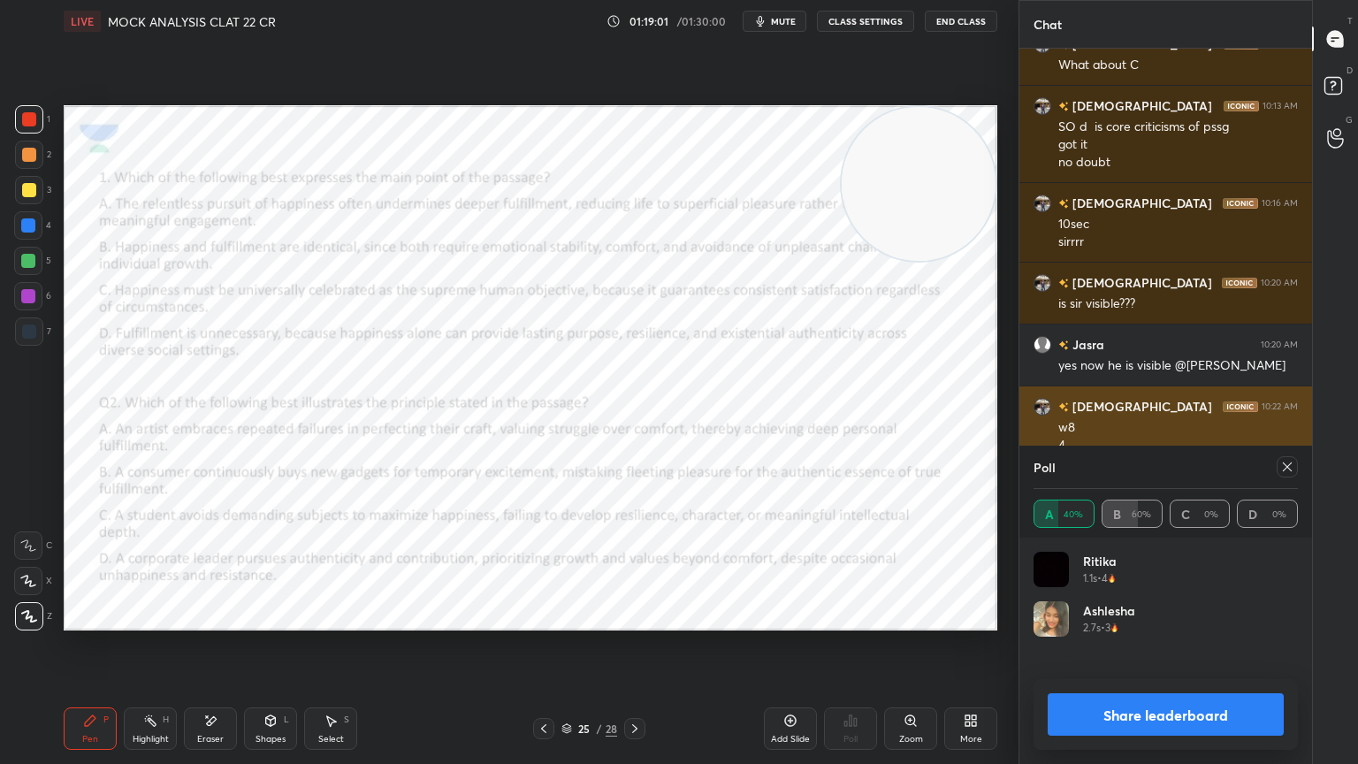
click at [1291, 461] on icon at bounding box center [1287, 467] width 14 height 14
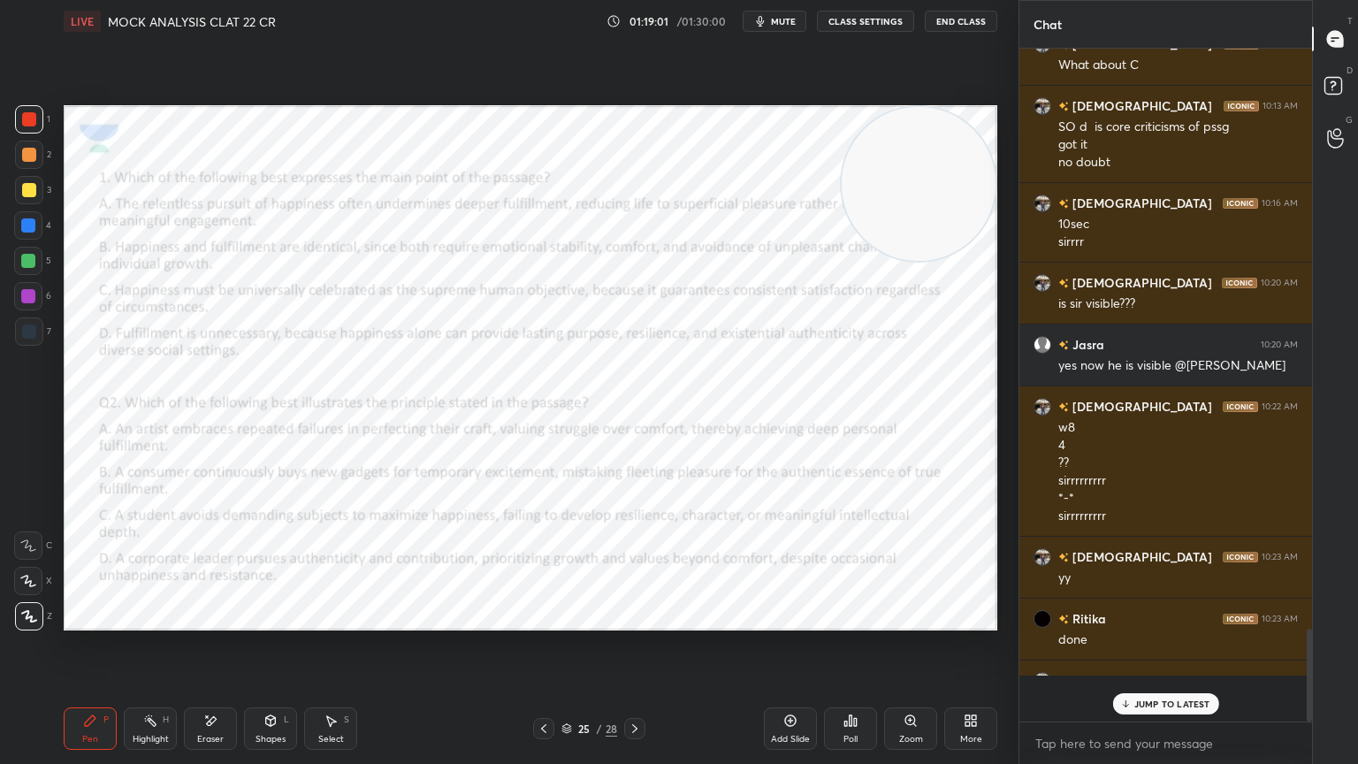
scroll to position [662, 287]
click at [851, 685] on div "Poll" at bounding box center [850, 728] width 53 height 42
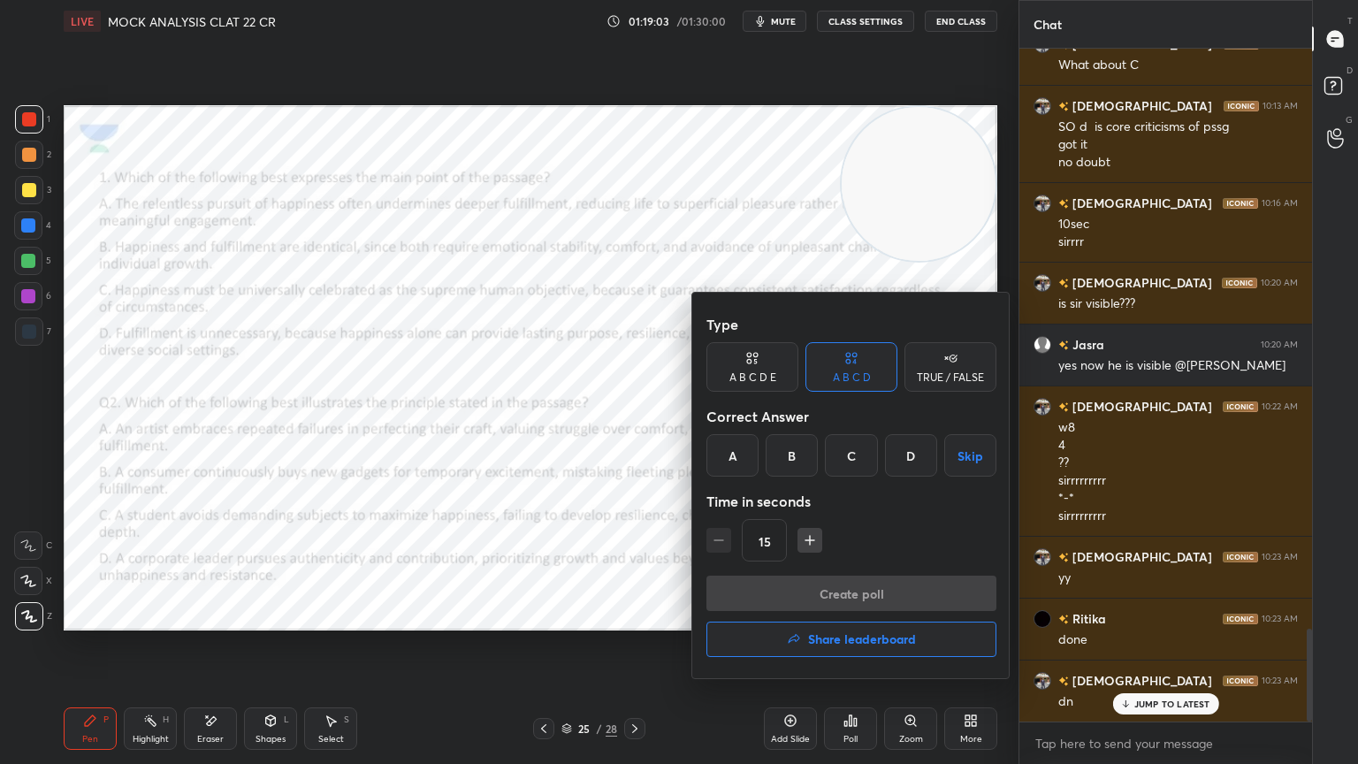
click at [905, 442] on div "D" at bounding box center [911, 455] width 52 height 42
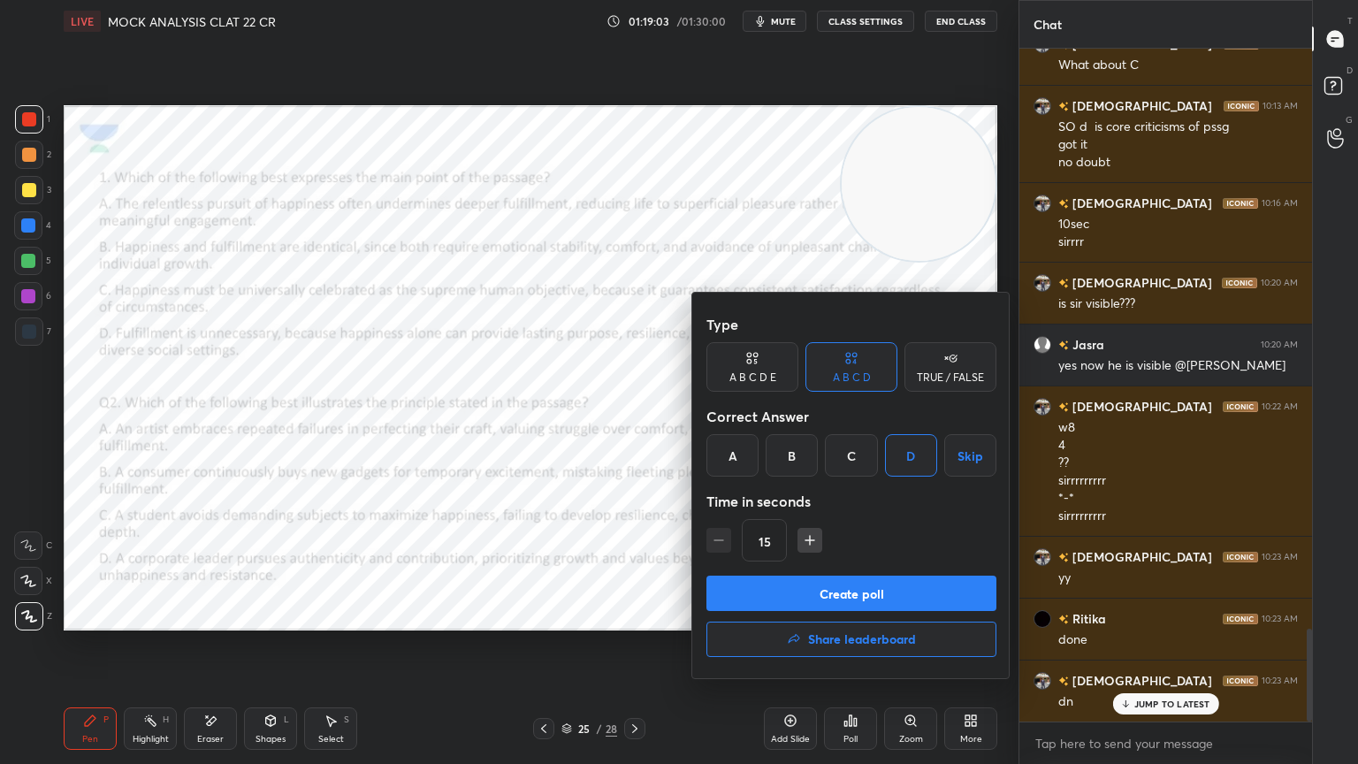
click at [864, 590] on button "Create poll" at bounding box center [851, 592] width 290 height 35
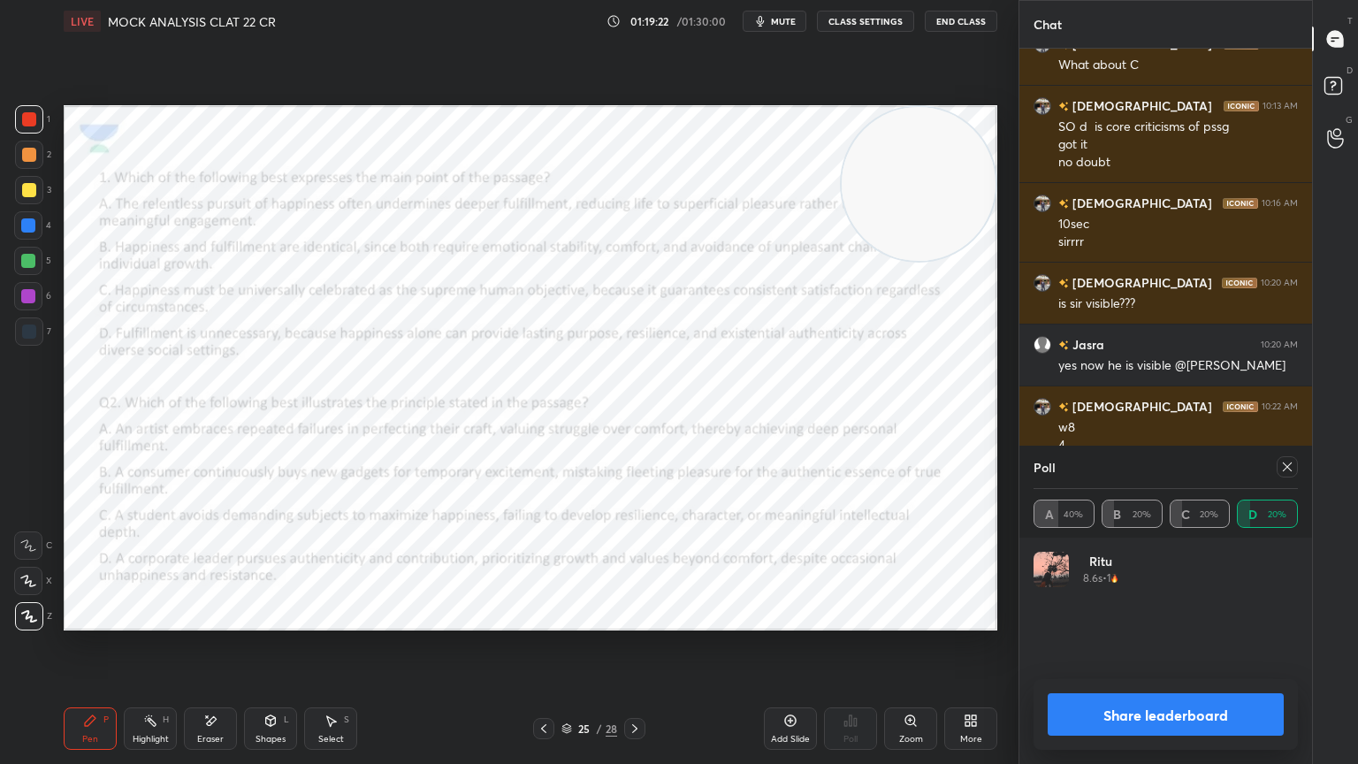
click at [639, 685] on div at bounding box center [634, 728] width 21 height 21
click at [1284, 465] on icon at bounding box center [1287, 467] width 14 height 14
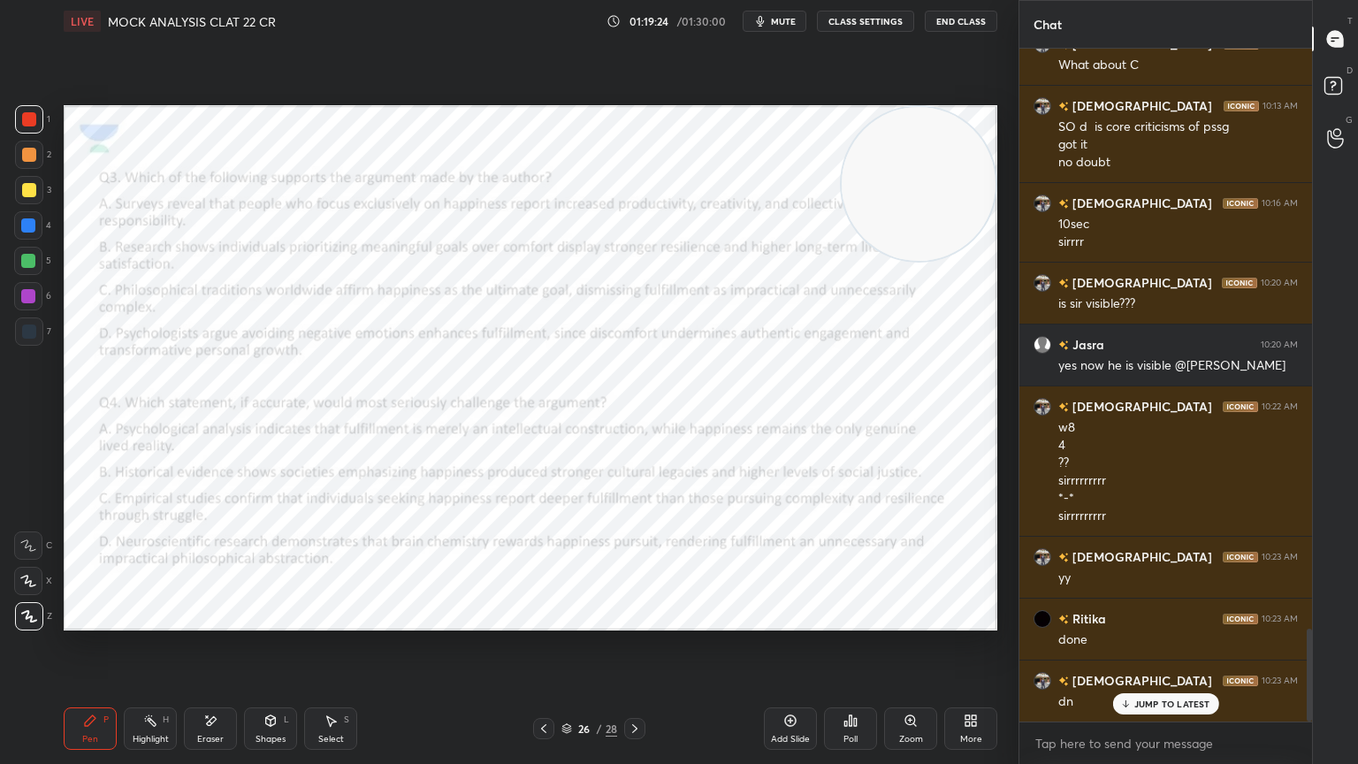
click at [850, 685] on div "Poll" at bounding box center [850, 728] width 53 height 42
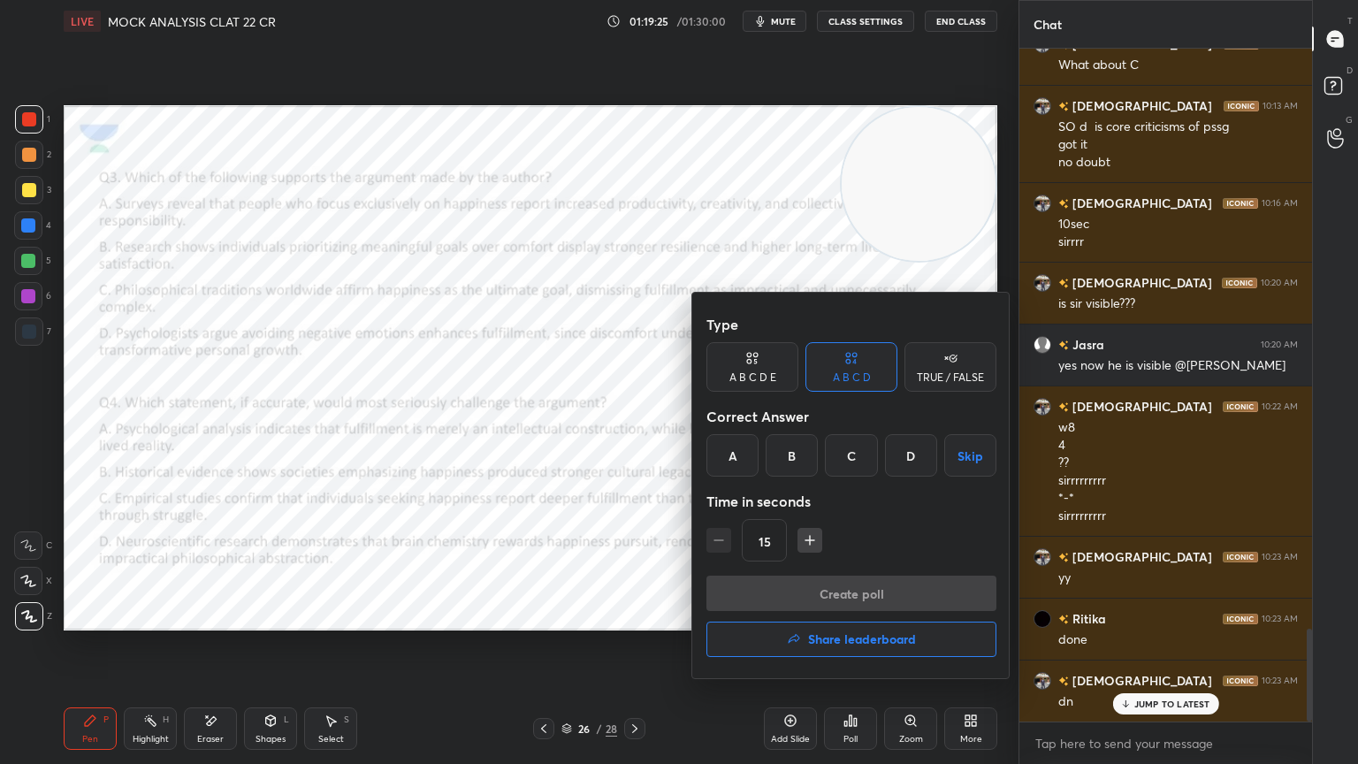
click at [806, 457] on div "B" at bounding box center [792, 455] width 52 height 42
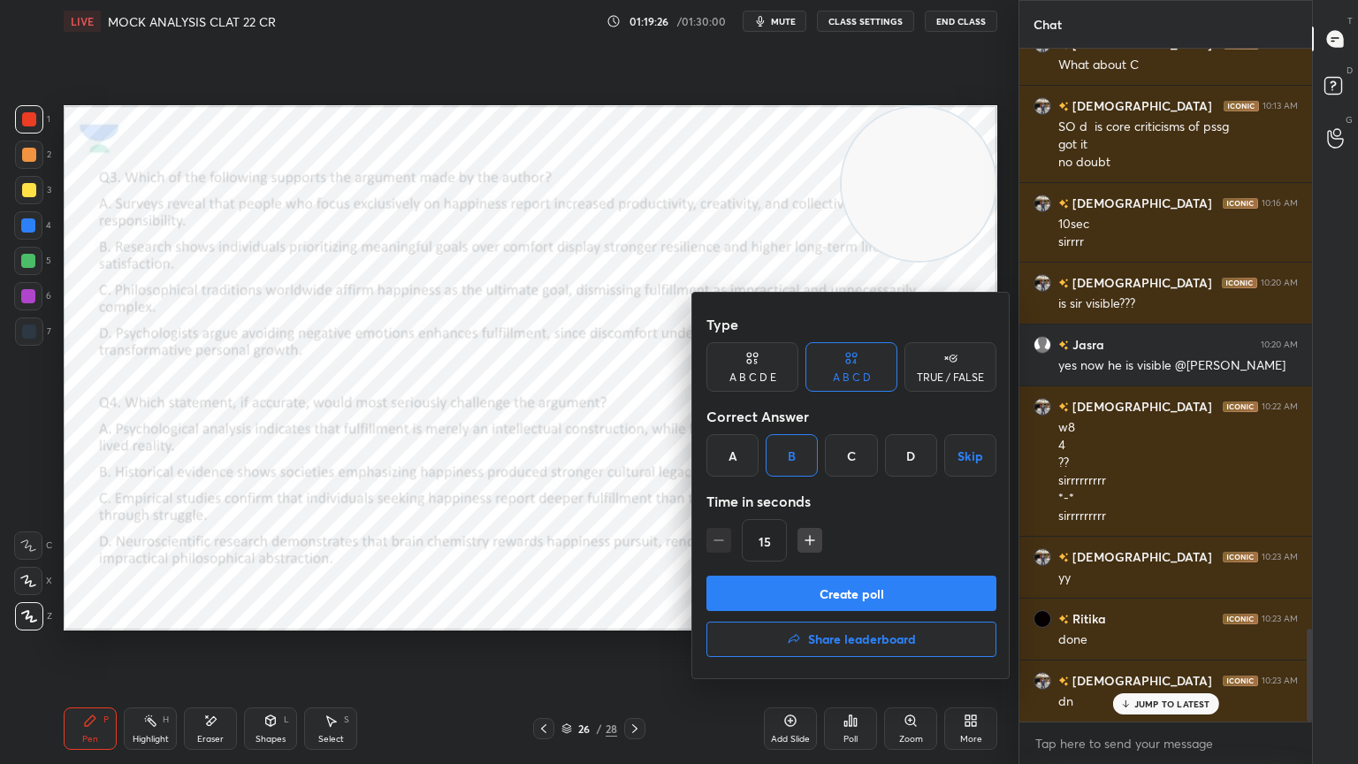
click at [863, 577] on button "Create poll" at bounding box center [851, 592] width 290 height 35
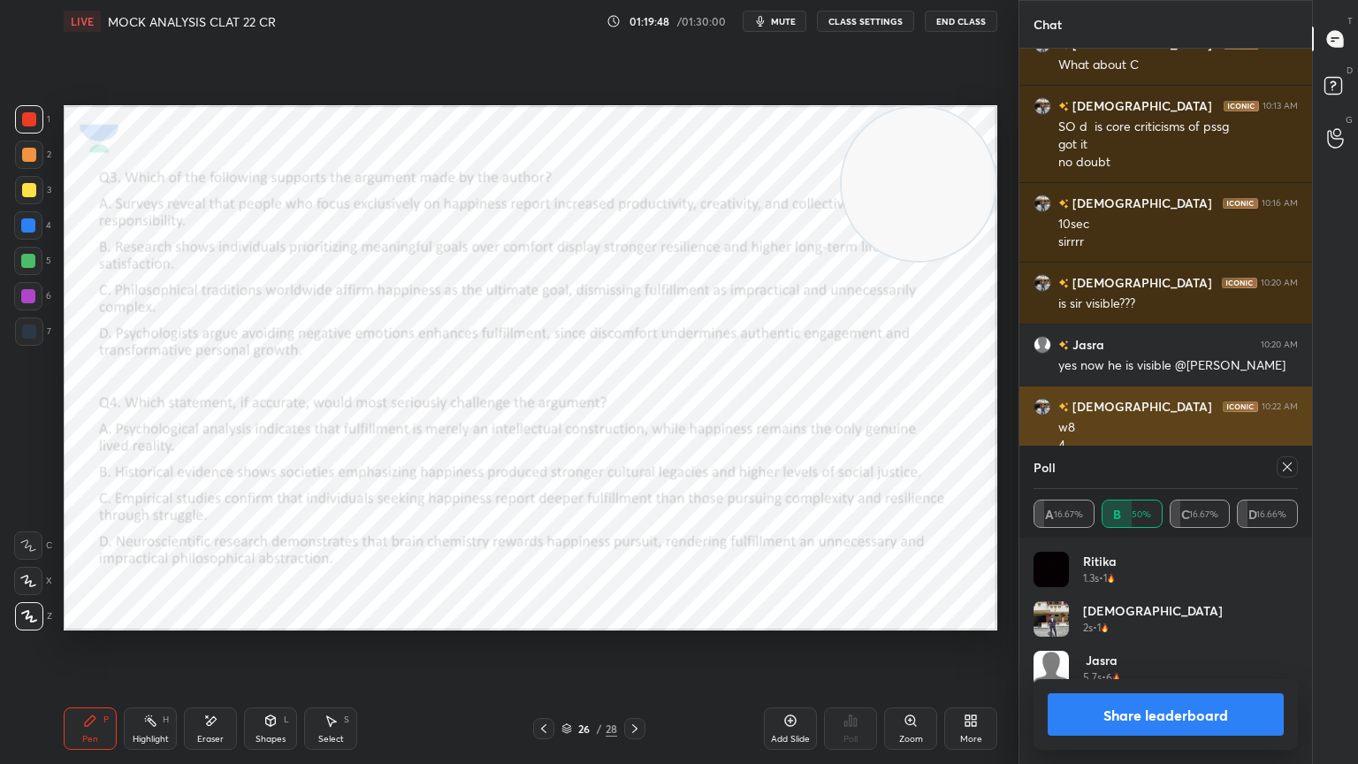
click at [1288, 462] on icon at bounding box center [1287, 467] width 14 height 14
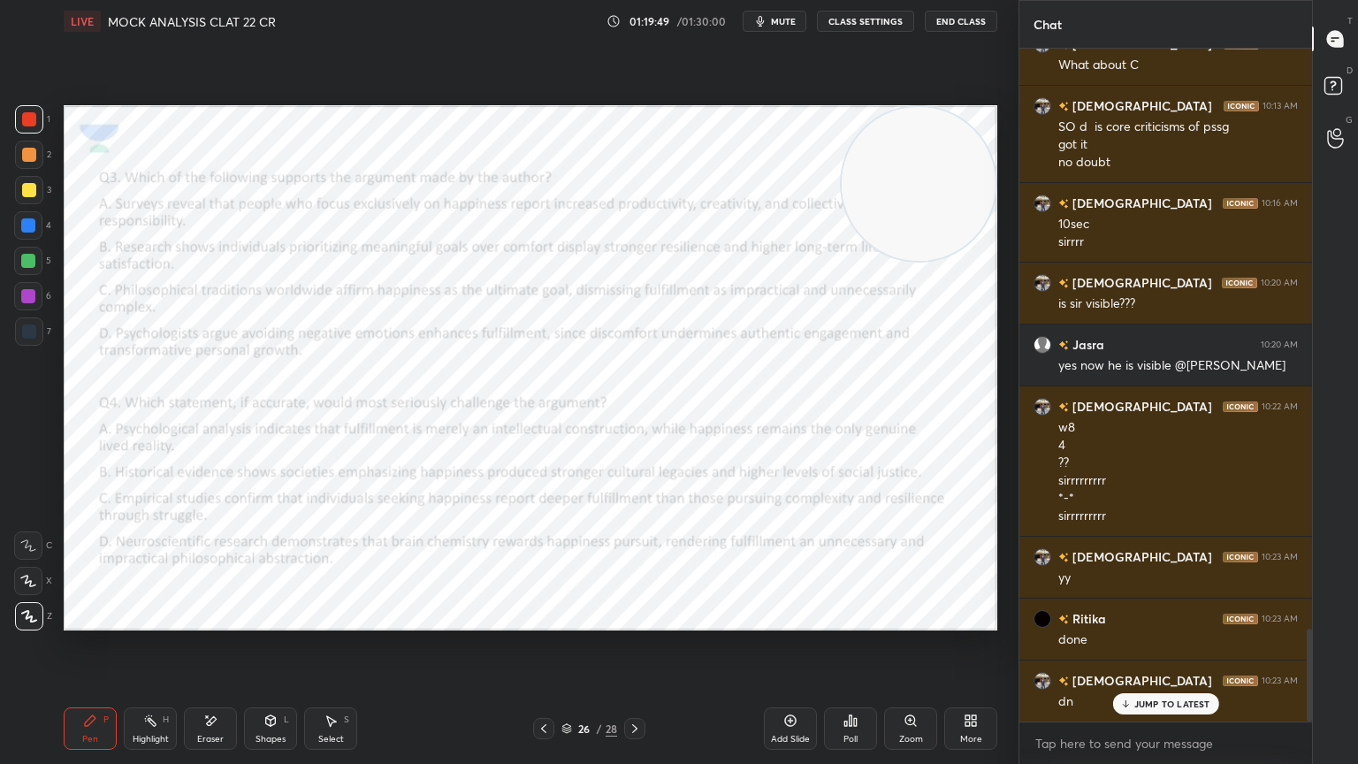
click at [859, 685] on div "Poll" at bounding box center [850, 728] width 53 height 42
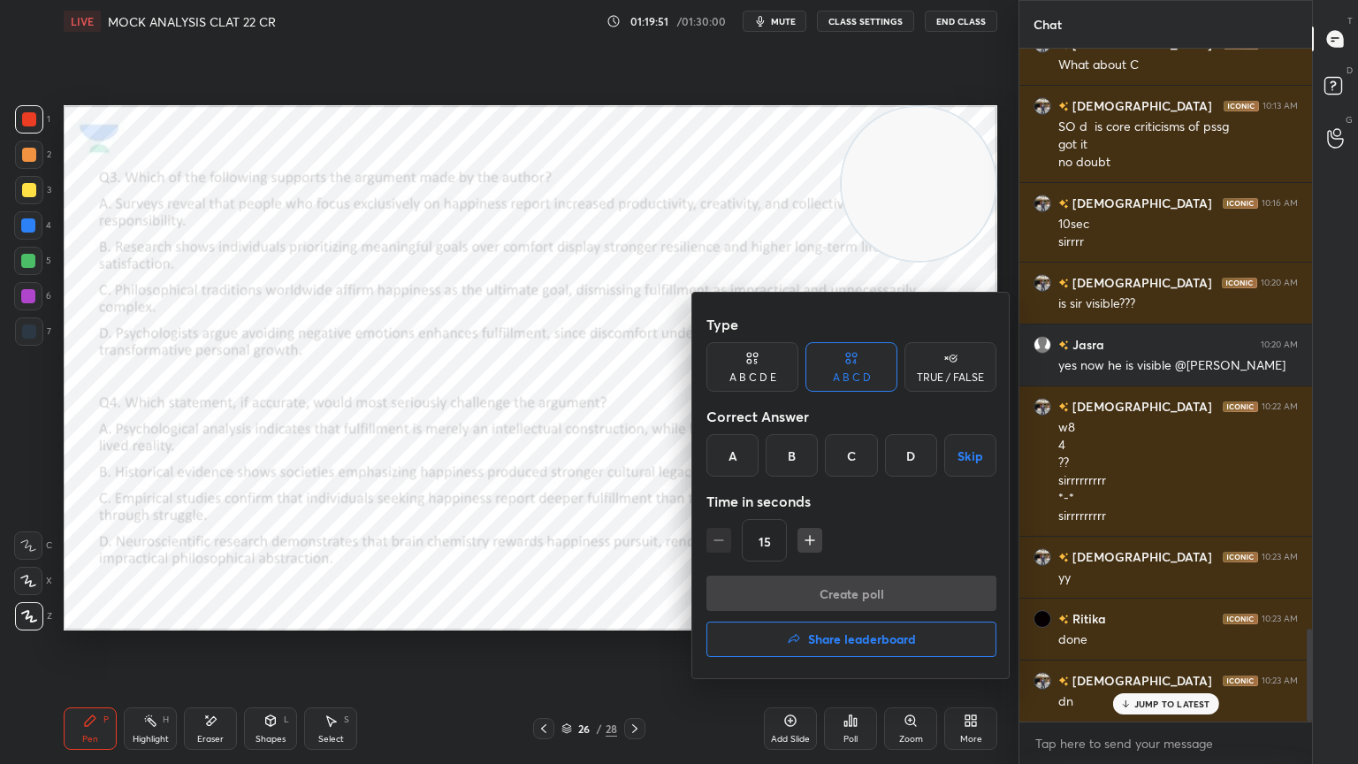
click at [852, 446] on div "C" at bounding box center [851, 455] width 52 height 42
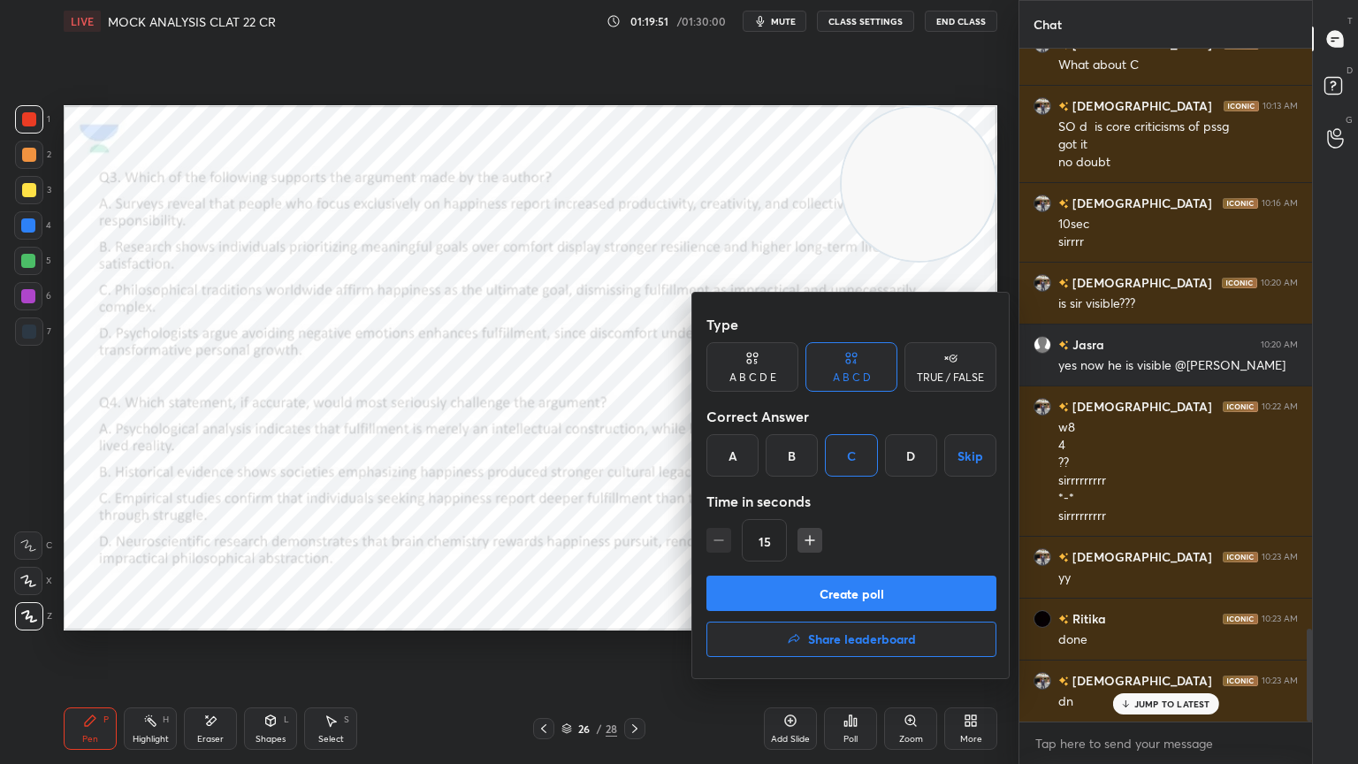
click at [850, 575] on button "Create poll" at bounding box center [851, 592] width 290 height 35
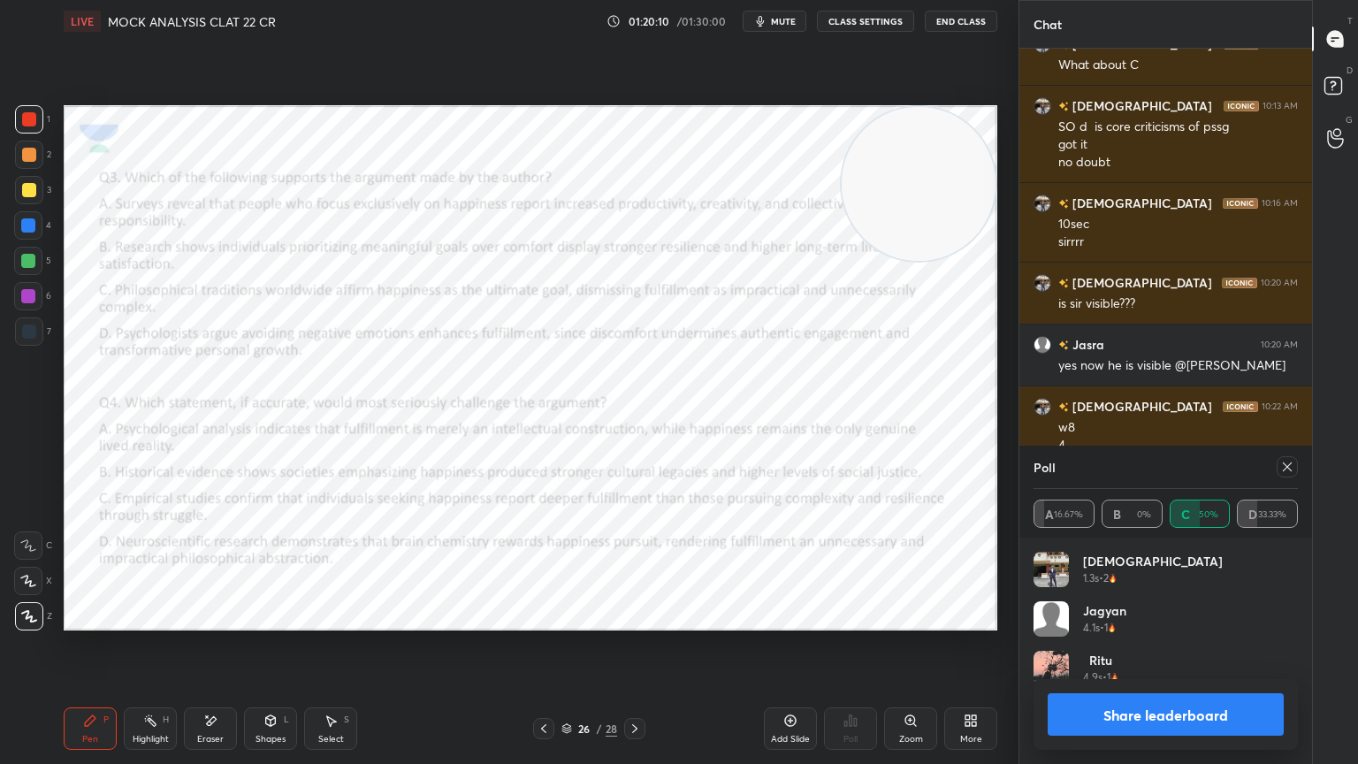
click at [209, 685] on div "Eraser" at bounding box center [210, 728] width 53 height 42
click at [93, 685] on div "Pen" at bounding box center [90, 739] width 16 height 9
click at [636, 685] on icon at bounding box center [635, 728] width 14 height 14
click at [1286, 467] on icon at bounding box center [1287, 467] width 14 height 14
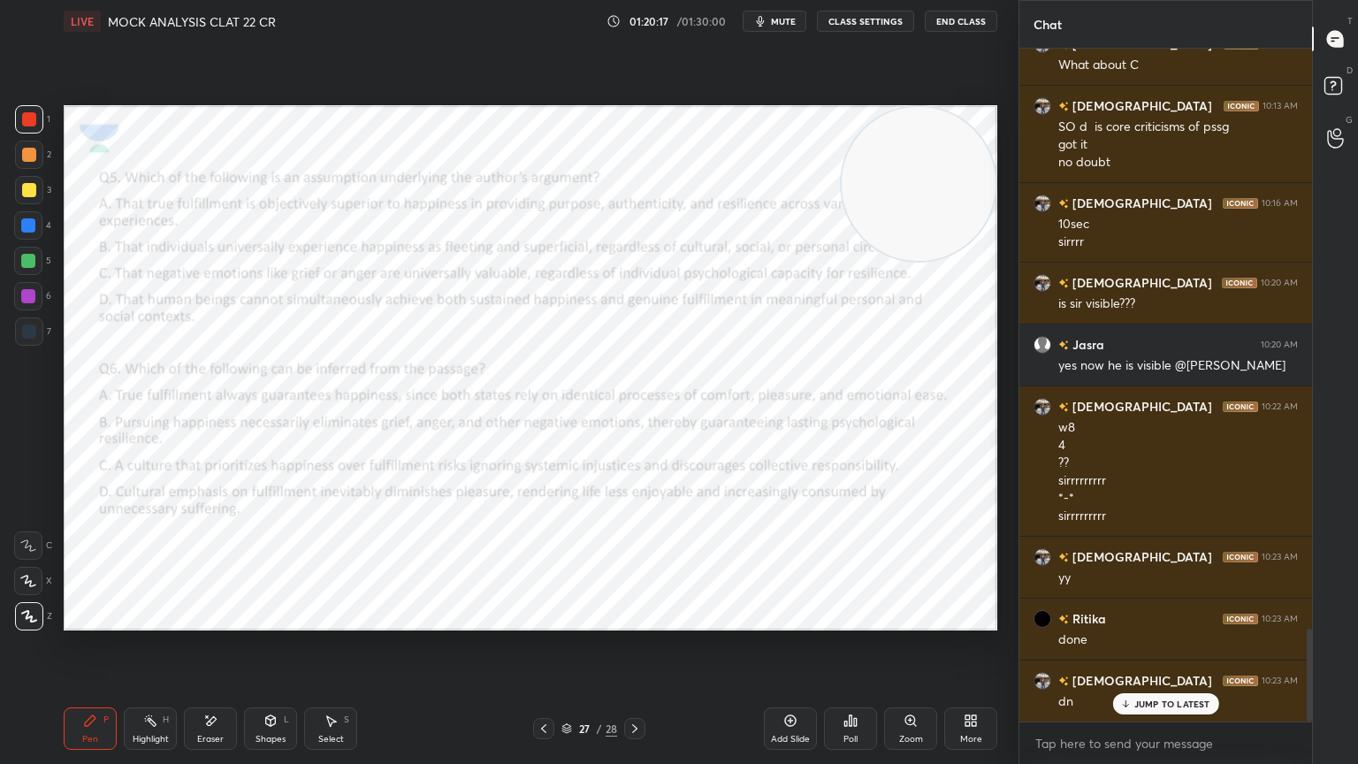
click at [844, 685] on icon at bounding box center [845, 723] width 3 height 4
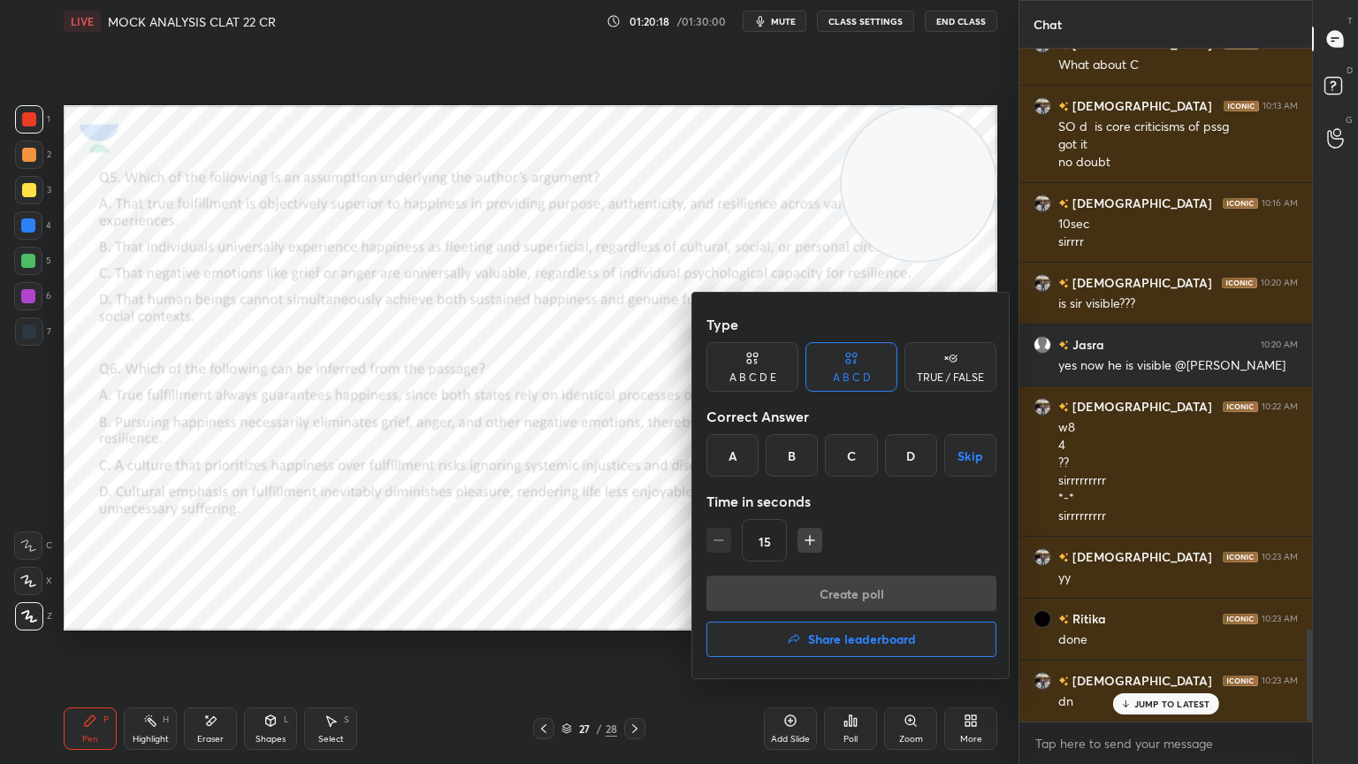
click at [711, 452] on div "A" at bounding box center [732, 455] width 52 height 42
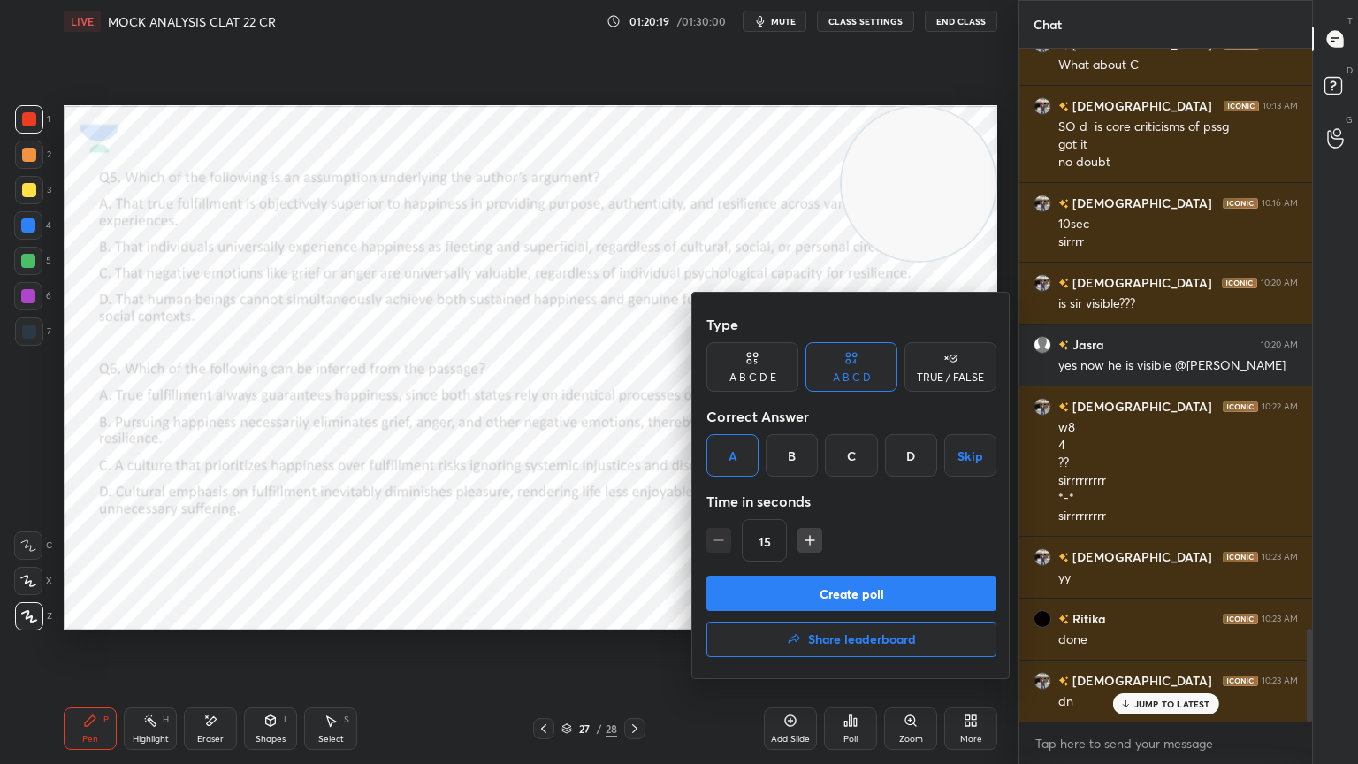
click at [803, 598] on button "Create poll" at bounding box center [851, 592] width 290 height 35
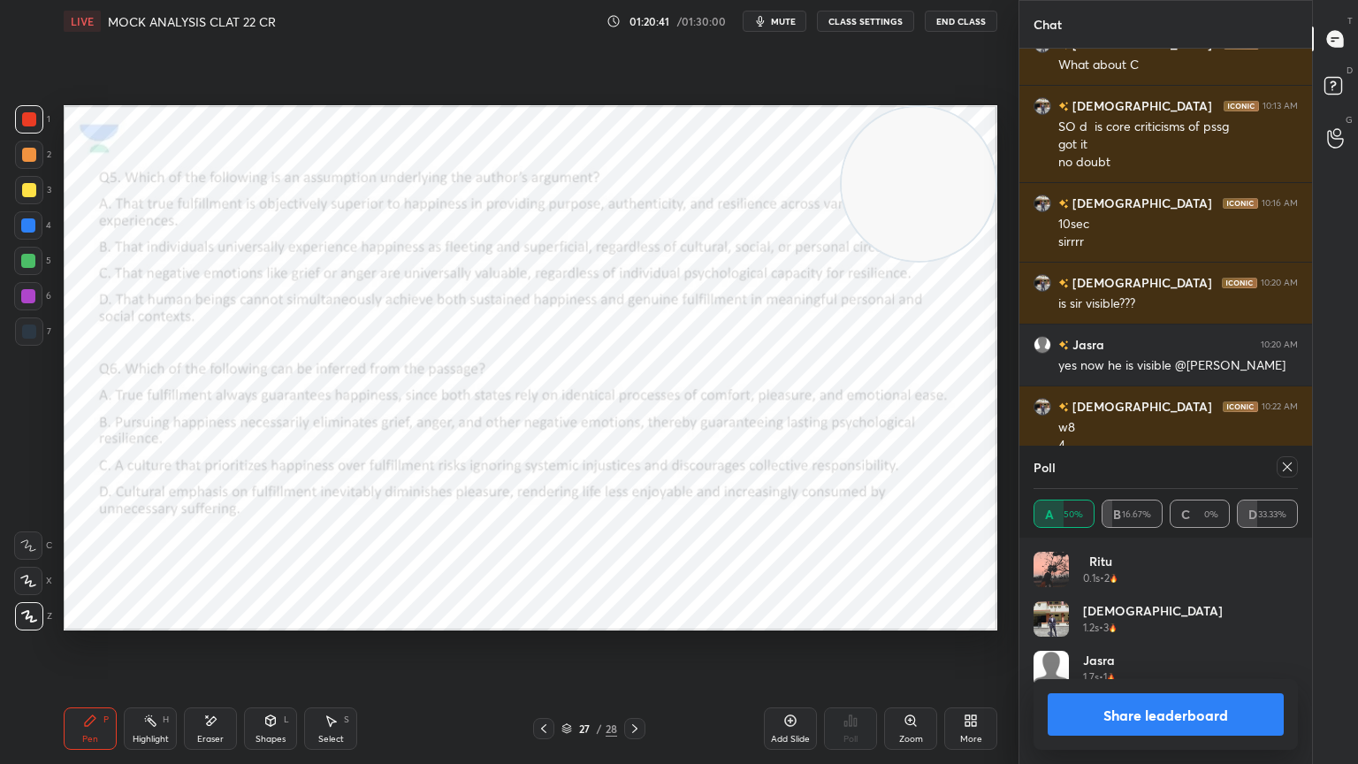
click at [1289, 465] on icon at bounding box center [1287, 467] width 14 height 14
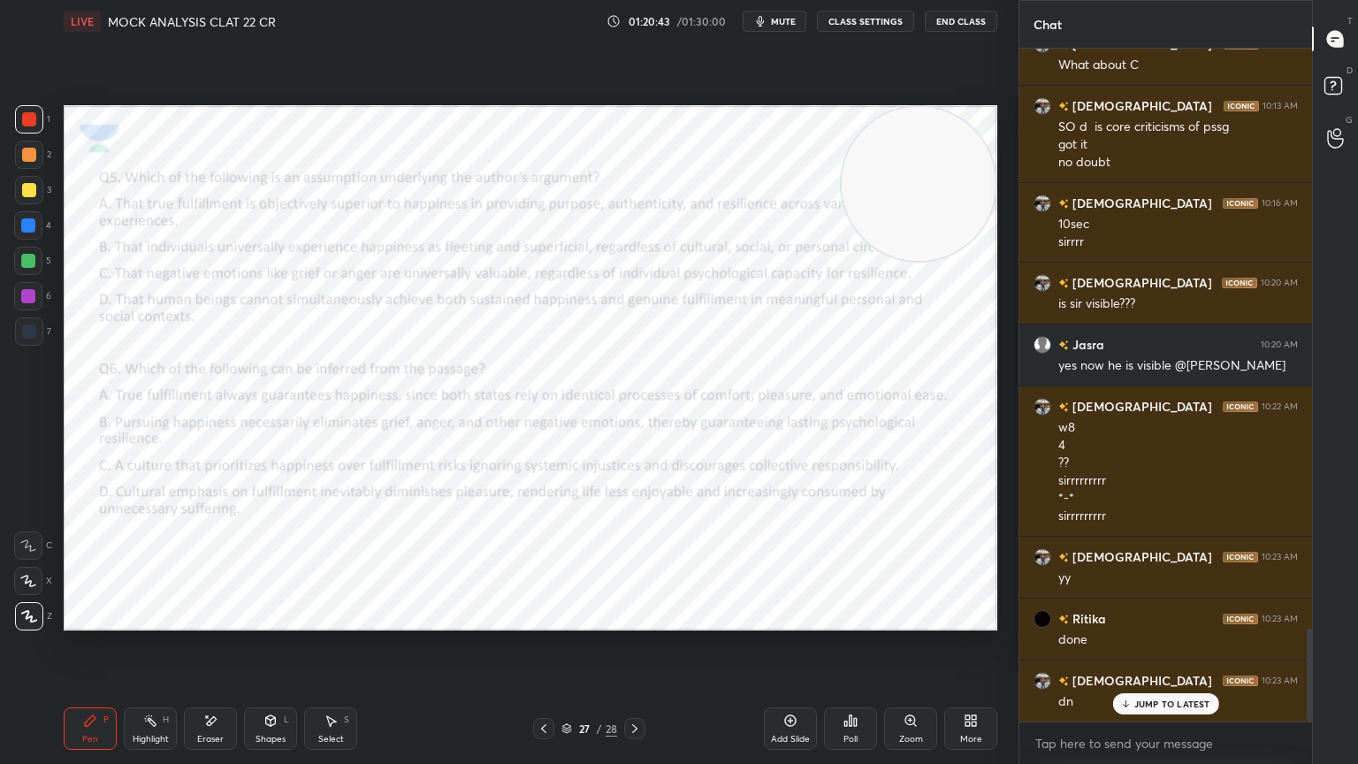
click at [856, 685] on icon at bounding box center [855, 722] width 3 height 8
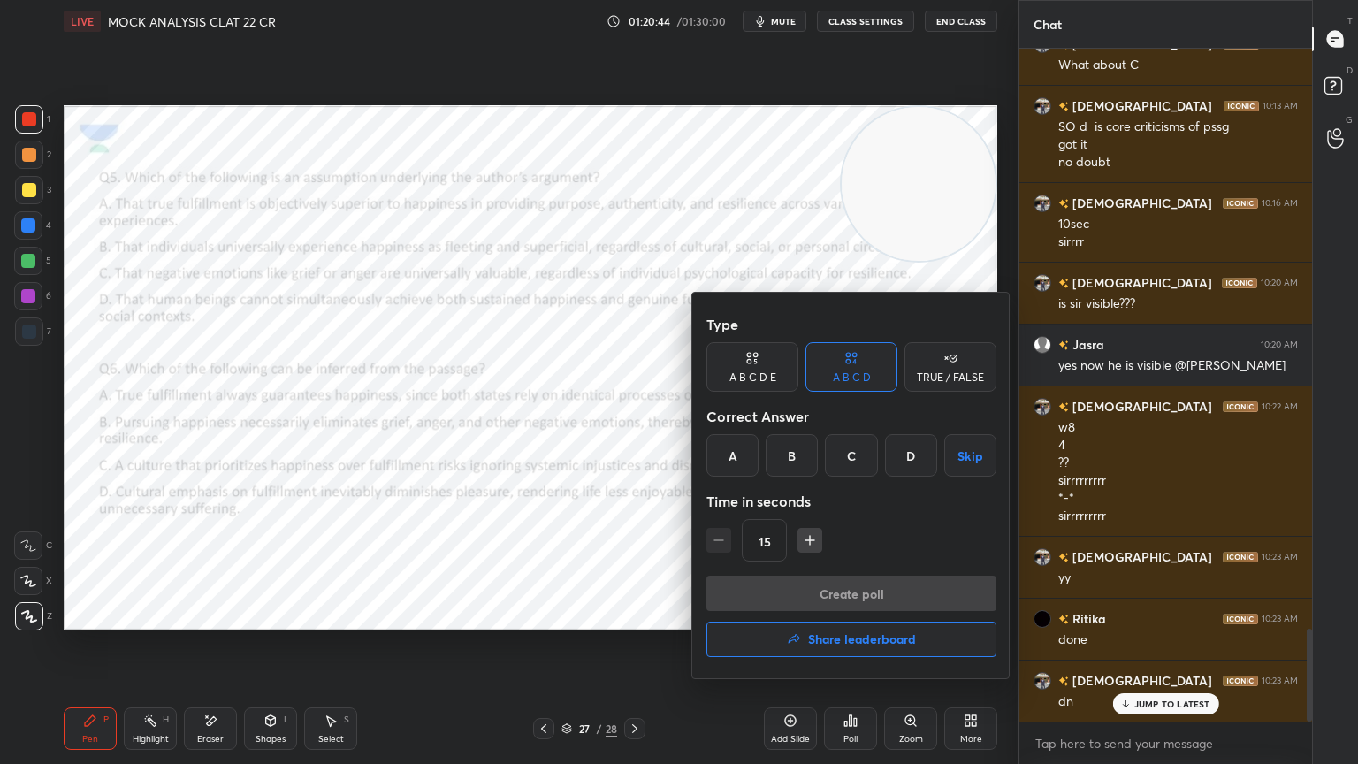
click at [850, 456] on div "C" at bounding box center [851, 455] width 52 height 42
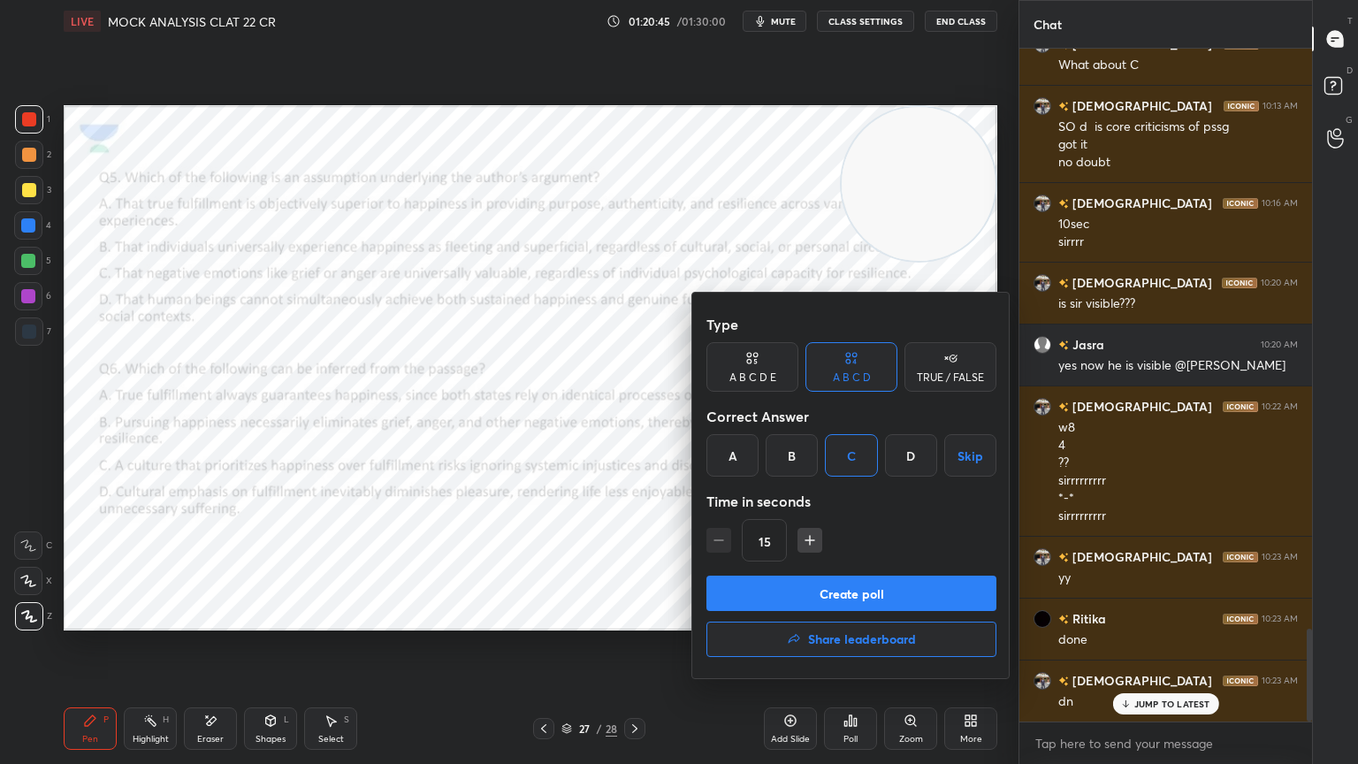
click at [817, 587] on button "Create poll" at bounding box center [851, 592] width 290 height 35
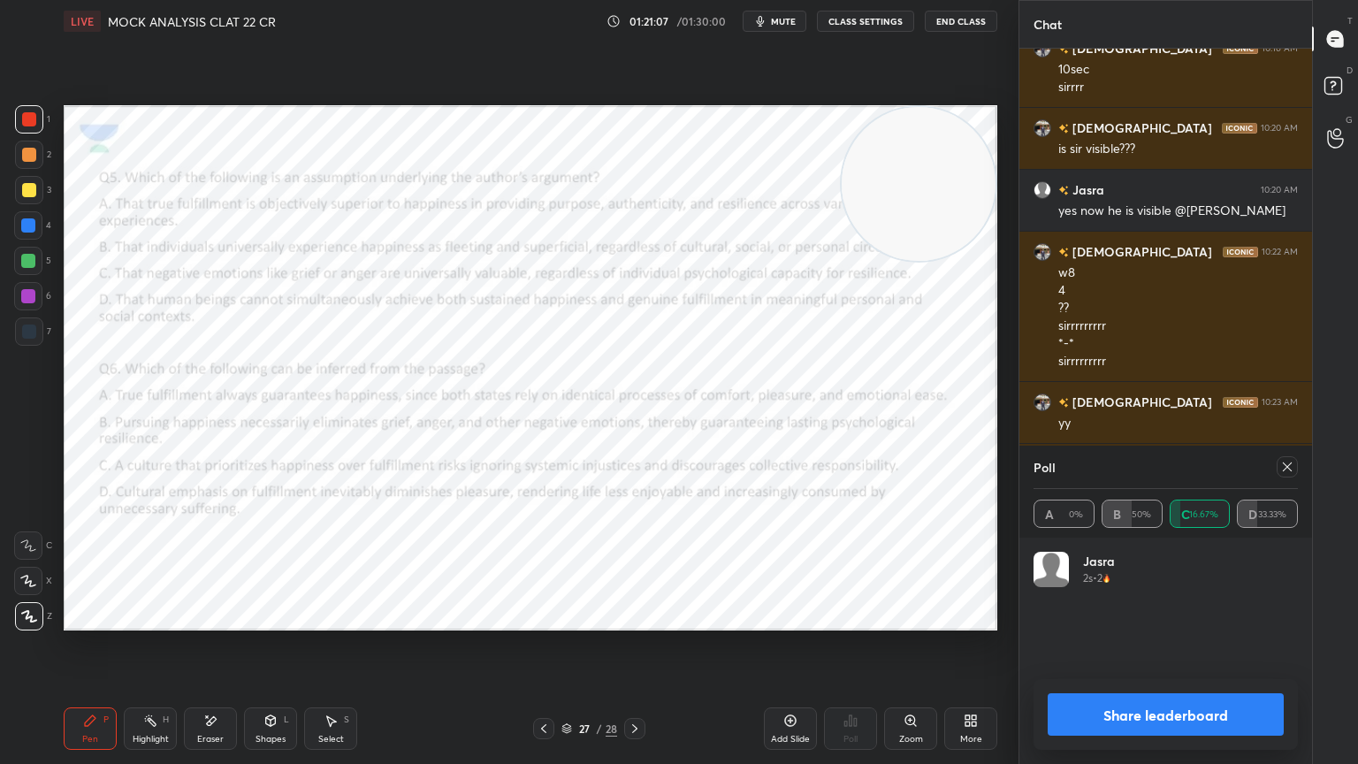
click at [1291, 464] on icon at bounding box center [1287, 467] width 14 height 14
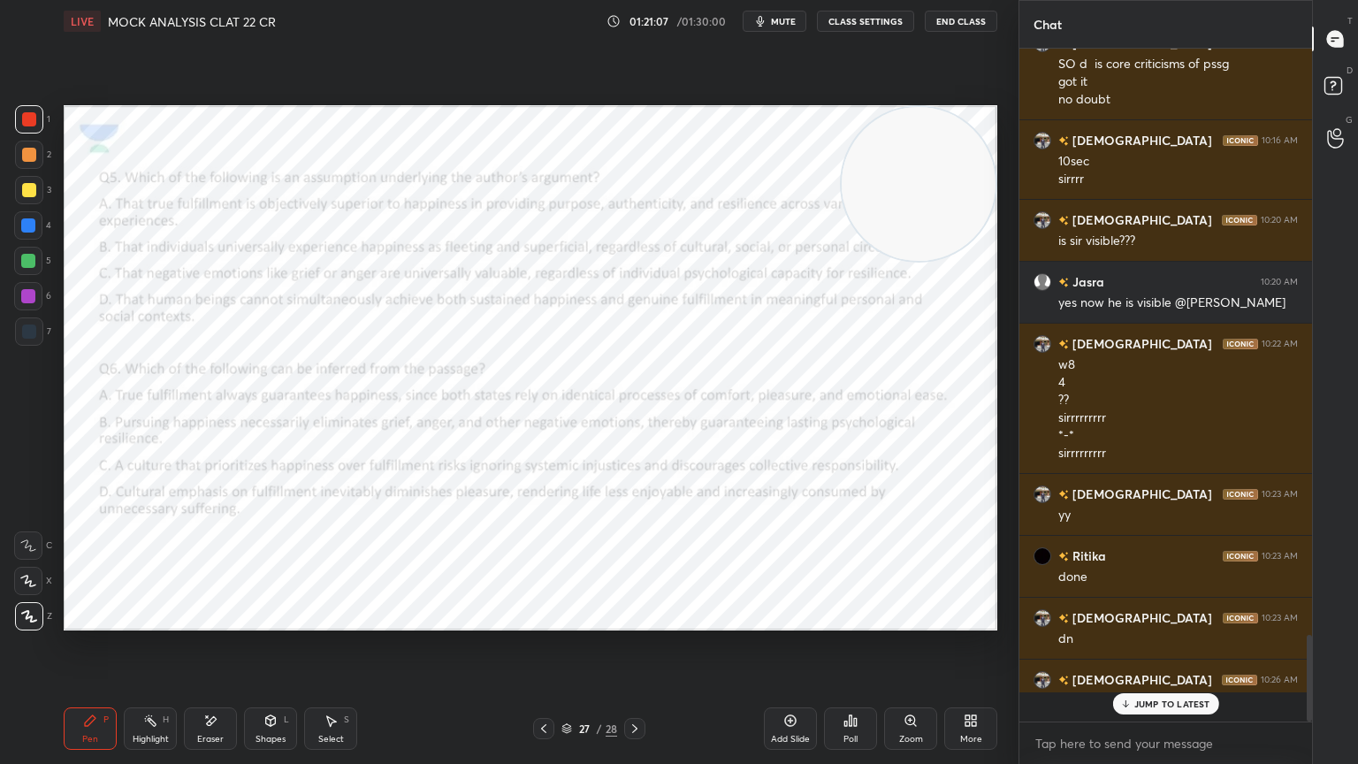
click at [863, 685] on div "Poll" at bounding box center [850, 728] width 53 height 42
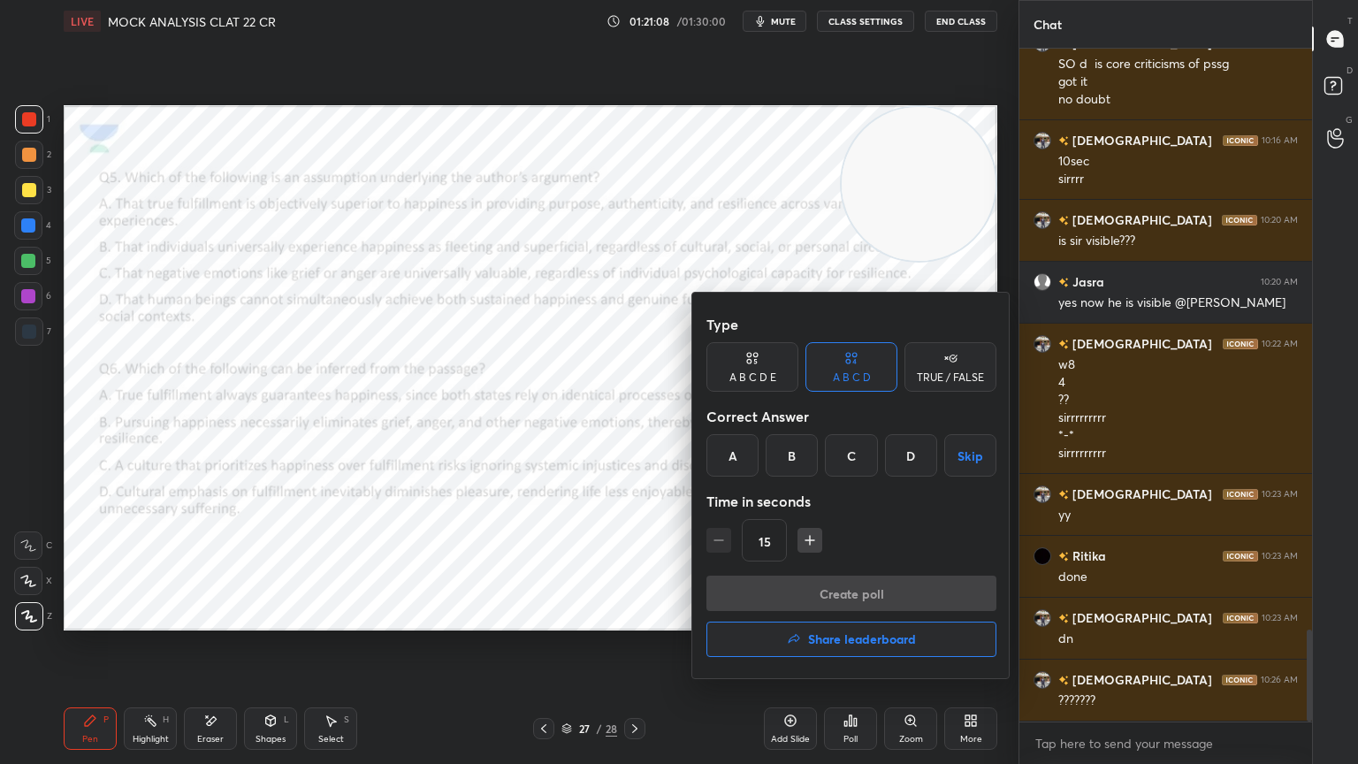
click at [883, 629] on button "Share leaderboard" at bounding box center [851, 638] width 290 height 35
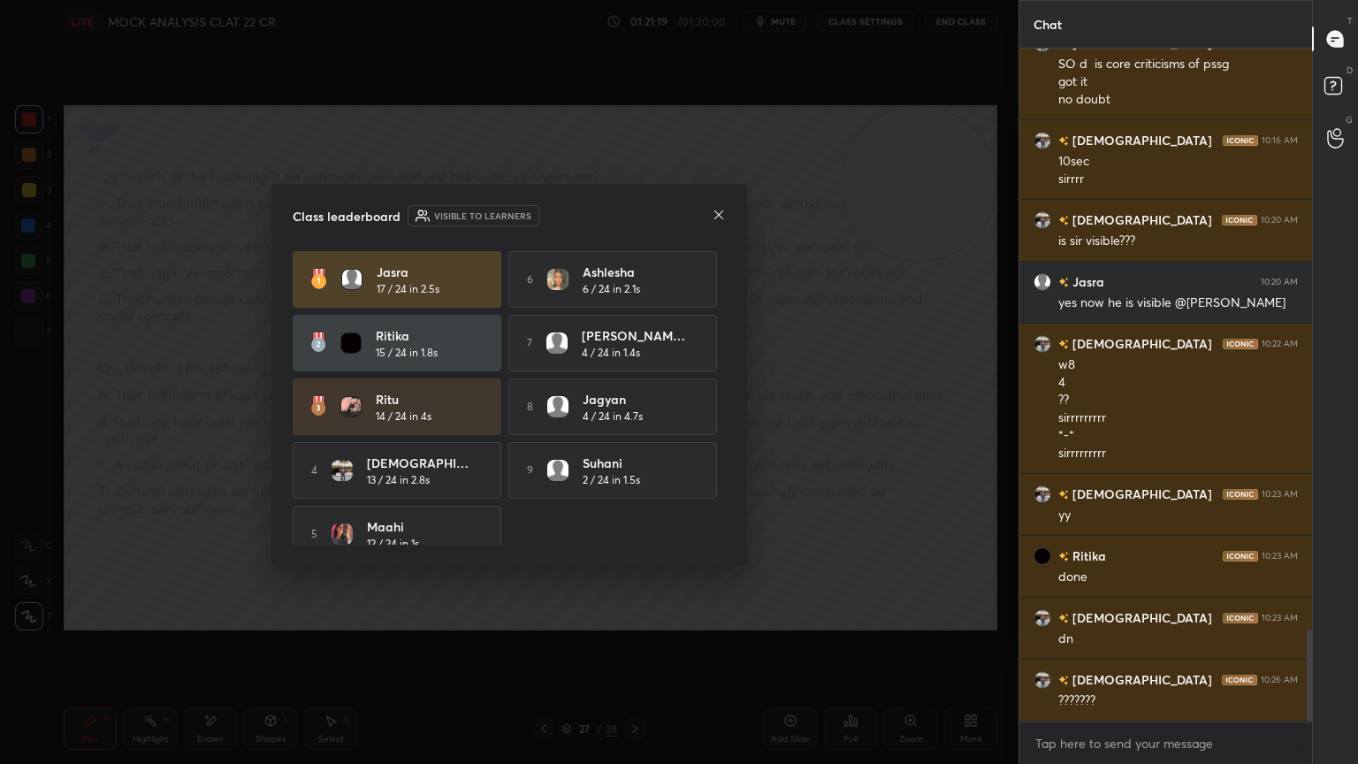
click at [718, 219] on icon at bounding box center [719, 215] width 14 height 14
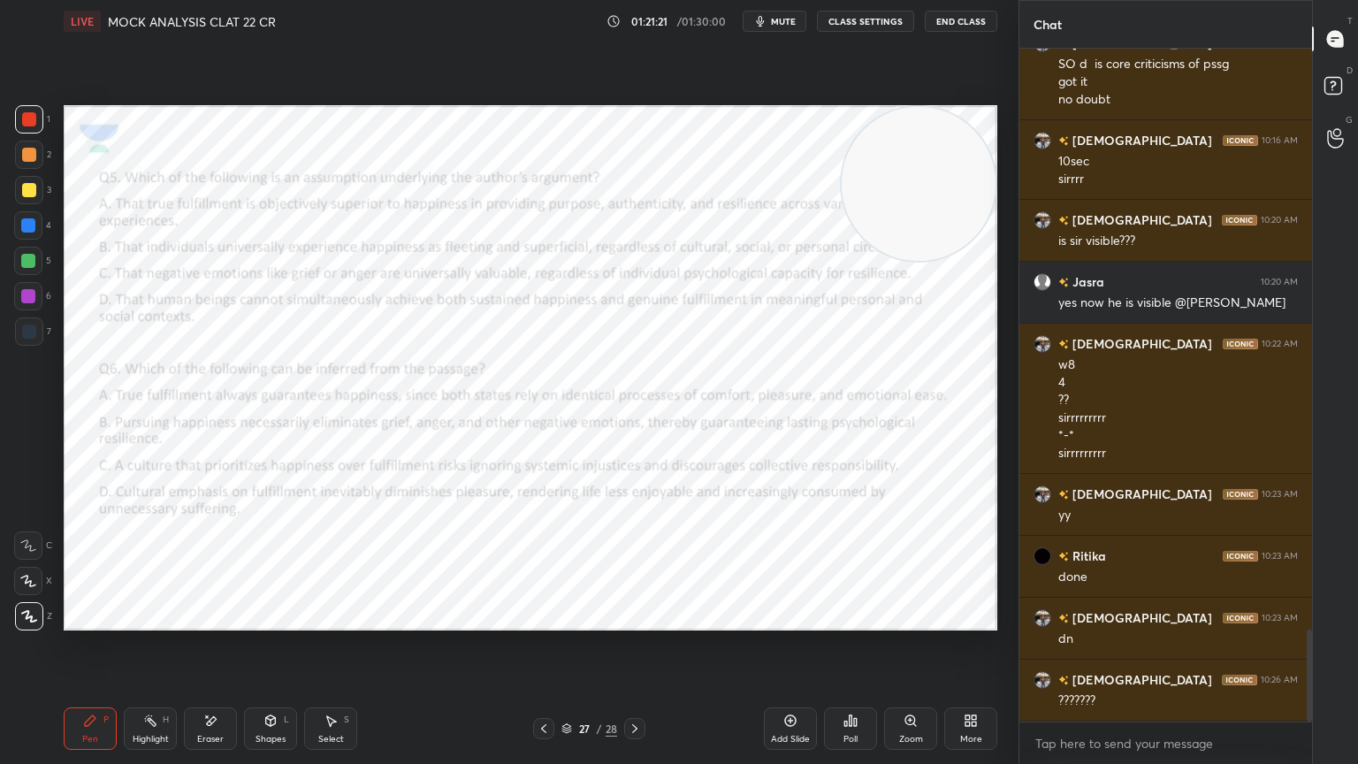
drag, startPoint x: 924, startPoint y: 180, endPoint x: 1202, endPoint y: 763, distance: 645.7
click at [1202, 685] on div "1 2 3 4 5 6 7 C X Z E E Erase all H H LIVE MOCK ANALYSIS CLAT 22 CR 01:21:21 / …" at bounding box center [679, 382] width 1358 height 764
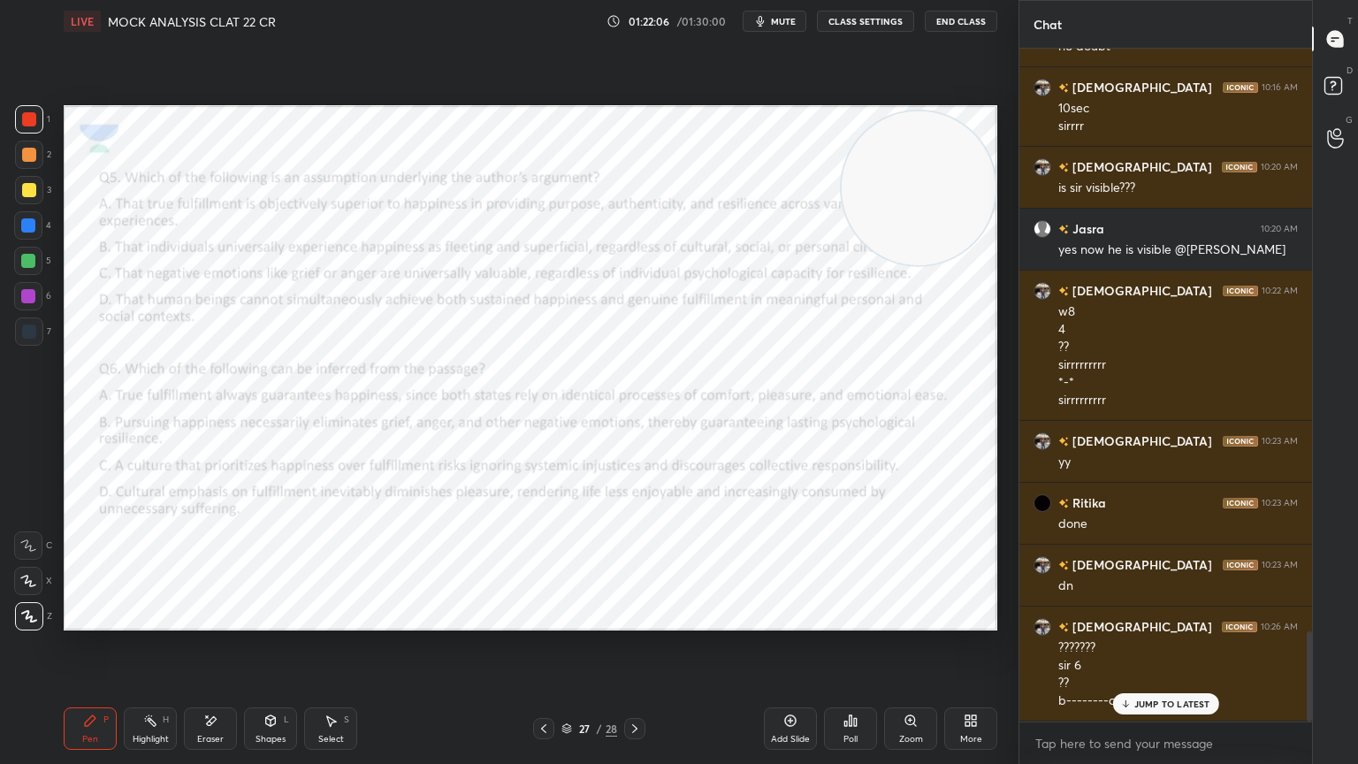
scroll to position [4363, 0]
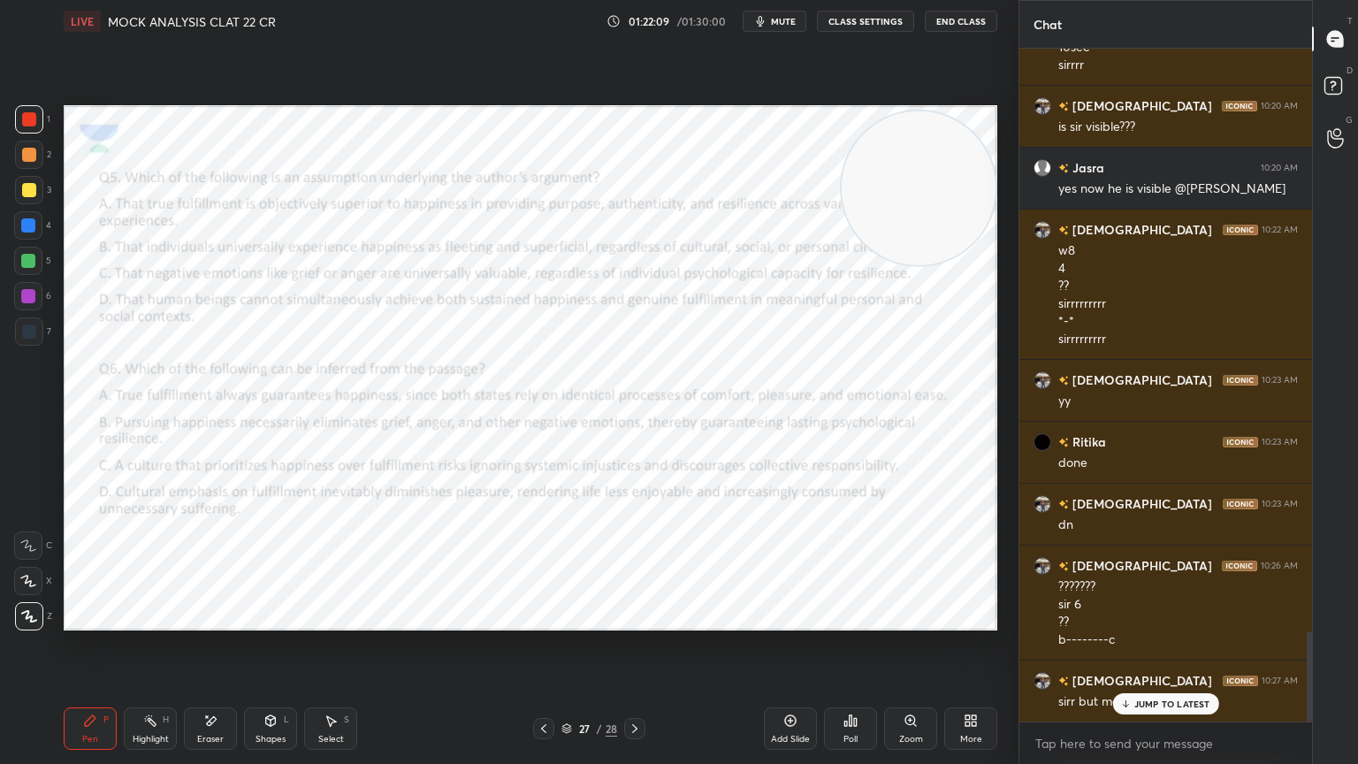
click at [1162, 685] on div "JUMP TO LATEST" at bounding box center [1165, 703] width 106 height 21
click at [218, 685] on div "Eraser" at bounding box center [210, 728] width 53 height 42
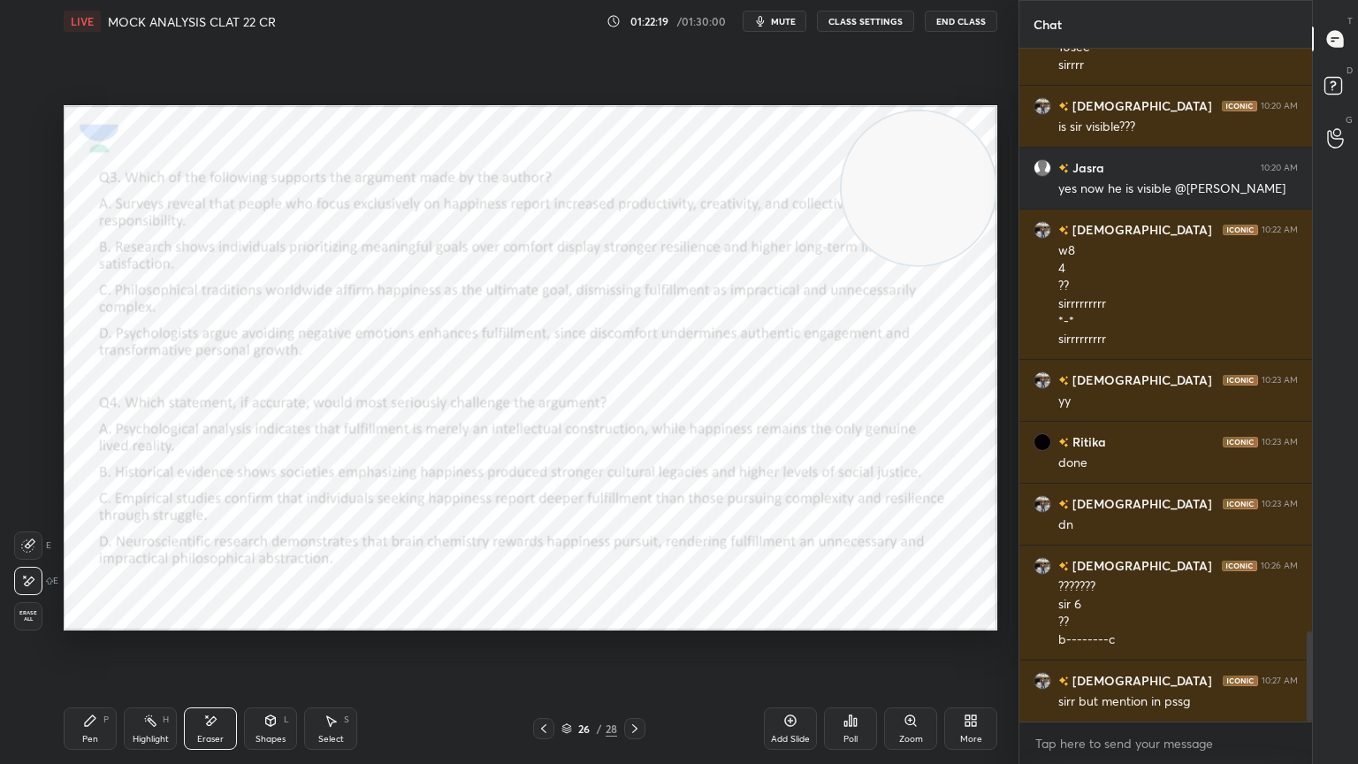
scroll to position [44, 0]
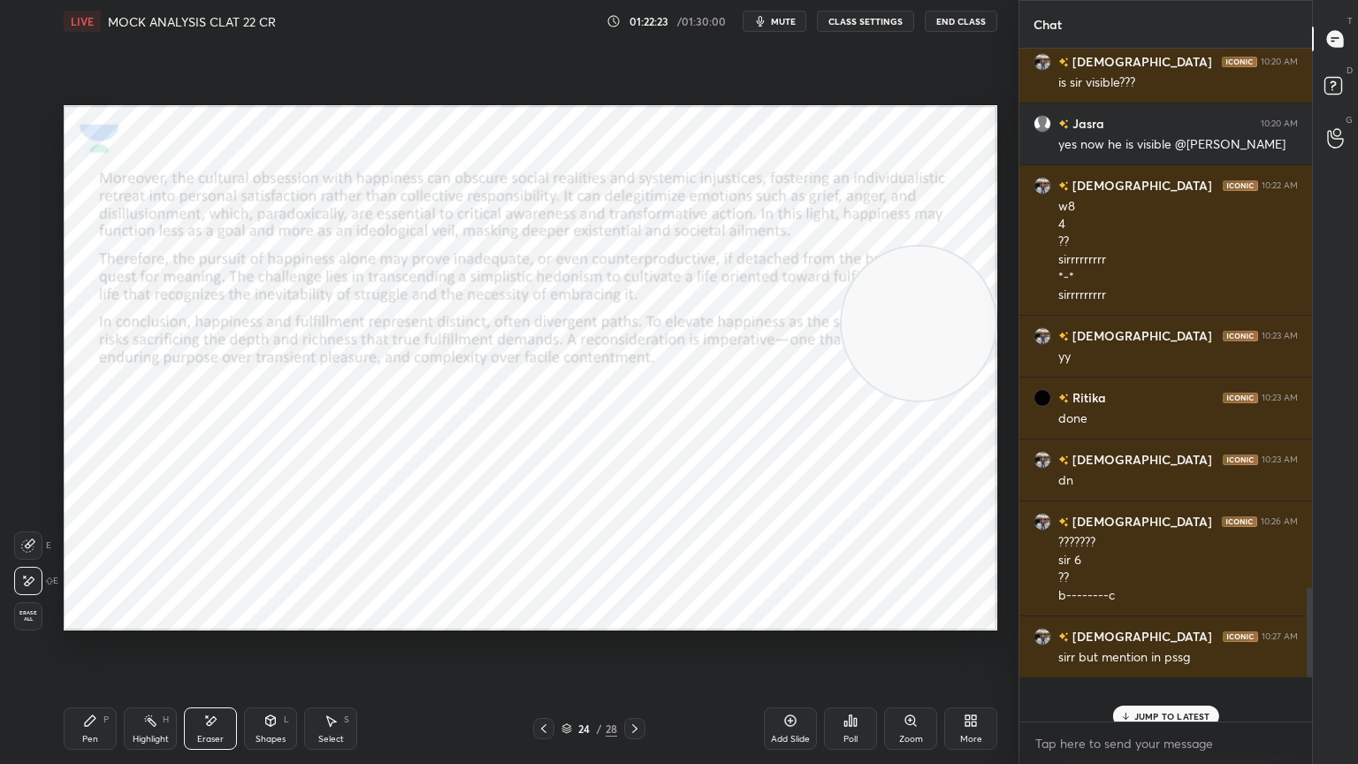
drag, startPoint x: 883, startPoint y: 189, endPoint x: 1037, endPoint y: 763, distance: 594.0
click at [1037, 685] on div "1 2 3 4 5 6 7 C X Z E E Erase all H H LIVE MOCK ANALYSIS CLAT 22 CR 01:22:23 / …" at bounding box center [679, 382] width 1358 height 764
click at [99, 685] on div "Pen P" at bounding box center [90, 728] width 53 height 42
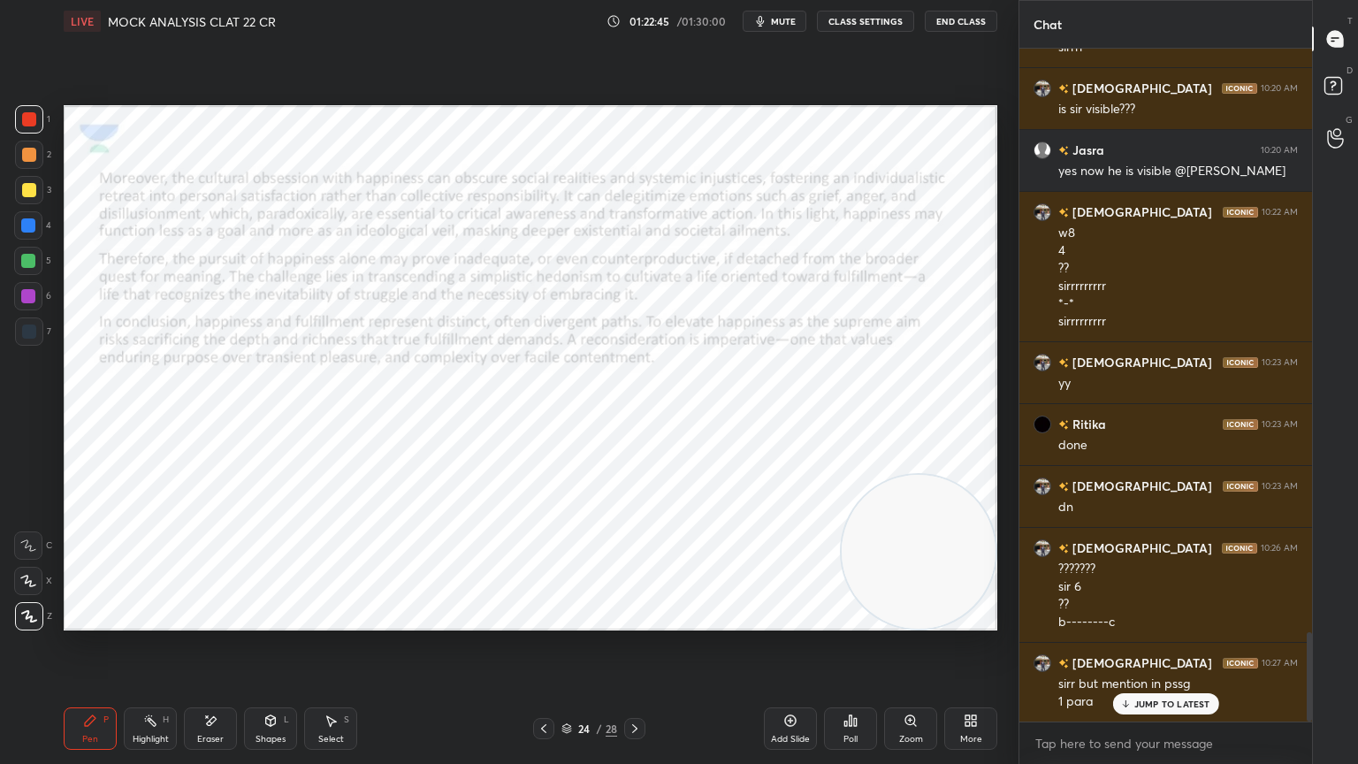
click at [1152, 685] on div "sirr but mention in pssg" at bounding box center [1178, 684] width 240 height 18
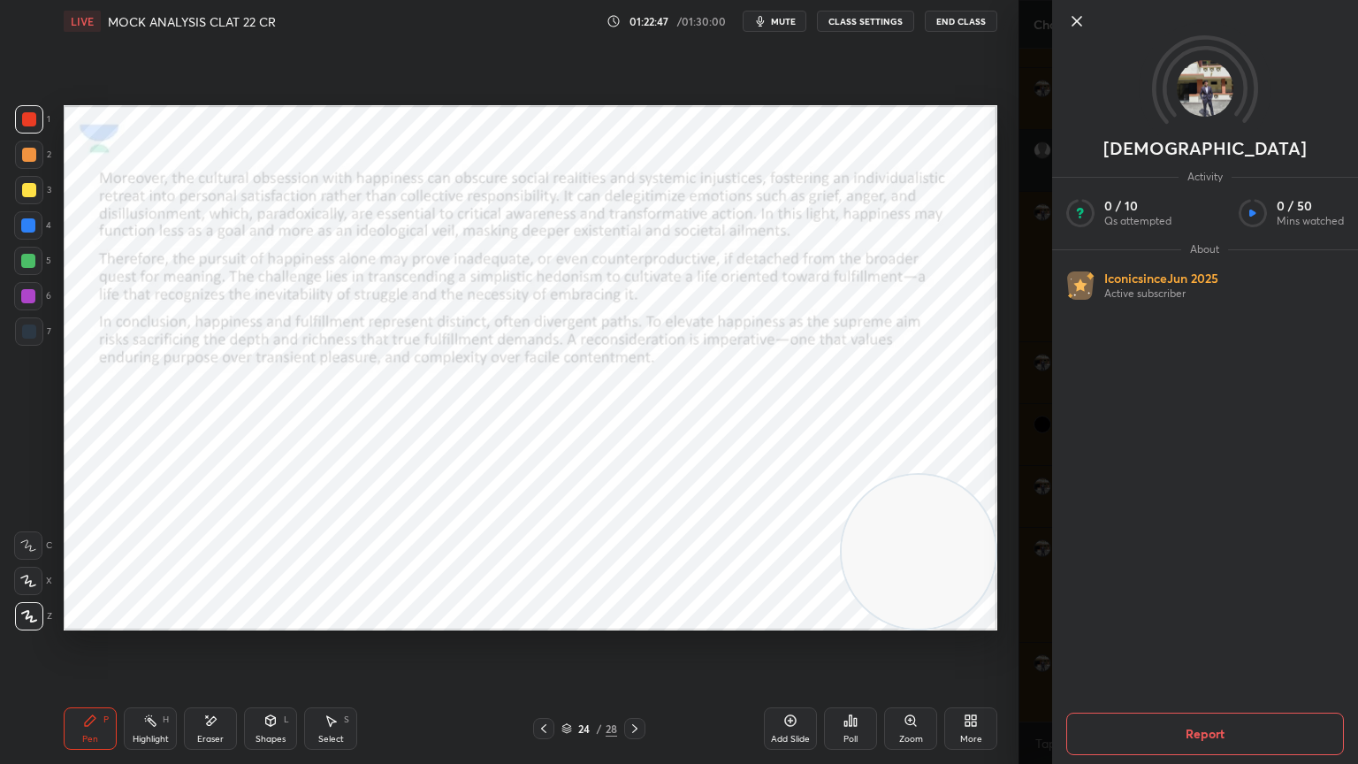
scroll to position [4444, 0]
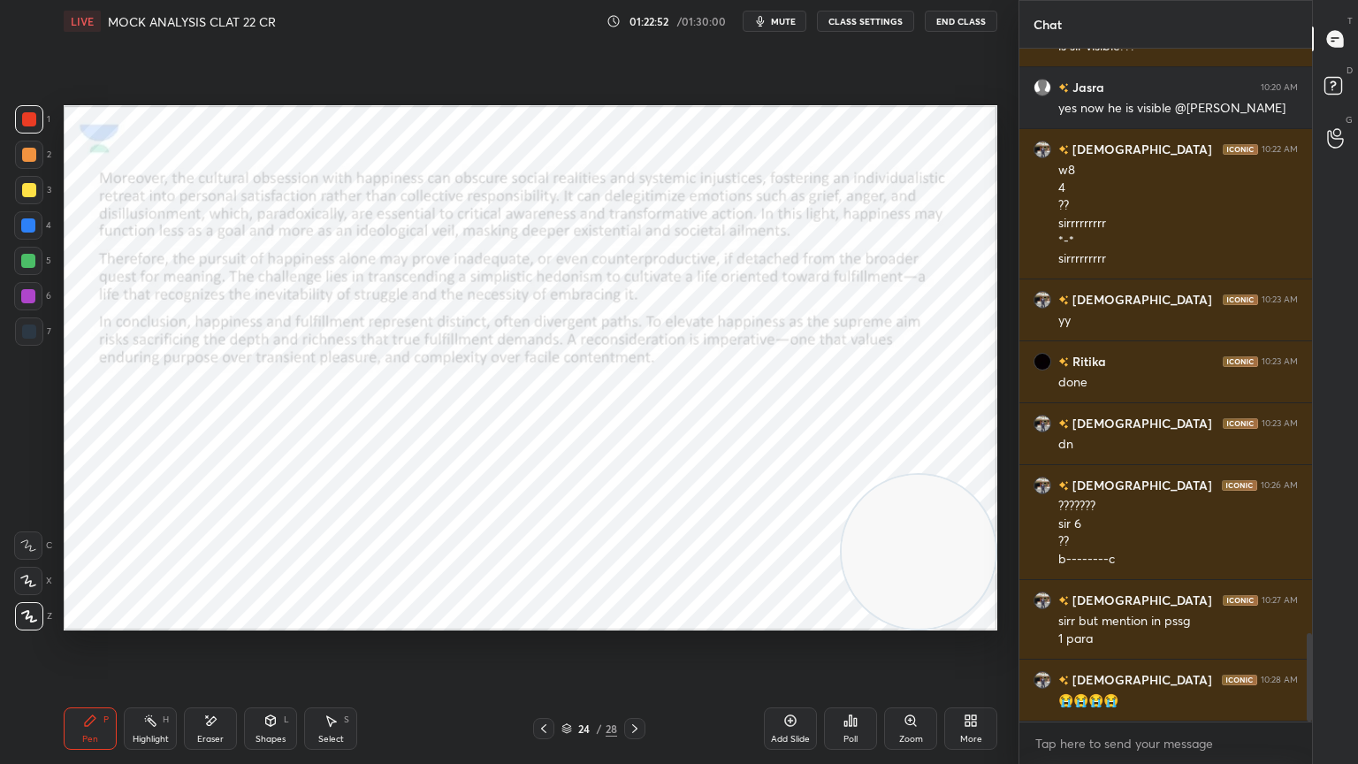
click at [633, 685] on icon at bounding box center [635, 728] width 14 height 14
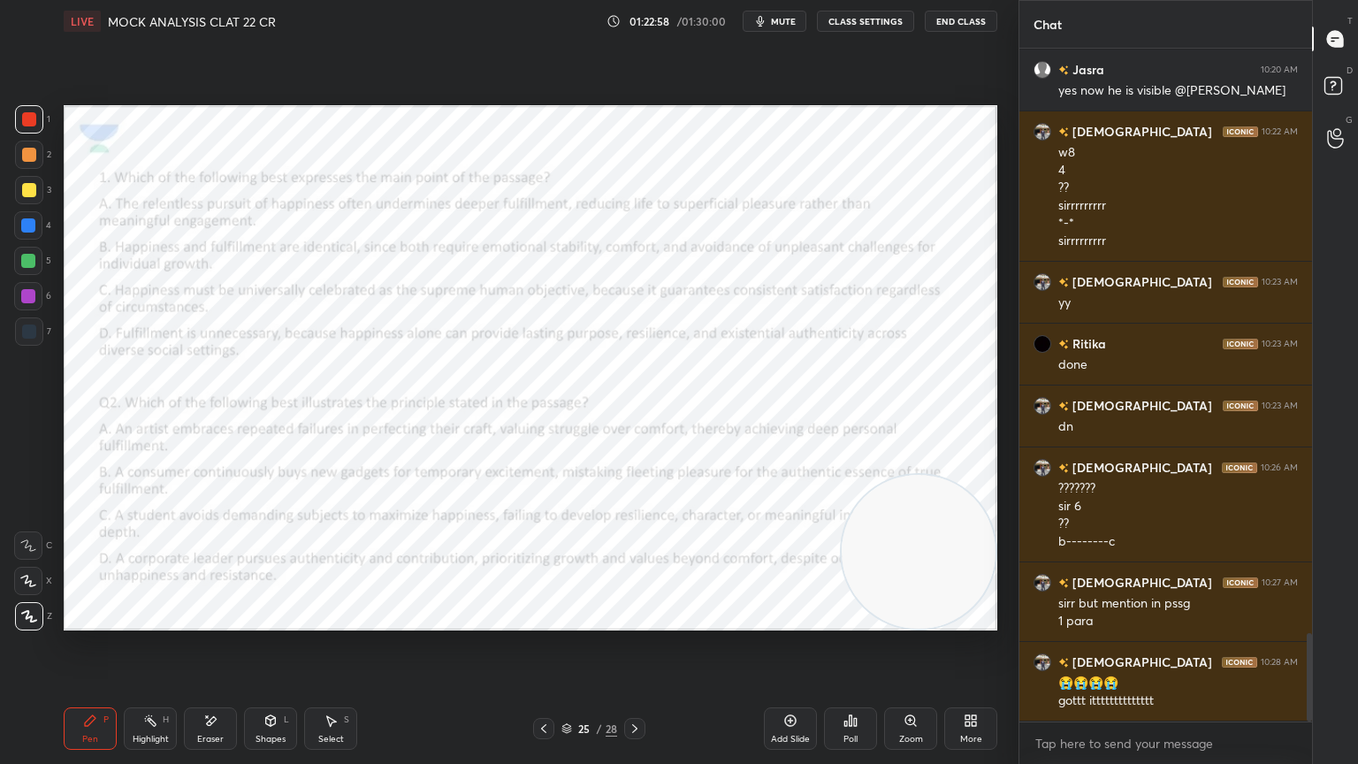
click at [638, 685] on icon at bounding box center [635, 728] width 14 height 14
click at [640, 685] on icon at bounding box center [635, 728] width 14 height 14
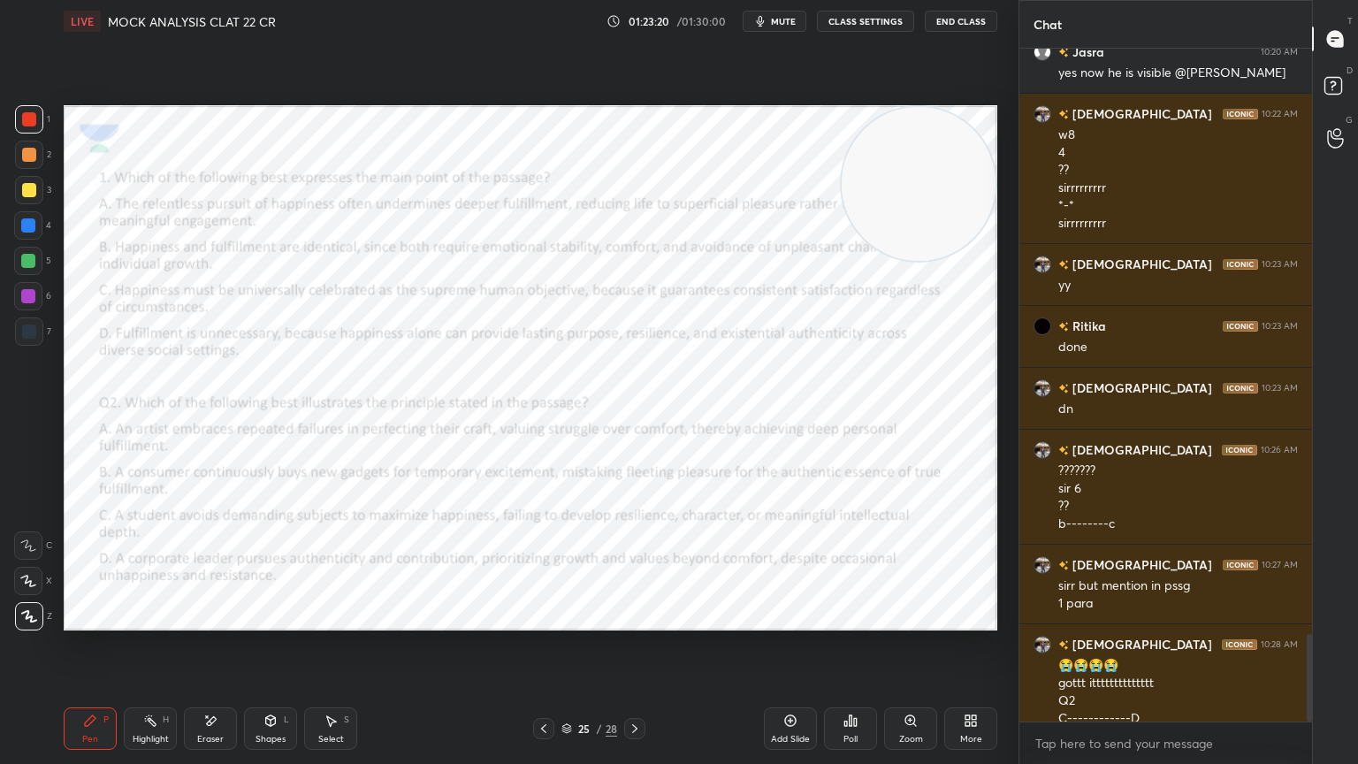
scroll to position [4497, 0]
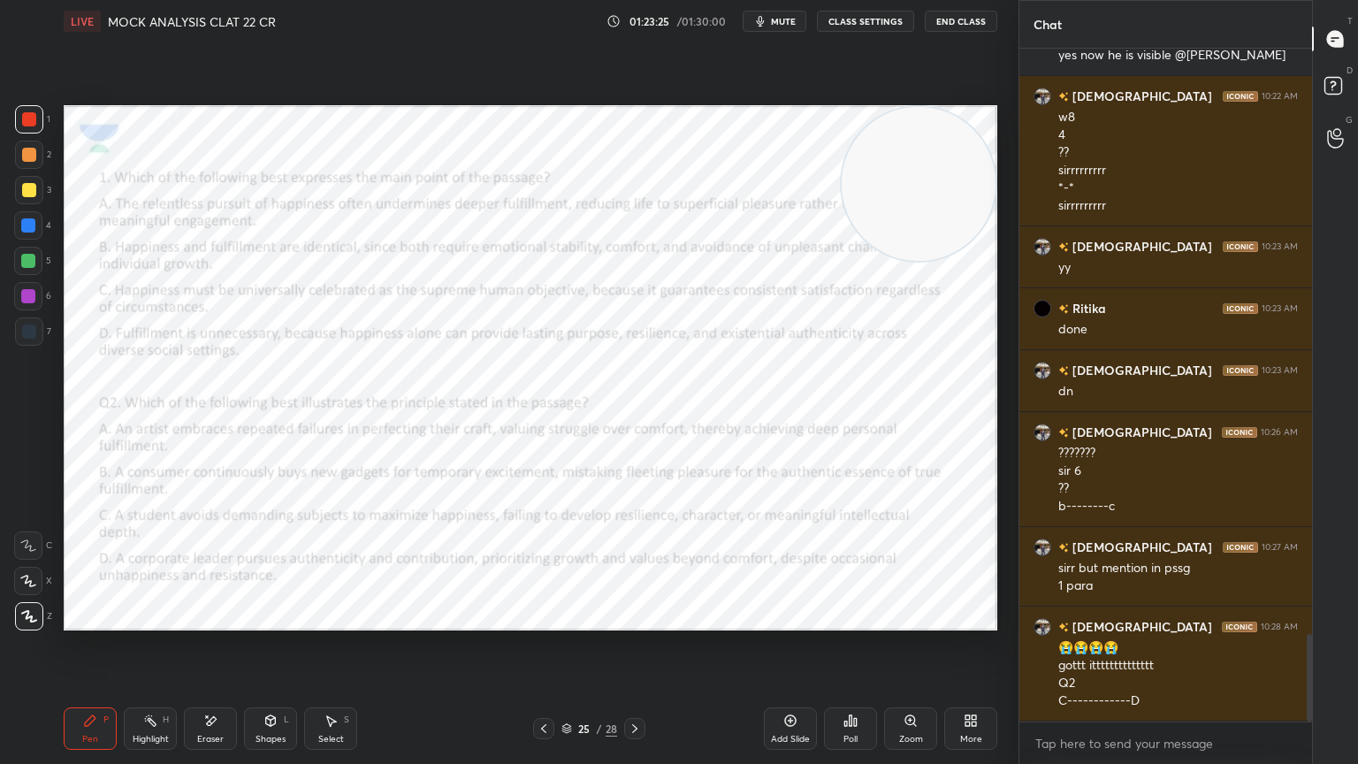
click at [228, 685] on div "Eraser" at bounding box center [210, 728] width 53 height 42
click at [105, 685] on div "P" at bounding box center [105, 719] width 5 height 9
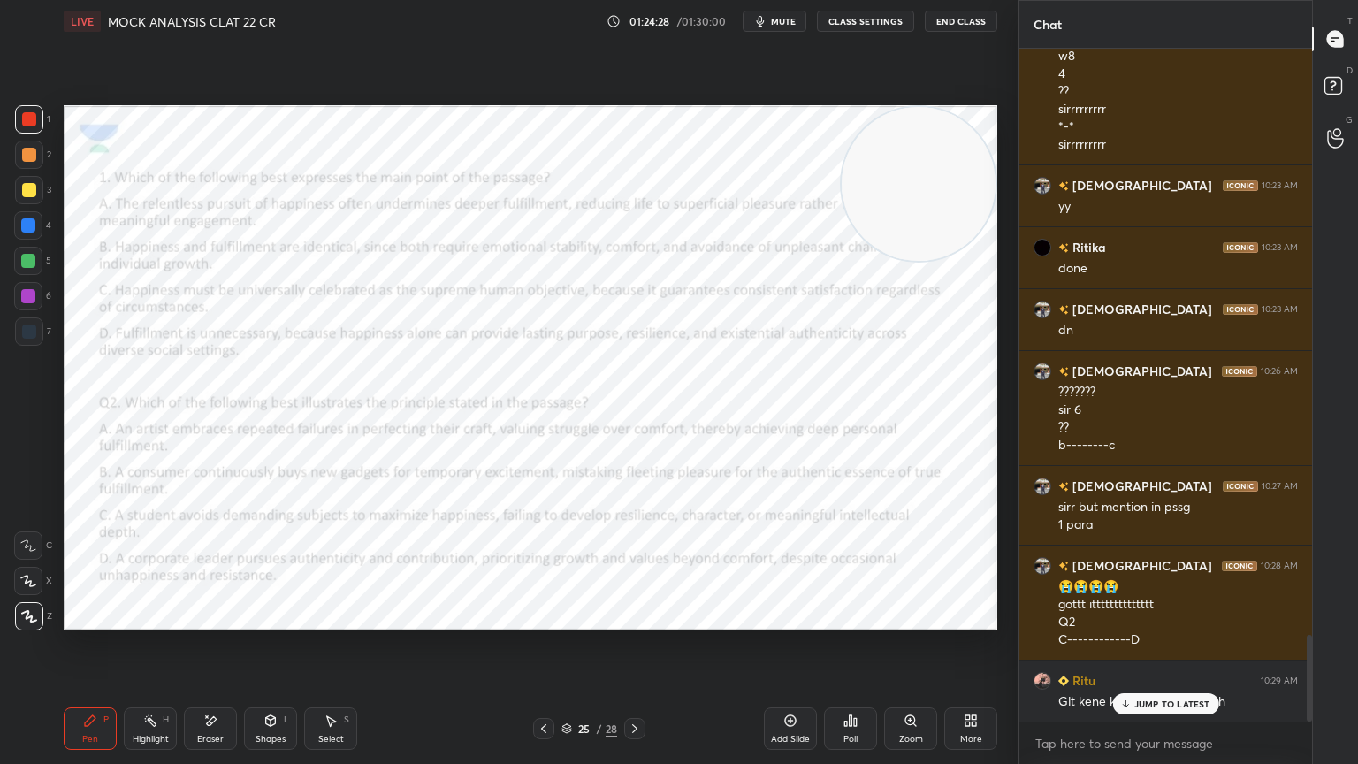
click at [1163, 685] on p "JUMP TO LATEST" at bounding box center [1172, 703] width 76 height 11
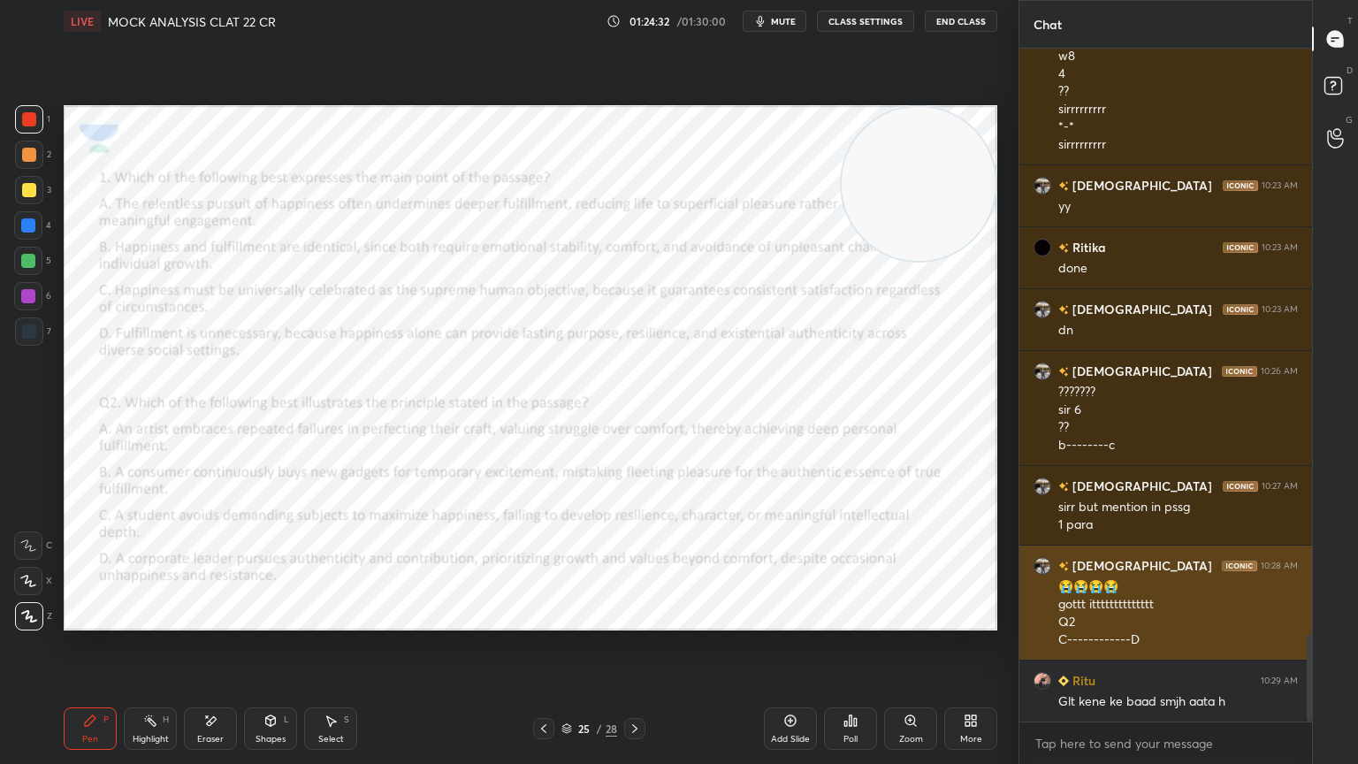
scroll to position [4559, 0]
click at [1043, 636] on div "[DEMOGRAPHIC_DATA] 10:28 AM 😭😭😭😭 gottt itttttttttttttt Q2 C------------D" at bounding box center [1165, 602] width 293 height 114
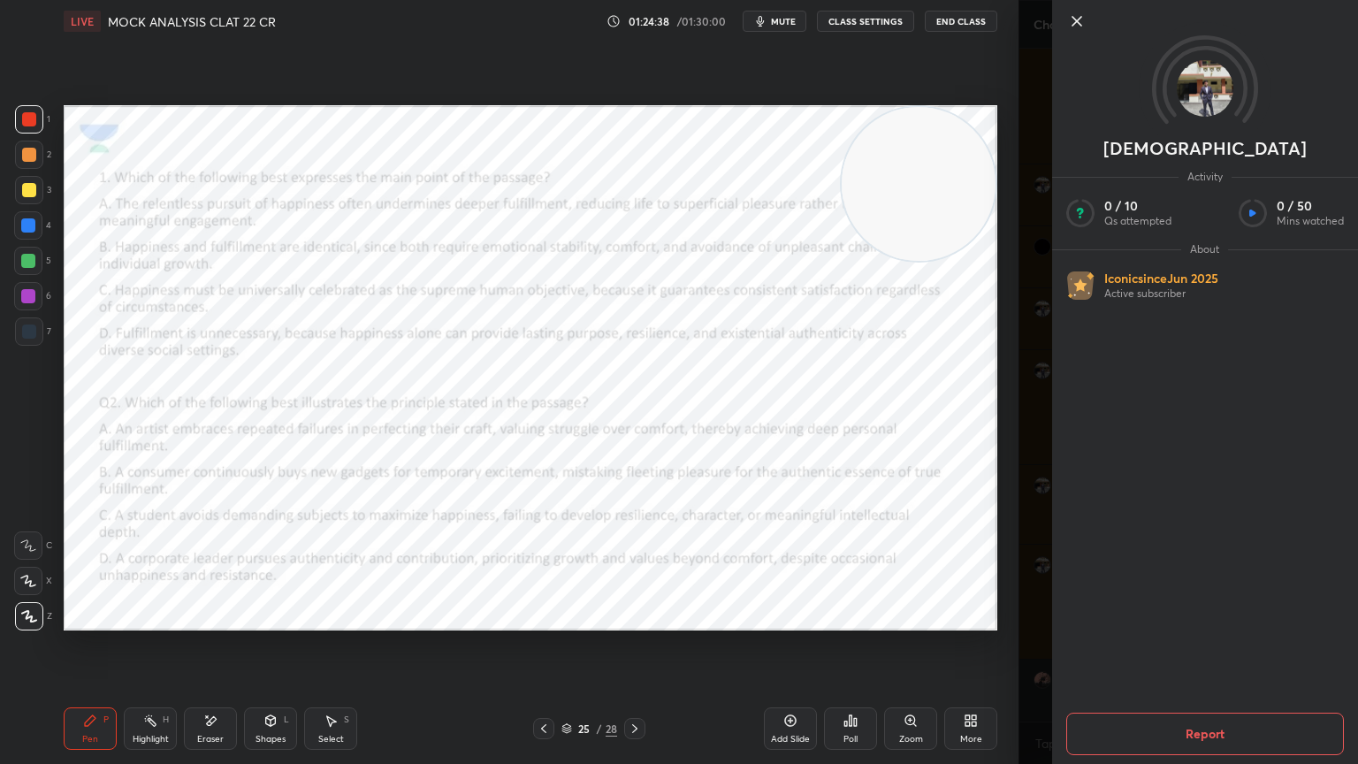
click at [1077, 14] on icon at bounding box center [1076, 21] width 21 height 21
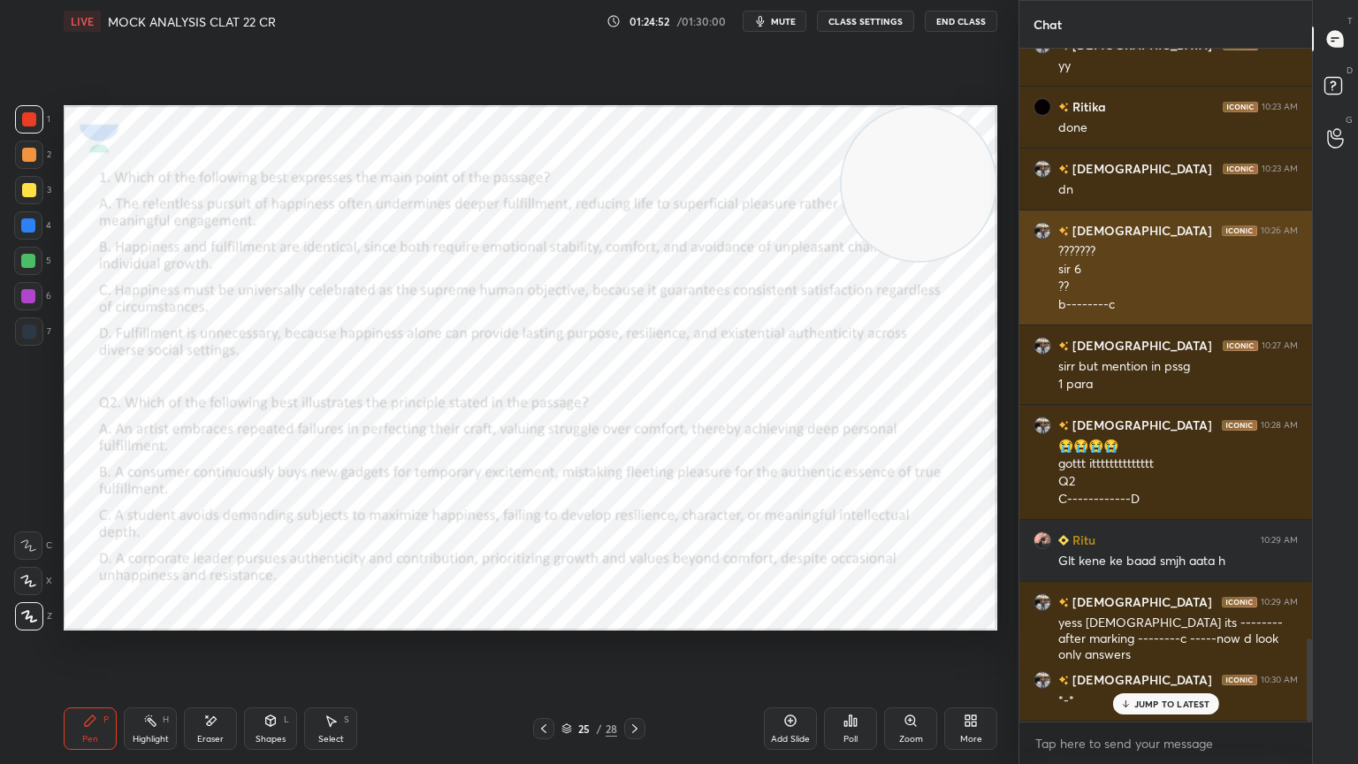
scroll to position [4759, 0]
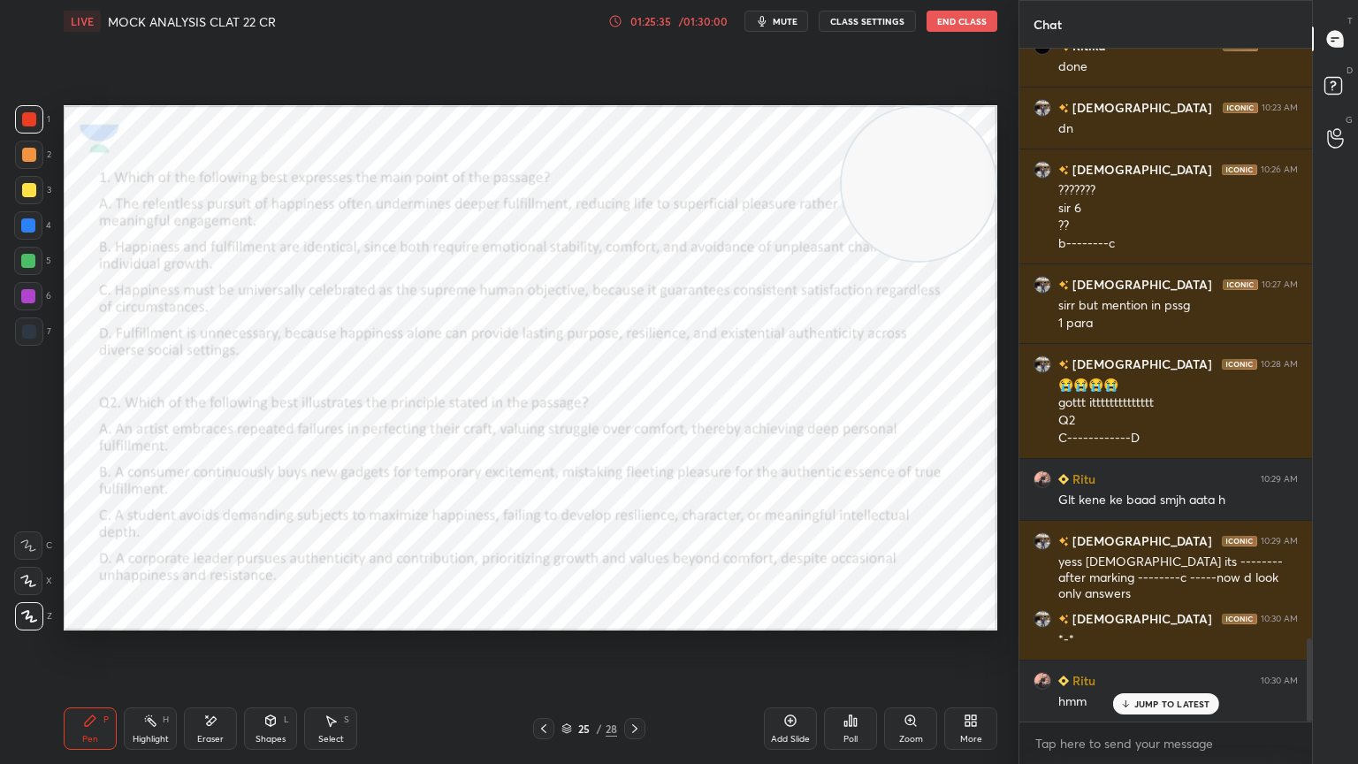
click at [952, 25] on button "End Class" at bounding box center [961, 21] width 71 height 21
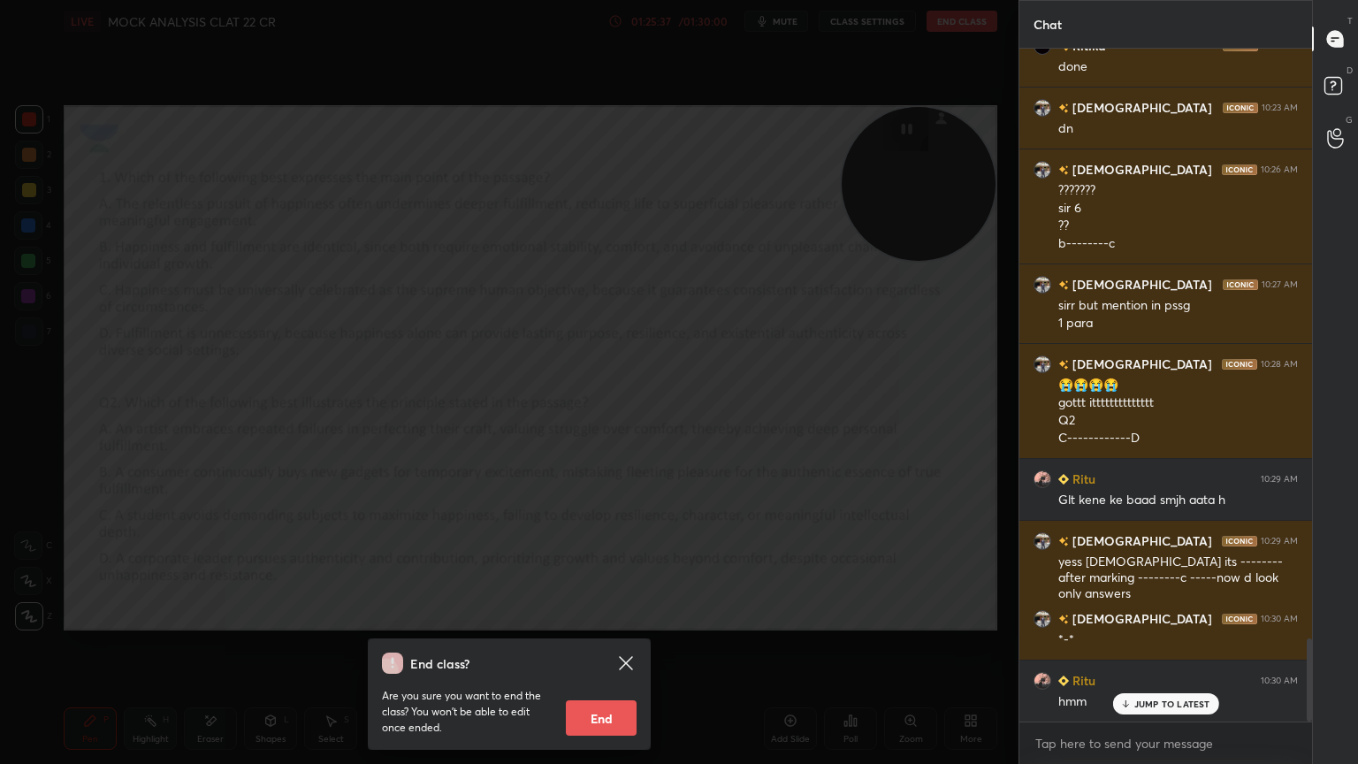
click at [568, 685] on button "End" at bounding box center [601, 717] width 71 height 35
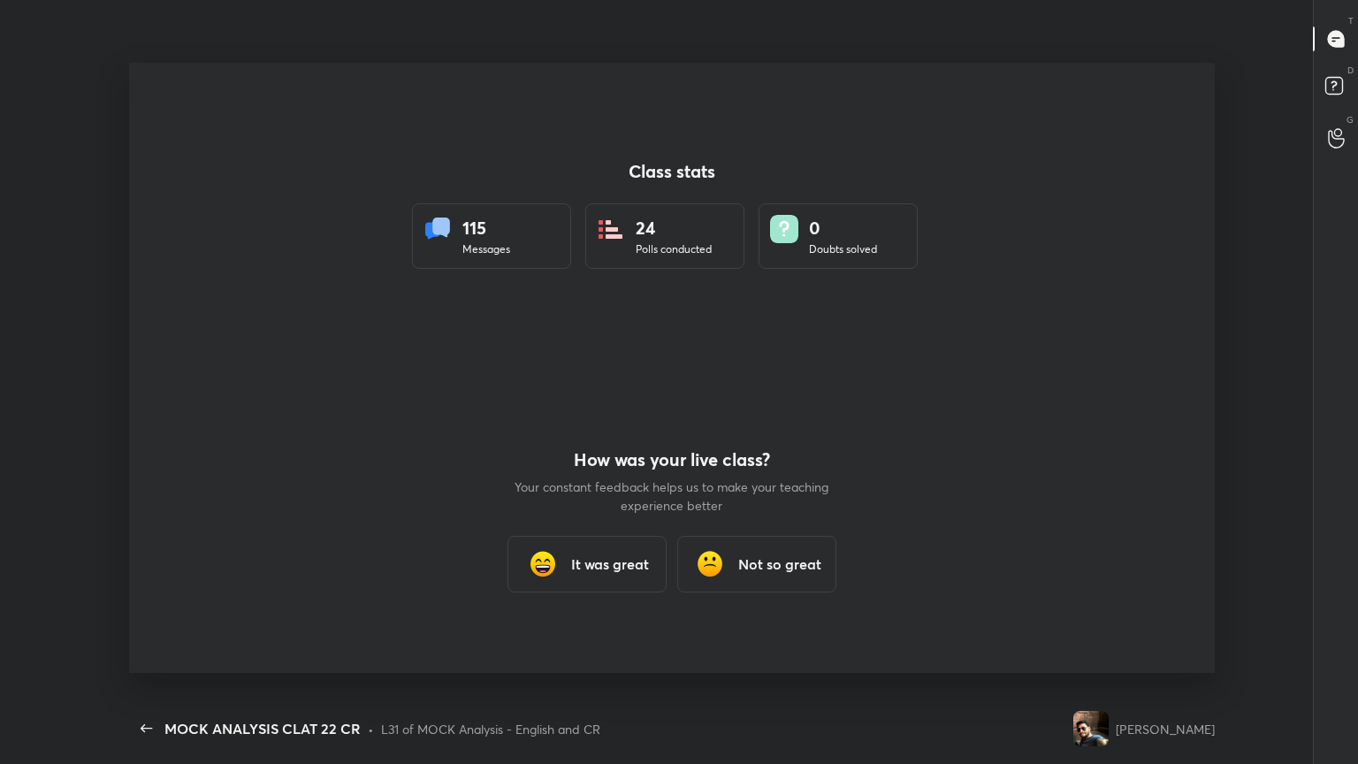
scroll to position [0, 0]
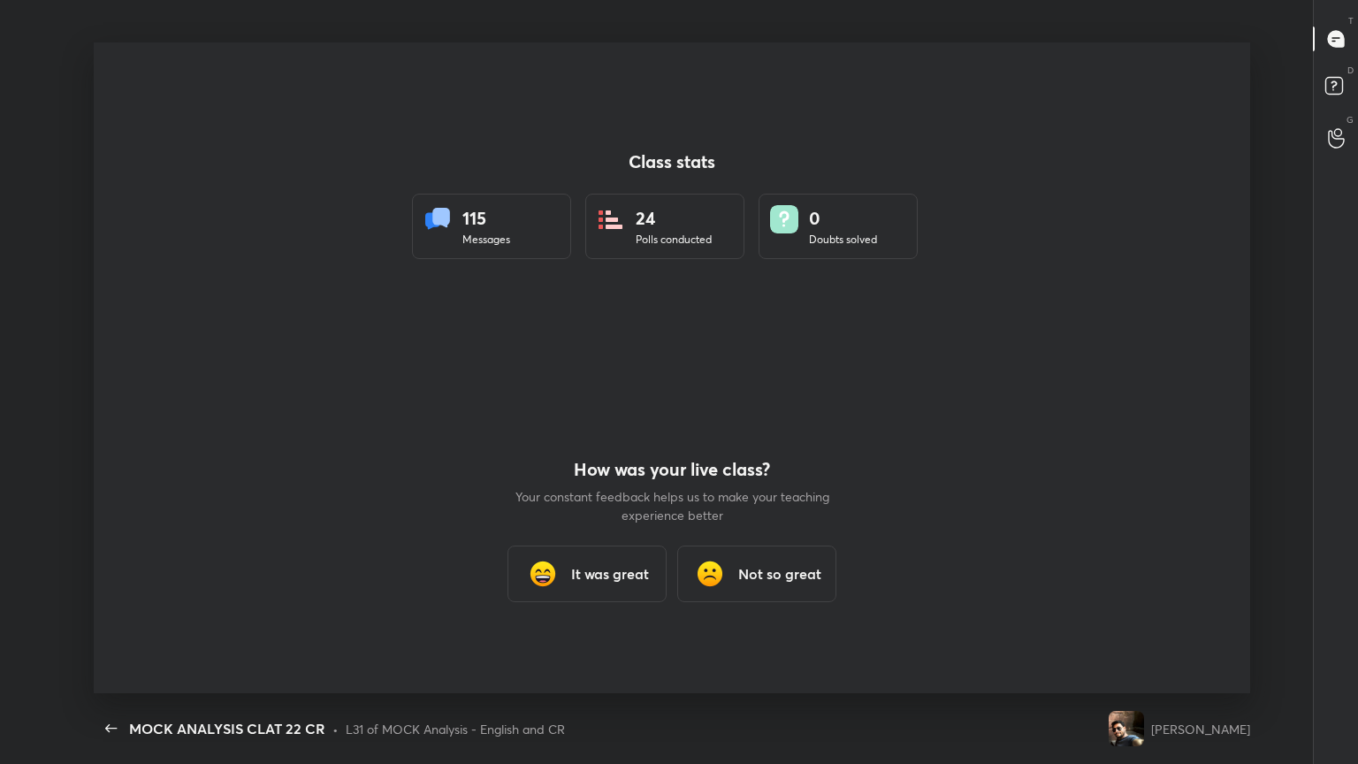
click at [559, 578] on img at bounding box center [542, 573] width 35 height 35
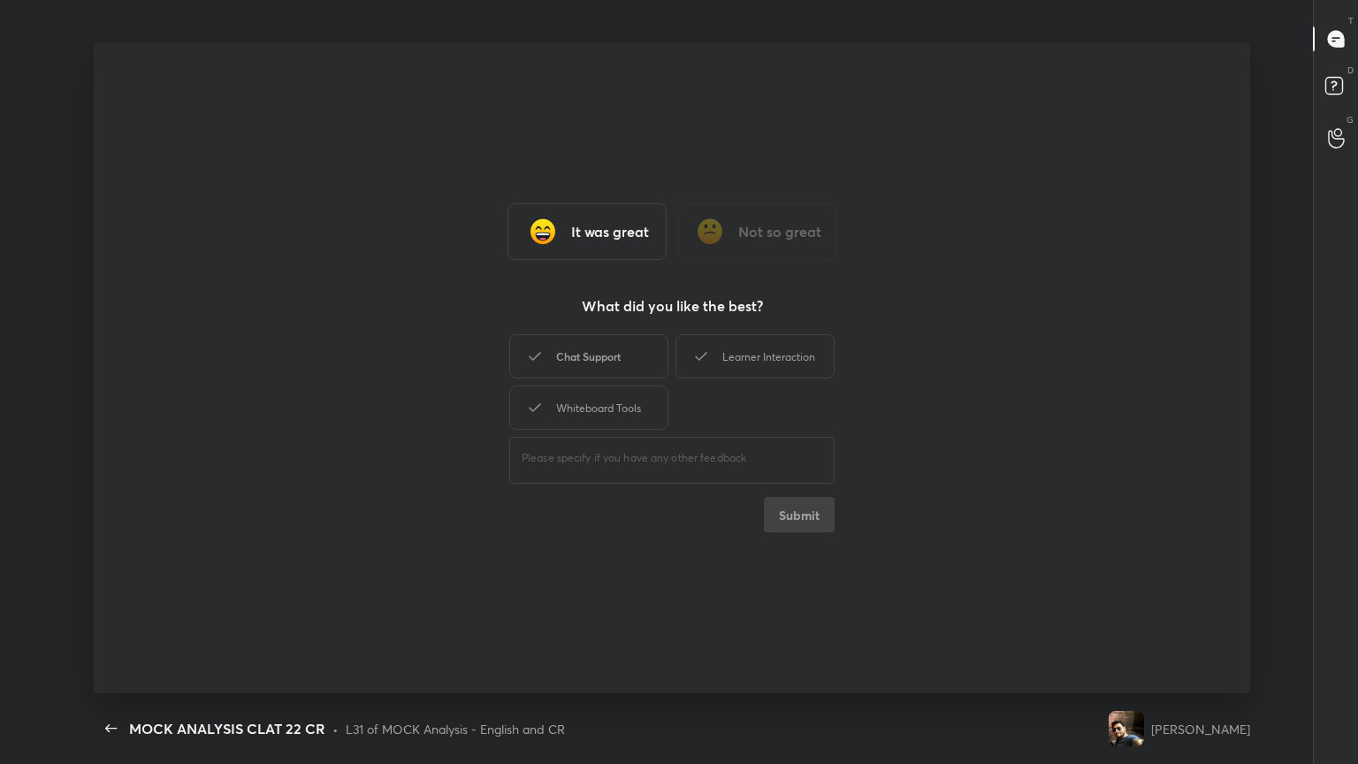
click at [612, 361] on div "Chat Support" at bounding box center [588, 356] width 159 height 44
click at [718, 336] on div "Learner Interaction" at bounding box center [754, 356] width 159 height 44
click at [592, 390] on div "Whiteboard Tools" at bounding box center [588, 407] width 159 height 44
click at [781, 520] on button "Submit" at bounding box center [799, 514] width 71 height 35
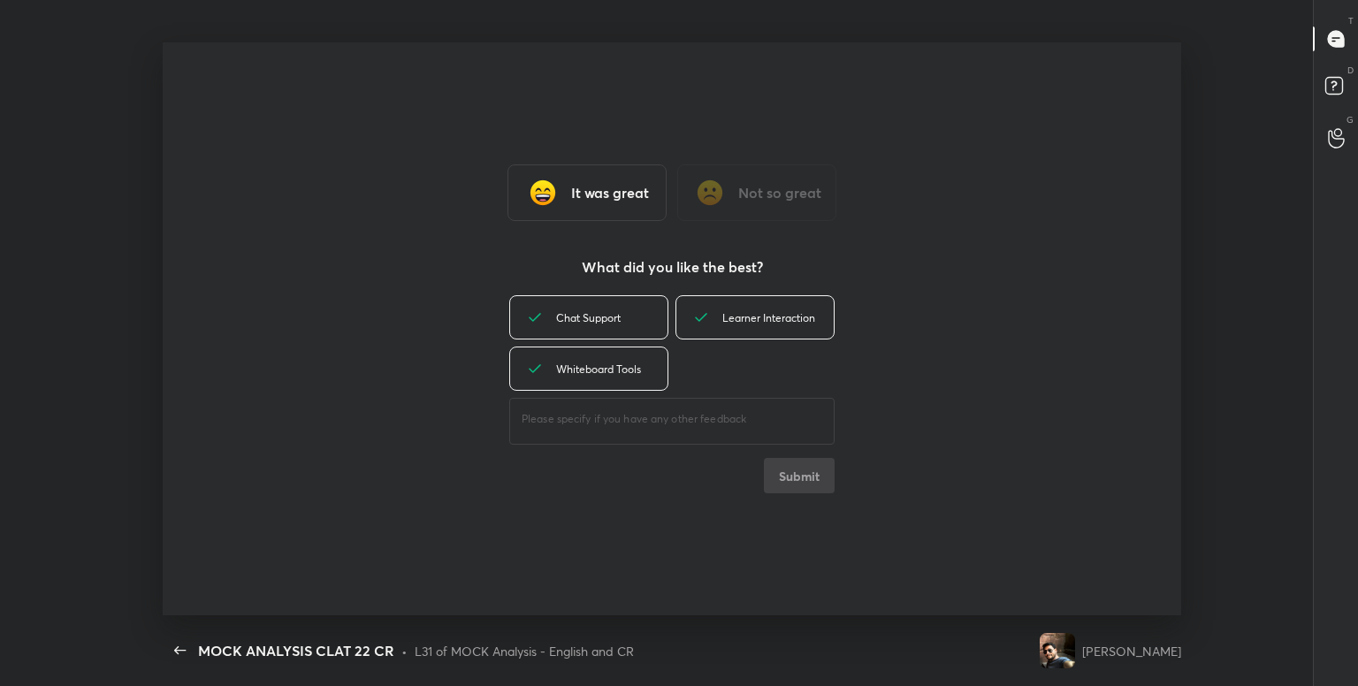
scroll to position [87828, 87057]
